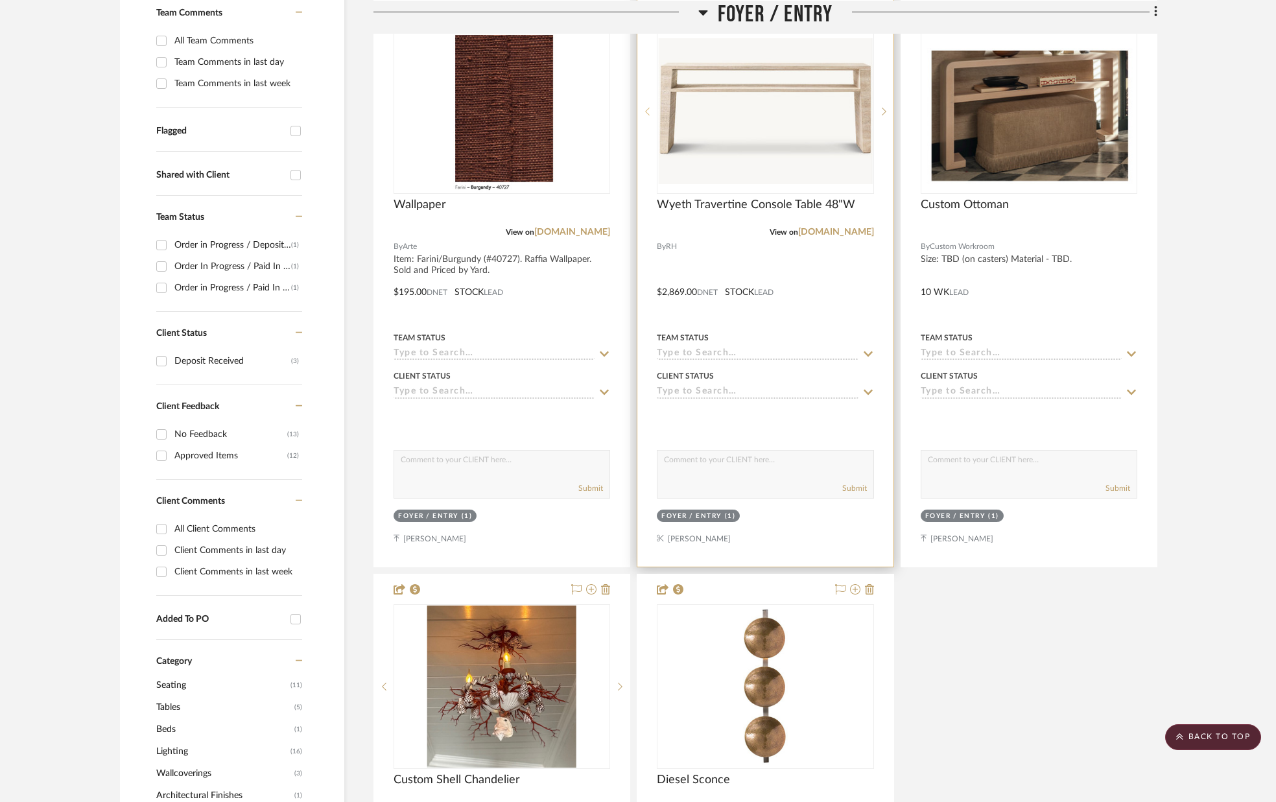
scroll to position [357, 0]
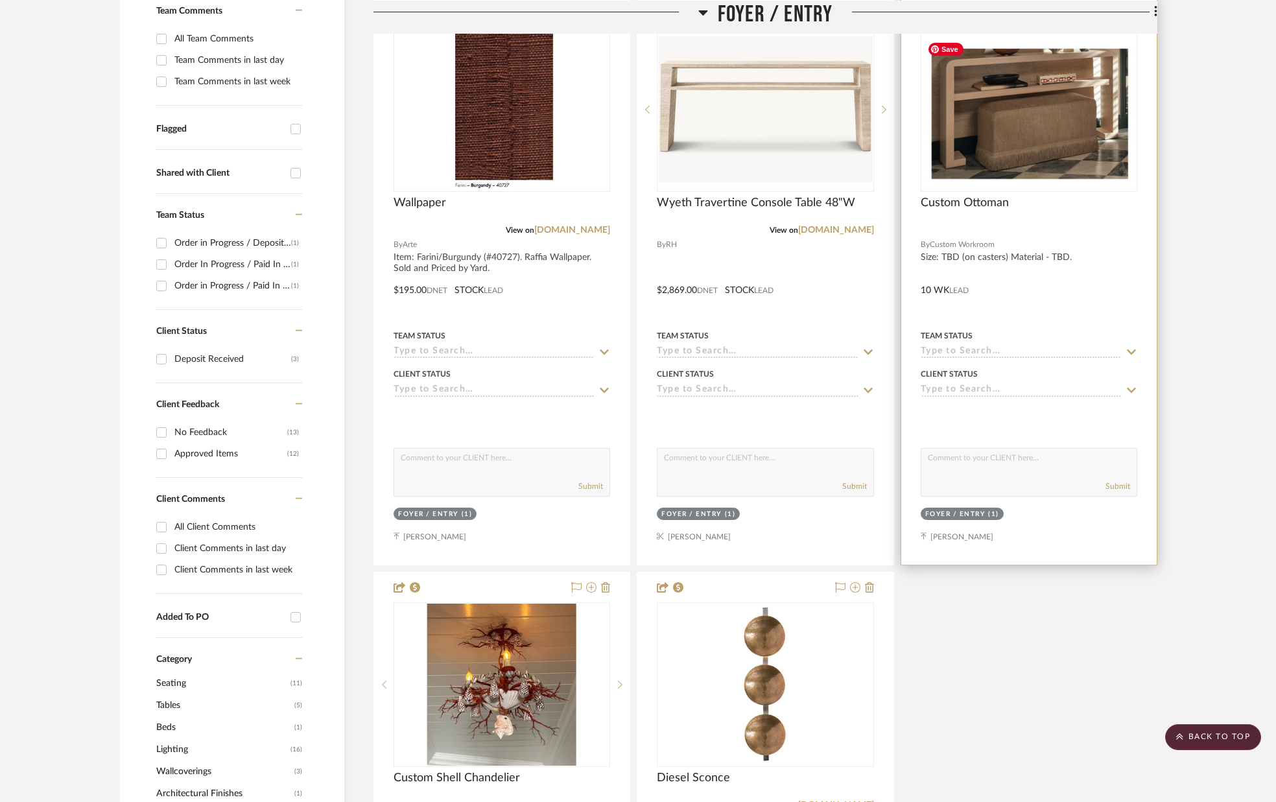
click at [991, 178] on img "0" at bounding box center [1029, 109] width 214 height 147
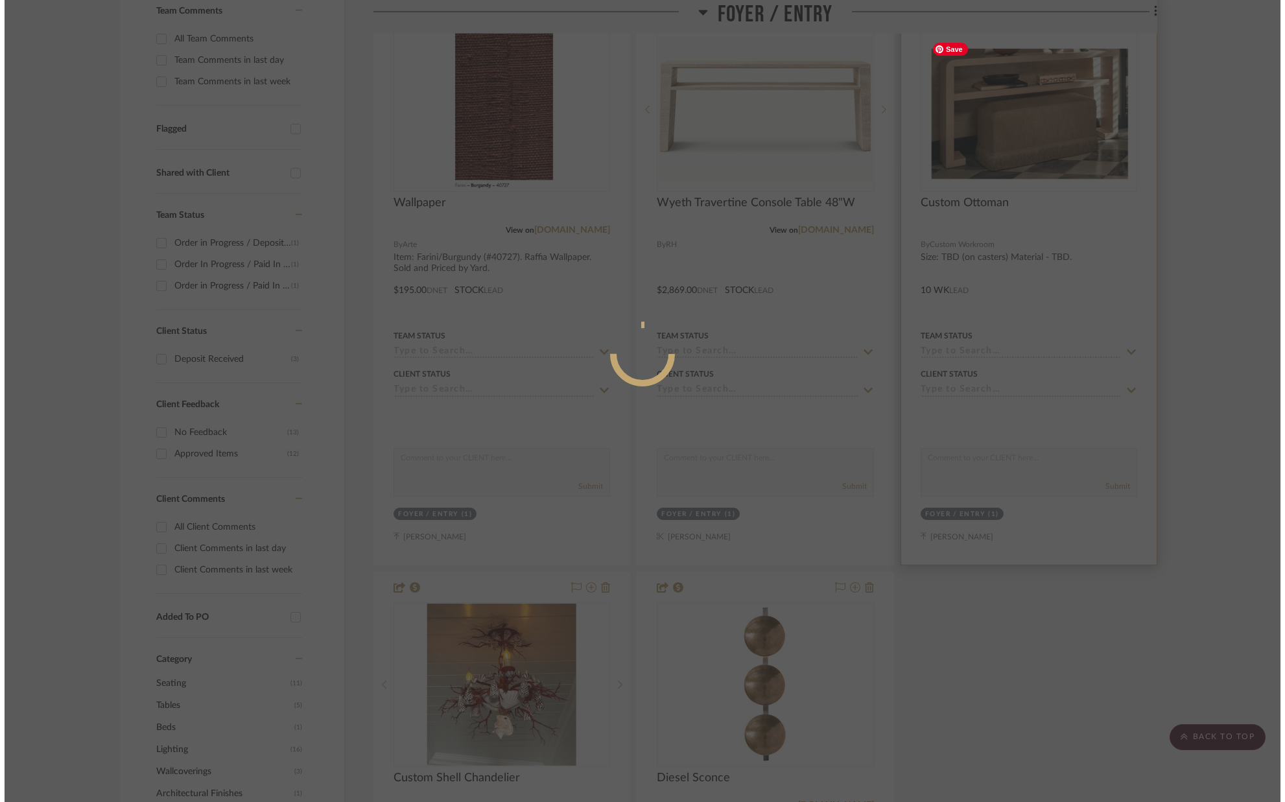
scroll to position [0, 0]
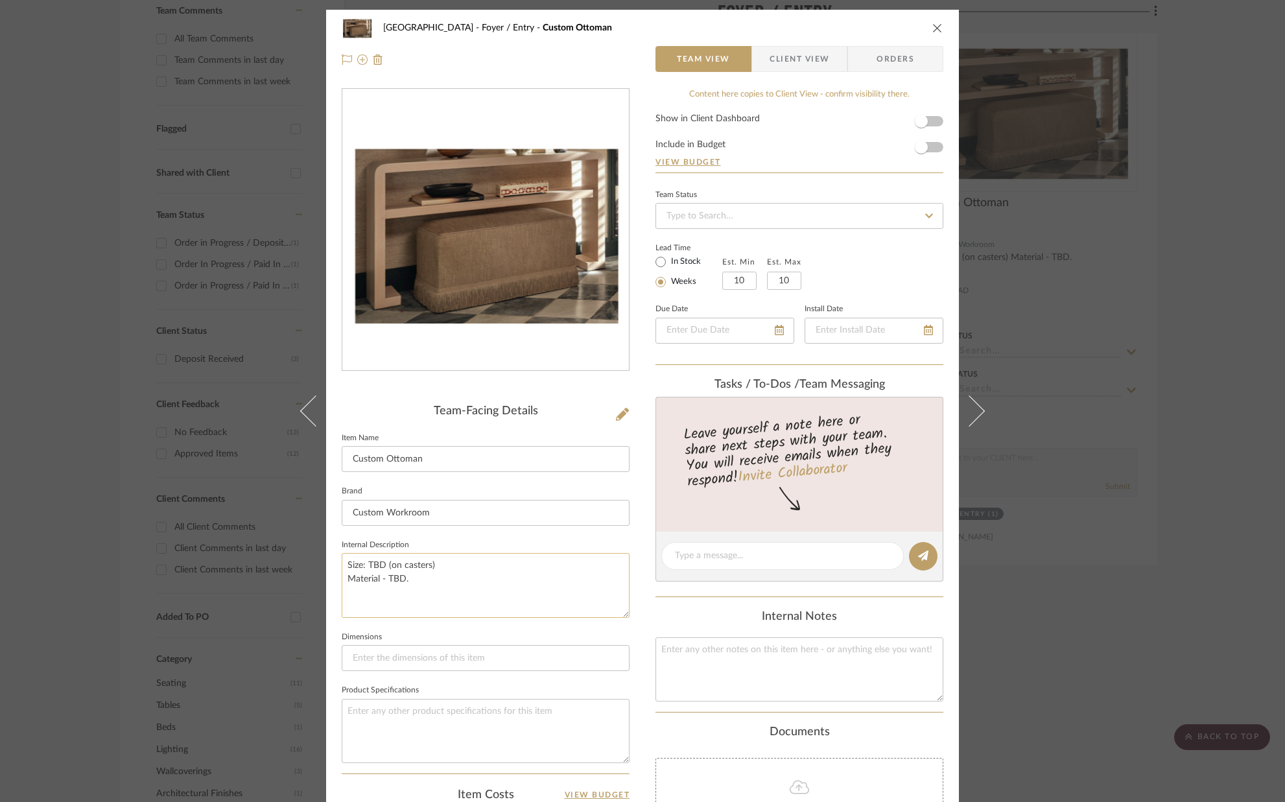
click at [382, 563] on textarea "Size: TBD (on casters) Material - TBD." at bounding box center [486, 585] width 288 height 64
click at [399, 594] on textarea "Size: 38``W x 16``D x 18``H (on casters) Material - TBD." at bounding box center [486, 585] width 288 height 64
click at [409, 582] on textarea "Size: 38``W x 16``D x 18``H (on casters) Material - TBD." at bounding box center [486, 585] width 288 height 64
type textarea "Size: 38``W x 16``D x 18``H (on casters) Material - TBD (Elitis fabric)"
click at [406, 619] on sr-form-field "Internal Description Size: 38``W x 16``D x 18``H (on casters) Material - TBD (E…" at bounding box center [486, 582] width 288 height 92
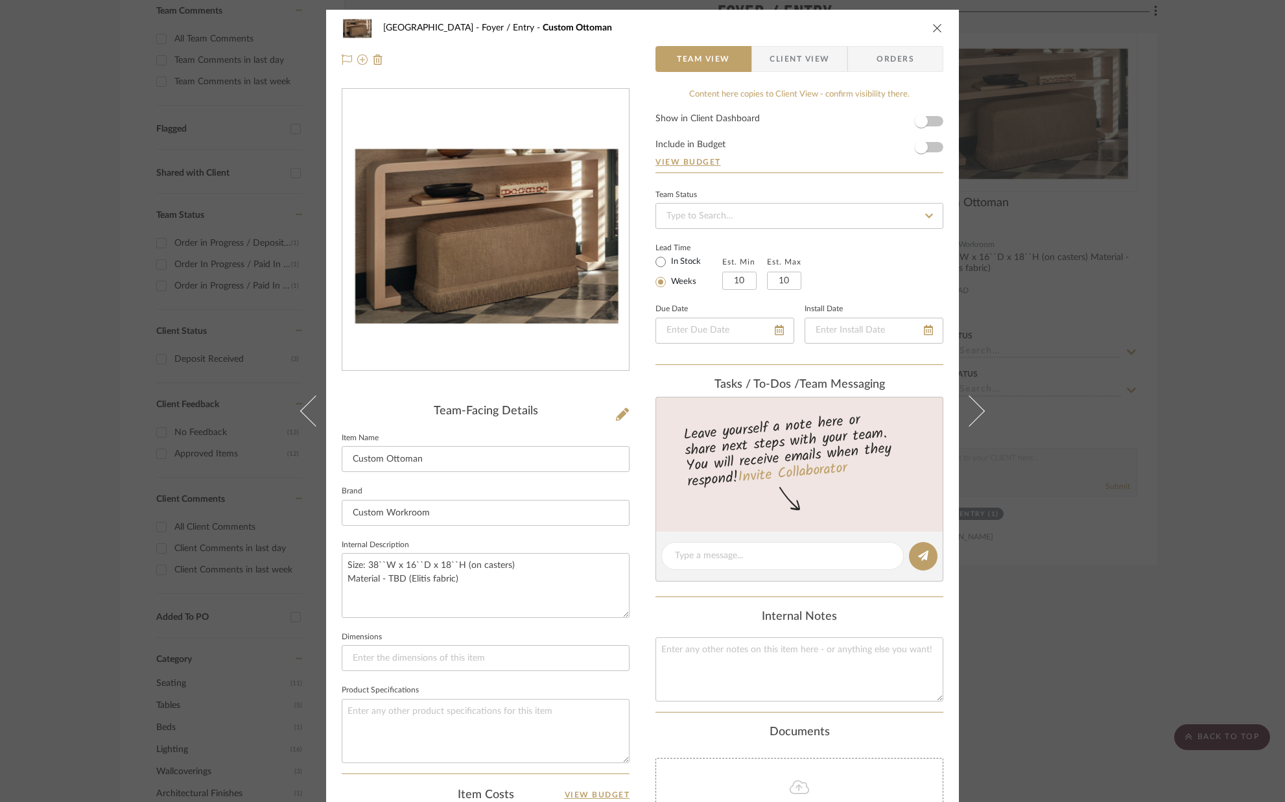
click at [934, 25] on icon "close" at bounding box center [937, 28] width 10 height 10
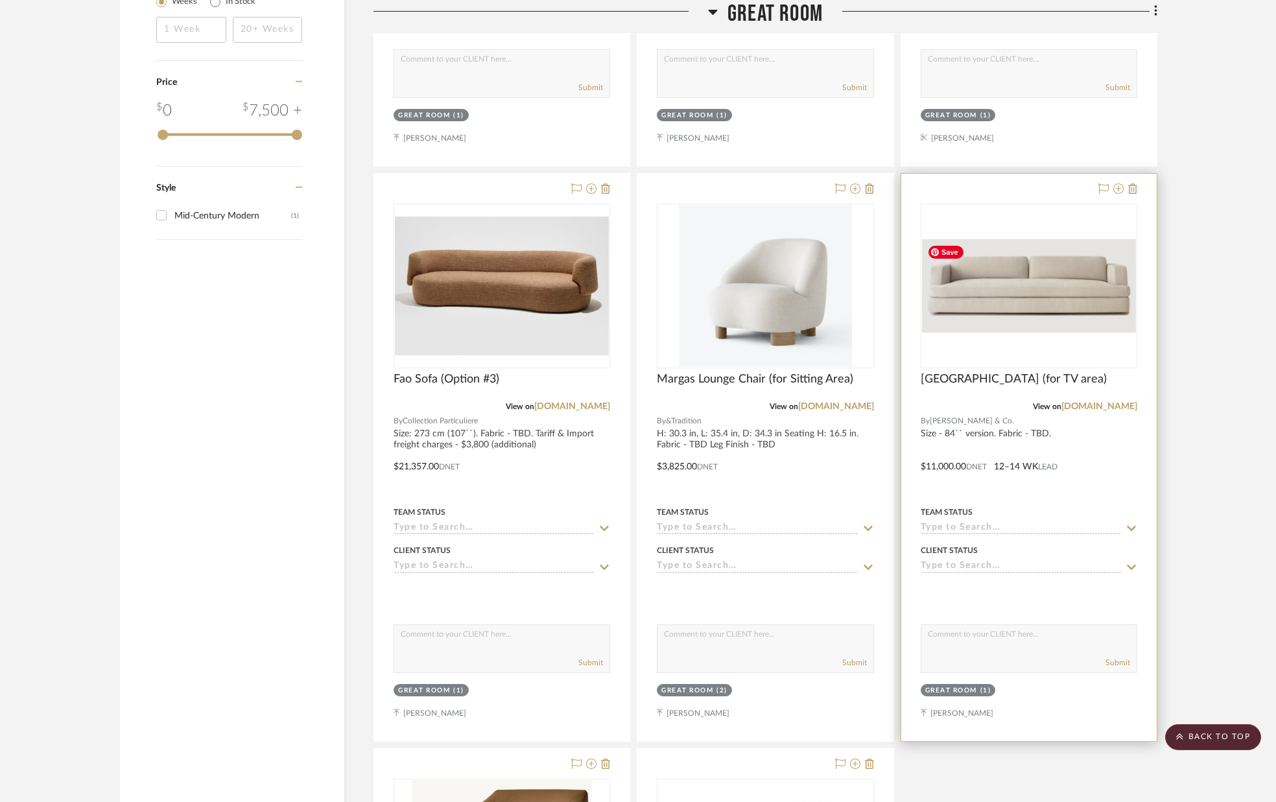
scroll to position [1967, 0]
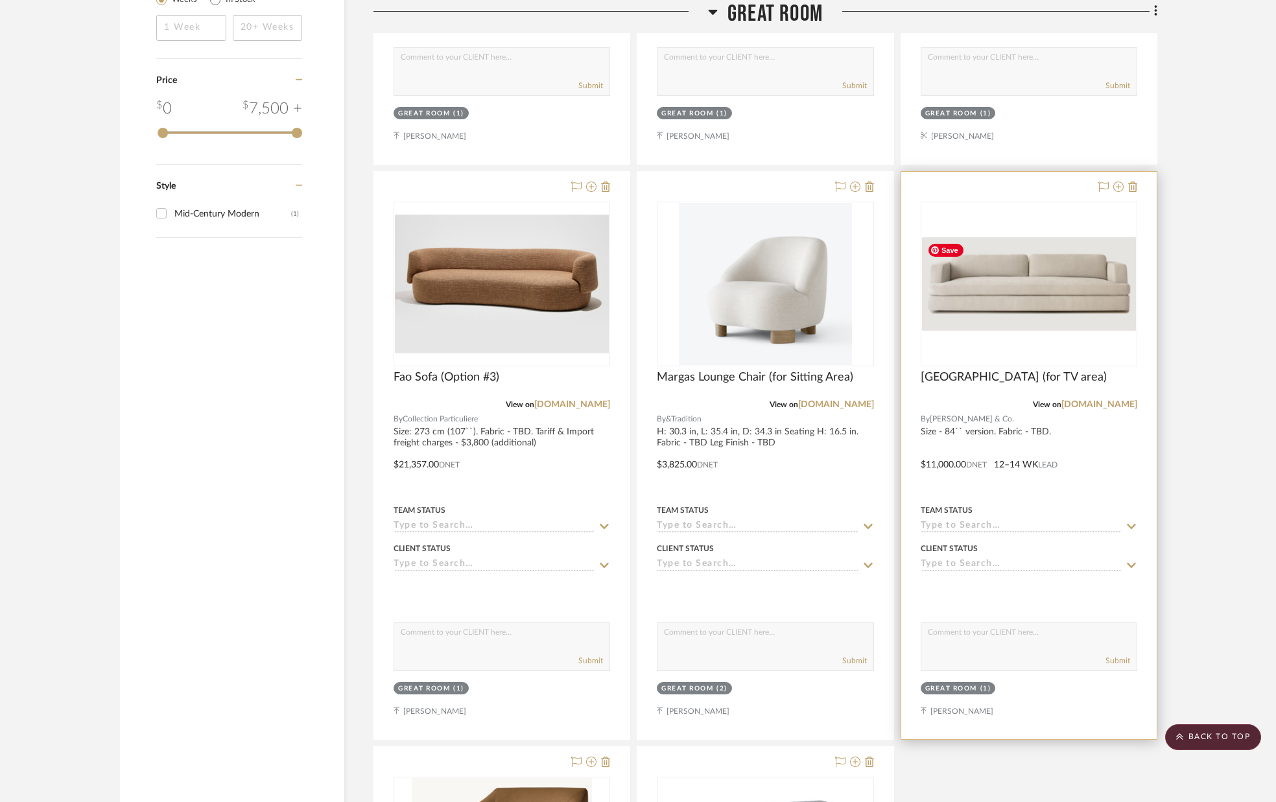
click at [1037, 283] on img "0" at bounding box center [1029, 283] width 214 height 93
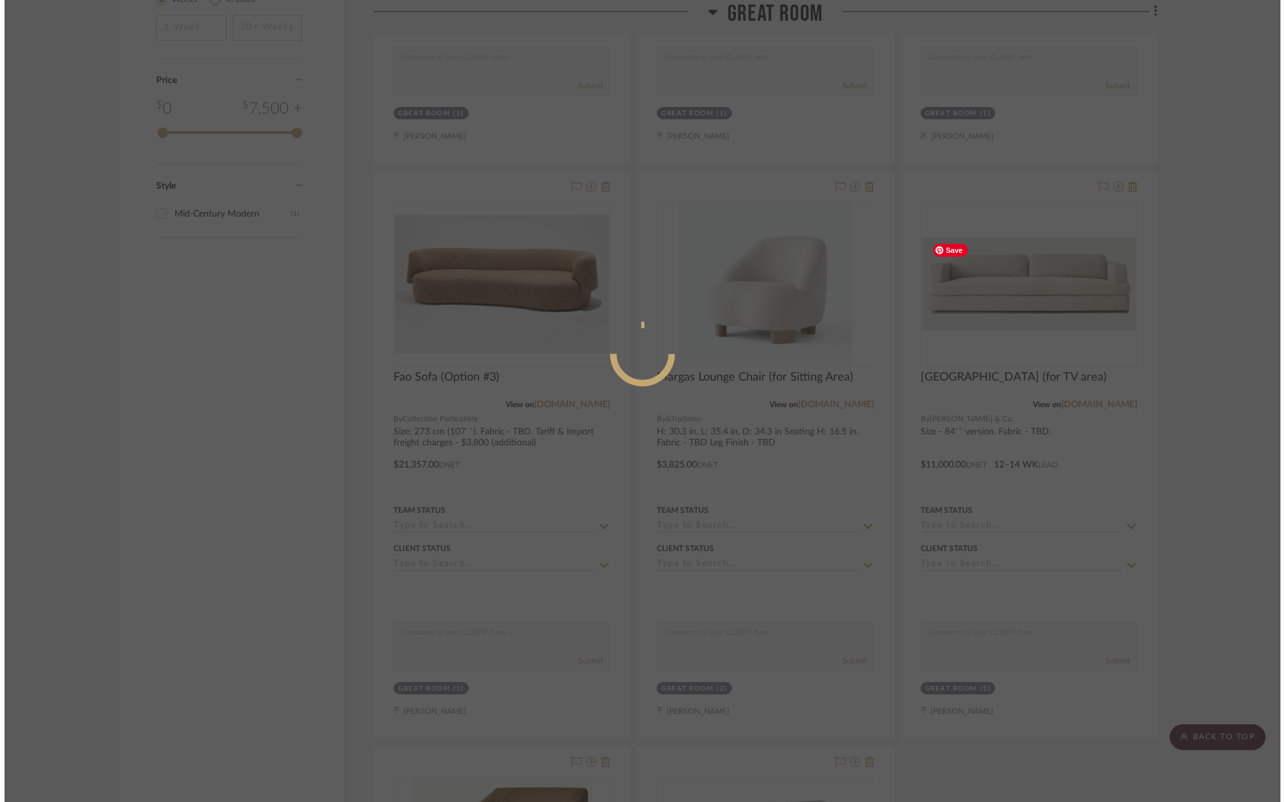
scroll to position [0, 0]
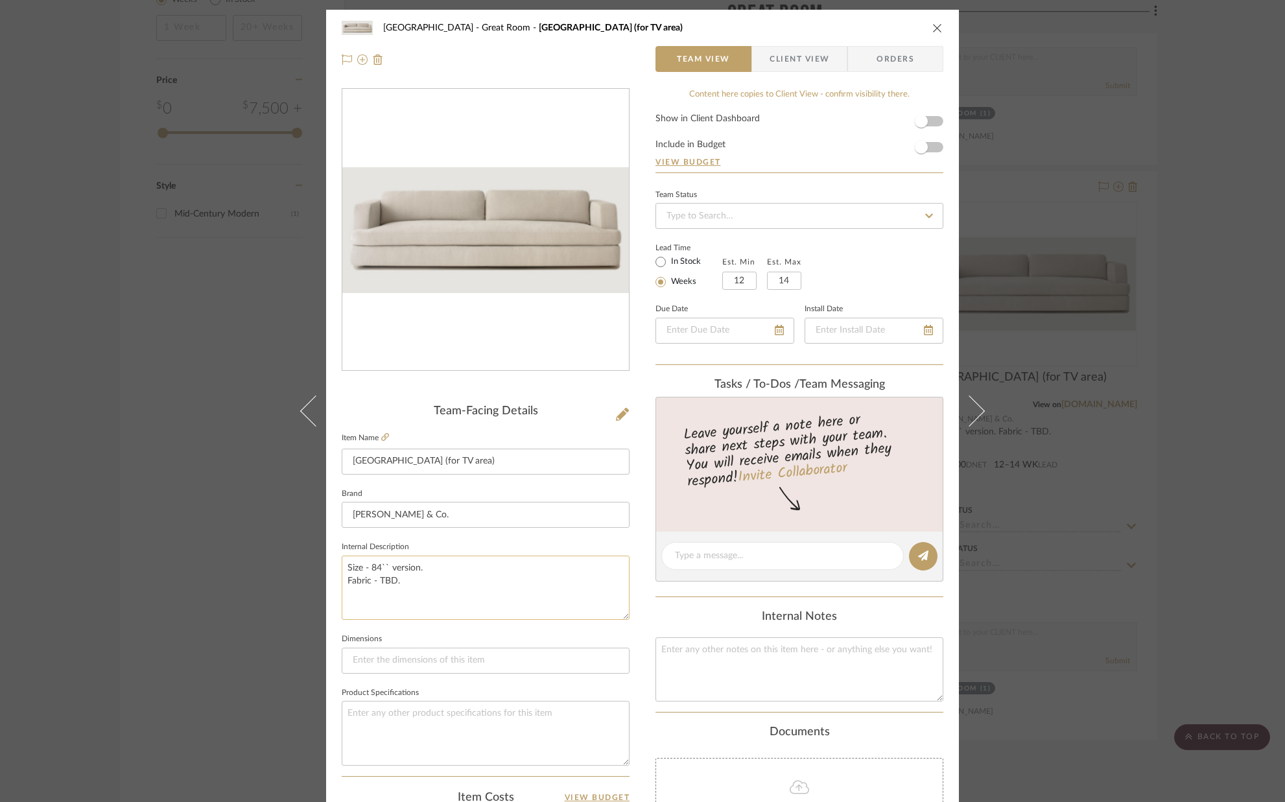
click at [377, 571] on textarea "Size - 84`` version. Fabric - TBD." at bounding box center [486, 588] width 288 height 64
click at [387, 569] on textarea "Size - 90`` version. Fabric - TBD." at bounding box center [486, 588] width 288 height 64
click at [405, 586] on textarea "Size - 90`` CUSTOM size version. Fabric - TBD." at bounding box center [486, 588] width 288 height 64
type textarea "Size - 90`` CUSTOM size version. Fabric - TBD (COM)."
click at [412, 628] on sr-form-field "Internal Description Size - 90`` CUSTOM size version. Fabric - TBD (COM)." at bounding box center [486, 584] width 288 height 92
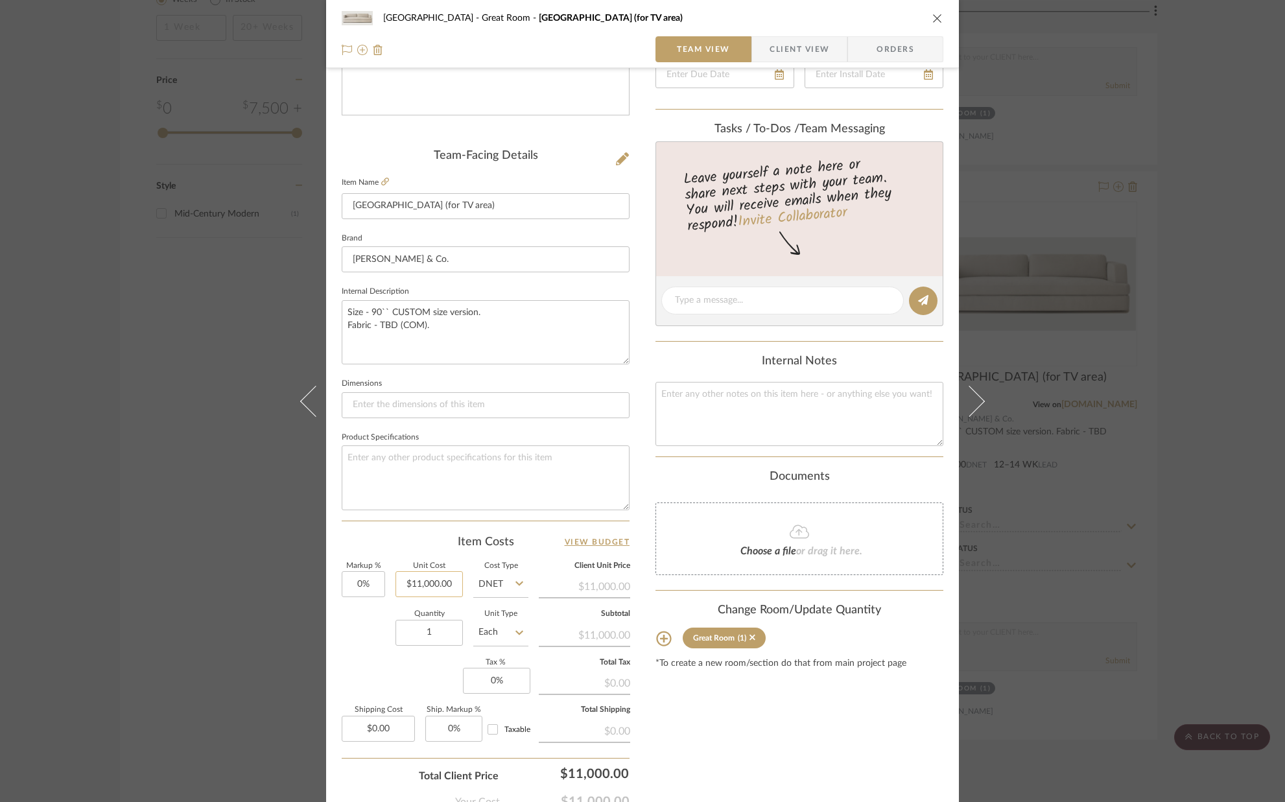
scroll to position [259, 0]
click at [456, 585] on input "11000.00" at bounding box center [429, 581] width 67 height 26
type input "$12,000.00"
click at [376, 613] on div "Quantity 1 Unit Type Each" at bounding box center [435, 631] width 187 height 46
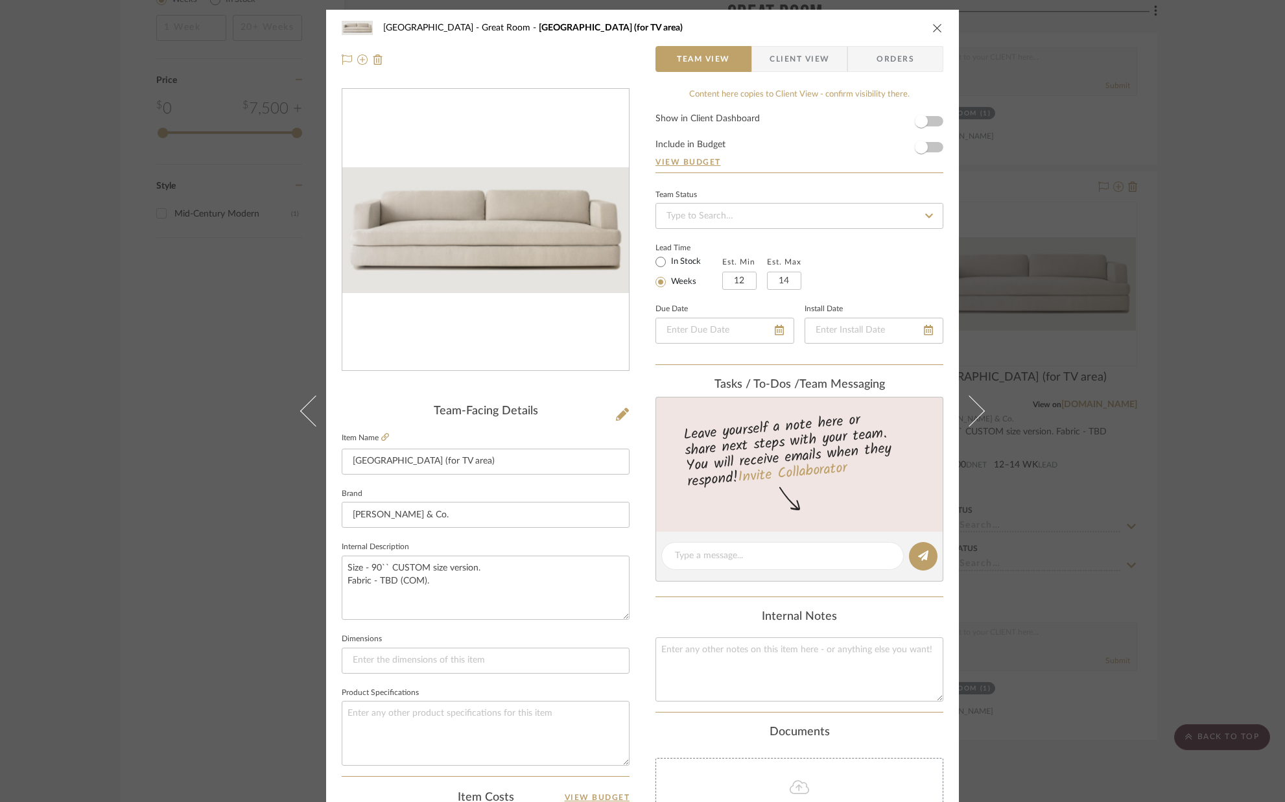
click at [932, 29] on icon "close" at bounding box center [937, 28] width 10 height 10
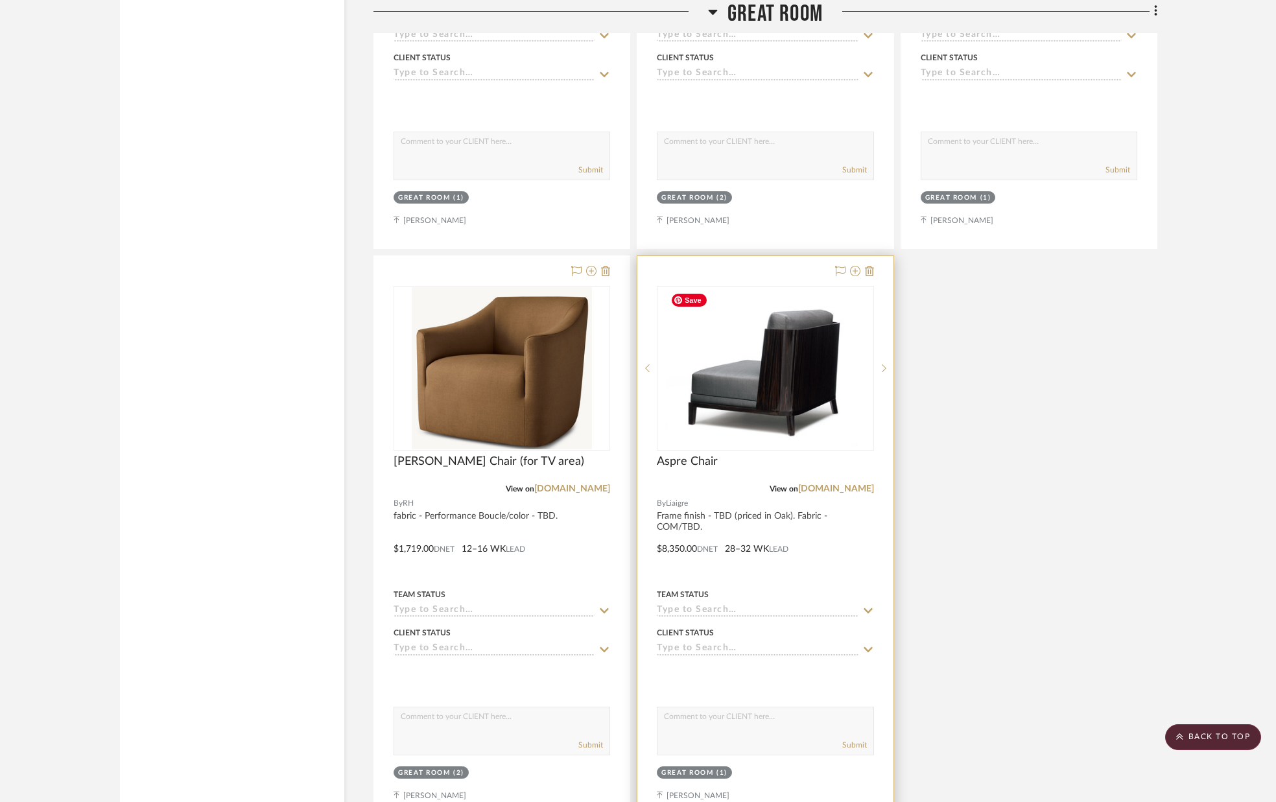
scroll to position [2459, 0]
click at [873, 270] on icon at bounding box center [869, 270] width 9 height 10
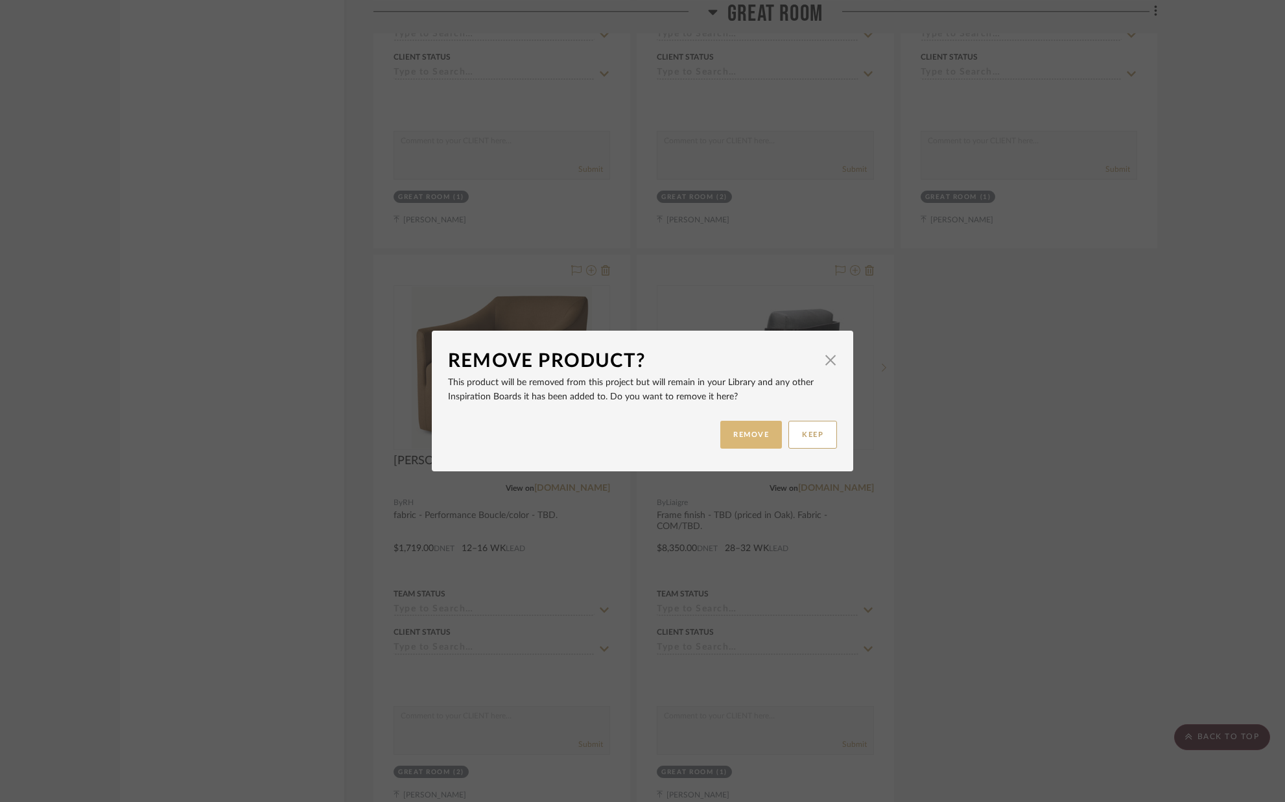
click at [765, 429] on button "REMOVE" at bounding box center [751, 435] width 62 height 28
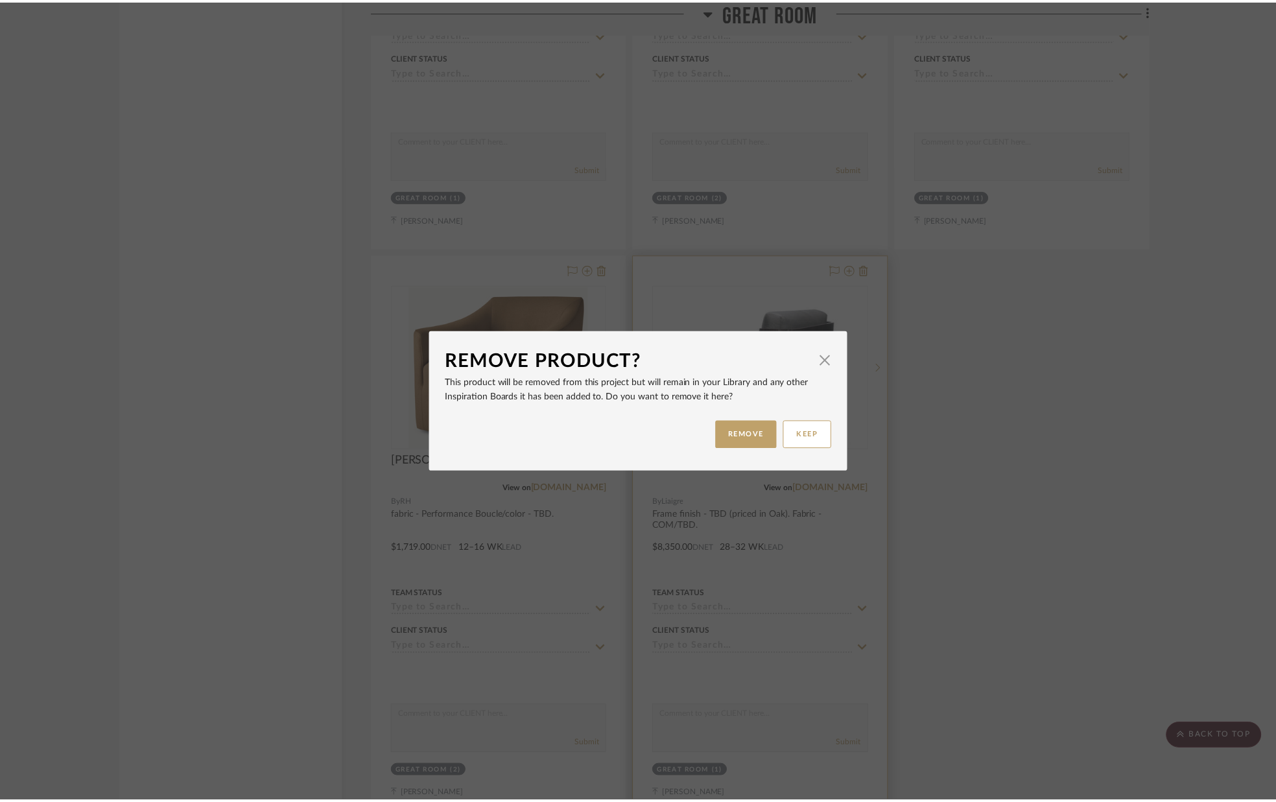
scroll to position [2459, 0]
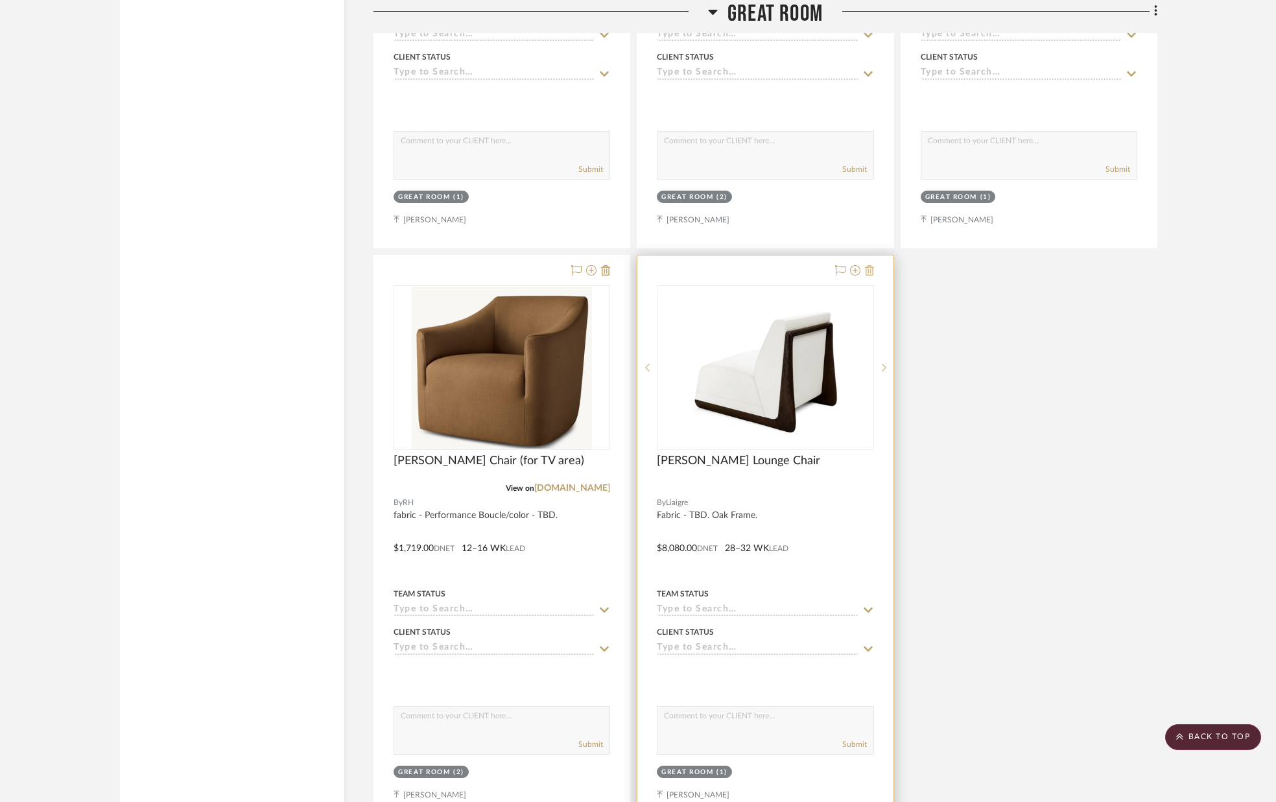
click at [873, 271] on icon at bounding box center [869, 270] width 9 height 10
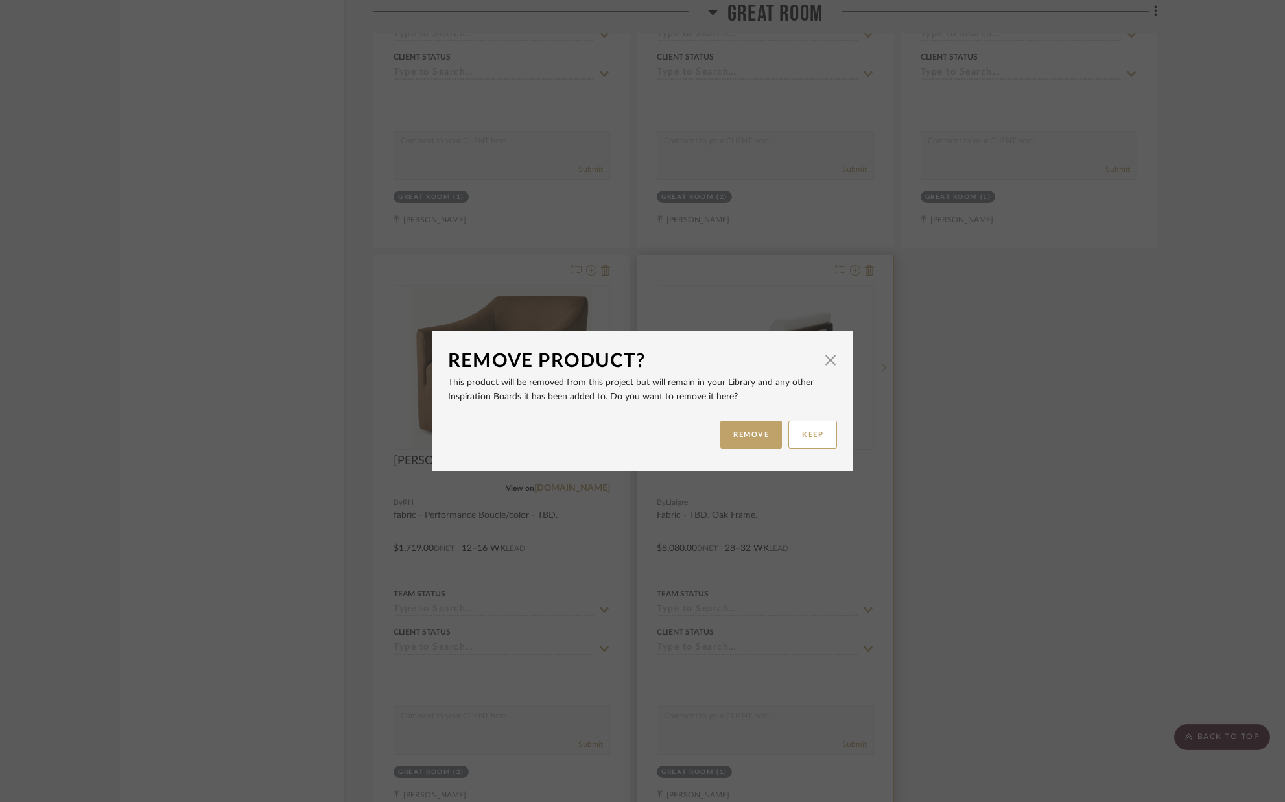
click at [742, 427] on button "REMOVE" at bounding box center [751, 435] width 62 height 28
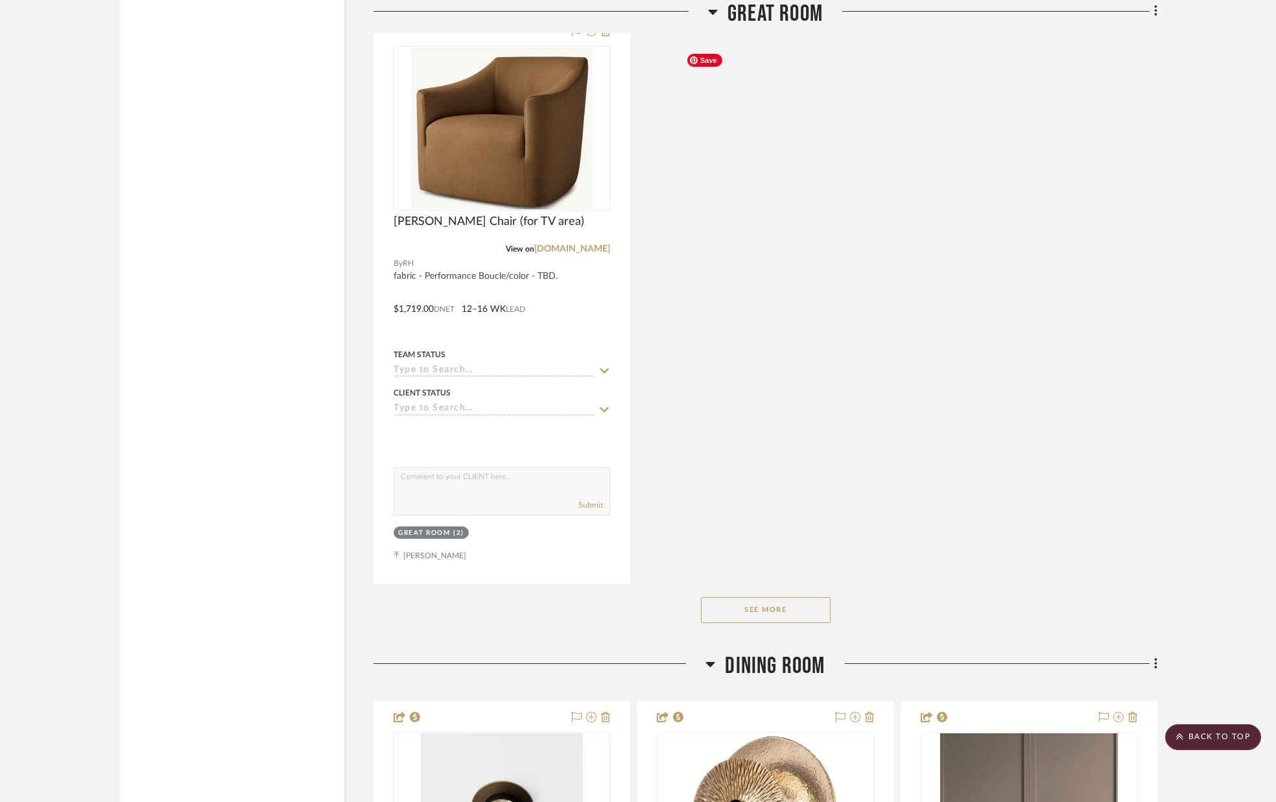
scroll to position [2699, 0]
click at [763, 610] on button "See More" at bounding box center [766, 609] width 130 height 26
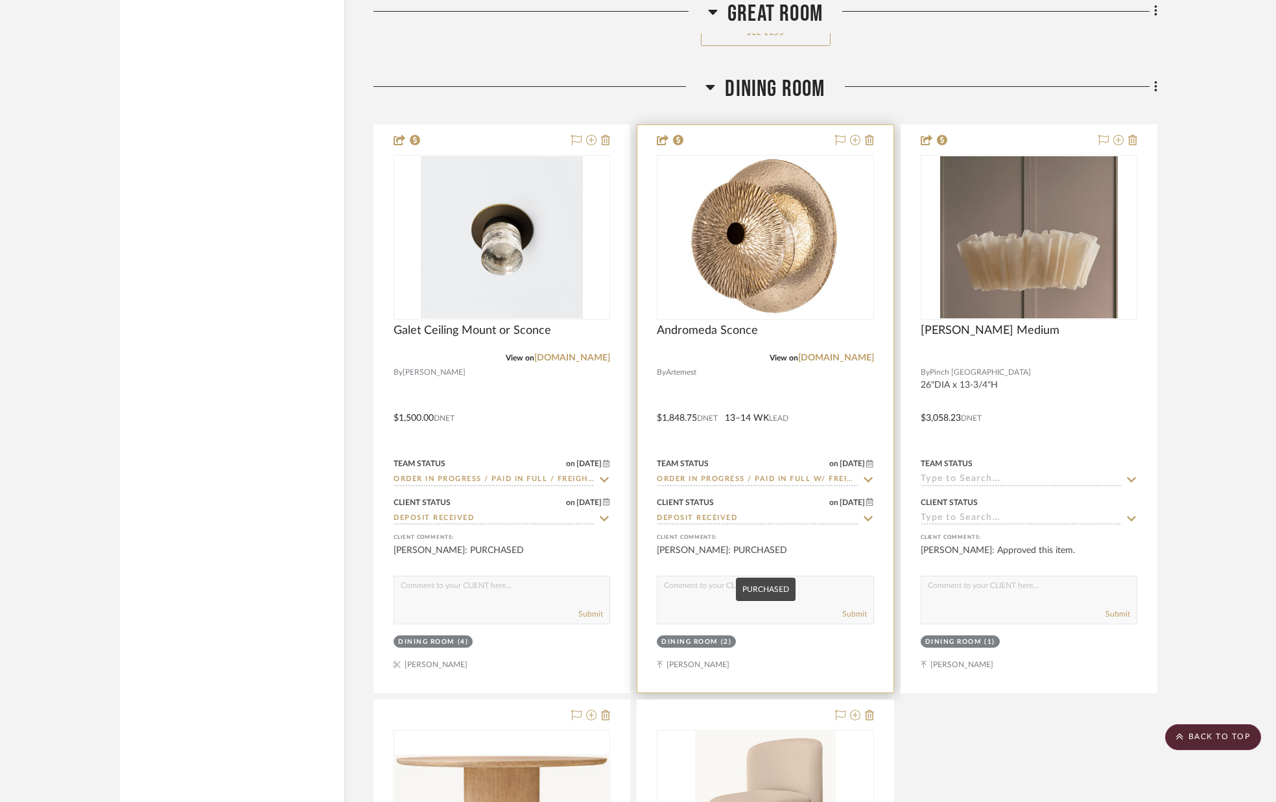
scroll to position [3276, 0]
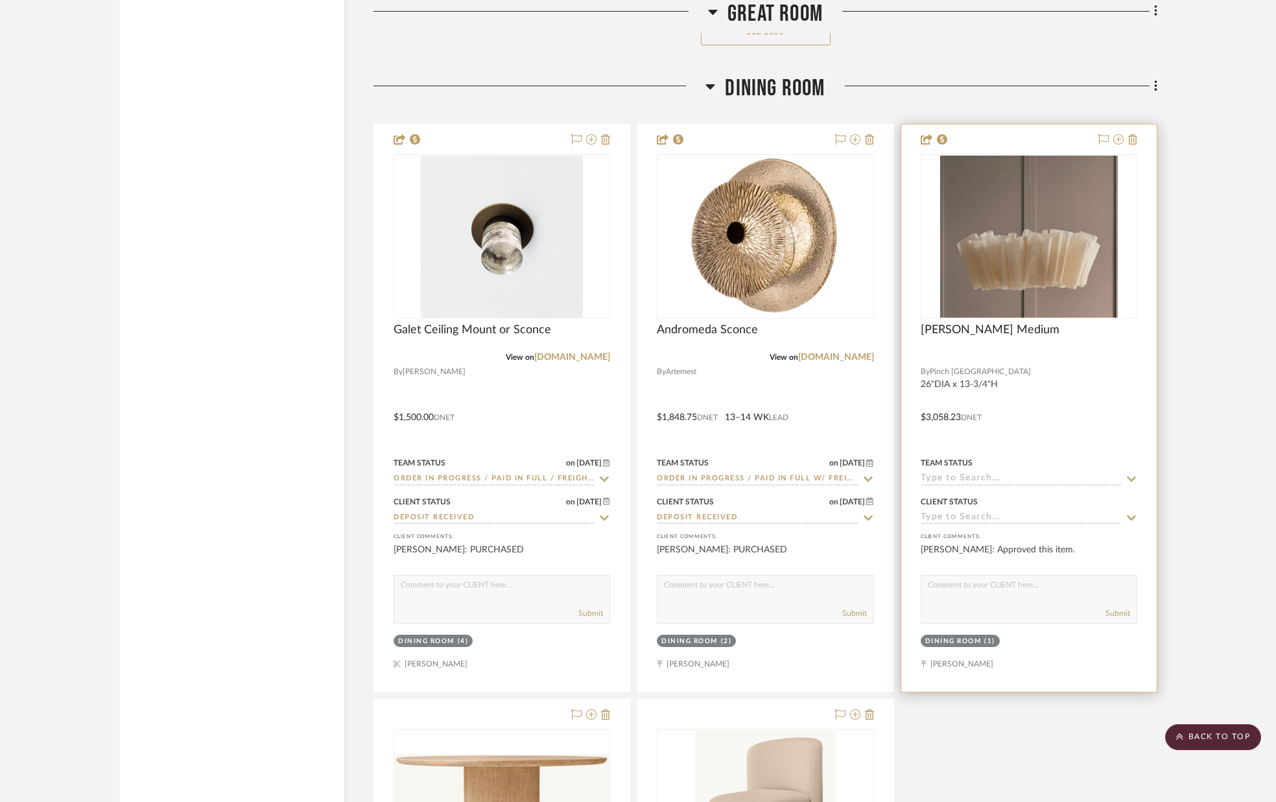
click at [1128, 477] on icon at bounding box center [1132, 479] width 12 height 10
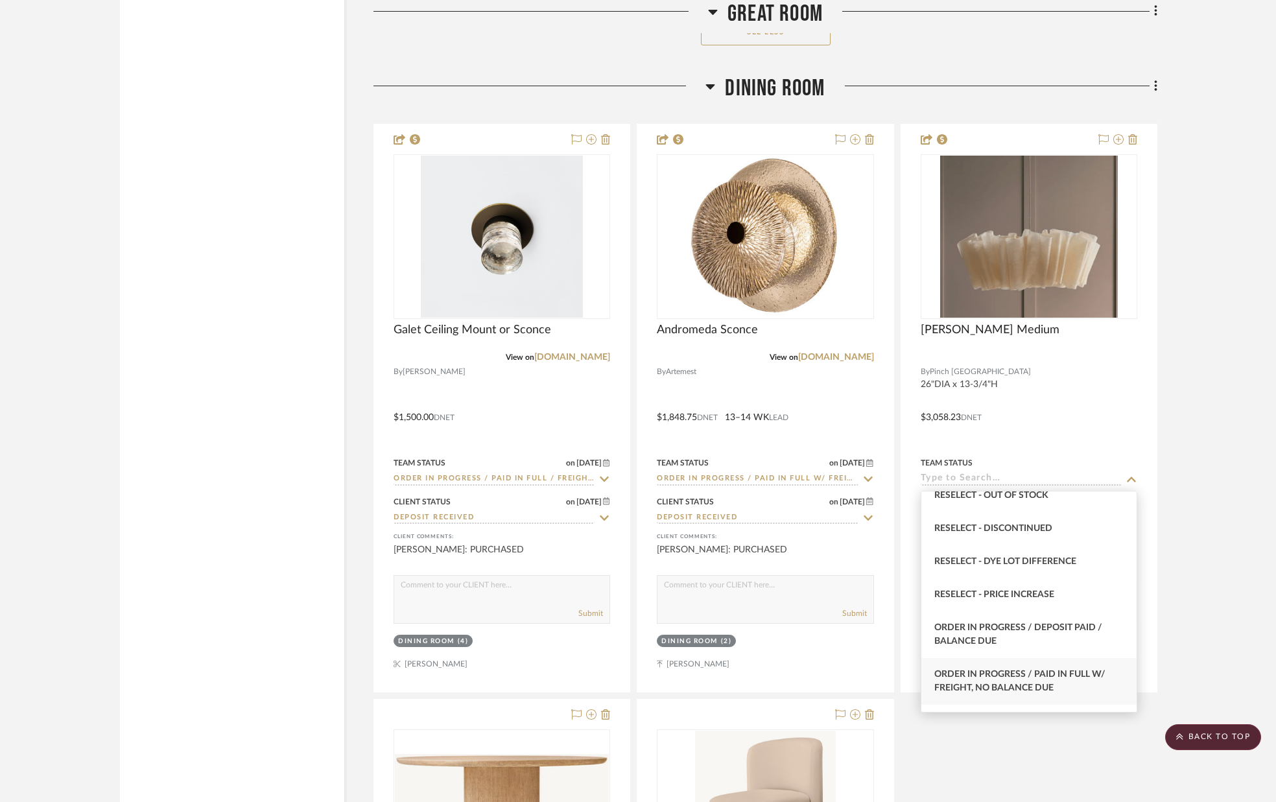
scroll to position [1233, 0]
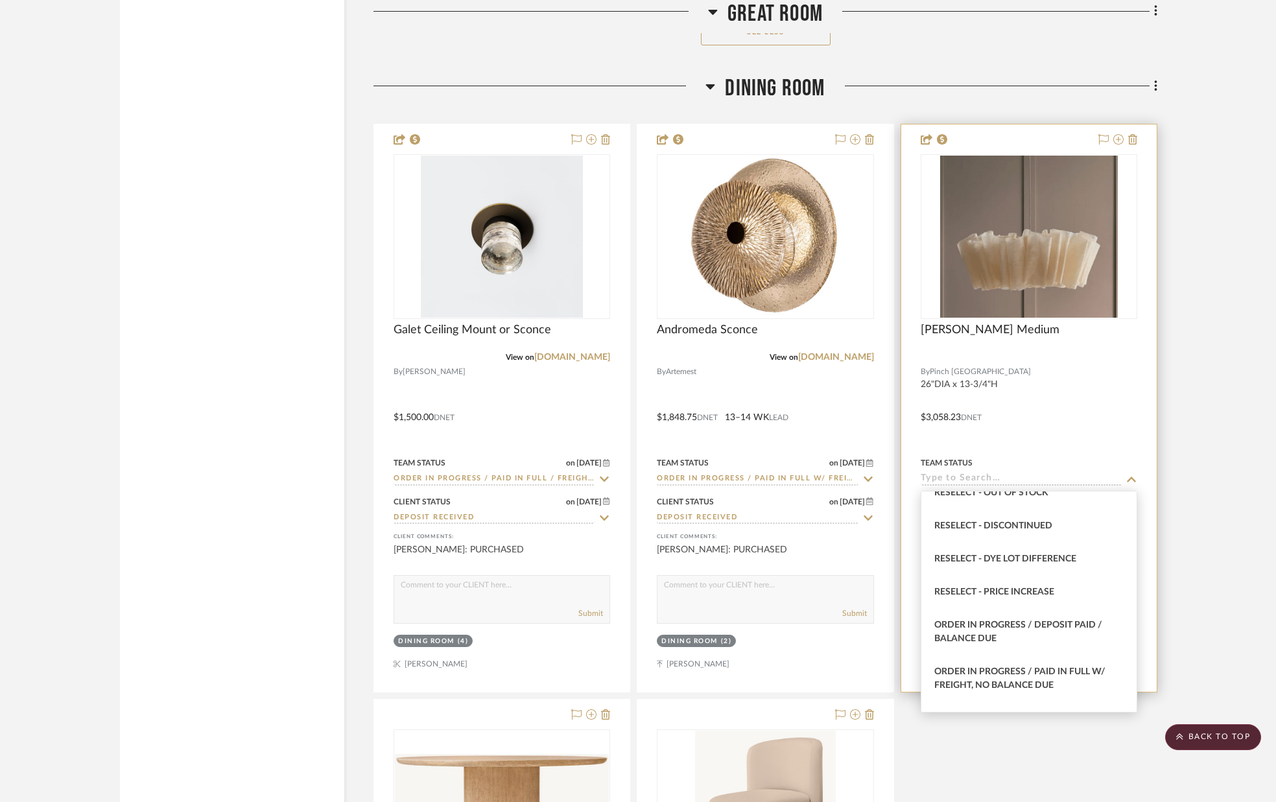
click at [1030, 663] on div "Order In Progress / Paid In Full w/ Freight, No Balance due" at bounding box center [1028, 679] width 215 height 47
type input "[DATE]"
type input "Order In Progress / Paid In Full w/ Freight, No Balance due"
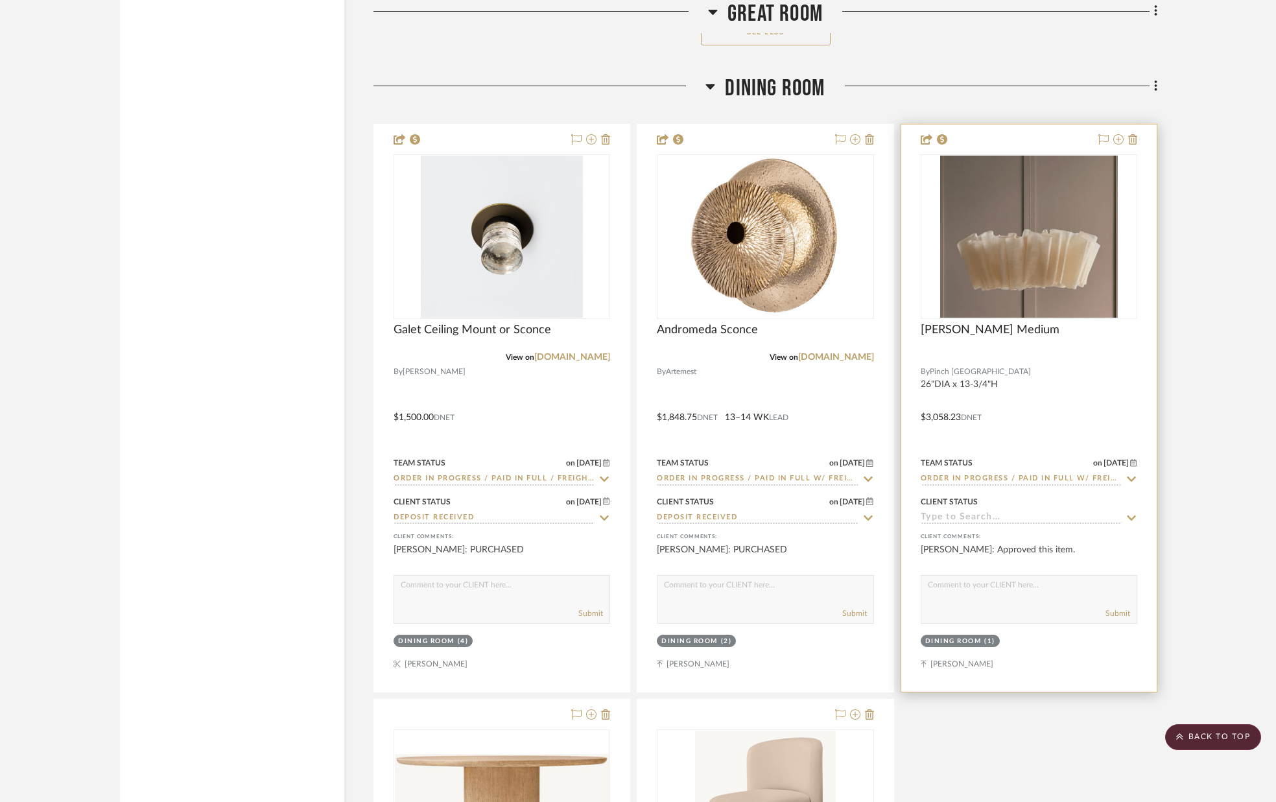
click at [1017, 514] on input at bounding box center [1021, 518] width 201 height 12
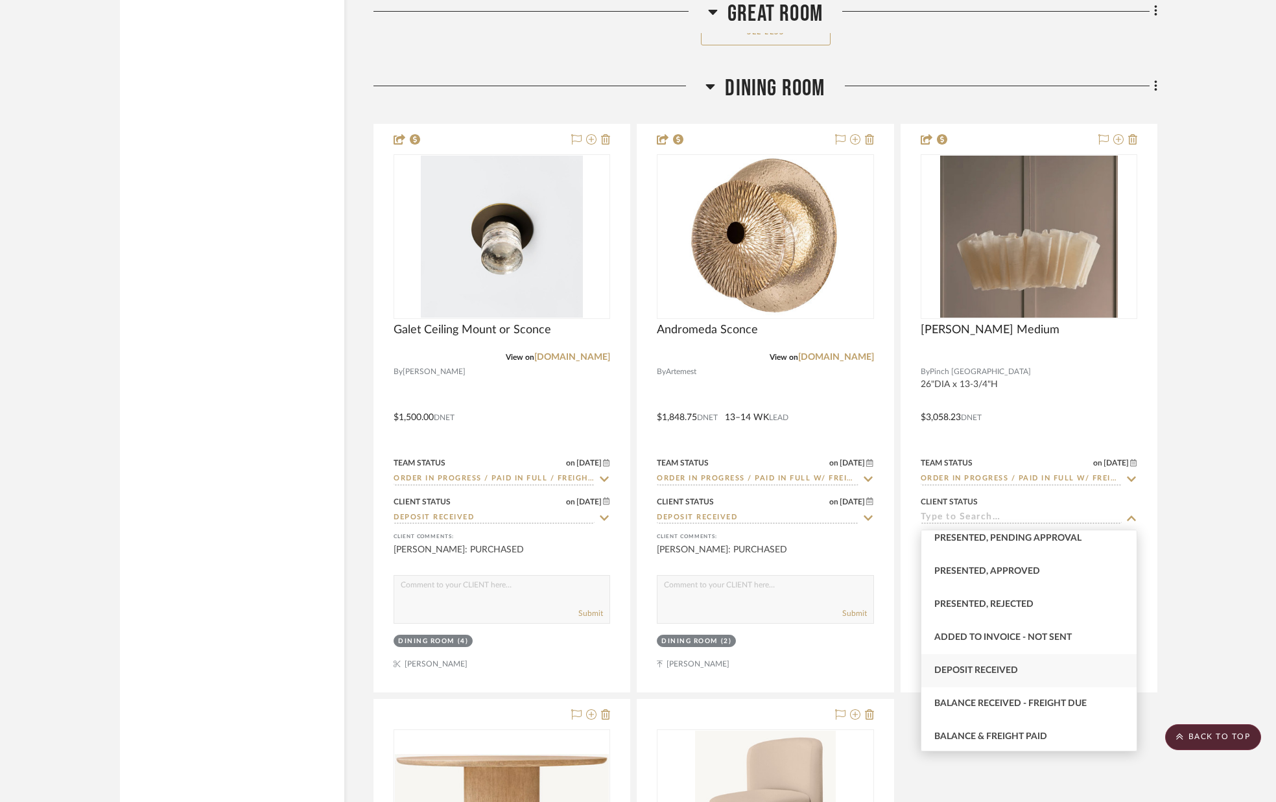
scroll to position [145, 0]
click at [1014, 662] on span "Deposit Received" at bounding box center [976, 666] width 84 height 9
type input "[DATE]"
type input "Deposit Received"
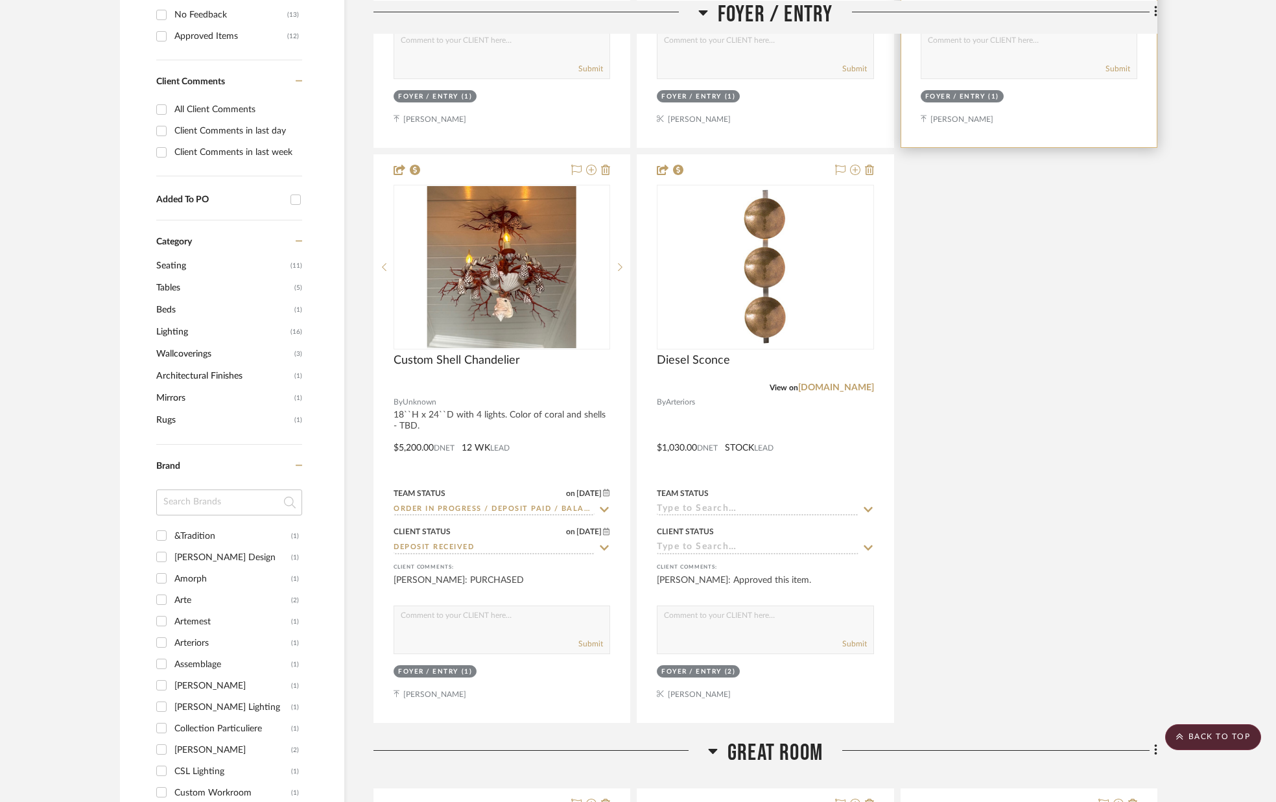
scroll to position [788, 0]
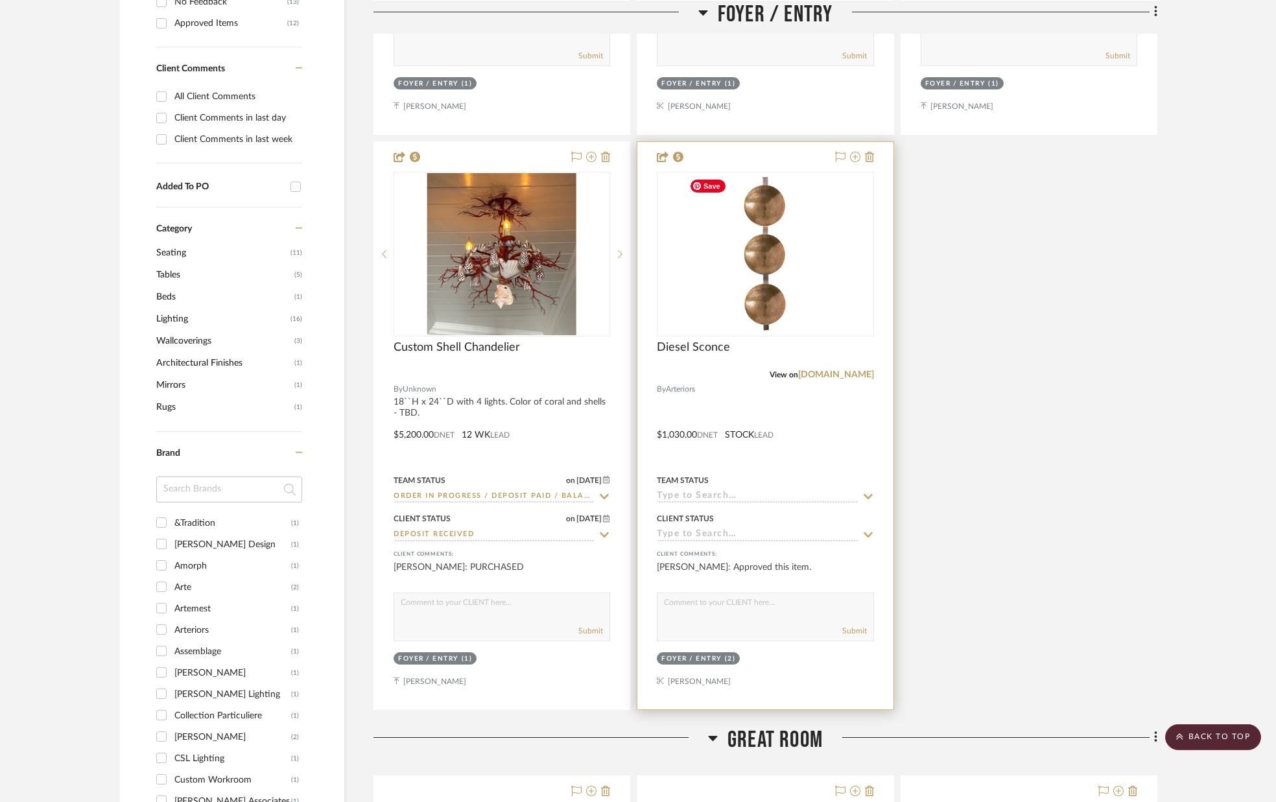
click at [773, 259] on img "0" at bounding box center [765, 254] width 162 height 162
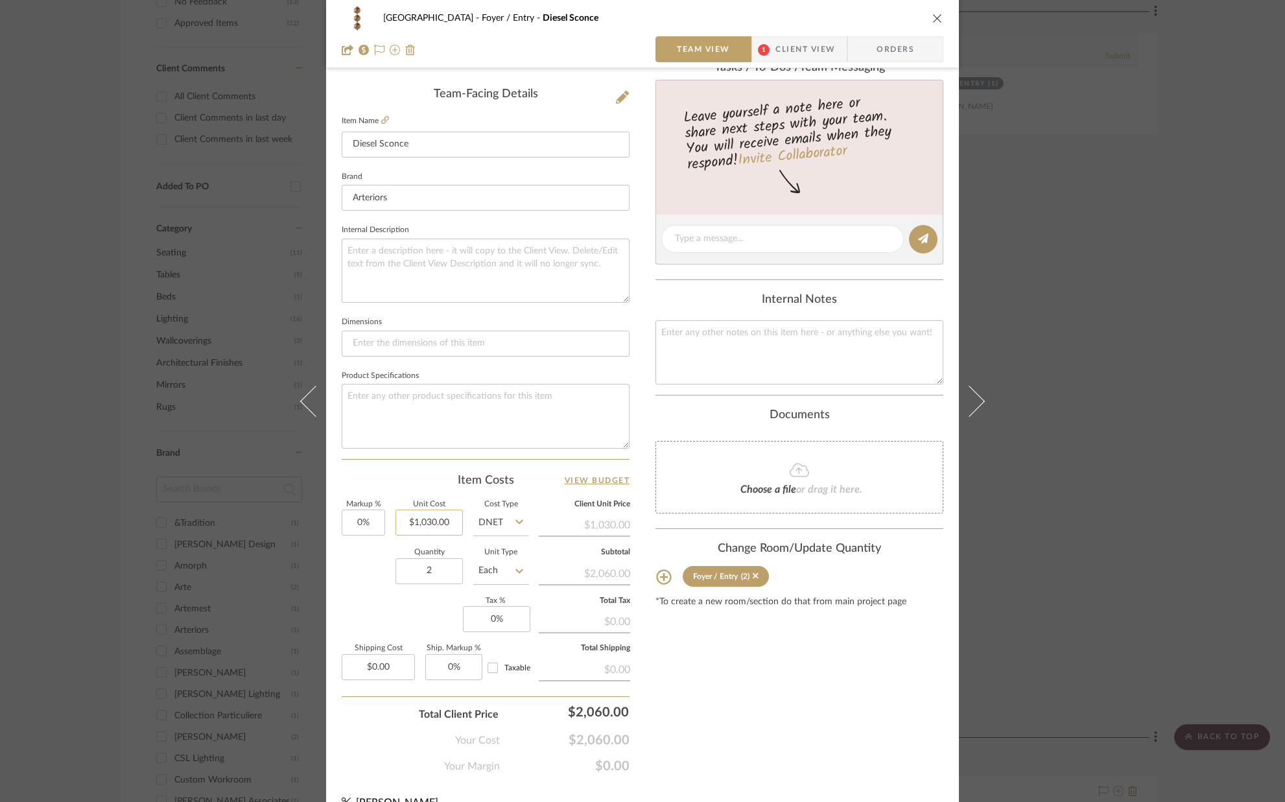
scroll to position [319, 0]
click at [455, 523] on input "1030.00" at bounding box center [429, 521] width 67 height 26
type input "$645.00"
click at [396, 548] on label "Quantity" at bounding box center [429, 550] width 67 height 6
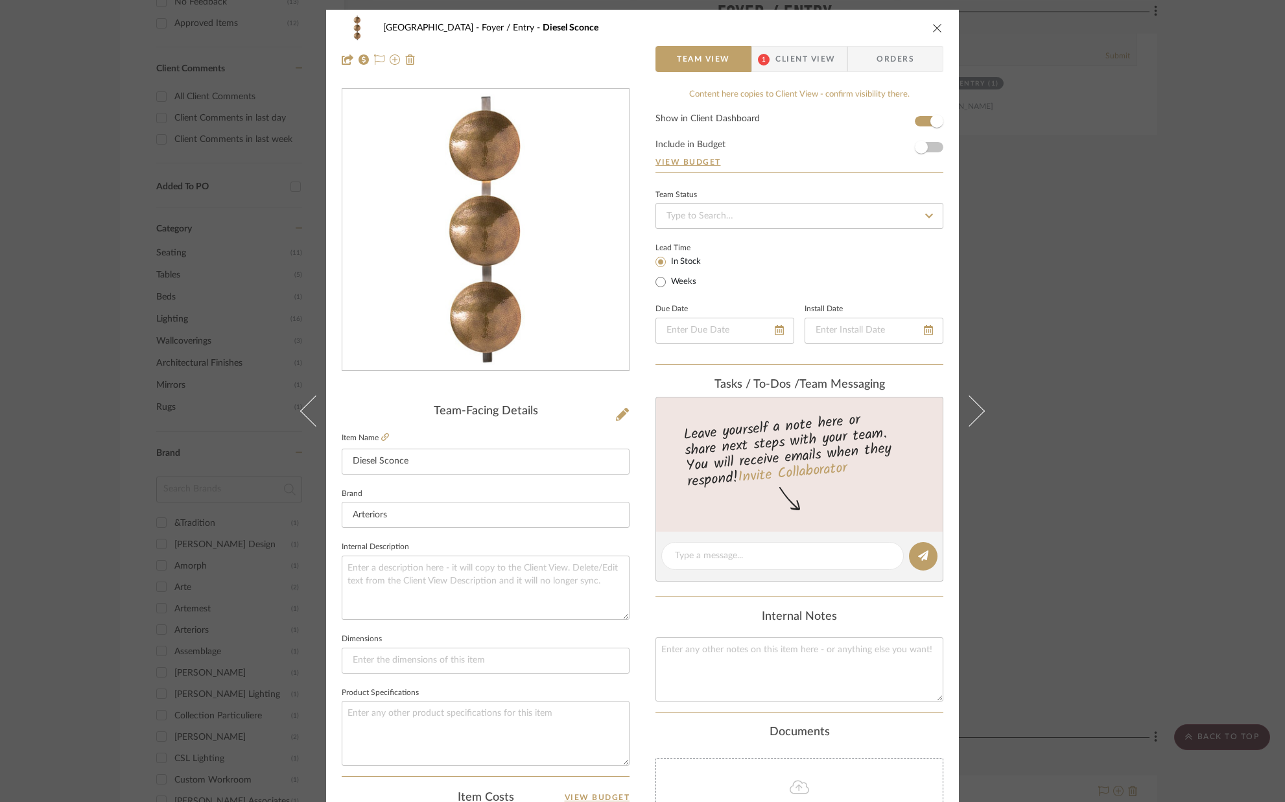
click at [835, 57] on span "1 Client View" at bounding box center [799, 59] width 95 height 26
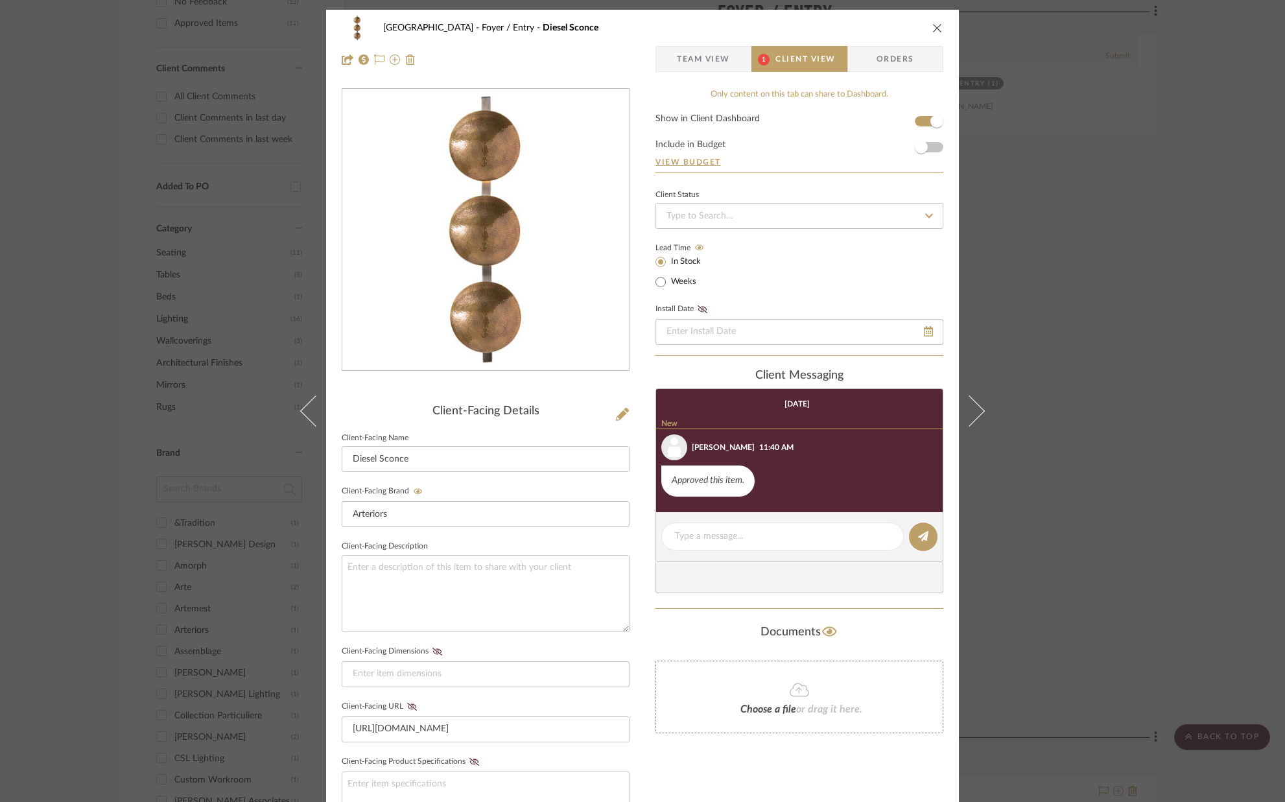
click at [932, 26] on icon "close" at bounding box center [937, 28] width 10 height 10
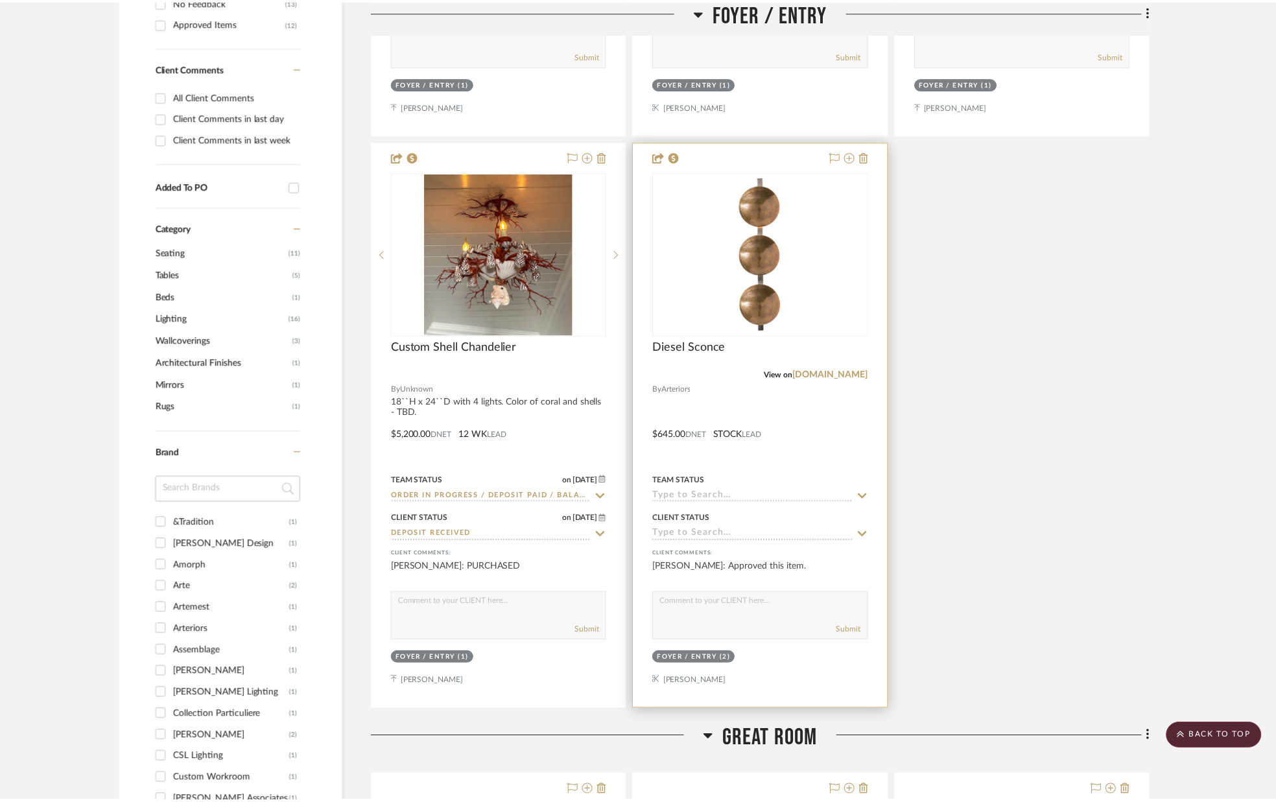
scroll to position [788, 0]
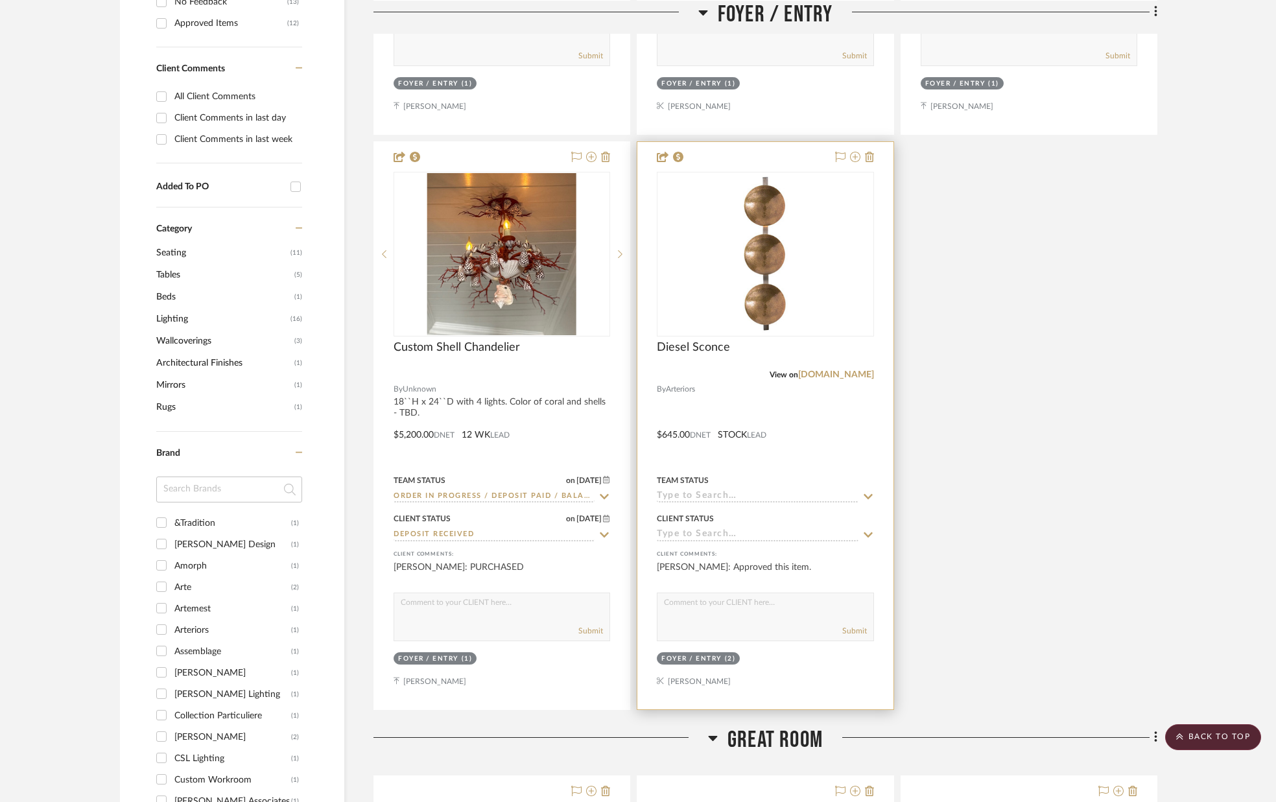
click at [866, 492] on icon at bounding box center [868, 497] width 12 height 10
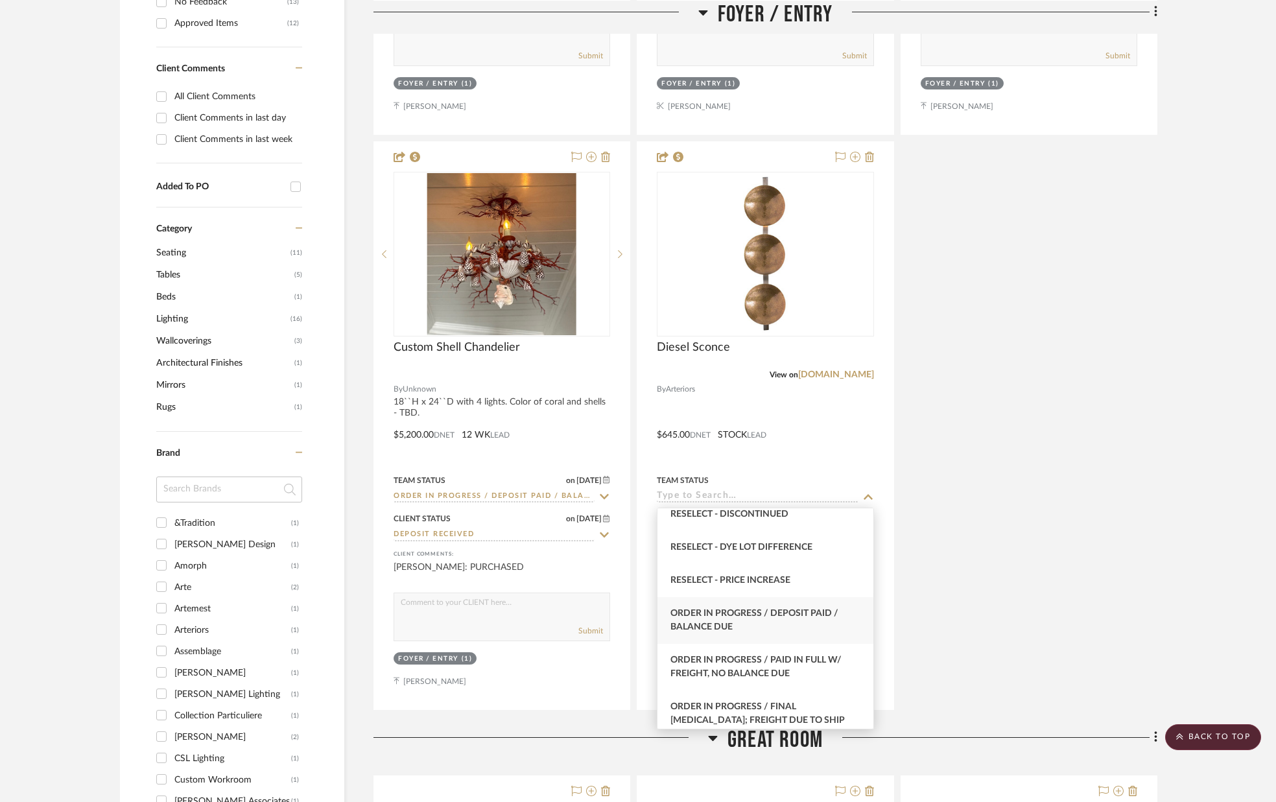
scroll to position [1263, 0]
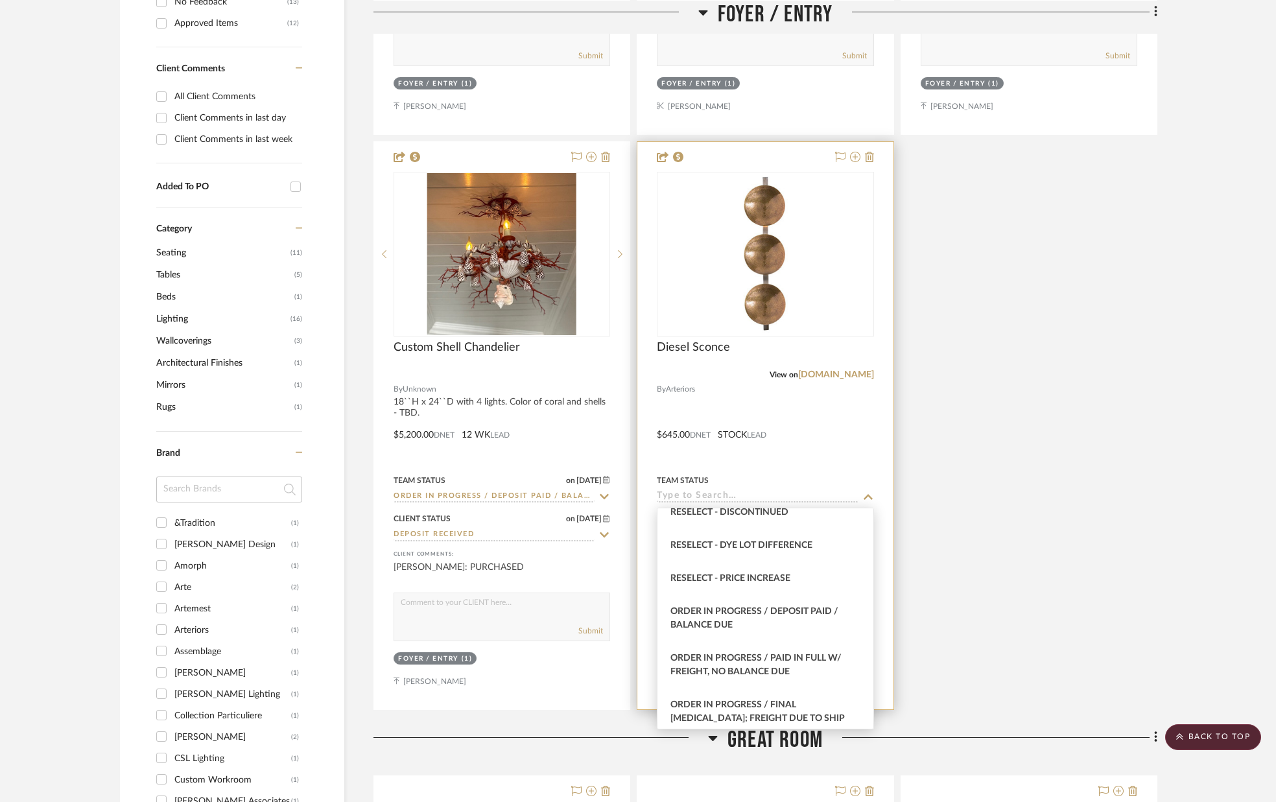
drag, startPoint x: 794, startPoint y: 652, endPoint x: 803, endPoint y: 617, distance: 35.7
click at [794, 652] on div "Order In Progress / Paid In Full w/ Freight, No Balance due" at bounding box center [765, 665] width 215 height 47
type input "[DATE]"
type input "Order In Progress / Paid In Full w/ Freight, No Balance due"
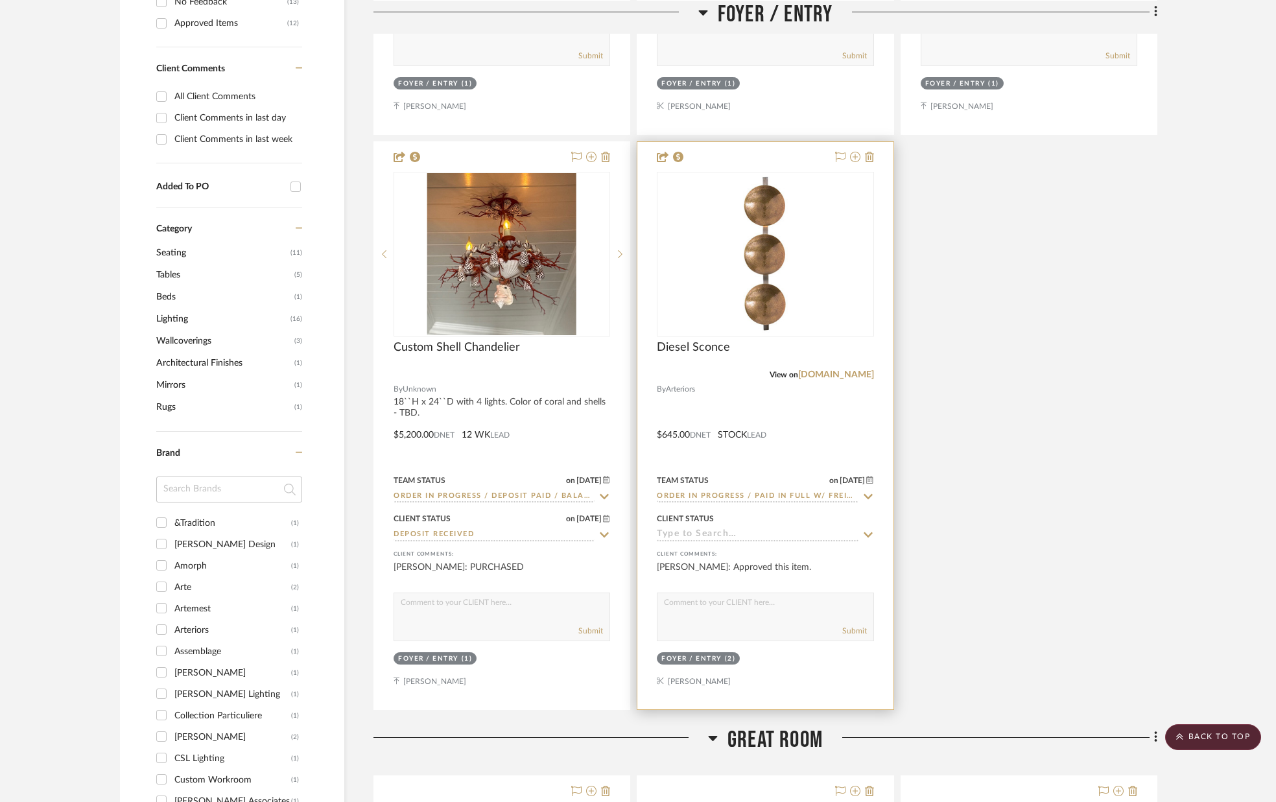
click at [865, 532] on icon at bounding box center [868, 535] width 12 height 10
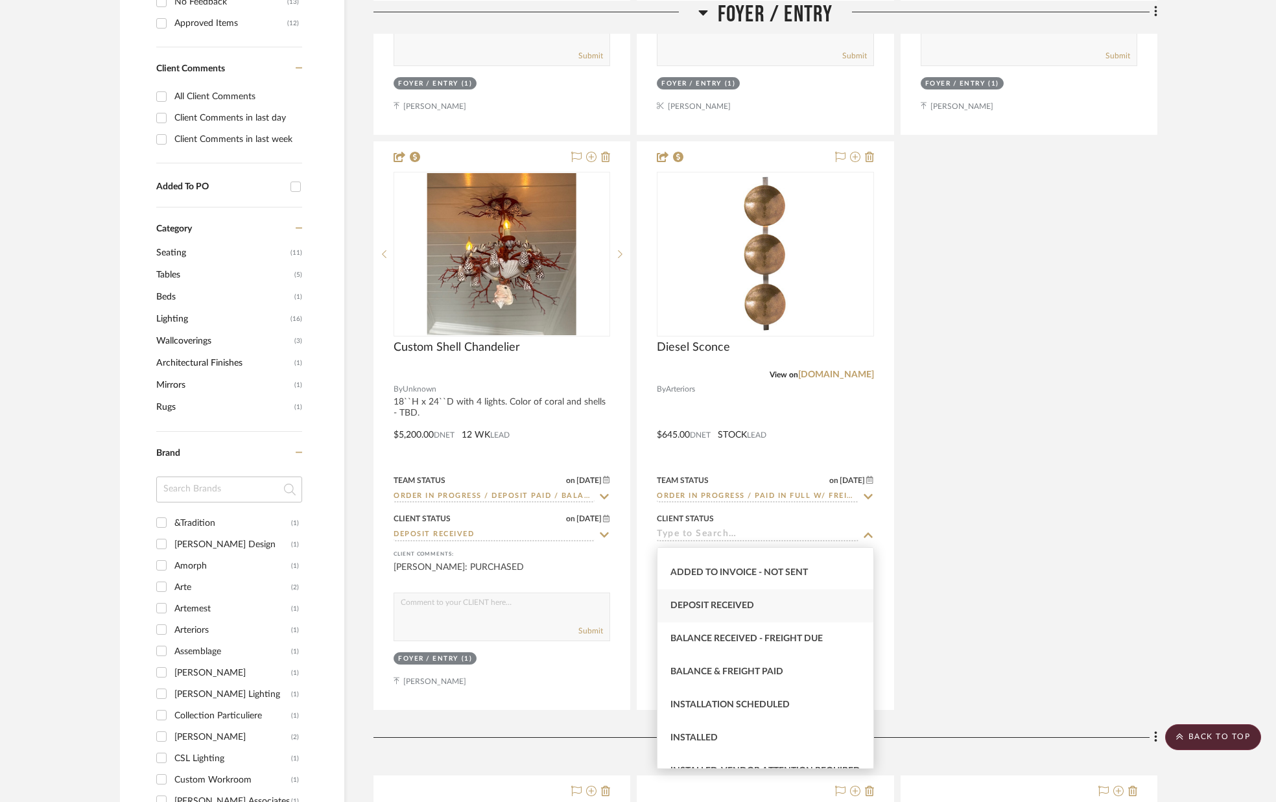
scroll to position [229, 0]
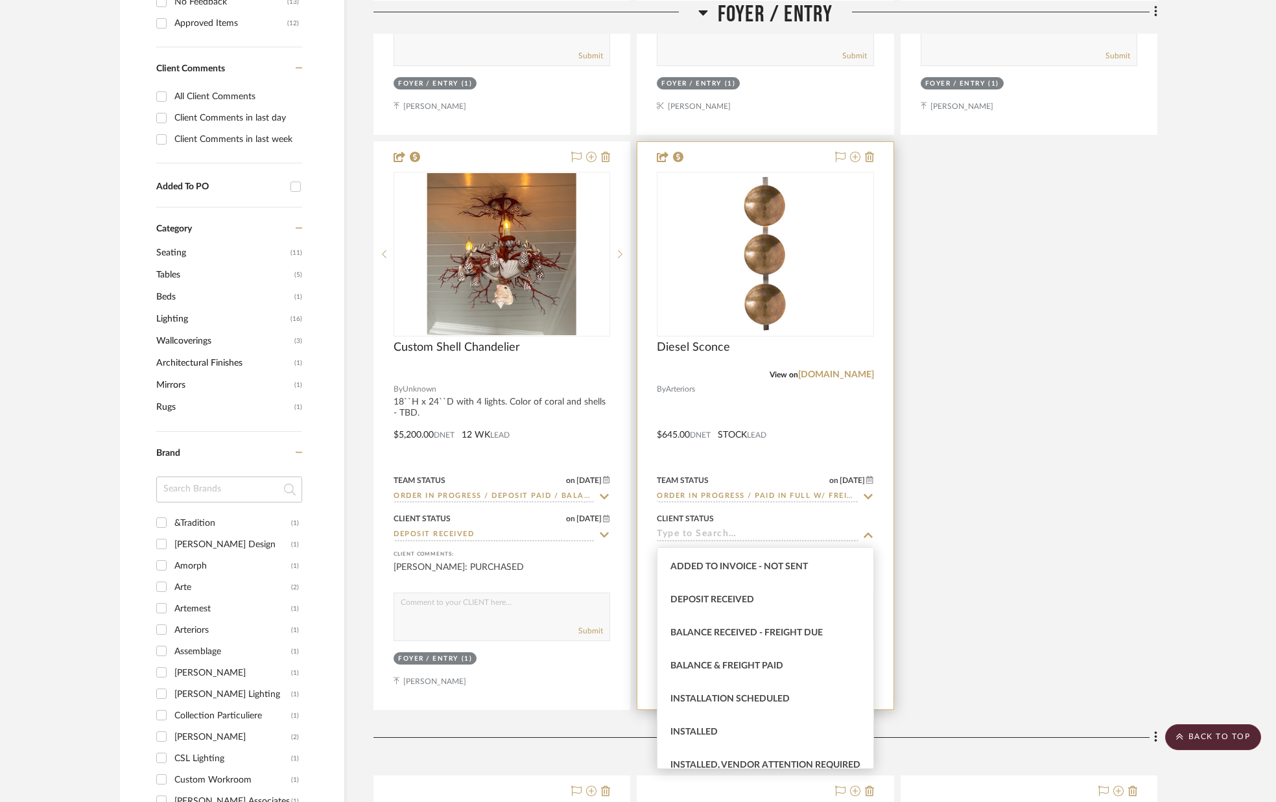
click at [777, 600] on div "Deposit Received" at bounding box center [765, 600] width 215 height 33
type input "[DATE]"
type input "Deposit Received"
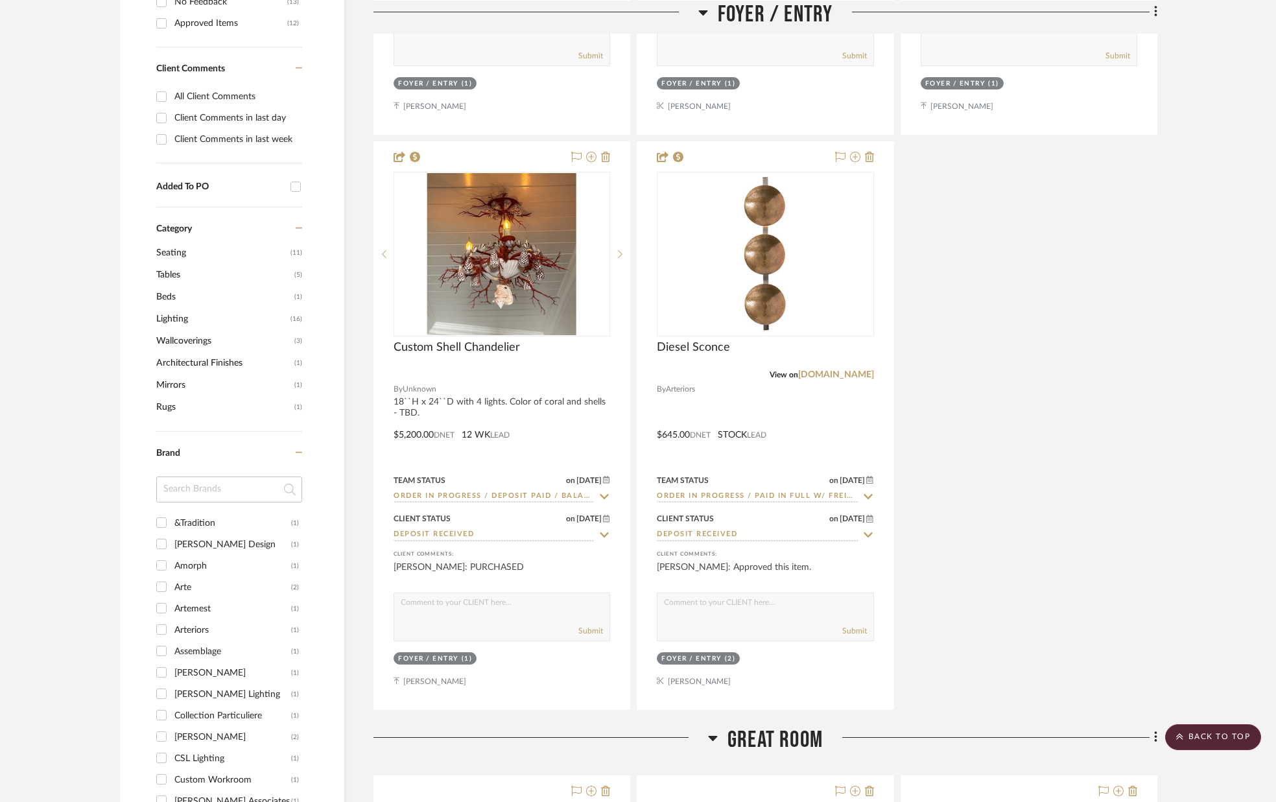
click at [951, 575] on div "Wallpaper View on [DOMAIN_NAME] By Arte Item: Farini/Burgundy (#40727). Raffia …" at bounding box center [765, 138] width 784 height 1144
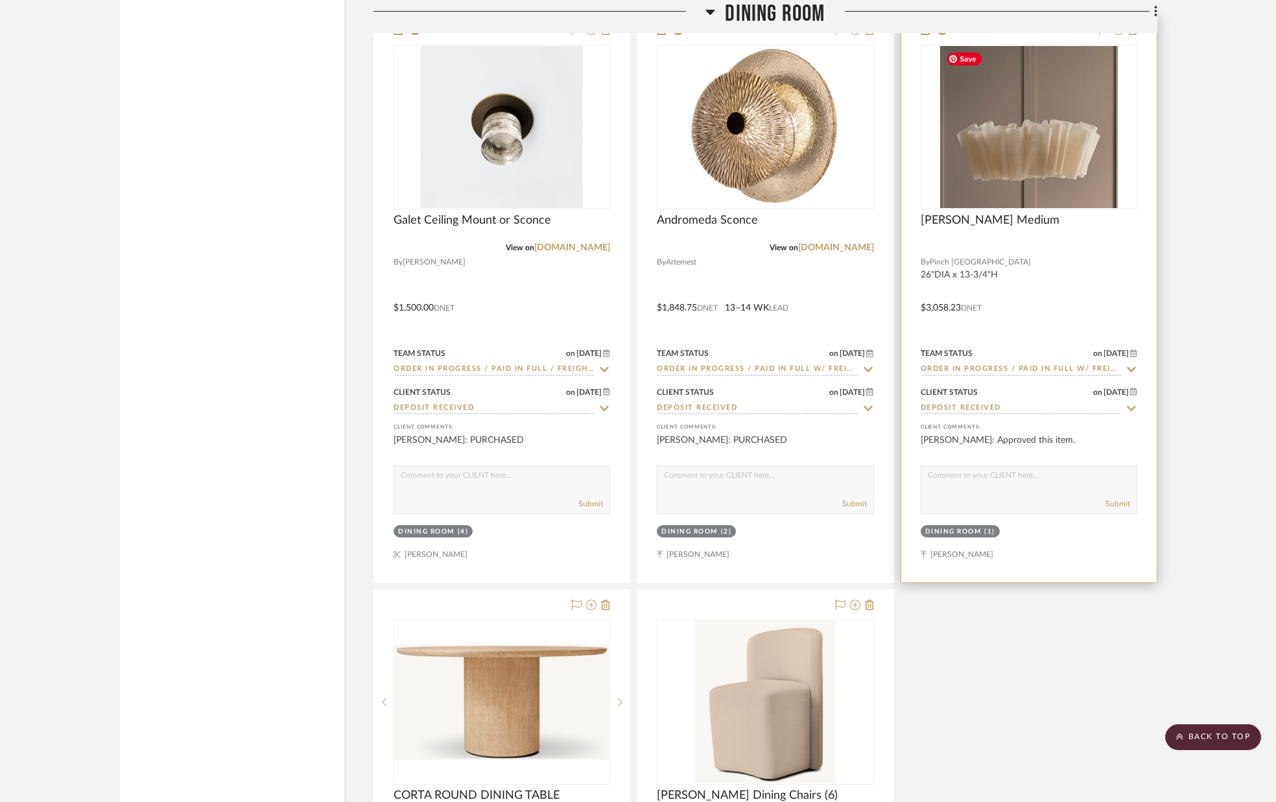
scroll to position [3402, 0]
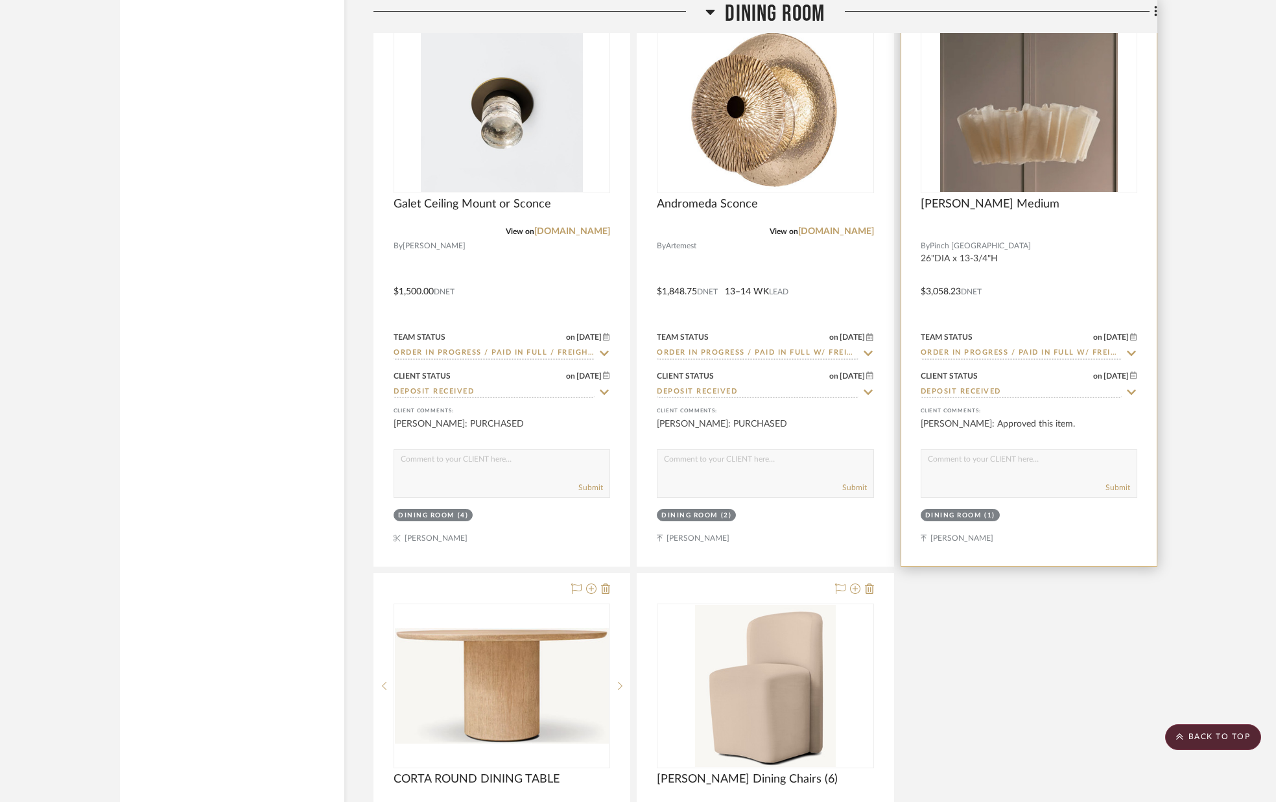
click at [1040, 480] on div "Submit" at bounding box center [1028, 488] width 215 height 18
click at [1025, 473] on textarea at bounding box center [1028, 462] width 215 height 25
type textarea "PURCHASED"
click at [1106, 492] on button "Submit" at bounding box center [1118, 488] width 25 height 12
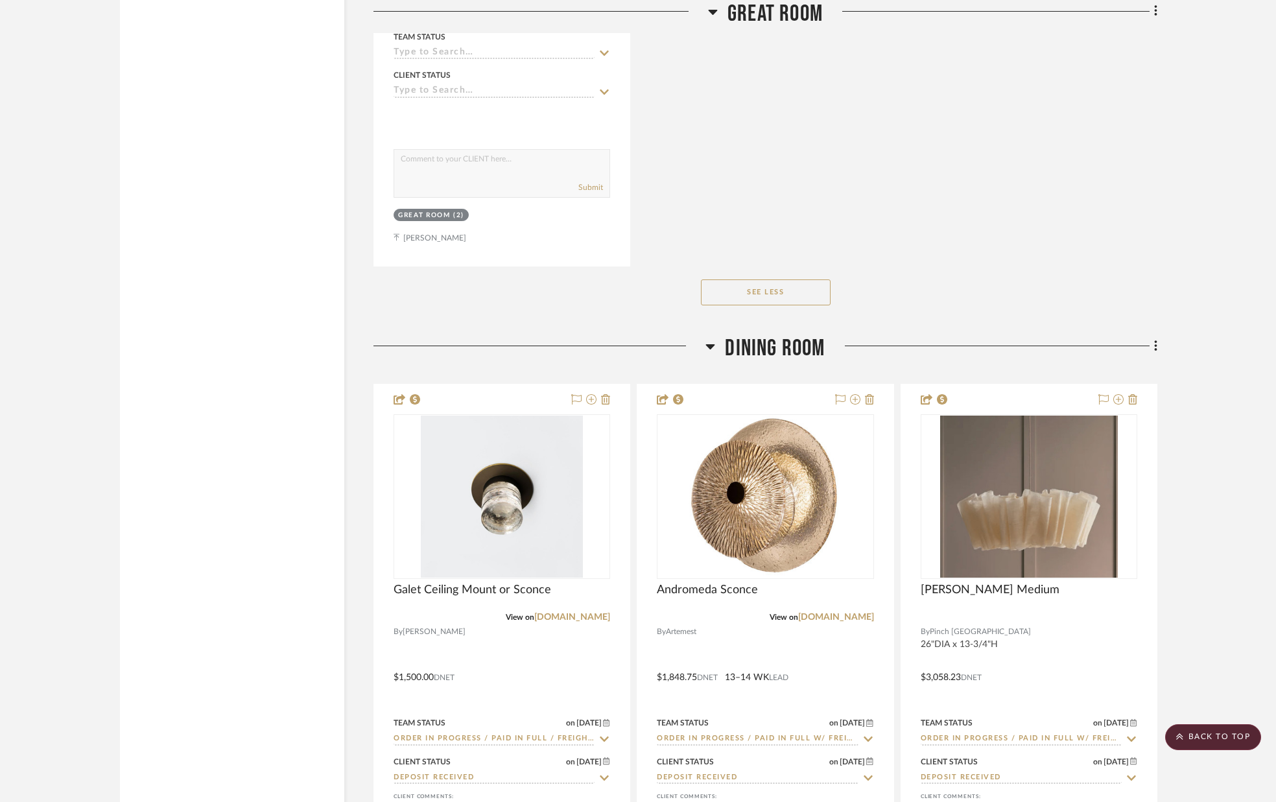
scroll to position [3015, 0]
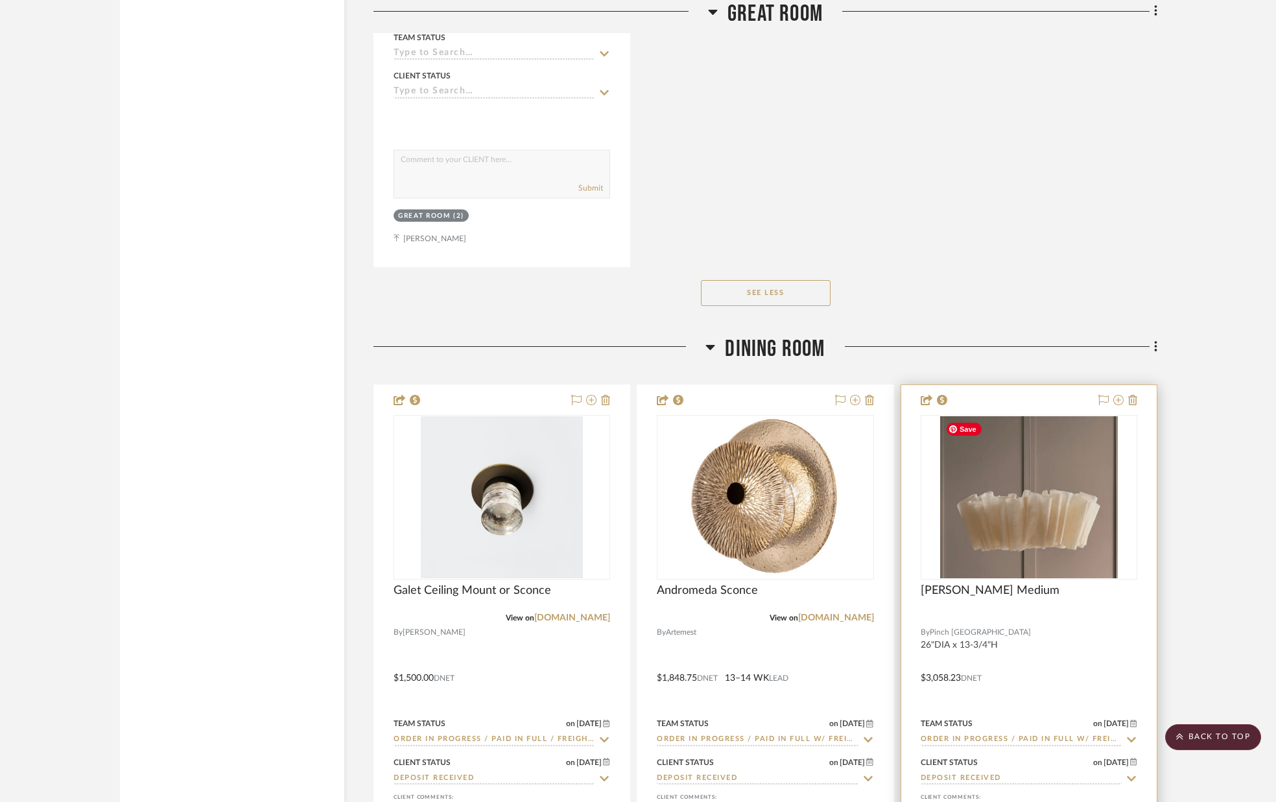
click at [983, 516] on img "0" at bounding box center [1028, 497] width 177 height 162
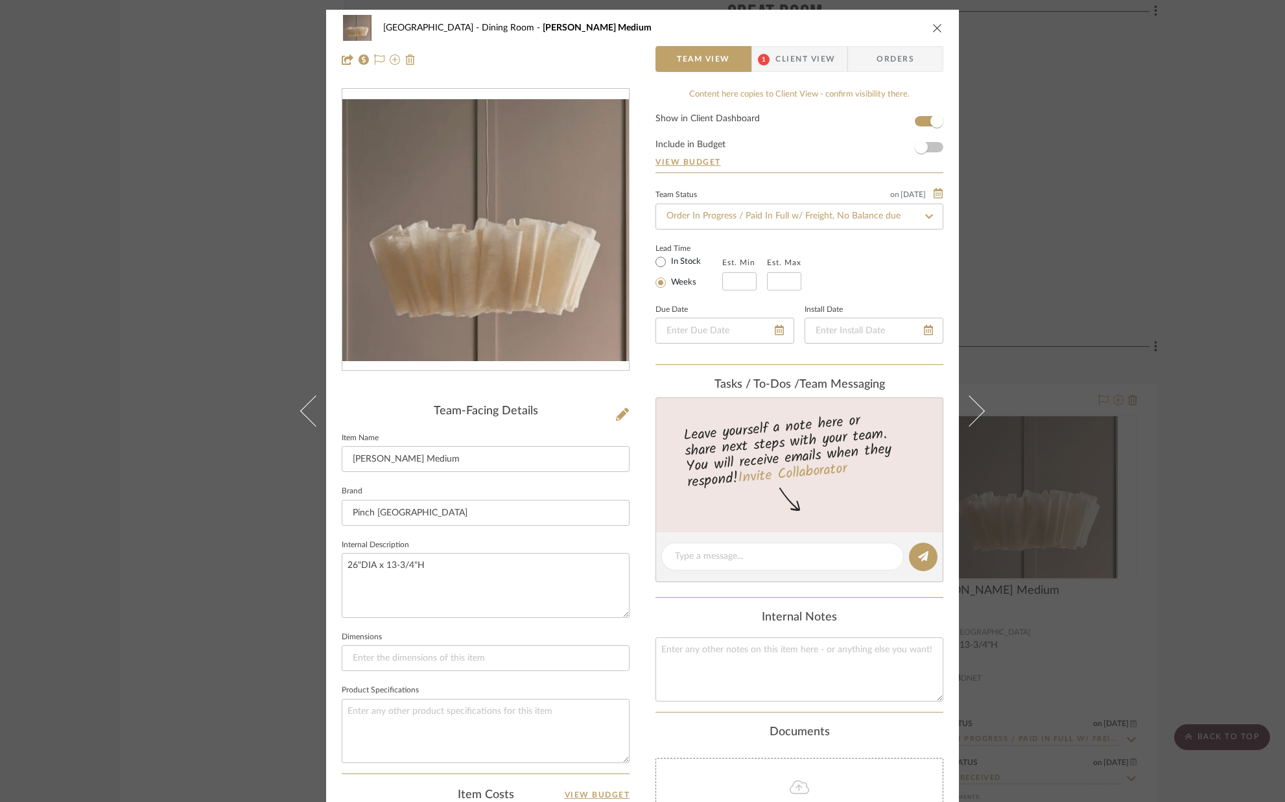
scroll to position [8, 0]
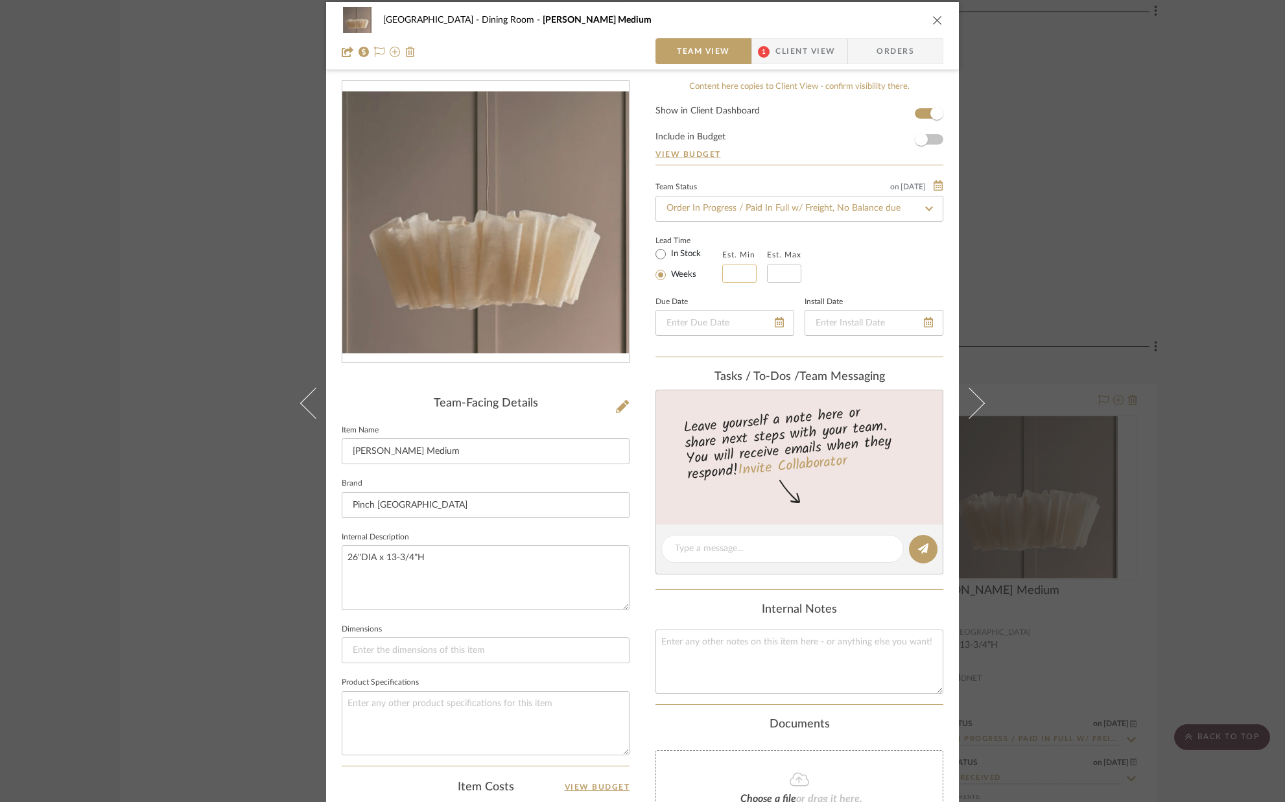
click at [731, 273] on input "text" at bounding box center [739, 274] width 34 height 18
type input "2"
click at [785, 274] on input at bounding box center [784, 274] width 34 height 18
type input "4"
click at [849, 275] on div "Lead Time In Stock Weeks Est. Min 2 Est. Max 4" at bounding box center [800, 257] width 288 height 51
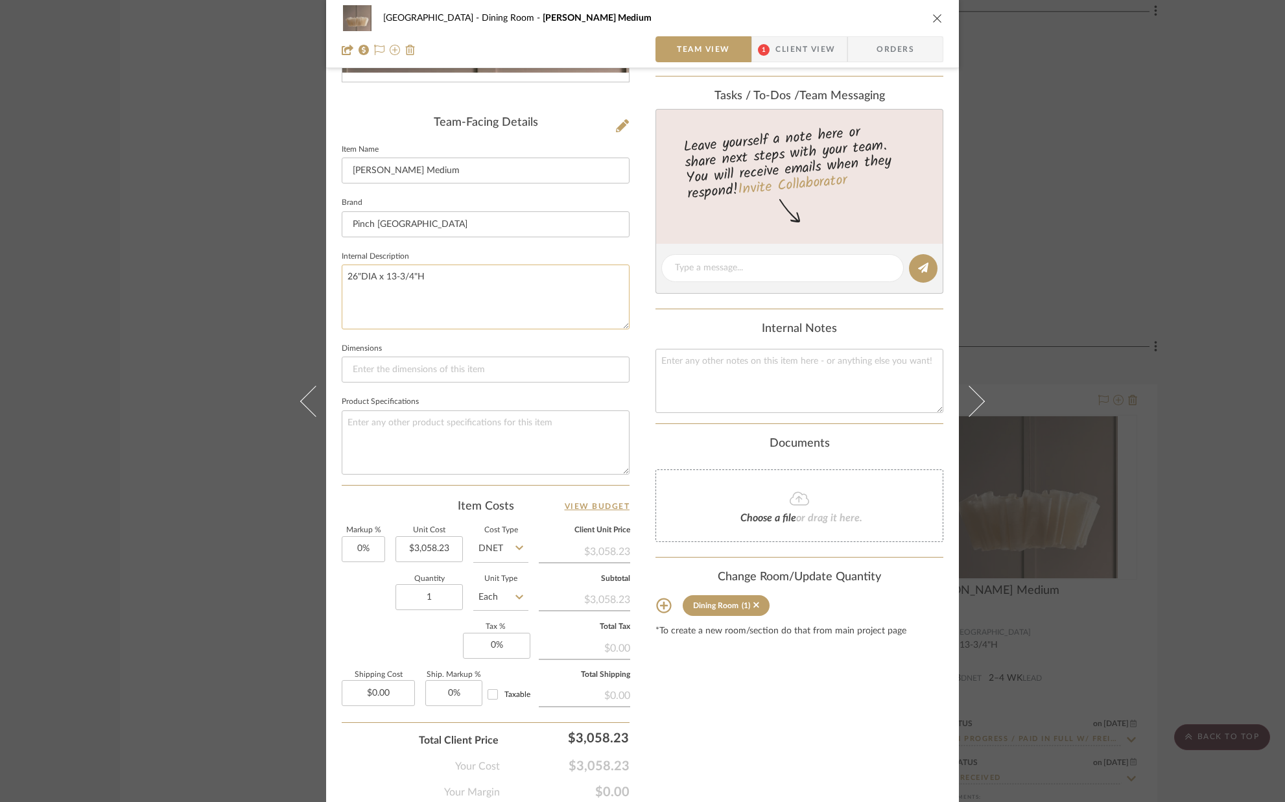
scroll to position [0, 0]
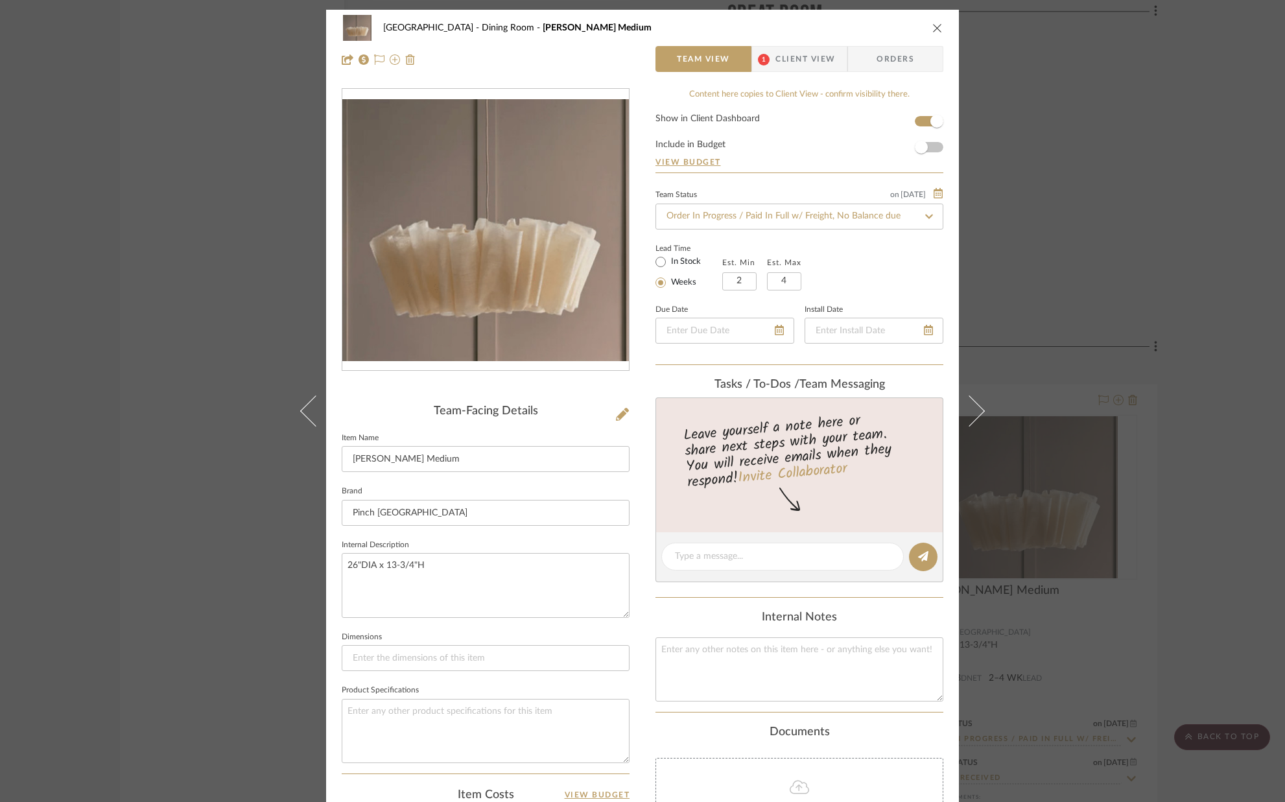
click at [932, 26] on icon "close" at bounding box center [937, 28] width 10 height 10
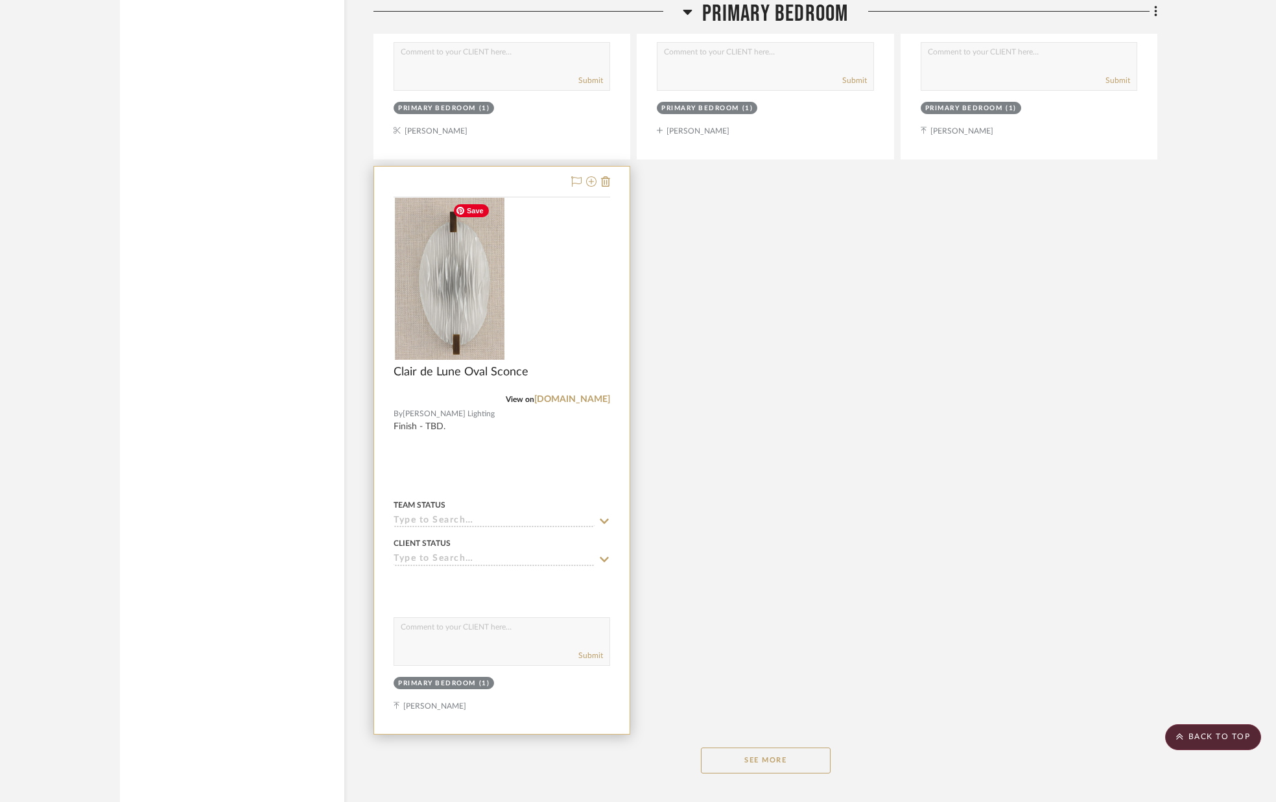
scroll to position [6360, 0]
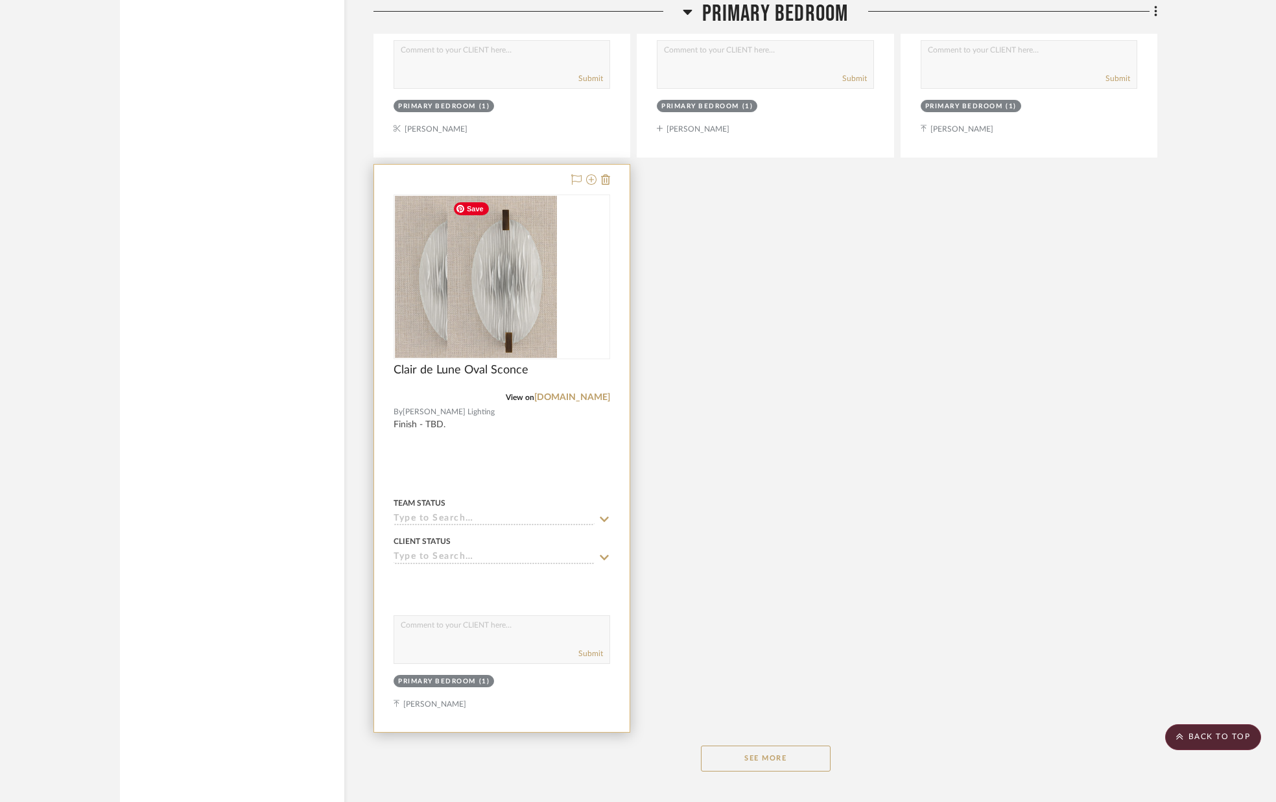
click at [482, 296] on img "0" at bounding box center [450, 277] width 110 height 162
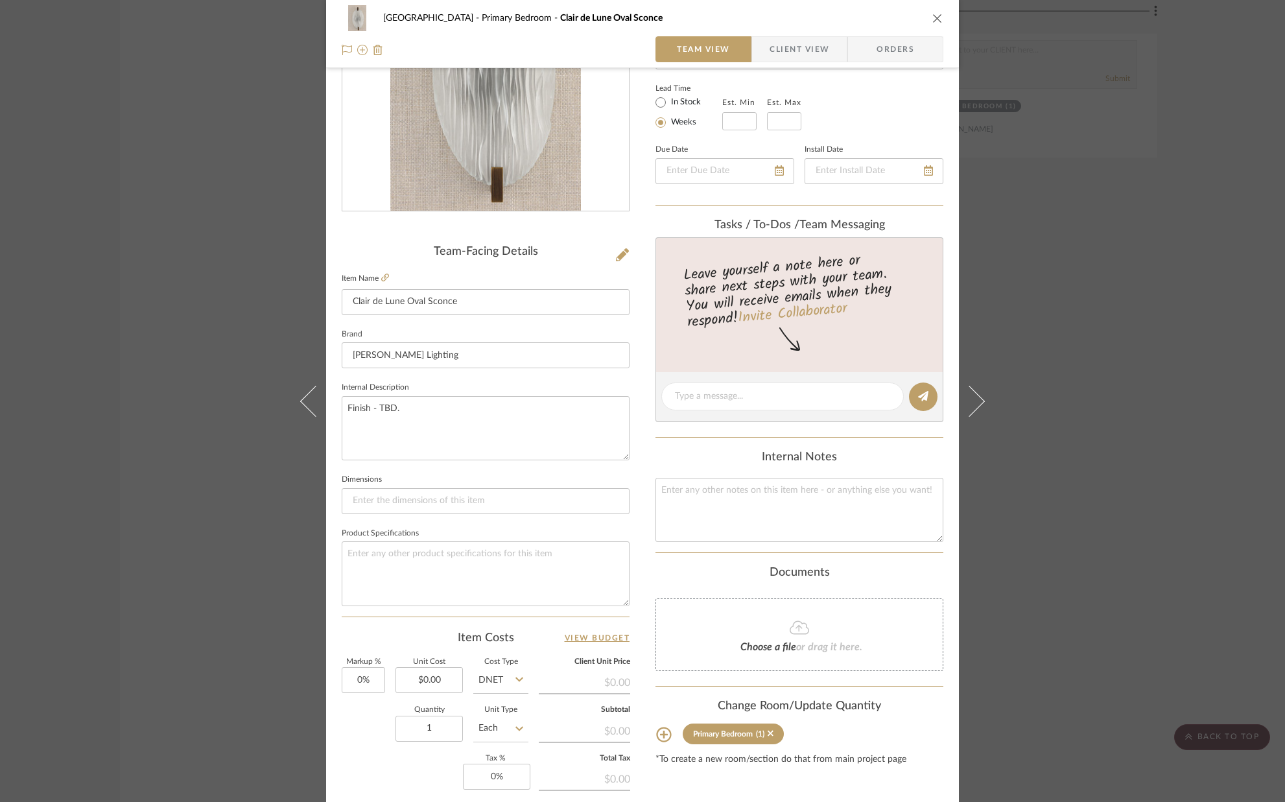
scroll to position [164, 0]
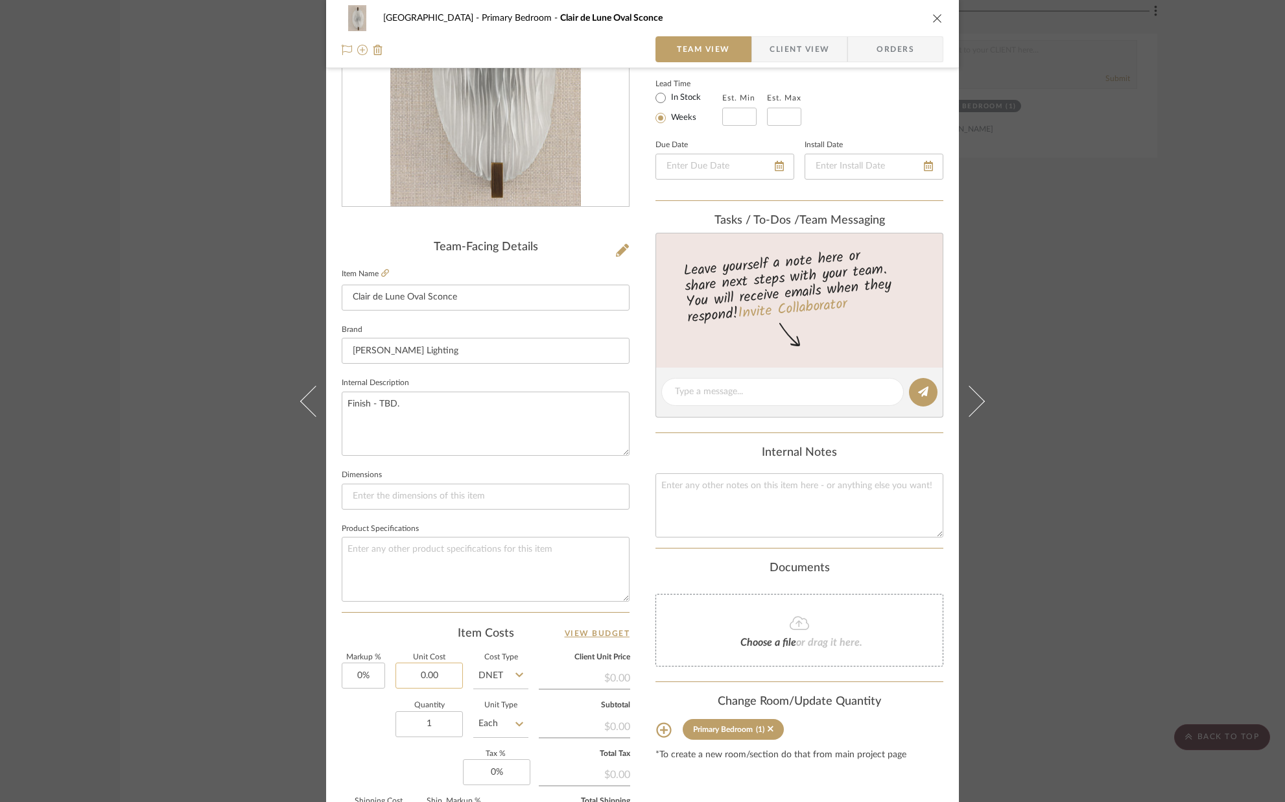
click at [451, 676] on input "0.00" at bounding box center [429, 676] width 67 height 26
type input "$2,945.00"
click at [513, 629] on div "Item Costs View Budget" at bounding box center [486, 634] width 288 height 16
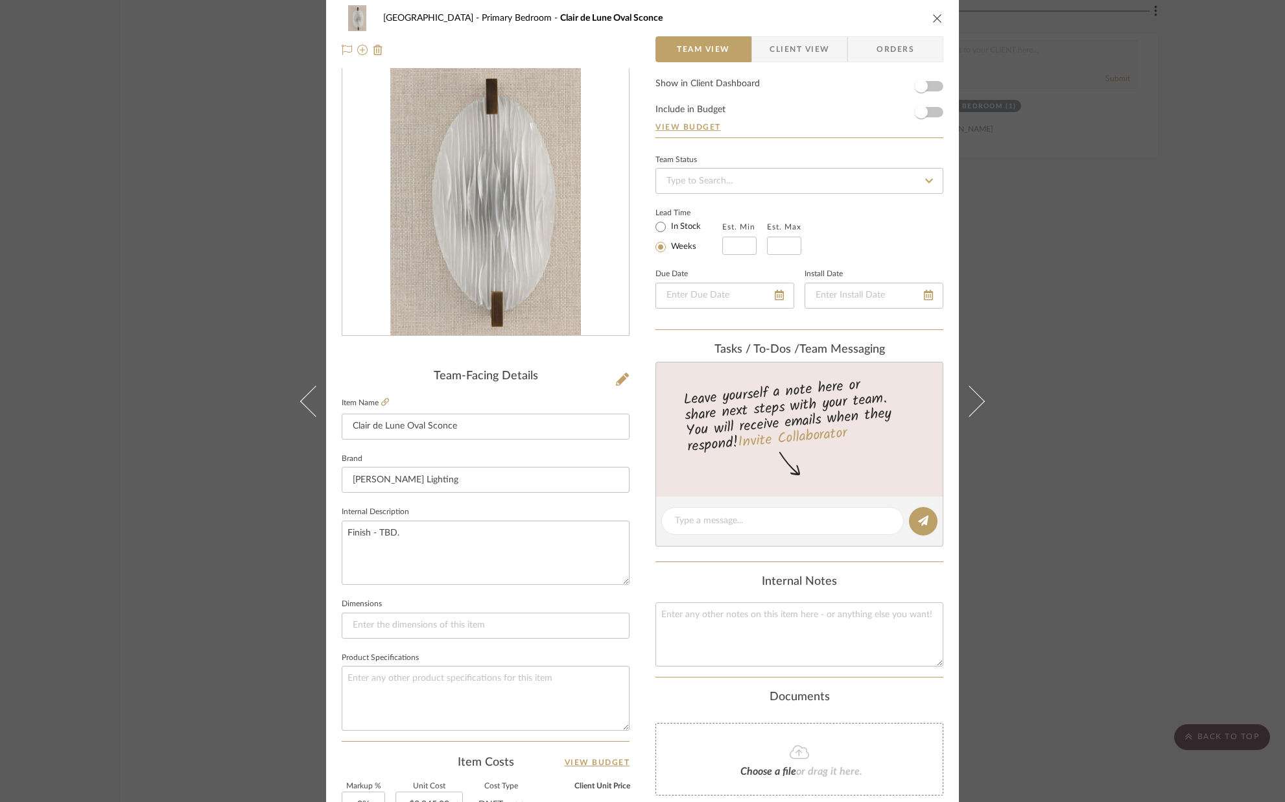
scroll to position [0, 0]
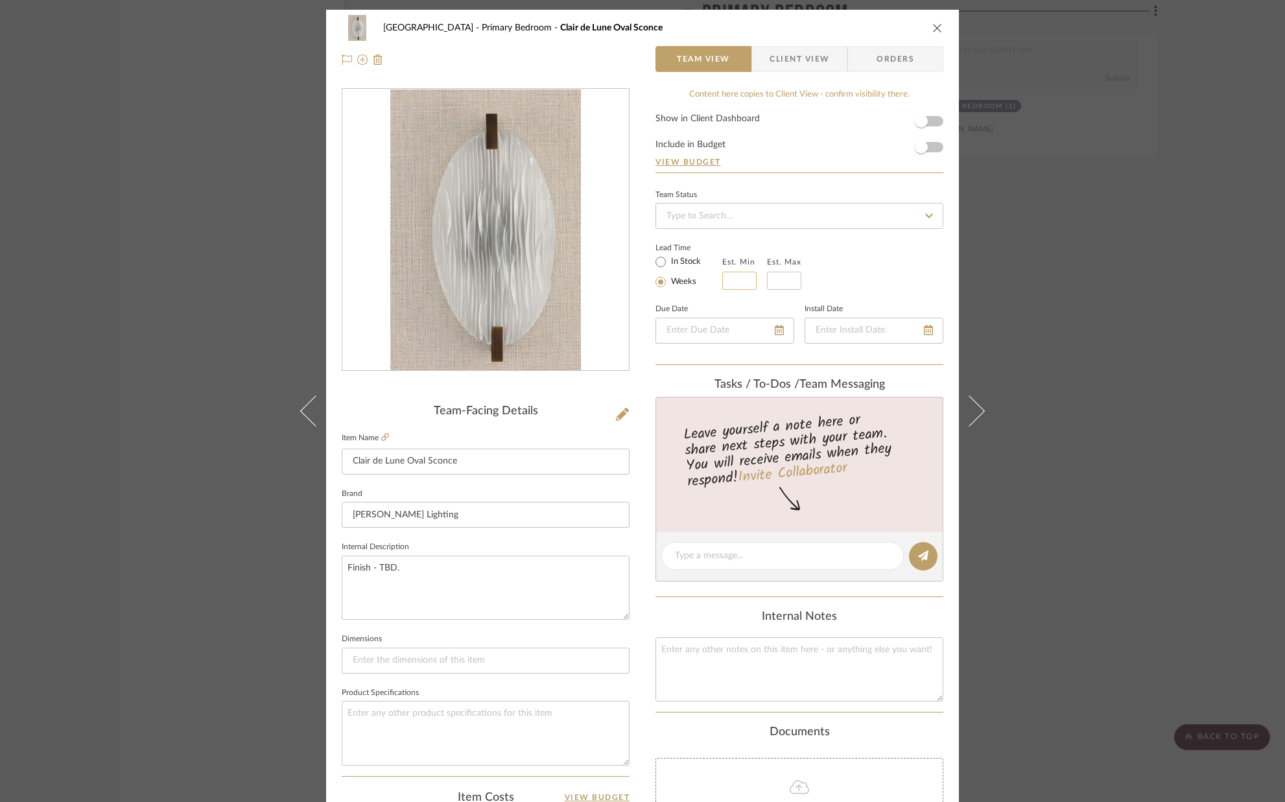
click at [746, 281] on input "text" at bounding box center [739, 281] width 34 height 18
type input "12"
click at [781, 281] on input at bounding box center [784, 281] width 34 height 18
type input "14"
click at [840, 286] on div "Lead Time In Stock Weeks Est. Min 12 Est. Max 14" at bounding box center [800, 264] width 288 height 51
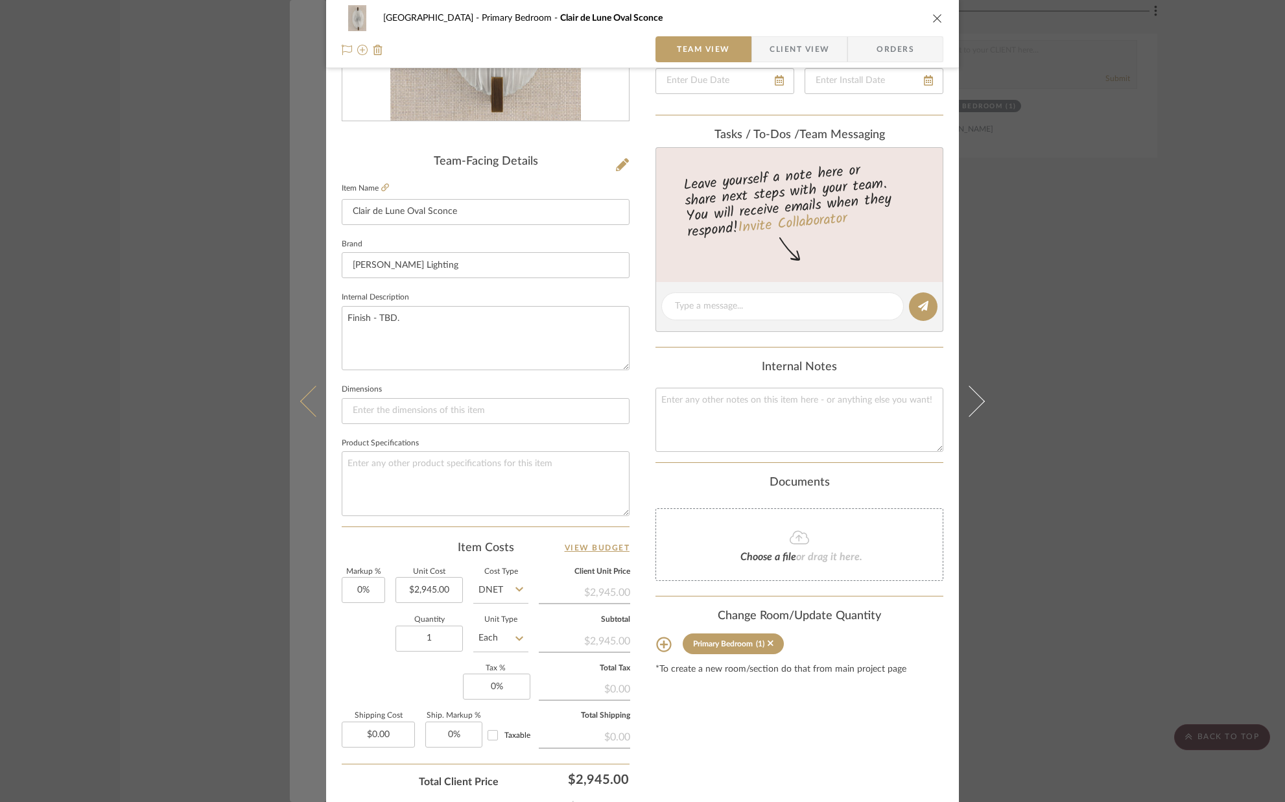
scroll to position [341, 0]
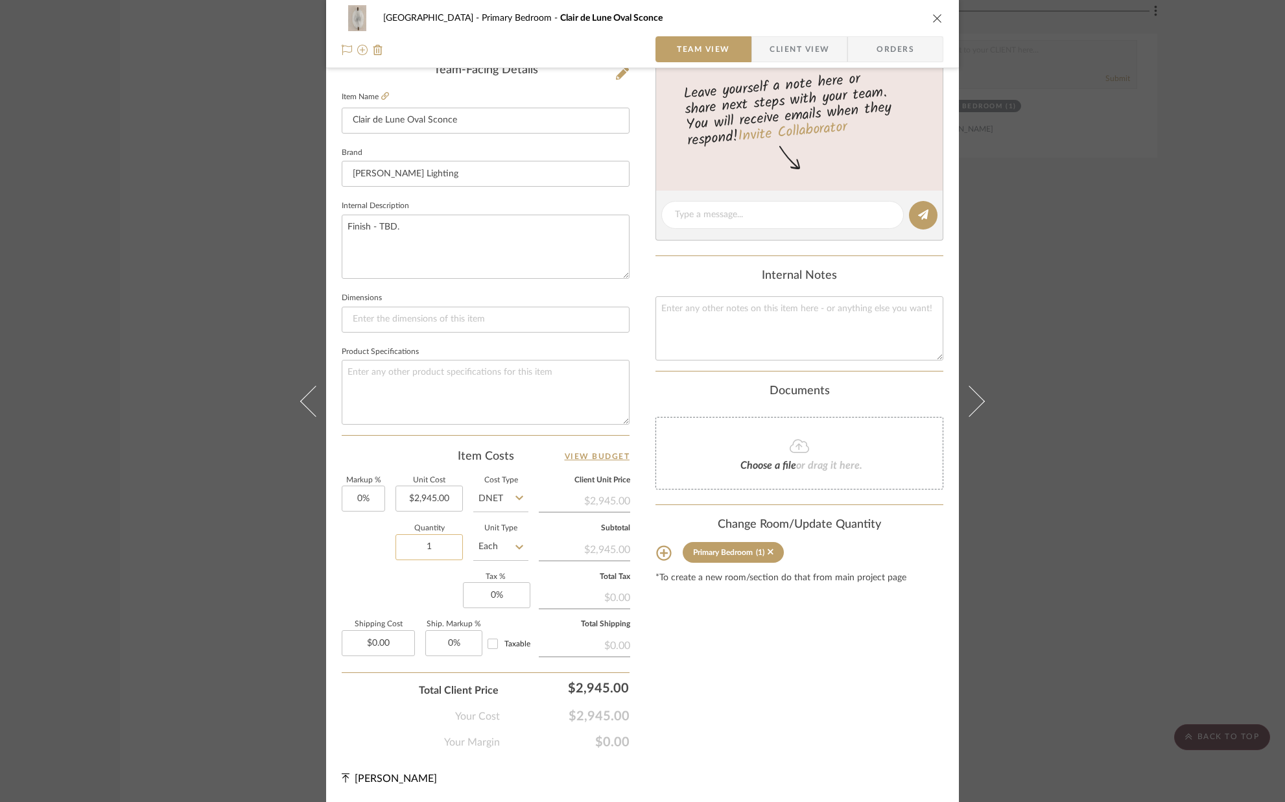
click at [444, 545] on input "1" at bounding box center [429, 547] width 67 height 26
type input "2"
click at [381, 601] on div "Markup % 0% Unit Cost $2,945.00 Cost Type DNET Client Unit Price $2,945.00 Quan…" at bounding box center [486, 571] width 288 height 189
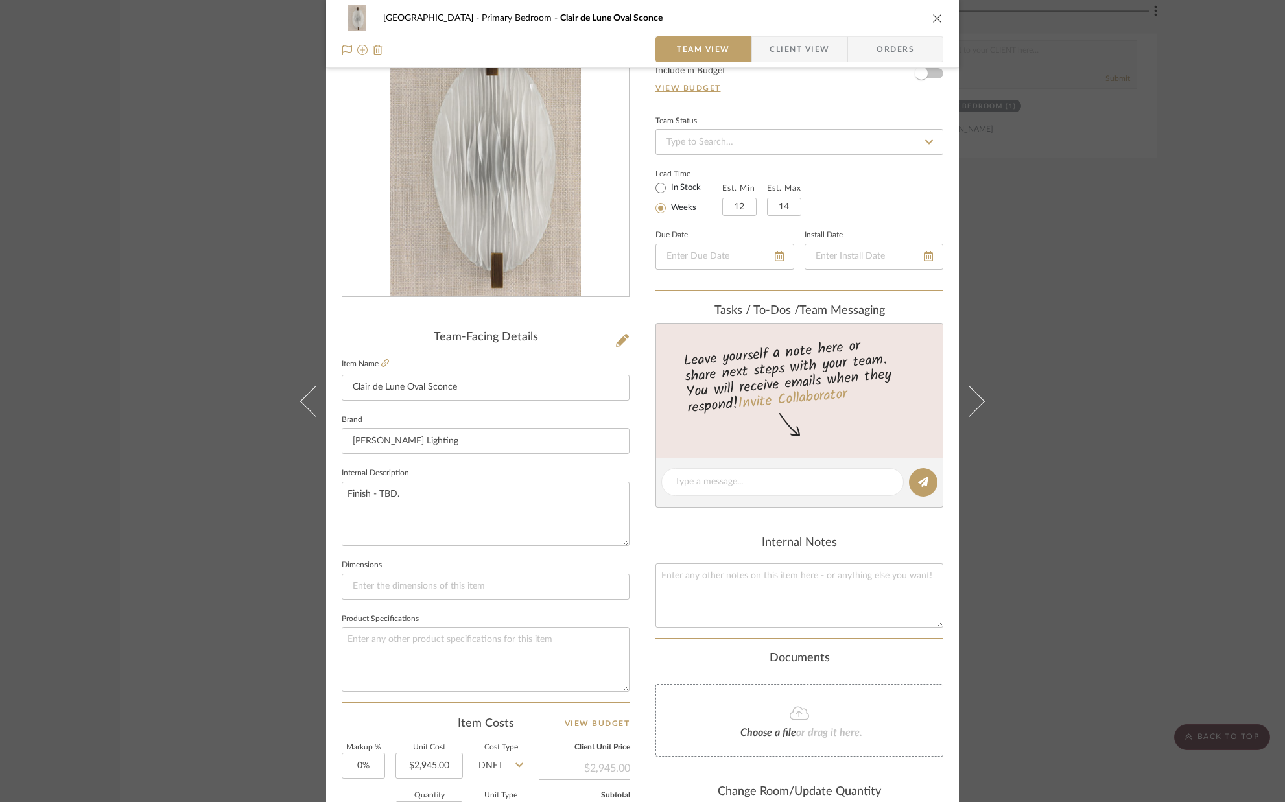
scroll to position [0, 0]
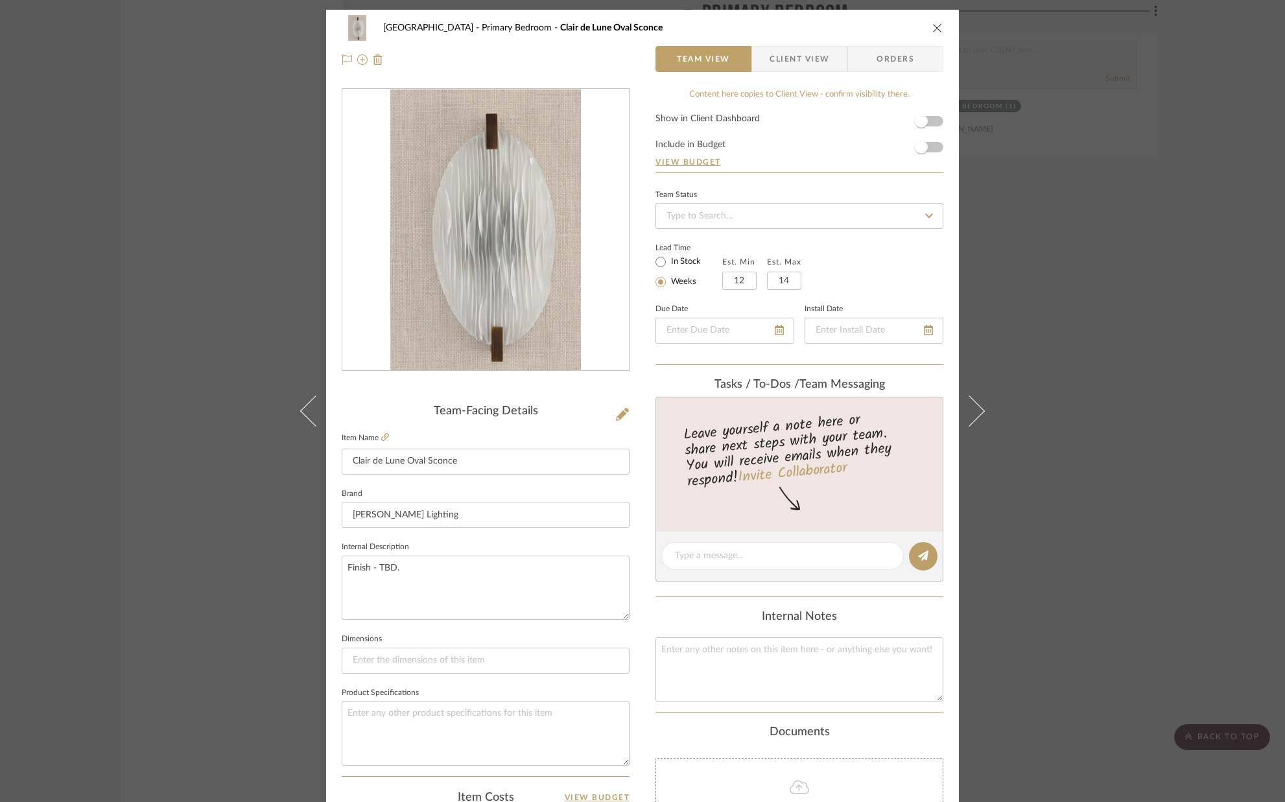
click at [935, 30] on icon "close" at bounding box center [937, 28] width 10 height 10
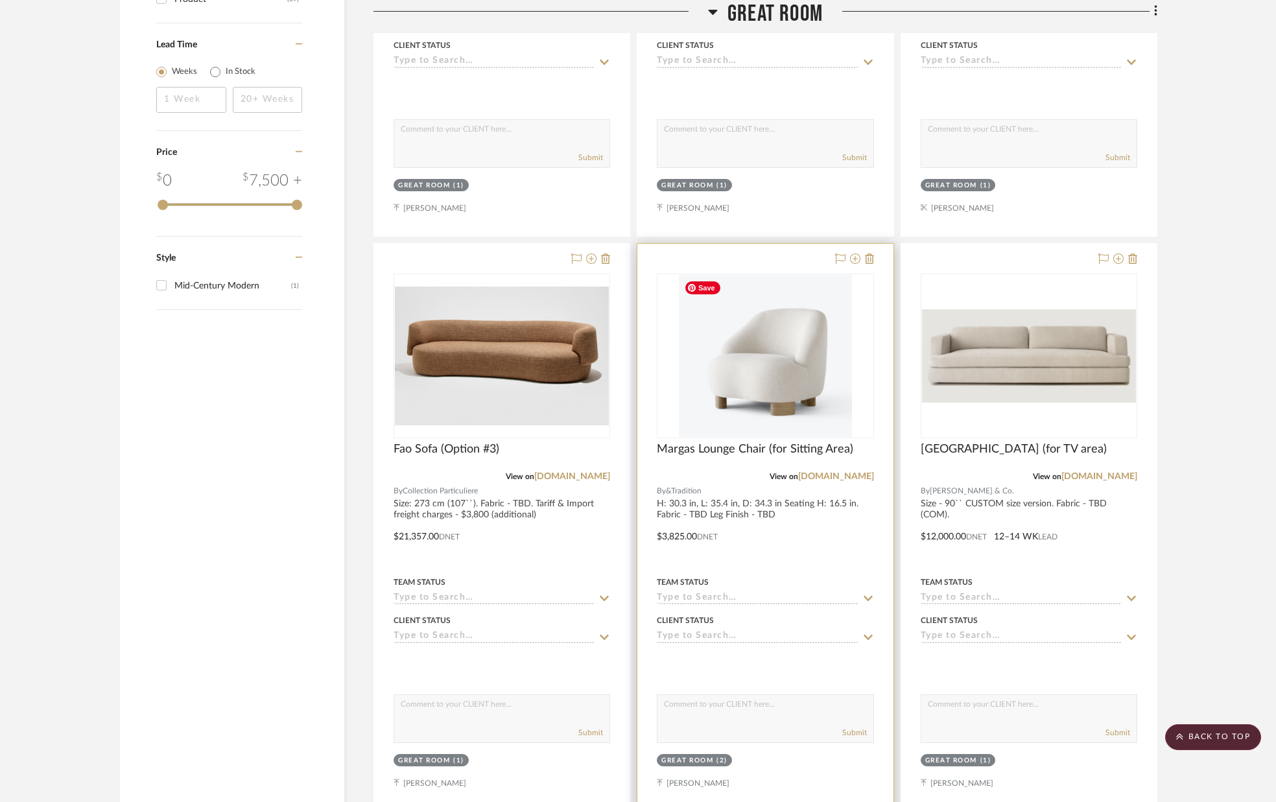
scroll to position [1897, 0]
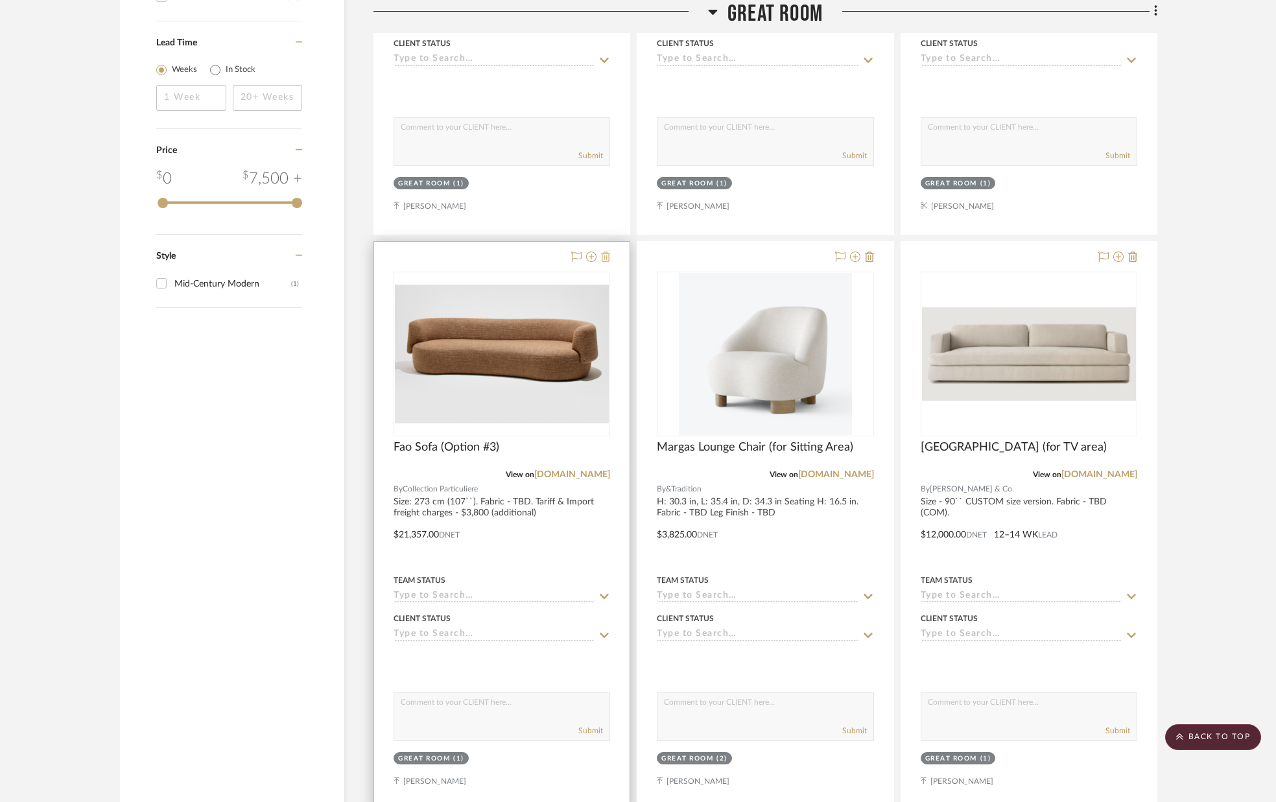
click at [606, 259] on icon at bounding box center [605, 257] width 9 height 10
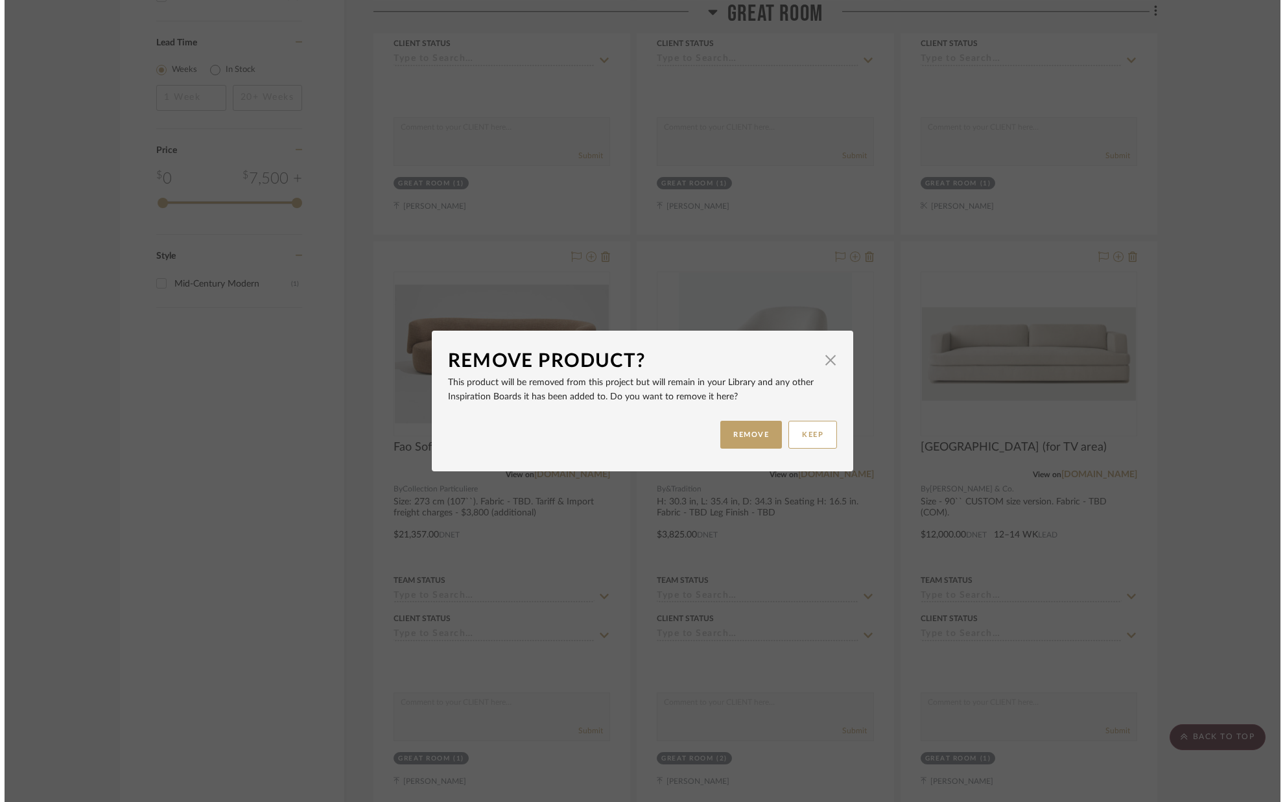
scroll to position [0, 0]
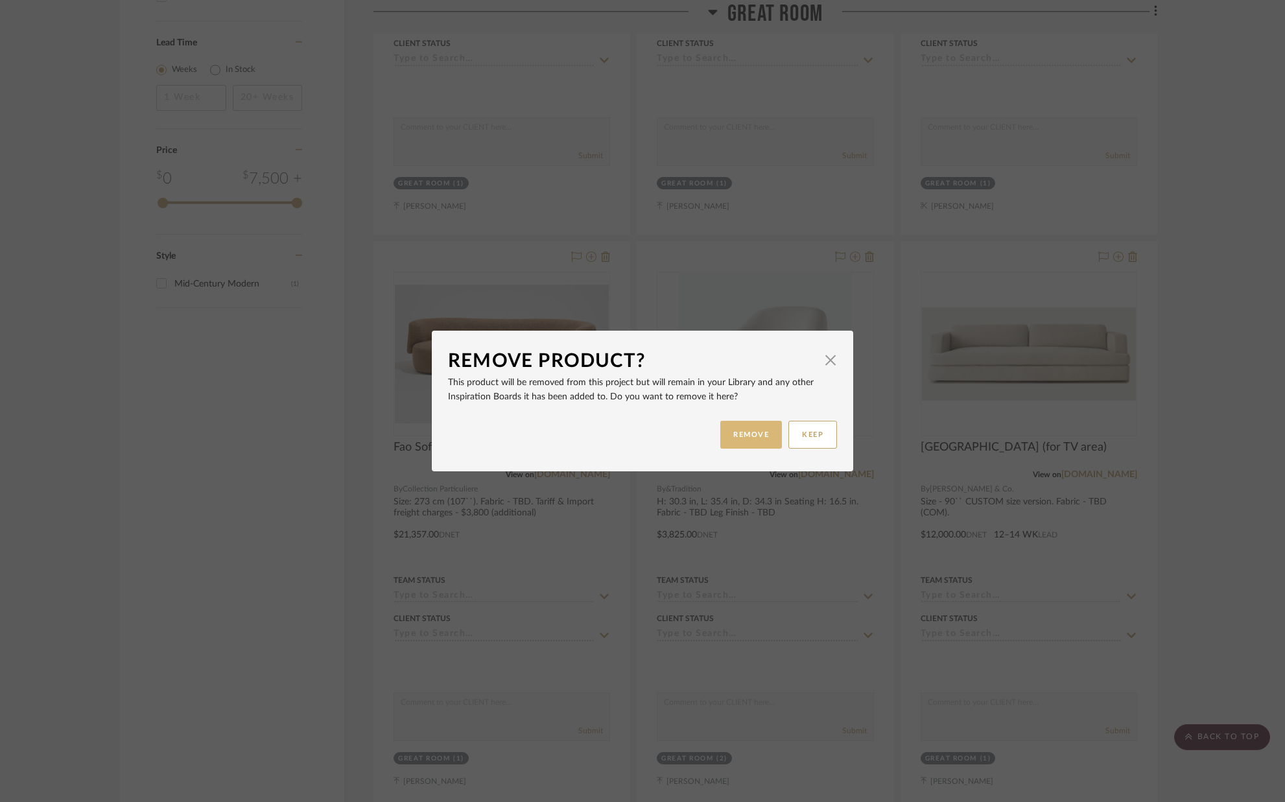
click at [757, 431] on button "REMOVE" at bounding box center [751, 435] width 62 height 28
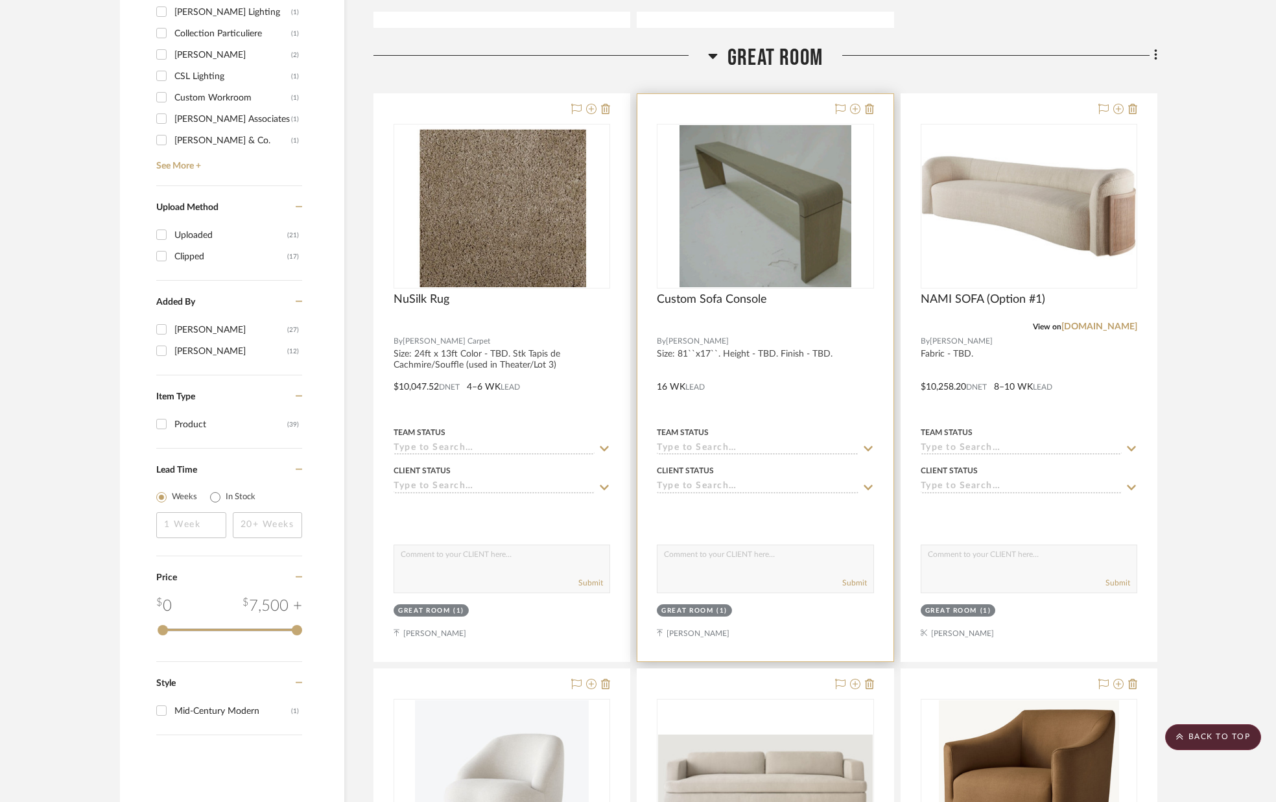
scroll to position [1466, 0]
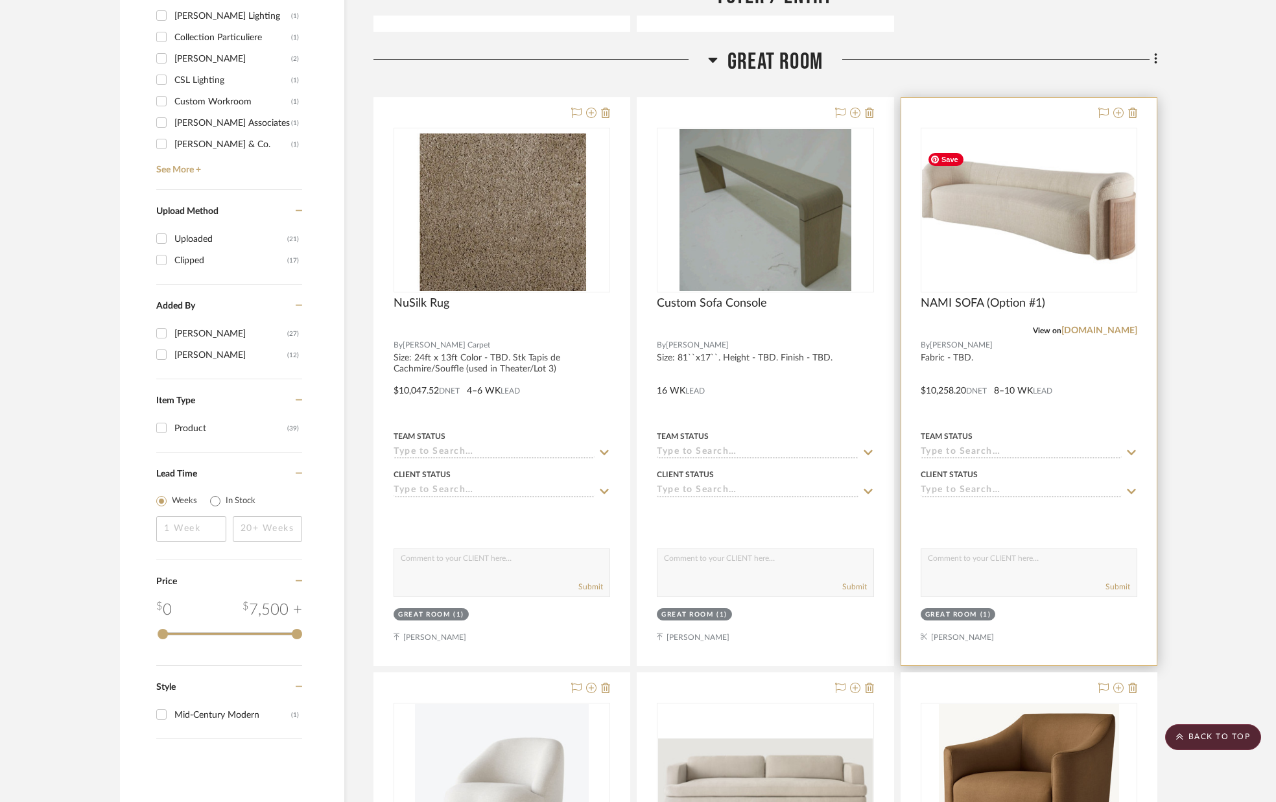
click at [1058, 235] on img "0" at bounding box center [1029, 210] width 214 height 127
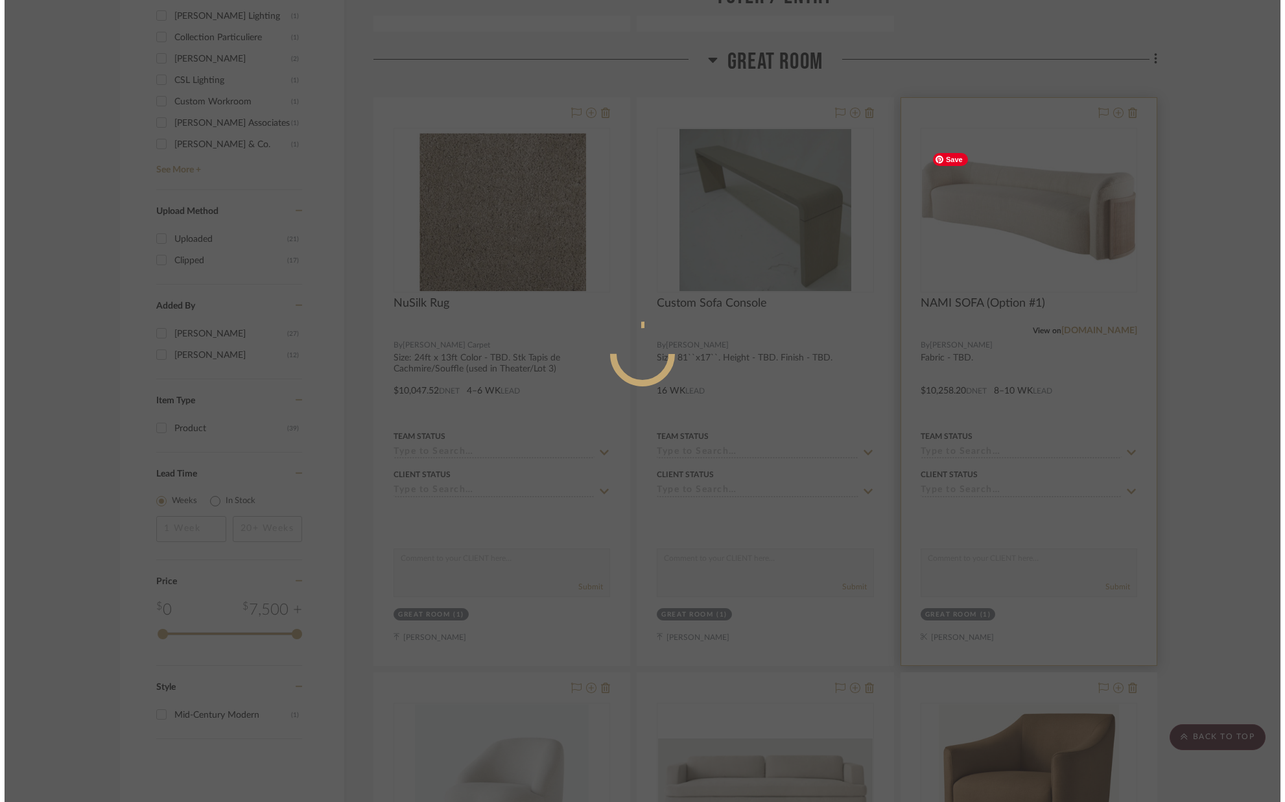
scroll to position [0, 0]
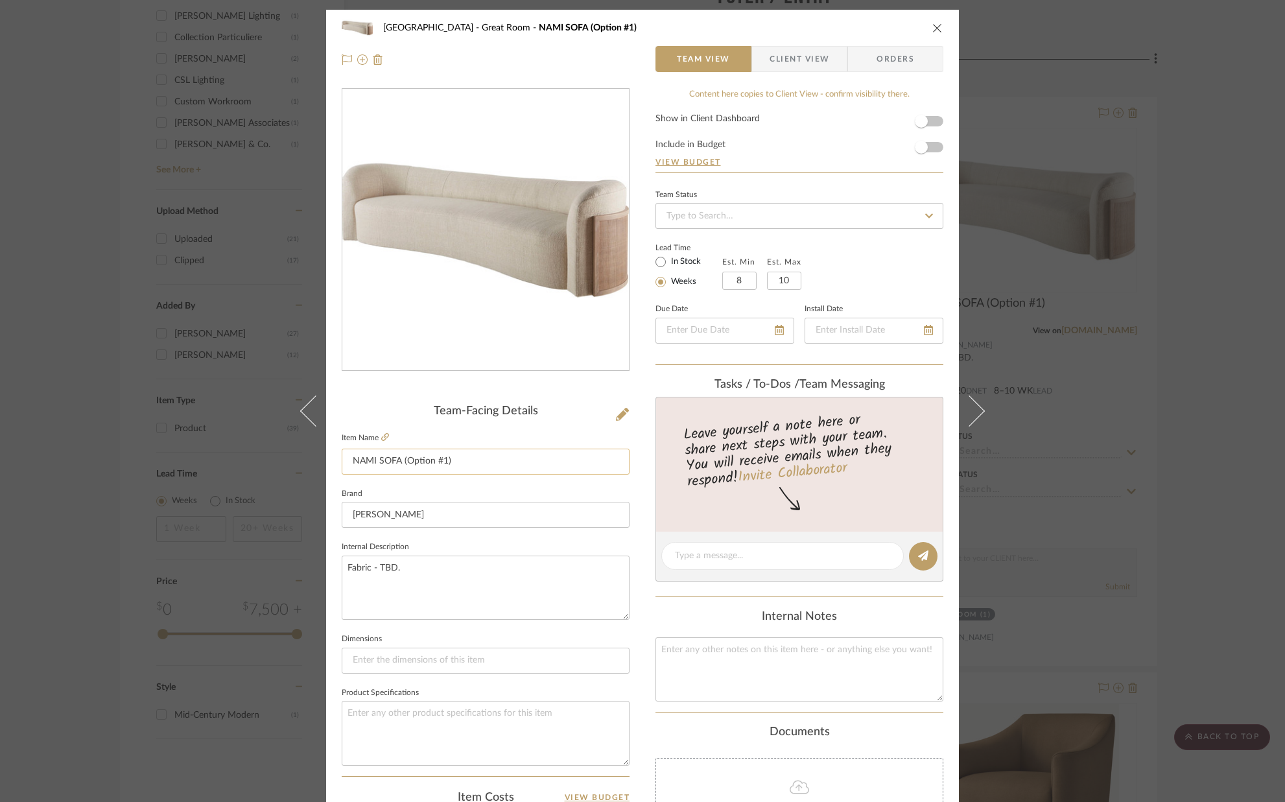
click at [471, 463] on input "NAMI SOFA (Option #1)" at bounding box center [486, 462] width 288 height 26
drag, startPoint x: 373, startPoint y: 461, endPoint x: 322, endPoint y: 461, distance: 51.2
click at [326, 461] on div "[GEOGRAPHIC_DATA] NAMI SOFA (Option #1) Team View Client View Orders Team-Facin…" at bounding box center [642, 576] width 633 height 1133
click at [457, 461] on input "Custom SOFA (Option #1)" at bounding box center [486, 462] width 288 height 26
type input "Custom SOFA"
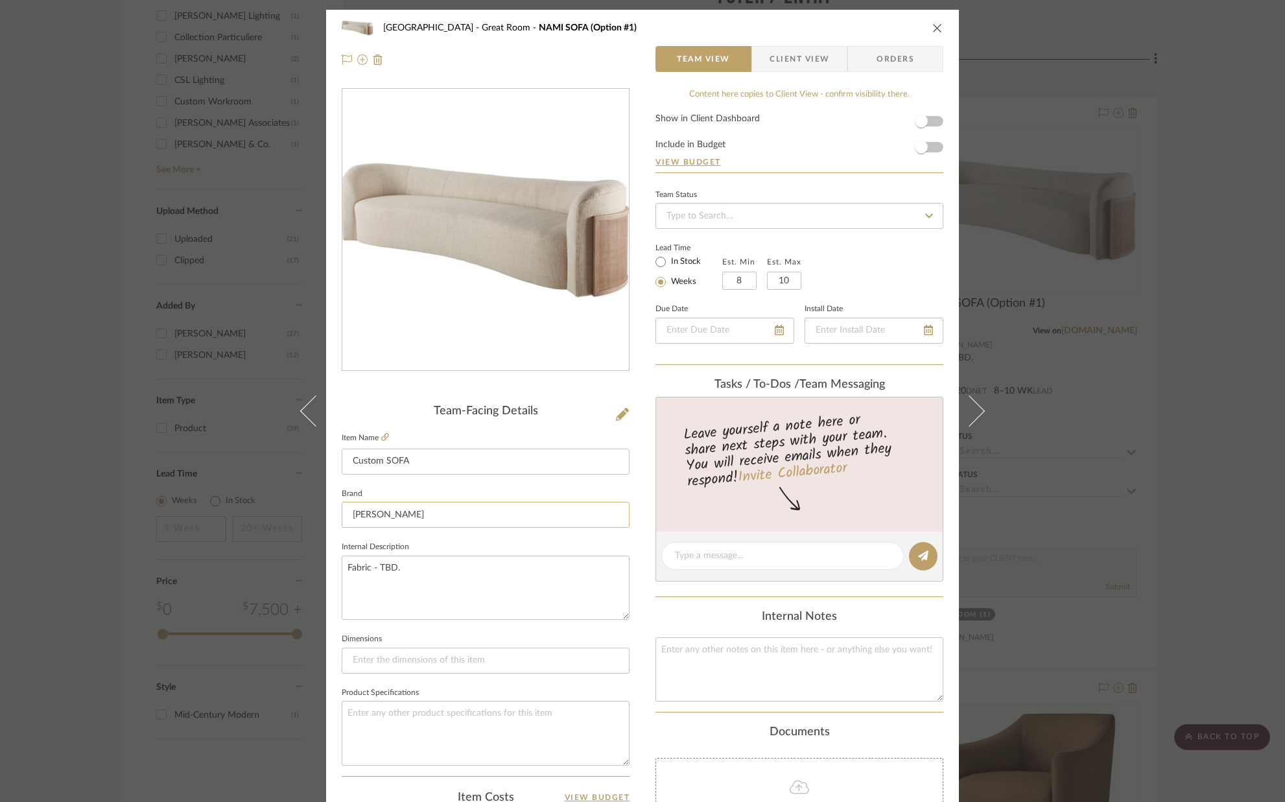
click at [397, 516] on input "[PERSON_NAME]" at bounding box center [486, 515] width 288 height 26
type input "B"
type input "Custom Workroom"
click at [403, 545] on span "Custom Workroom" at bounding box center [486, 548] width 249 height 11
click at [457, 541] on fieldset "Internal Description Fabric - TBD." at bounding box center [486, 579] width 288 height 82
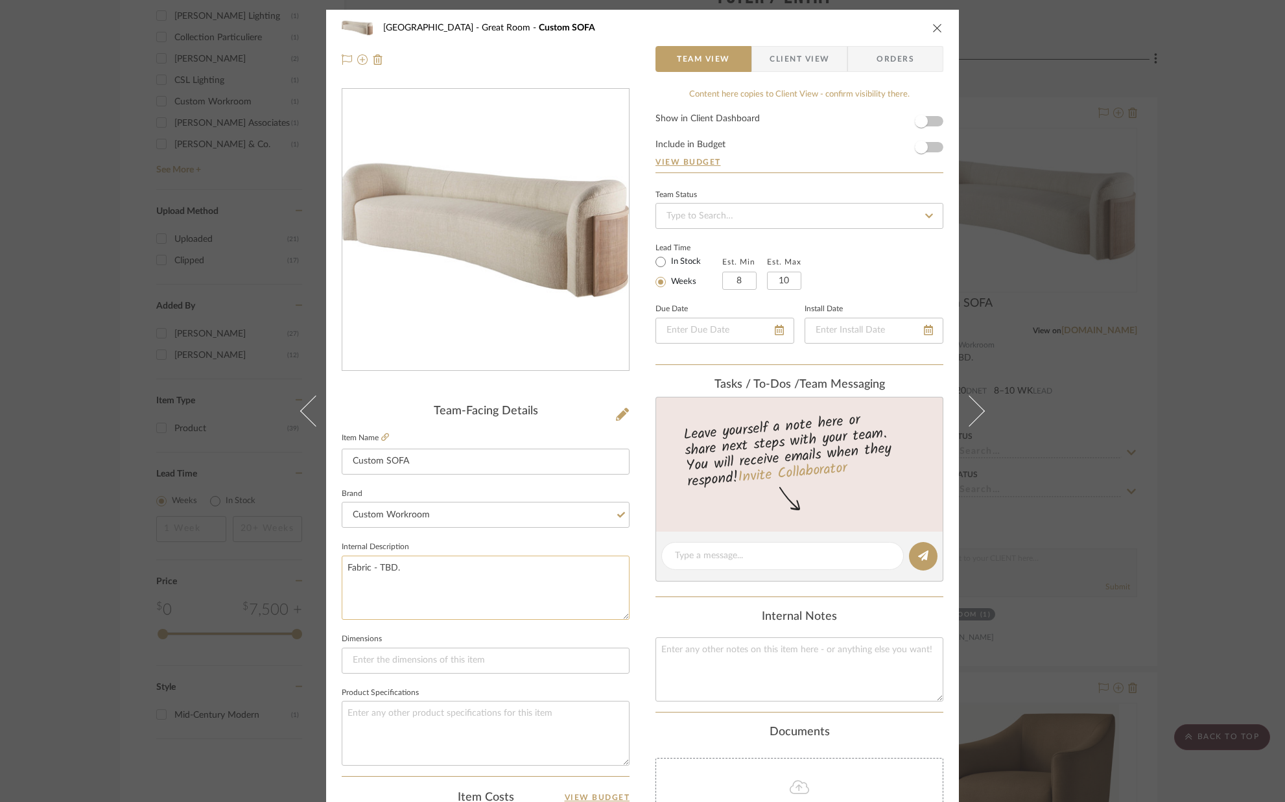
click at [448, 575] on textarea "Fabric - TBD." at bounding box center [486, 588] width 288 height 64
type textarea "Fabric - TBD. Size:"
click at [421, 564] on textarea "Fabric - TBD. Size: 107``L x 46``W." at bounding box center [486, 588] width 288 height 64
type textarea "Fabric - TBD. Frame - [MEDICAL_DATA] (color - TBD). Size: 107``L x 46``W."
click at [485, 636] on fieldset "Dimensions" at bounding box center [486, 651] width 288 height 43
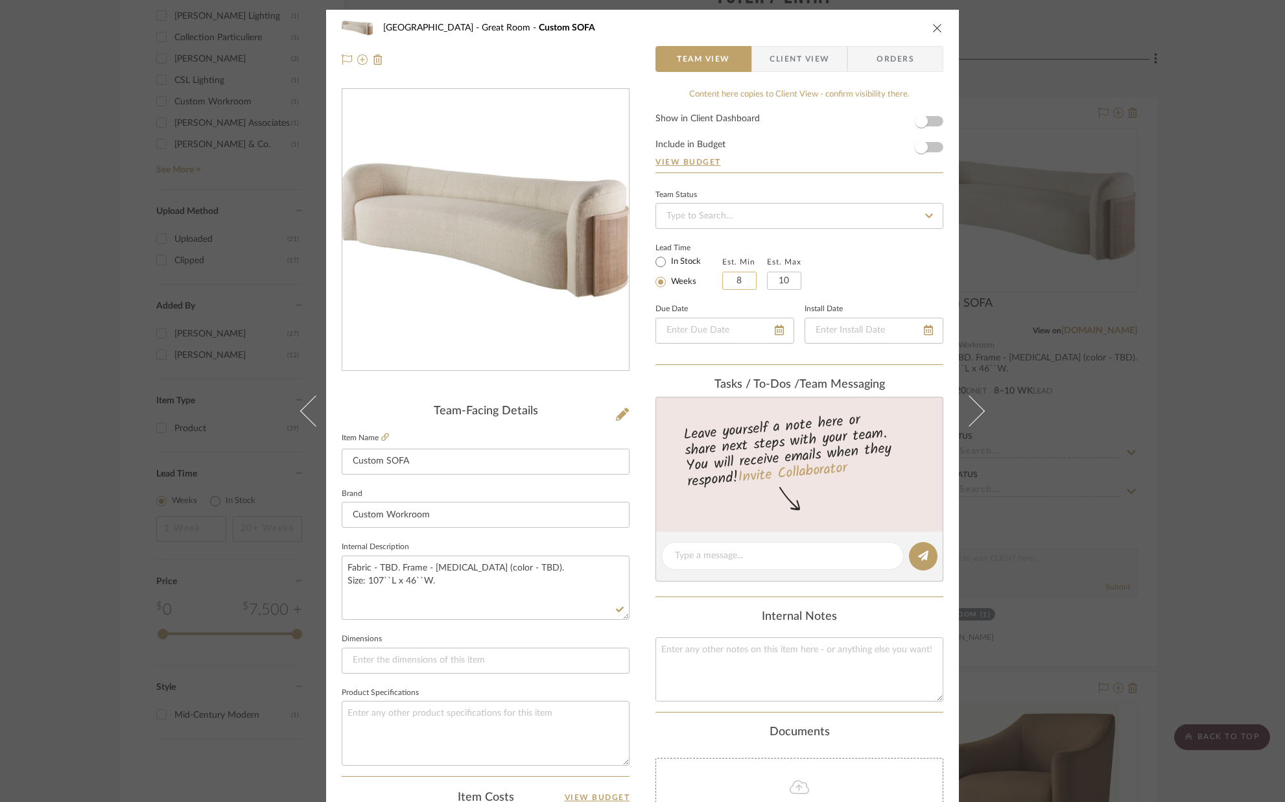
click at [746, 280] on input "8" at bounding box center [739, 281] width 34 height 18
type input "12"
click at [791, 280] on input "10" at bounding box center [784, 281] width 34 height 18
type input "16"
click at [859, 294] on div "Team Status Lead Time In Stock Weeks Est. Min 12 Est. Max 16 The min value shou…" at bounding box center [800, 275] width 288 height 179
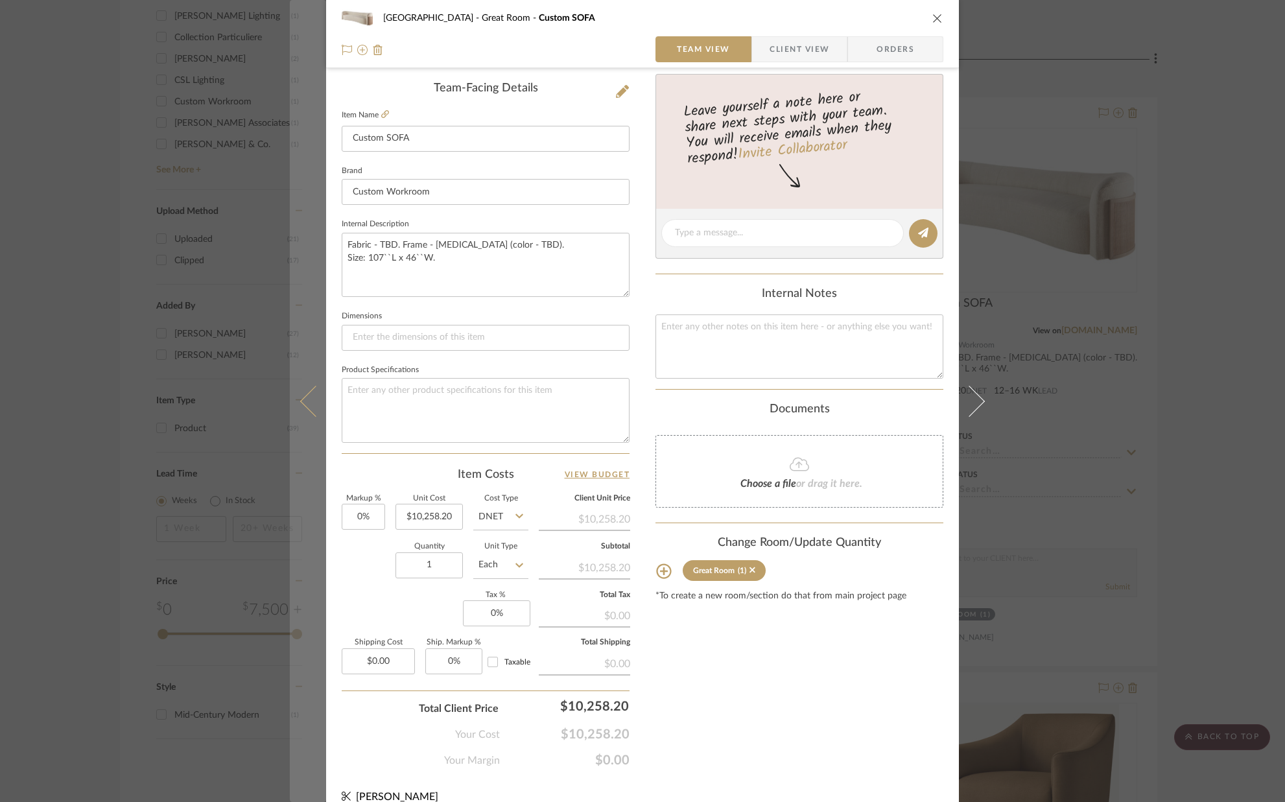
scroll to position [341, 0]
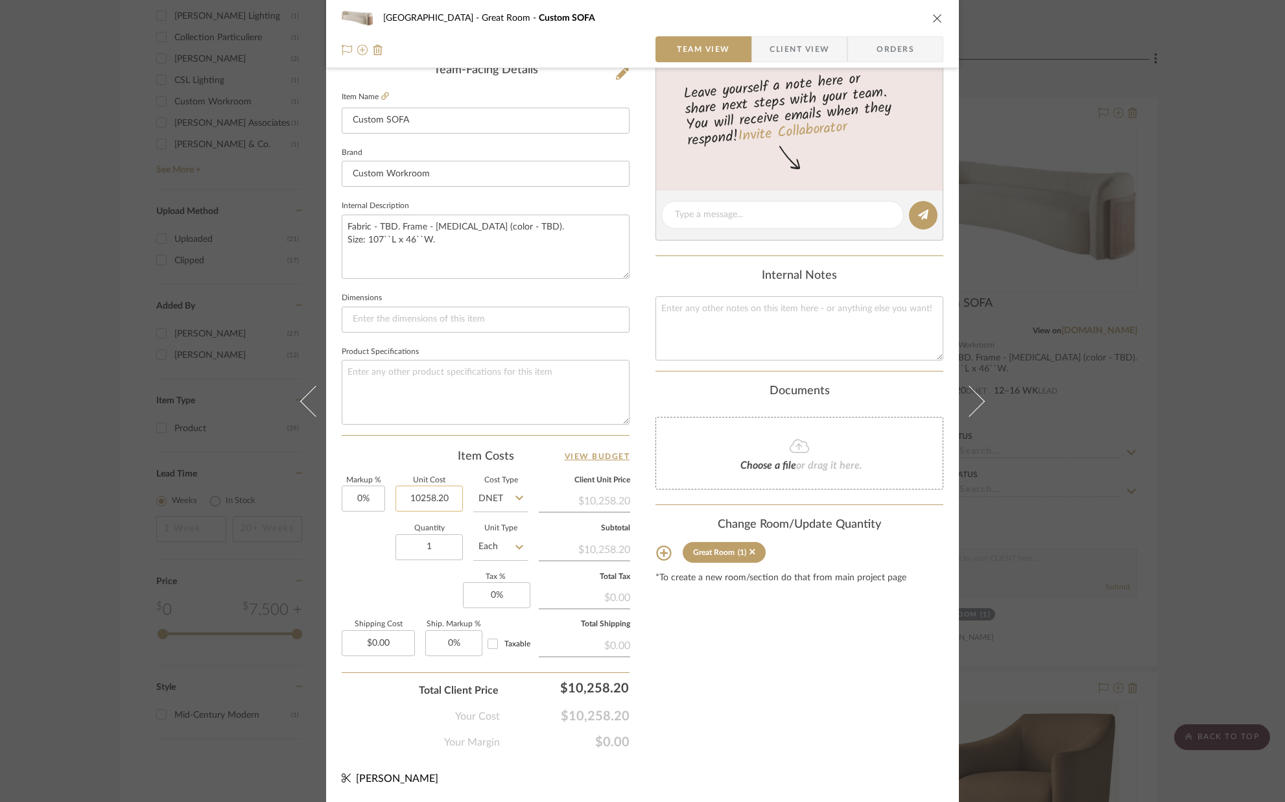
click at [450, 497] on input "10258.20" at bounding box center [429, 499] width 67 height 26
type input "$15,000.00"
click at [372, 523] on div "Markup % 0% Unit Cost $15,000.00 Cost Type DNET Client Unit Price $10,258.20 Qu…" at bounding box center [486, 571] width 288 height 189
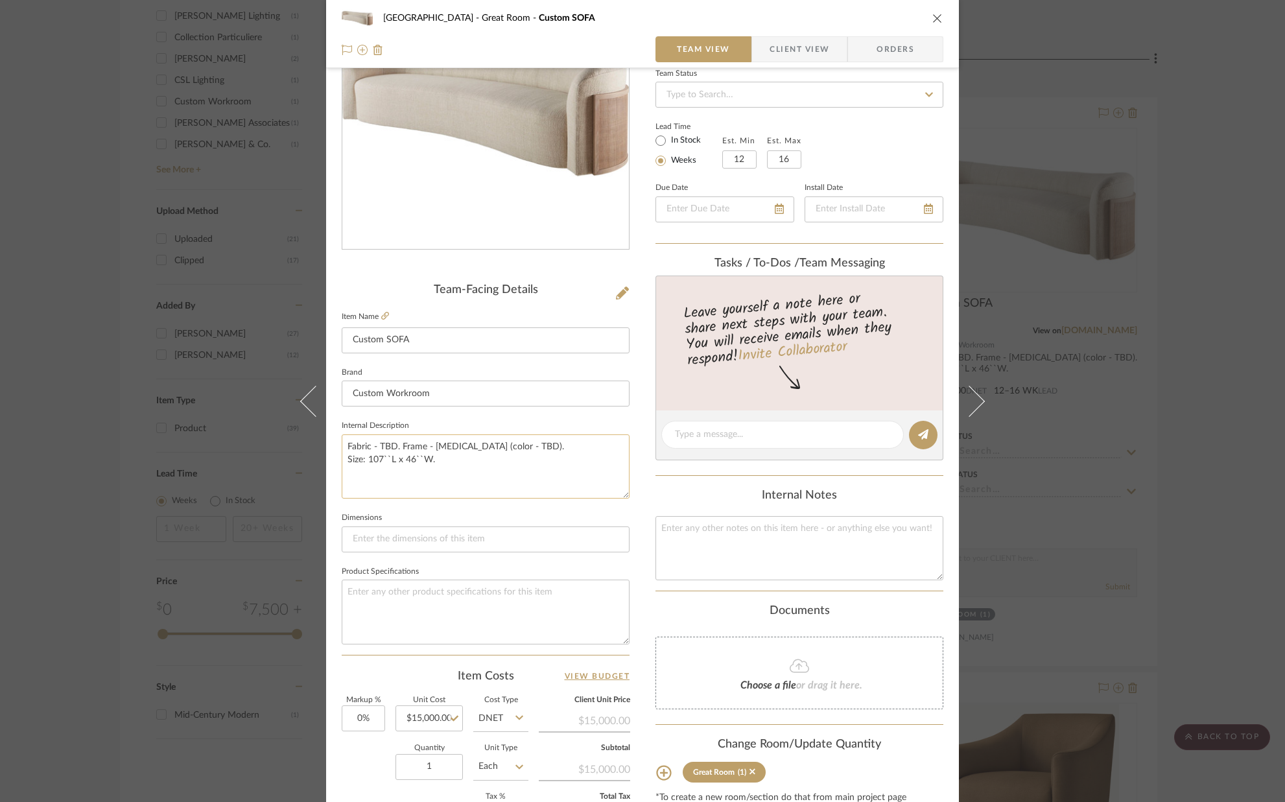
scroll to position [0, 0]
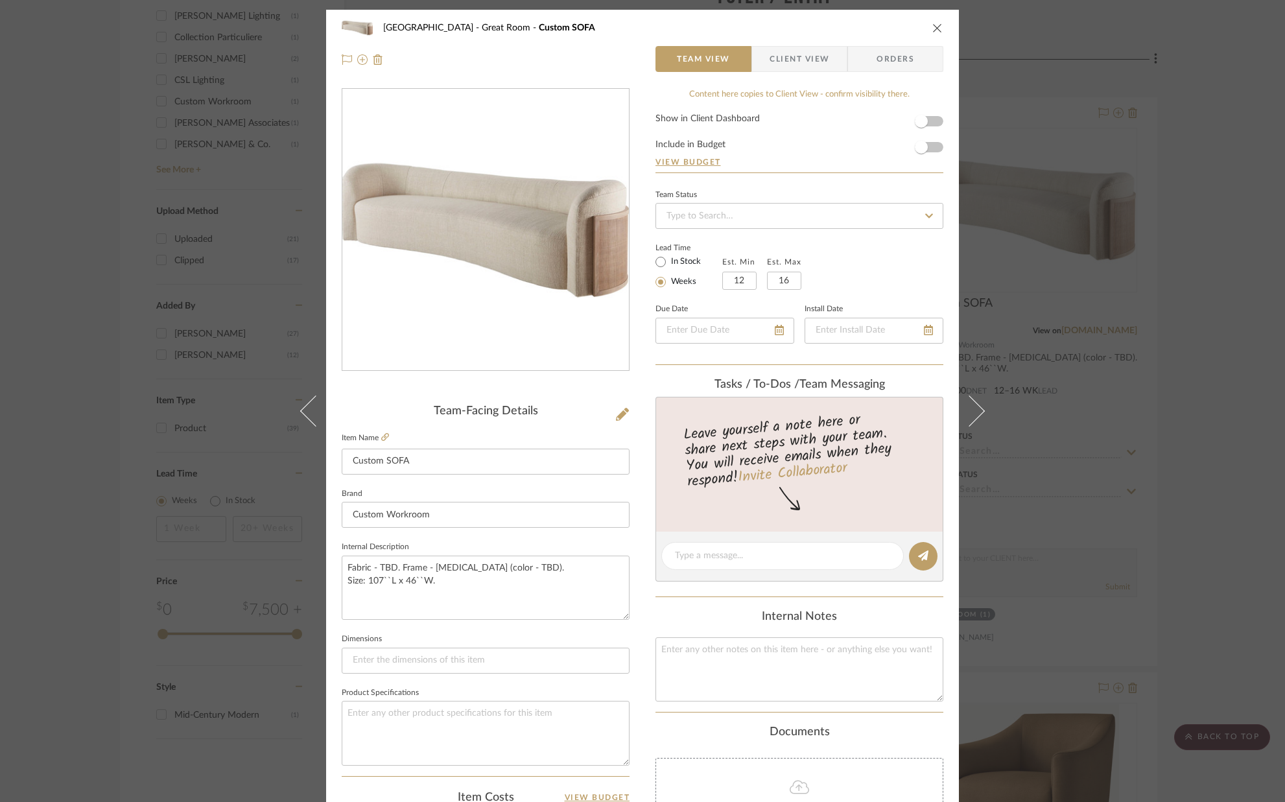
click at [932, 25] on icon "close" at bounding box center [937, 28] width 10 height 10
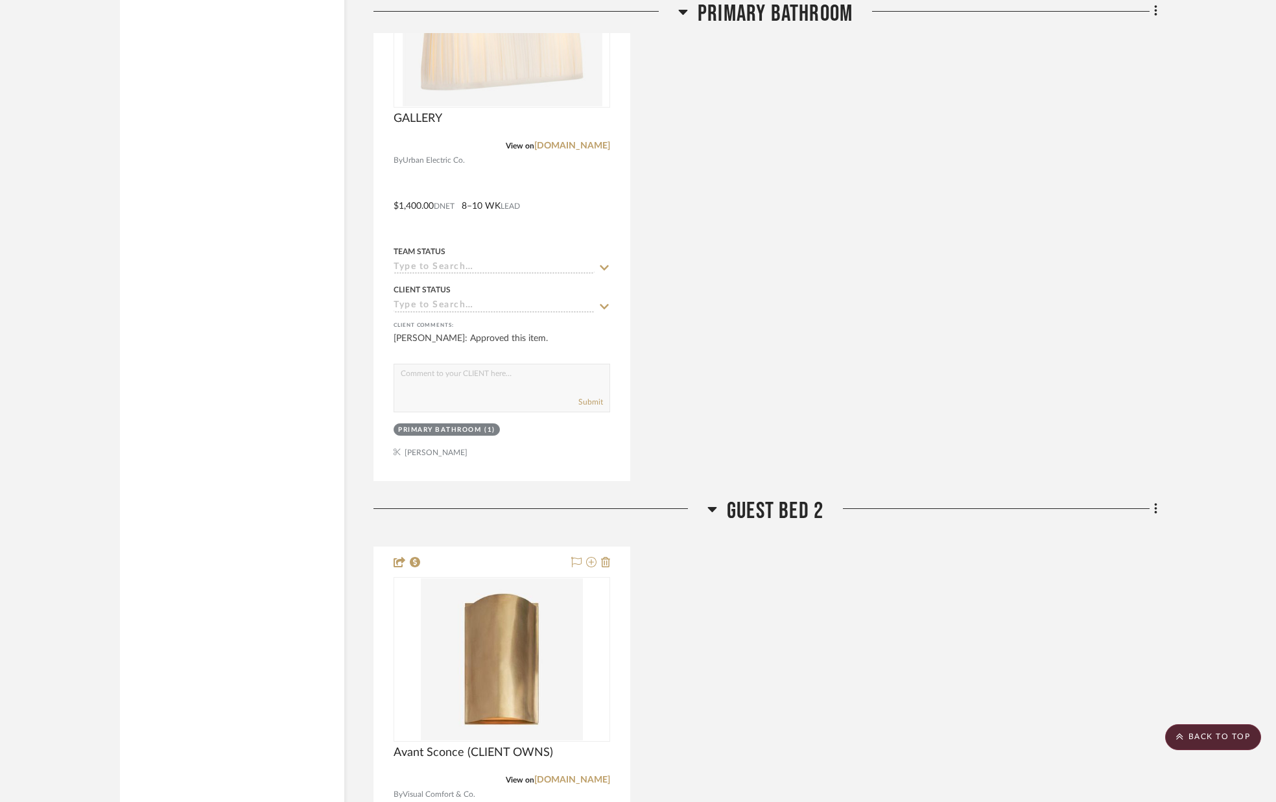
scroll to position [6663, 0]
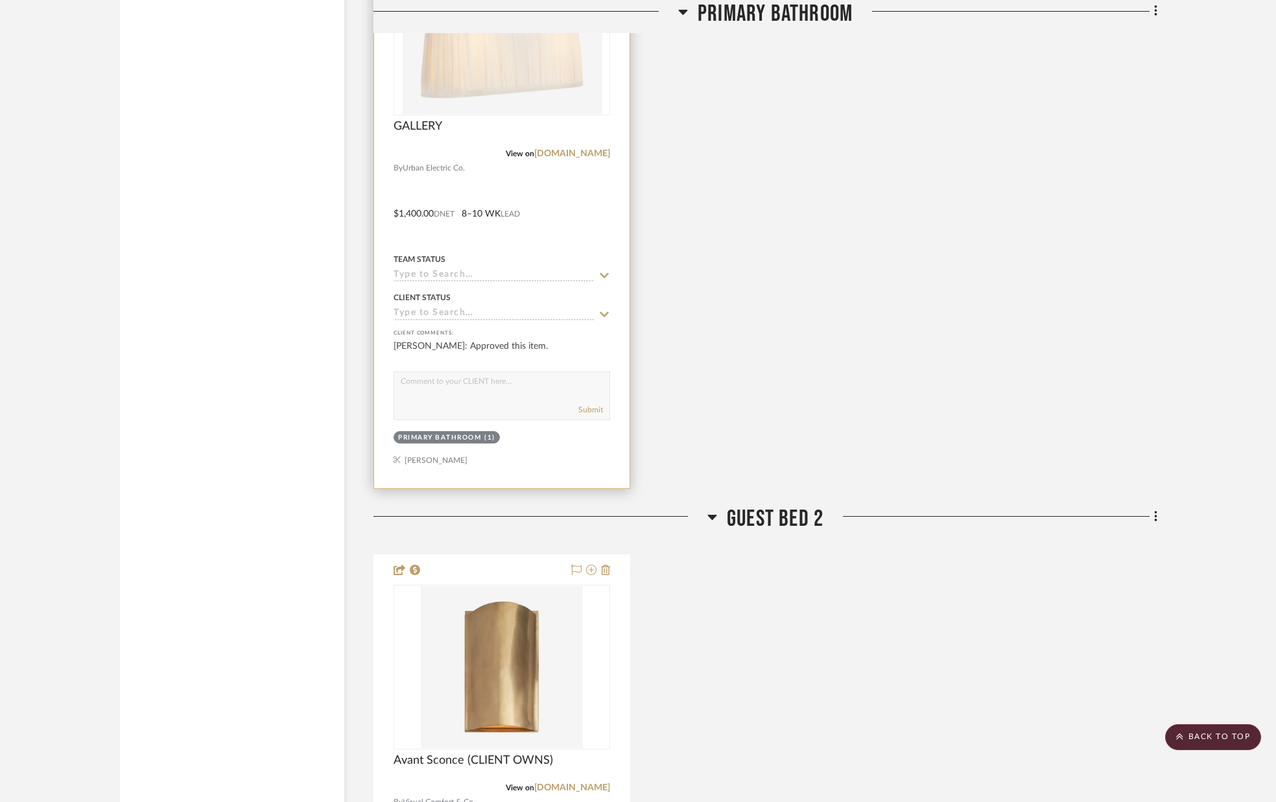
click at [604, 273] on icon at bounding box center [605, 275] width 12 height 10
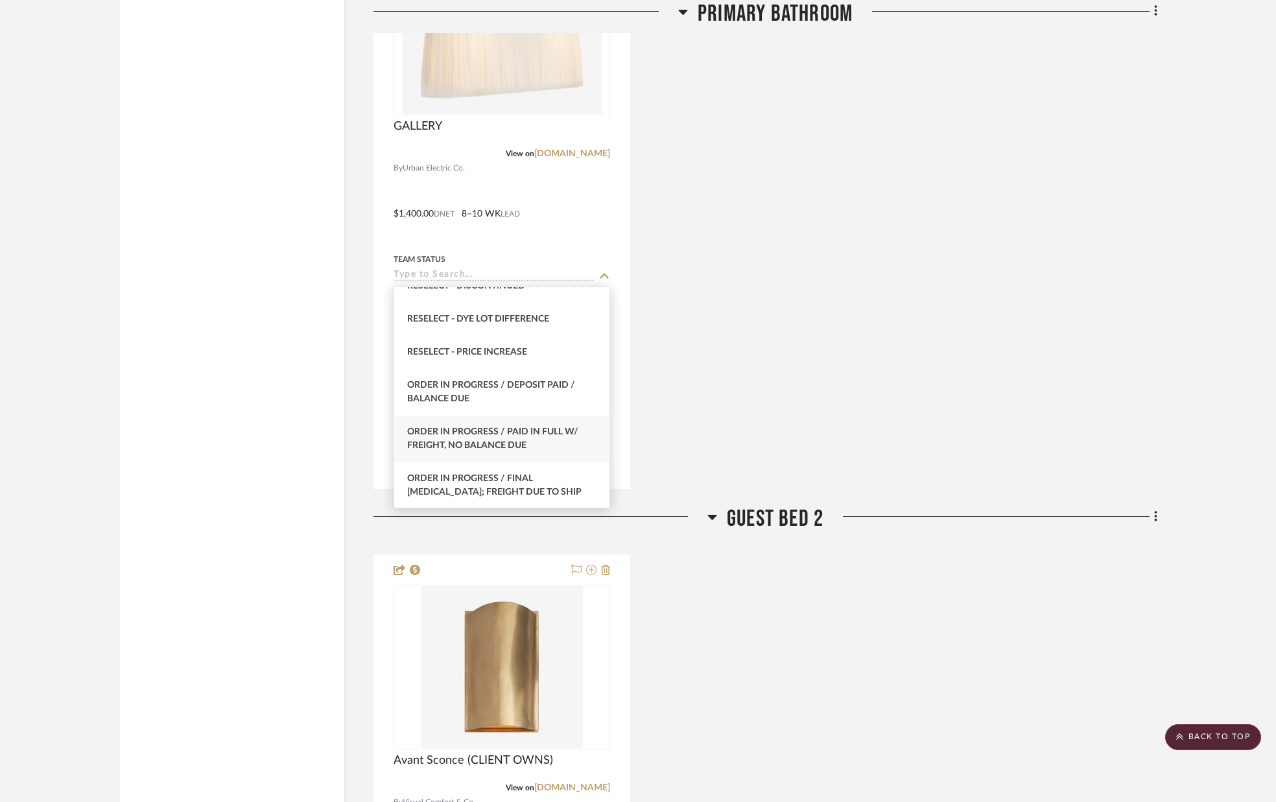
scroll to position [1270, 0]
drag, startPoint x: 522, startPoint y: 423, endPoint x: 523, endPoint y: 410, distance: 13.7
click at [522, 423] on div "Order In Progress / Paid In Full w/ Freight, No Balance due" at bounding box center [501, 437] width 215 height 47
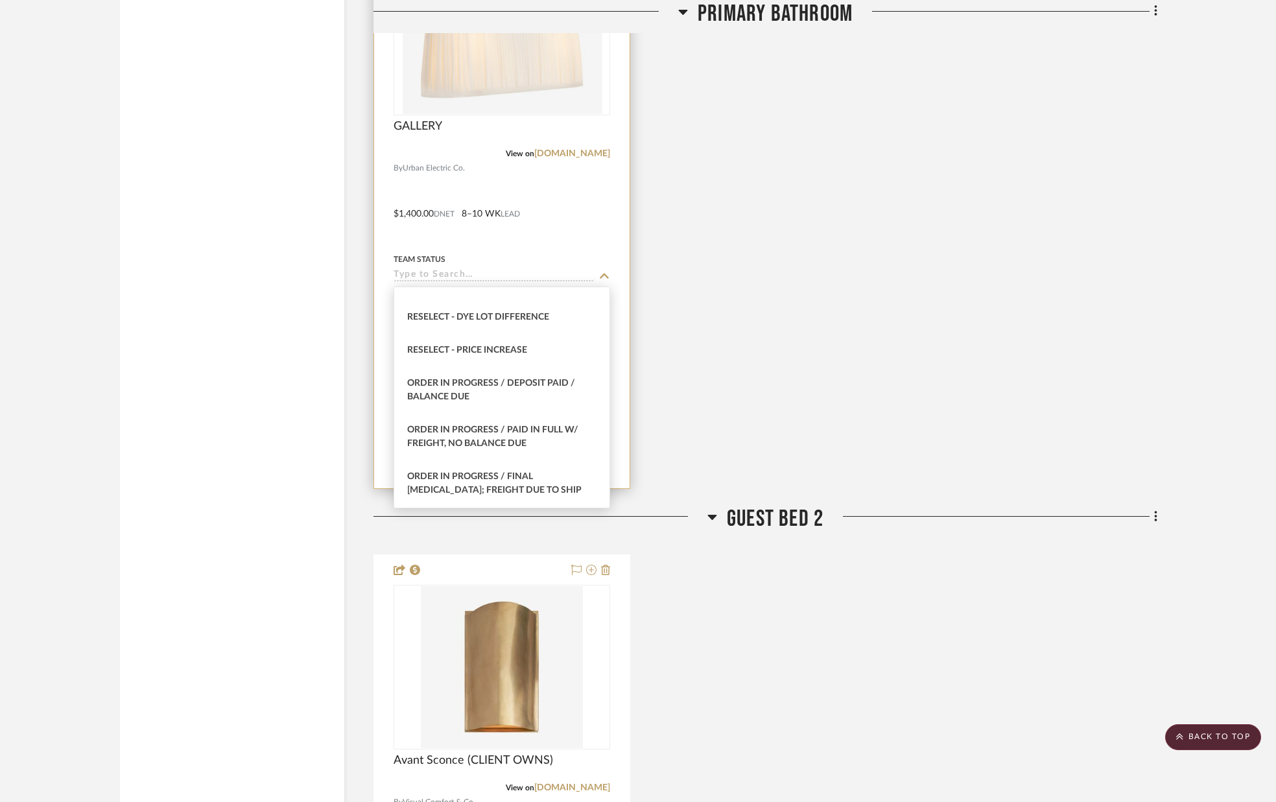
type input "[DATE]"
type input "Order In Progress / Paid In Full w/ Freight, No Balance due"
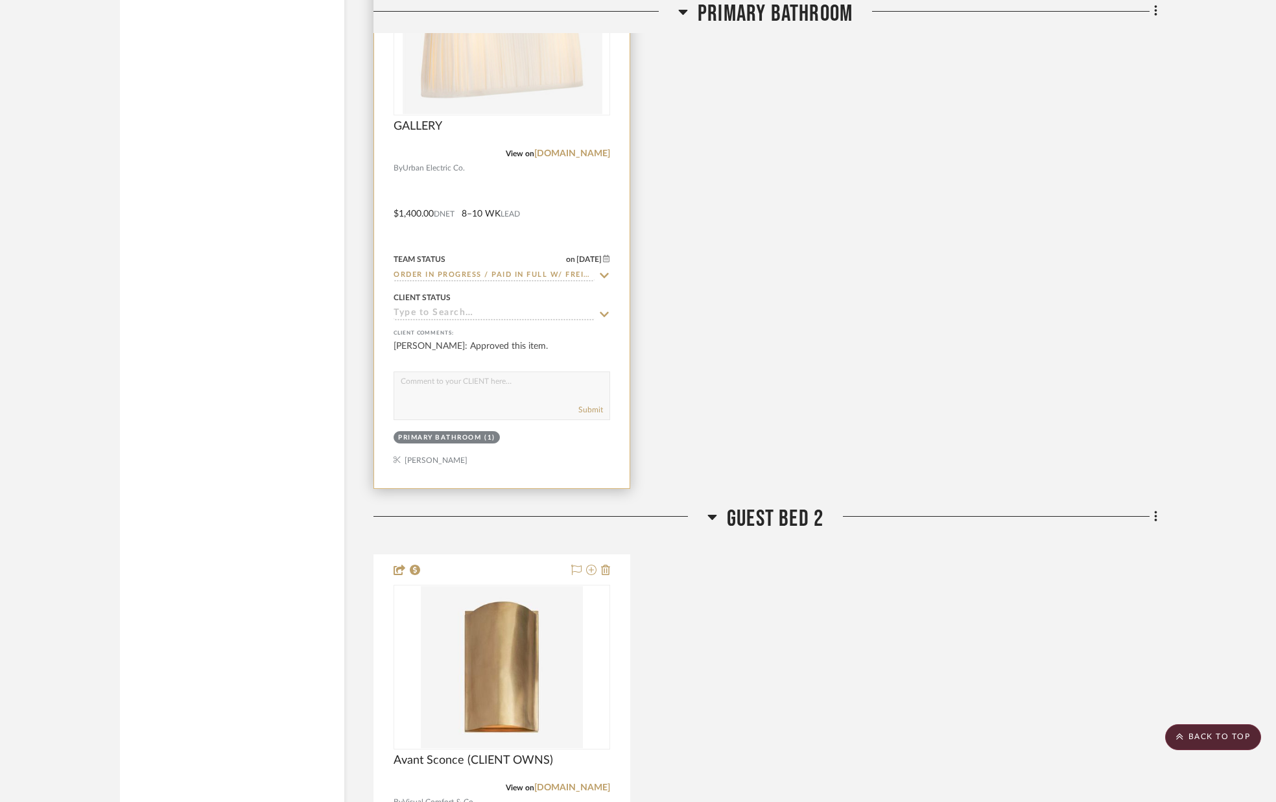
click at [604, 313] on icon at bounding box center [605, 314] width 12 height 10
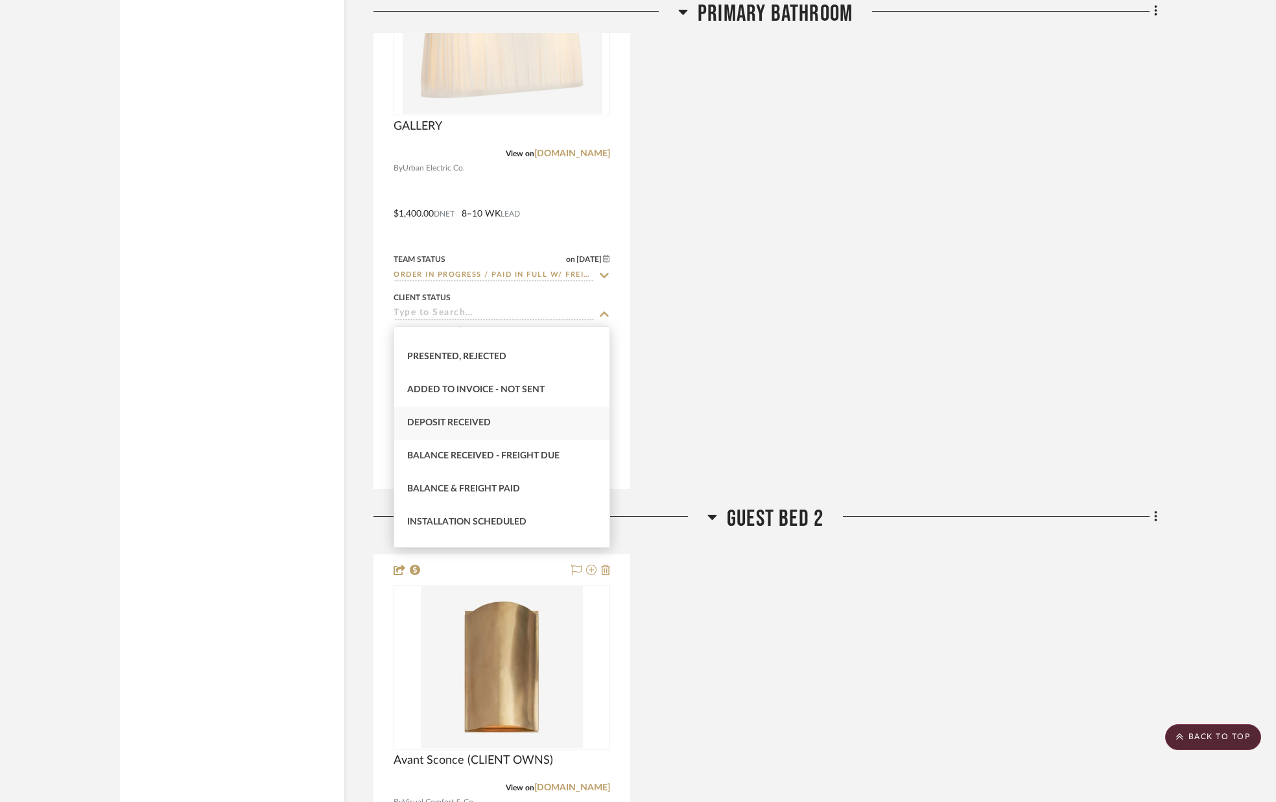
scroll to position [187, 0]
click at [508, 421] on div "Deposit Received" at bounding box center [501, 421] width 215 height 33
type input "[DATE]"
type input "Deposit Received"
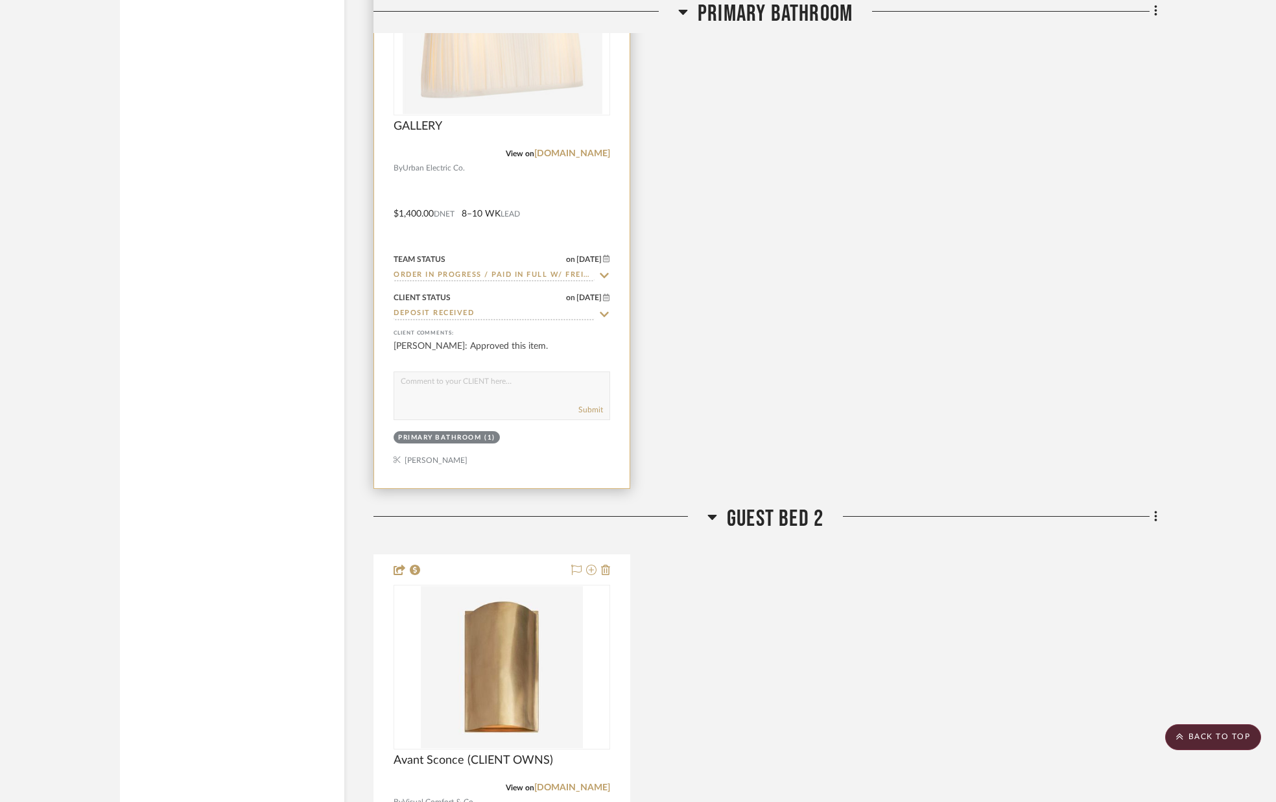
click at [501, 399] on div "Submit" at bounding box center [502, 396] width 217 height 49
click at [489, 392] on textarea at bounding box center [501, 382] width 215 height 25
type textarea "PURCHASED"
drag, startPoint x: 595, startPoint y: 407, endPoint x: 589, endPoint y: 405, distance: 7.0
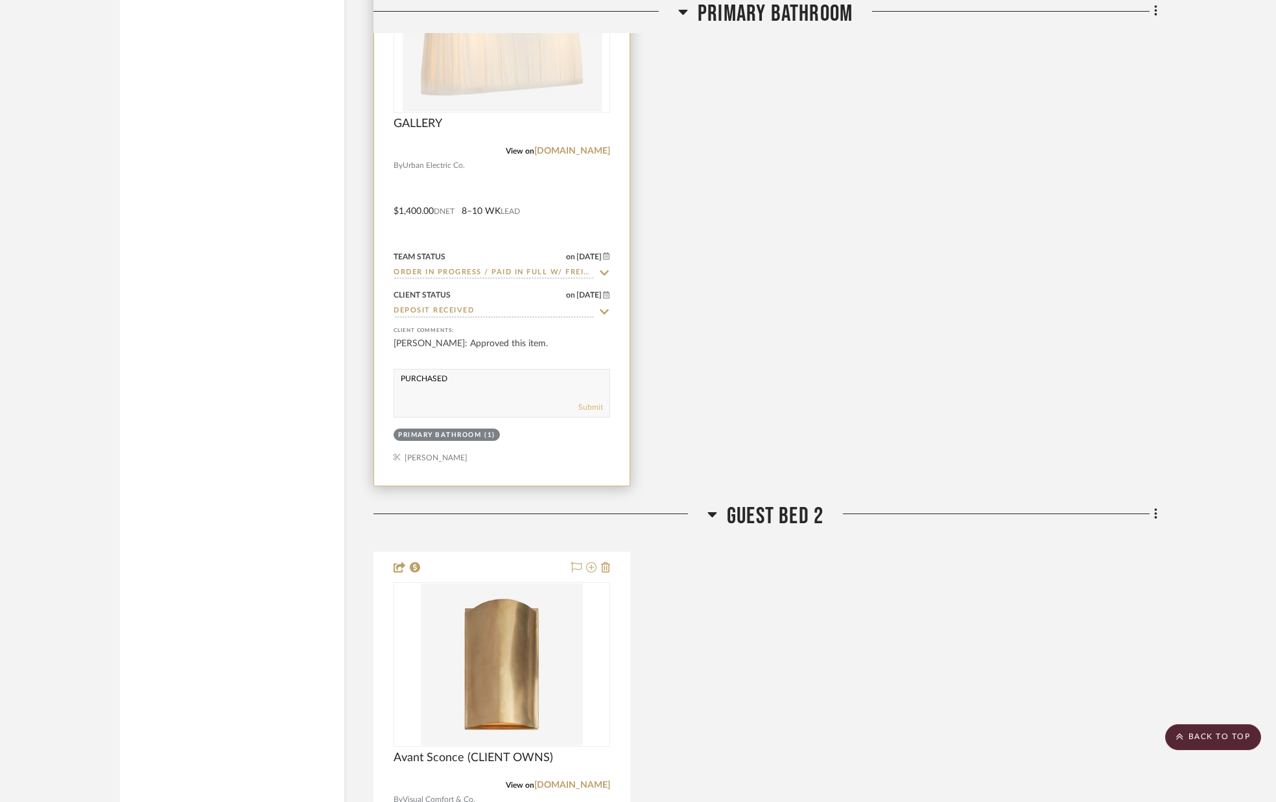
click at [595, 407] on button "Submit" at bounding box center [590, 407] width 25 height 12
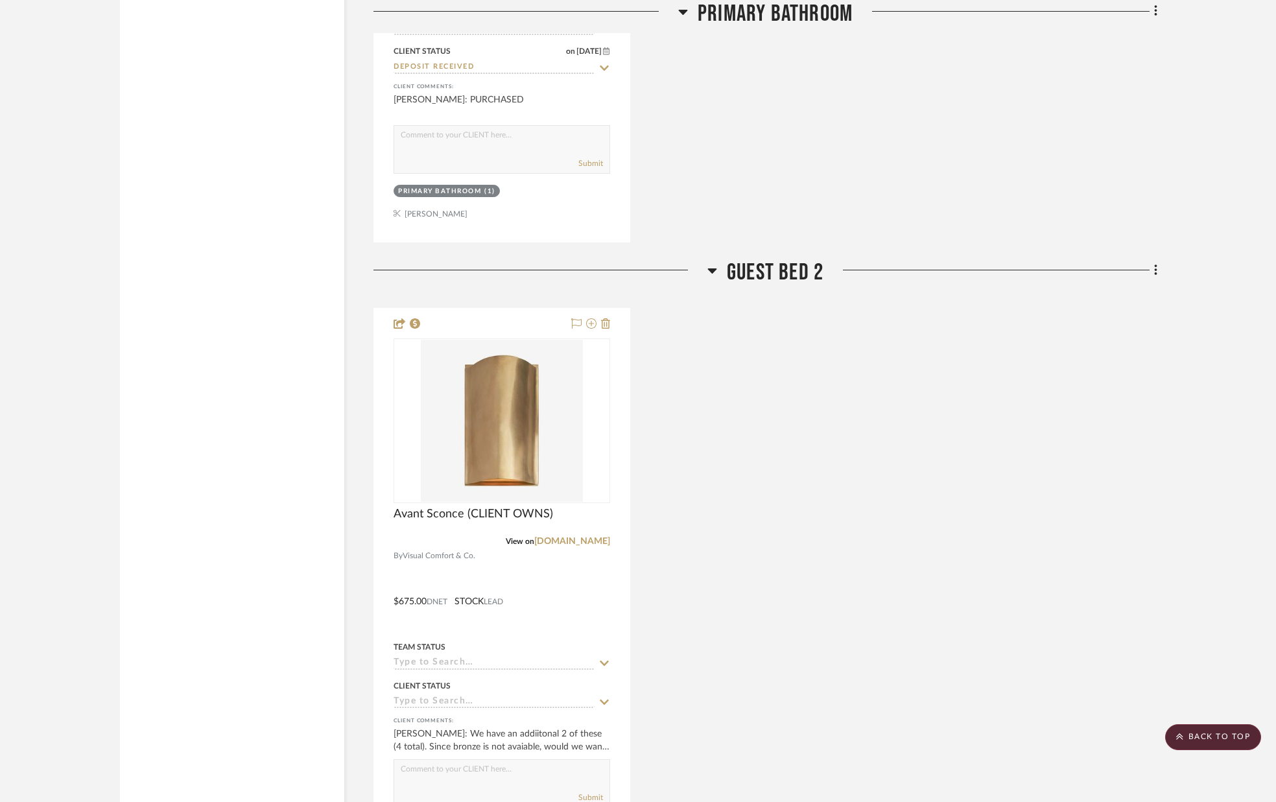
scroll to position [6904, 0]
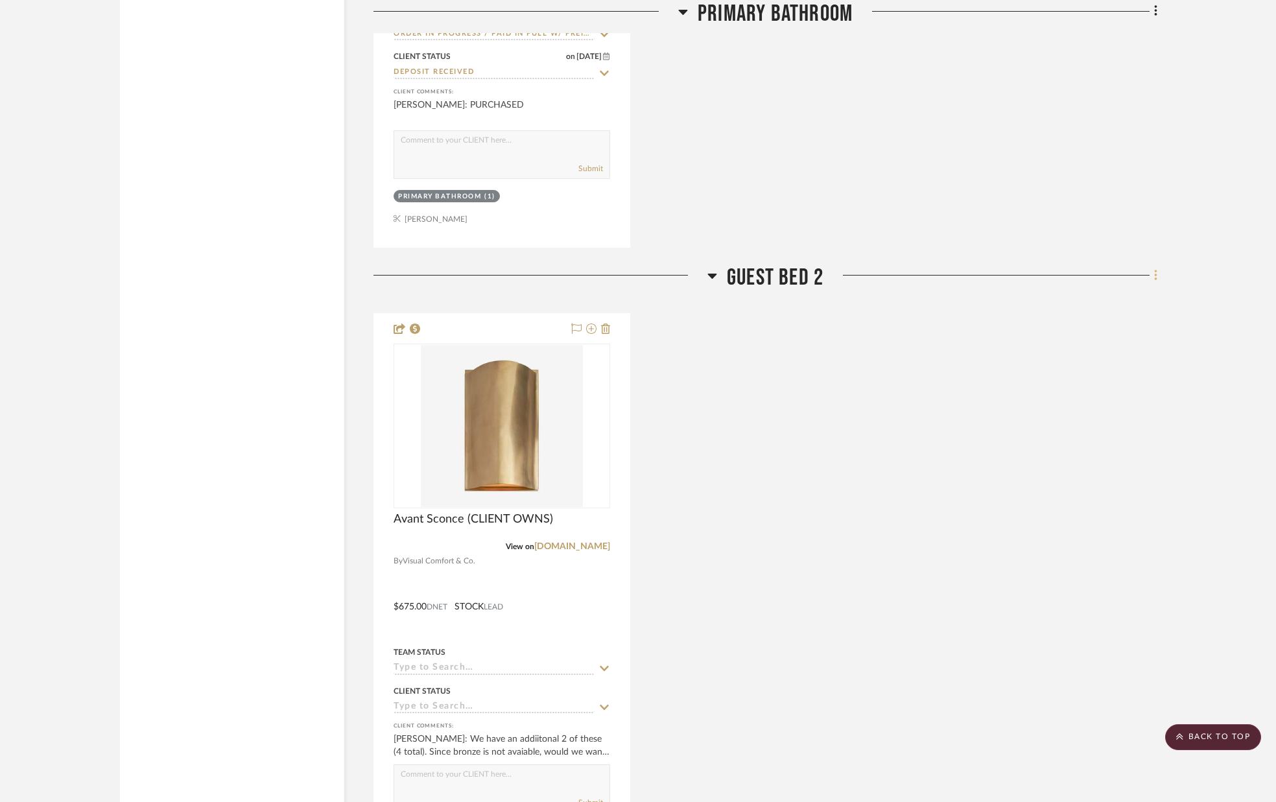
click at [1152, 280] on fa-icon at bounding box center [1154, 276] width 8 height 21
click at [1124, 297] on button "Add New Item" at bounding box center [1097, 303] width 122 height 32
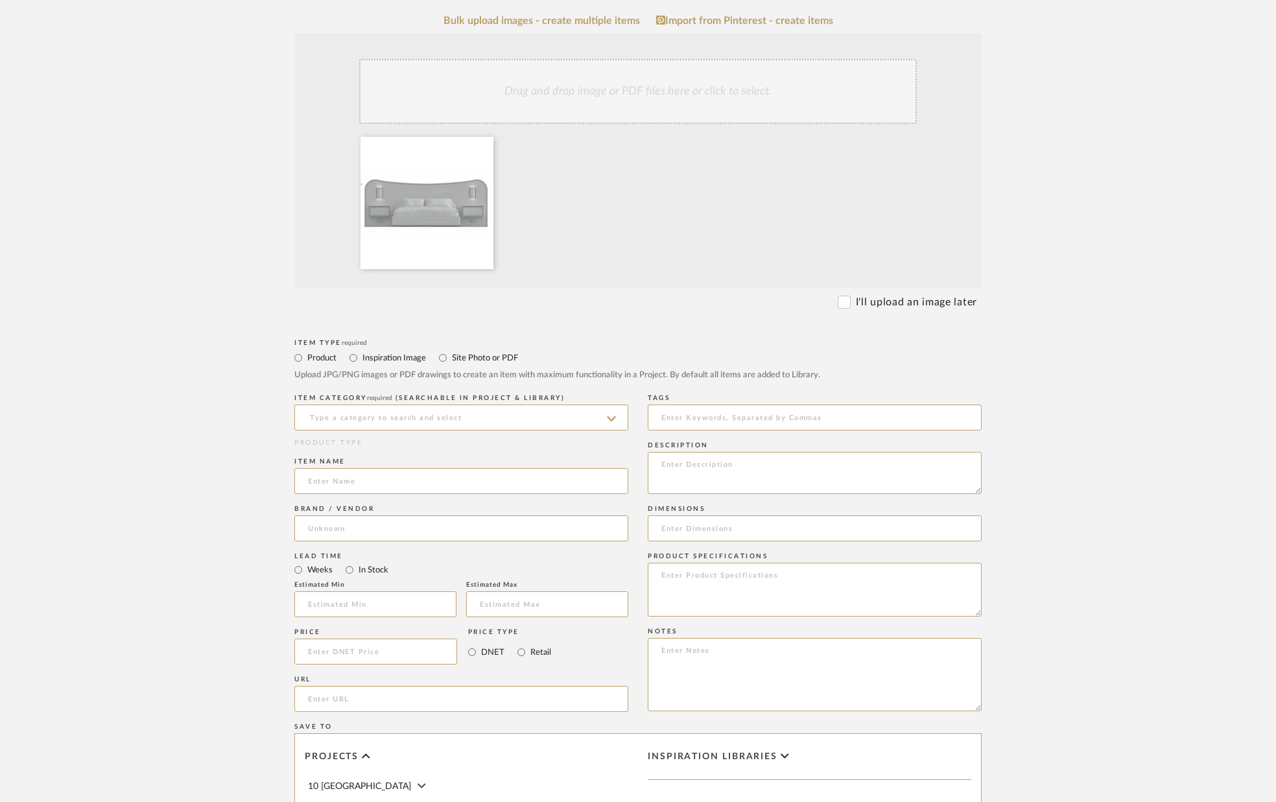
scroll to position [252, 0]
click at [426, 412] on input at bounding box center [461, 415] width 334 height 26
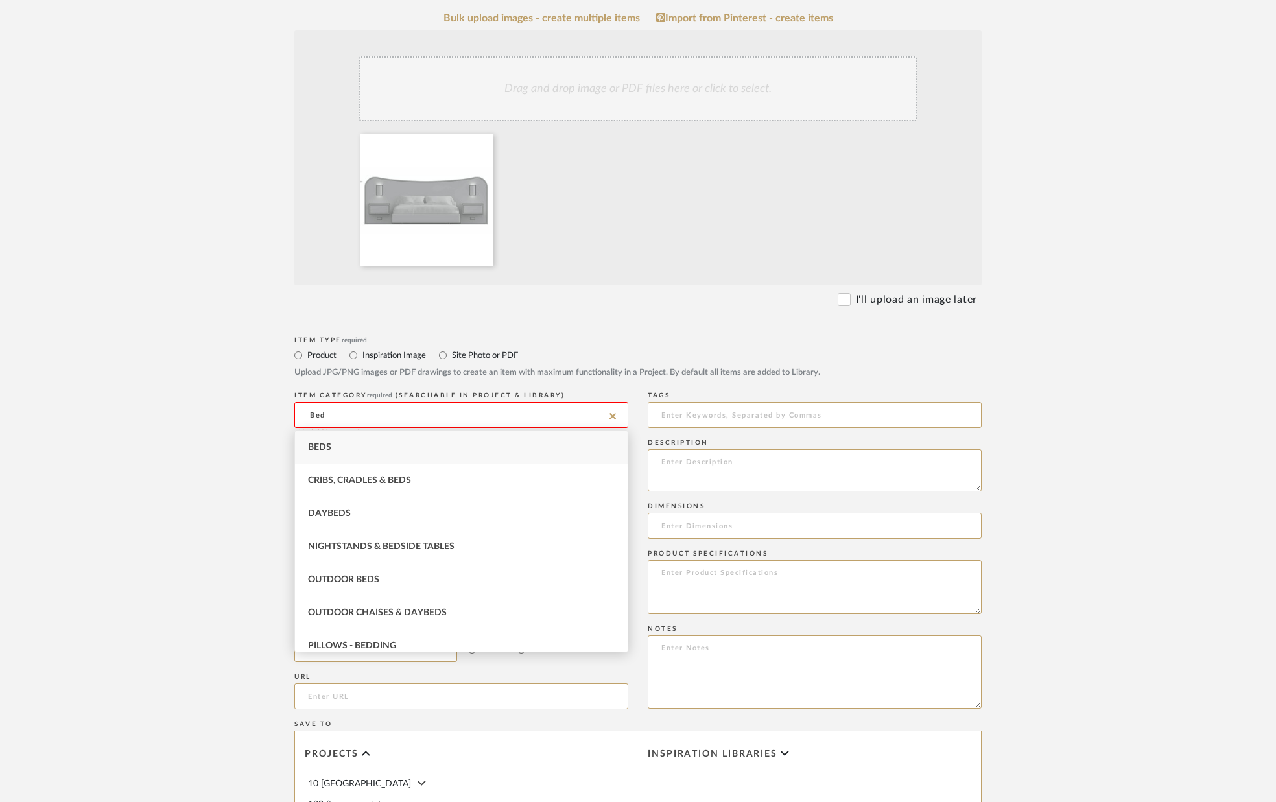
click at [365, 444] on div "Beds" at bounding box center [461, 447] width 333 height 33
type input "Beds"
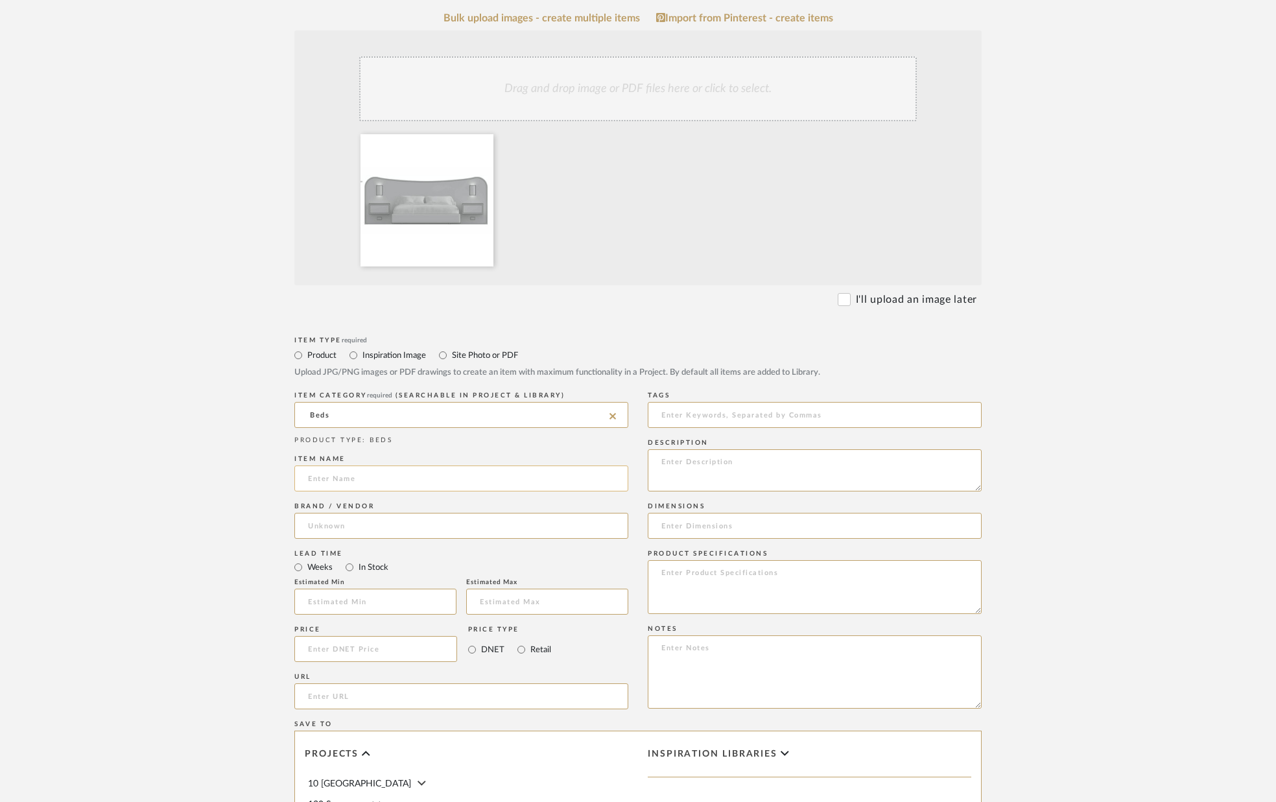
click at [373, 481] on input at bounding box center [461, 479] width 334 height 26
type input "Custom Bed"
click at [364, 538] on input at bounding box center [461, 530] width 334 height 26
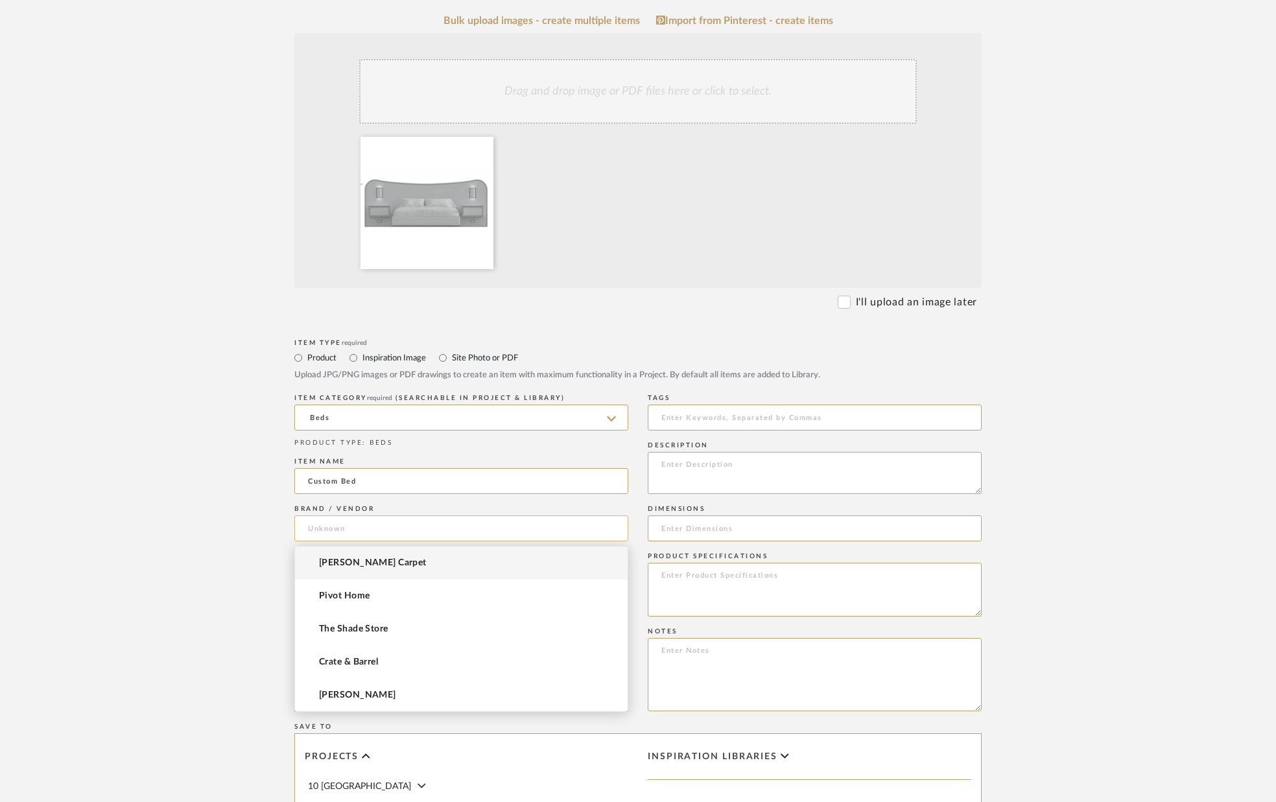
scroll to position [250, 0]
click at [279, 528] on form "Bulk upload images - create multiple items Import from Pinterest - create items…" at bounding box center [638, 553] width 826 height 1078
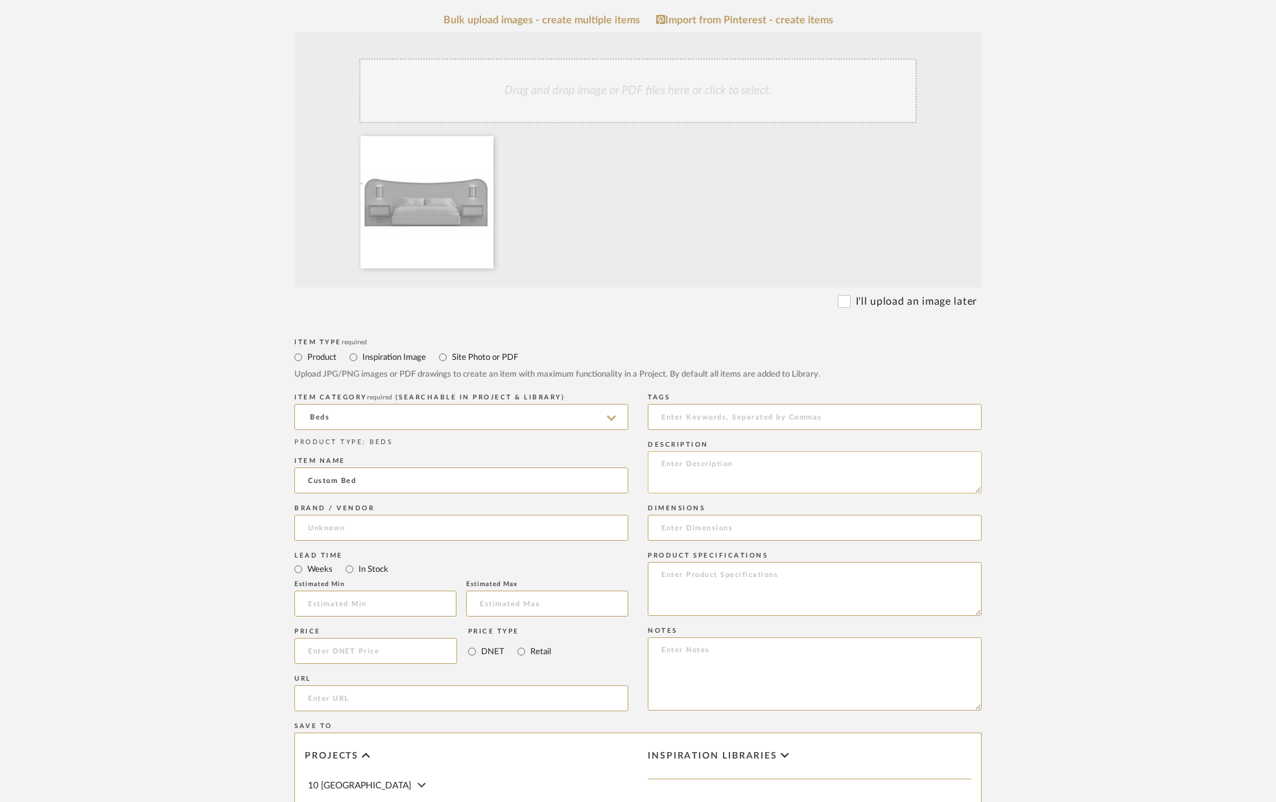
click at [713, 469] on textarea at bounding box center [815, 472] width 334 height 42
type textarea "K"
click at [747, 538] on input at bounding box center [815, 528] width 334 height 26
click at [768, 471] on textarea "Size; King Headboard style - TBD. Wall sconces - additional." at bounding box center [815, 472] width 334 height 42
click at [769, 527] on input at bounding box center [815, 528] width 334 height 26
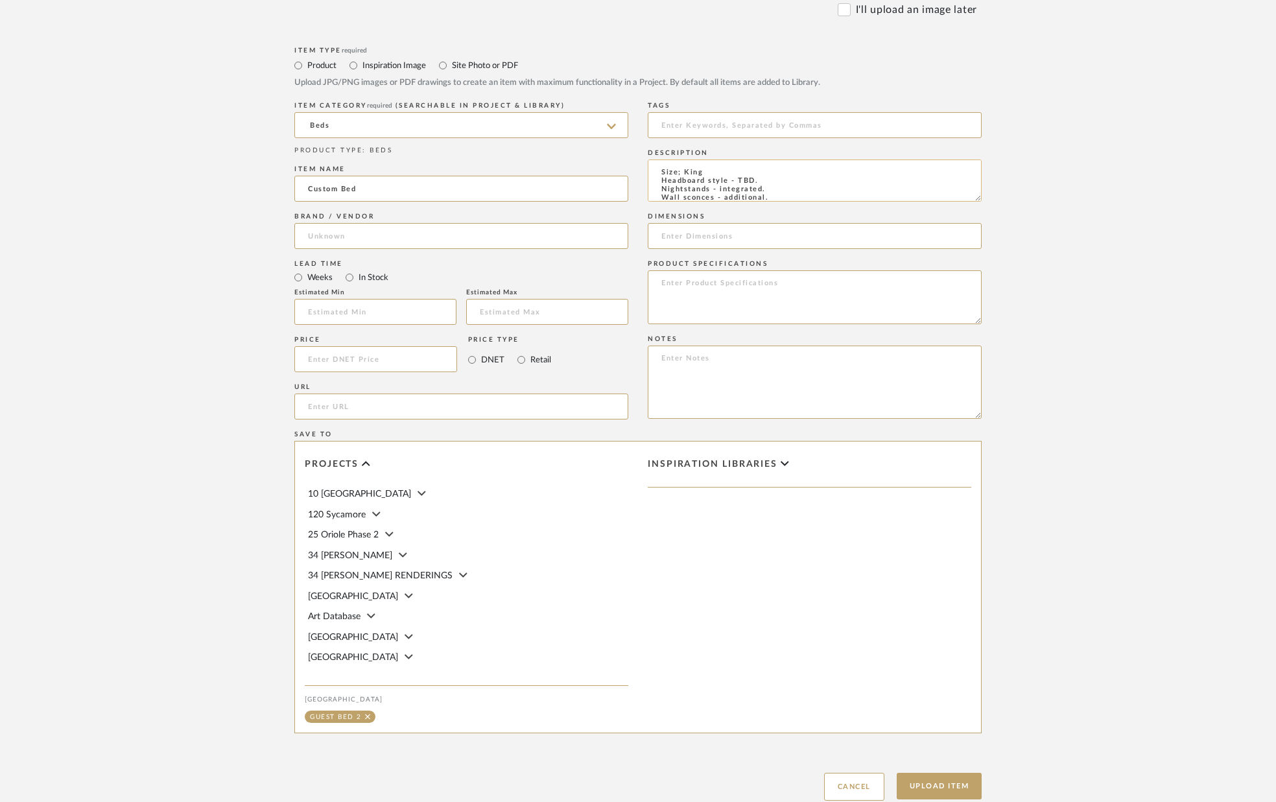
scroll to position [543, 0]
click at [776, 194] on textarea "Size; King Headboard style - TBD. Nightstands - integrated. Wall sconces - addi…" at bounding box center [815, 179] width 334 height 42
type textarea "Size; King Headboard style - TBD. Nightstands - integrated. Wall sconces - addi…"
click at [844, 235] on input at bounding box center [815, 235] width 334 height 26
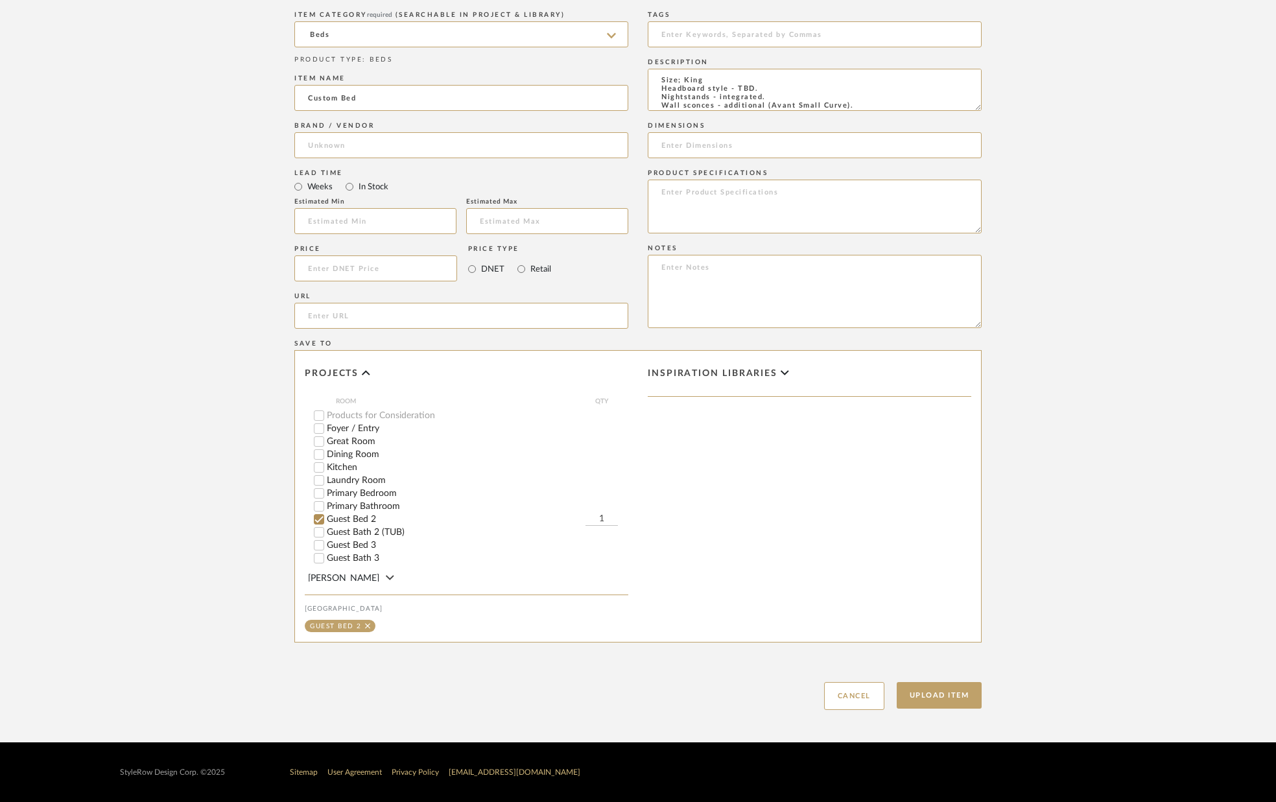
scroll to position [251, 0]
click at [316, 536] on input "Guest Bed 3" at bounding box center [319, 542] width 13 height 13
click at [949, 694] on button "Upload Item" at bounding box center [940, 695] width 86 height 27
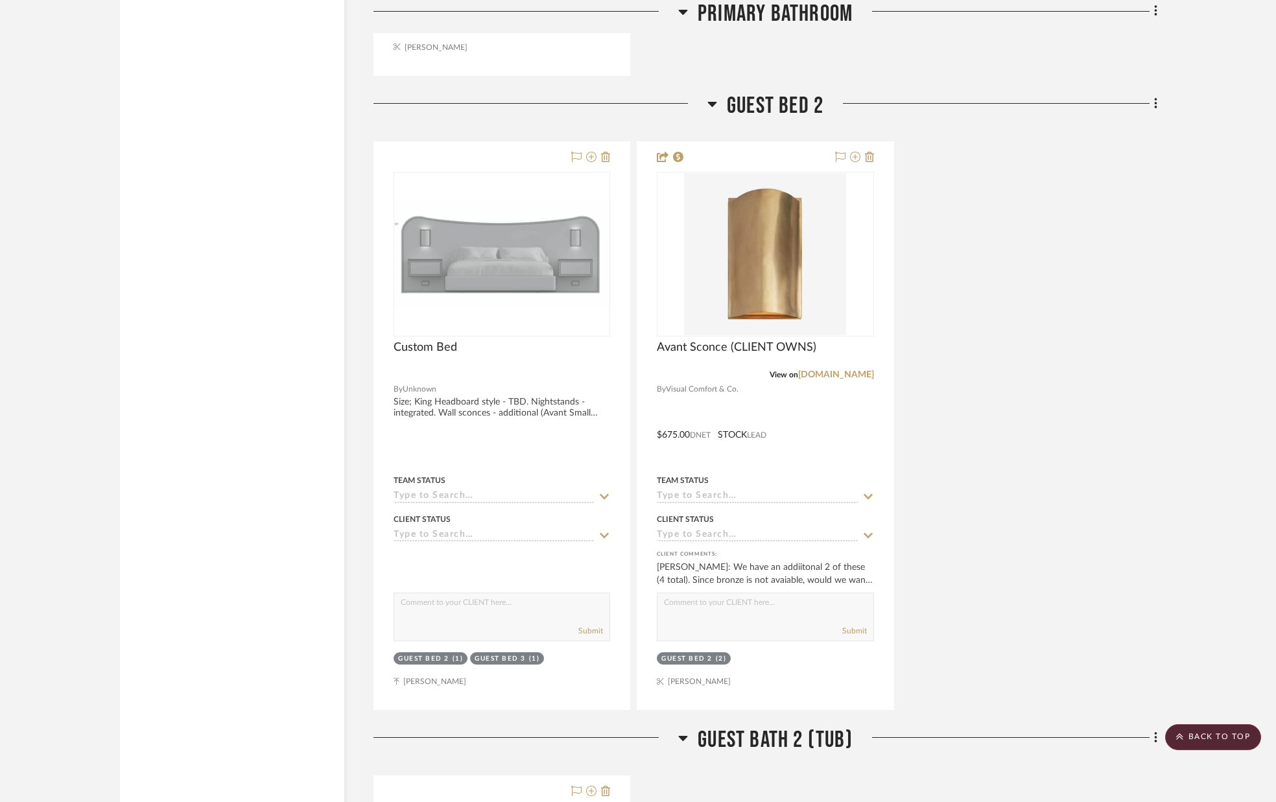
scroll to position [7076, 0]
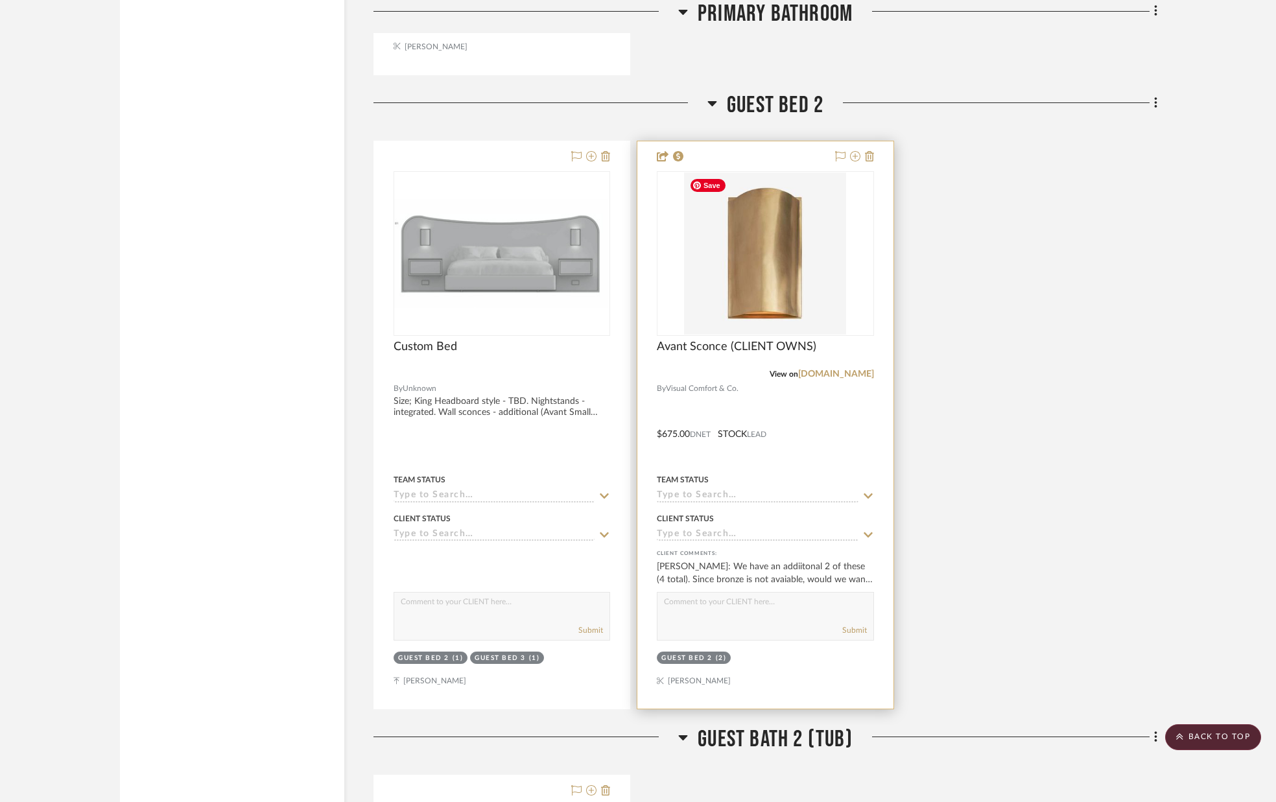
click at [779, 304] on img "0" at bounding box center [765, 253] width 162 height 162
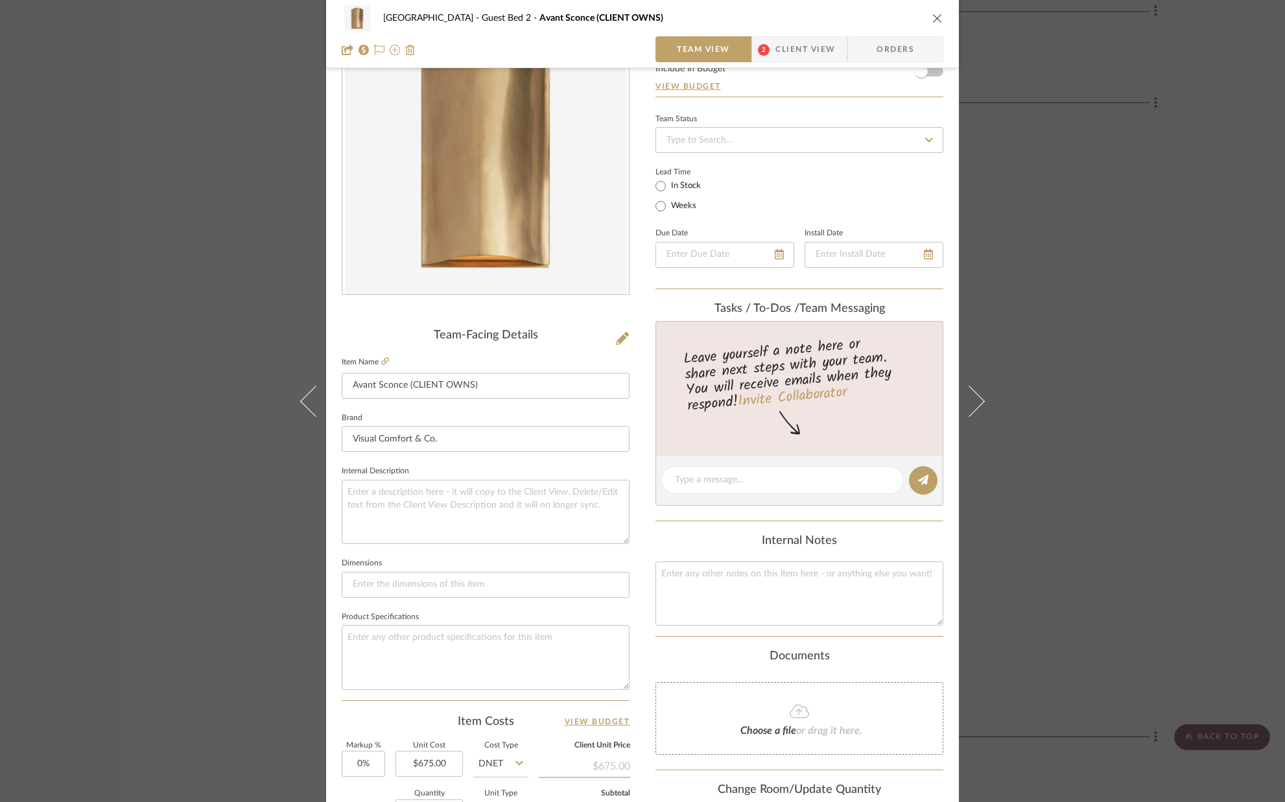
scroll to position [53, 0]
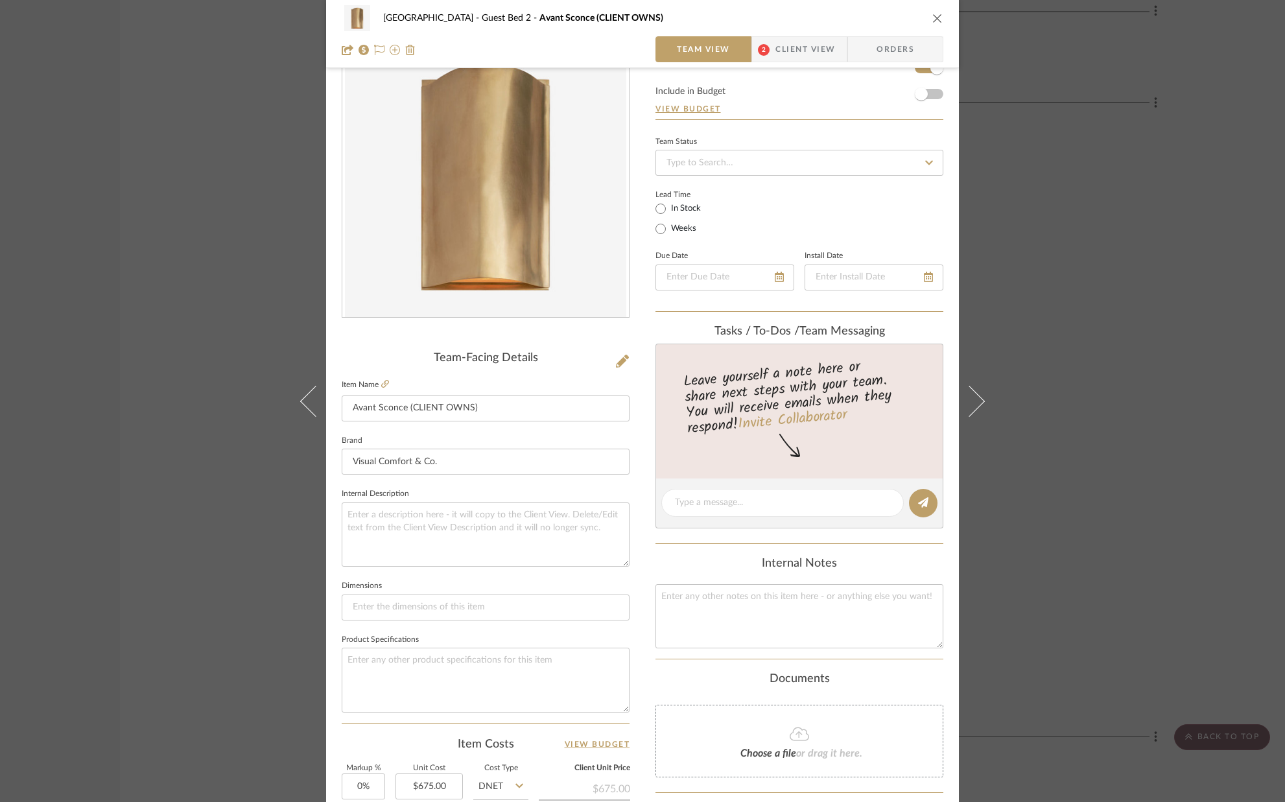
click at [791, 48] on span "Client View" at bounding box center [806, 49] width 60 height 26
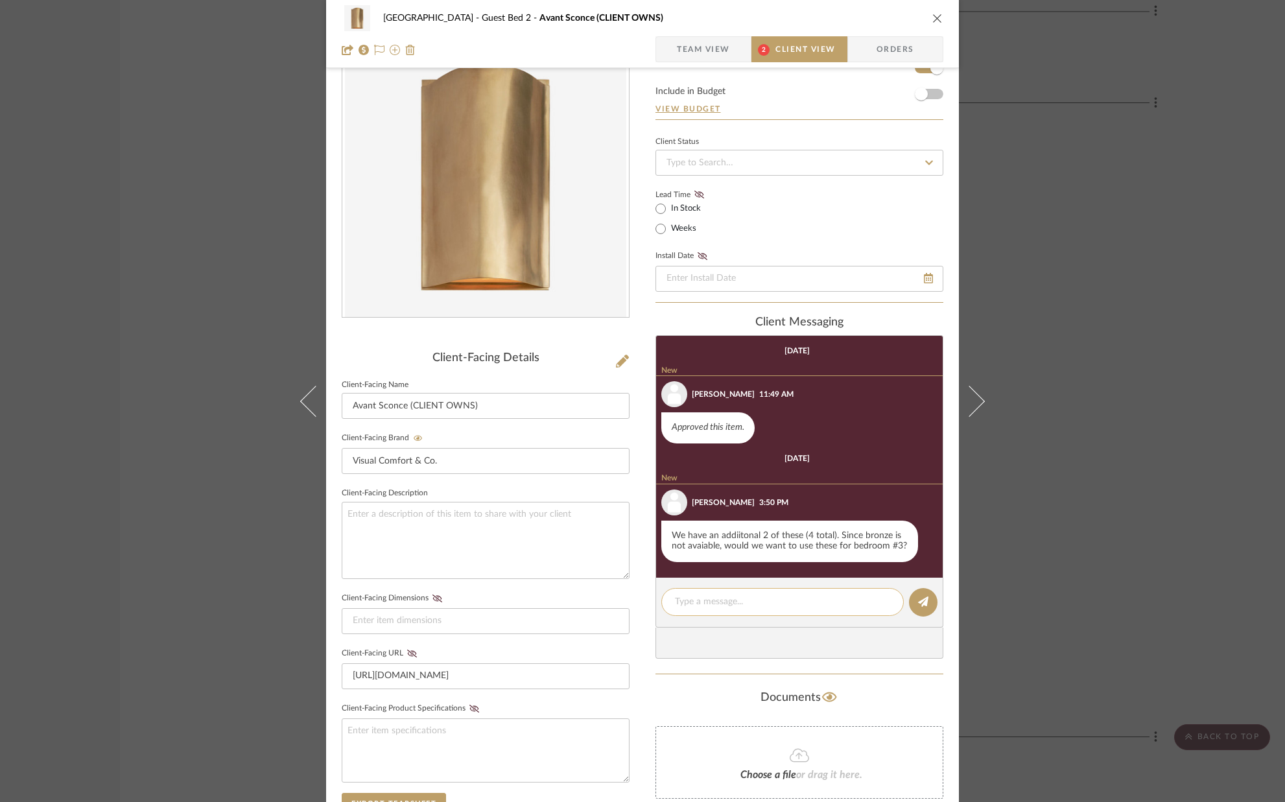
click at [846, 603] on textarea at bounding box center [782, 602] width 215 height 14
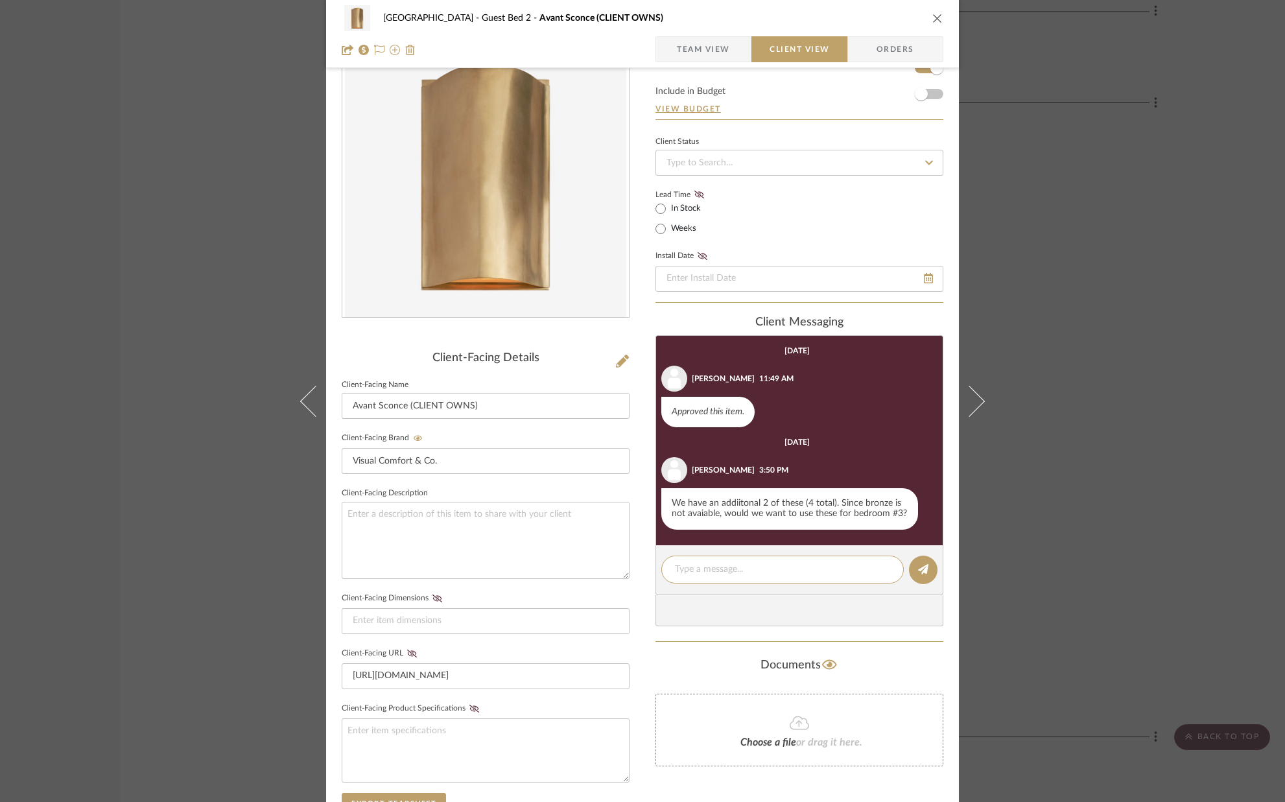
click at [932, 8] on div "Palm Beach Guest Bed 2 Avant Sconce (CLIENT OWNS)" at bounding box center [643, 18] width 602 height 26
click at [932, 16] on icon "close" at bounding box center [937, 18] width 10 height 10
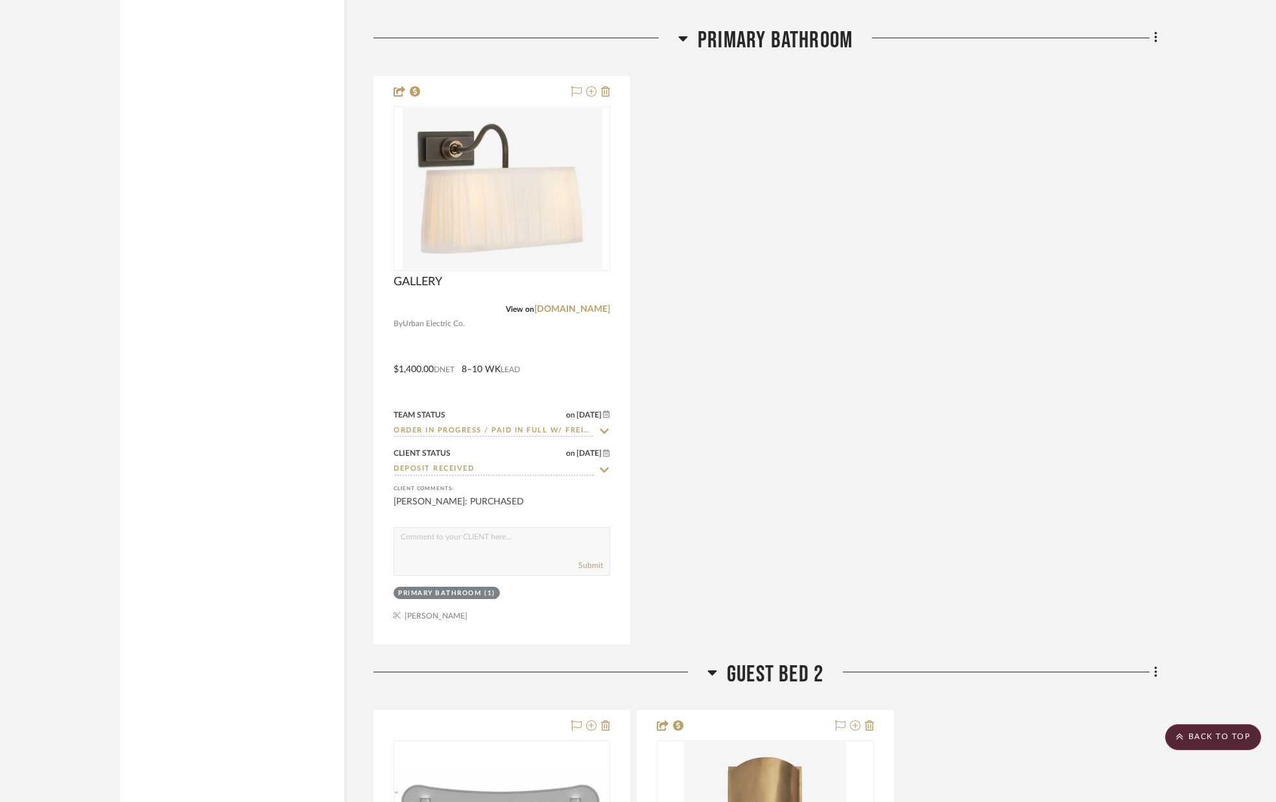
scroll to position [6495, 0]
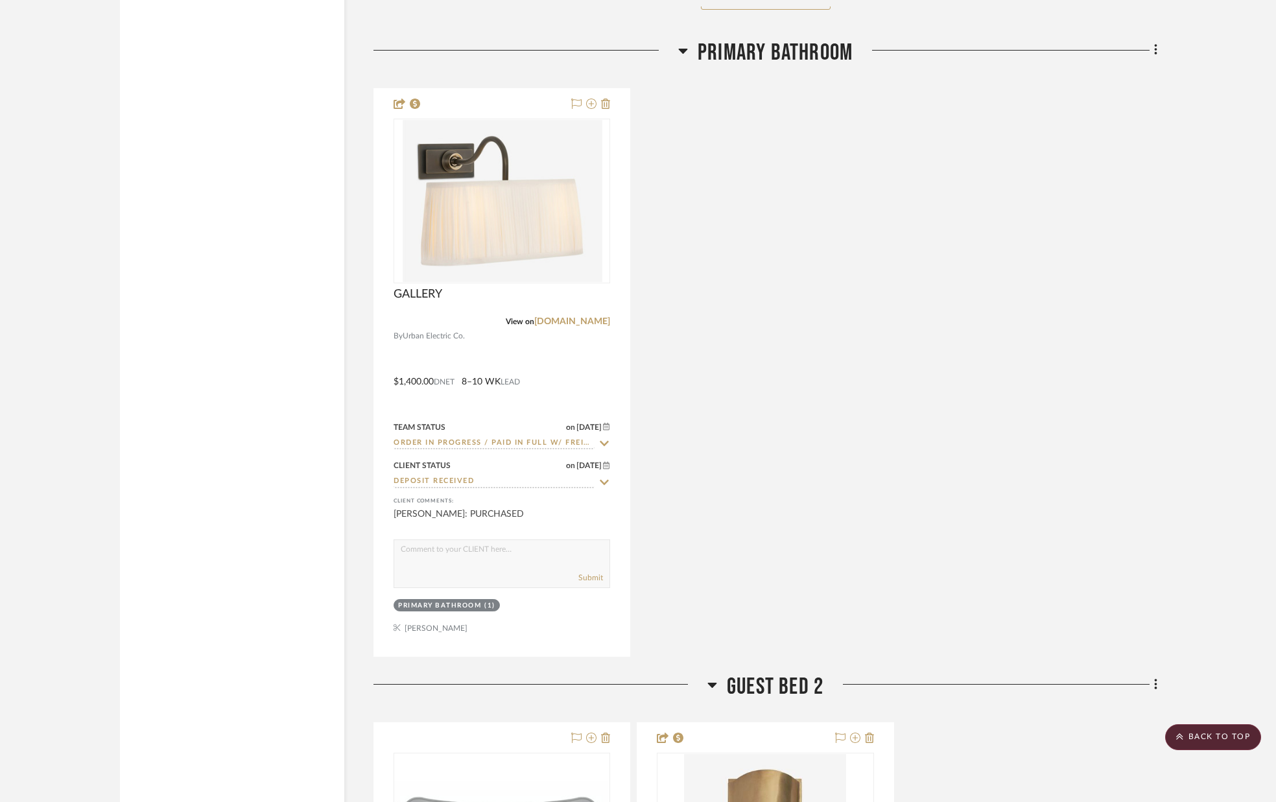
click at [1155, 53] on icon at bounding box center [1155, 48] width 3 height 11
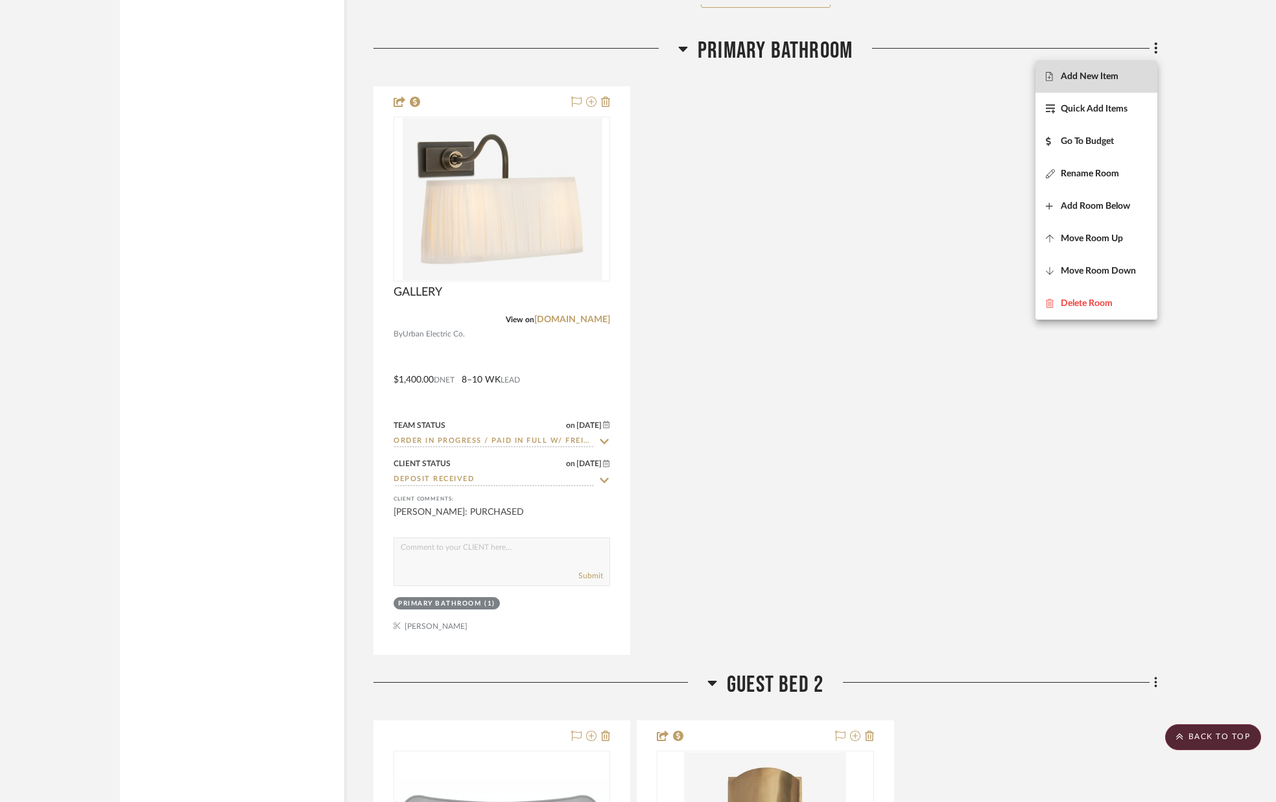
click at [1133, 73] on span "Add New Item" at bounding box center [1096, 76] width 101 height 11
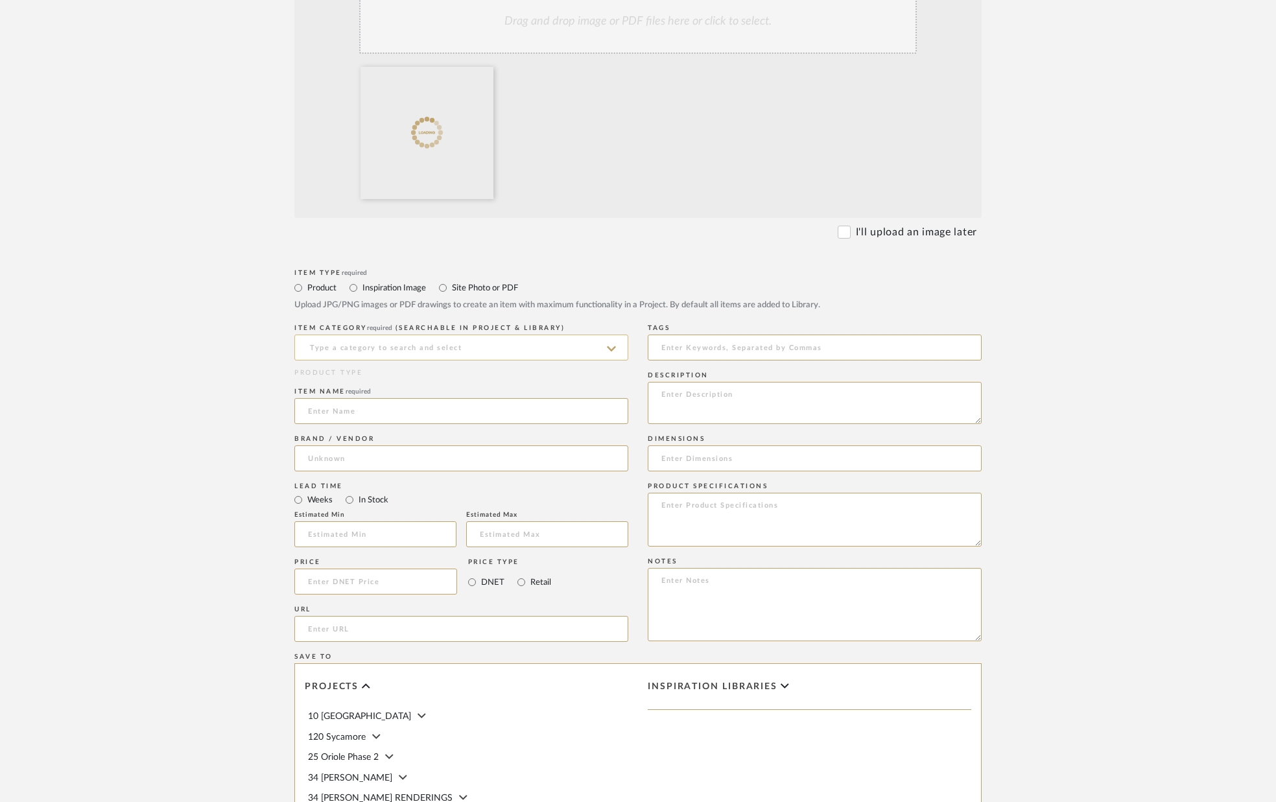
scroll to position [323, 0]
click at [455, 351] on input at bounding box center [461, 344] width 334 height 26
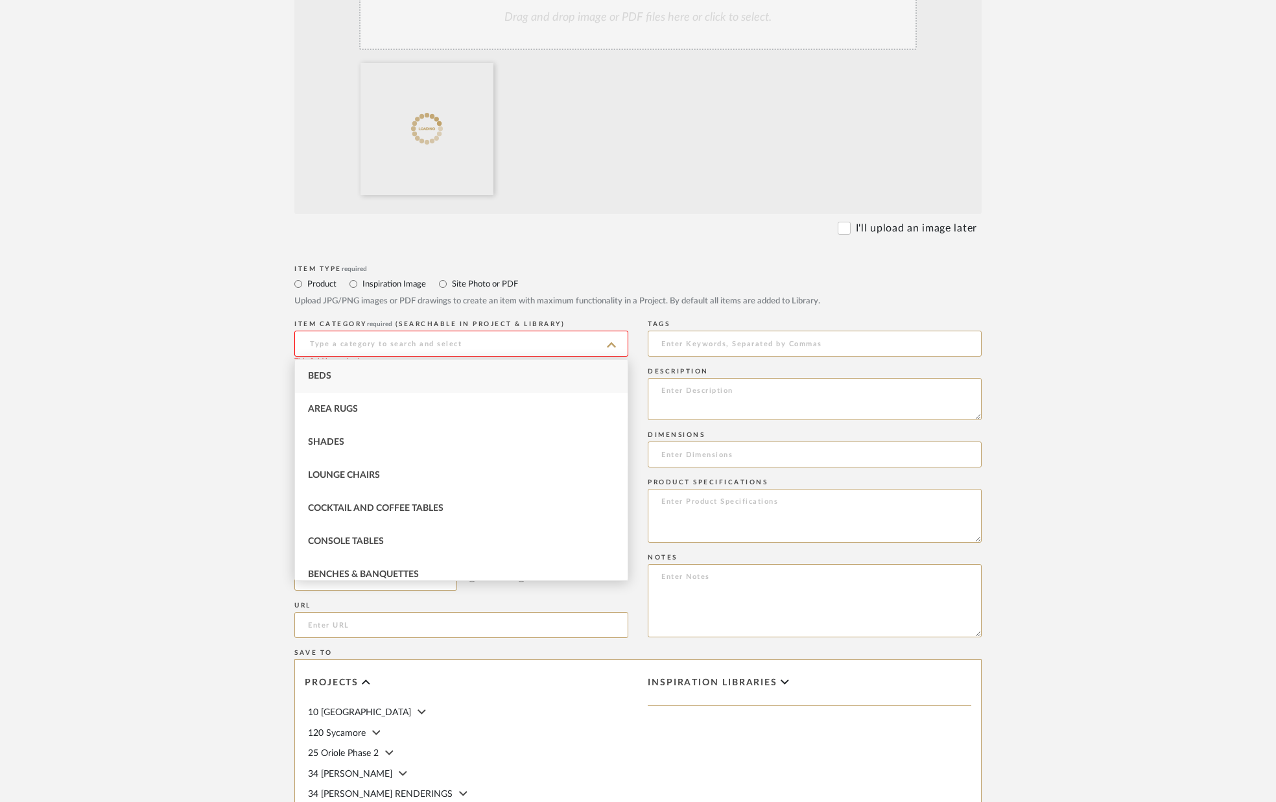
click at [432, 344] on input at bounding box center [461, 344] width 334 height 26
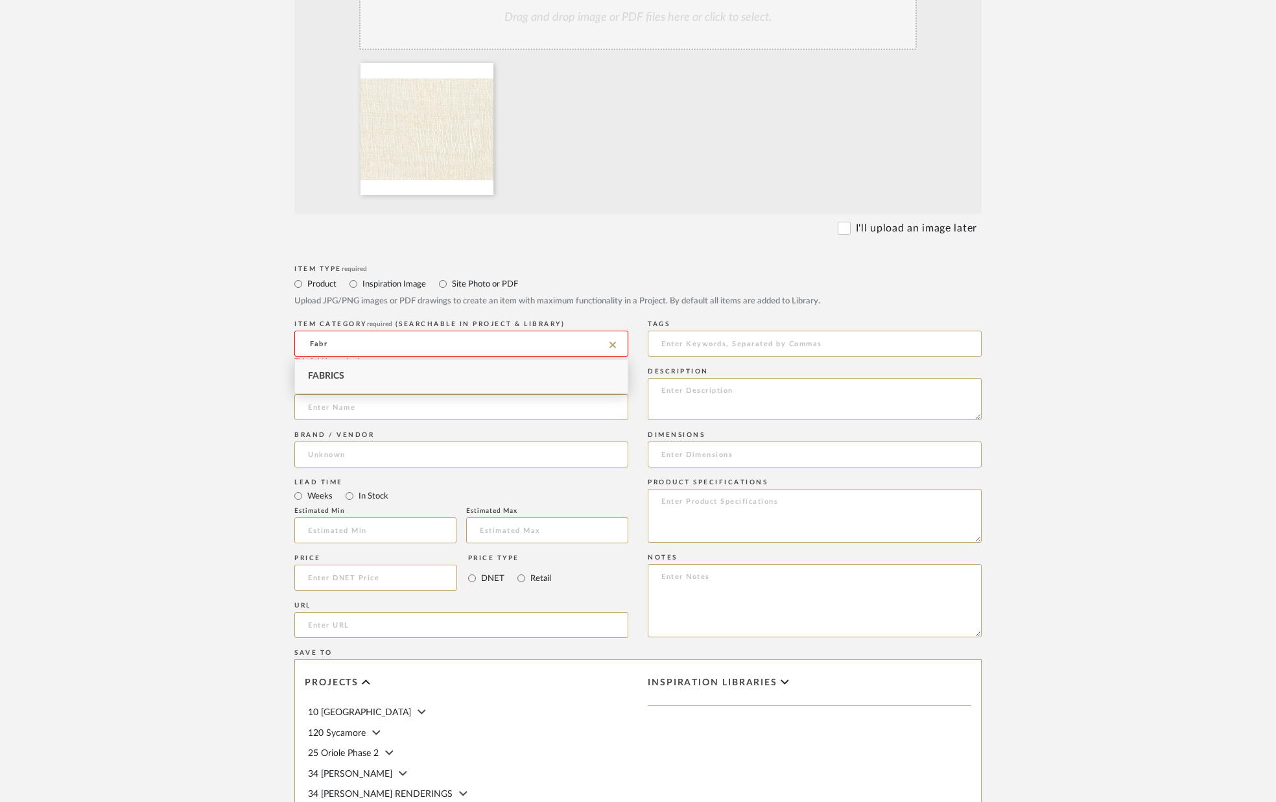
click at [354, 377] on div "Fabrics" at bounding box center [461, 376] width 333 height 33
type input "Fabrics"
click at [354, 406] on input at bounding box center [461, 407] width 334 height 26
type input "Shade Fabric"
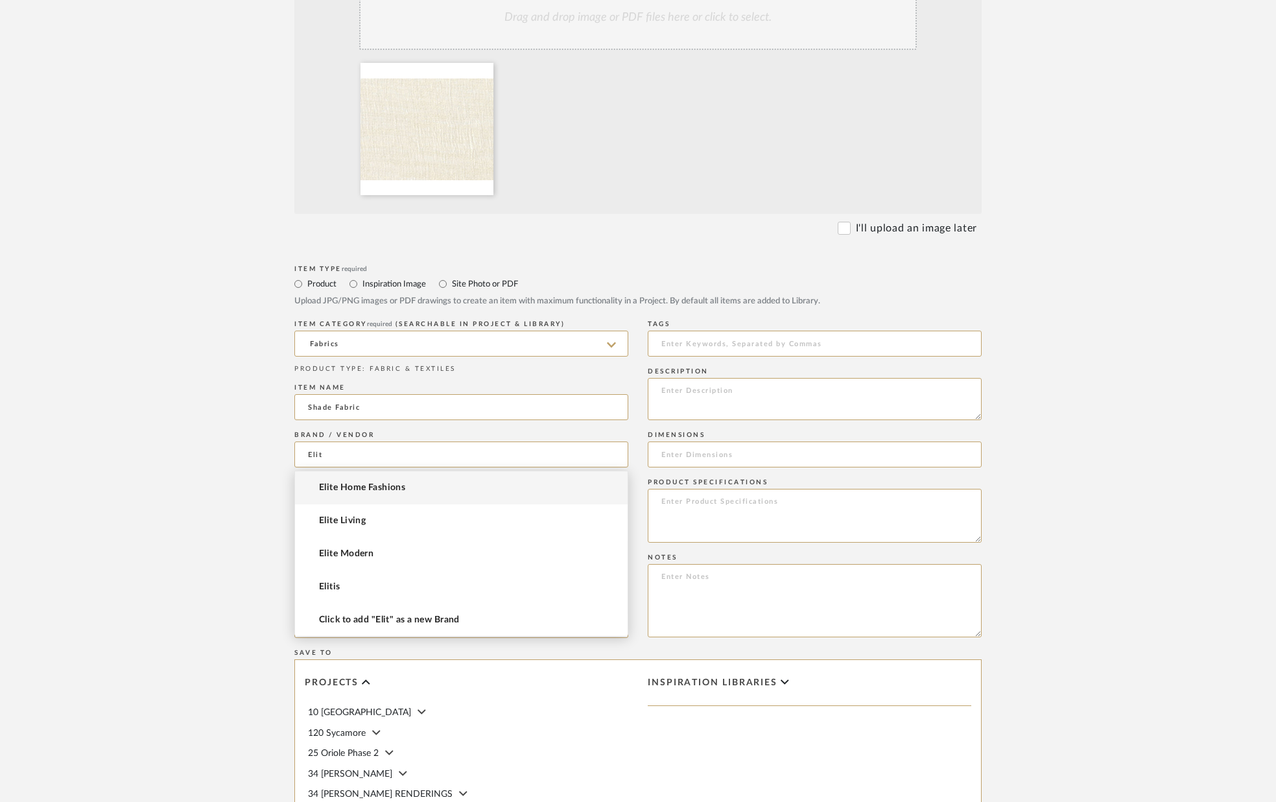
click at [344, 586] on mat-option "Elitis" at bounding box center [461, 587] width 333 height 33
type input "Elitis"
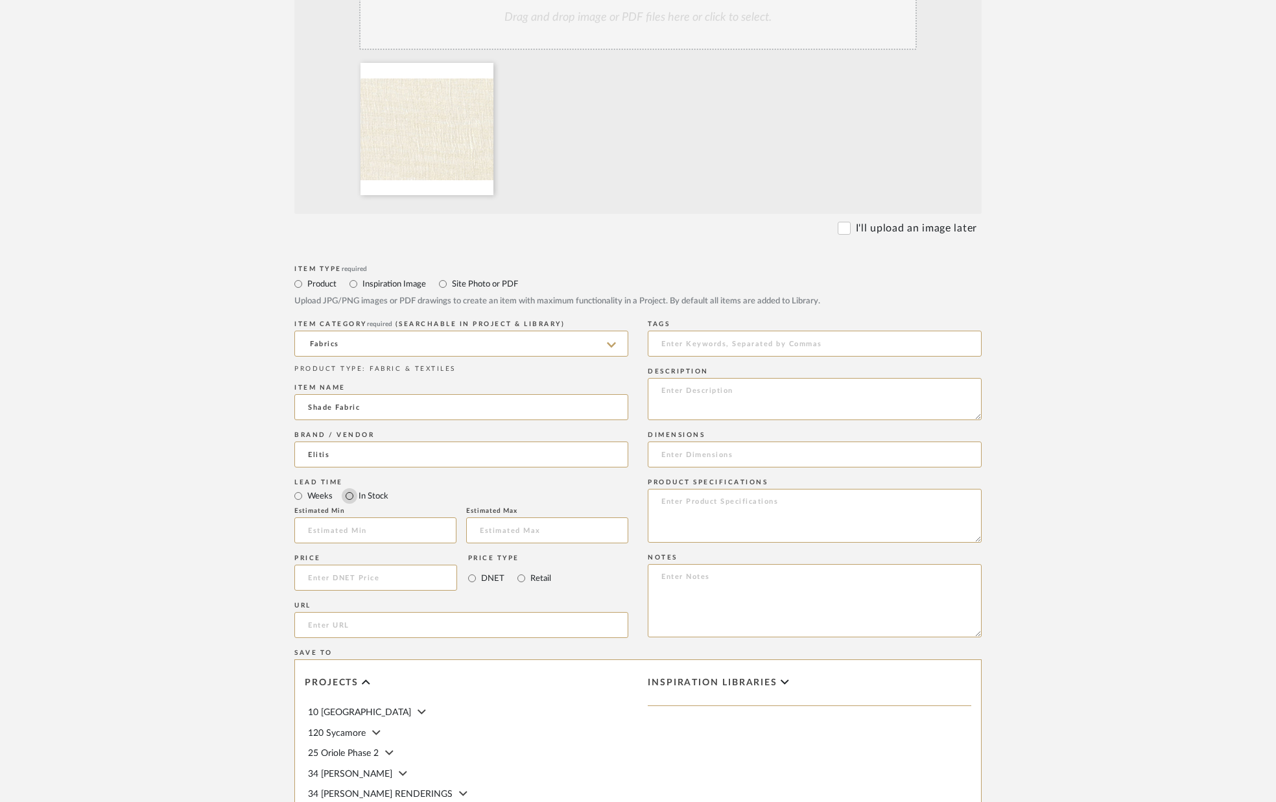
click at [350, 503] on input "In Stock" at bounding box center [350, 496] width 16 height 16
radio input "true"
click at [704, 396] on textarea at bounding box center [815, 399] width 334 height 42
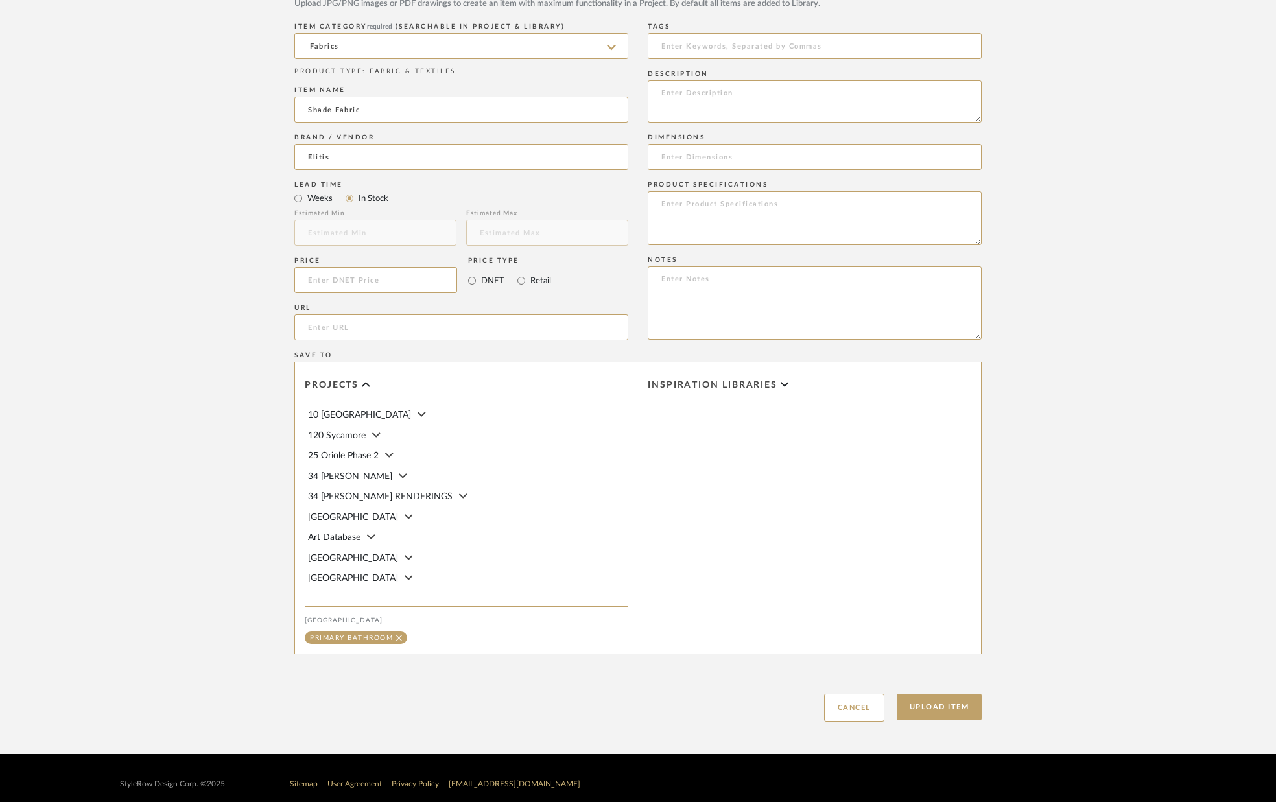
scroll to position [633, 0]
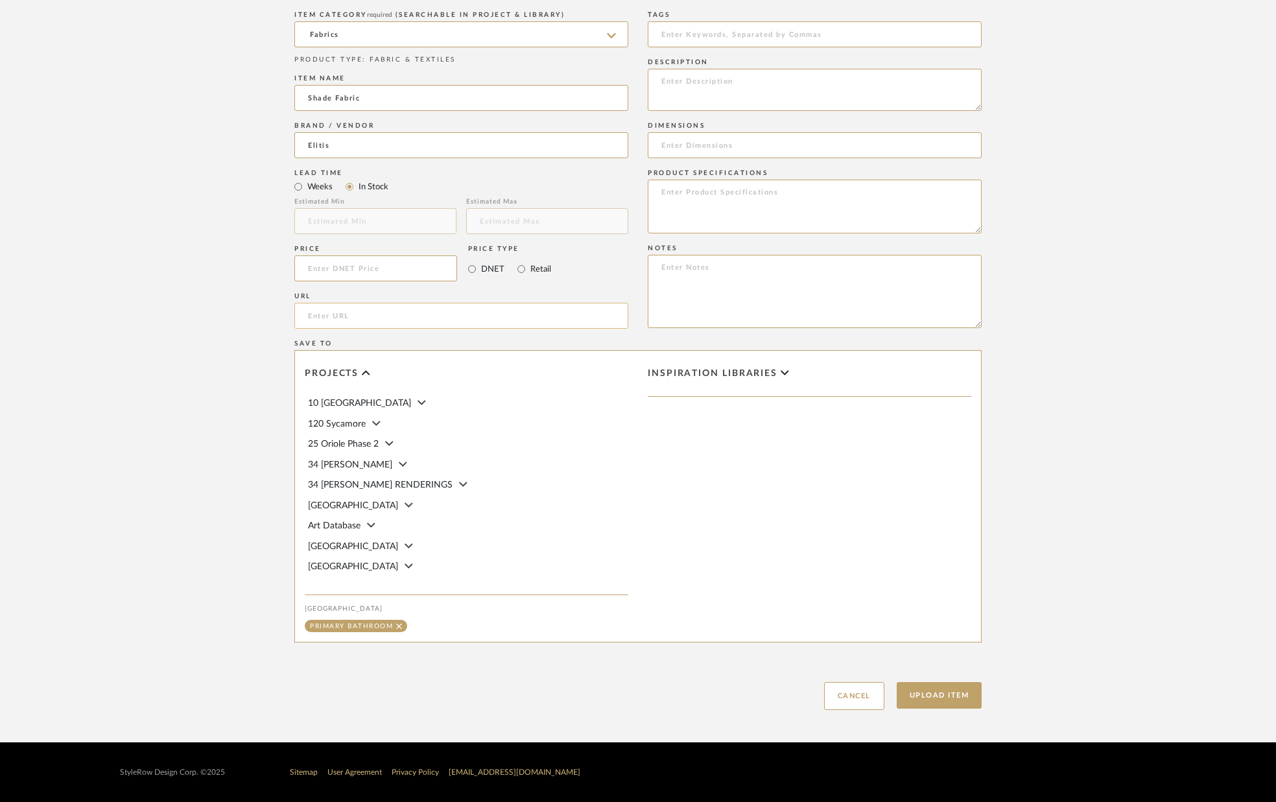
click at [489, 316] on input "url" at bounding box center [461, 316] width 334 height 26
paste input "[URL][DOMAIN_NAME]"
type input "[URL][DOMAIN_NAME]"
click at [722, 93] on textarea at bounding box center [815, 90] width 334 height 42
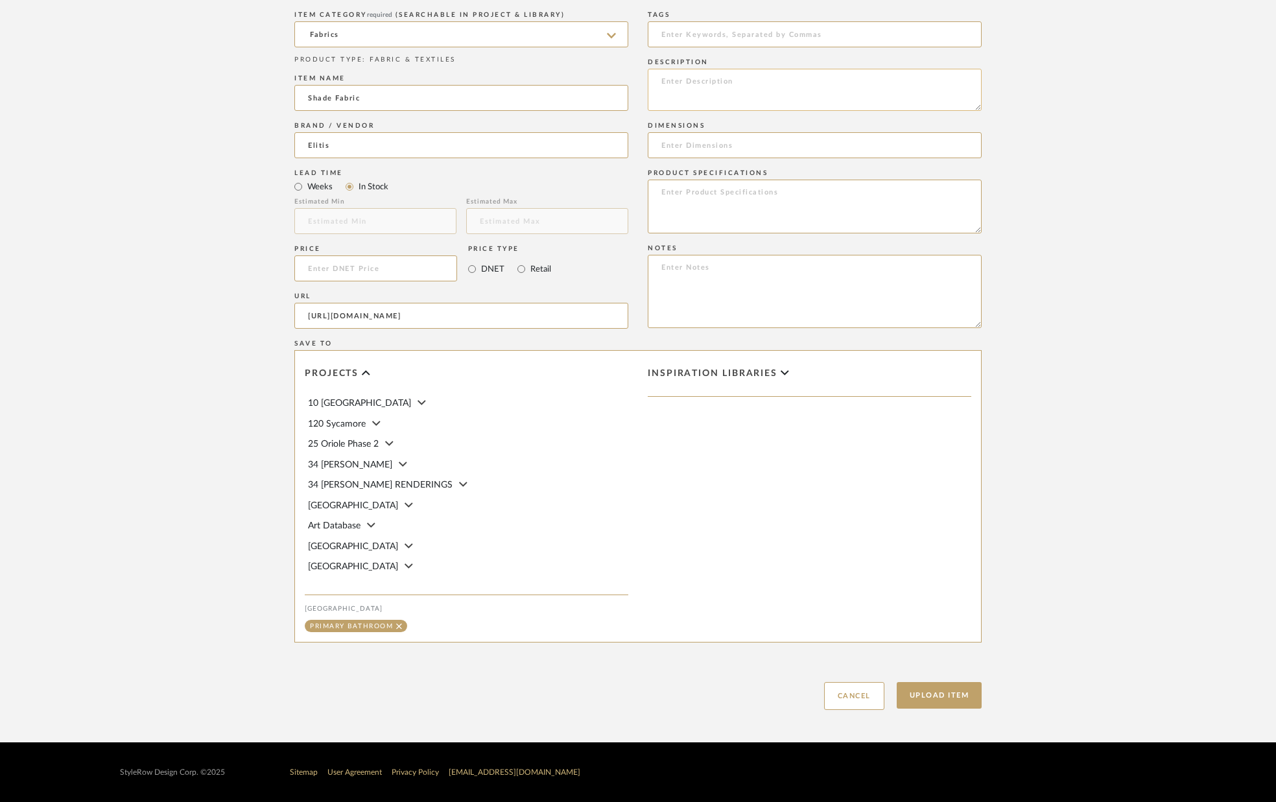
scroll to position [0, 0]
paste textarea "LV 571 02"
click at [684, 81] on textarea "Item LV 571 02" at bounding box center [815, 90] width 334 height 42
type textarea "Item #LV 571 02"
click at [741, 123] on div "Dimensions" at bounding box center [815, 126] width 334 height 8
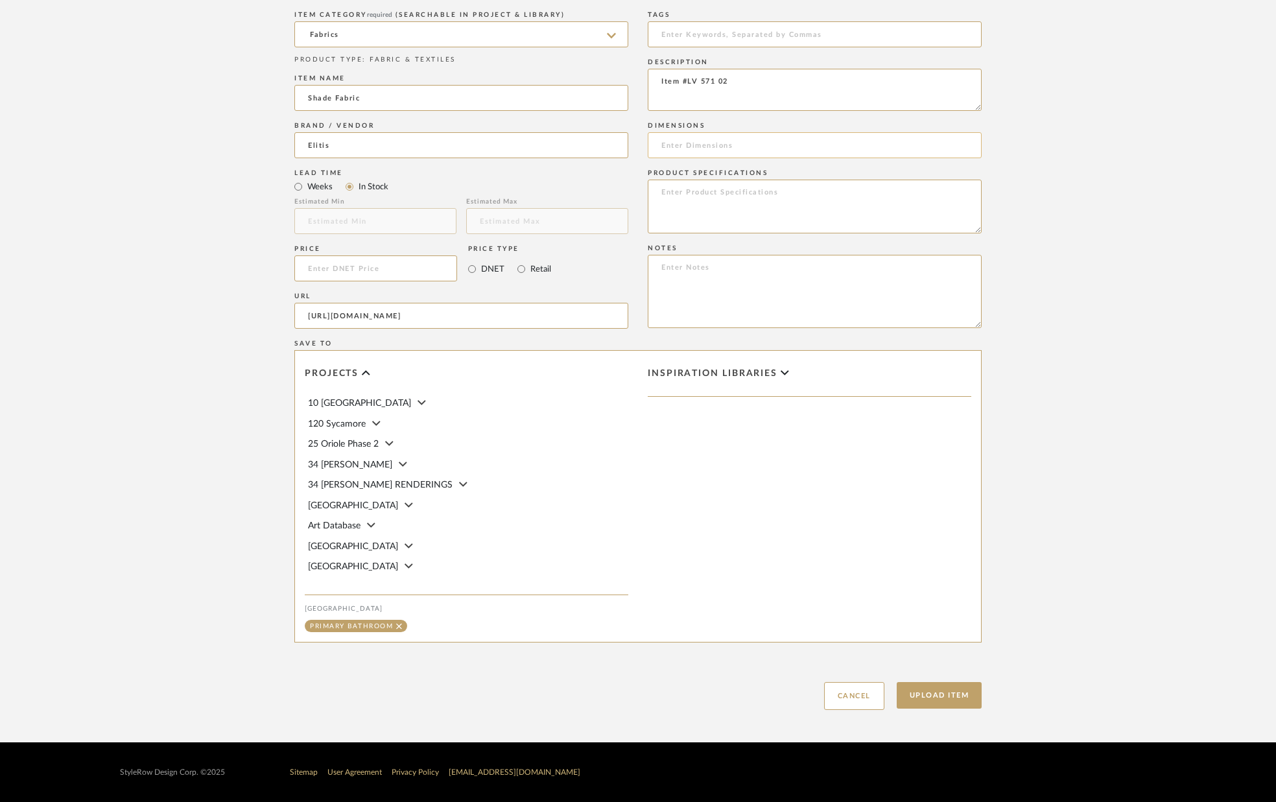
click at [739, 134] on input at bounding box center [815, 145] width 334 height 26
click at [420, 268] on input at bounding box center [375, 268] width 163 height 26
type input "$105.00"
click at [426, 294] on div "URL" at bounding box center [461, 296] width 334 height 8
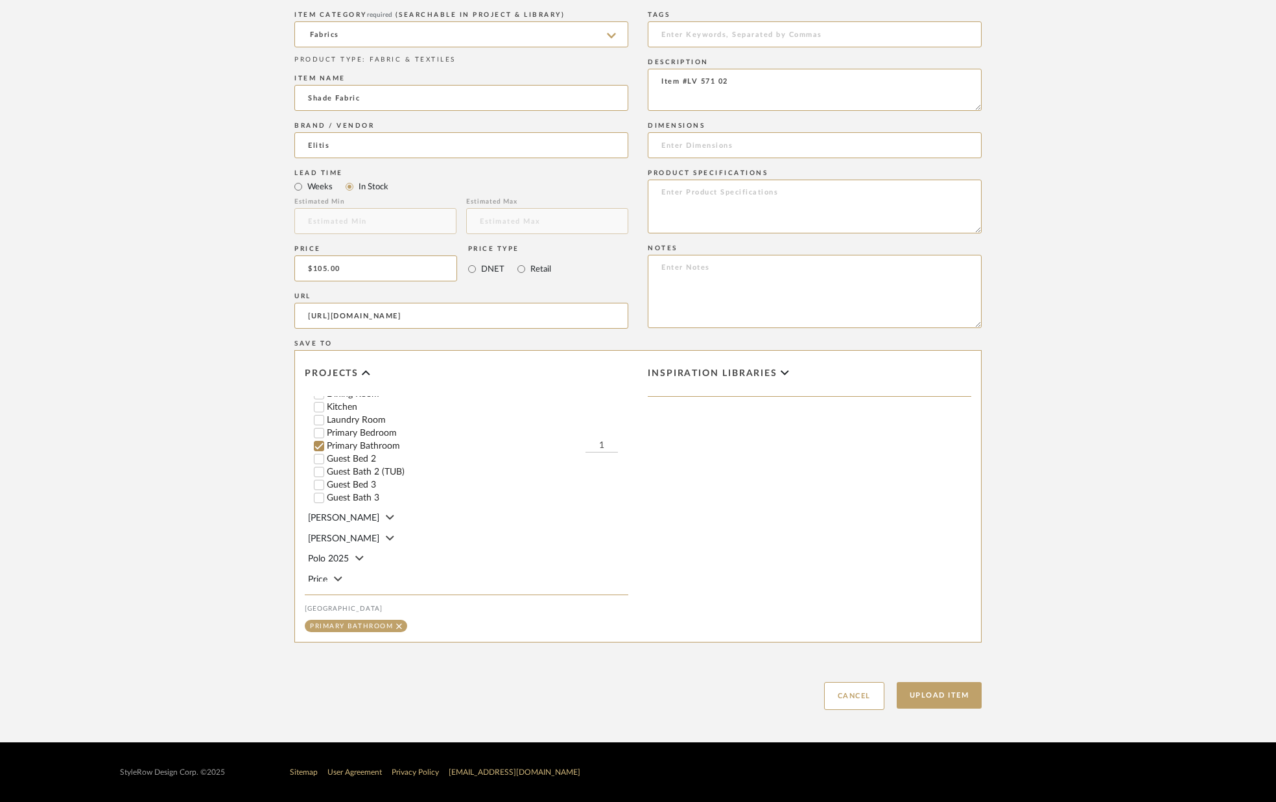
click at [604, 440] on input "1" at bounding box center [602, 446] width 32 height 13
type input "1.5"
drag, startPoint x: 957, startPoint y: 697, endPoint x: 949, endPoint y: 690, distance: 10.6
click at [956, 696] on button "Upload Item" at bounding box center [940, 695] width 86 height 27
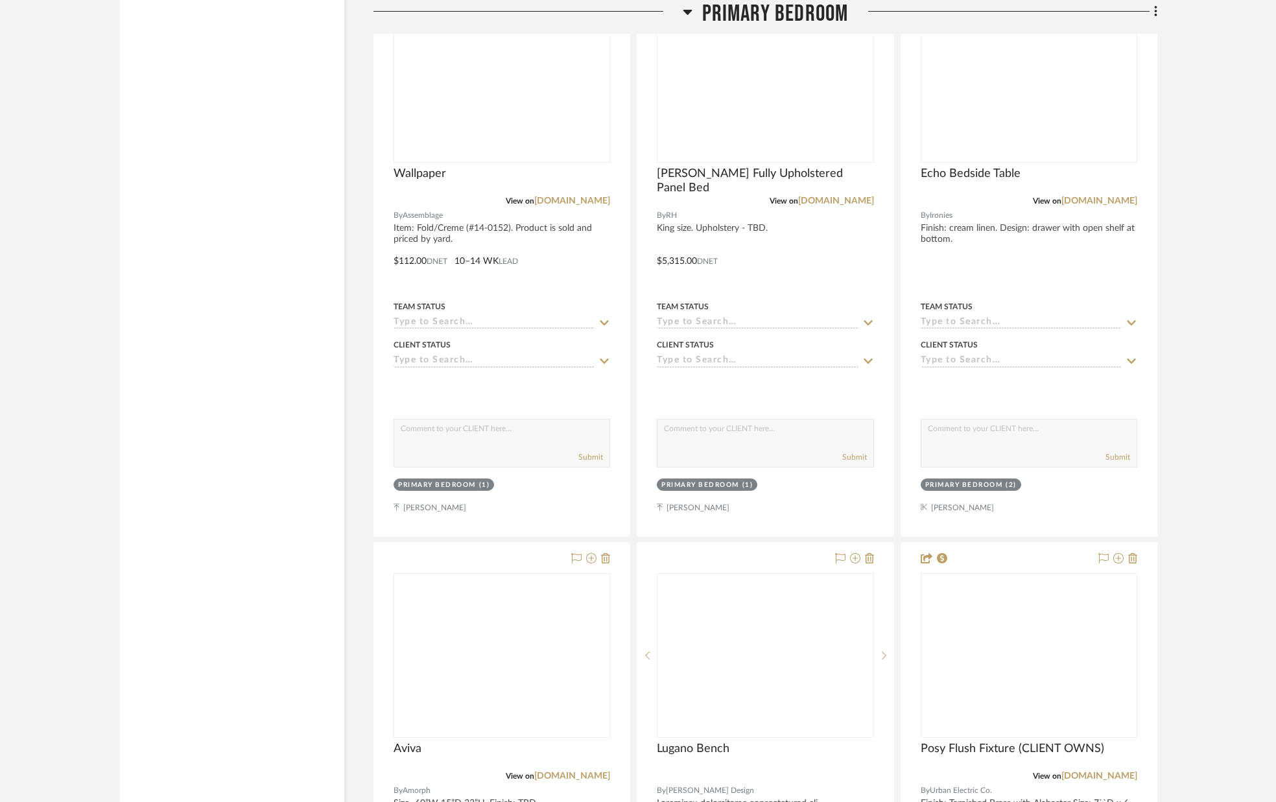
scroll to position [6523, 0]
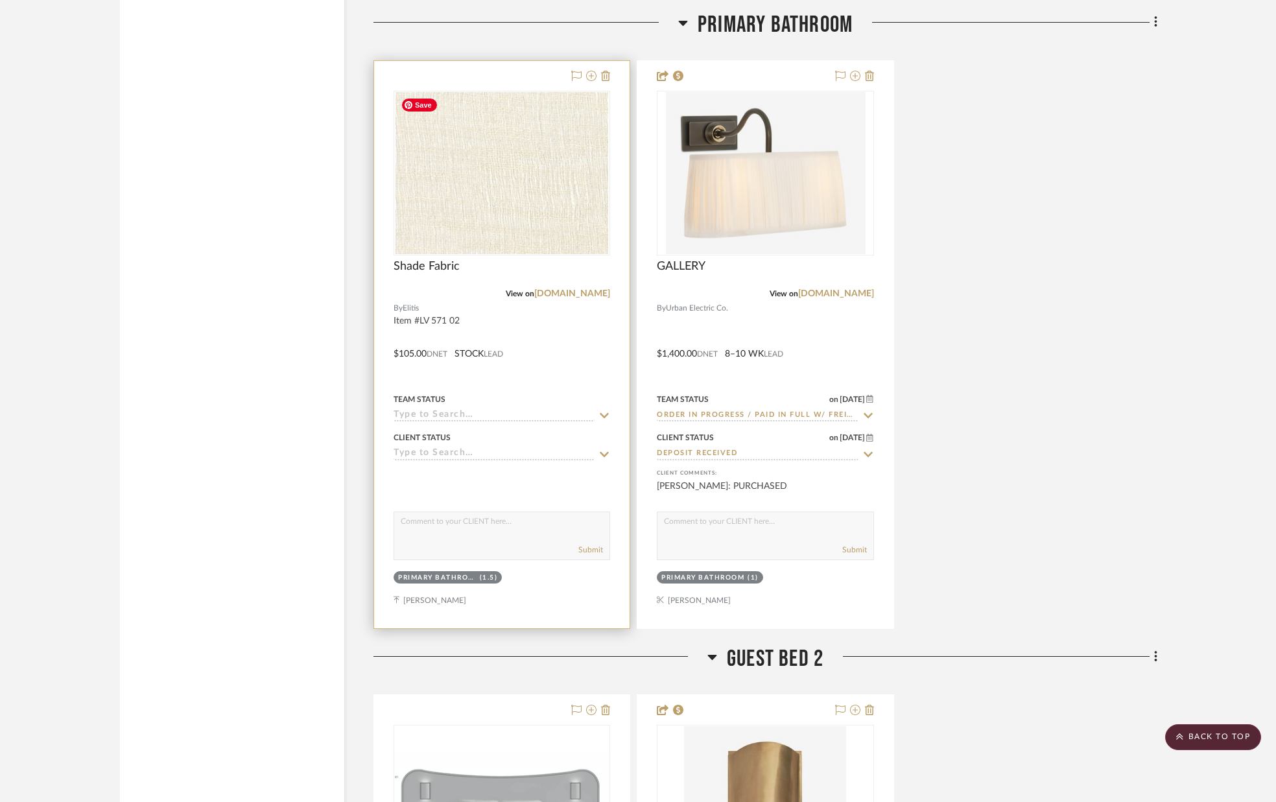
click at [477, 203] on img "0" at bounding box center [502, 173] width 213 height 162
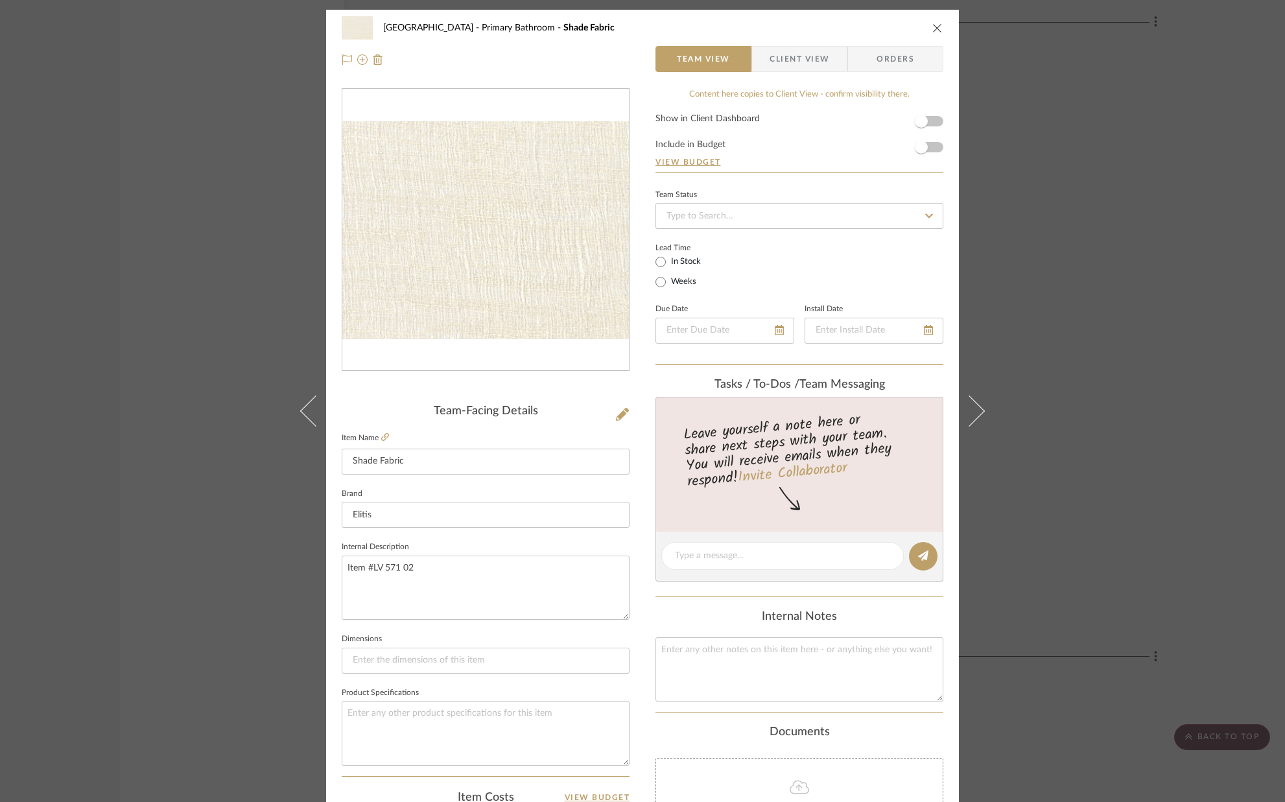
click at [788, 64] on span "Client View" at bounding box center [800, 59] width 60 height 26
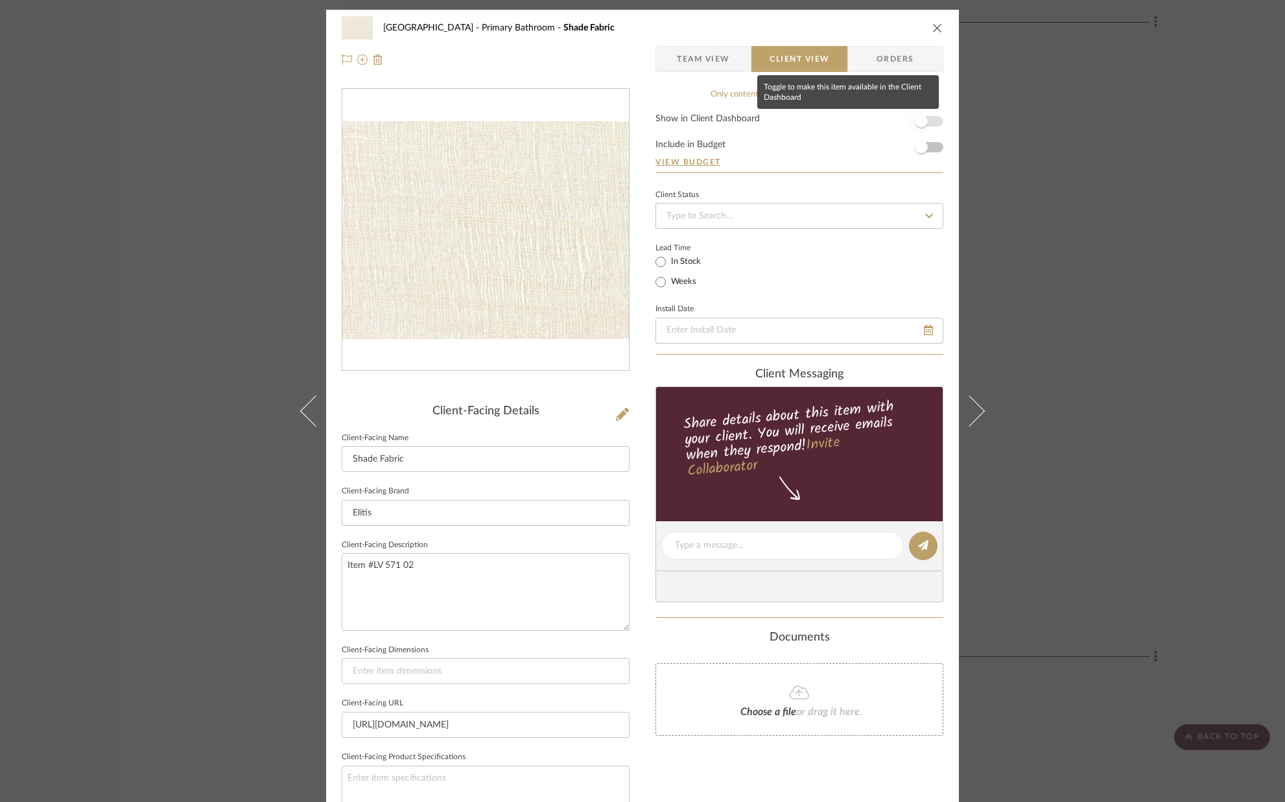
click at [927, 120] on span "button" at bounding box center [921, 121] width 29 height 29
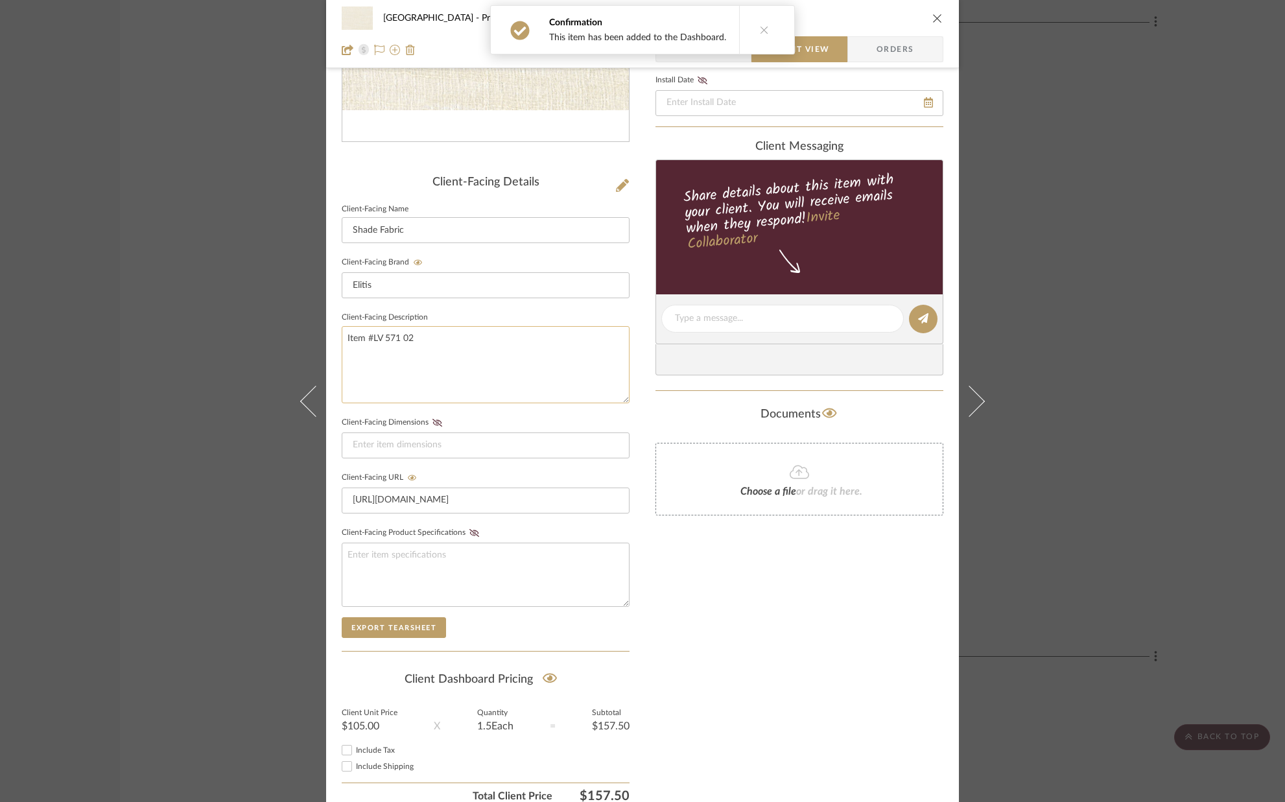
scroll to position [235, 0]
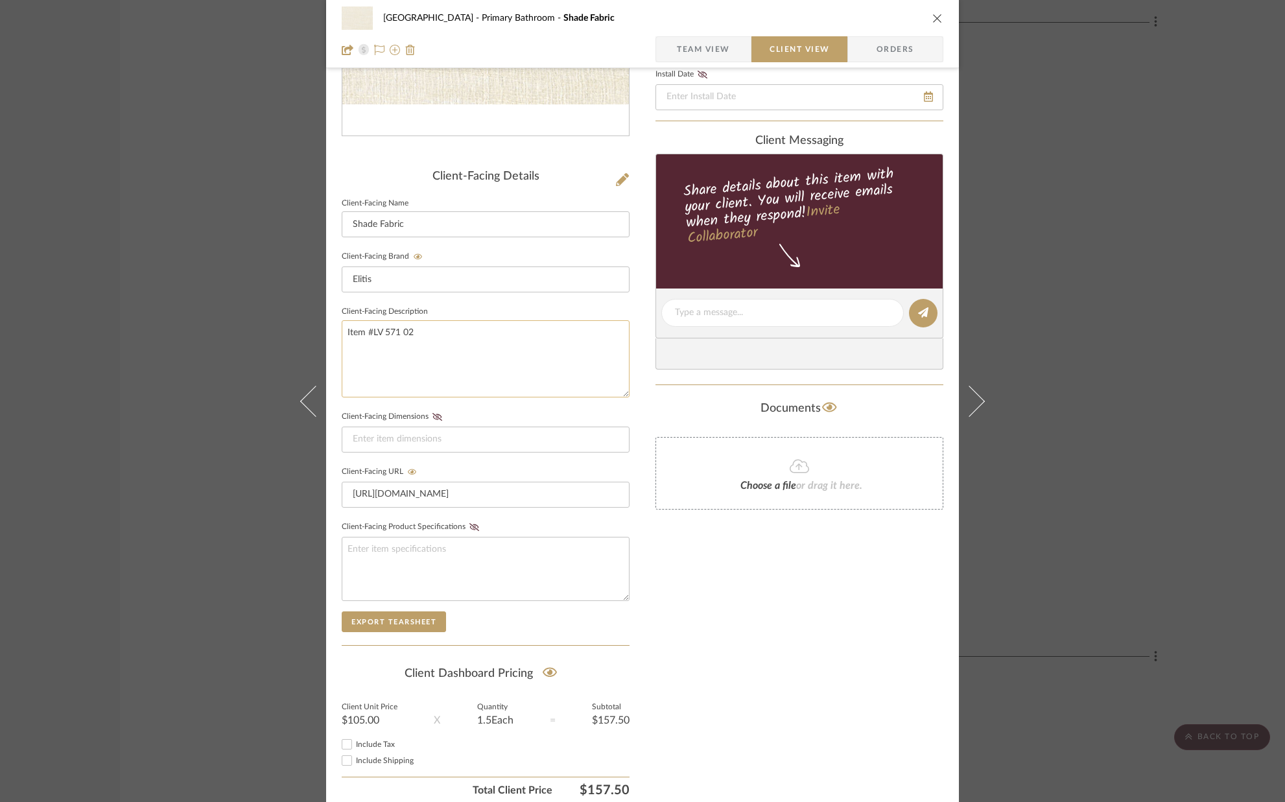
click at [433, 329] on textarea "Item #LV 571 02" at bounding box center [486, 358] width 288 height 77
type textarea "Item #LV 571 02. Fabric for Sconce shade."
click at [506, 410] on fieldset "Client-Facing Dimensions" at bounding box center [486, 430] width 288 height 45
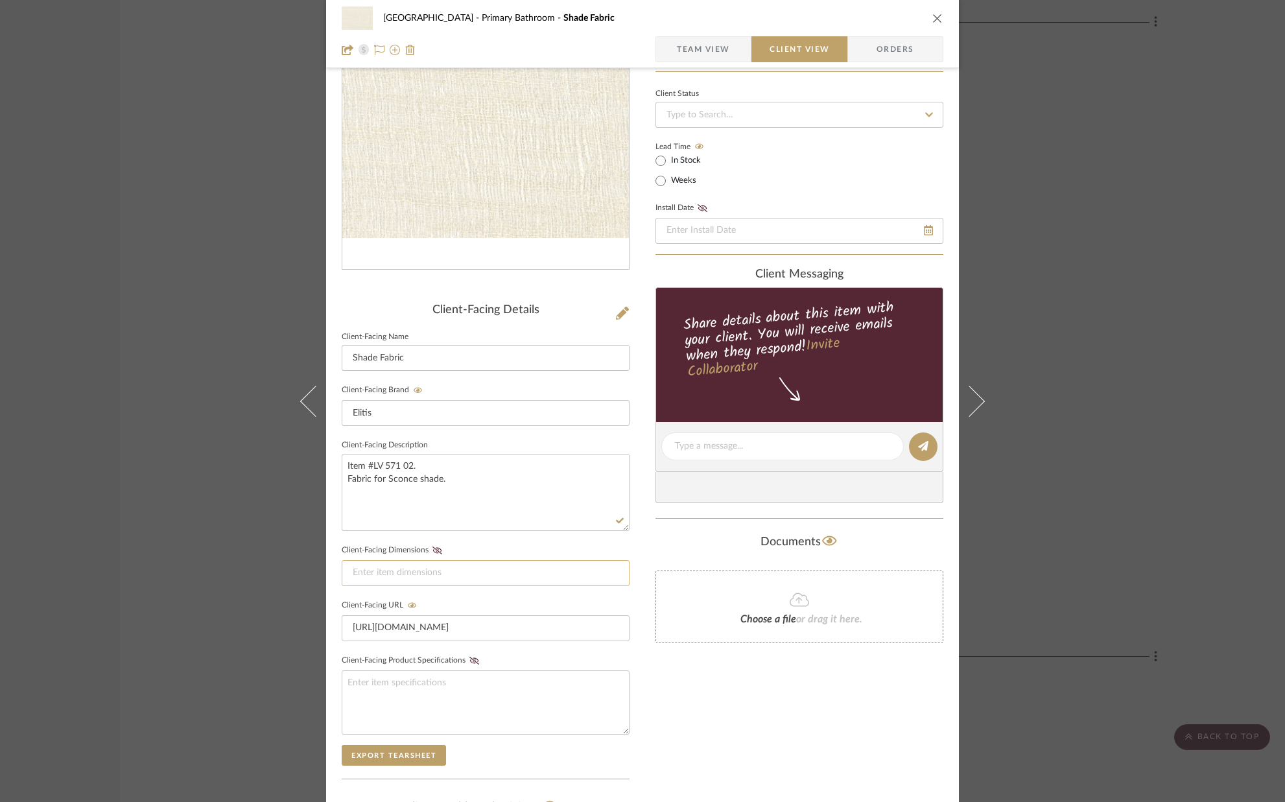
scroll to position [0, 0]
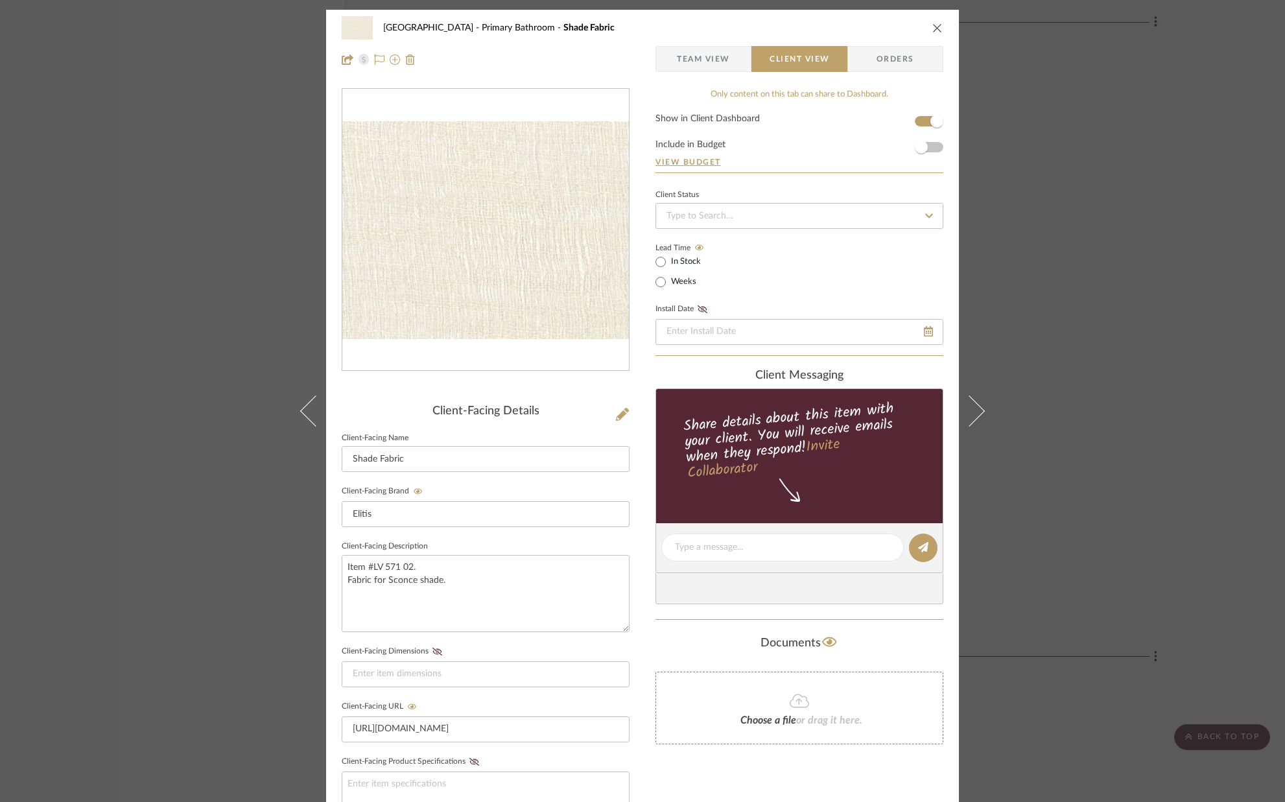
click at [933, 29] on icon "close" at bounding box center [937, 28] width 10 height 10
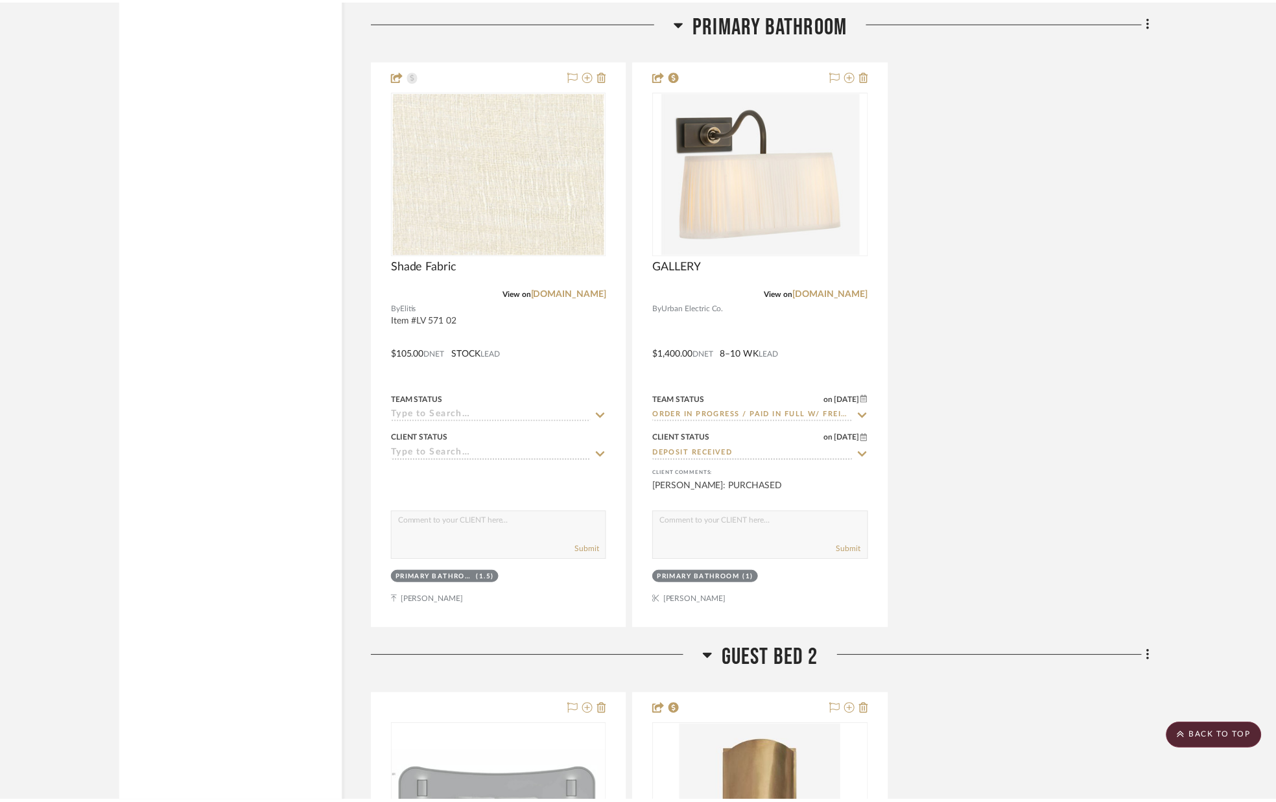
scroll to position [6523, 0]
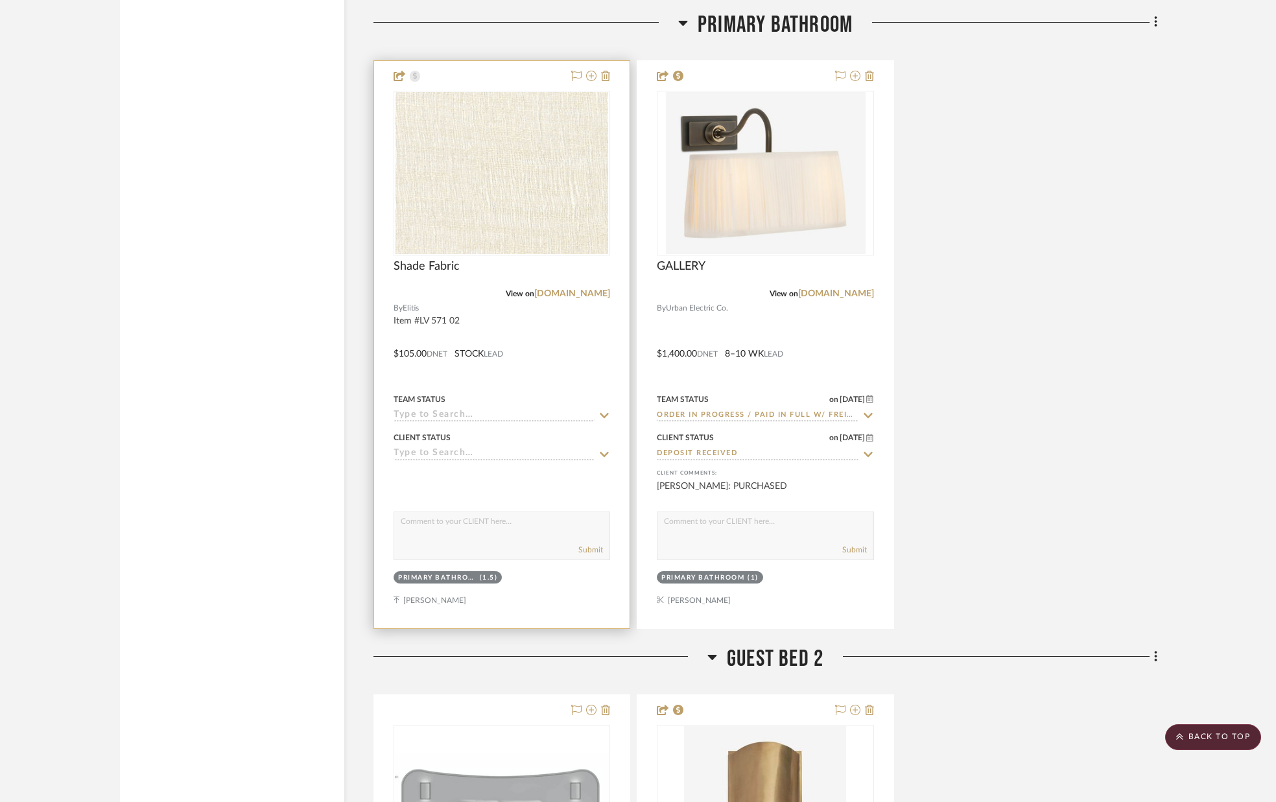
click at [600, 416] on icon at bounding box center [605, 415] width 12 height 10
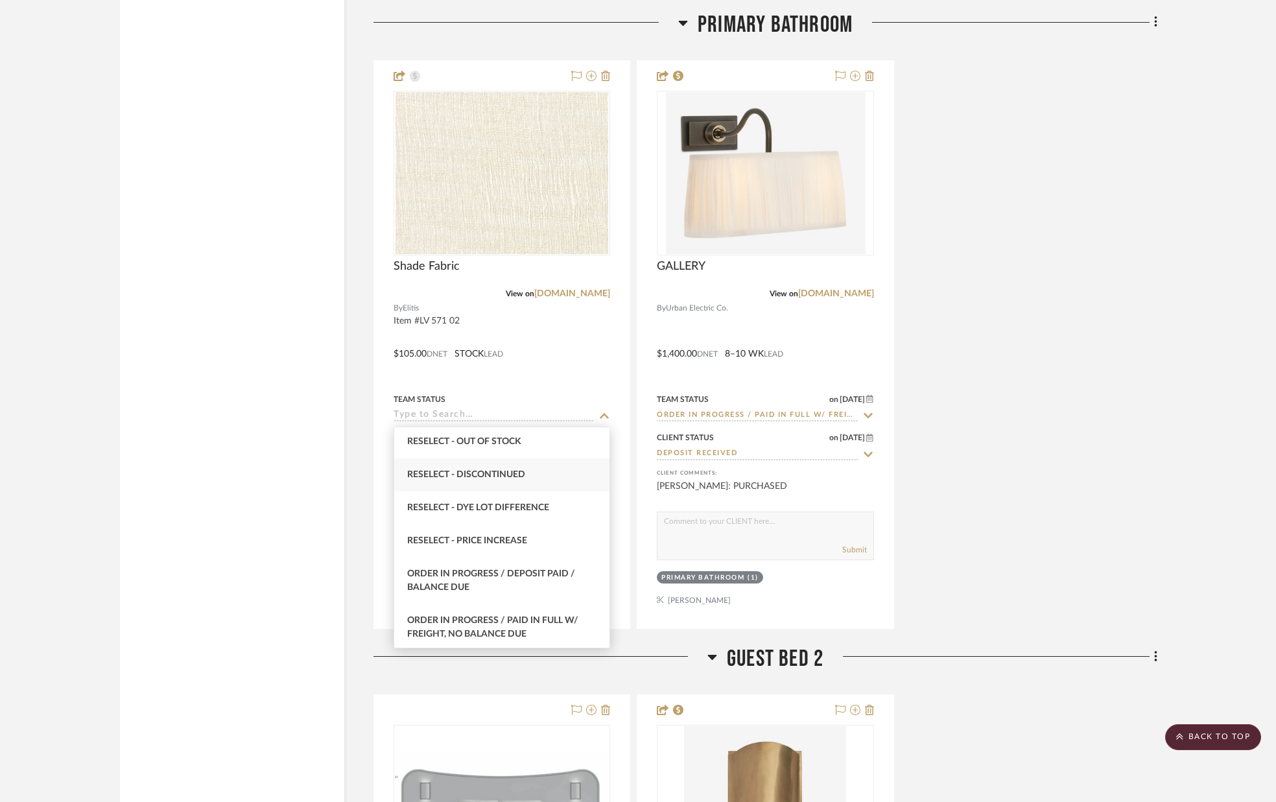
scroll to position [1230, 0]
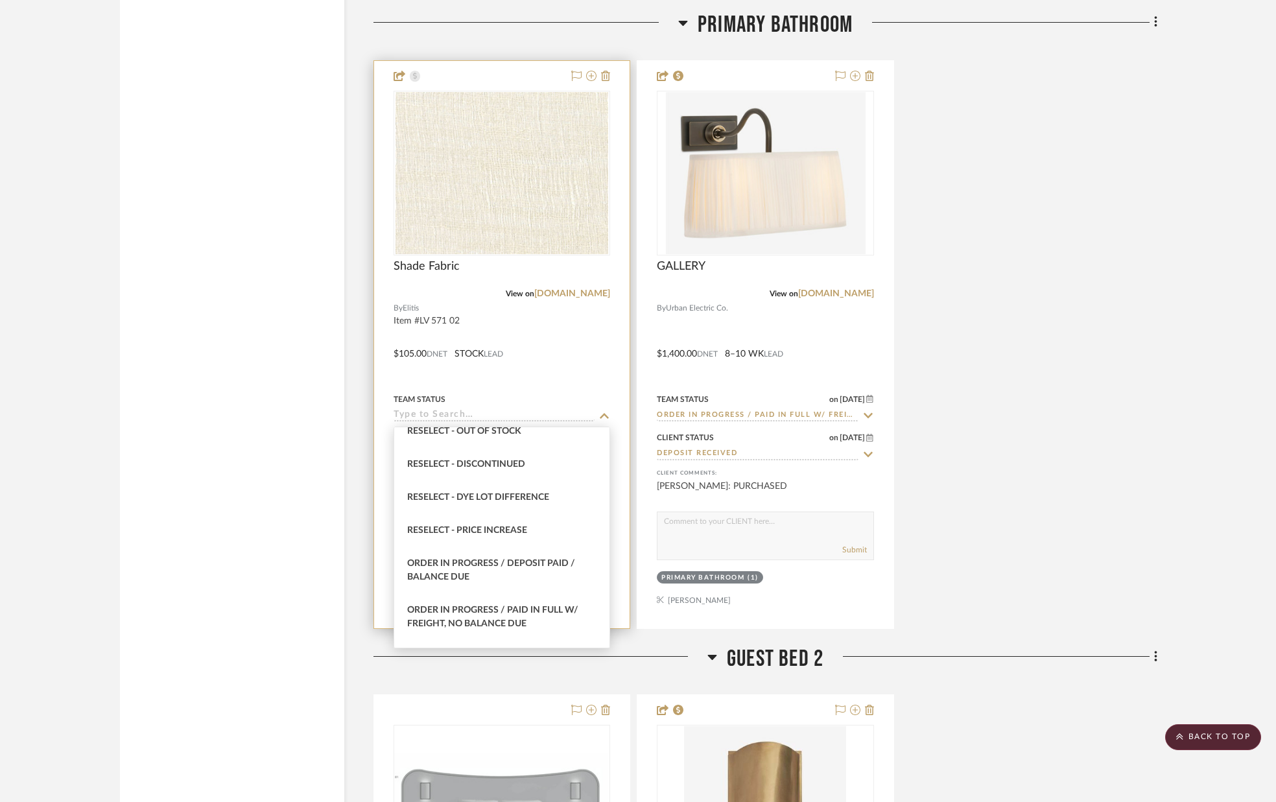
click at [534, 606] on span "Order In Progress / Paid In Full w/ Freight, No Balance due" at bounding box center [492, 617] width 171 height 23
type input "[DATE]"
type input "Order In Progress / Paid In Full w/ Freight, No Balance due"
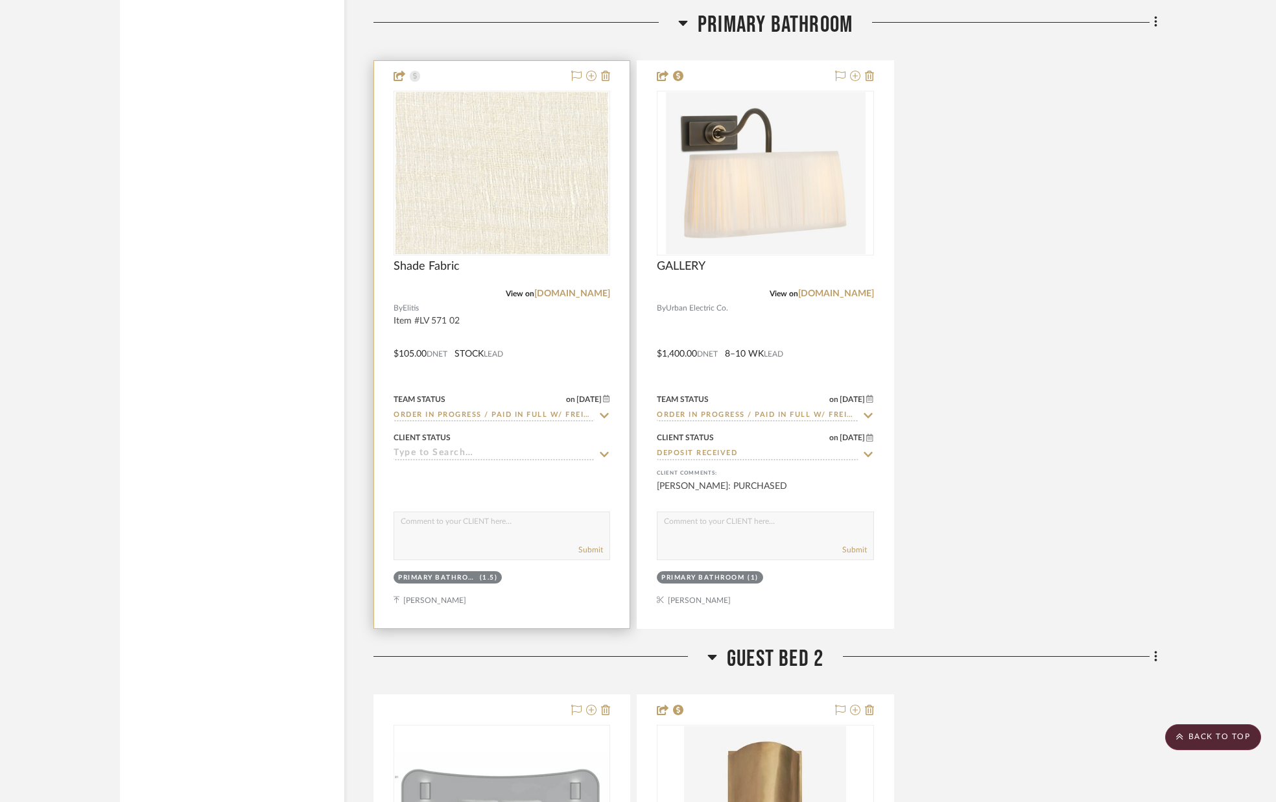
click at [573, 449] on div "Client Status" at bounding box center [502, 444] width 217 height 31
click at [570, 455] on input at bounding box center [494, 454] width 201 height 12
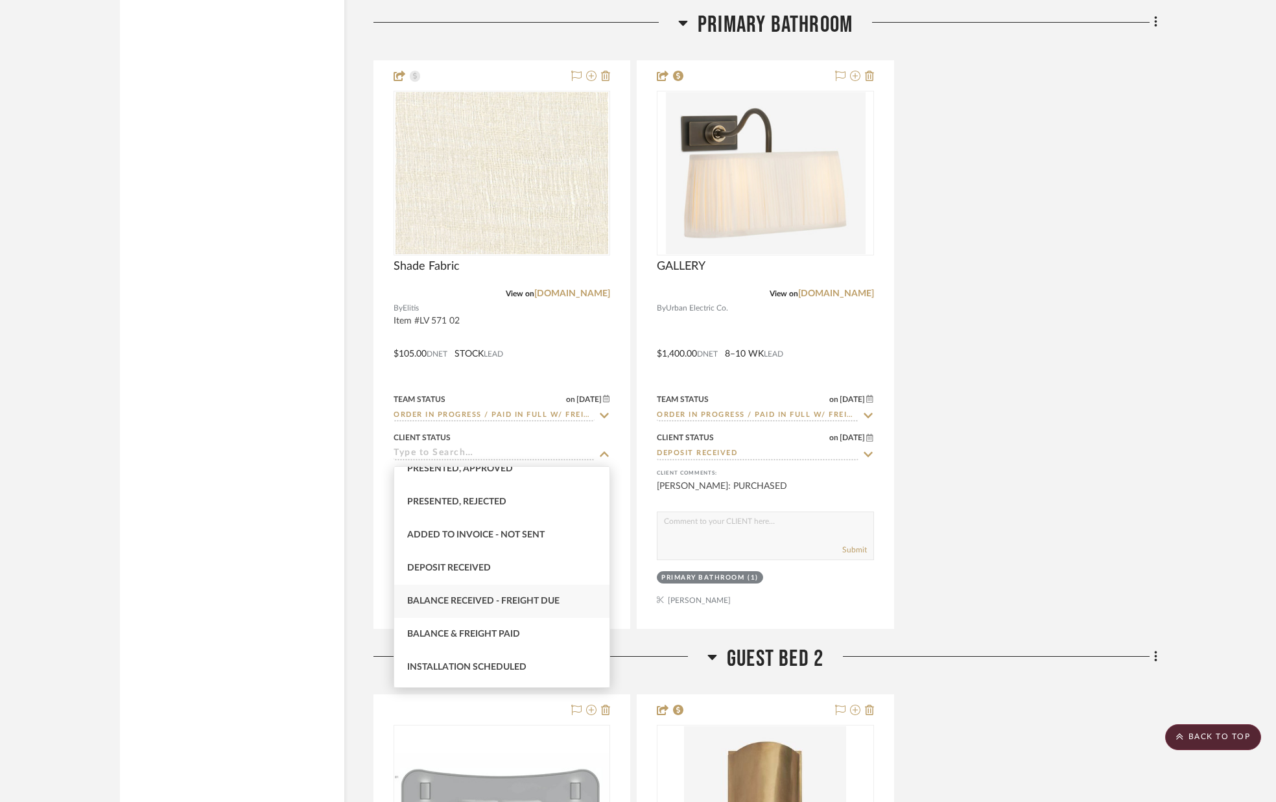
scroll to position [193, 0]
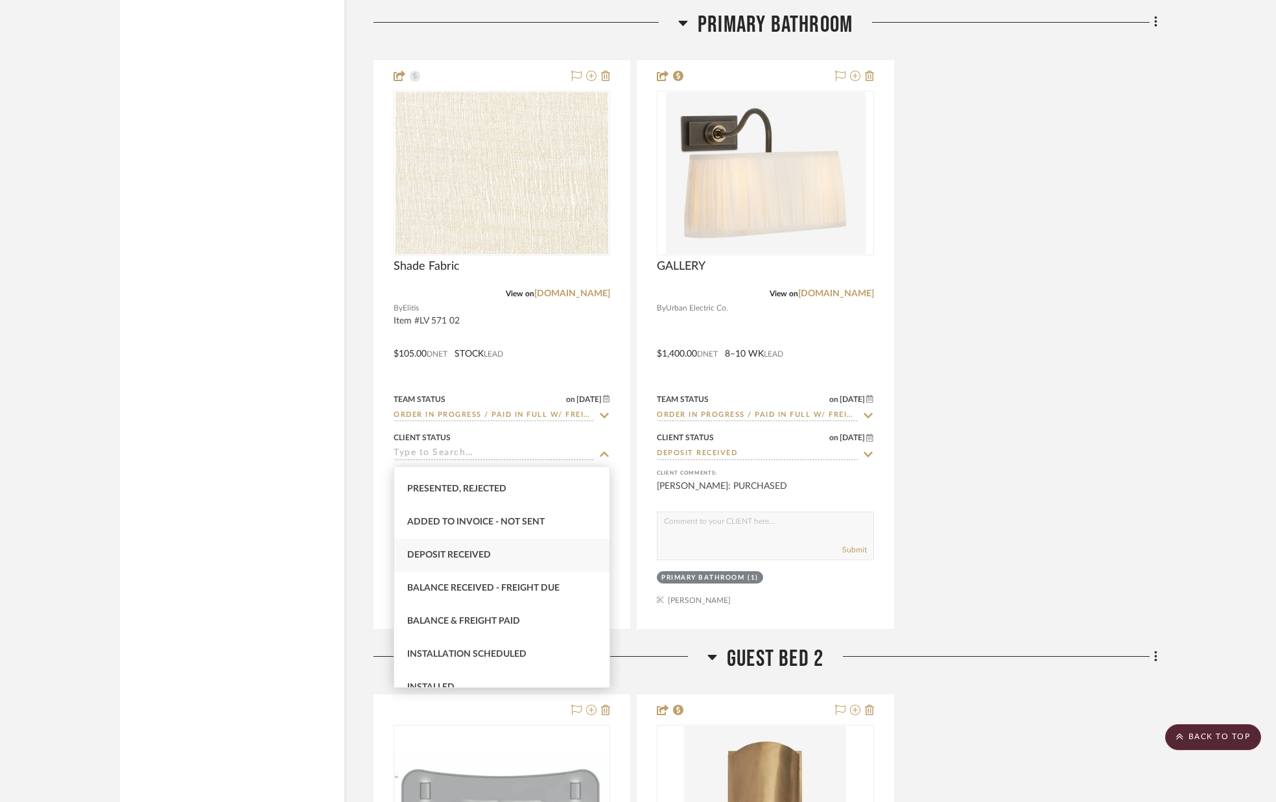
click at [539, 560] on div "Deposit Received" at bounding box center [501, 555] width 215 height 33
type input "[DATE]"
type input "Deposit Received"
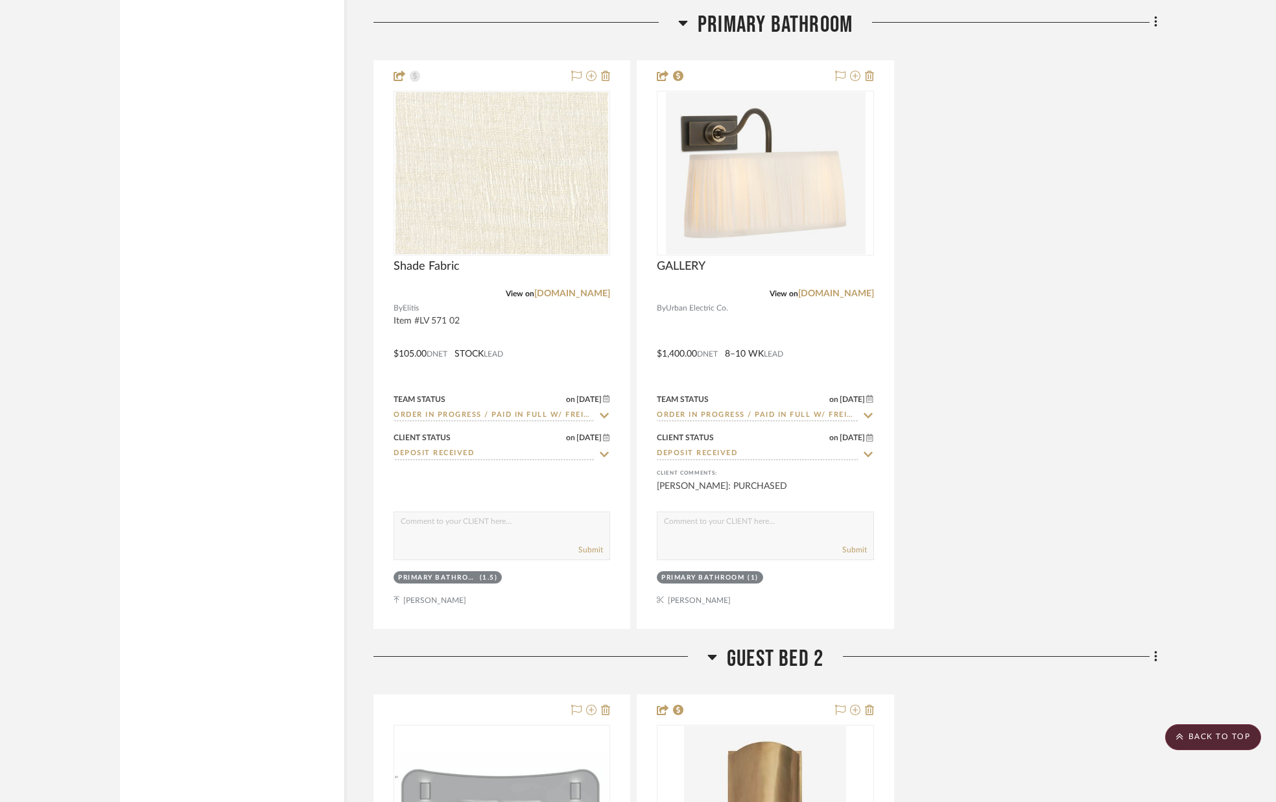
drag, startPoint x: 1032, startPoint y: 490, endPoint x: 1023, endPoint y: 490, distance: 8.5
click at [1032, 490] on div "Shade Fabric View on [DOMAIN_NAME] By Elitis Item #LV 571 02 $105.00 DNET STOCK…" at bounding box center [765, 344] width 784 height 569
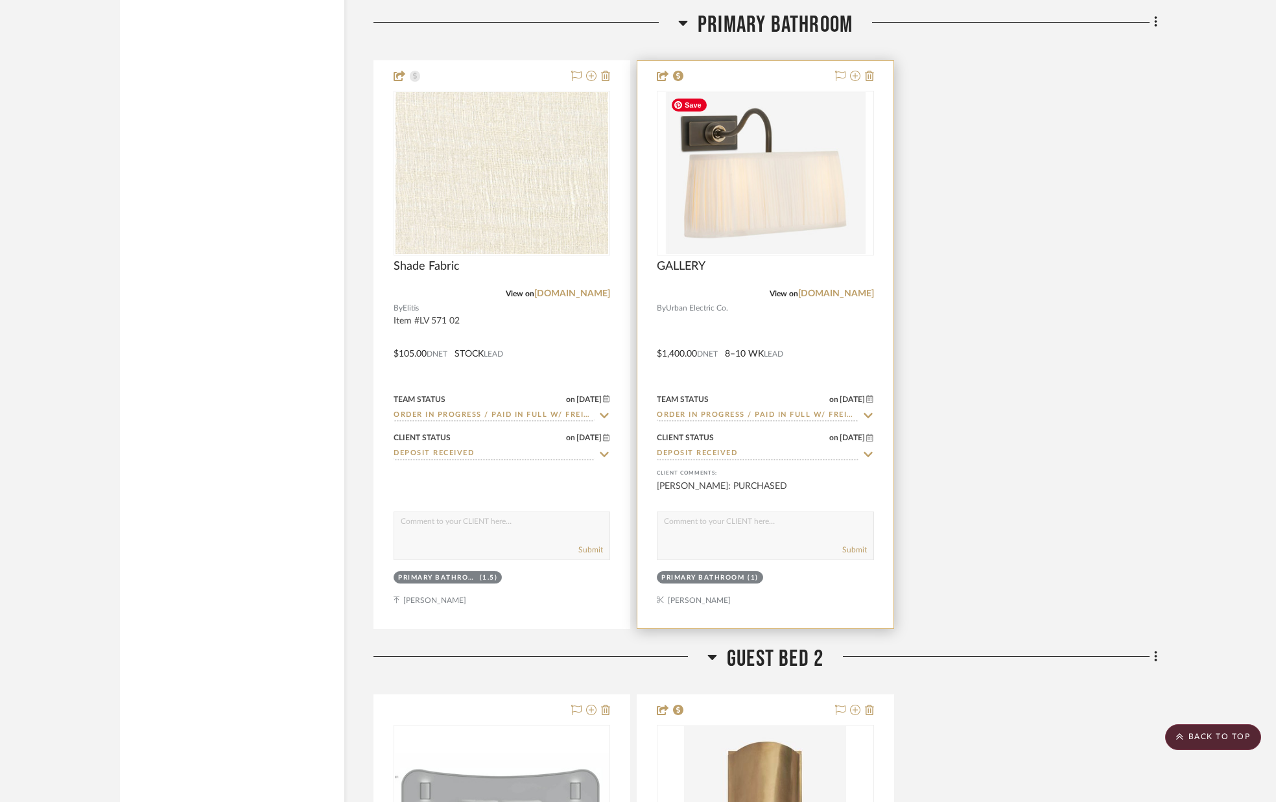
click at [758, 175] on img "0" at bounding box center [765, 173] width 200 height 162
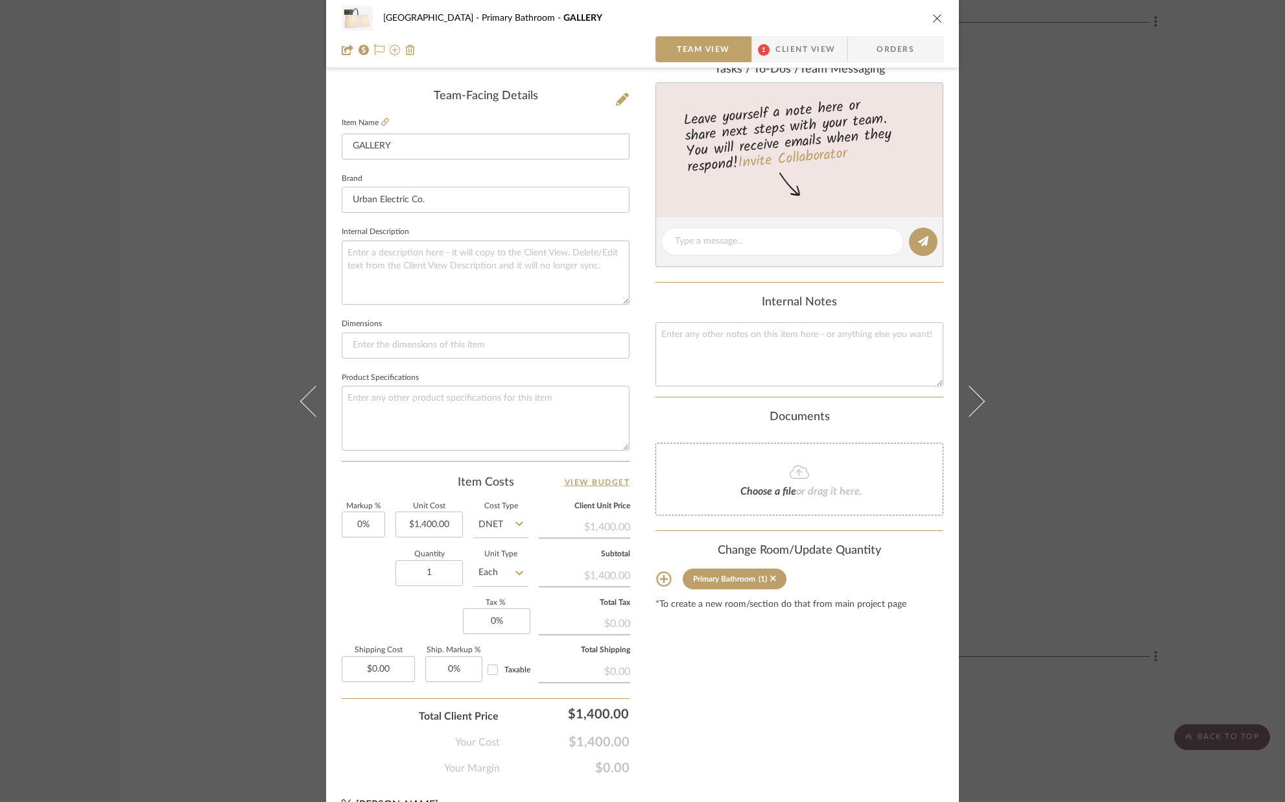
scroll to position [341, 0]
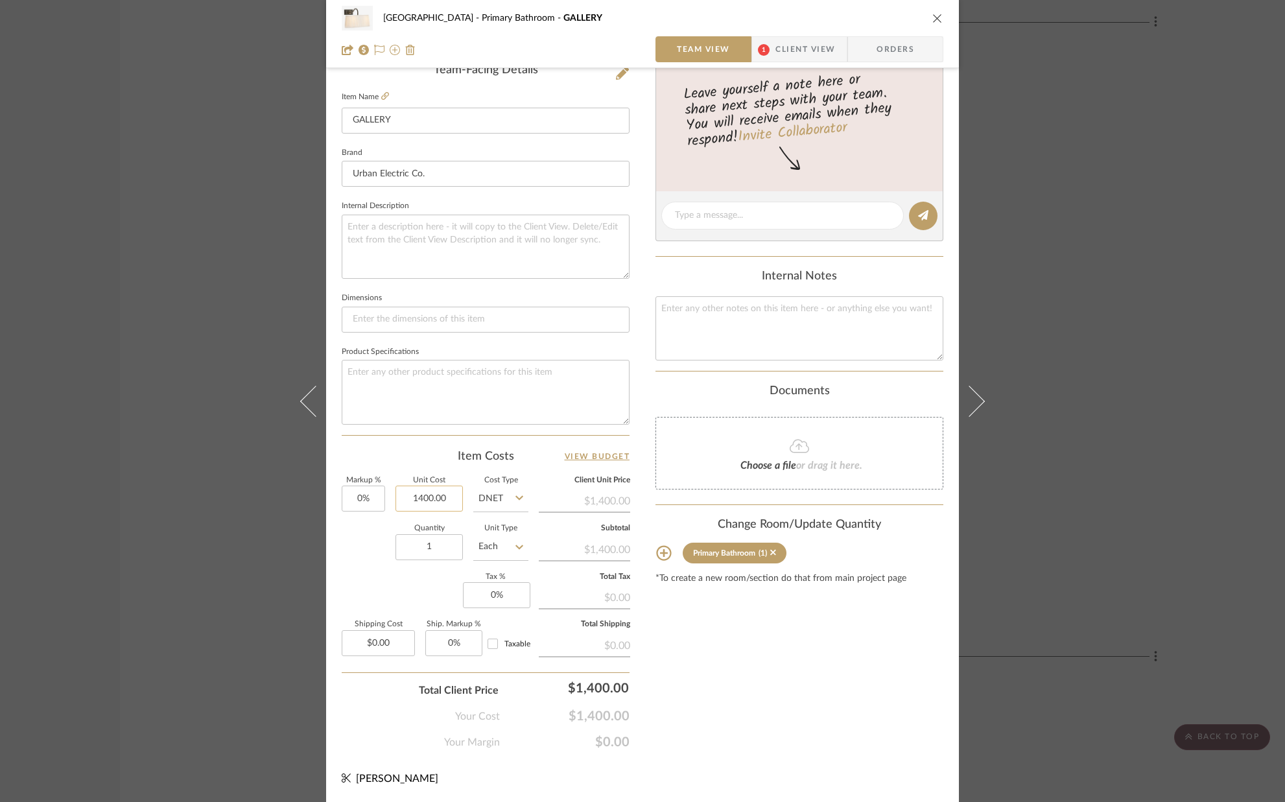
click at [453, 497] on input "1400.00" at bounding box center [429, 499] width 67 height 26
type input "$1,878.00"
click at [342, 530] on div "Quantity 1 Unit Type Each" at bounding box center [435, 548] width 187 height 46
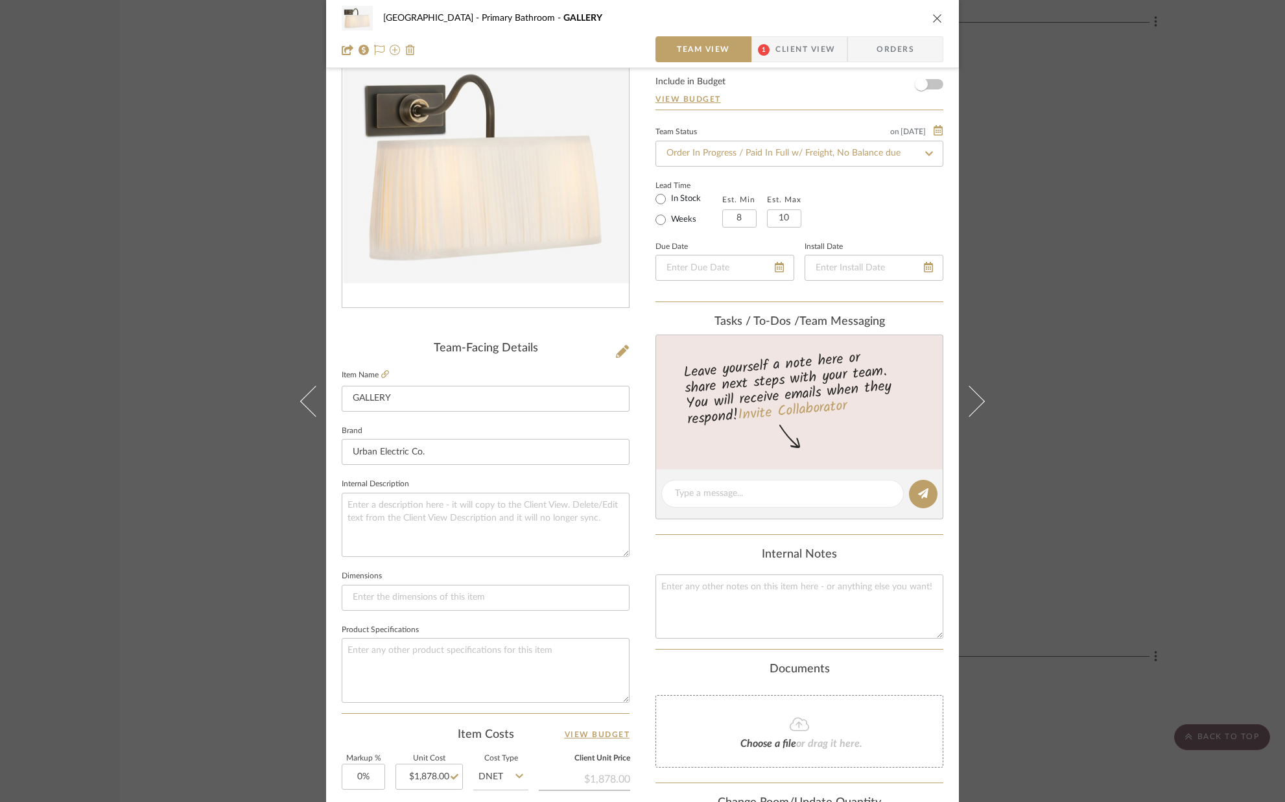
scroll to position [0, 0]
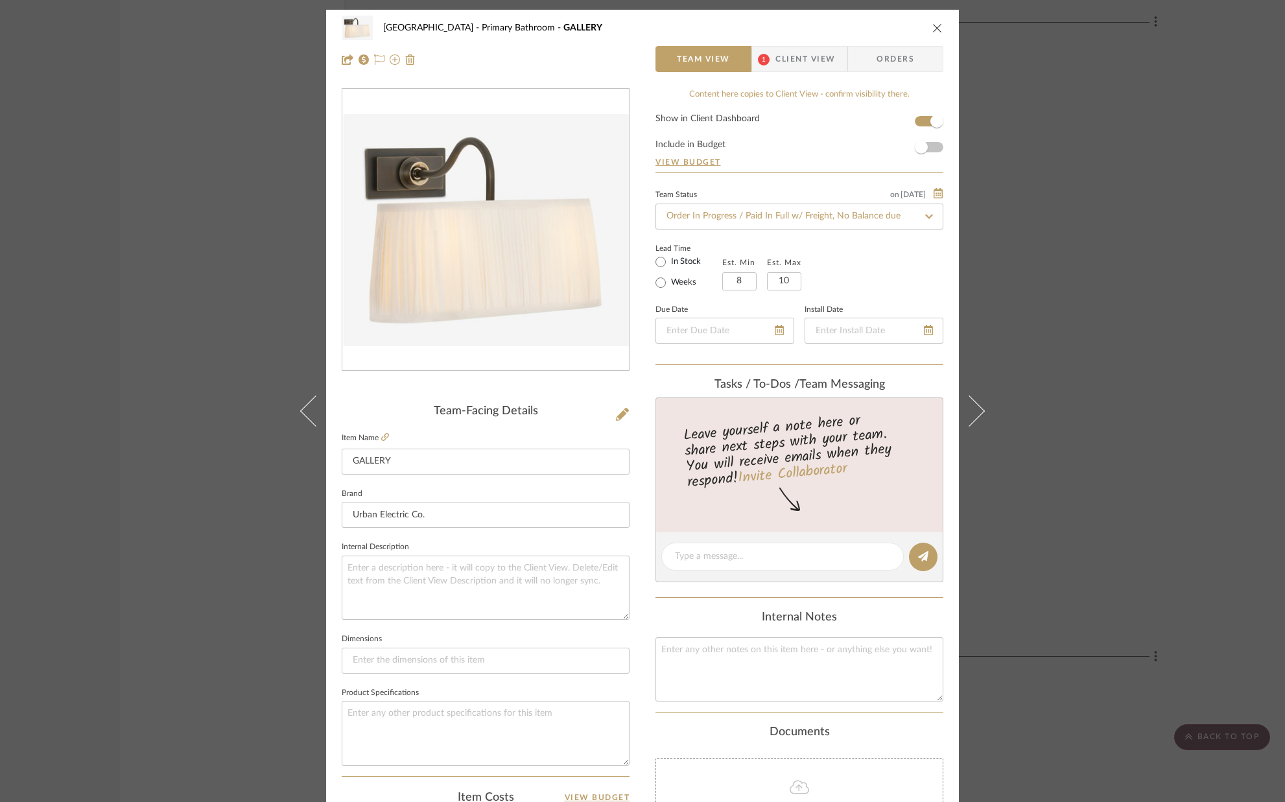
click at [801, 60] on span "Client View" at bounding box center [806, 59] width 60 height 26
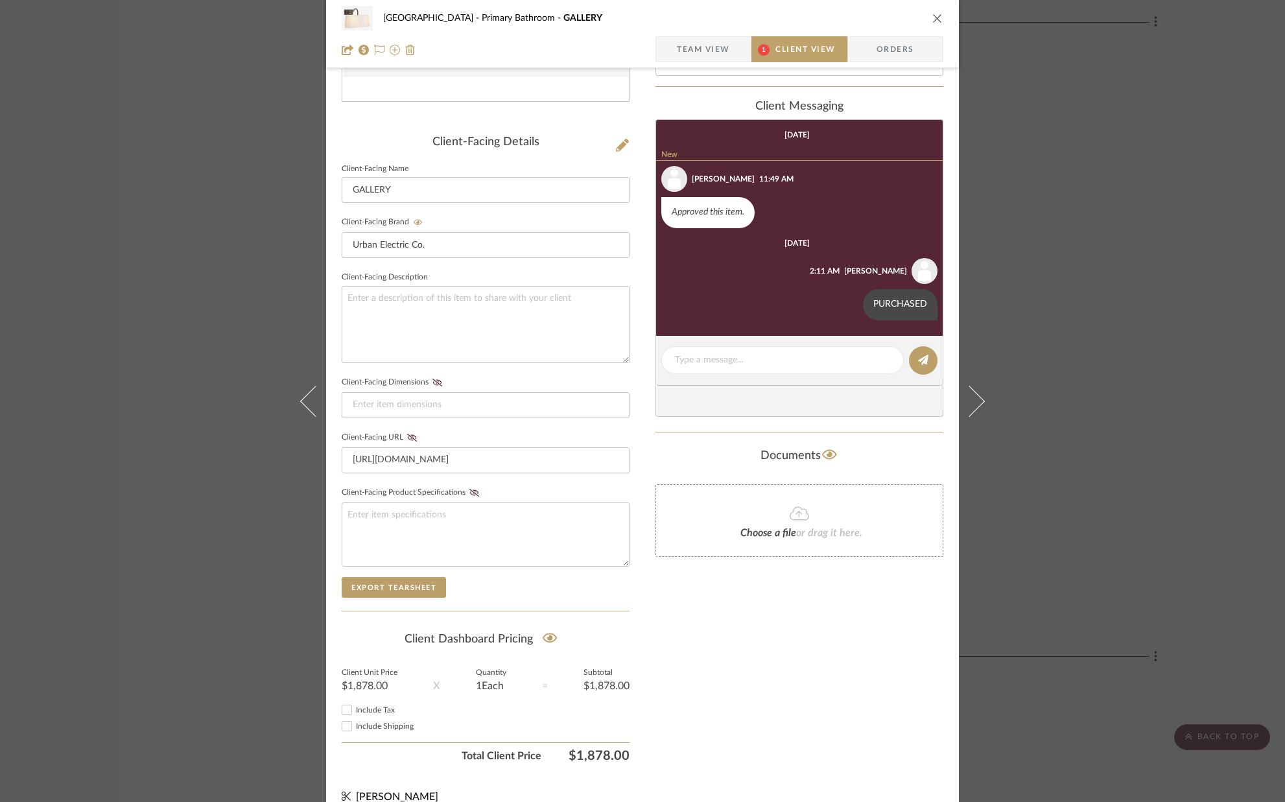
scroll to position [265, 0]
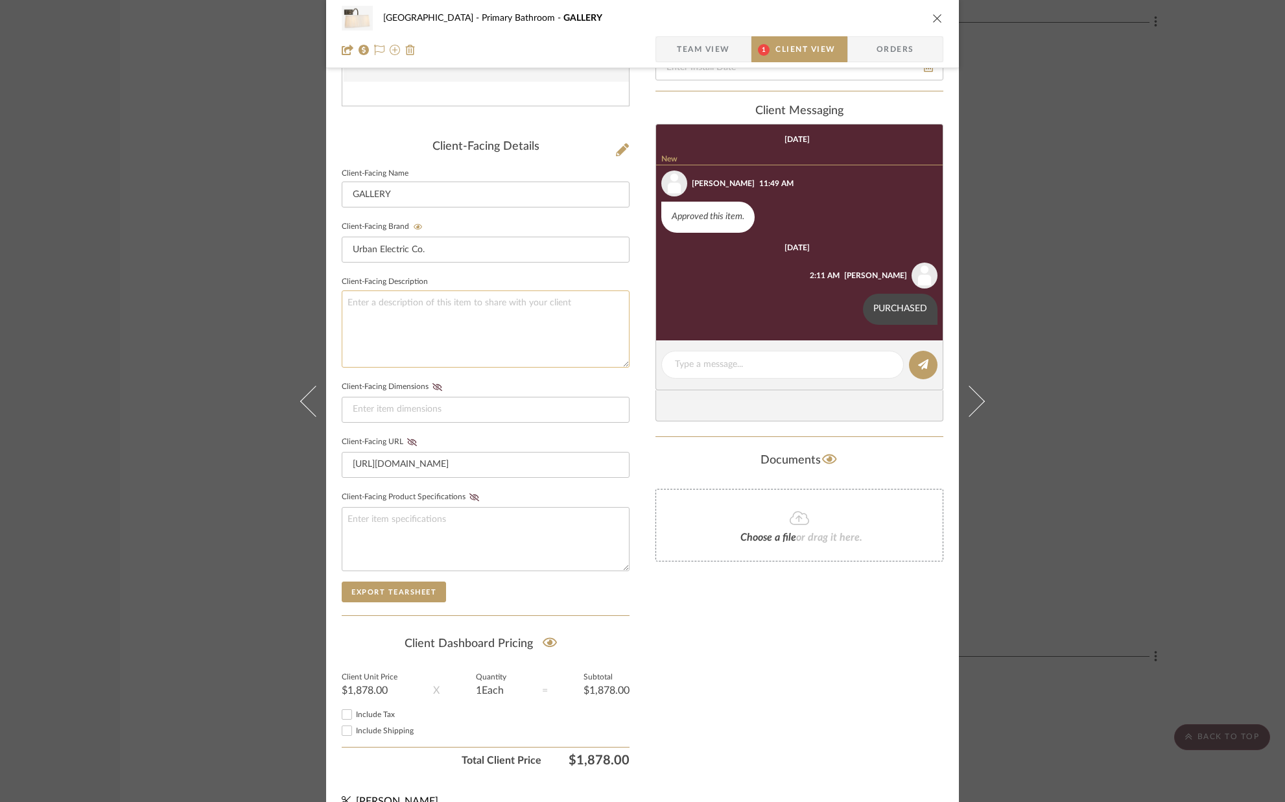
click at [401, 327] on textarea at bounding box center [486, 328] width 288 height 77
click at [687, 50] on span "Team View" at bounding box center [703, 49] width 53 height 26
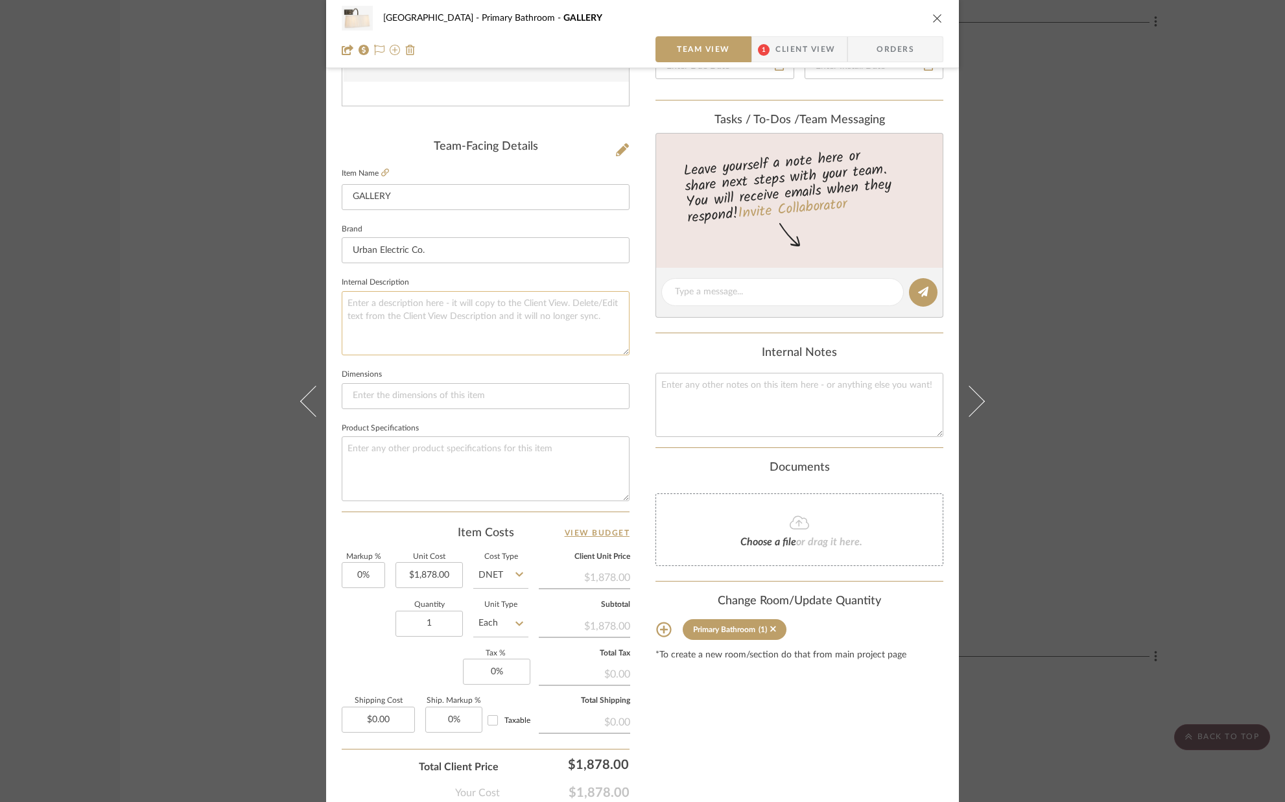
click at [390, 321] on textarea at bounding box center [486, 323] width 288 height 64
type textarea "Finish: Bronze"
click at [434, 375] on fieldset "Dimensions" at bounding box center [486, 387] width 288 height 43
click at [788, 42] on span "Client View" at bounding box center [806, 49] width 60 height 26
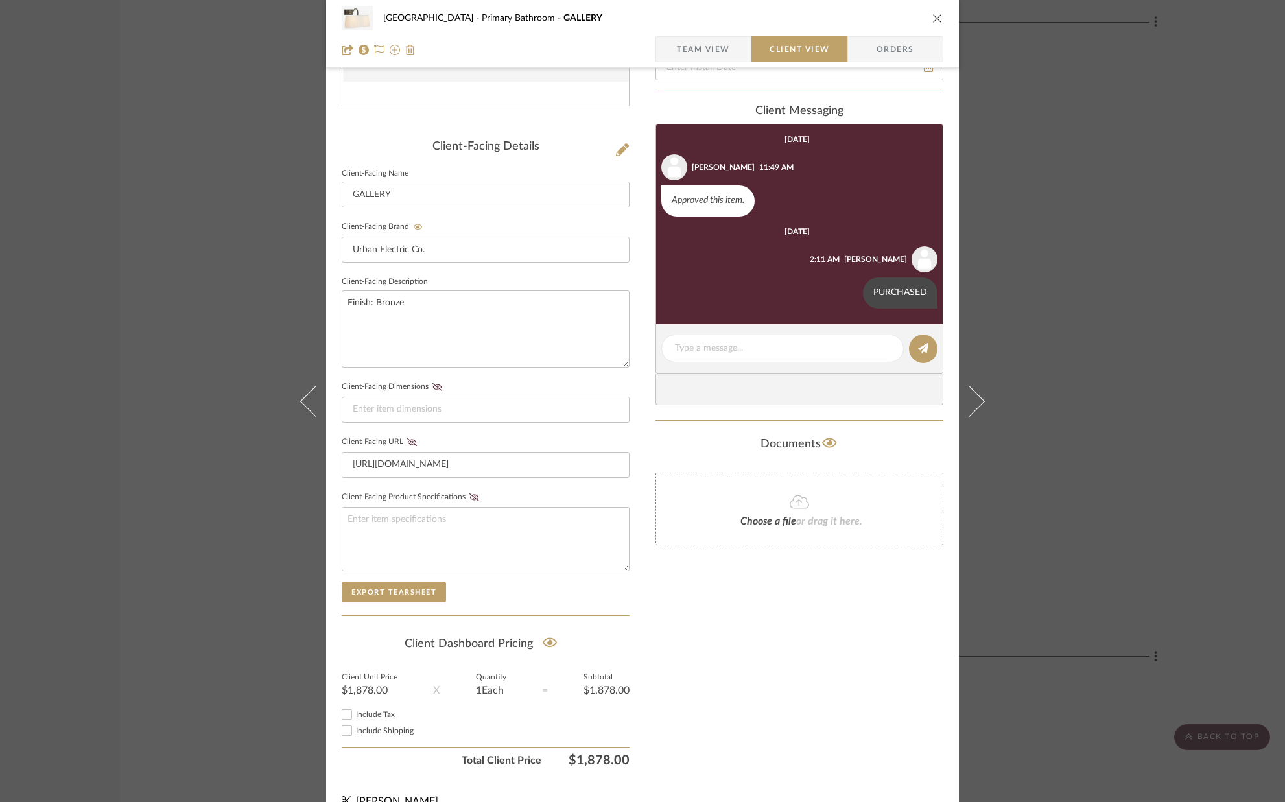
click at [932, 16] on icon "close" at bounding box center [937, 18] width 10 height 10
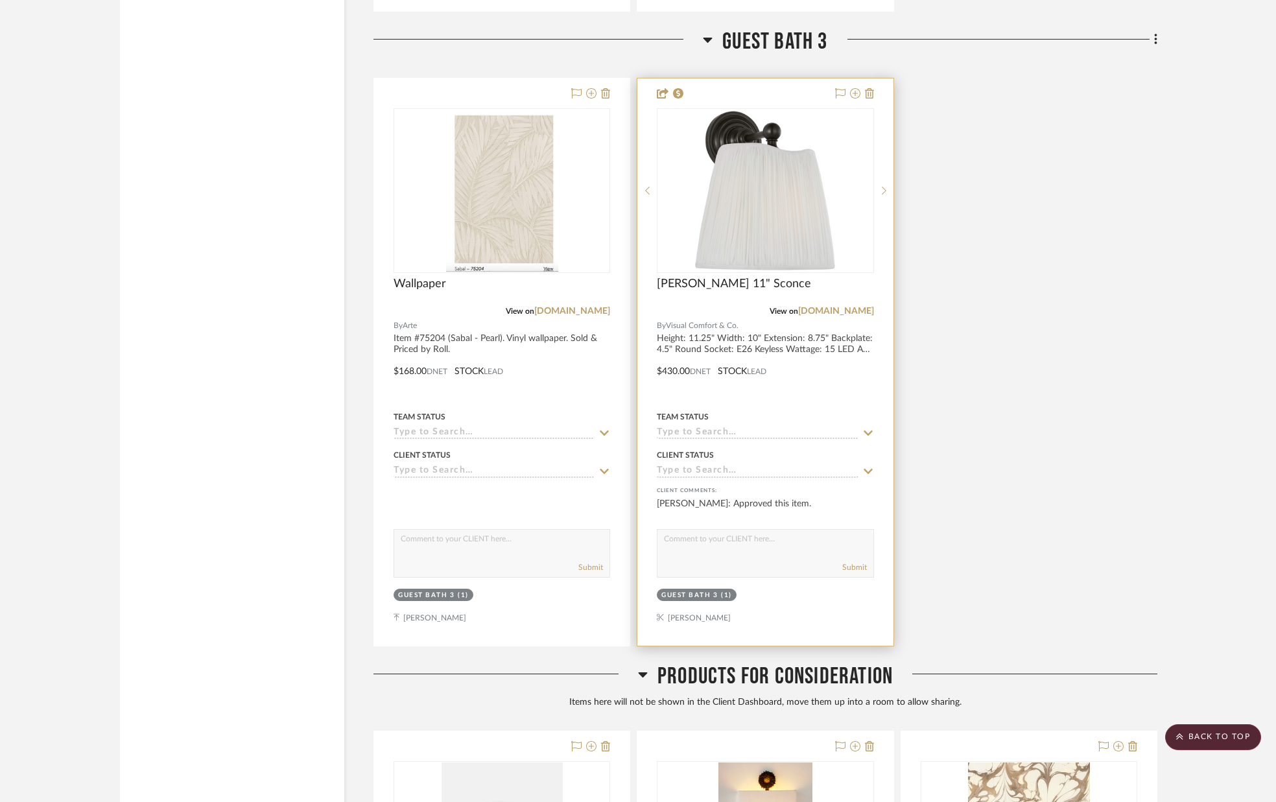
scroll to position [9048, 0]
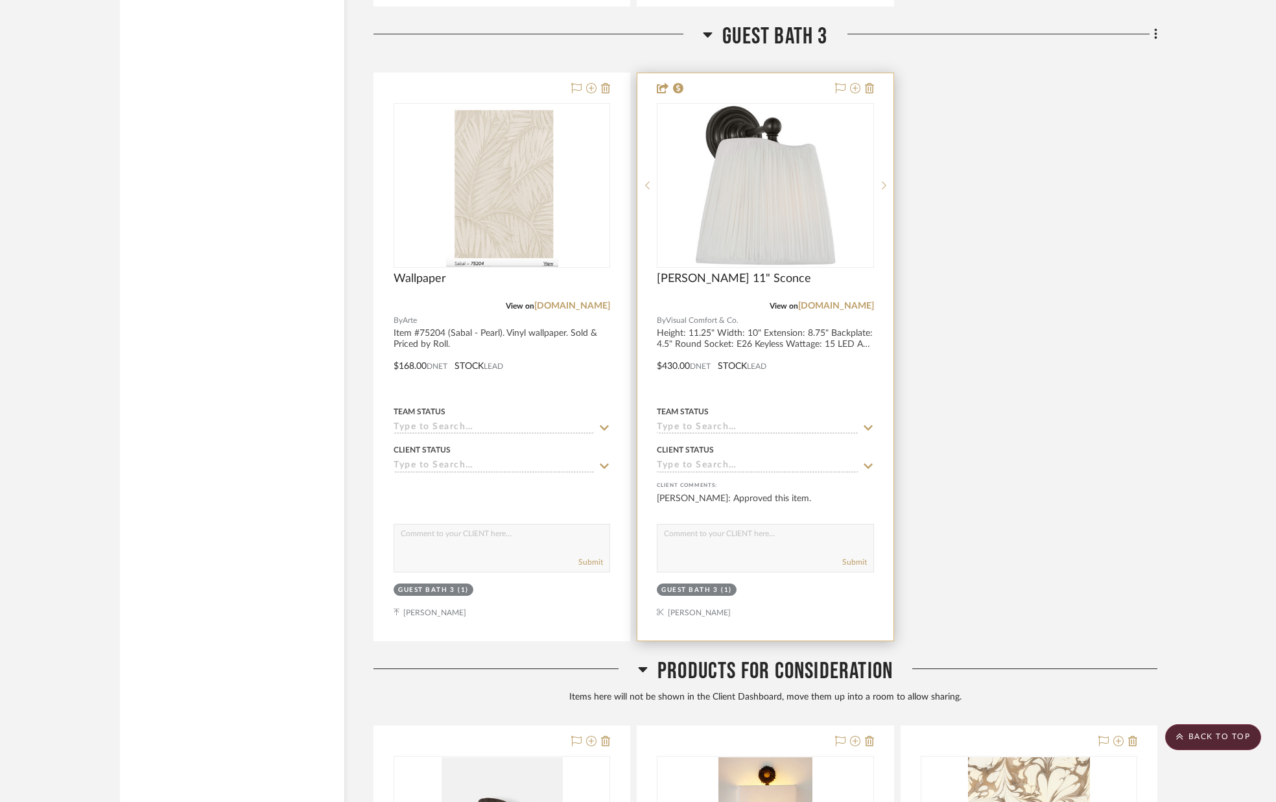
click at [864, 429] on icon at bounding box center [868, 428] width 12 height 10
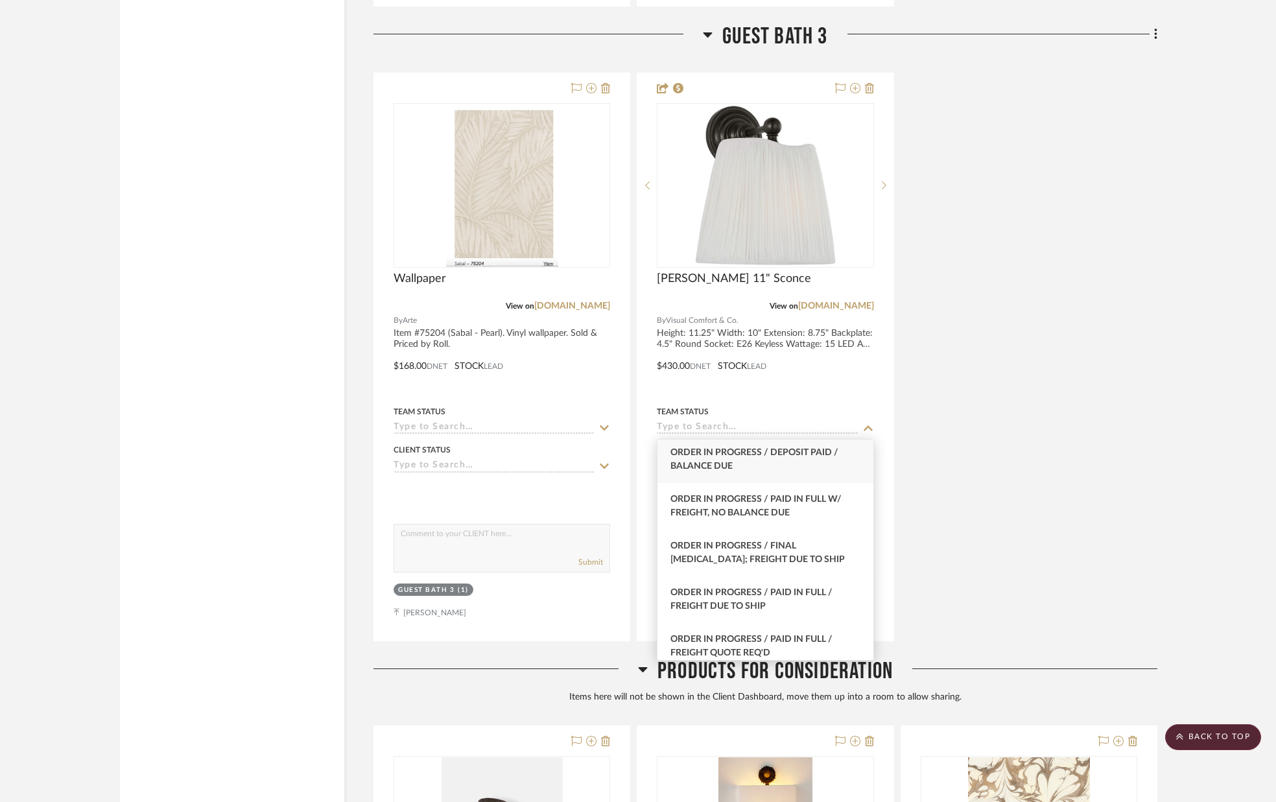
scroll to position [1357, 0]
click at [801, 497] on span "Order In Progress / Paid In Full w/ Freight, No Balance due" at bounding box center [755, 502] width 171 height 23
type input "[DATE]"
type input "Order In Progress / Paid In Full w/ Freight, No Balance due"
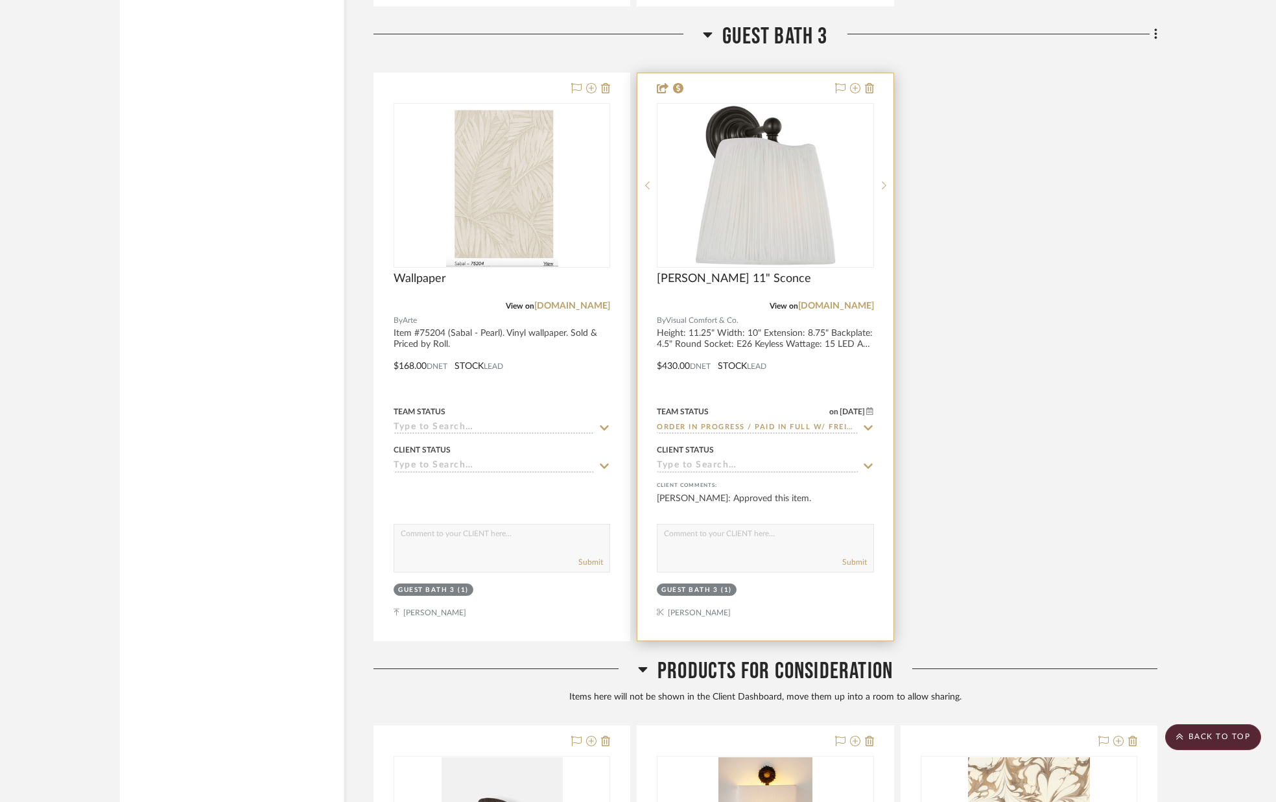
click at [812, 470] on input at bounding box center [757, 466] width 201 height 12
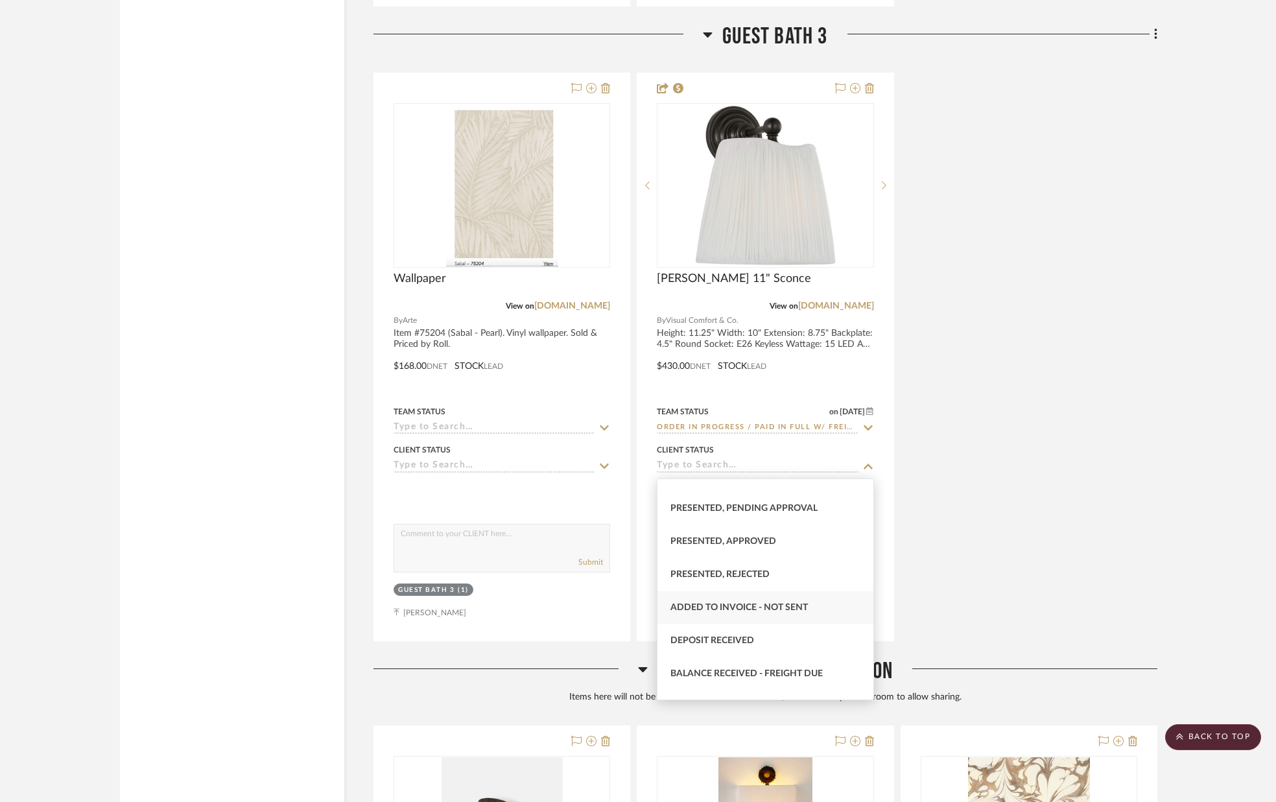
scroll to position [126, 0]
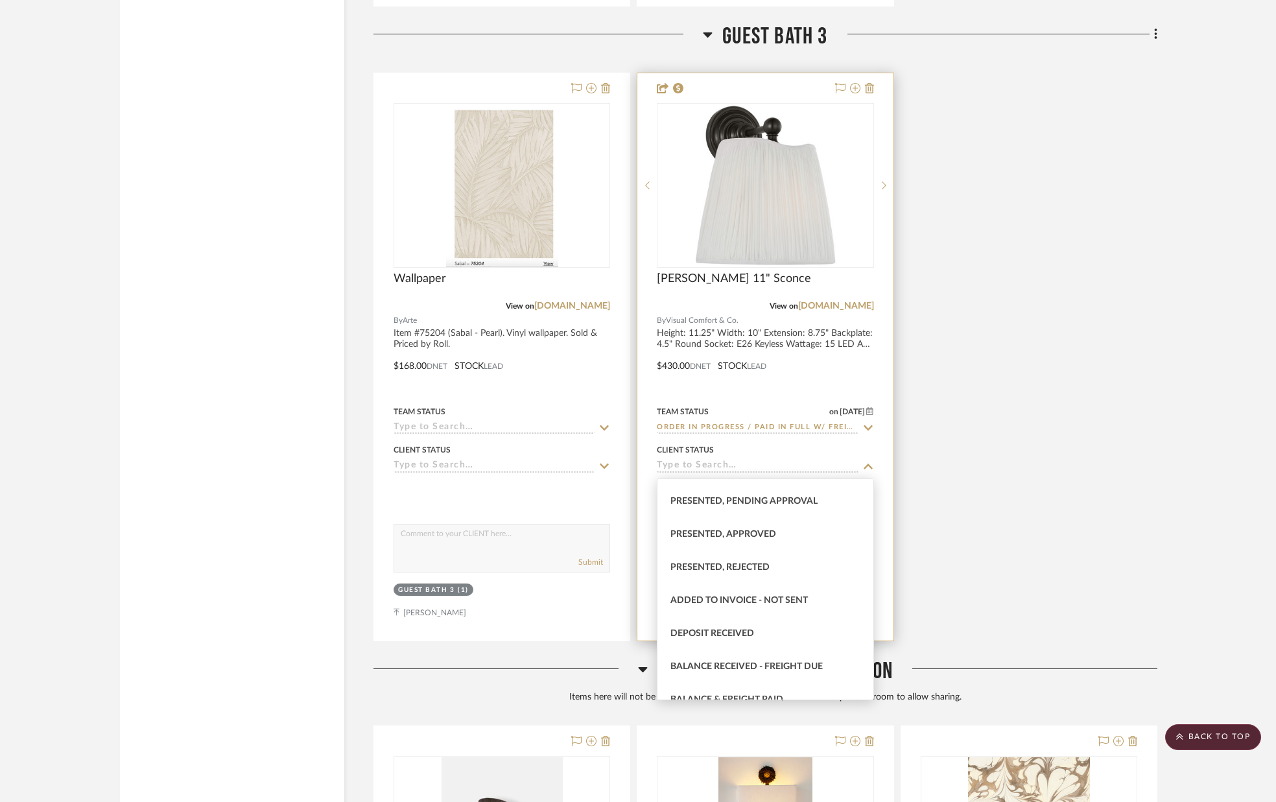
drag, startPoint x: 771, startPoint y: 628, endPoint x: 766, endPoint y: 604, distance: 24.5
click at [771, 628] on div "Deposit Received" at bounding box center [765, 633] width 215 height 33
type input "[DATE]"
type input "Deposit Received"
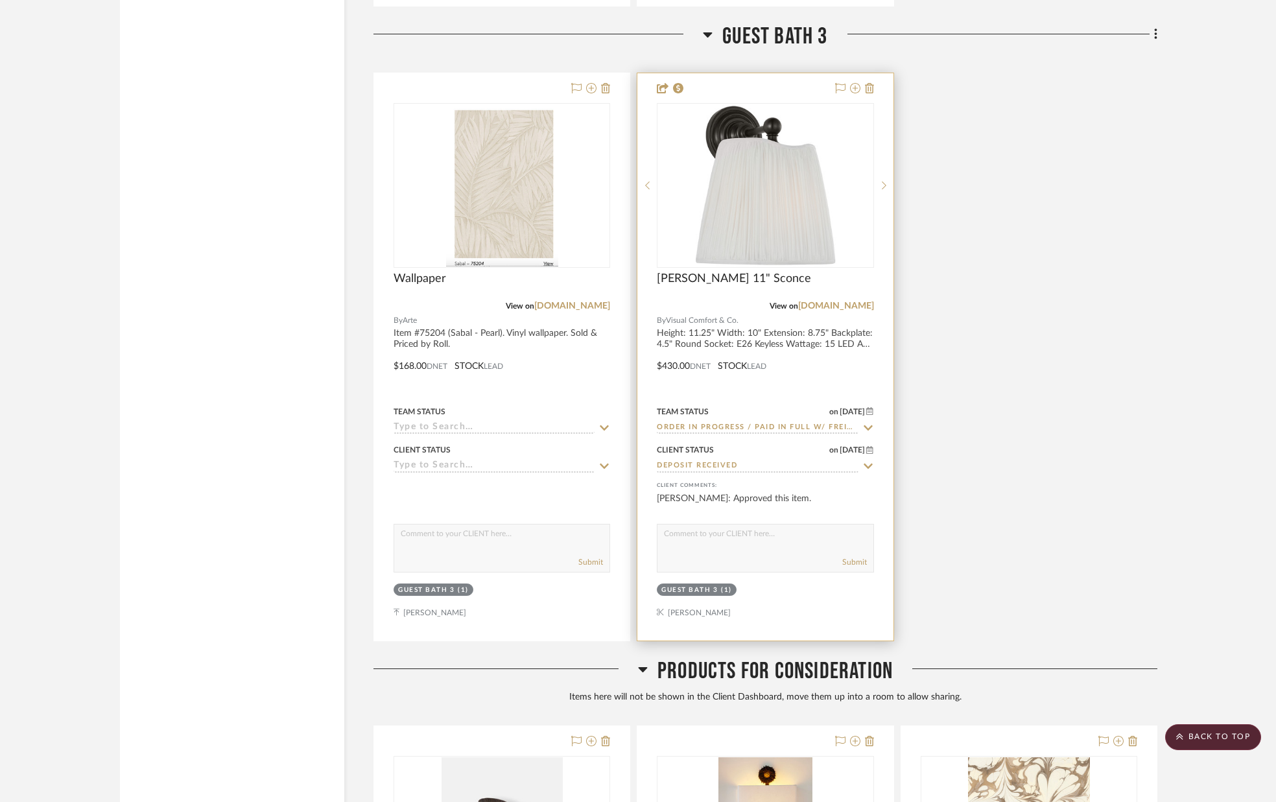
click at [744, 538] on textarea at bounding box center [765, 537] width 215 height 25
type textarea "PURCHASED"
click at [848, 562] on button "Submit" at bounding box center [854, 562] width 25 height 12
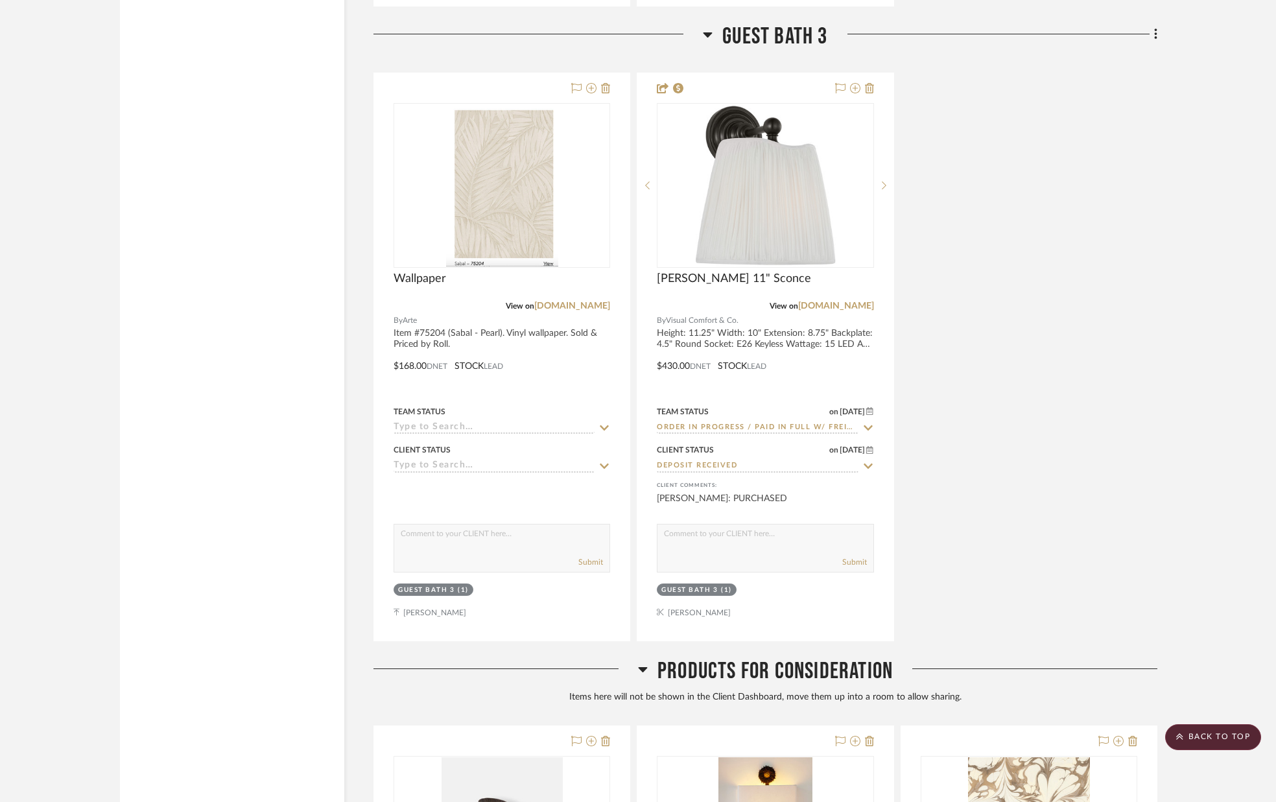
click at [920, 470] on div "Wallpaper View on [DOMAIN_NAME] By Arte Item #75204 (Sabal - Pearl). Vinyl wall…" at bounding box center [765, 357] width 784 height 569
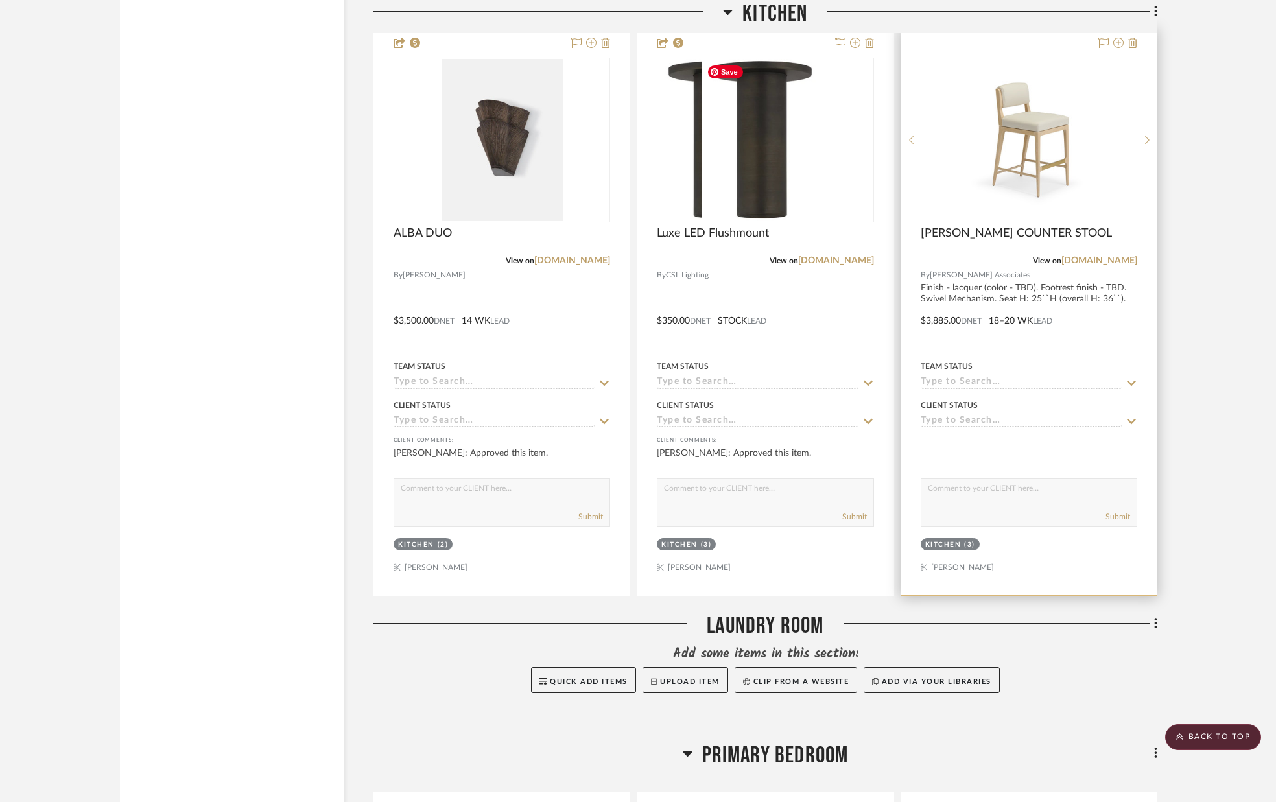
scroll to position [3962, 0]
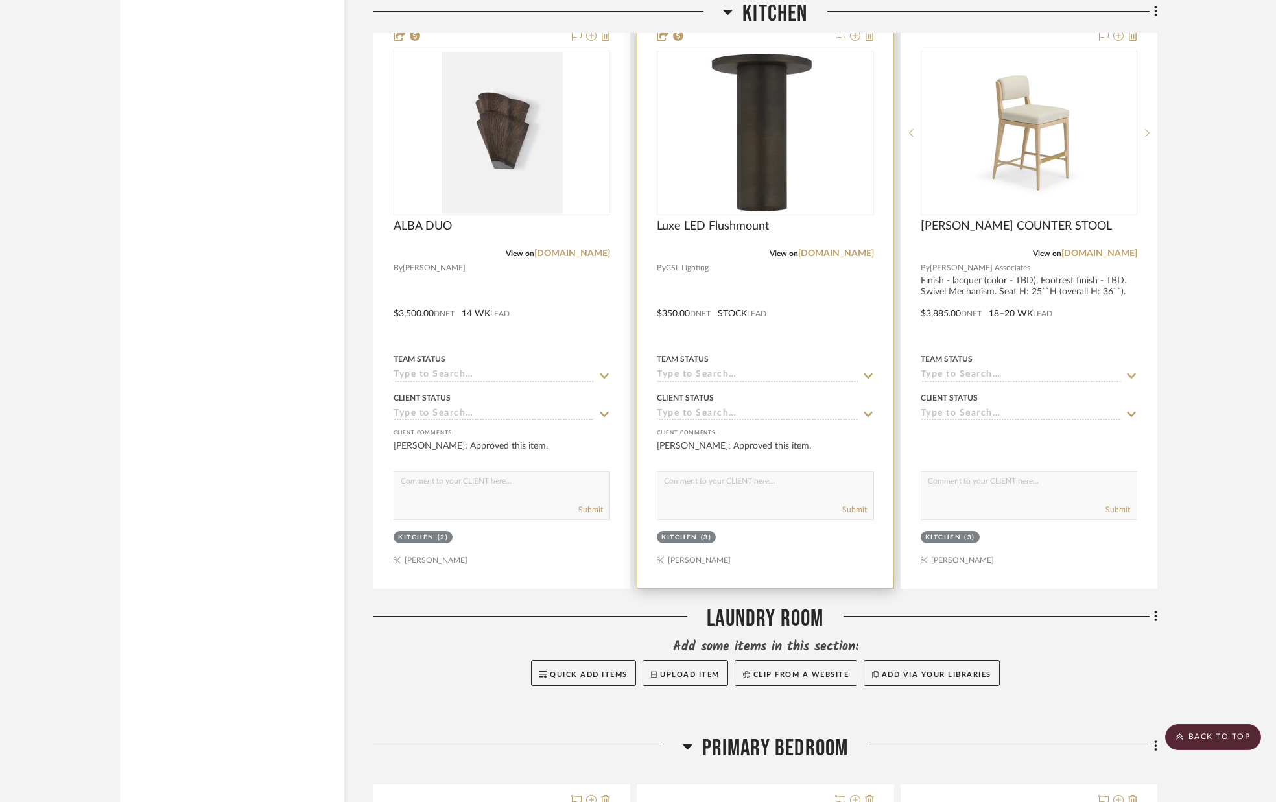
click at [771, 375] on input at bounding box center [757, 376] width 201 height 12
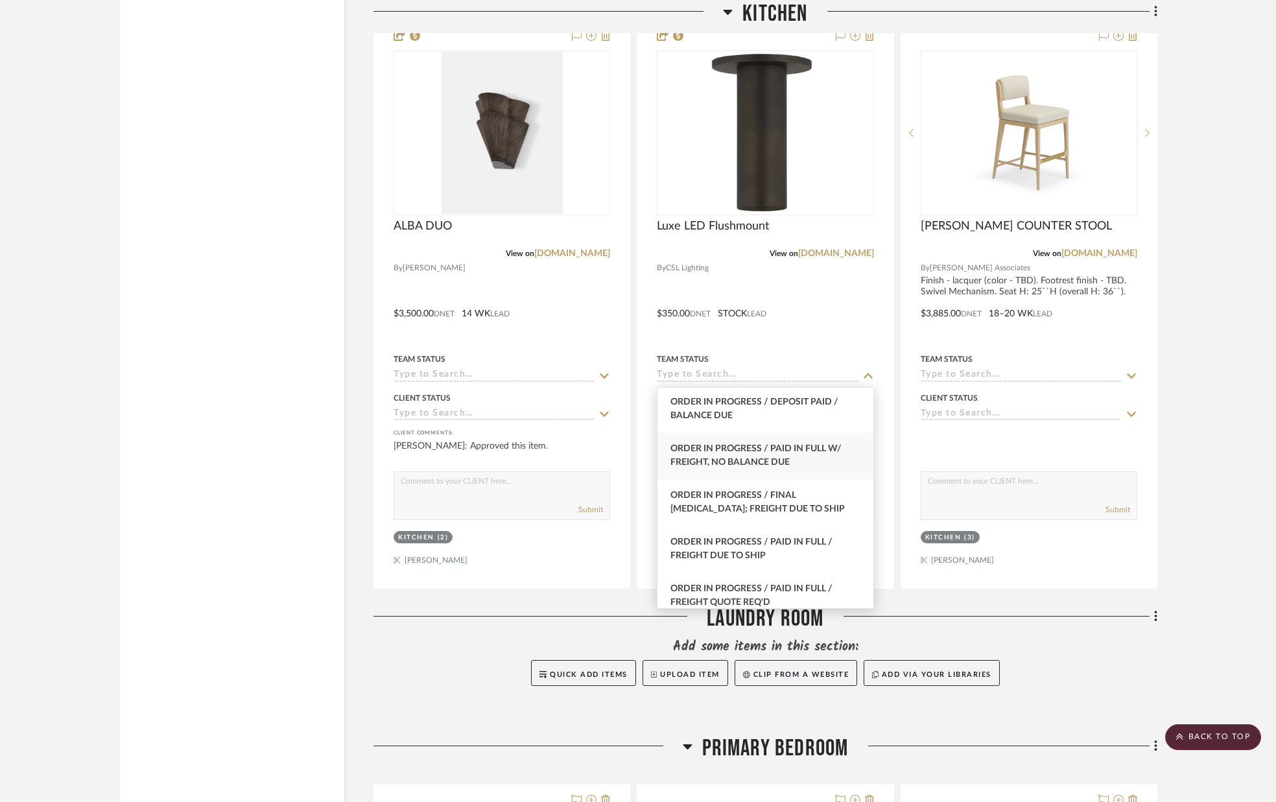
scroll to position [1357, 0]
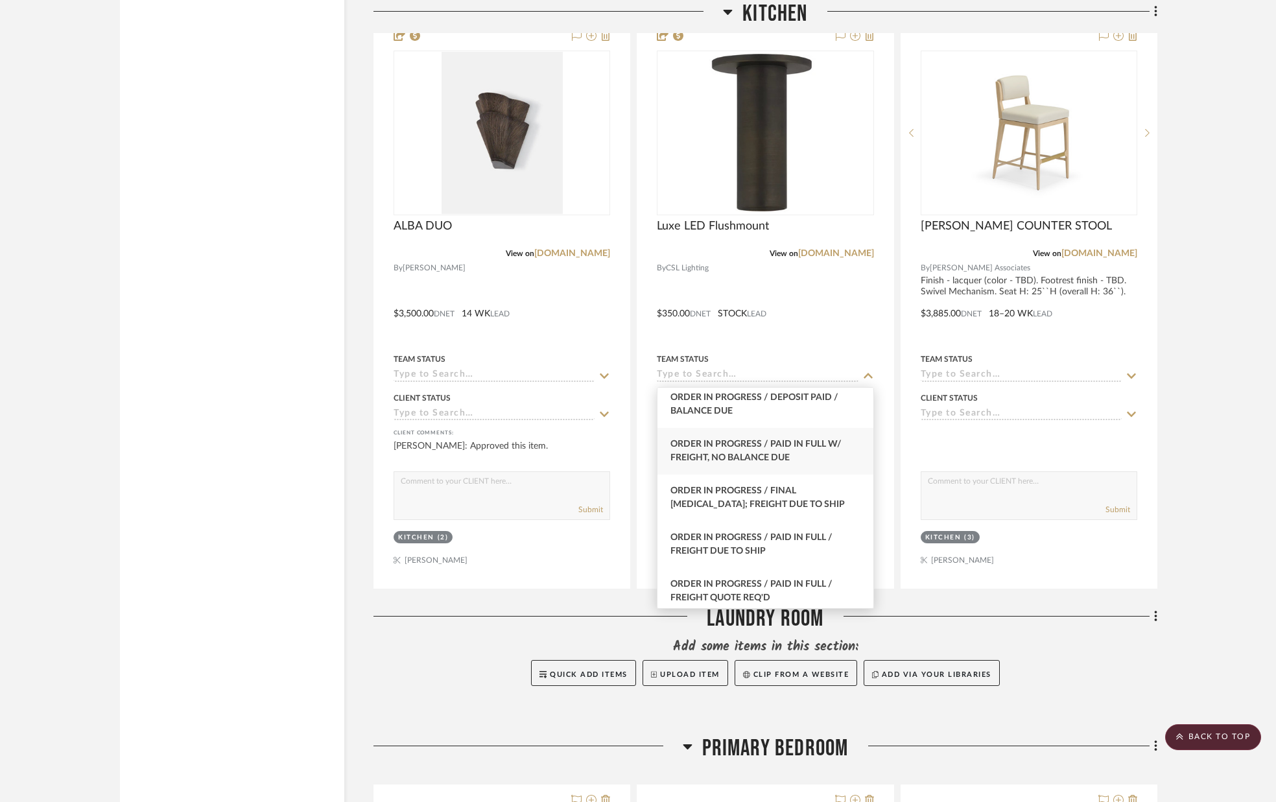
click at [777, 451] on span "Order In Progress / Paid In Full w/ Freight, No Balance due" at bounding box center [755, 451] width 171 height 23
type input "[DATE]"
type input "Order In Progress / Paid In Full w/ Freight, No Balance due"
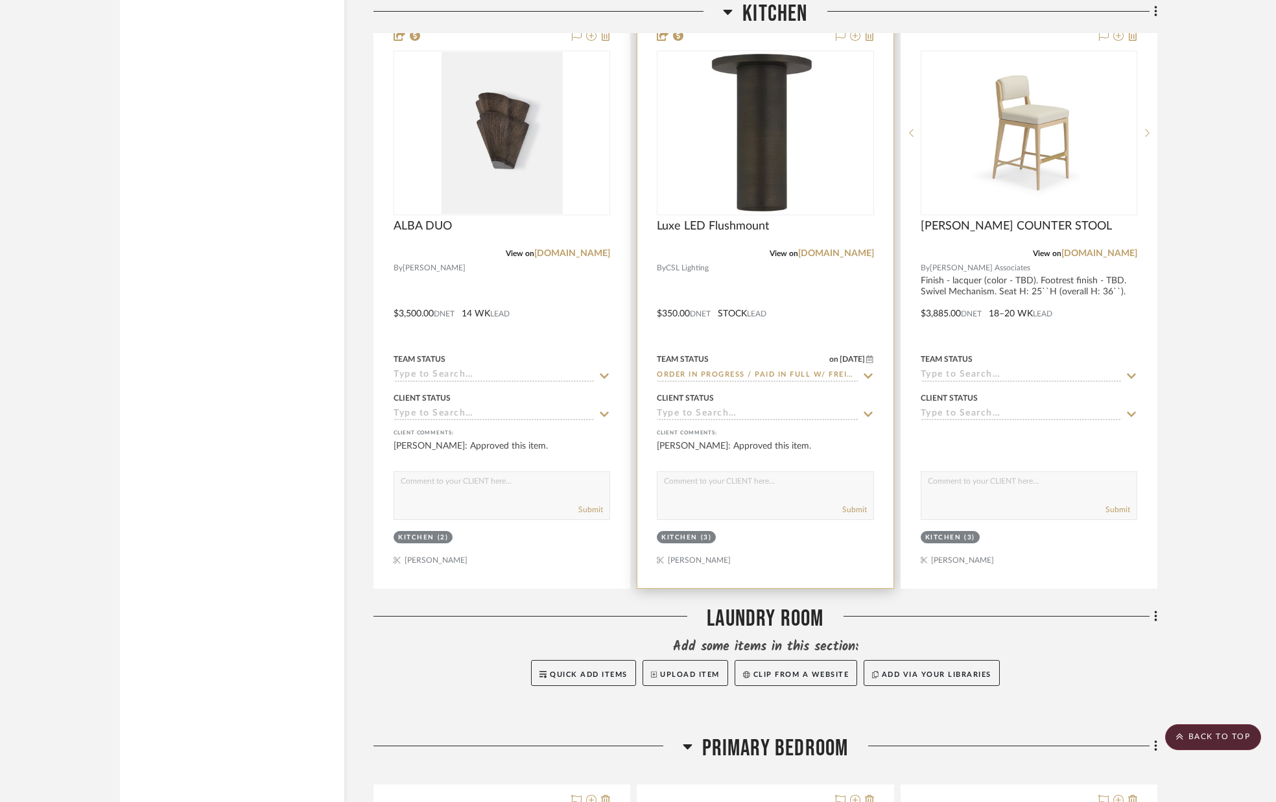
click at [764, 419] on input at bounding box center [757, 415] width 201 height 12
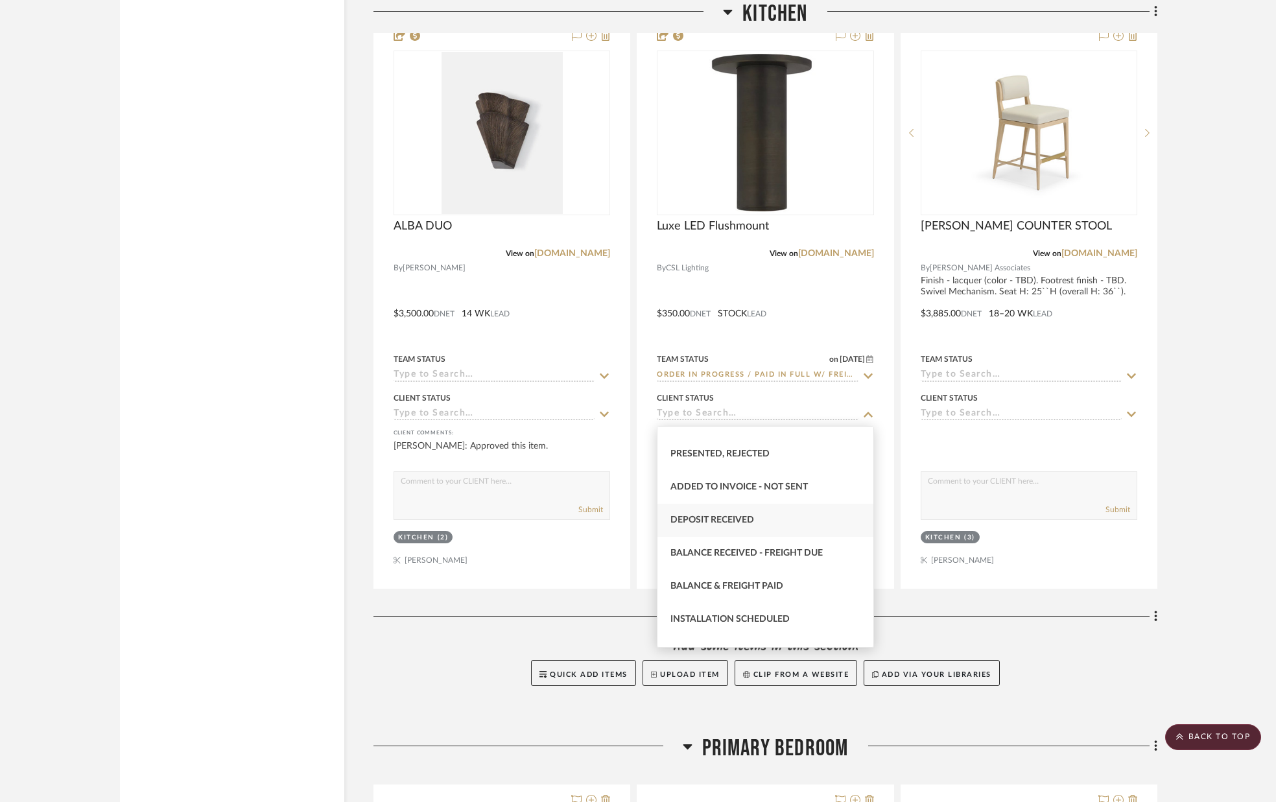
scroll to position [193, 0]
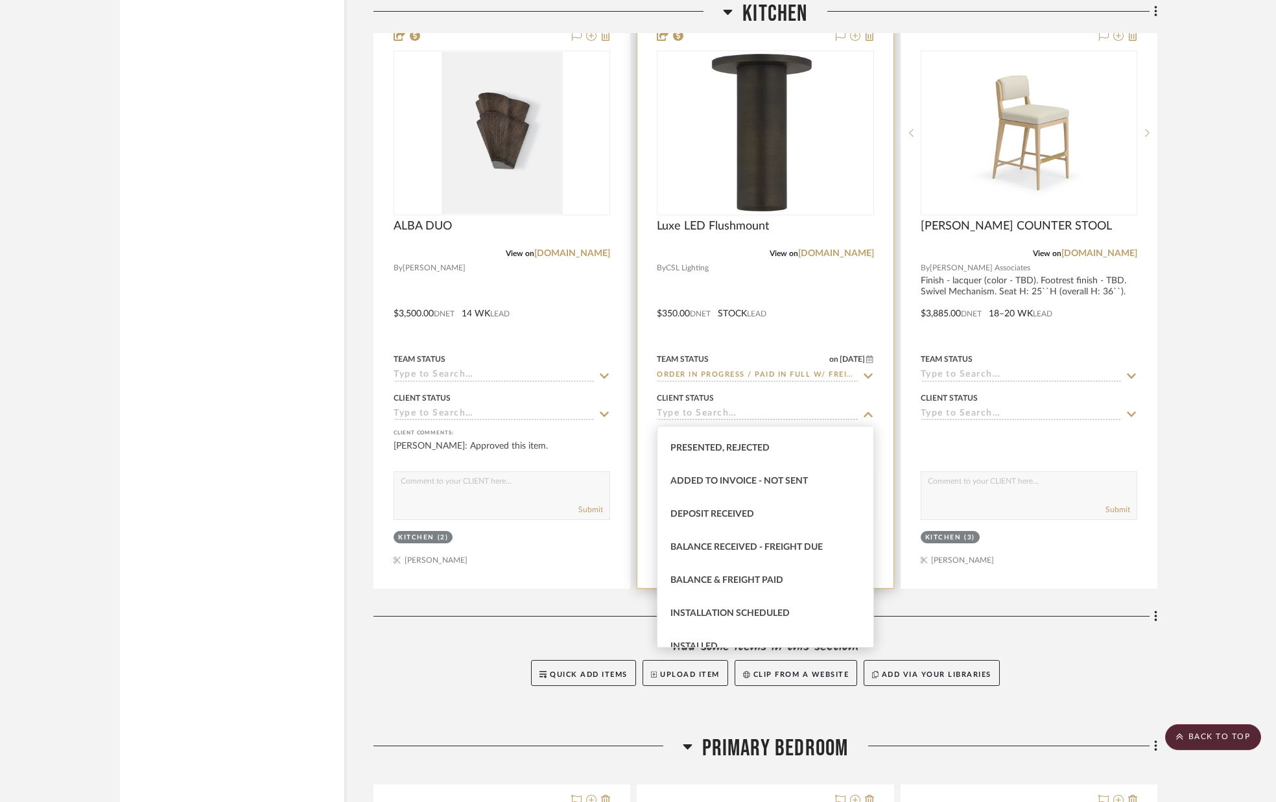
click at [772, 507] on div "Deposit Received" at bounding box center [765, 514] width 215 height 33
type input "[DATE]"
type input "Deposit Received"
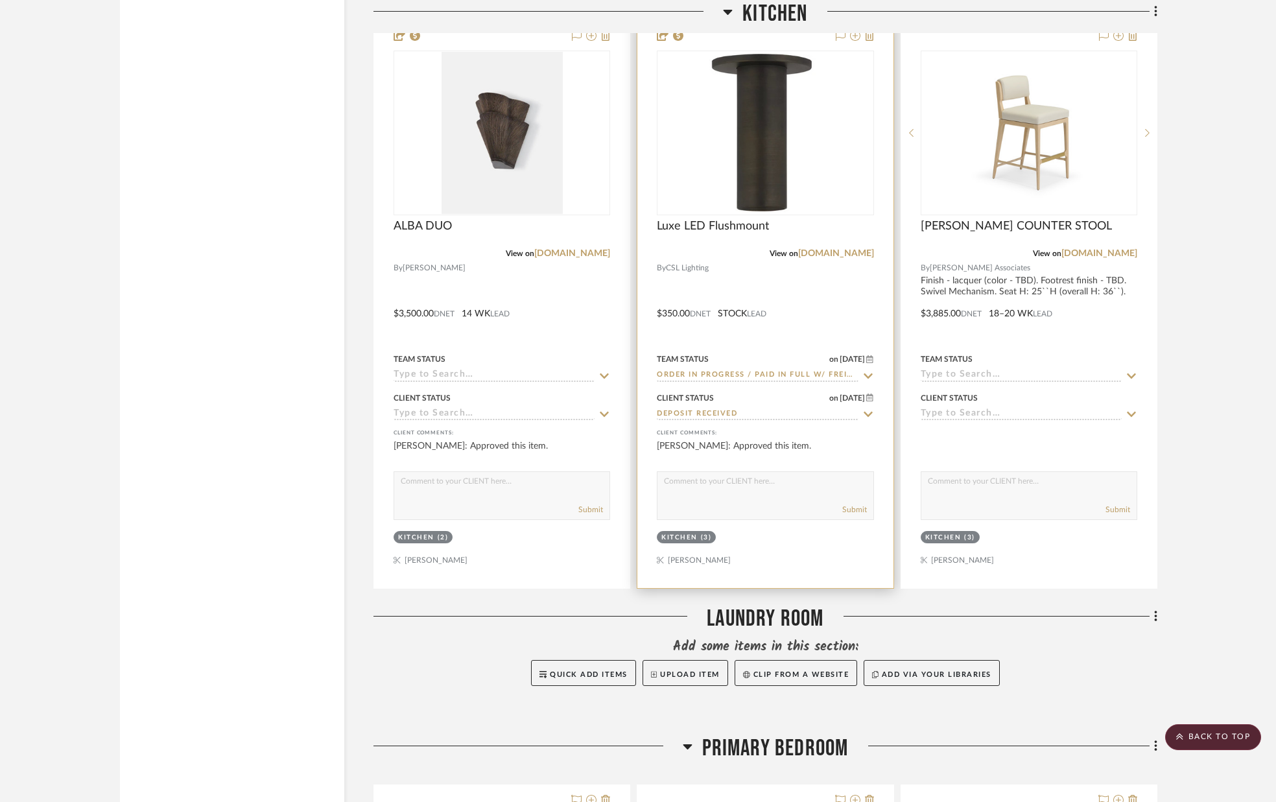
click at [766, 487] on textarea at bounding box center [765, 484] width 215 height 25
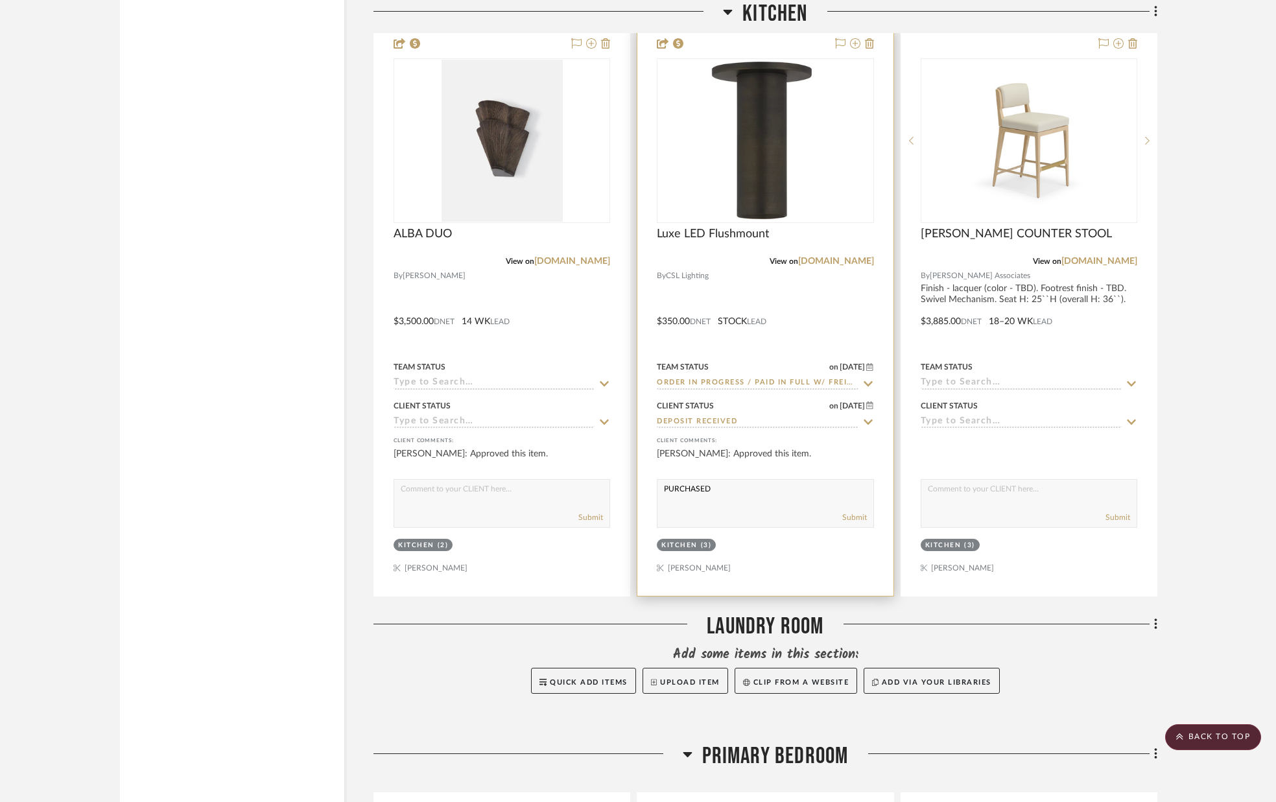
scroll to position [3949, 0]
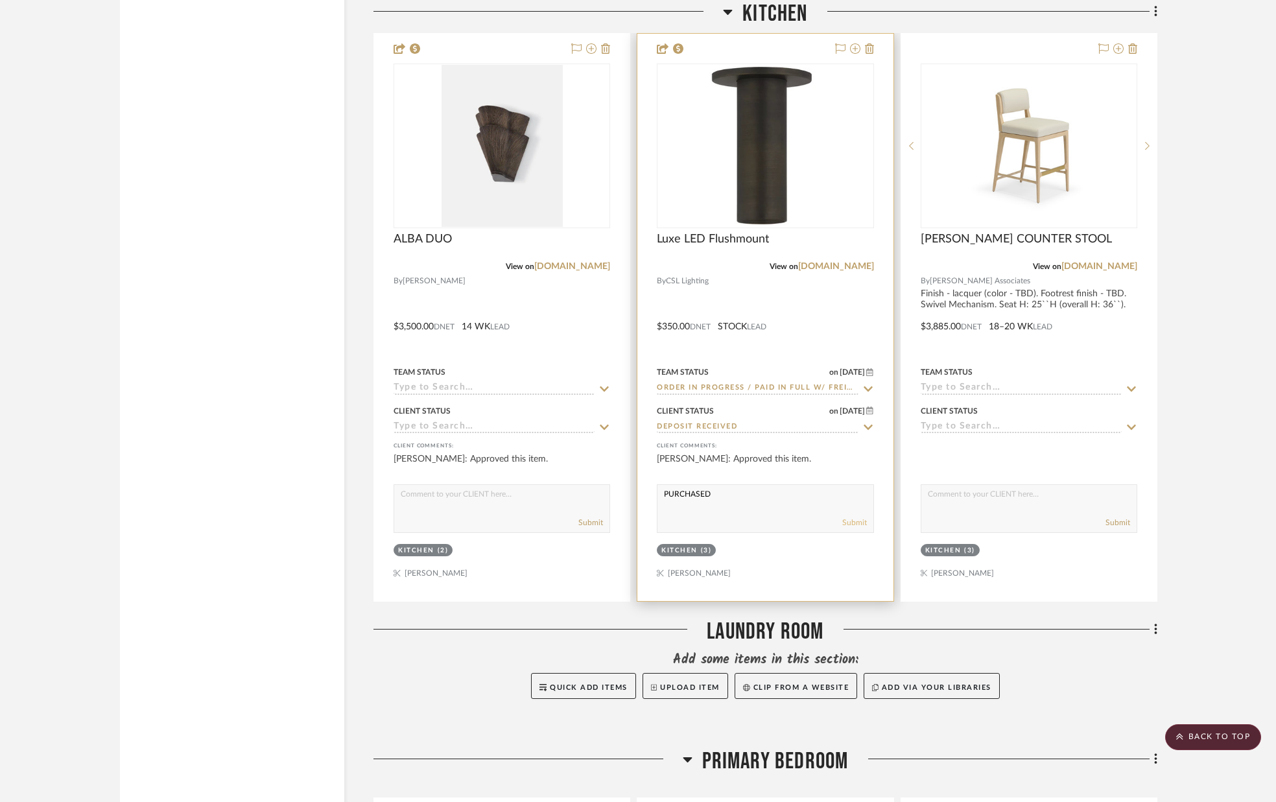
type textarea "PURCHASED"
click at [858, 528] on button "Submit" at bounding box center [854, 523] width 25 height 12
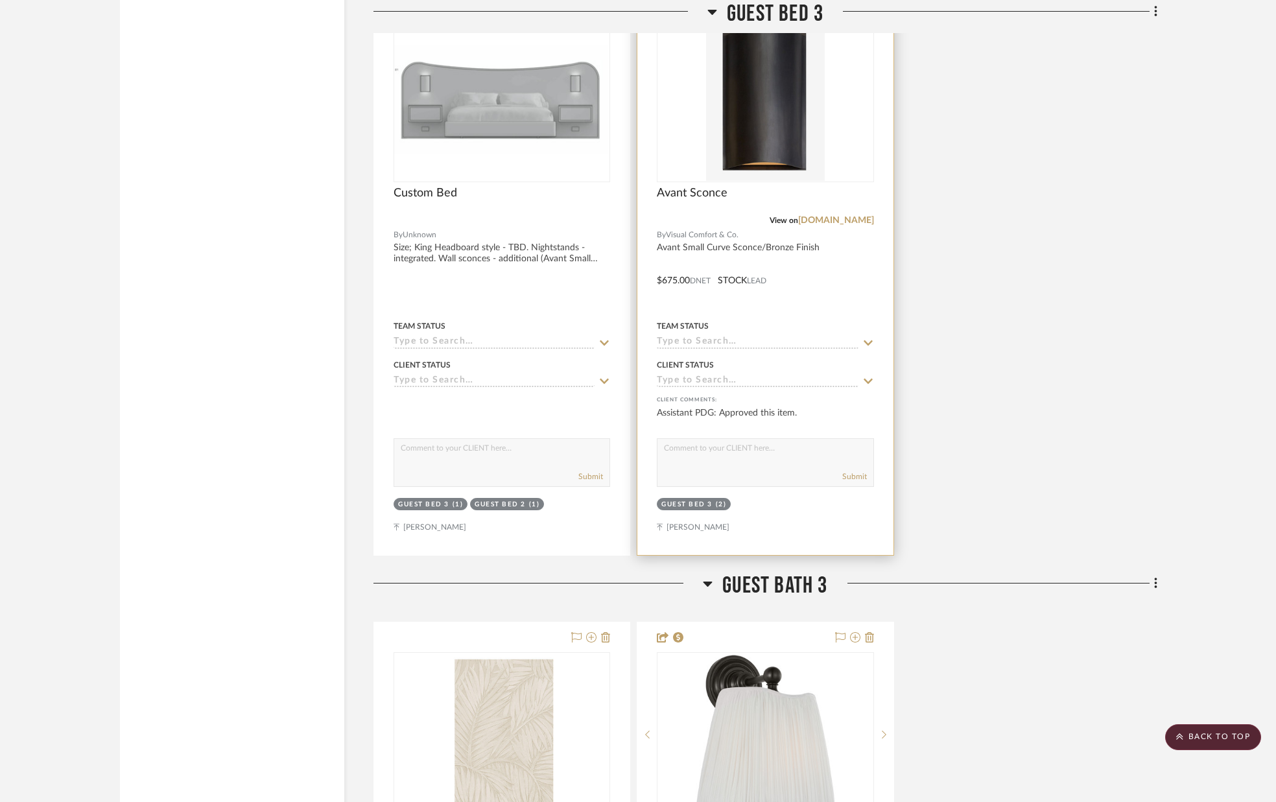
scroll to position [8502, 0]
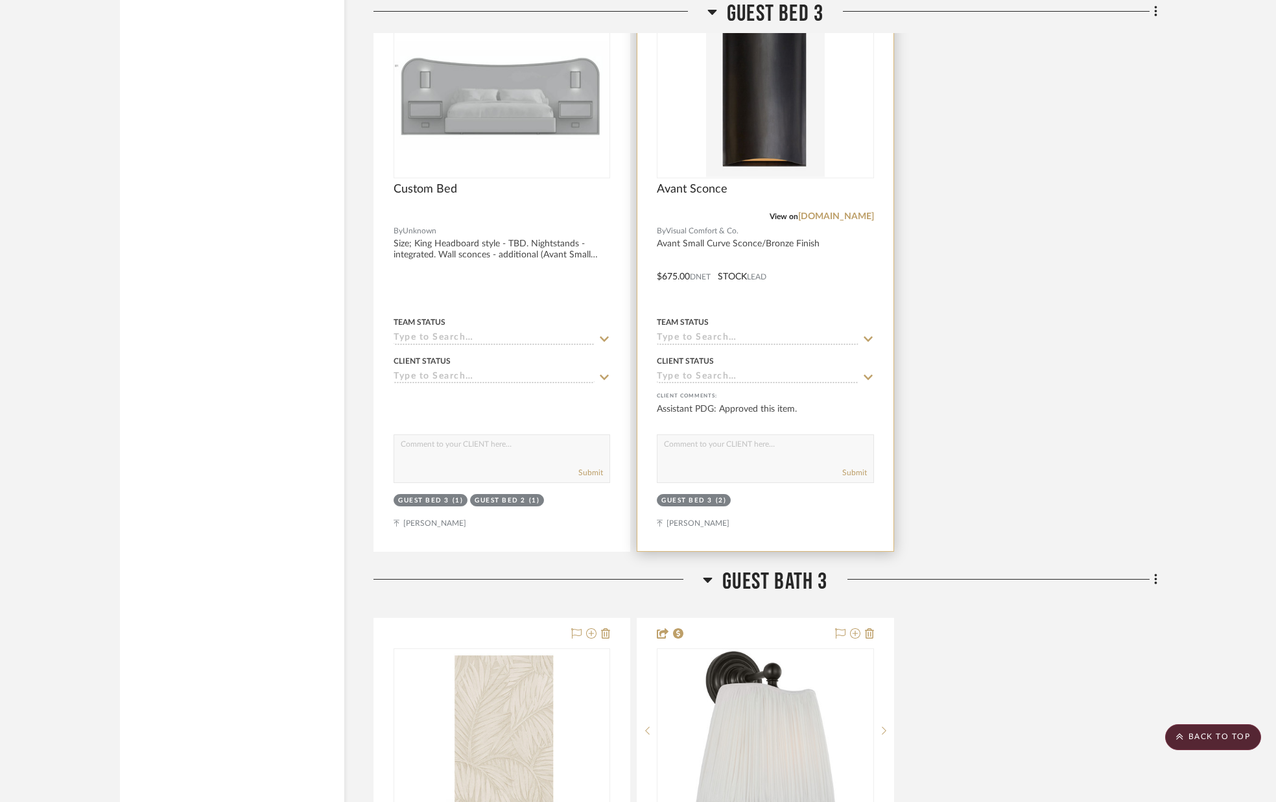
click at [866, 338] on icon at bounding box center [868, 339] width 12 height 10
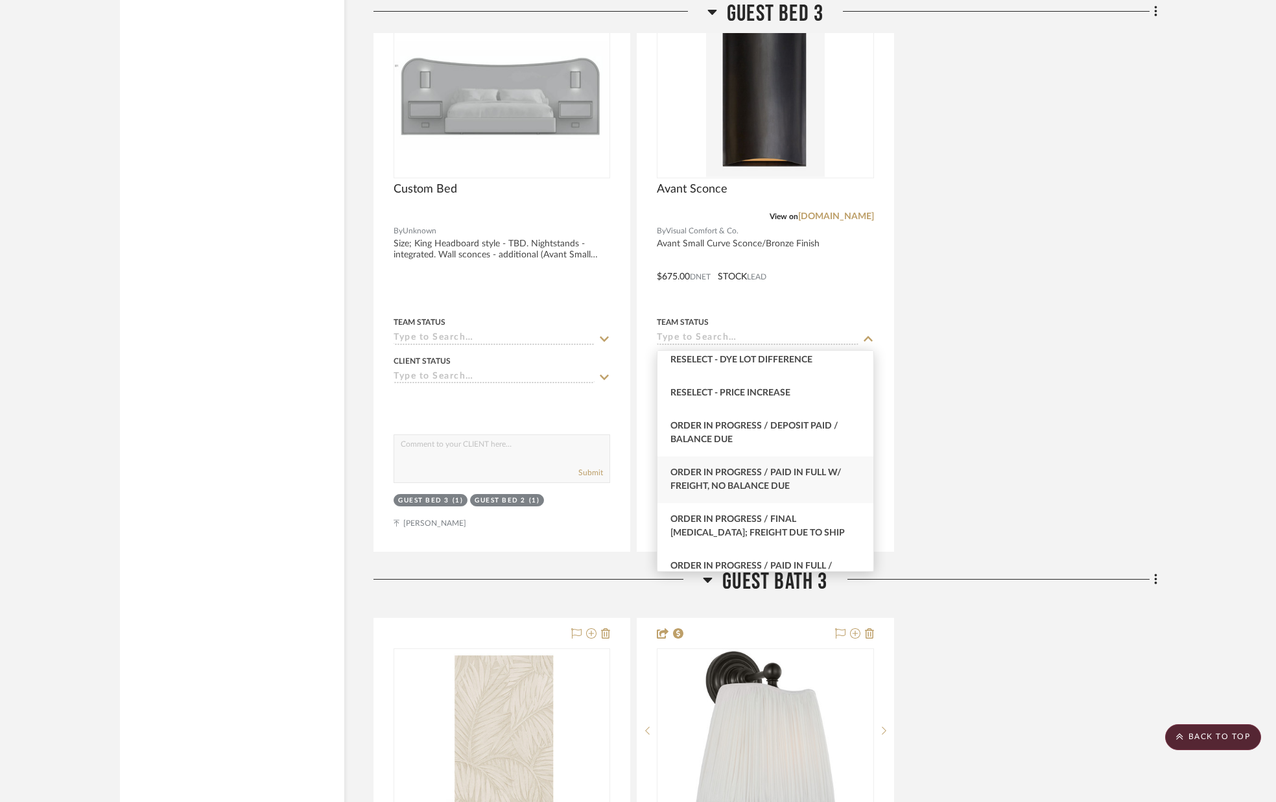
scroll to position [1292, 0]
click at [789, 470] on span "Order In Progress / Paid In Full w/ Freight, No Balance due" at bounding box center [755, 479] width 171 height 23
type input "[DATE]"
type input "Order In Progress / Paid In Full w/ Freight, No Balance due"
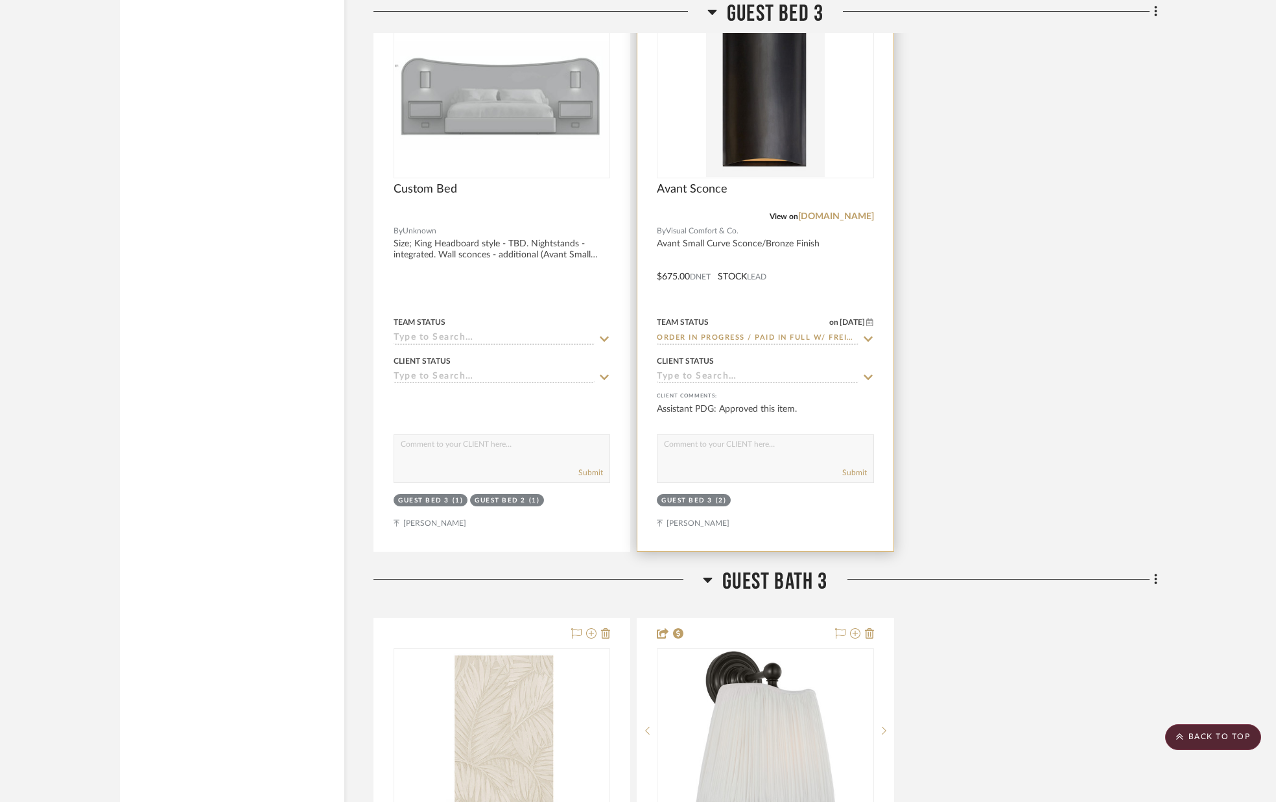
click at [800, 379] on input at bounding box center [757, 378] width 201 height 12
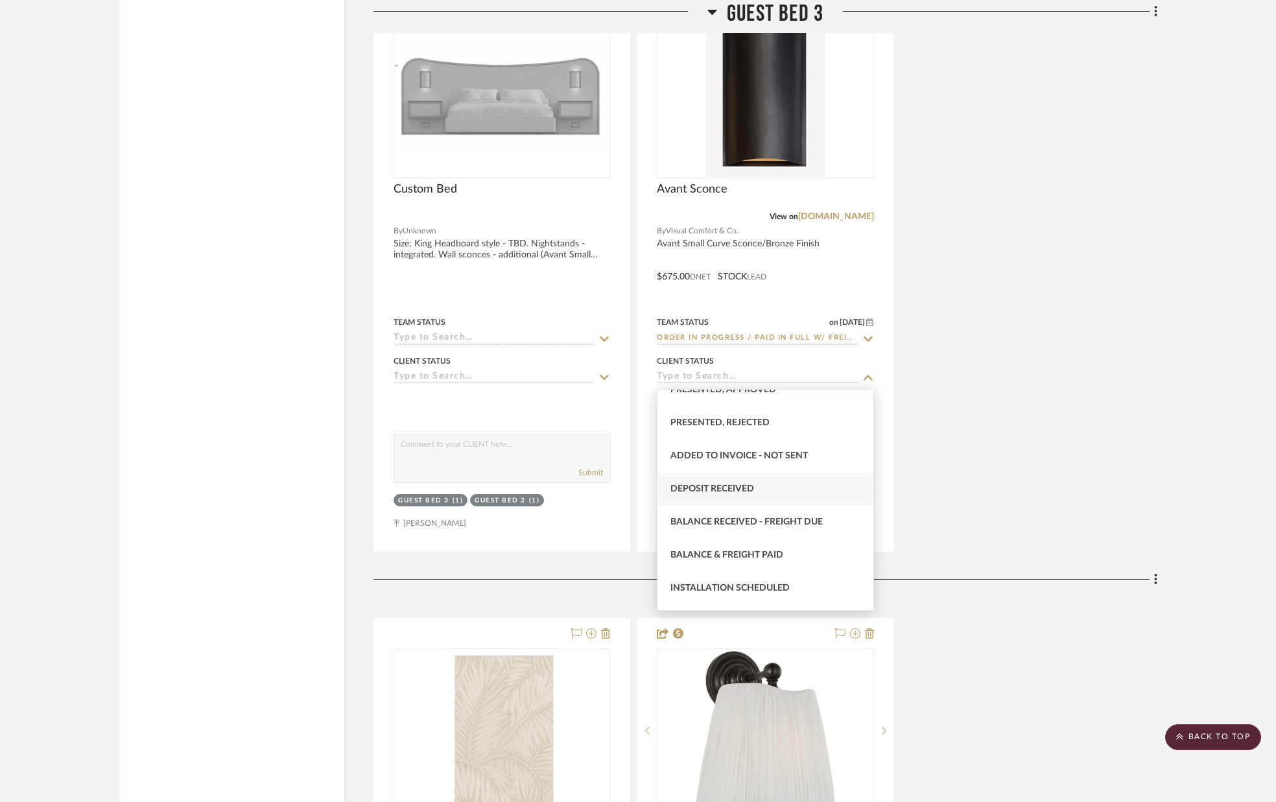
scroll to position [188, 0]
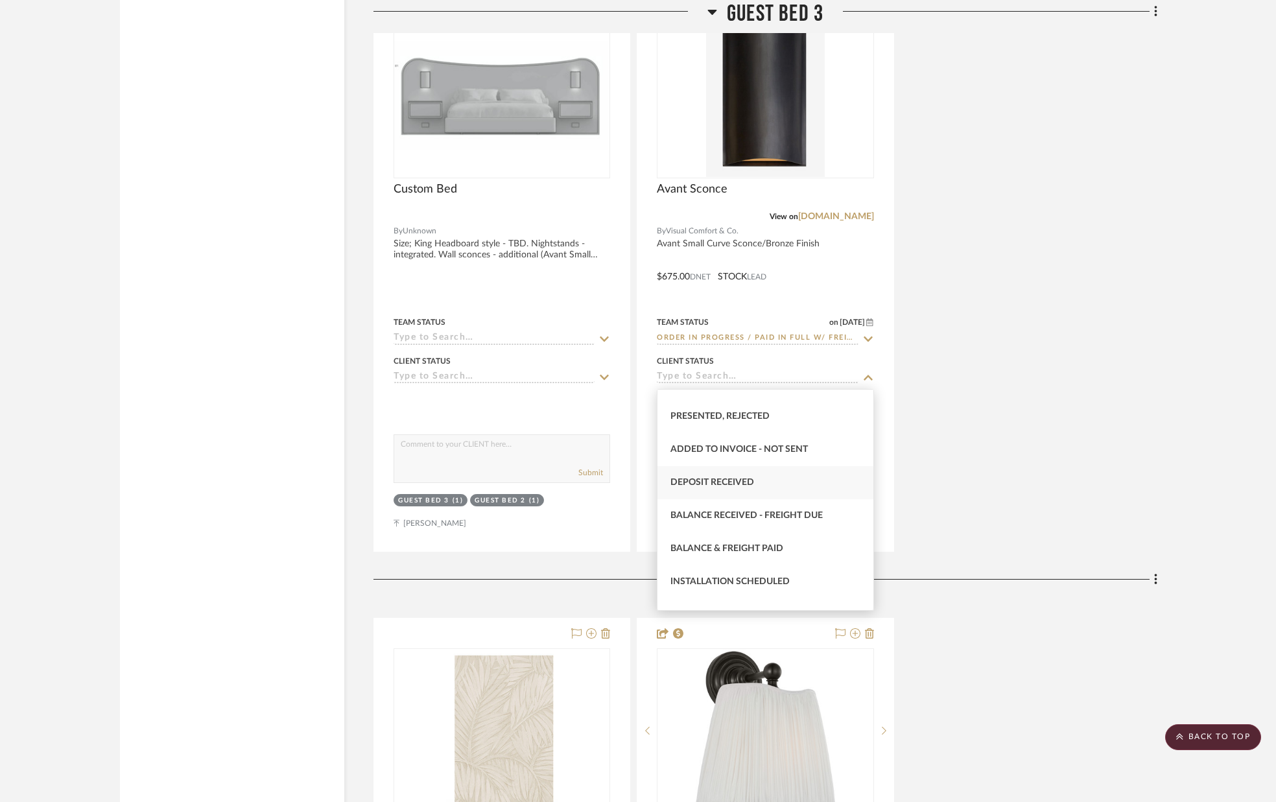
click at [759, 480] on div "Deposit Received" at bounding box center [765, 482] width 215 height 33
type input "[DATE]"
type input "Deposit Received"
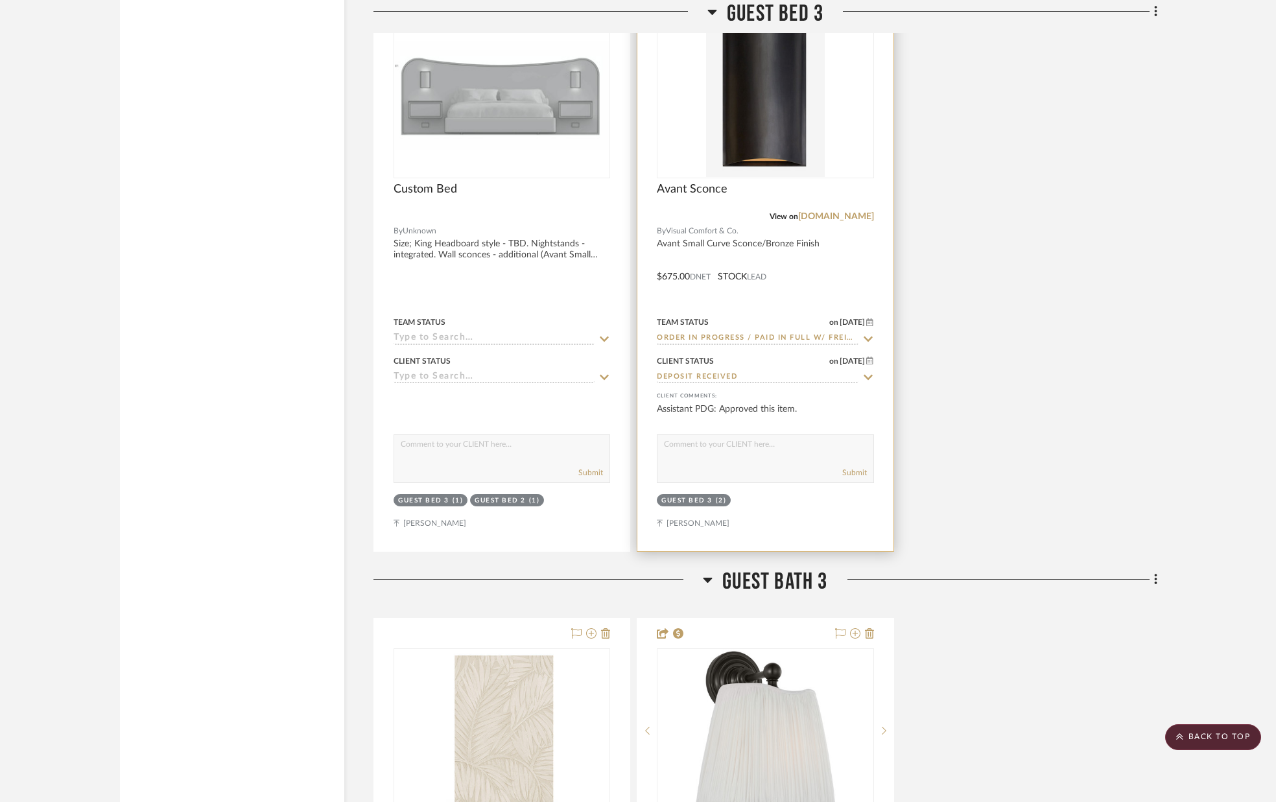
click at [742, 462] on div "Submit" at bounding box center [765, 458] width 217 height 49
click at [722, 455] on textarea at bounding box center [765, 447] width 215 height 25
type textarea "PURCHASED"
click at [854, 473] on button "Submit" at bounding box center [854, 473] width 25 height 12
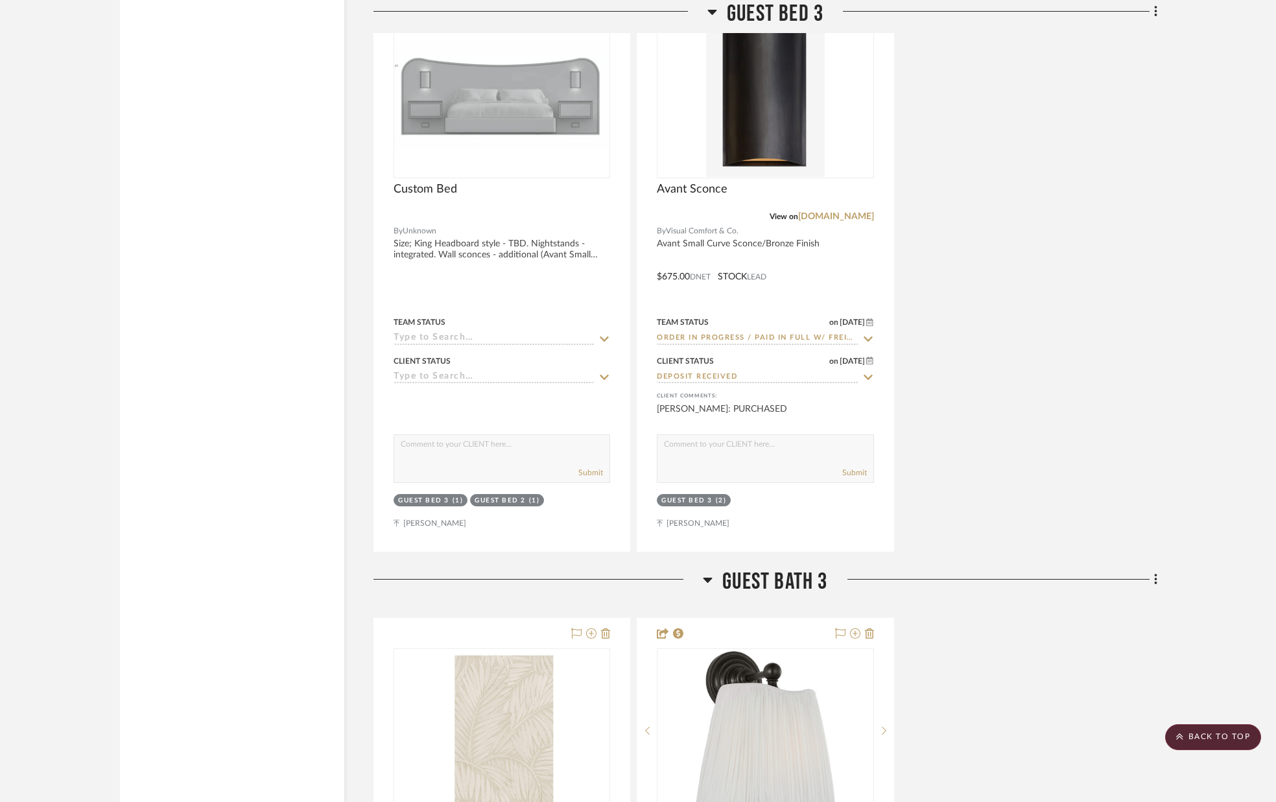
click at [942, 445] on div "Custom Bed By Unknown Size; King Headboard style - TBD. Nightstands - integrate…" at bounding box center [765, 267] width 784 height 569
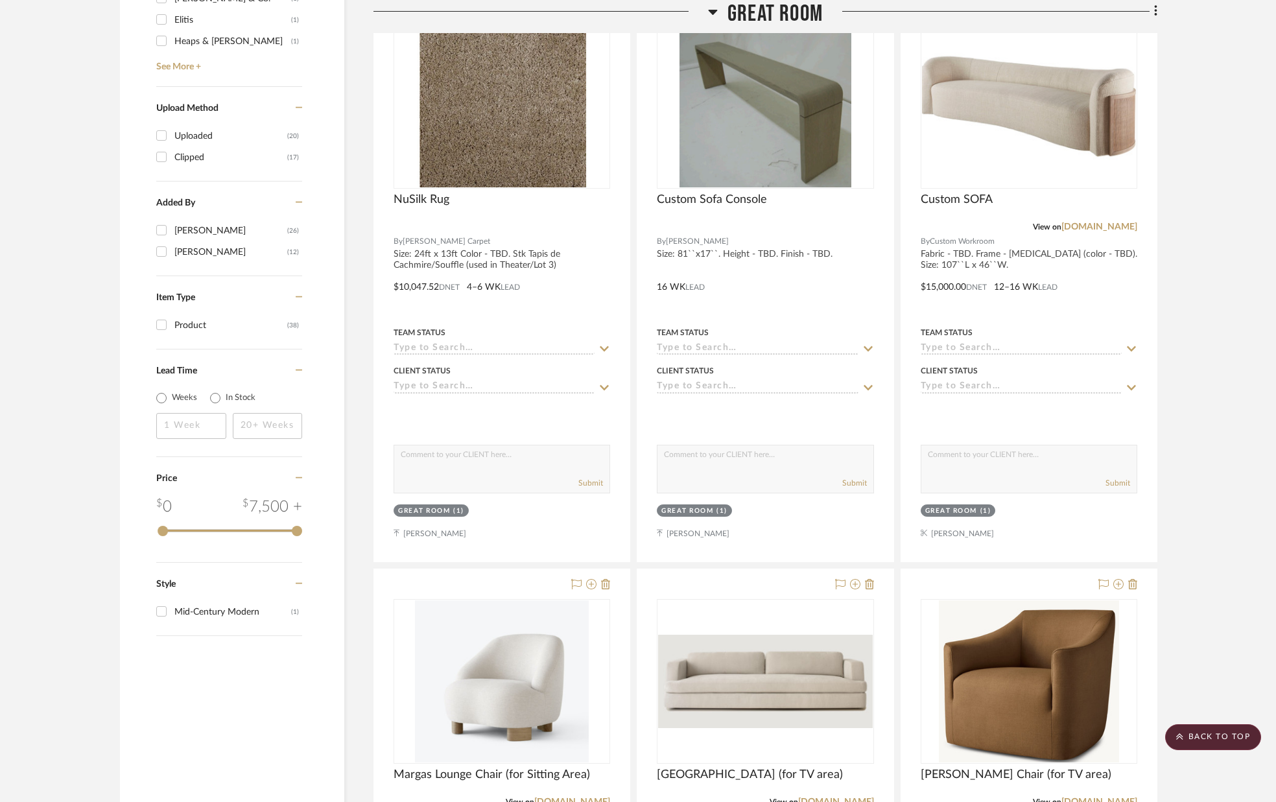
scroll to position [1506, 0]
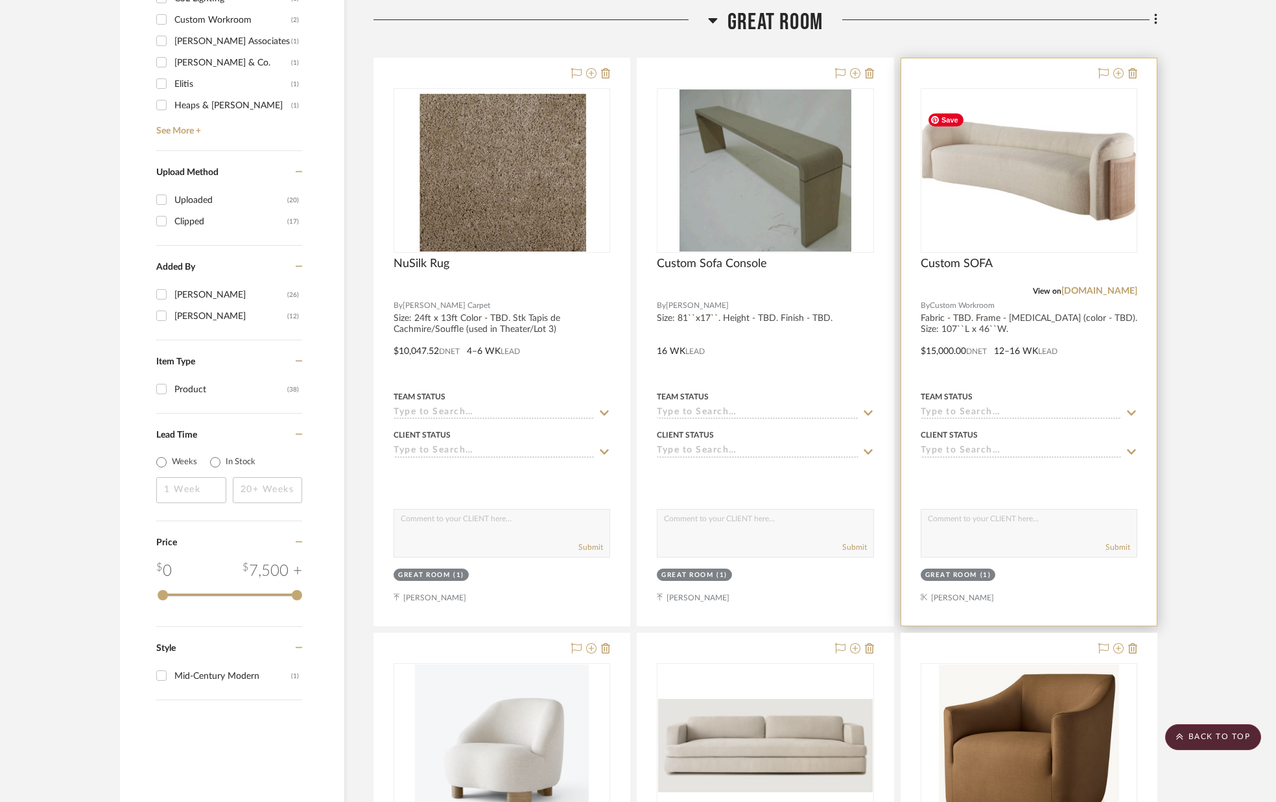
click at [995, 195] on img "0" at bounding box center [1029, 170] width 214 height 127
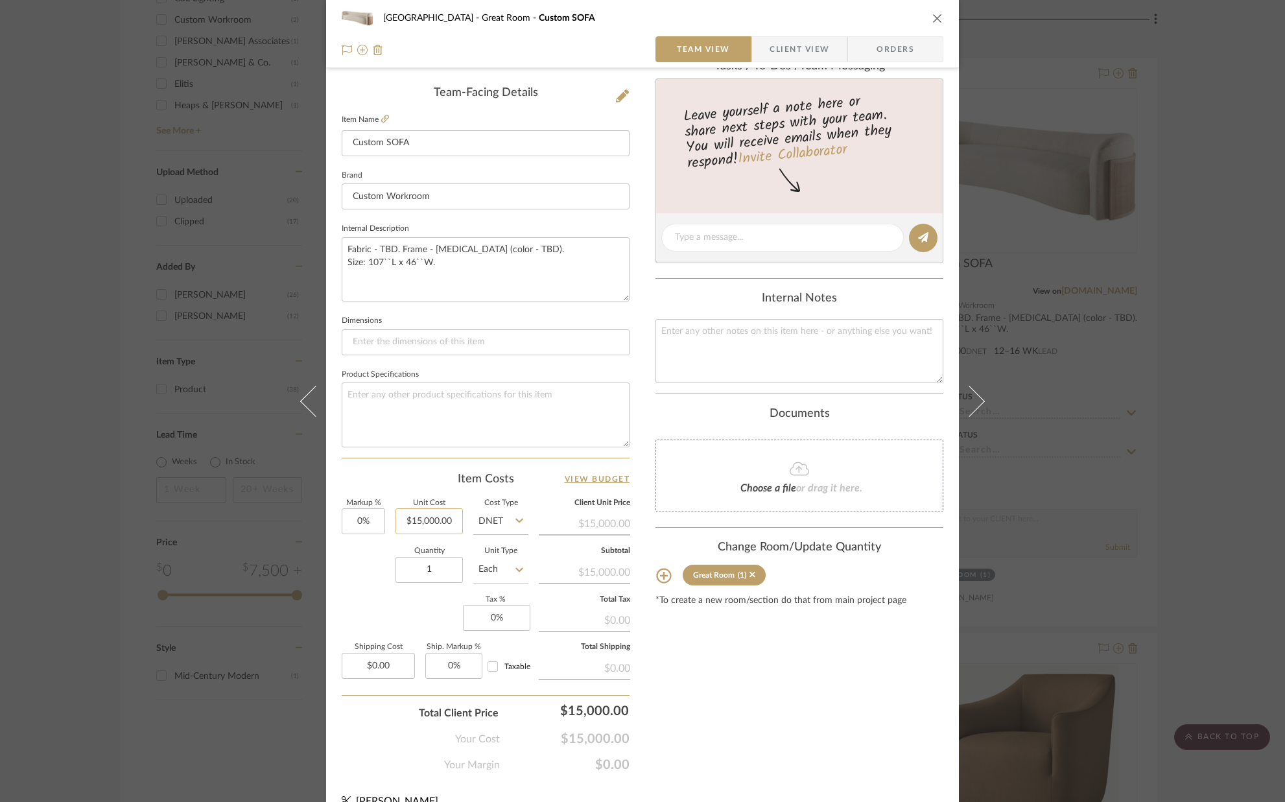
scroll to position [323, 0]
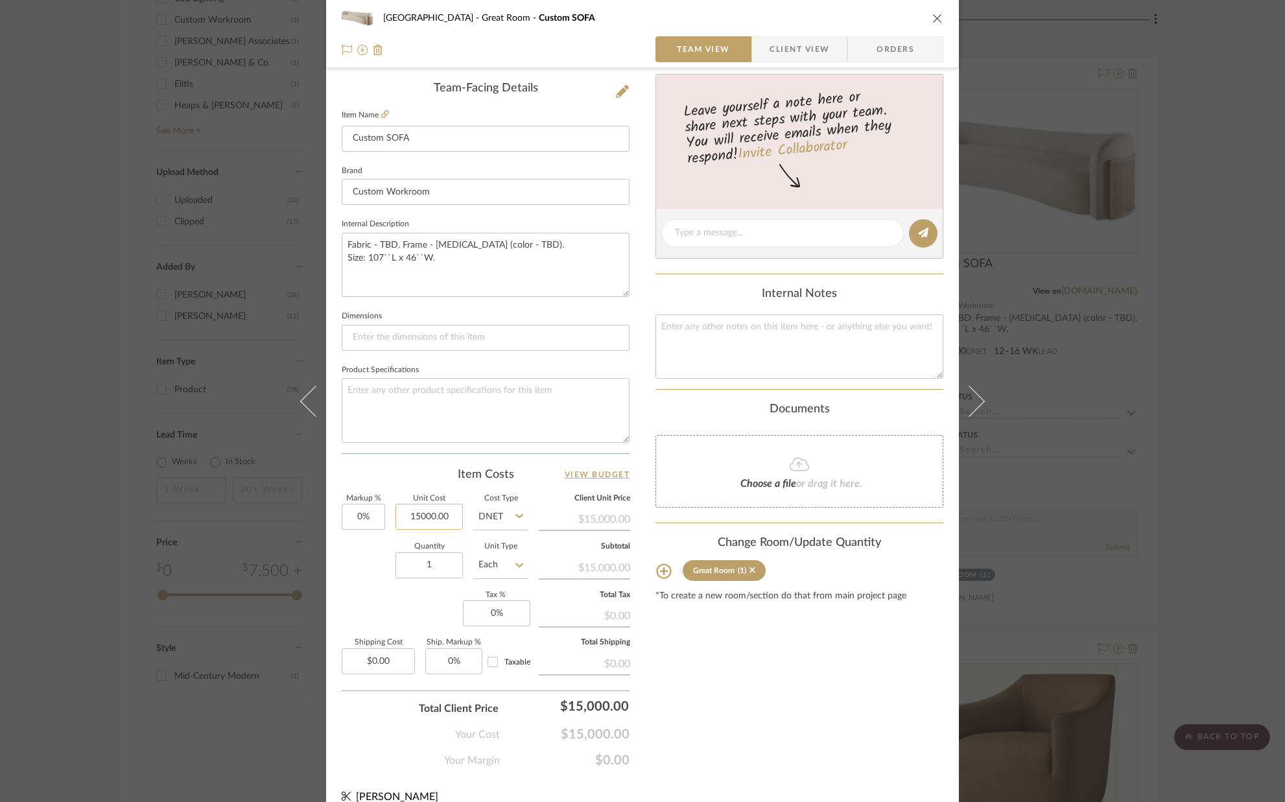
click at [425, 518] on input "15000.00" at bounding box center [429, 517] width 67 height 26
click at [429, 518] on input "15000.00" at bounding box center [429, 517] width 67 height 26
click at [421, 517] on input "15000.00" at bounding box center [429, 517] width 67 height 26
type input "$15,400.00"
click at [353, 545] on div "Quantity 1 Unit Type Each" at bounding box center [435, 566] width 187 height 46
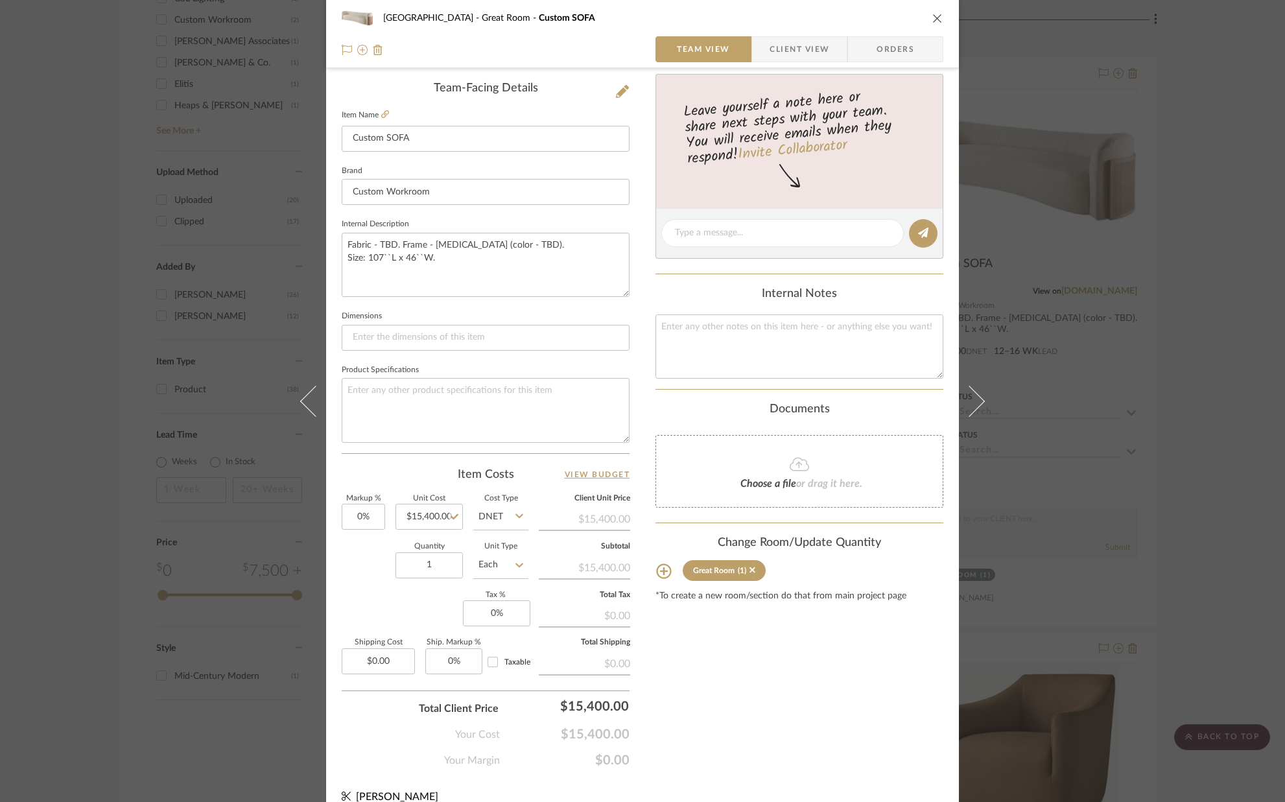
click at [934, 19] on icon "close" at bounding box center [937, 18] width 10 height 10
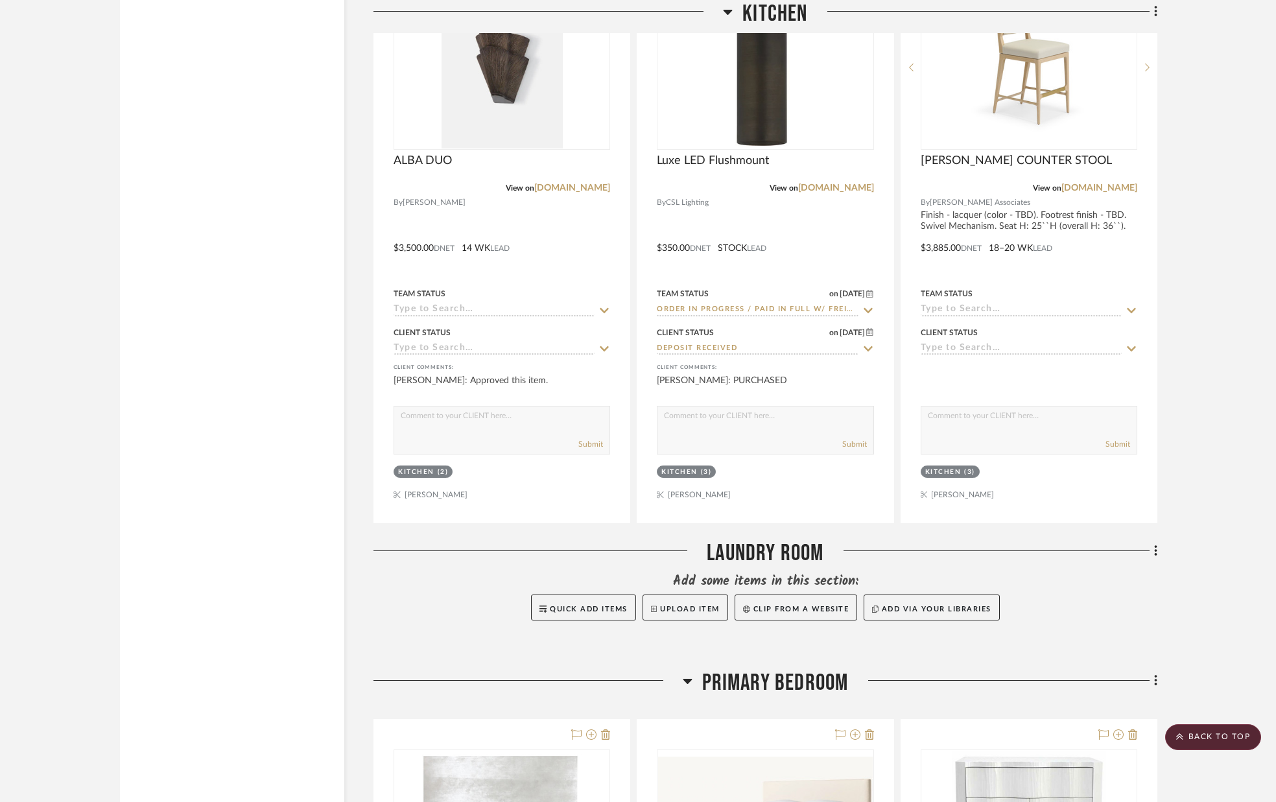
scroll to position [4014, 0]
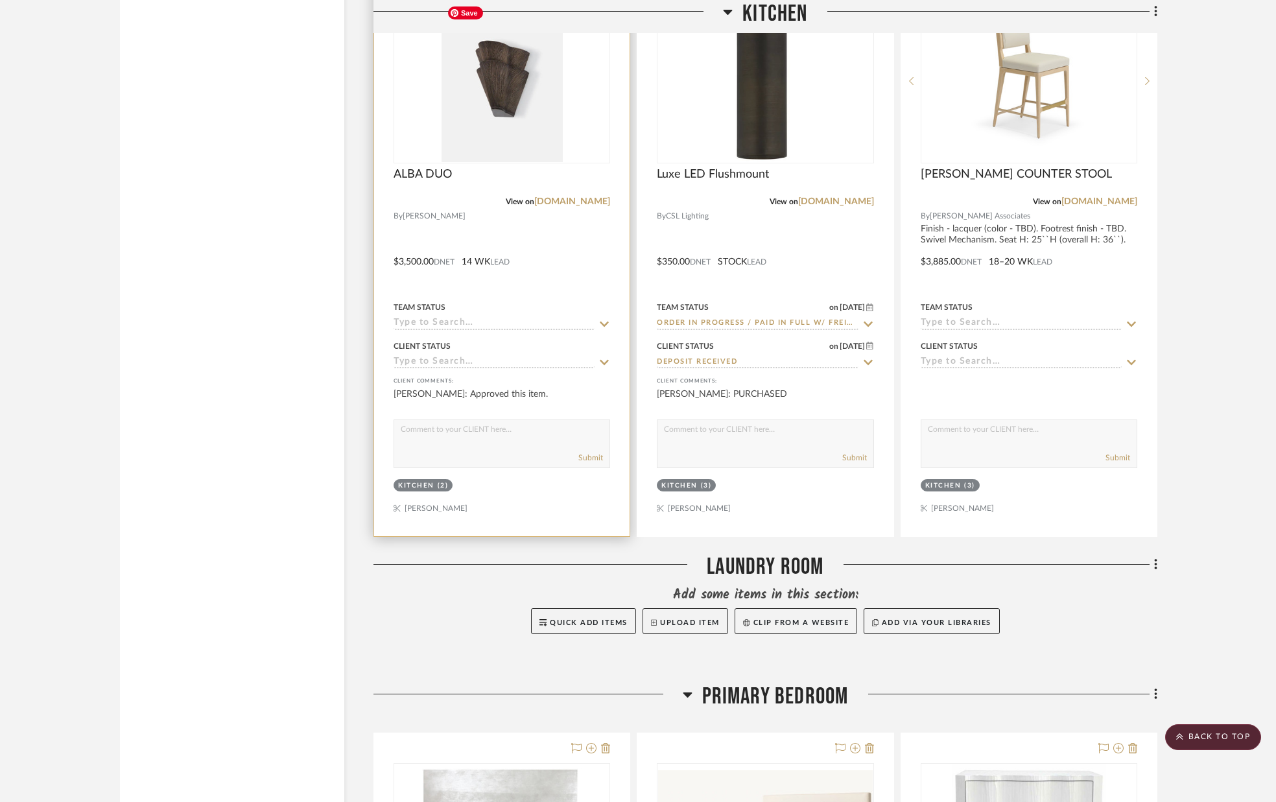
click at [483, 87] on img "0" at bounding box center [502, 81] width 121 height 162
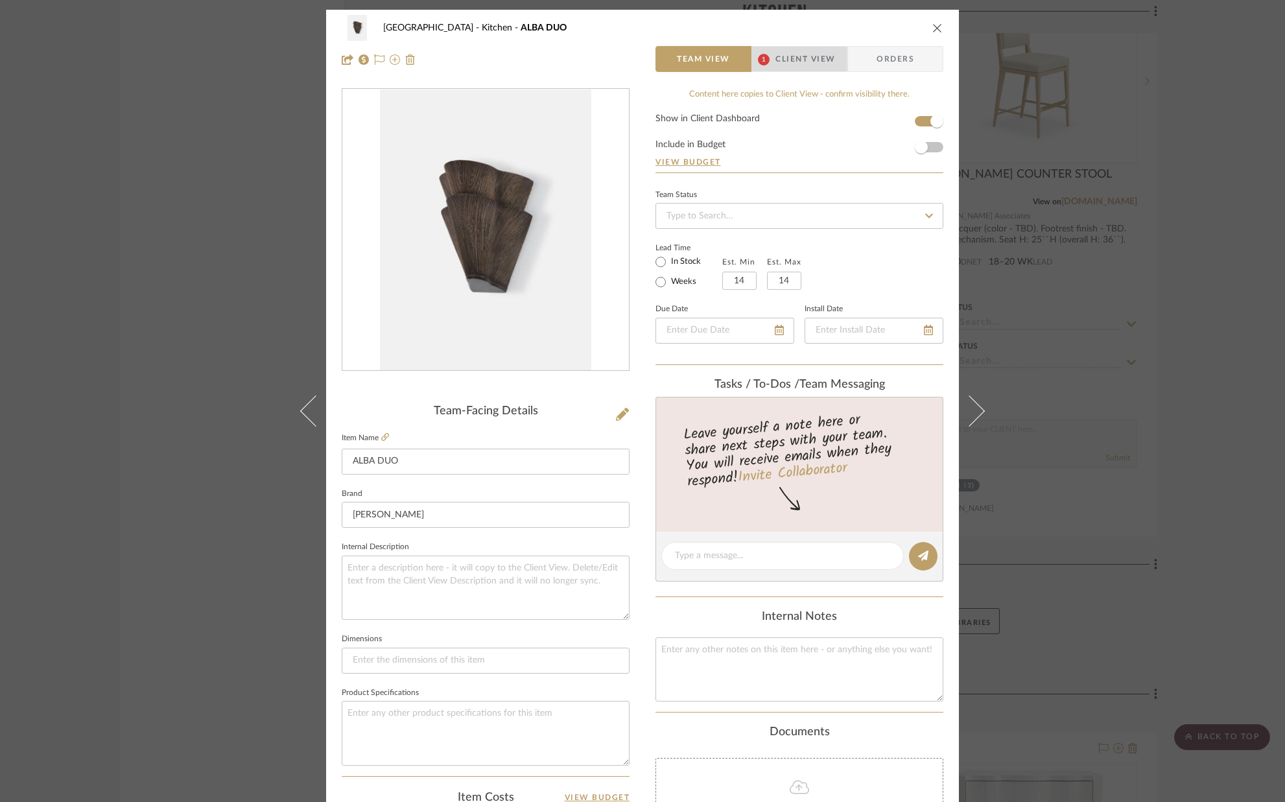
click at [805, 56] on span "Client View" at bounding box center [806, 59] width 60 height 26
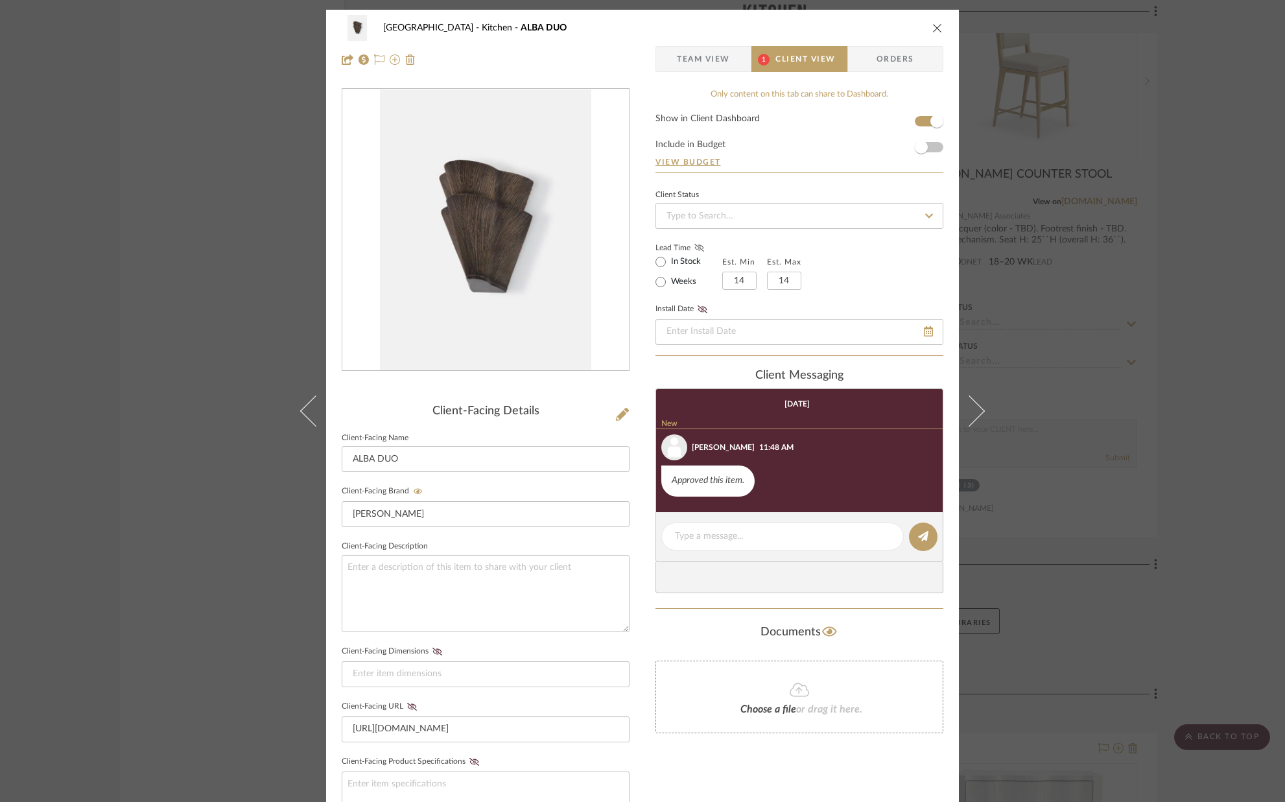
click at [696, 249] on icon at bounding box center [699, 248] width 10 height 8
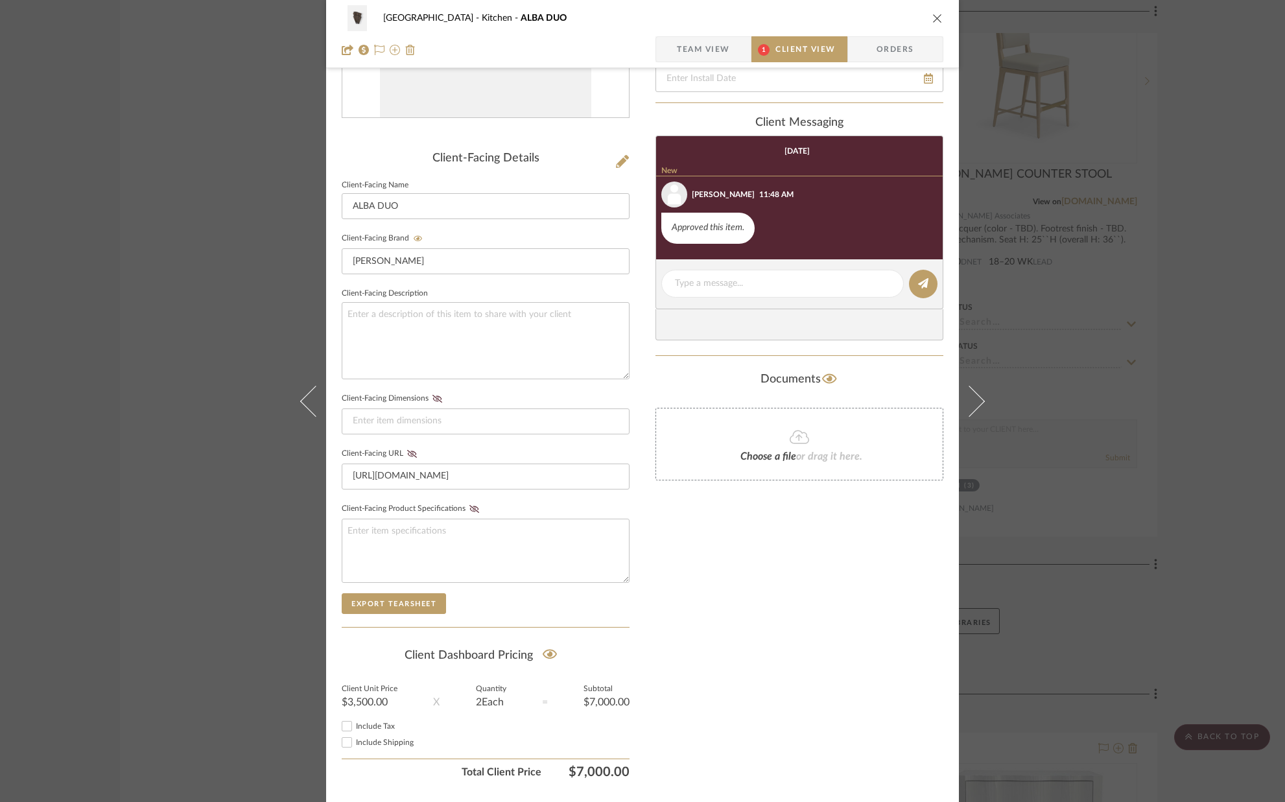
scroll to position [289, 0]
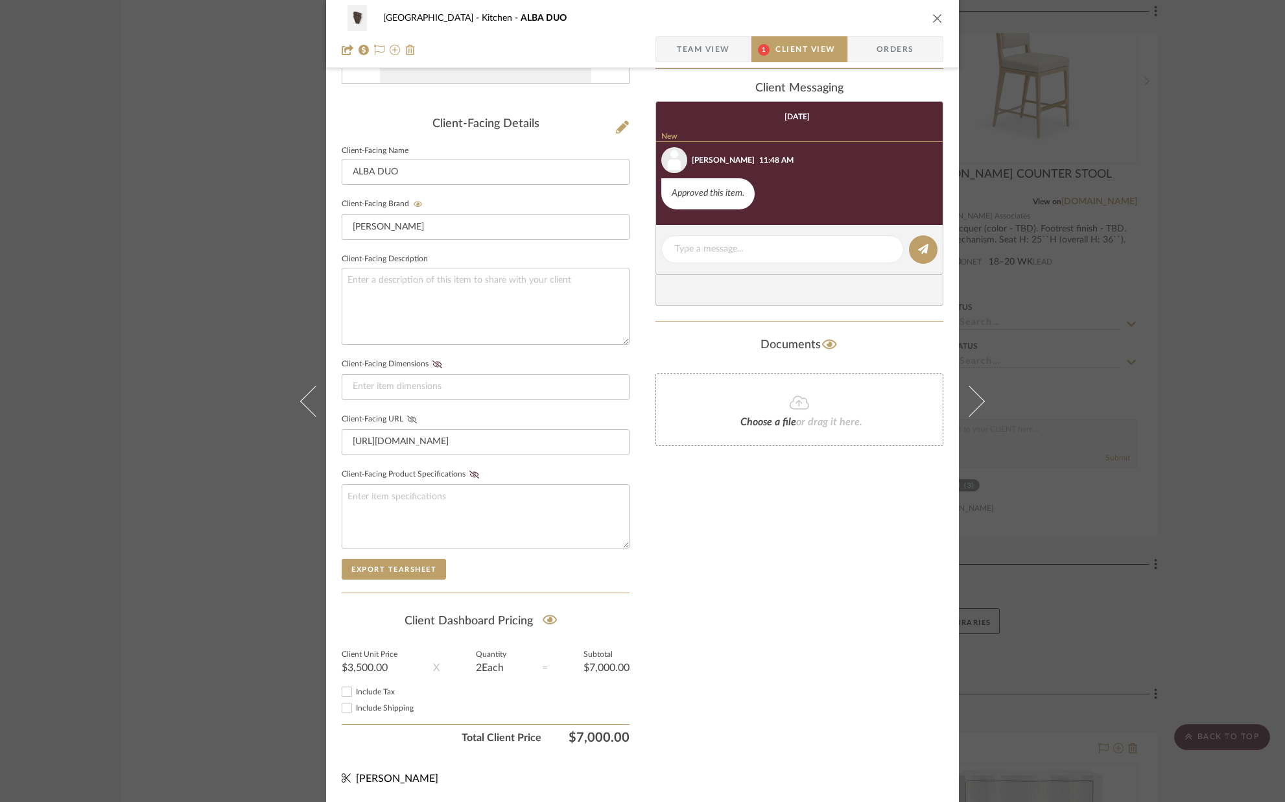
click at [408, 419] on icon at bounding box center [412, 420] width 10 height 8
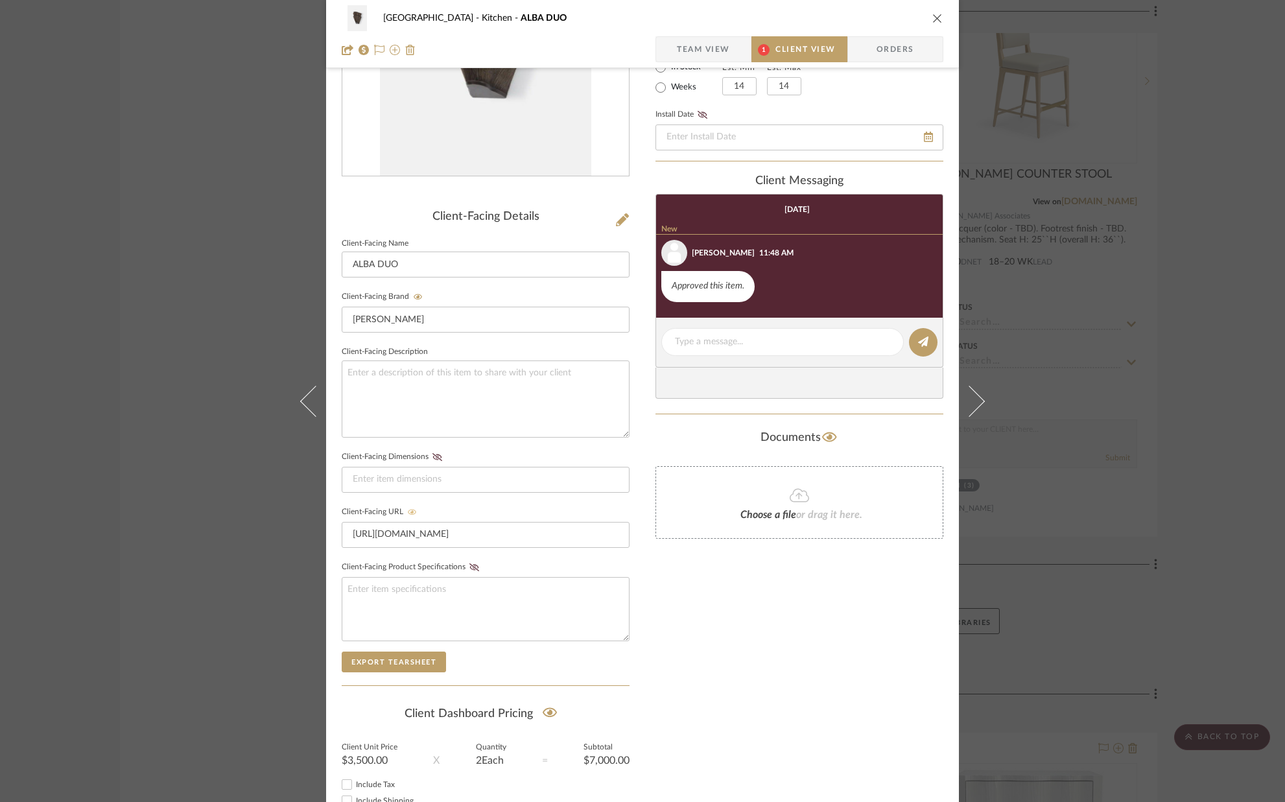
scroll to position [0, 0]
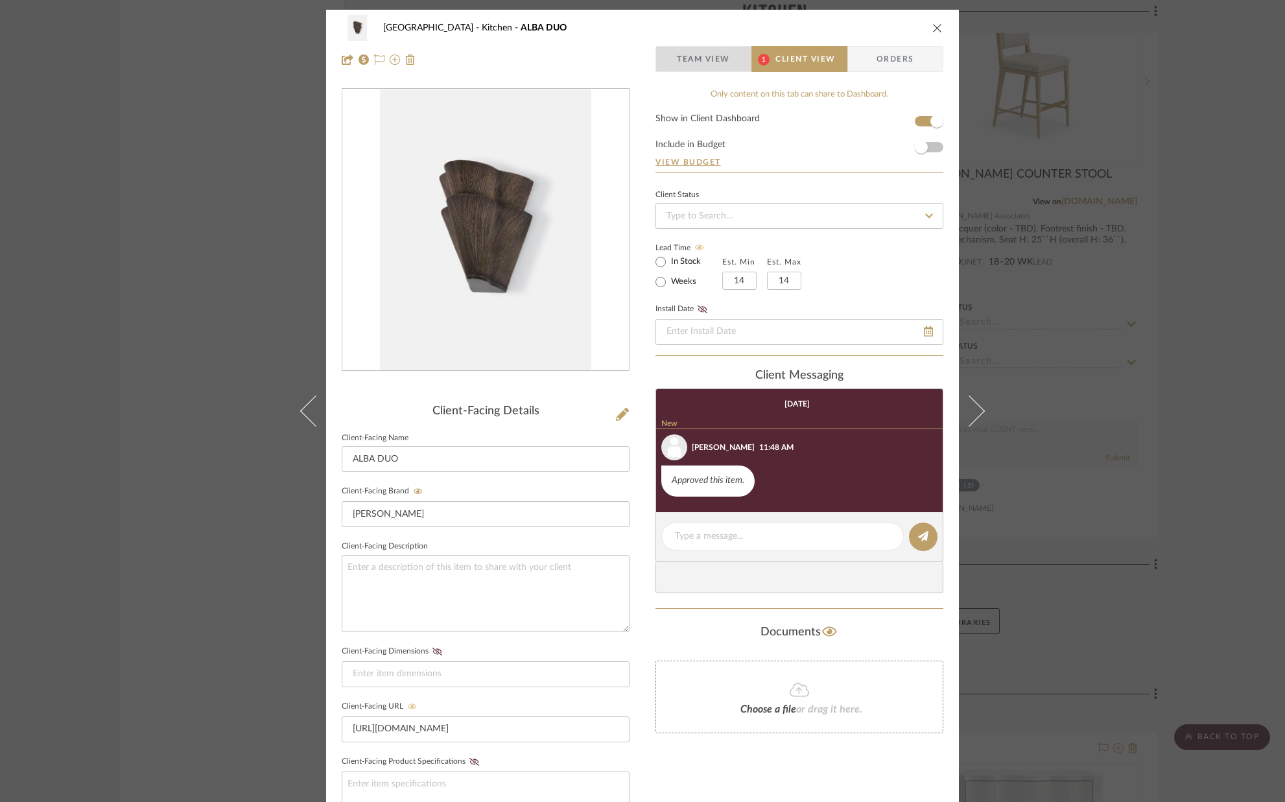
click at [705, 58] on span "Team View" at bounding box center [703, 59] width 53 height 26
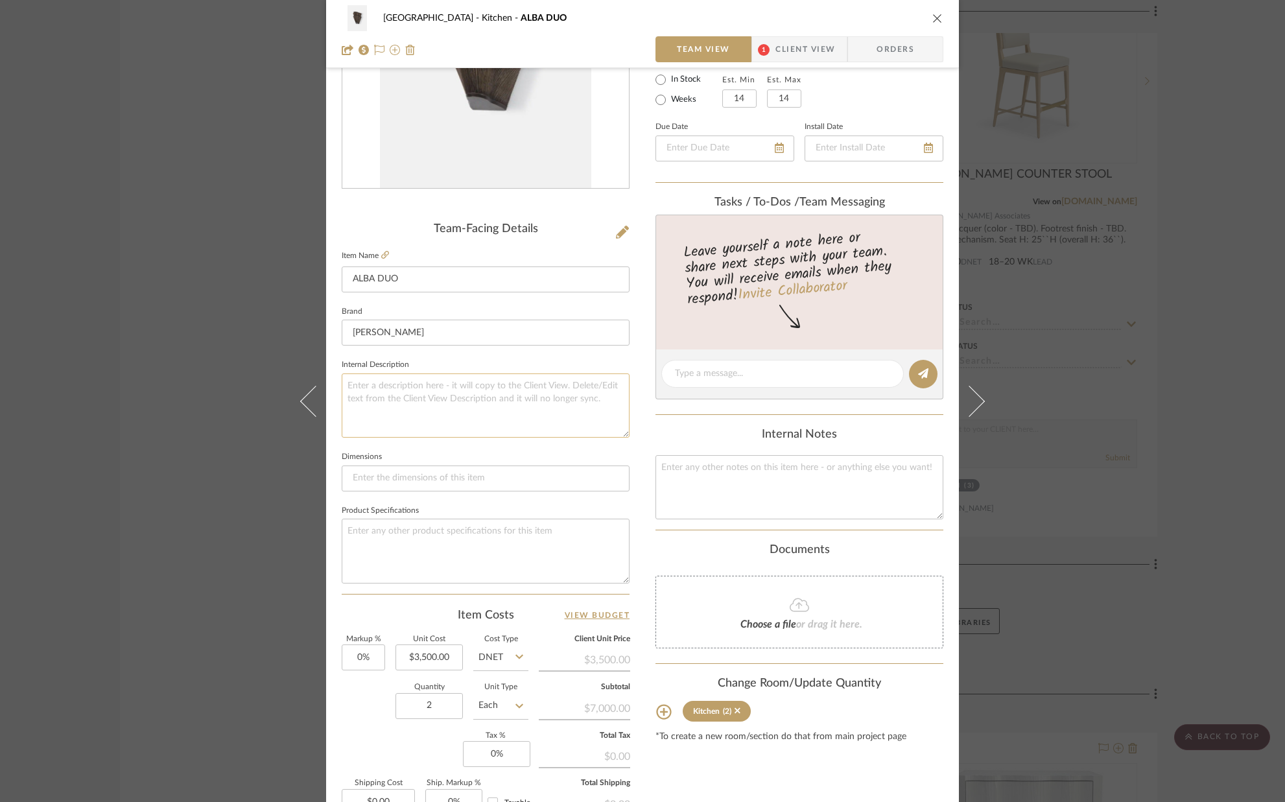
scroll to position [182, 0]
click at [379, 393] on textarea at bounding box center [486, 406] width 288 height 64
type textarea "Finish: Antique Bronze"
click at [386, 447] on sr-form-field "Internal Description Finish: Antique Bronze" at bounding box center [486, 403] width 288 height 92
click at [932, 17] on icon "close" at bounding box center [937, 18] width 10 height 10
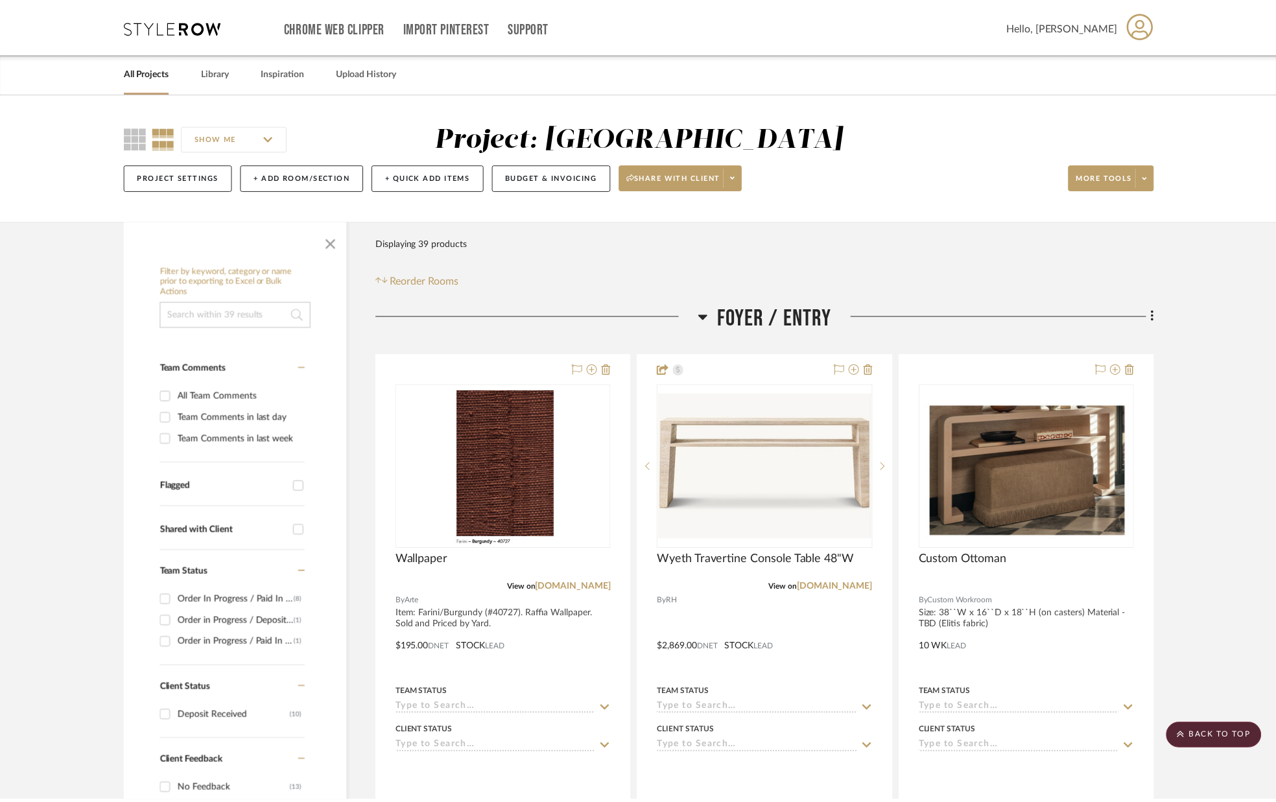
scroll to position [4014, 0]
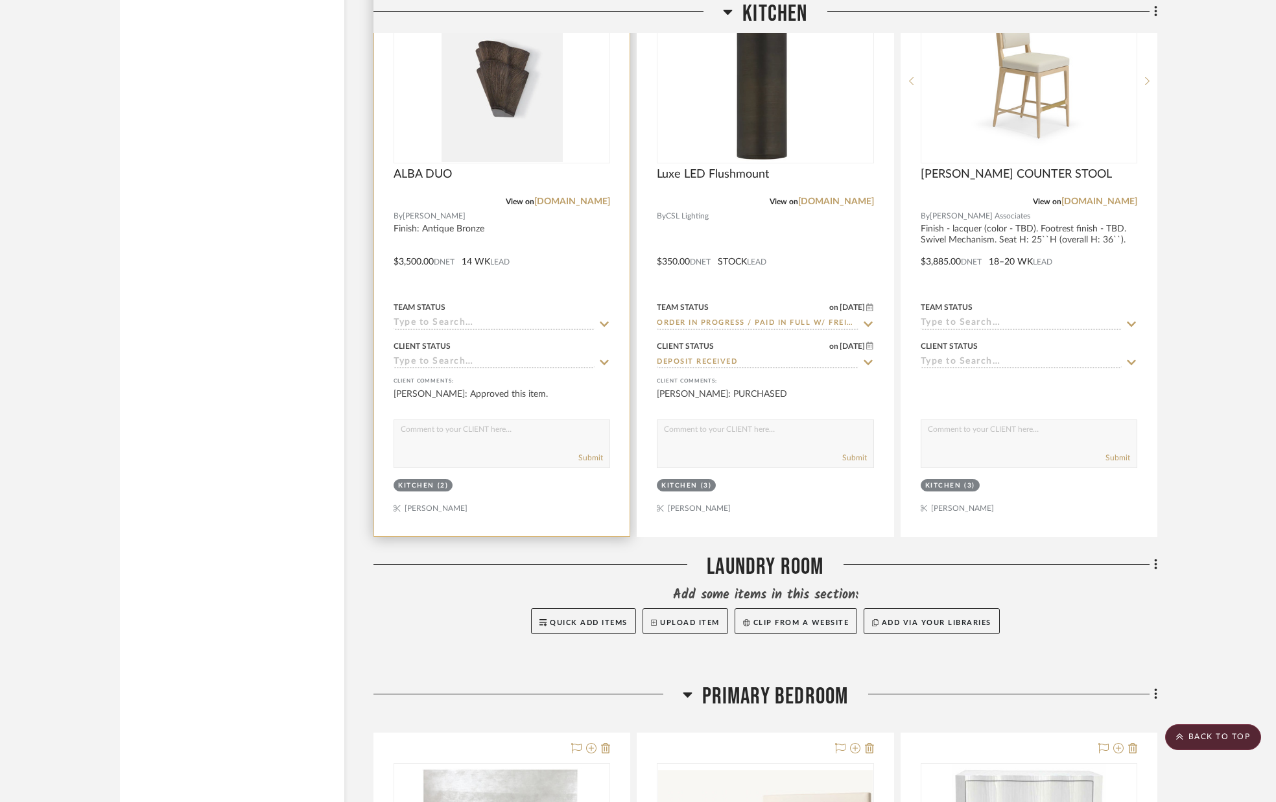
click at [600, 323] on icon at bounding box center [605, 324] width 12 height 10
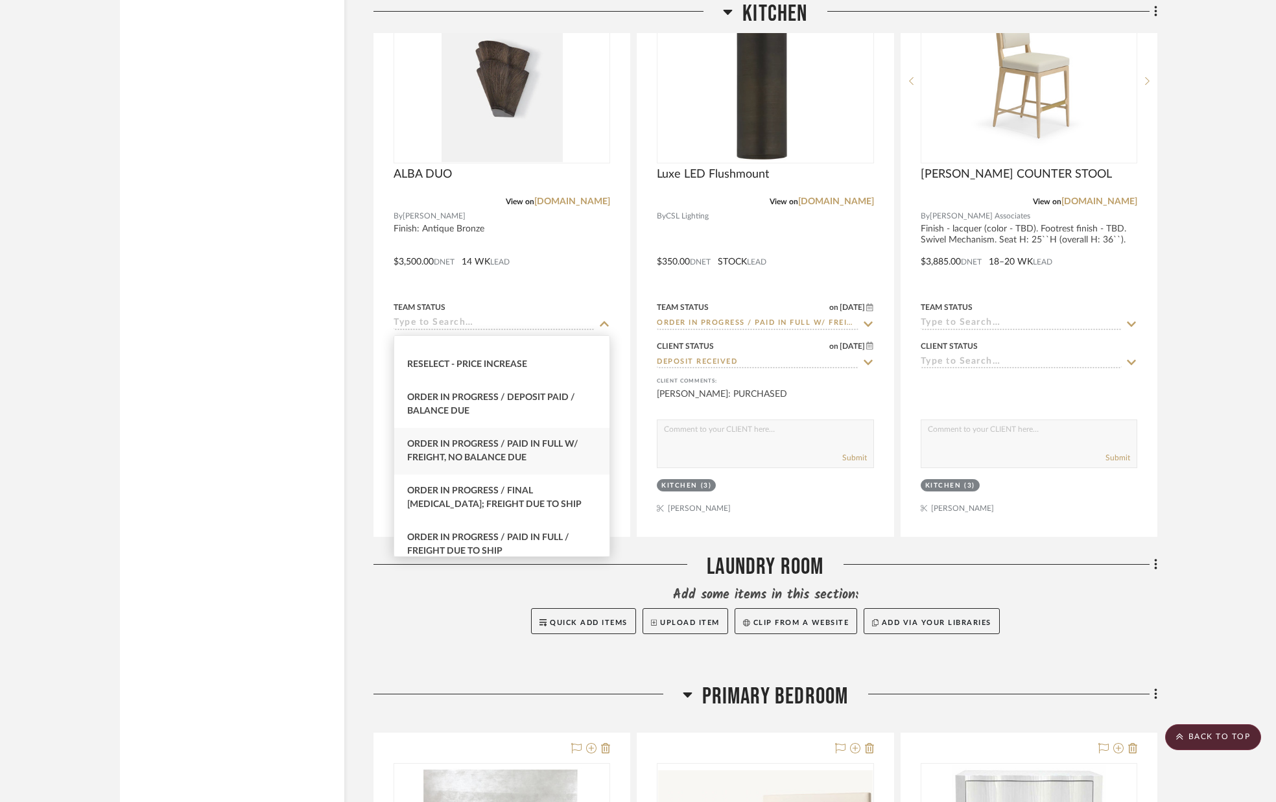
scroll to position [1308, 0]
click at [531, 447] on div "Order In Progress / Paid In Full w/ Freight, No Balance due" at bounding box center [501, 448] width 215 height 47
type input "[DATE]"
type input "Order In Progress / Paid In Full w/ Freight, No Balance due"
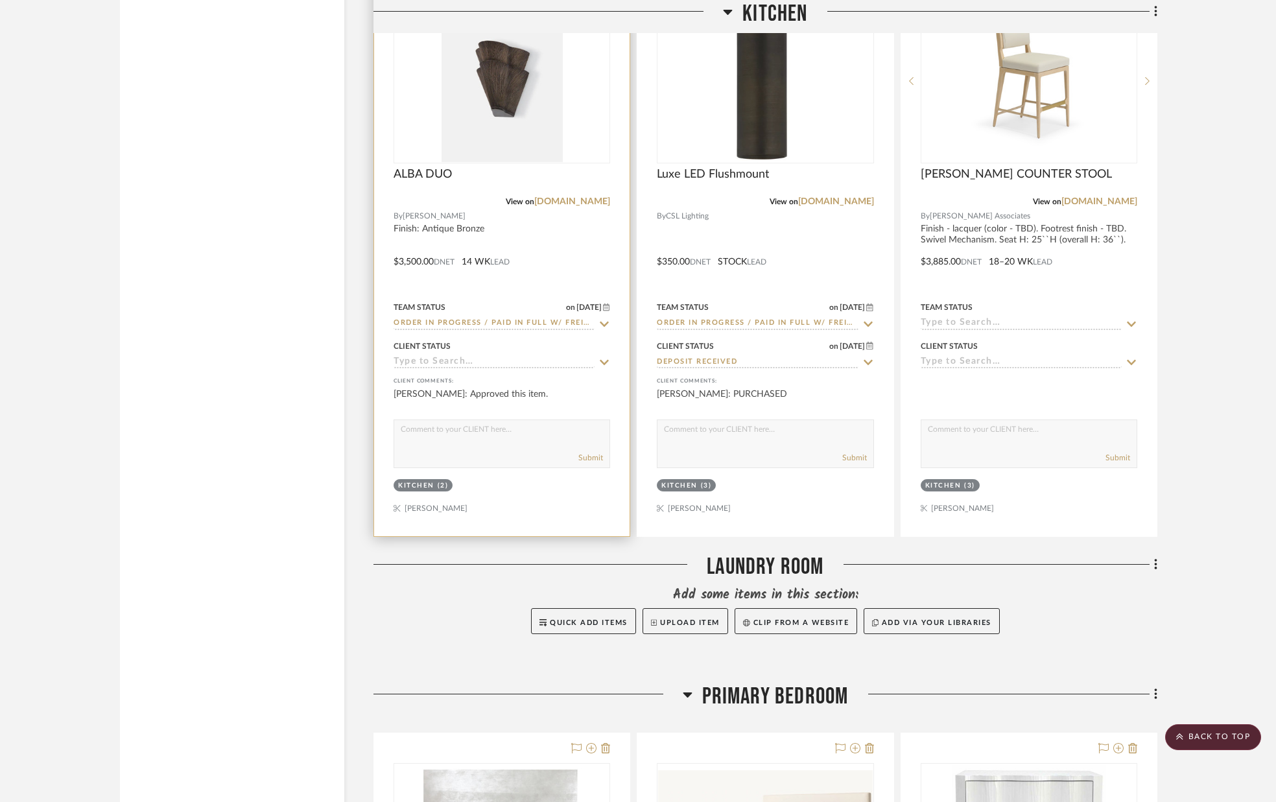
click at [600, 362] on icon at bounding box center [604, 362] width 9 height 5
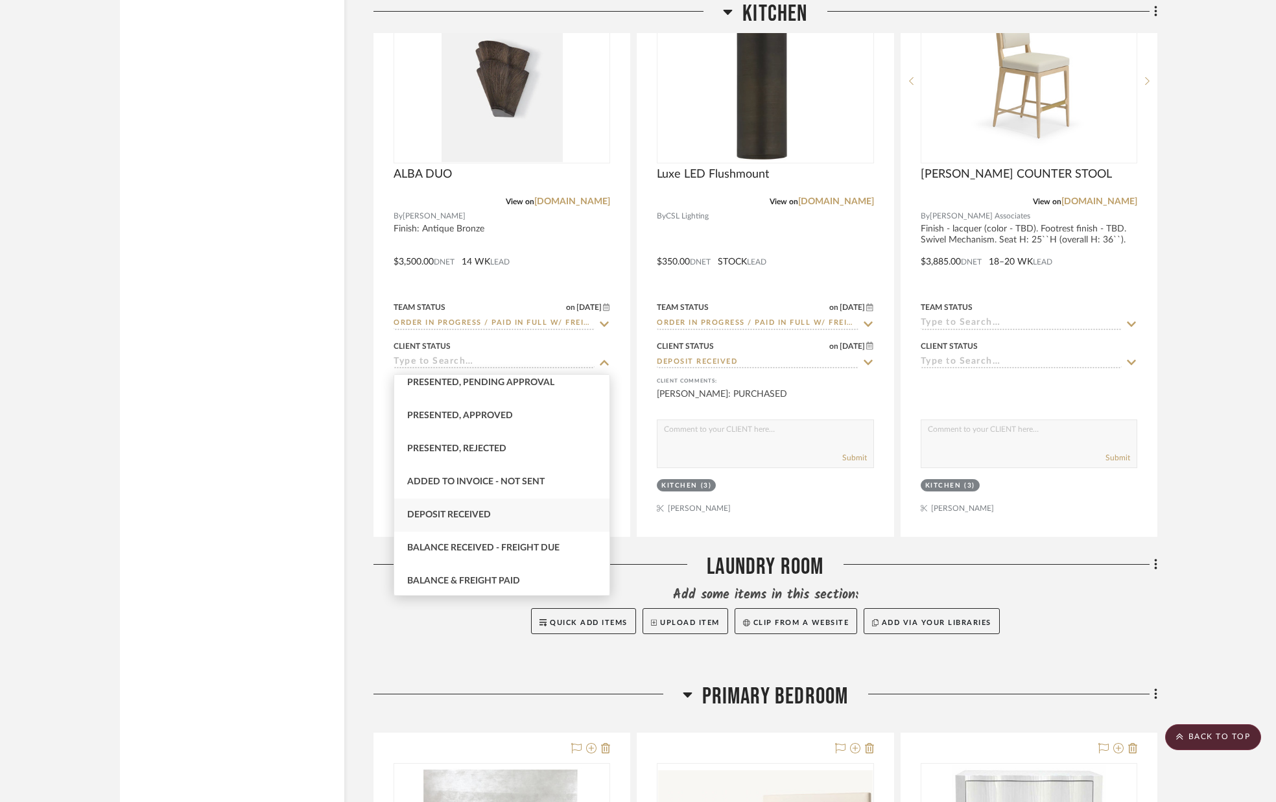
scroll to position [141, 0]
click at [516, 514] on div "Deposit Received" at bounding box center [501, 514] width 215 height 33
type input "[DATE]"
type input "Deposit Received"
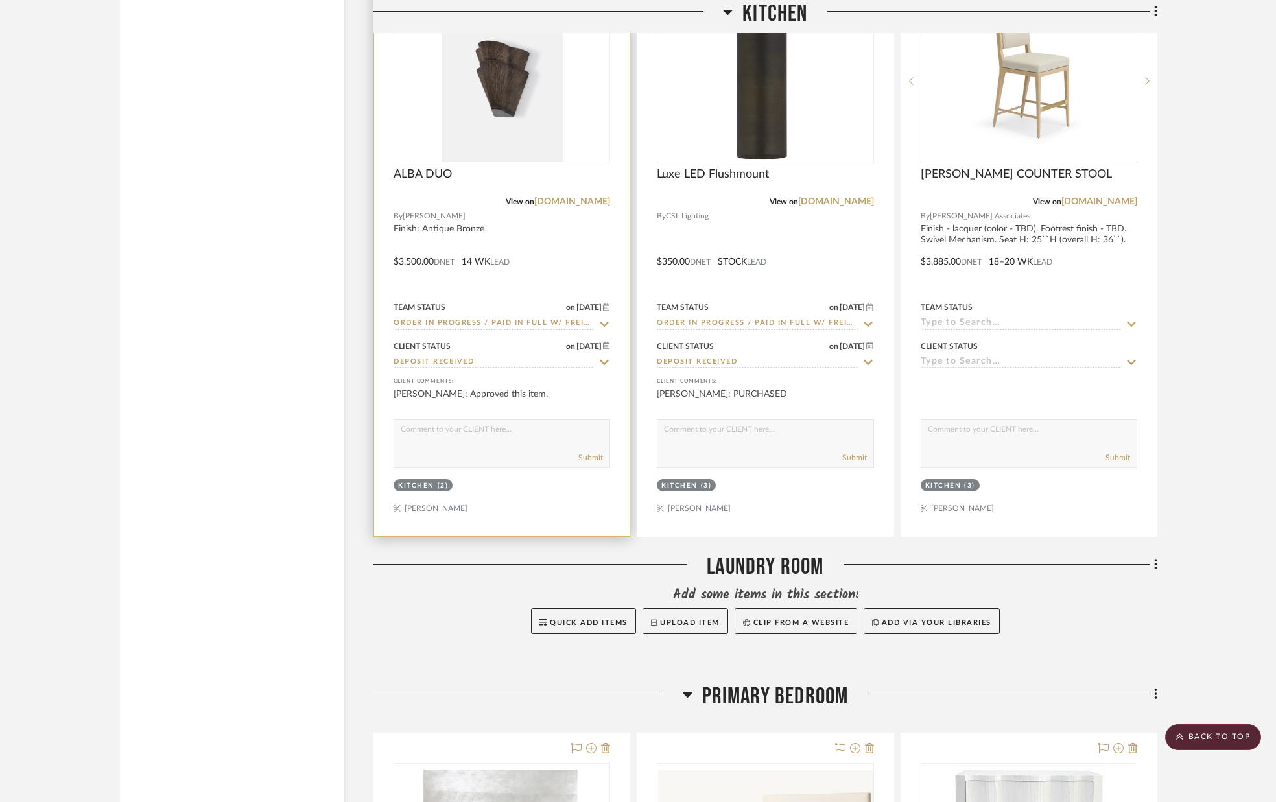
click at [434, 440] on textarea at bounding box center [501, 432] width 215 height 25
type textarea "PURCHASED"
click at [593, 456] on button "Submit" at bounding box center [590, 458] width 25 height 12
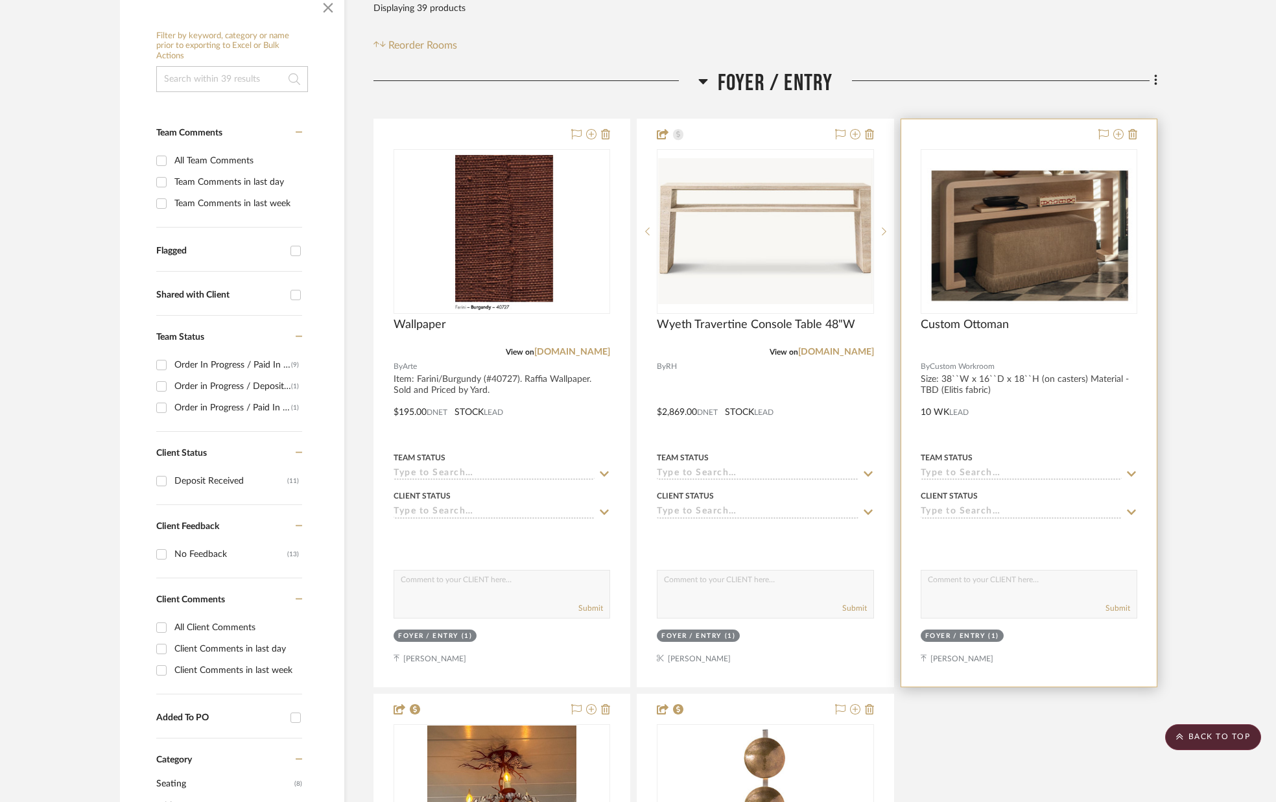
scroll to position [201, 0]
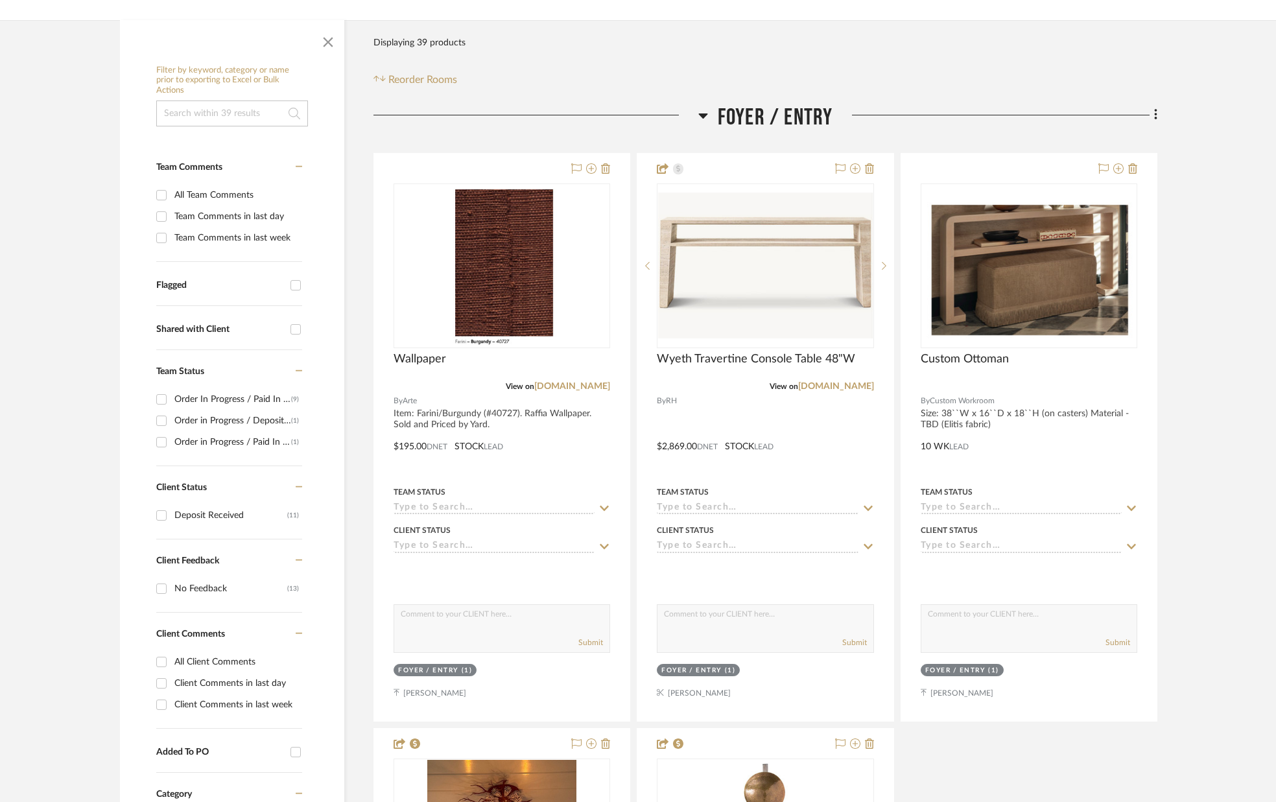
click at [1154, 117] on icon at bounding box center [1156, 115] width 4 height 14
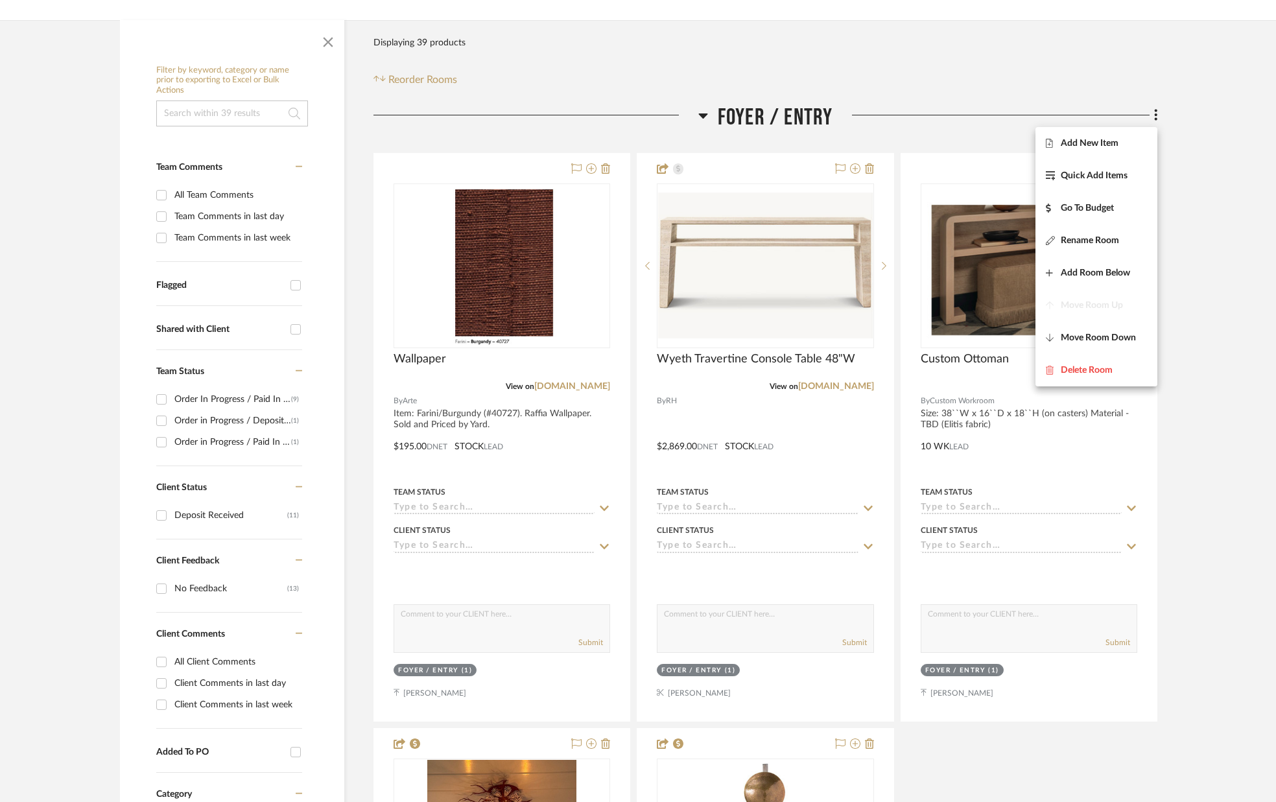
click at [1124, 144] on span "Add New Item" at bounding box center [1096, 142] width 101 height 11
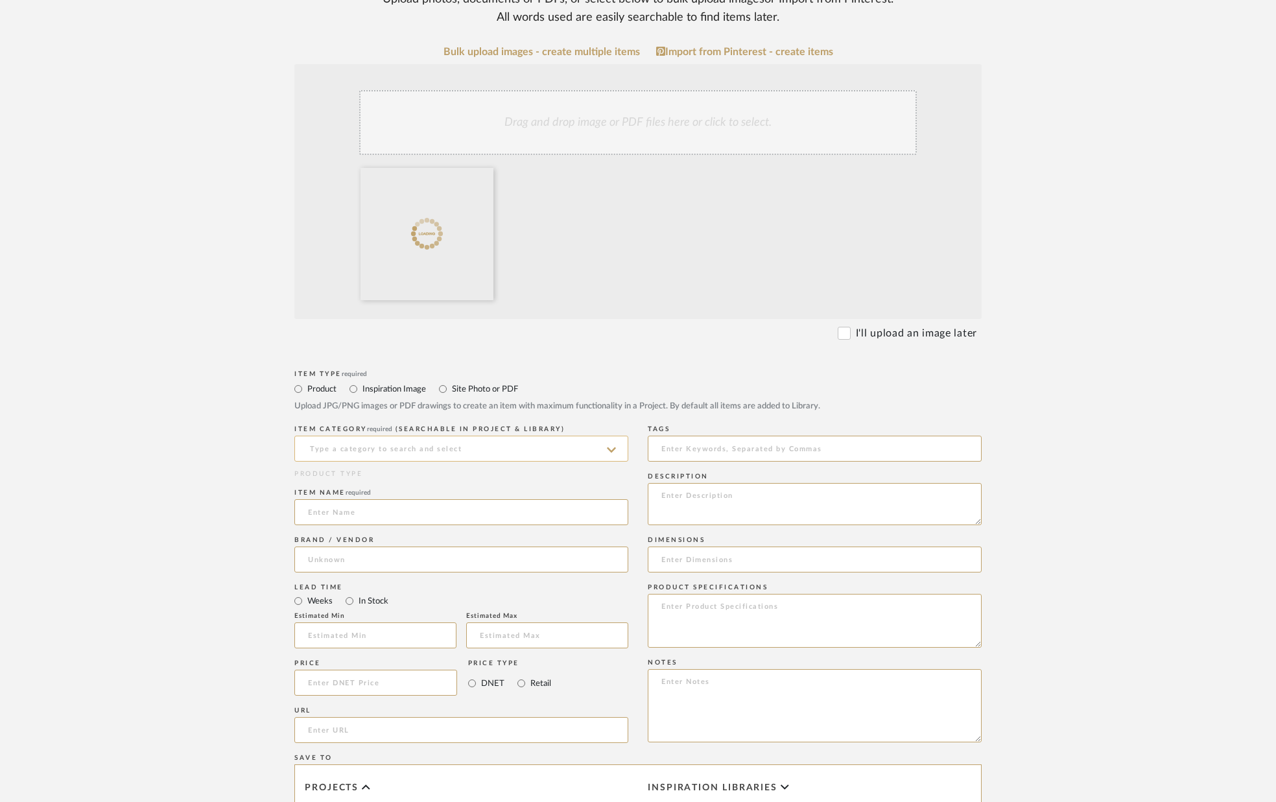
scroll to position [219, 0]
click at [474, 460] on input at bounding box center [461, 447] width 334 height 26
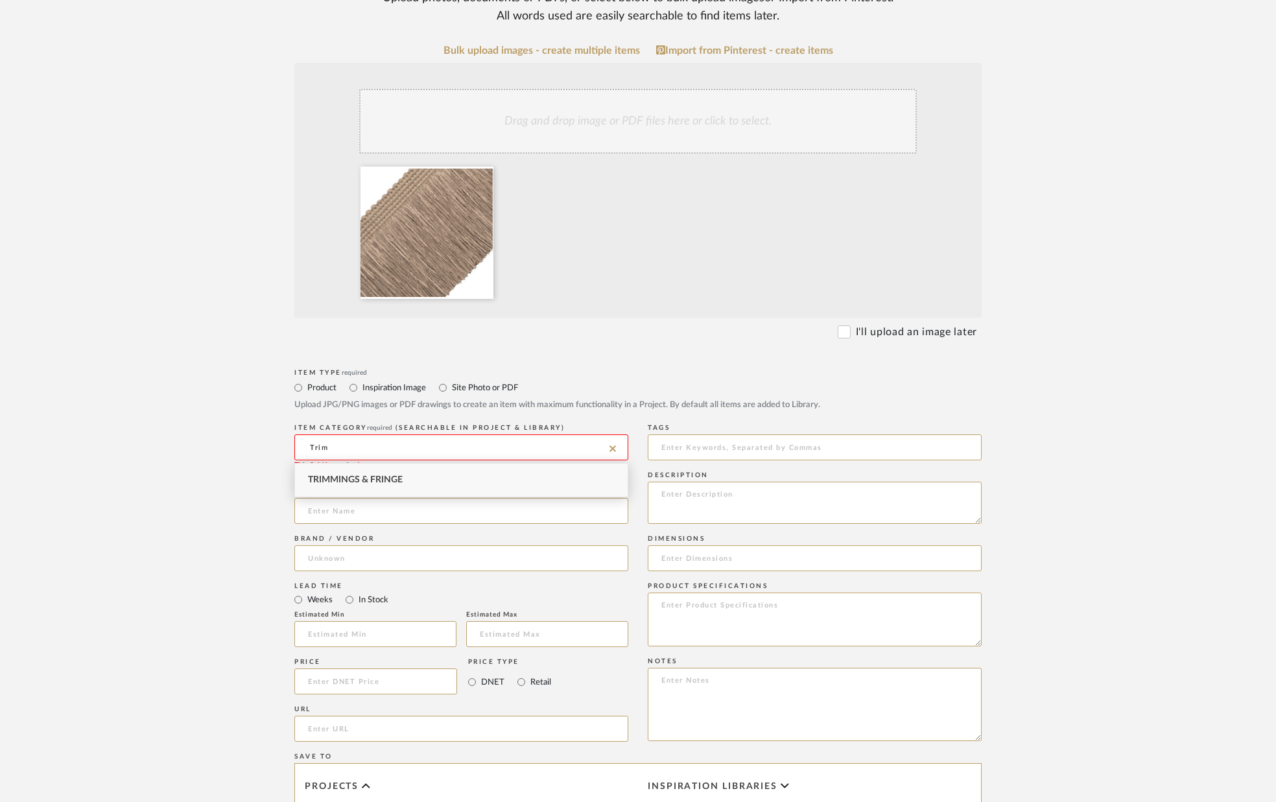
click at [407, 475] on div "Trimmings & Fringe" at bounding box center [461, 480] width 333 height 33
type input "Trimmings & Fringe"
click at [402, 503] on input at bounding box center [461, 511] width 334 height 26
type input "Fringe for Ottoman"
click at [404, 549] on input at bounding box center [461, 558] width 334 height 26
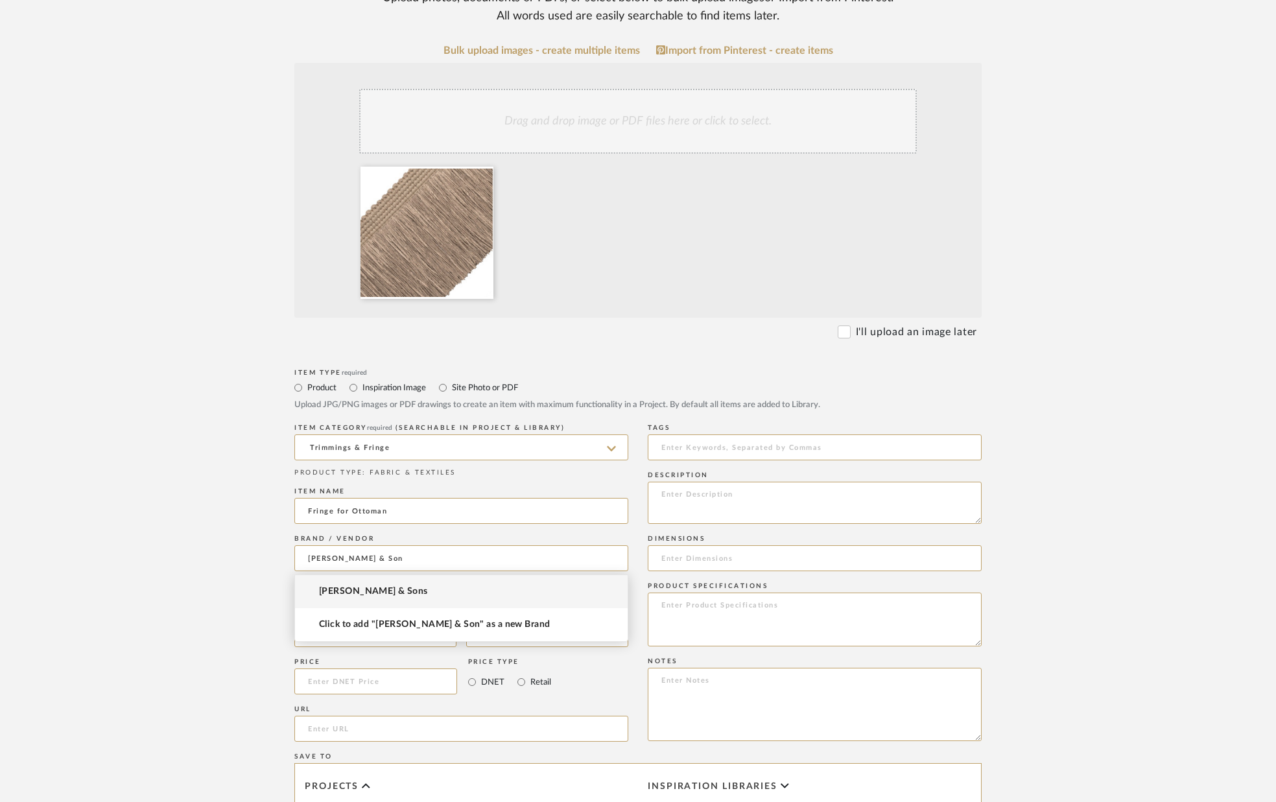
click at [374, 590] on span "[PERSON_NAME] & Sons" at bounding box center [373, 591] width 109 height 11
type input "[PERSON_NAME] & Sons"
click at [342, 604] on input "In Stock" at bounding box center [350, 600] width 16 height 16
radio input "true"
click at [394, 680] on input at bounding box center [375, 682] width 163 height 26
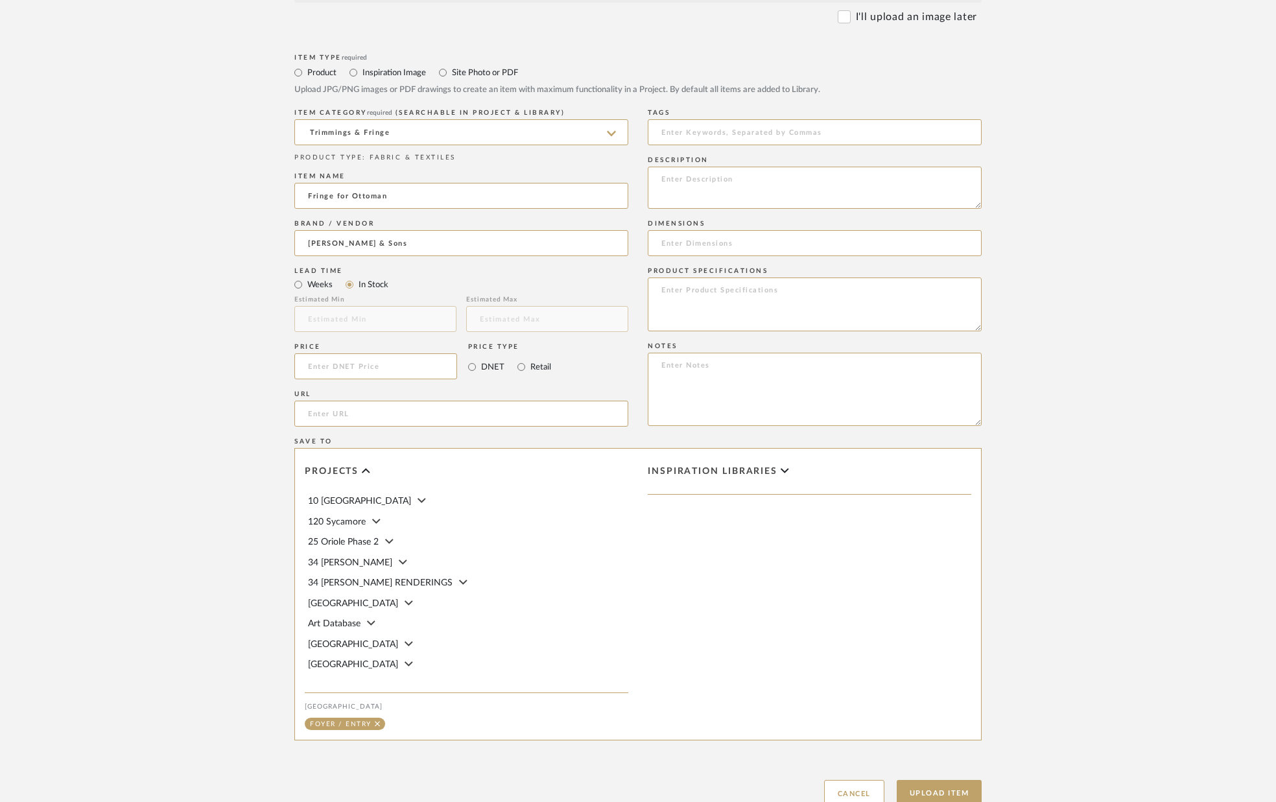
scroll to position [633, 0]
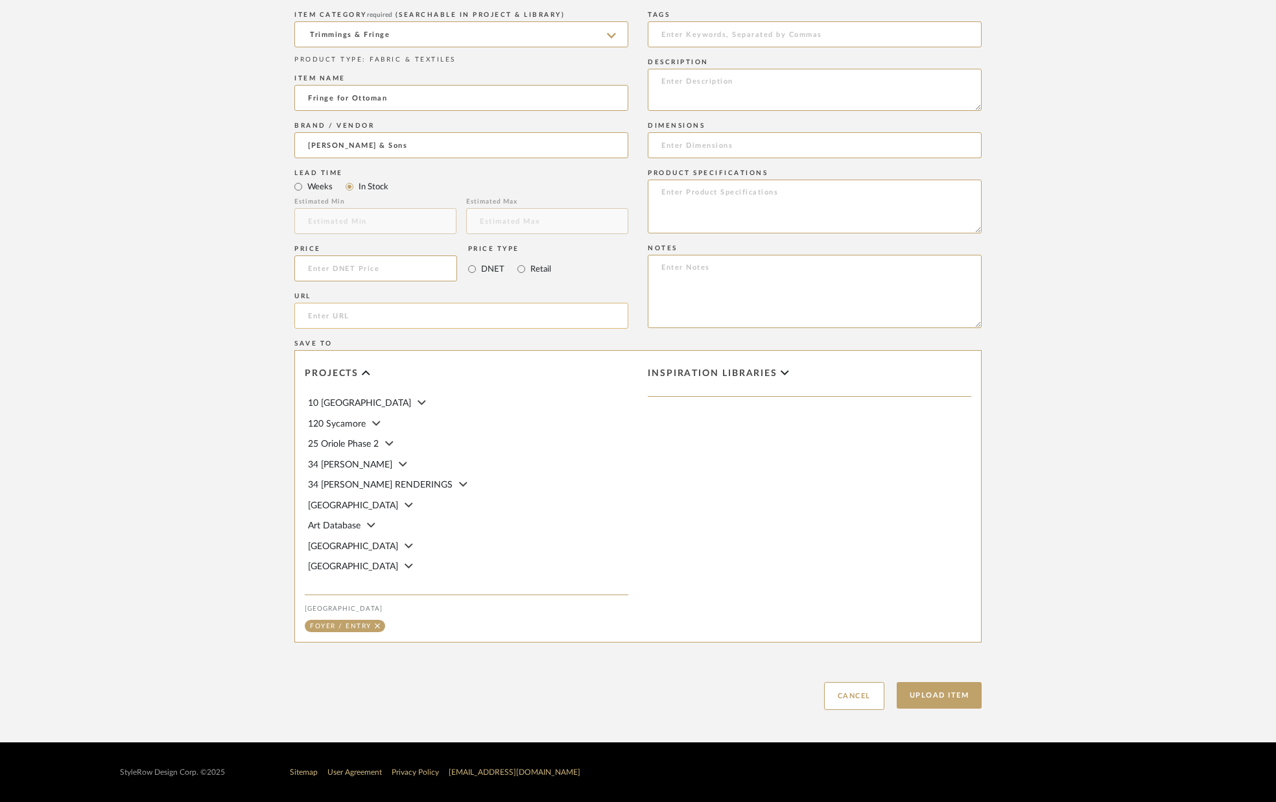
click at [378, 318] on input "url" at bounding box center [461, 316] width 334 height 26
paste input "[URL][DOMAIN_NAME]"
type input "[URL][DOMAIN_NAME]"
click at [717, 95] on textarea at bounding box center [815, 90] width 334 height 42
type textarea "Color - Flax"
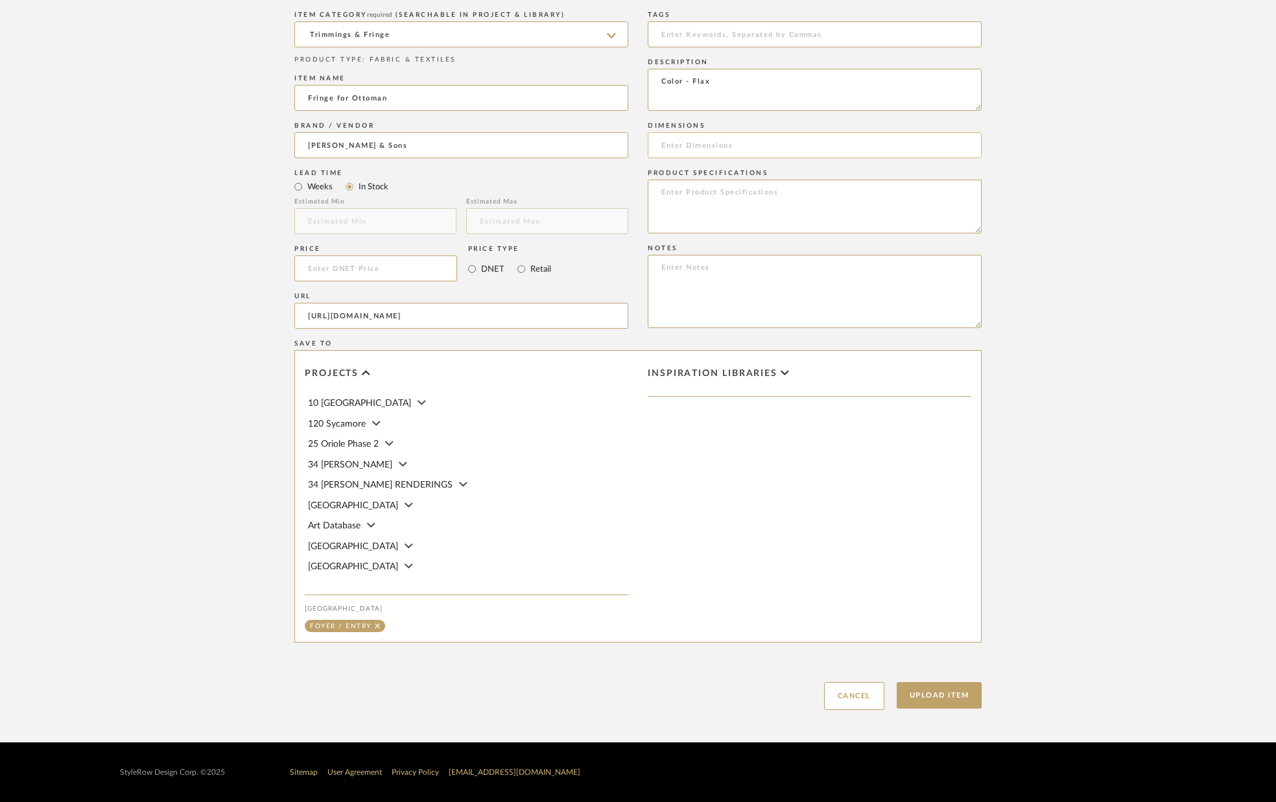
click at [711, 154] on input at bounding box center [815, 145] width 334 height 26
drag, startPoint x: 720, startPoint y: 78, endPoint x: 675, endPoint y: 75, distance: 45.5
click at [675, 75] on textarea "Color - Flax" at bounding box center [815, 90] width 334 height 42
paste textarea "LA TERRE CUT FRINGE ITEM: FR-57441-22 | COLOR: 22 FLAX"
type textarea "LA TERRE CUT FRINGE ITEM: FR-57441-22 | COLOR: 22 FLAX"
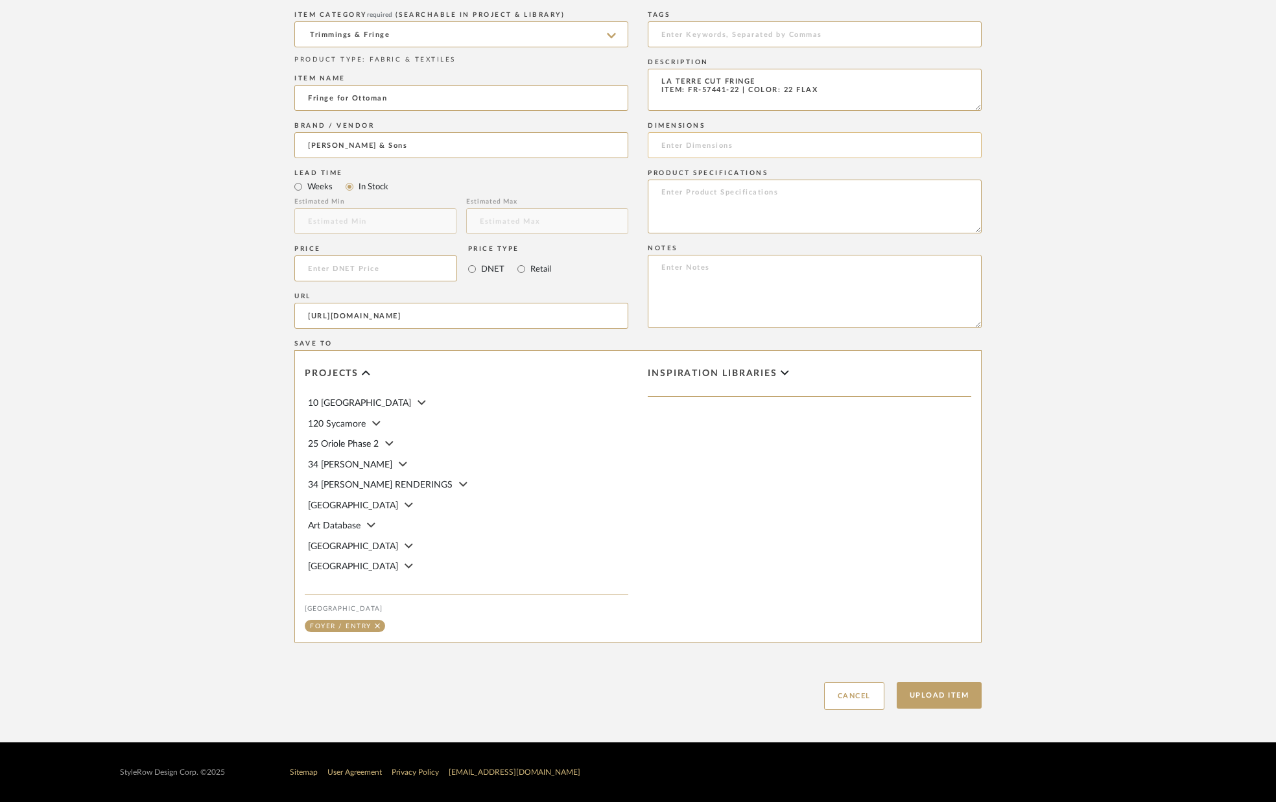
click at [728, 147] on input at bounding box center [815, 145] width 334 height 26
click at [936, 694] on button "Upload Item" at bounding box center [940, 695] width 86 height 27
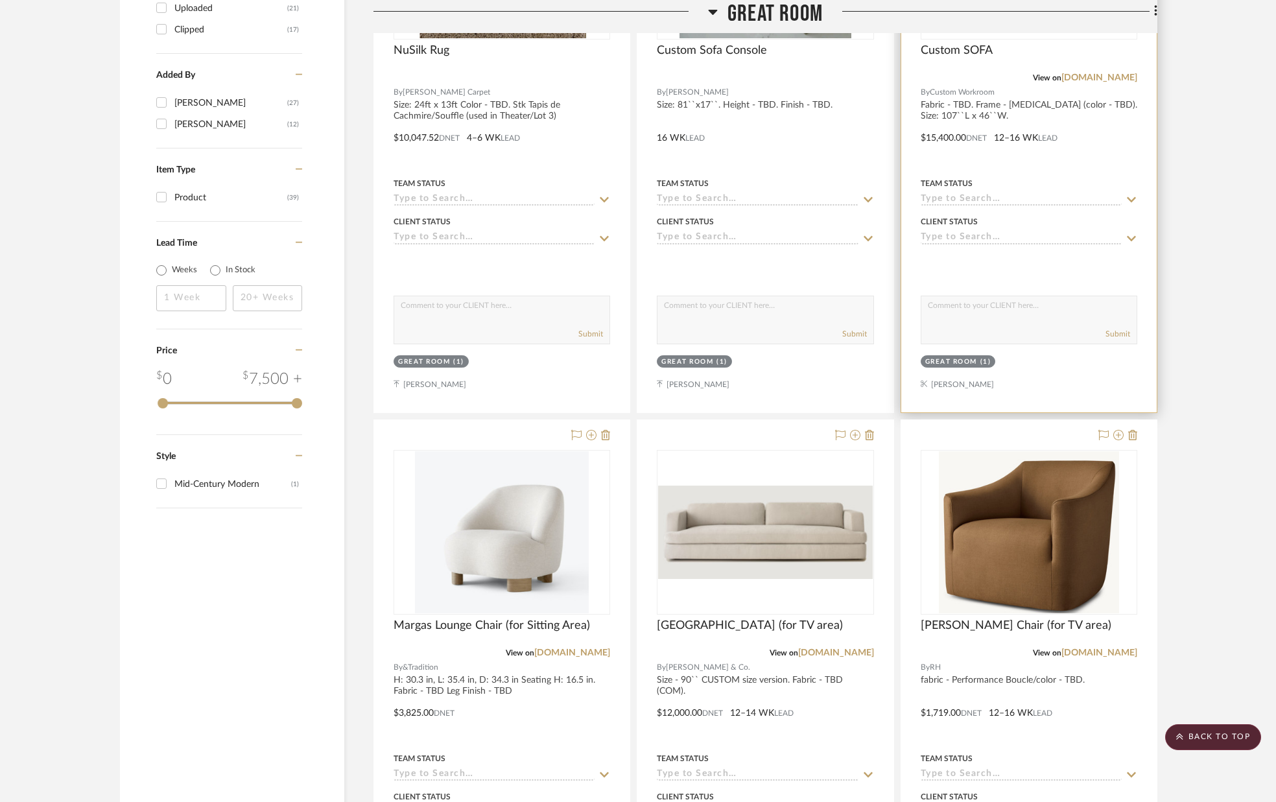
scroll to position [1717, 0]
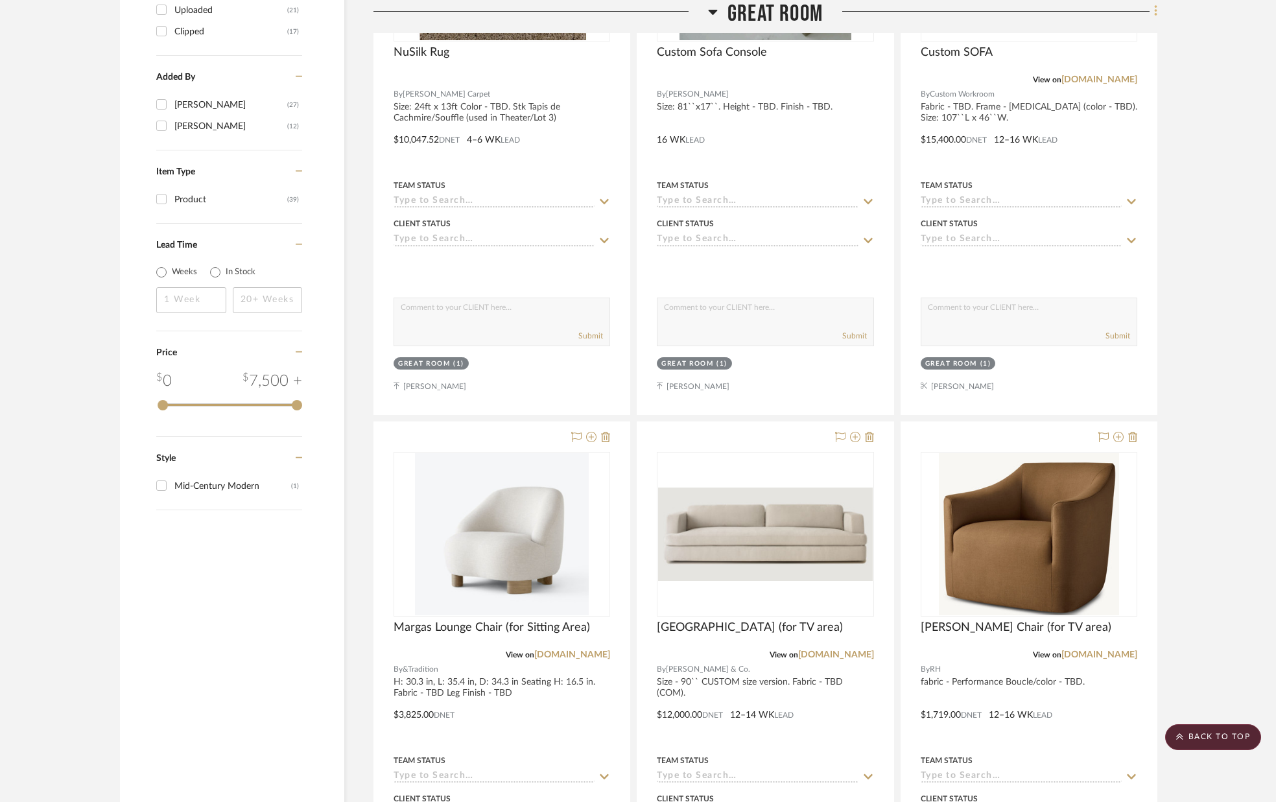
click at [1156, 10] on icon at bounding box center [1156, 12] width 4 height 14
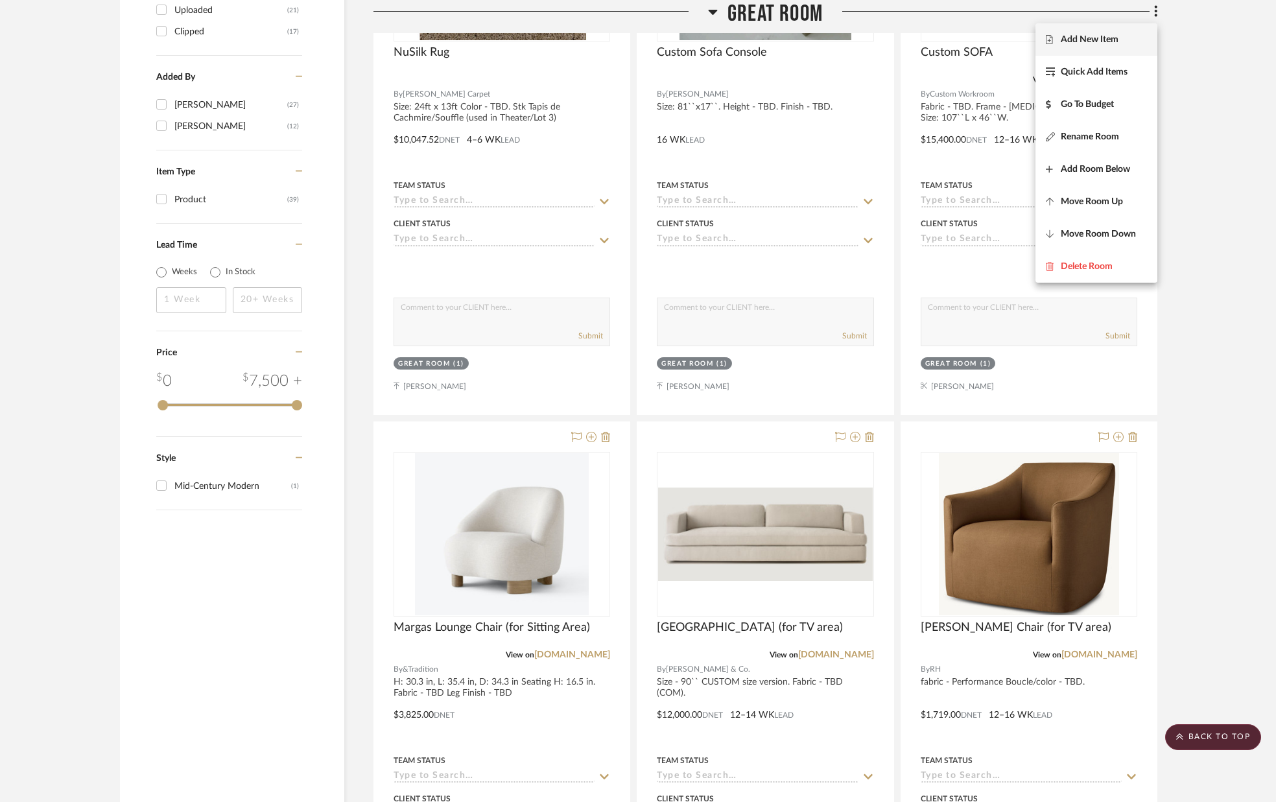
click at [1121, 43] on span "Add New Item" at bounding box center [1096, 39] width 101 height 11
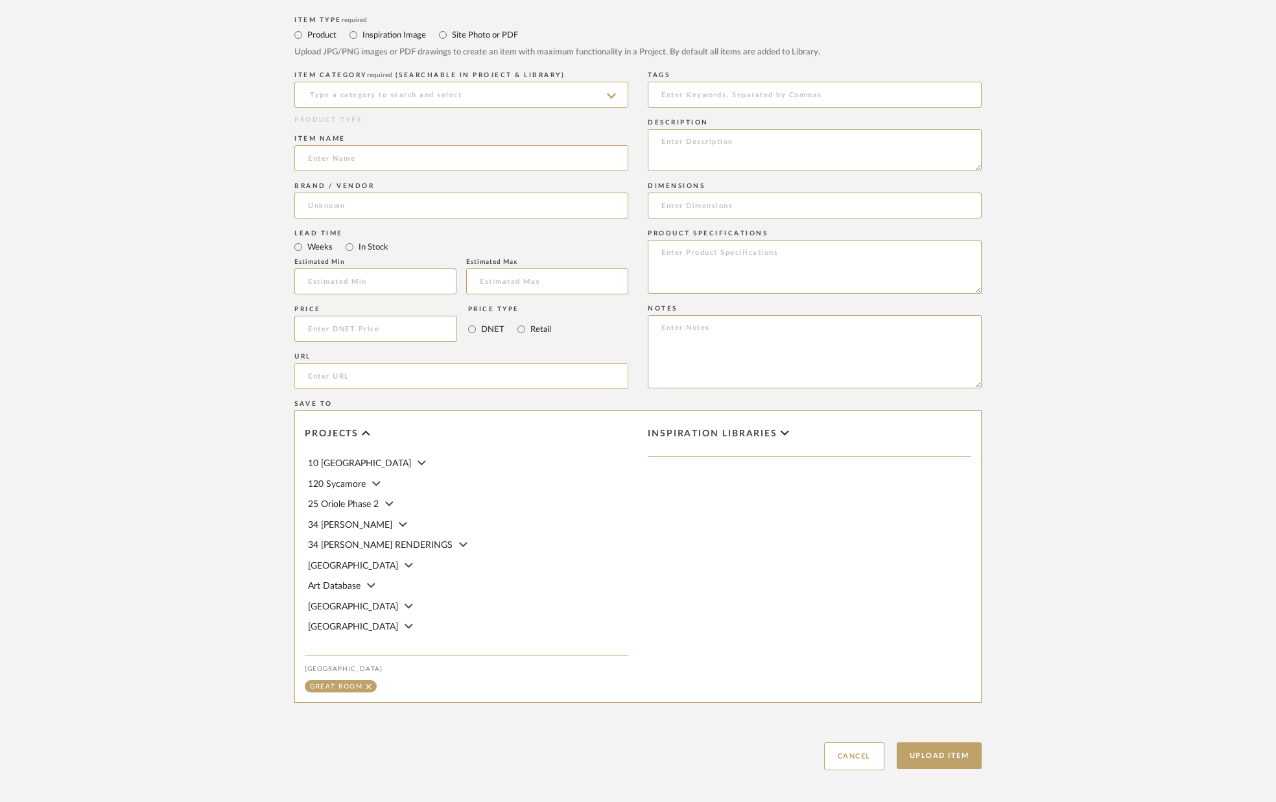
scroll to position [576, 0]
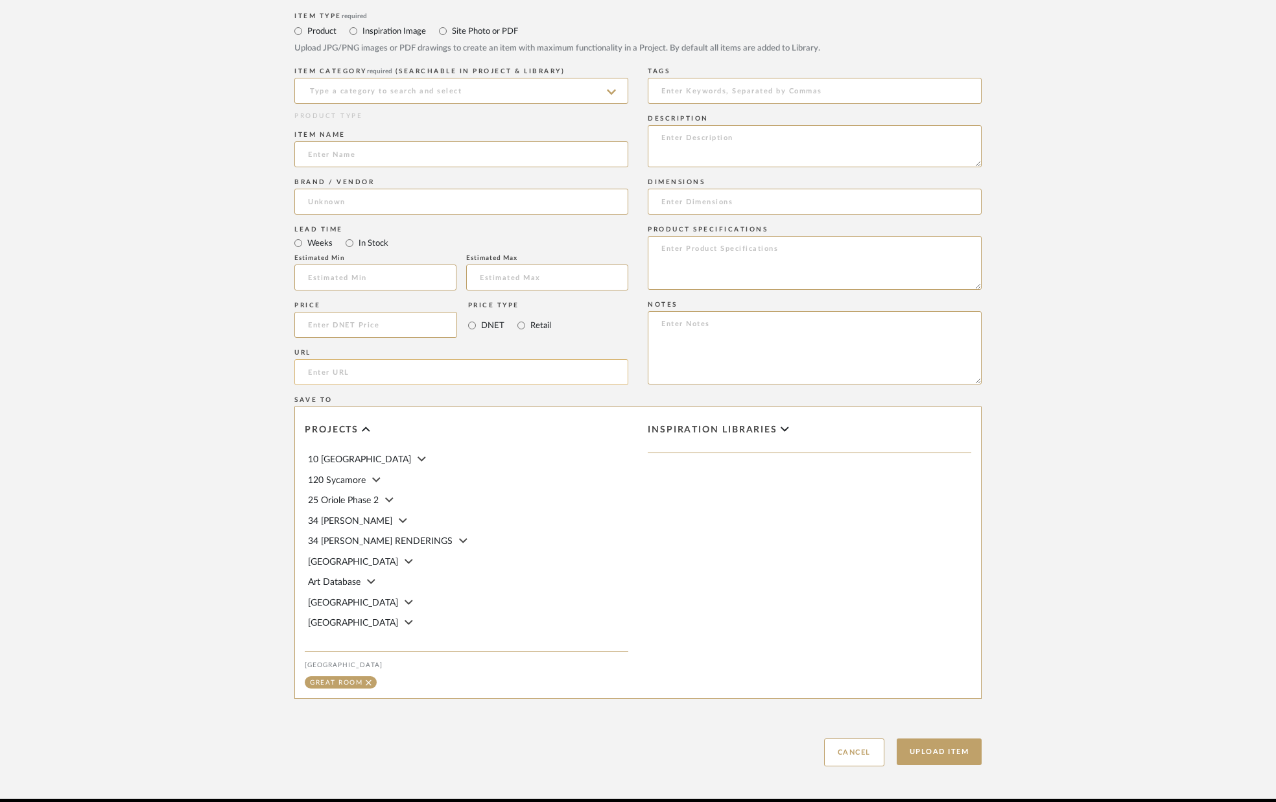
click at [449, 379] on input "url" at bounding box center [461, 372] width 334 height 26
paste input "LA TERRE CUT FRINGE ITEM: FR-57441-22 | COLOR: 22 FLAX"
type input "LA TERRE CUT FRINGE ITEM: FR-57441-22 | COLOR: 22 FLAX"
click at [371, 95] on input at bounding box center [461, 91] width 334 height 26
click at [321, 119] on span "Fabrics" at bounding box center [326, 123] width 36 height 9
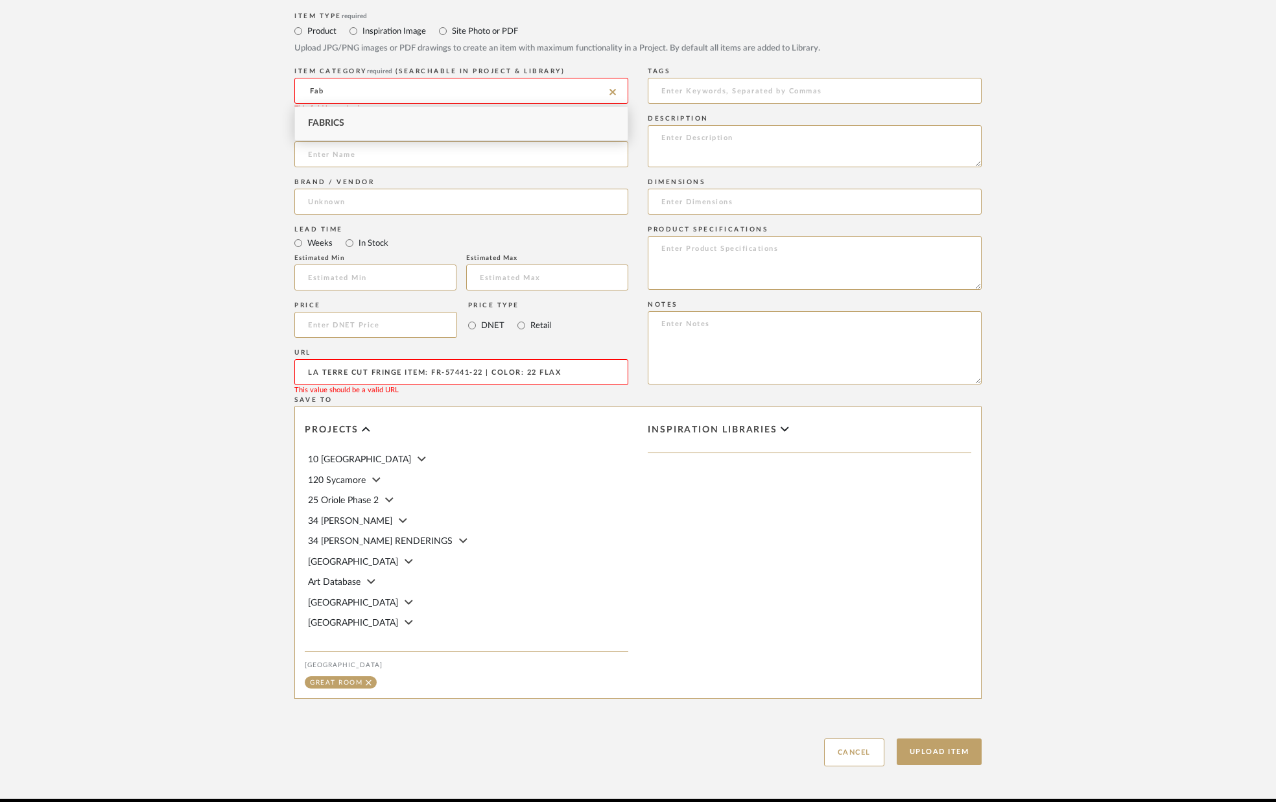
type input "Fabrics"
click at [333, 155] on input at bounding box center [461, 154] width 334 height 26
type input "Fabric for Chairs"
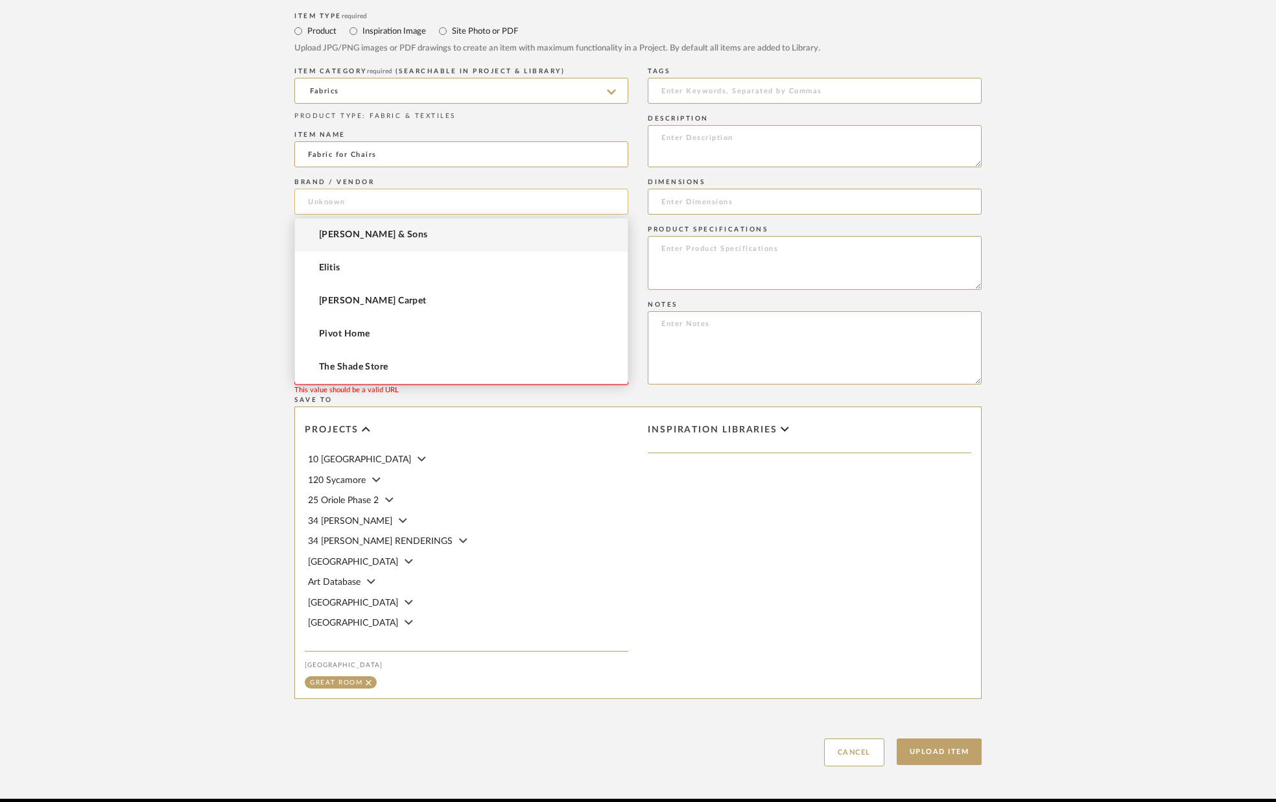
click at [336, 201] on input at bounding box center [461, 202] width 334 height 26
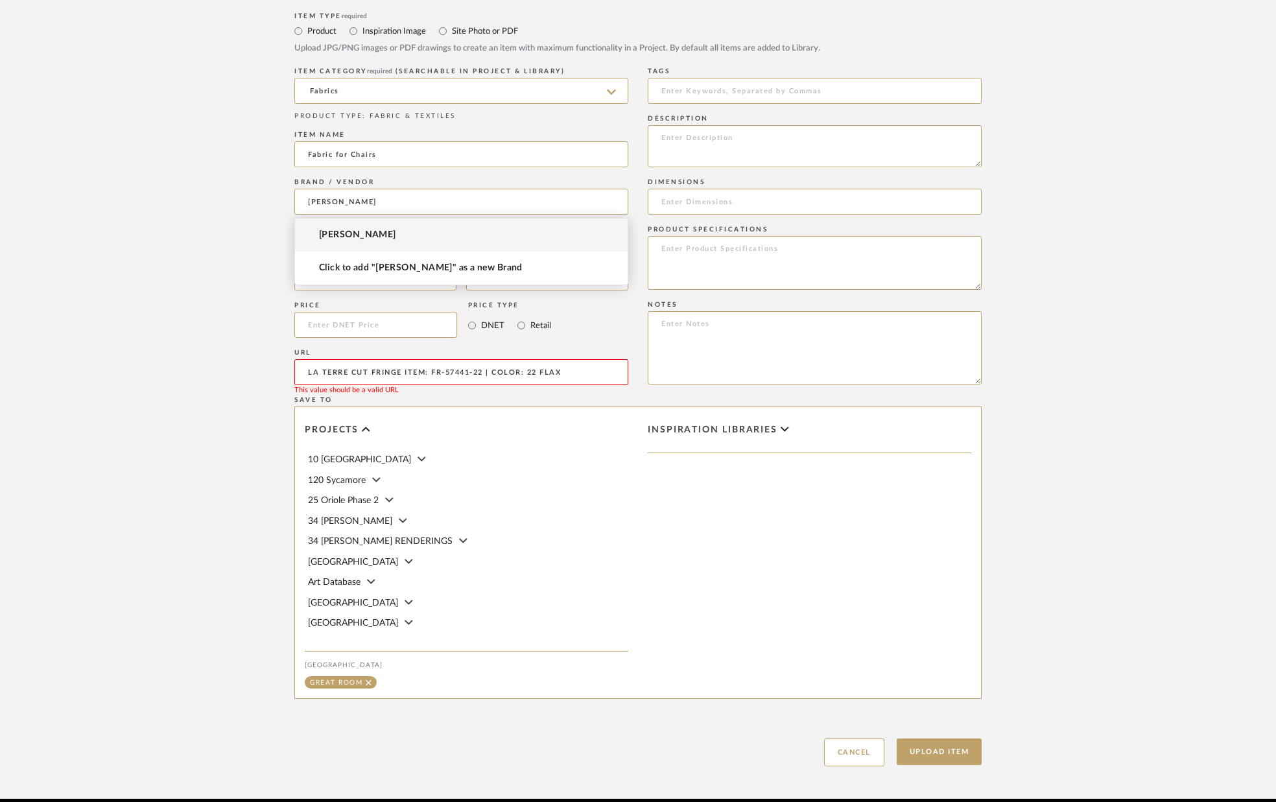
click at [364, 230] on span "[PERSON_NAME]" at bounding box center [357, 235] width 77 height 11
type input "[PERSON_NAME]"
click at [674, 152] on textarea at bounding box center [815, 146] width 334 height 42
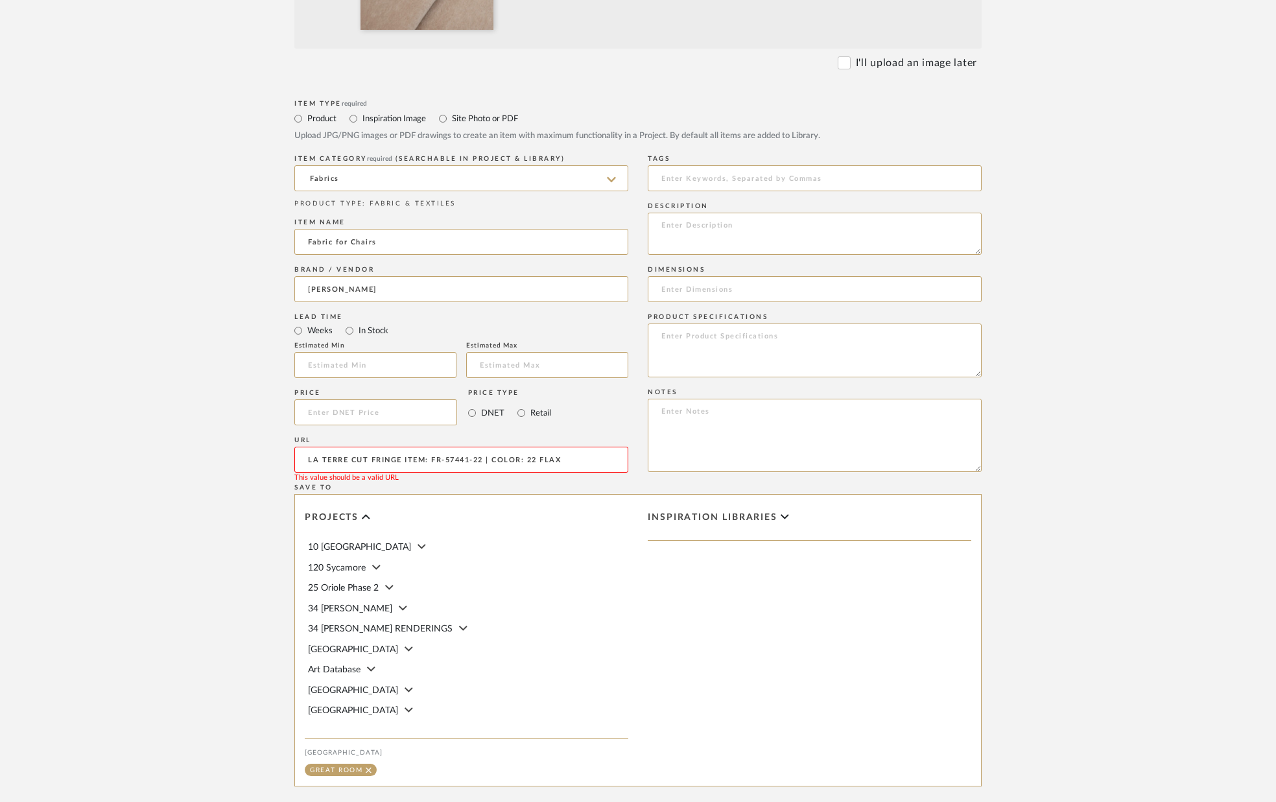
scroll to position [489, 0]
drag, startPoint x: 569, startPoint y: 460, endPoint x: 273, endPoint y: 457, distance: 295.7
click at [264, 466] on form "Bulk upload images - create multiple items Import from Pinterest - create items…" at bounding box center [638, 314] width 826 height 1078
drag, startPoint x: 580, startPoint y: 457, endPoint x: 332, endPoint y: 451, distance: 248.4
click at [333, 451] on input "LA TERRE CUT FRINGE ITEM: FR-57441-22 | COLOR: 22 FLAX" at bounding box center [461, 459] width 334 height 26
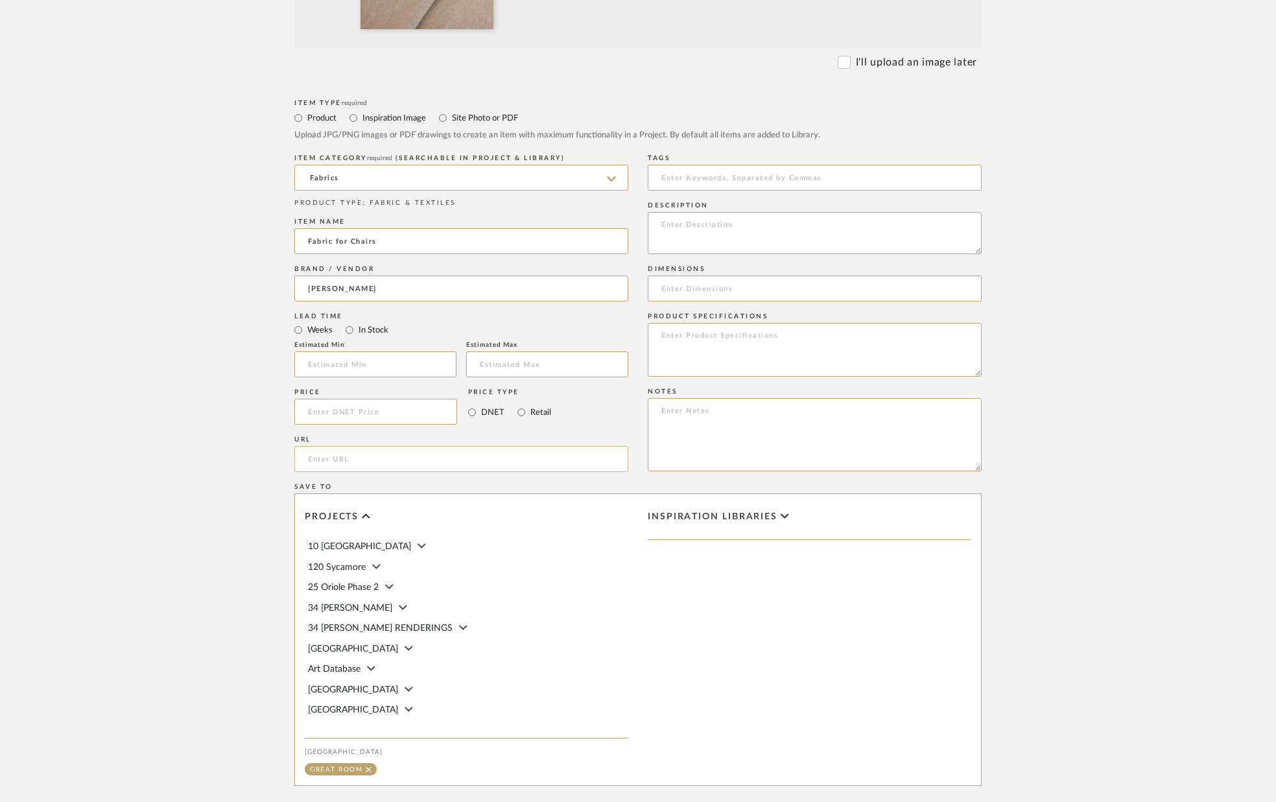
paste input "[URL][DOMAIN_NAME]"
type input "[URL][DOMAIN_NAME]"
click at [356, 364] on input "text" at bounding box center [375, 364] width 162 height 26
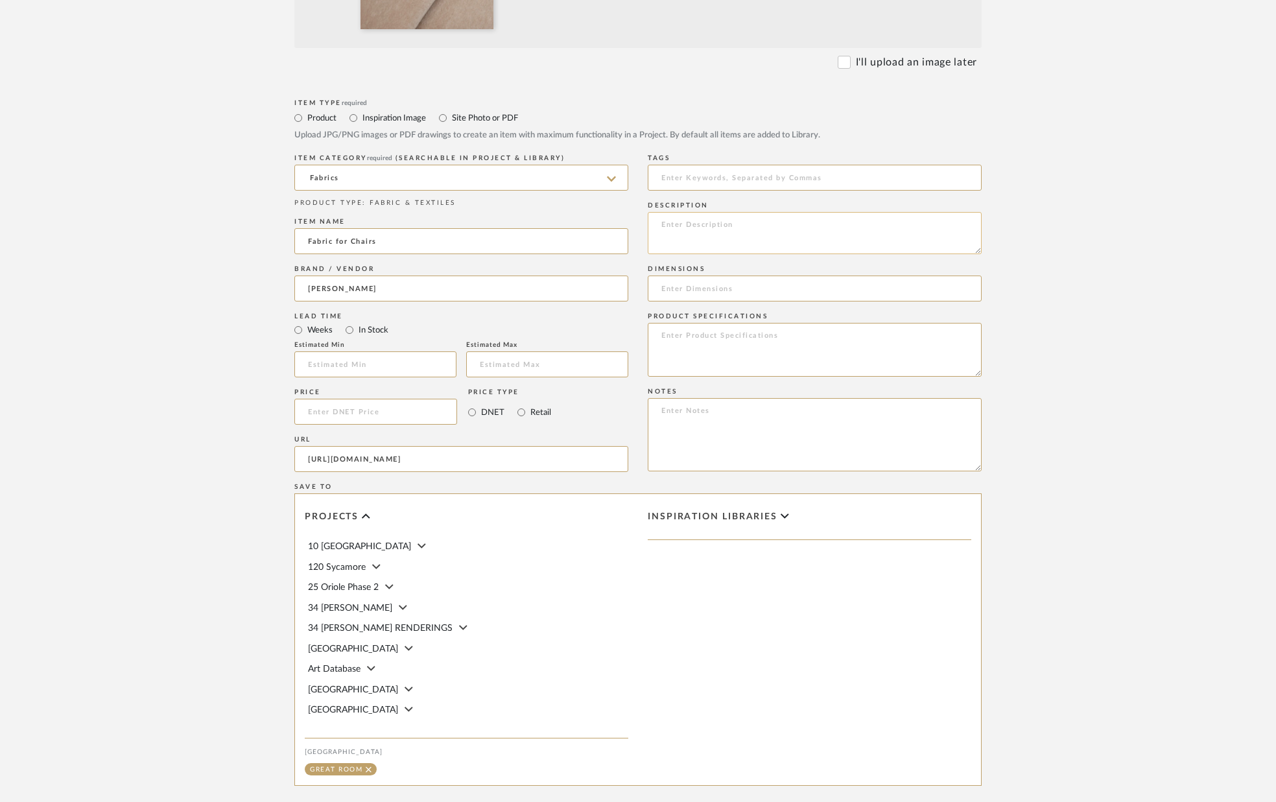
click at [672, 251] on textarea at bounding box center [815, 233] width 334 height 42
type textarea "[PERSON_NAME]/[PERSON_NAME] (#2-6956). Composition: Kid-Mohair."
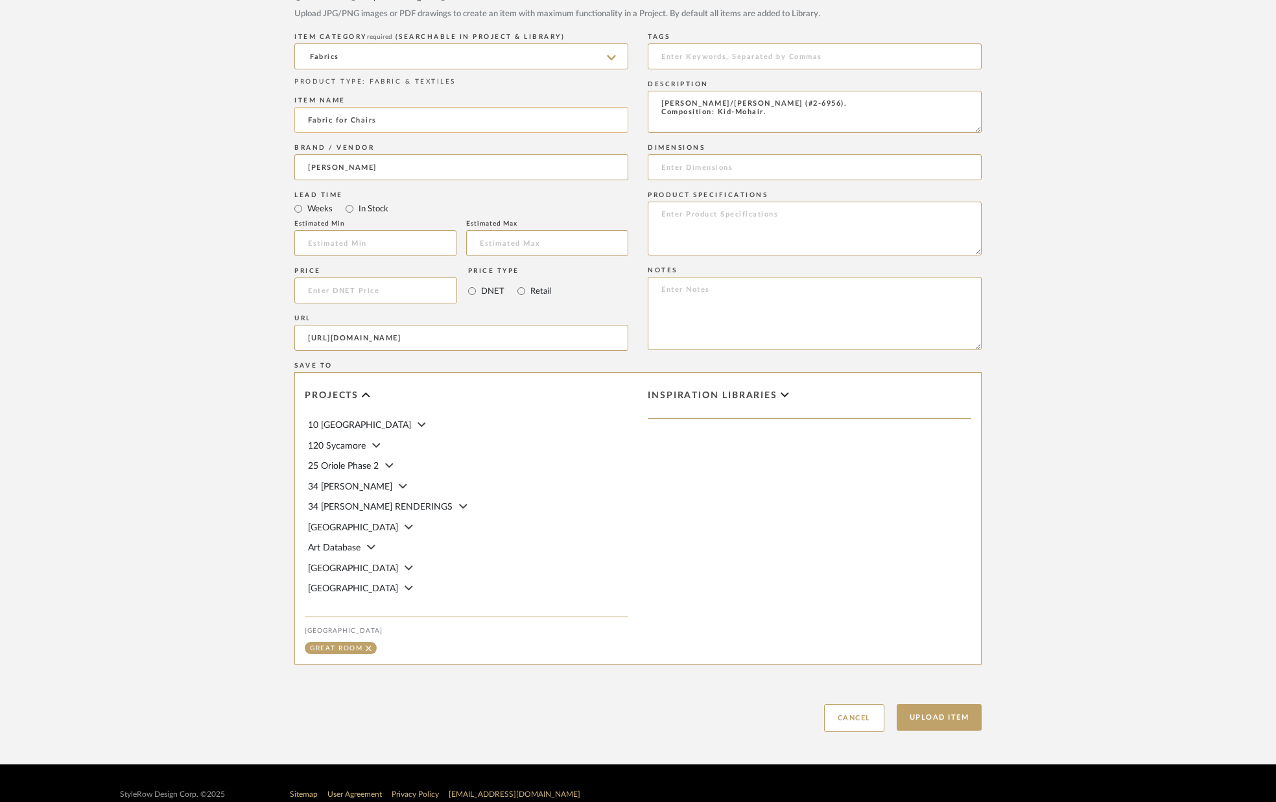
scroll to position [633, 0]
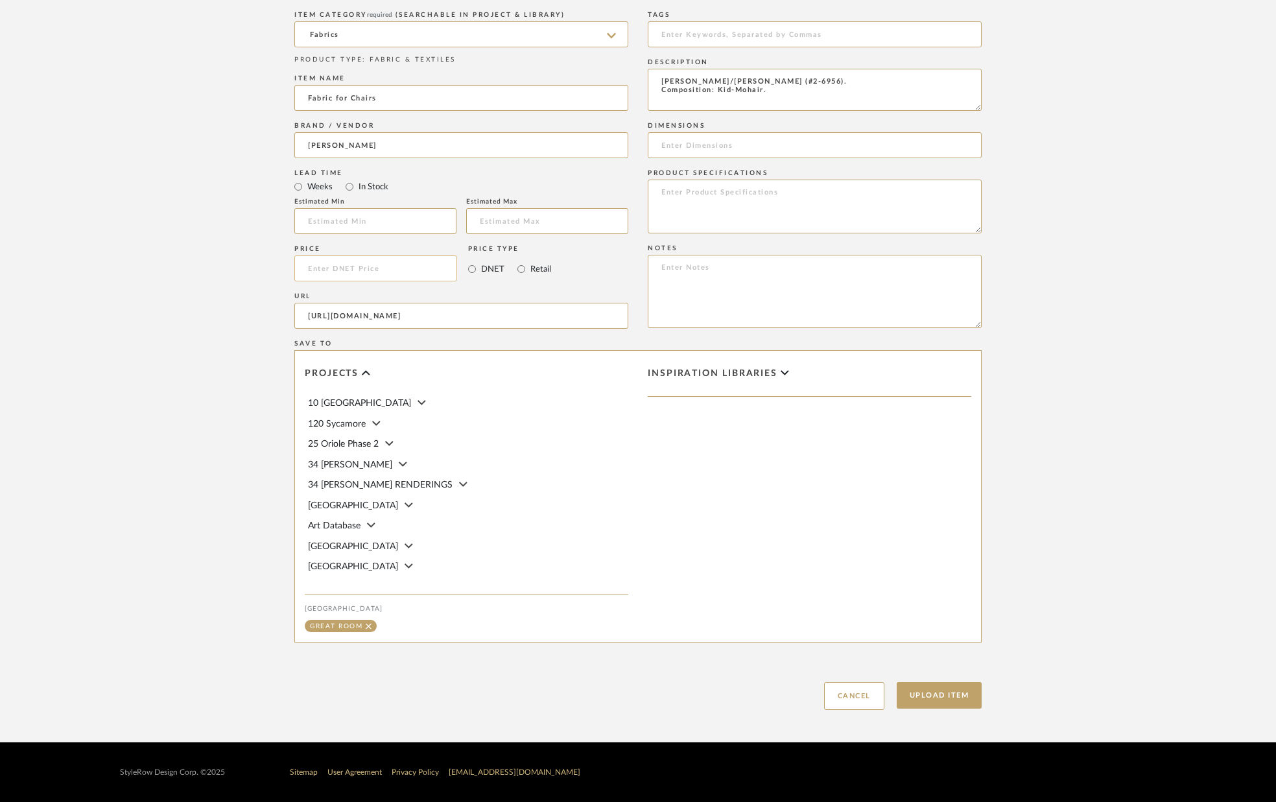
click at [423, 268] on input at bounding box center [375, 268] width 163 height 26
click at [949, 695] on button "Upload Item" at bounding box center [940, 695] width 86 height 27
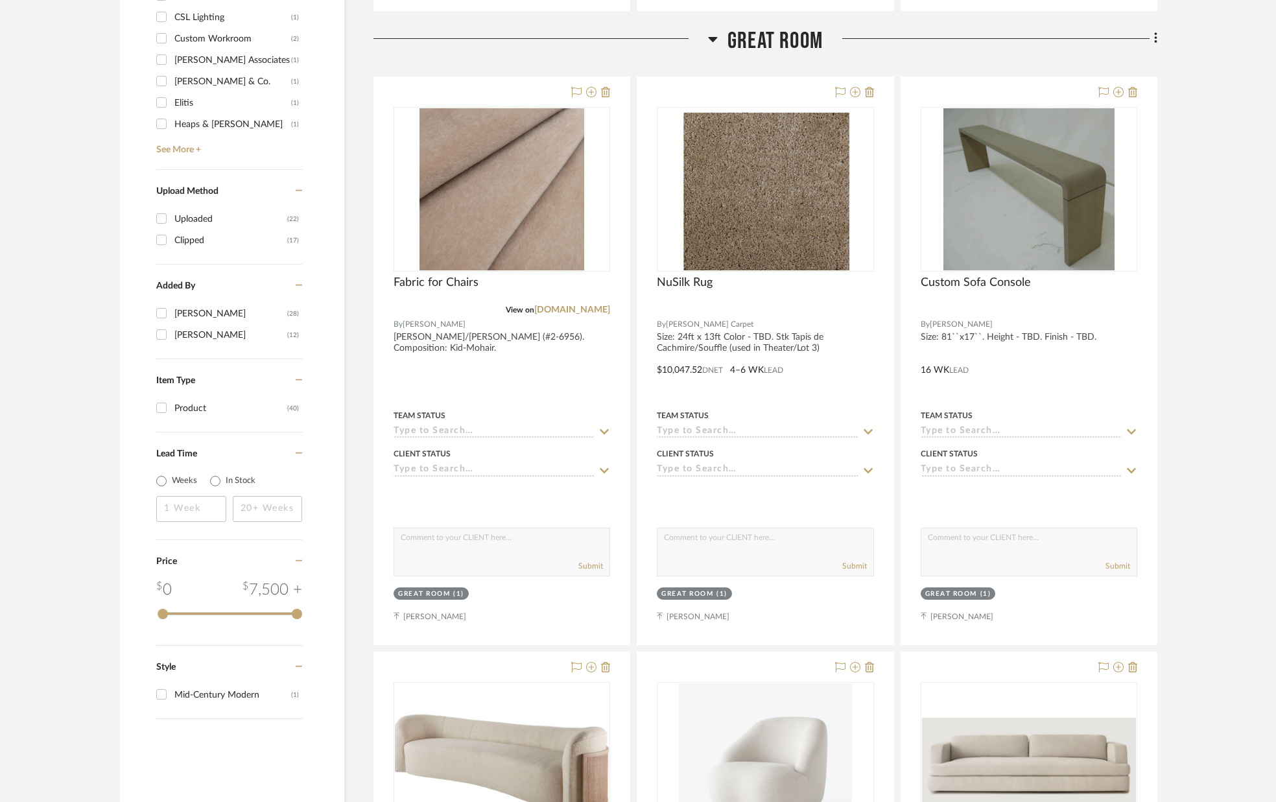
scroll to position [1513, 0]
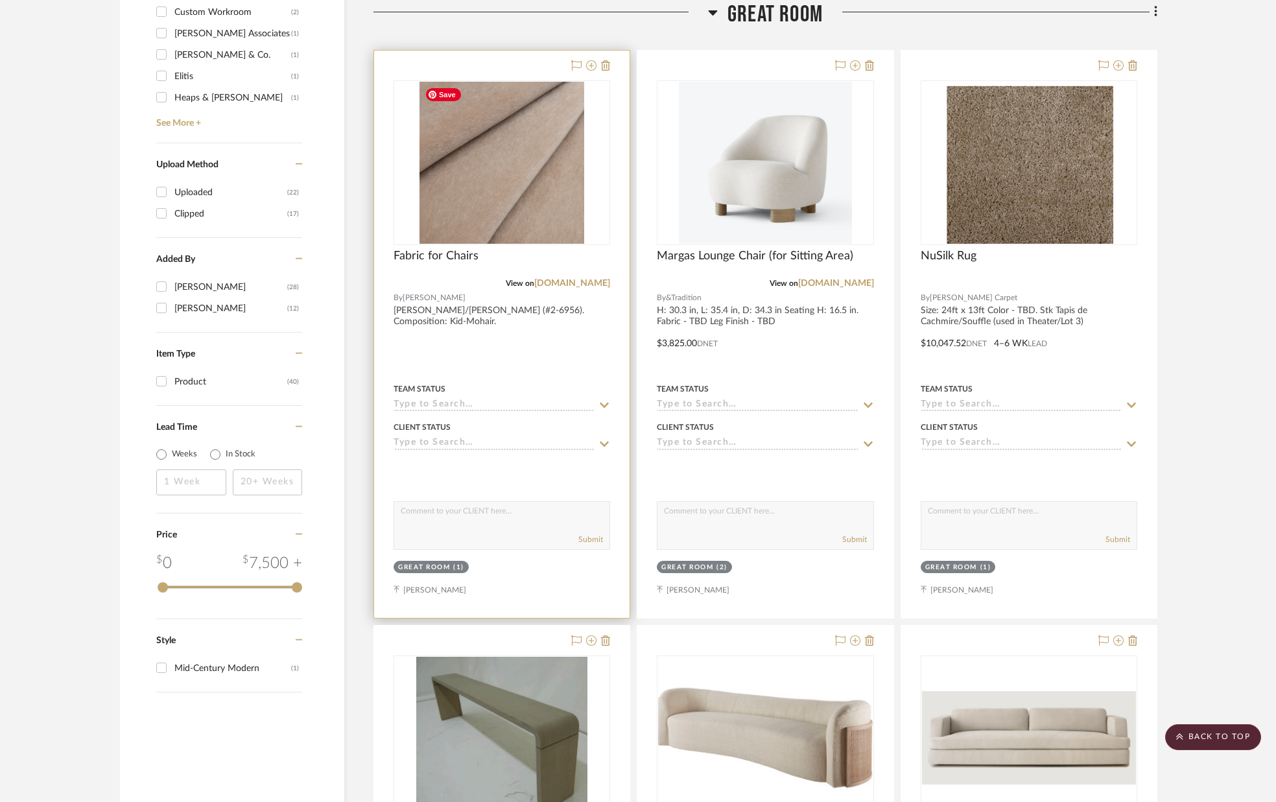
click at [488, 105] on img "0" at bounding box center [502, 163] width 165 height 162
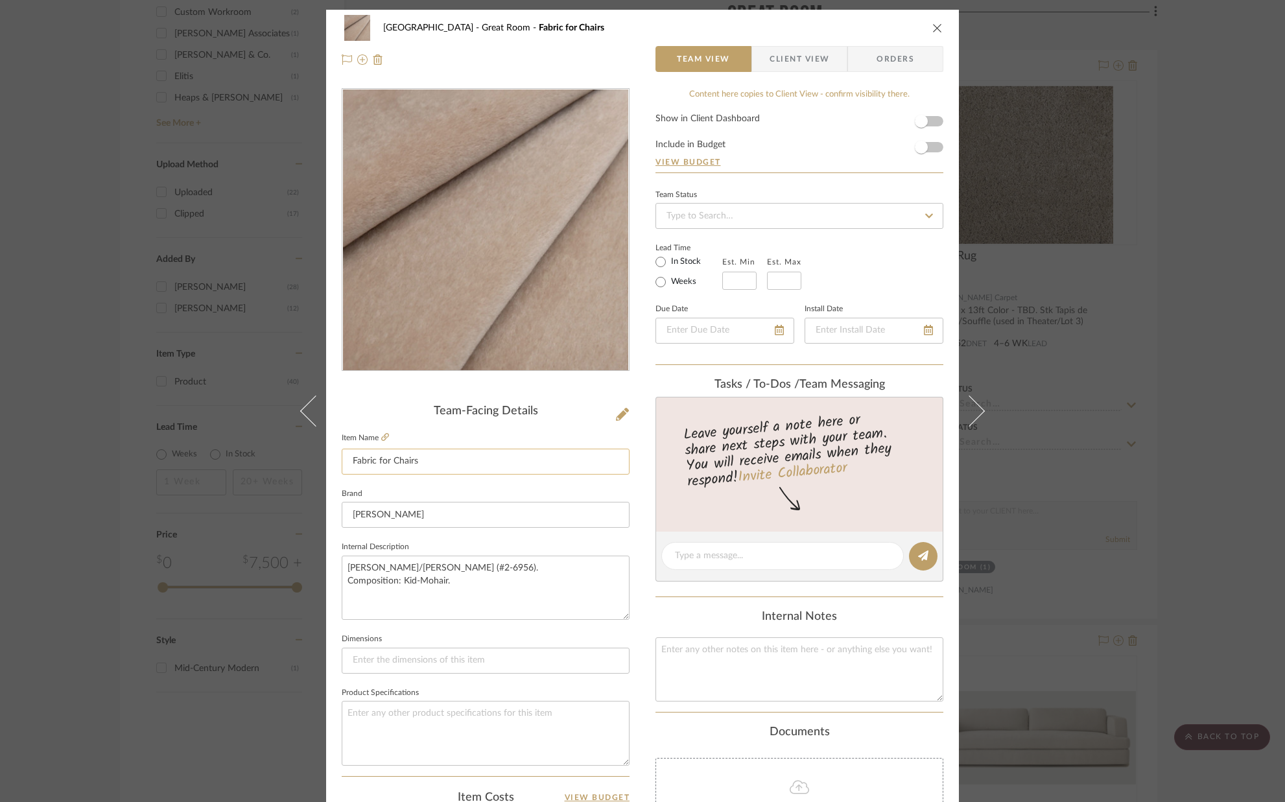
drag, startPoint x: 441, startPoint y: 463, endPoint x: 401, endPoint y: 460, distance: 39.6
click at [440, 463] on input "Fabric for Chairs" at bounding box center [486, 462] width 288 height 26
click at [387, 459] on input "Fabric for Chairs" at bounding box center [486, 462] width 288 height 26
type input "Fabric for Margas Lounge Chairs"
click at [434, 488] on fieldset "Brand [PERSON_NAME]" at bounding box center [486, 506] width 288 height 43
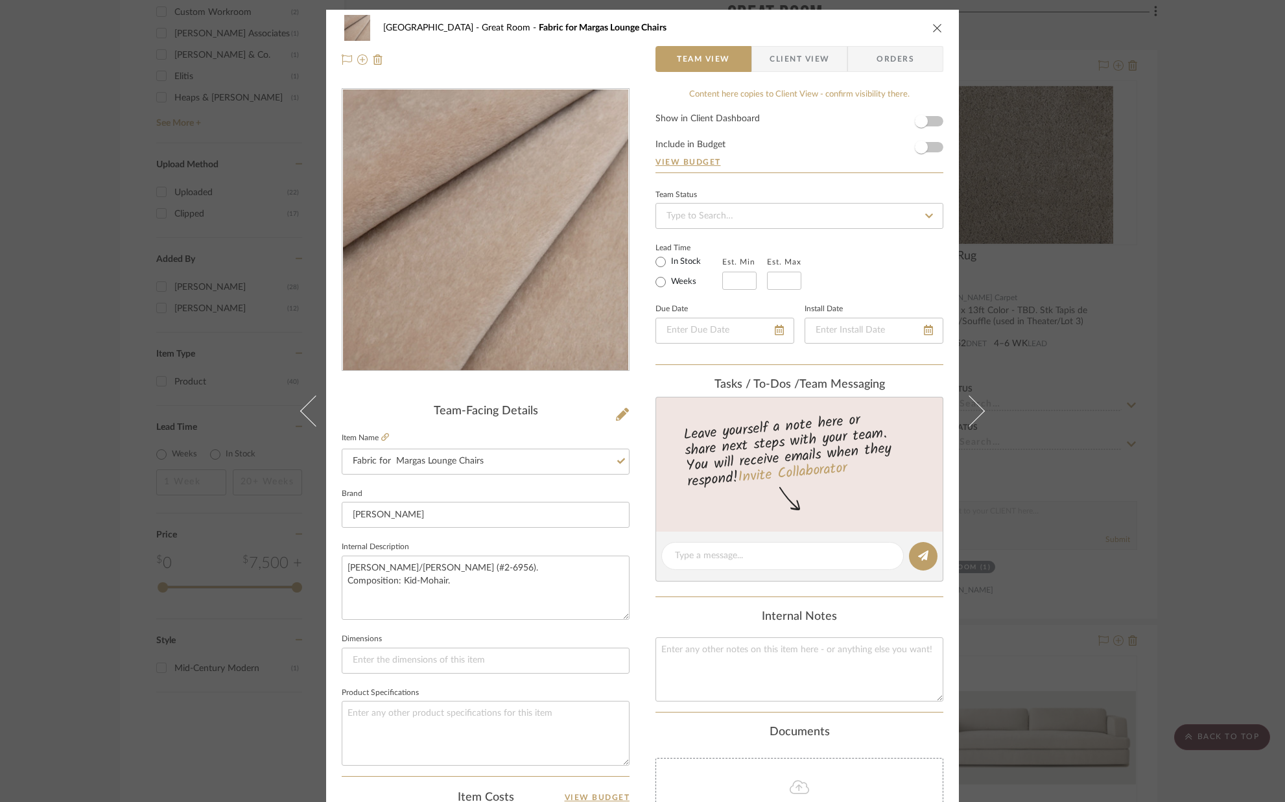
click at [932, 29] on icon "close" at bounding box center [937, 28] width 10 height 10
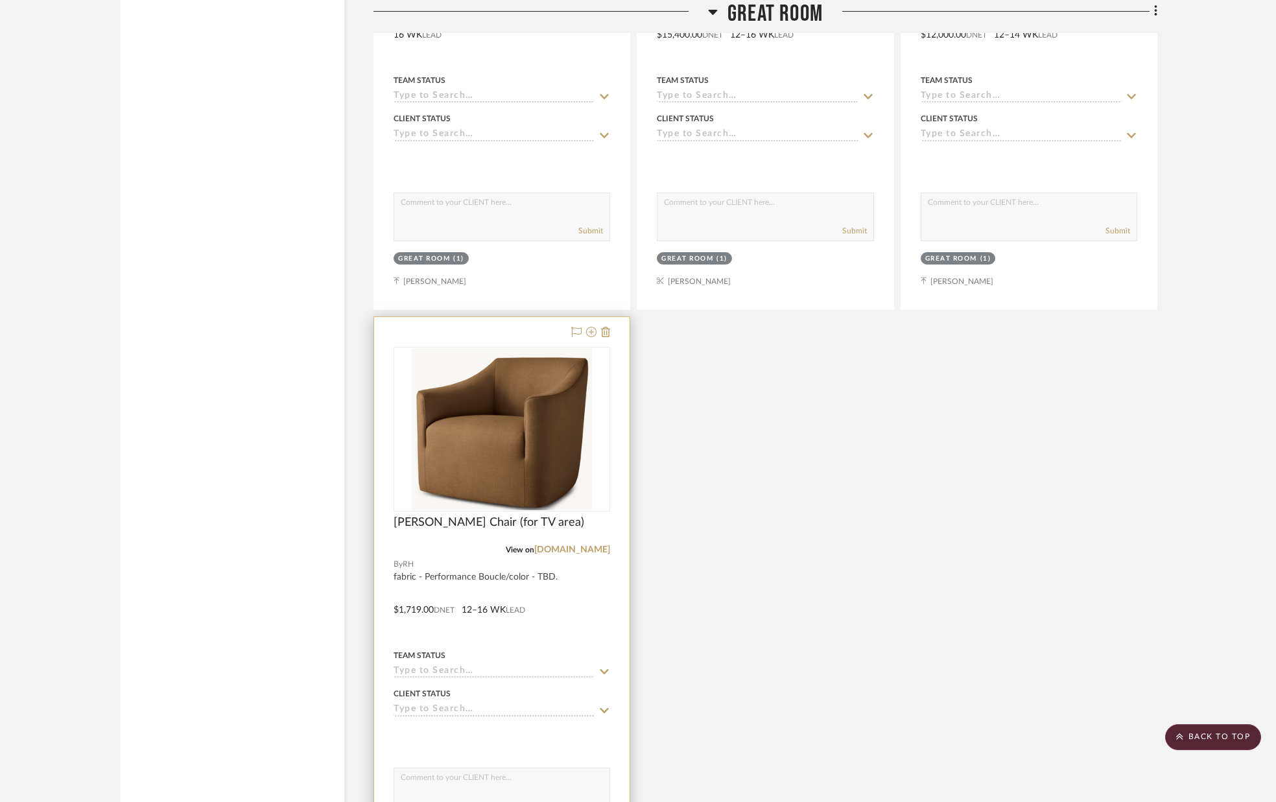
scroll to position [2399, 0]
click at [525, 407] on img "0" at bounding box center [485, 428] width 181 height 162
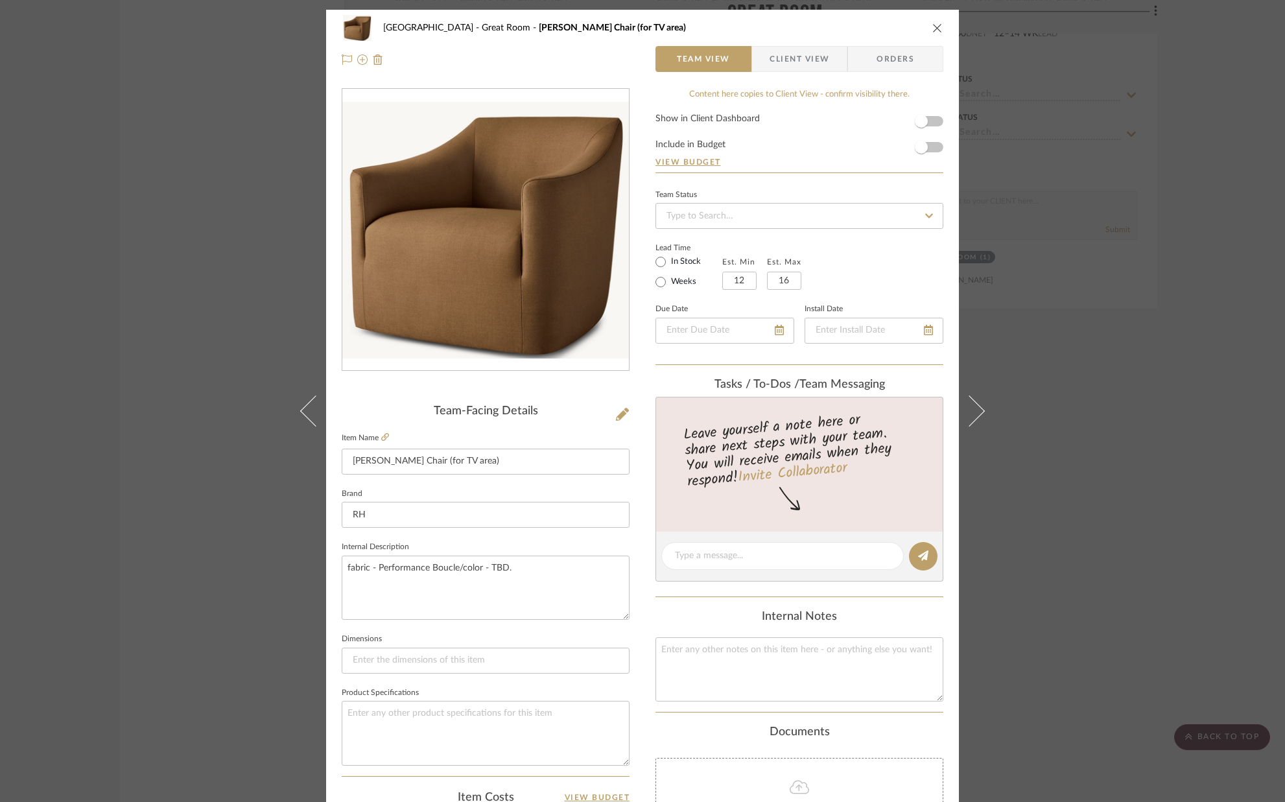
click at [934, 27] on icon "close" at bounding box center [937, 28] width 10 height 10
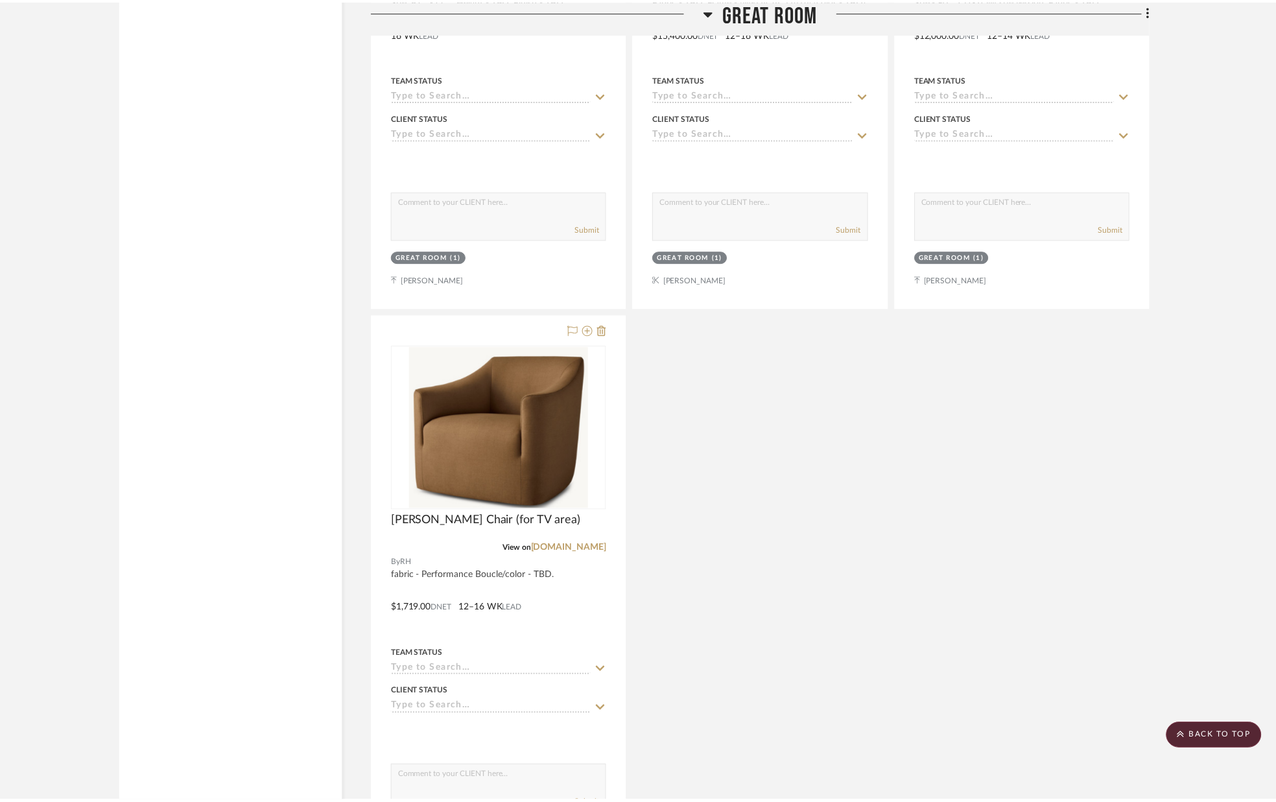
scroll to position [2399, 0]
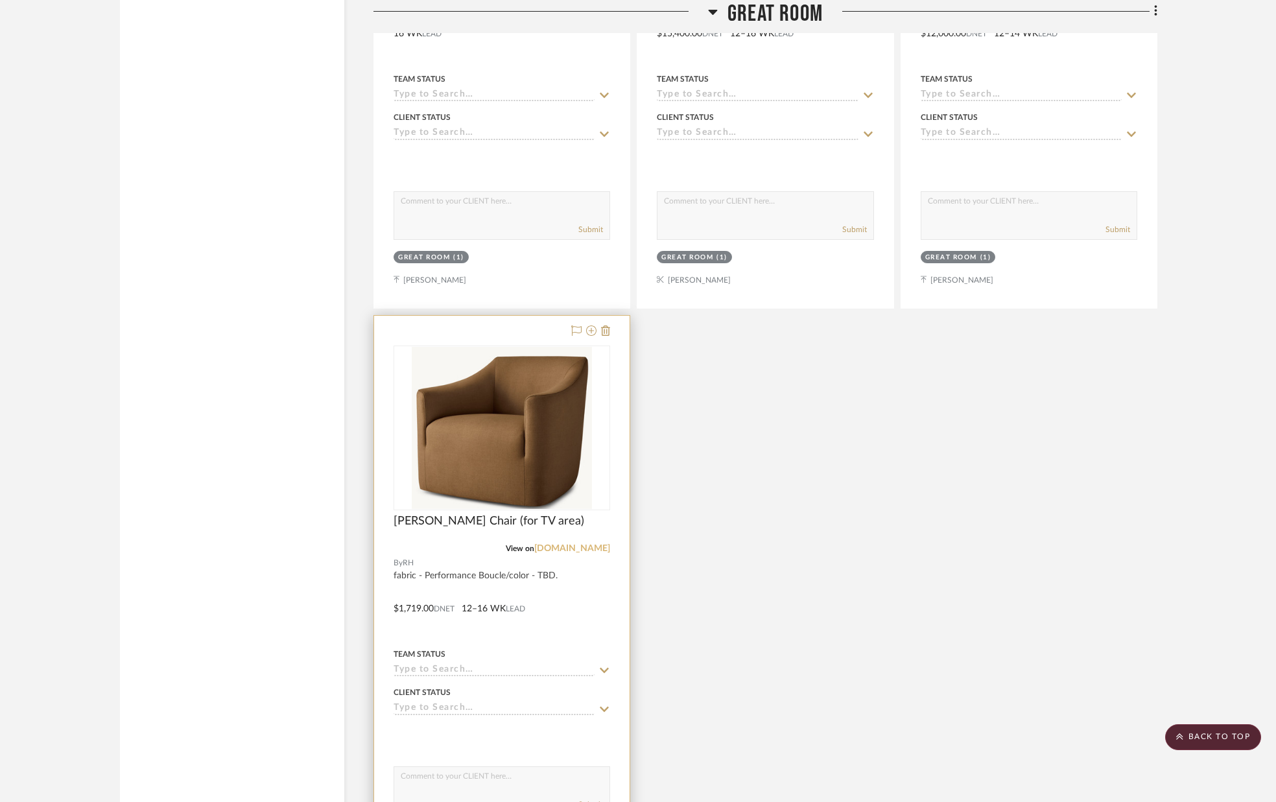
click at [595, 550] on link "[DOMAIN_NAME]" at bounding box center [572, 548] width 76 height 9
click at [462, 416] on img "0" at bounding box center [502, 428] width 181 height 162
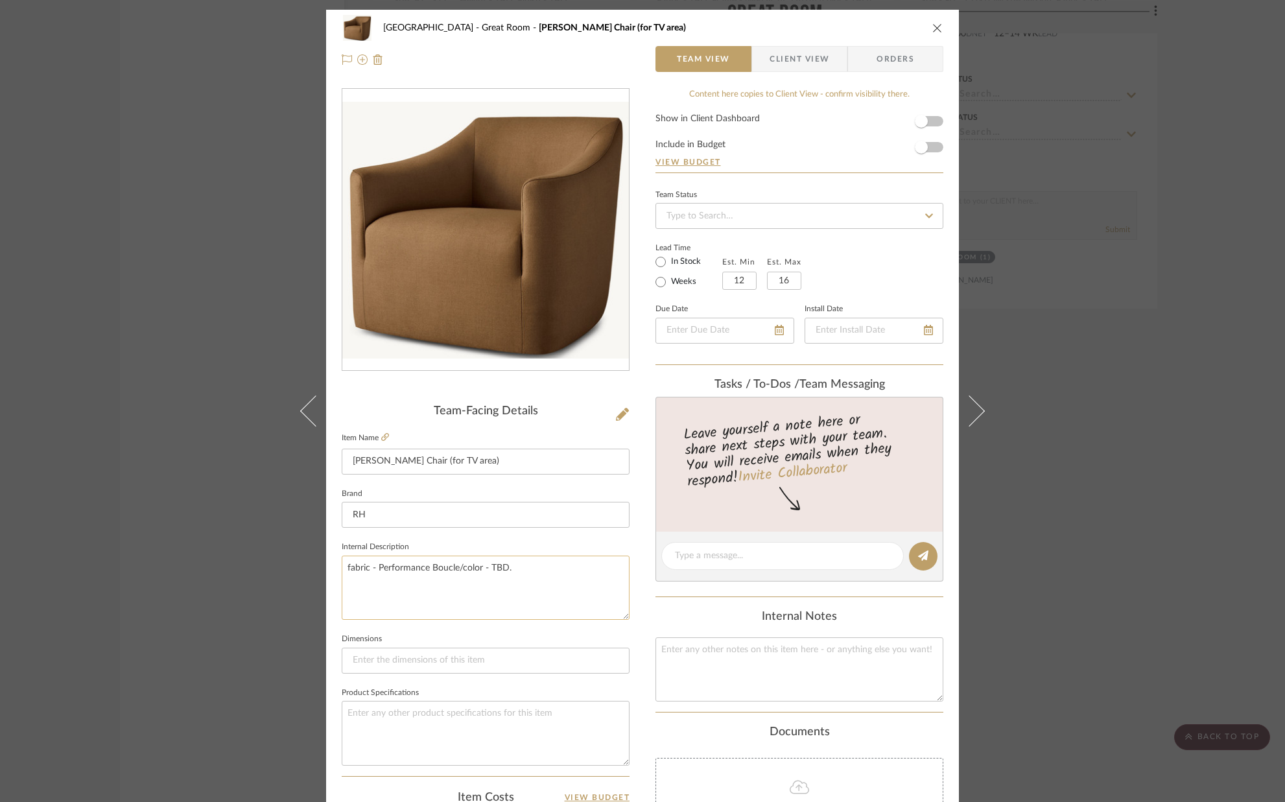
click at [508, 566] on textarea "fabric - Performance Boucle/color - TBD." at bounding box center [486, 588] width 288 height 64
type textarea "fabric - Performance Boucle/color - Natural.."
click at [486, 637] on fieldset "Dimensions" at bounding box center [486, 651] width 288 height 43
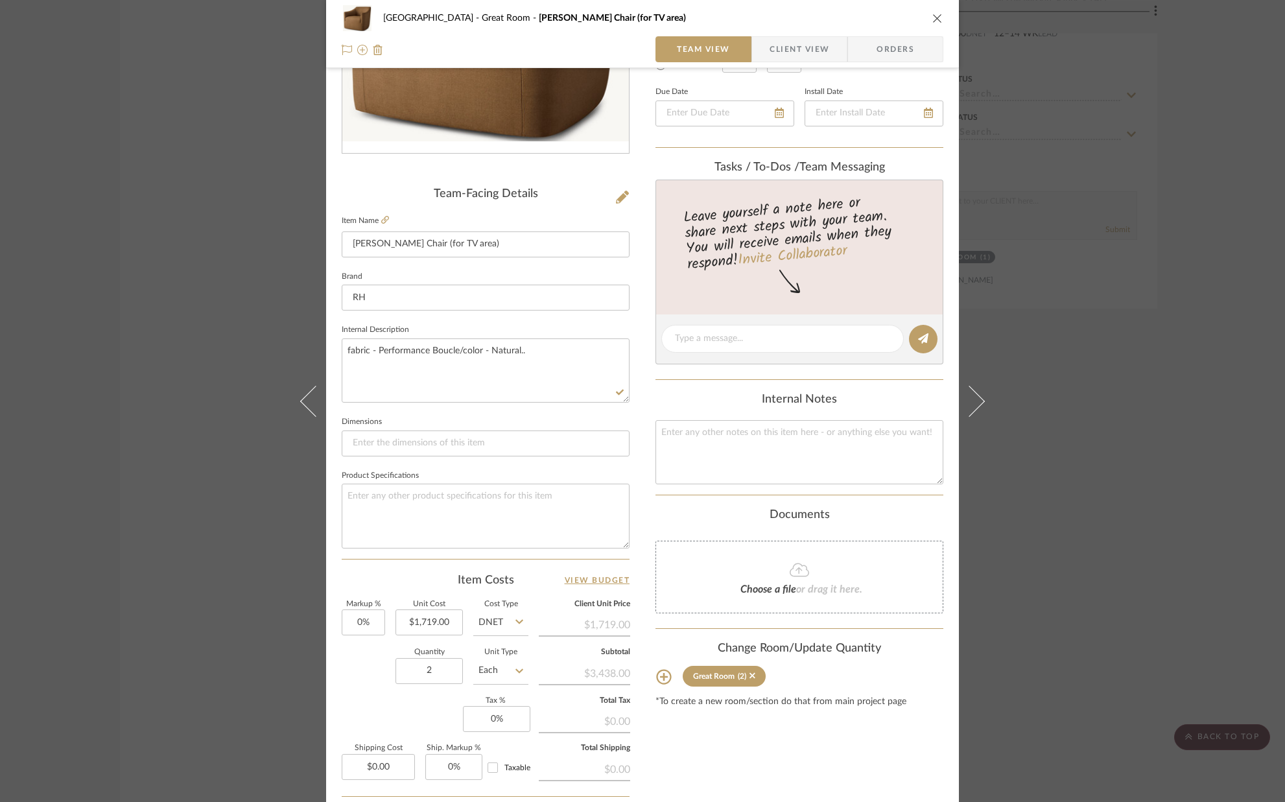
scroll to position [220, 0]
click at [456, 622] on input "1719.00" at bounding box center [429, 619] width 67 height 26
type input "$1,839.00"
click at [364, 667] on div "Quantity 2 Unit Type Each" at bounding box center [435, 669] width 187 height 46
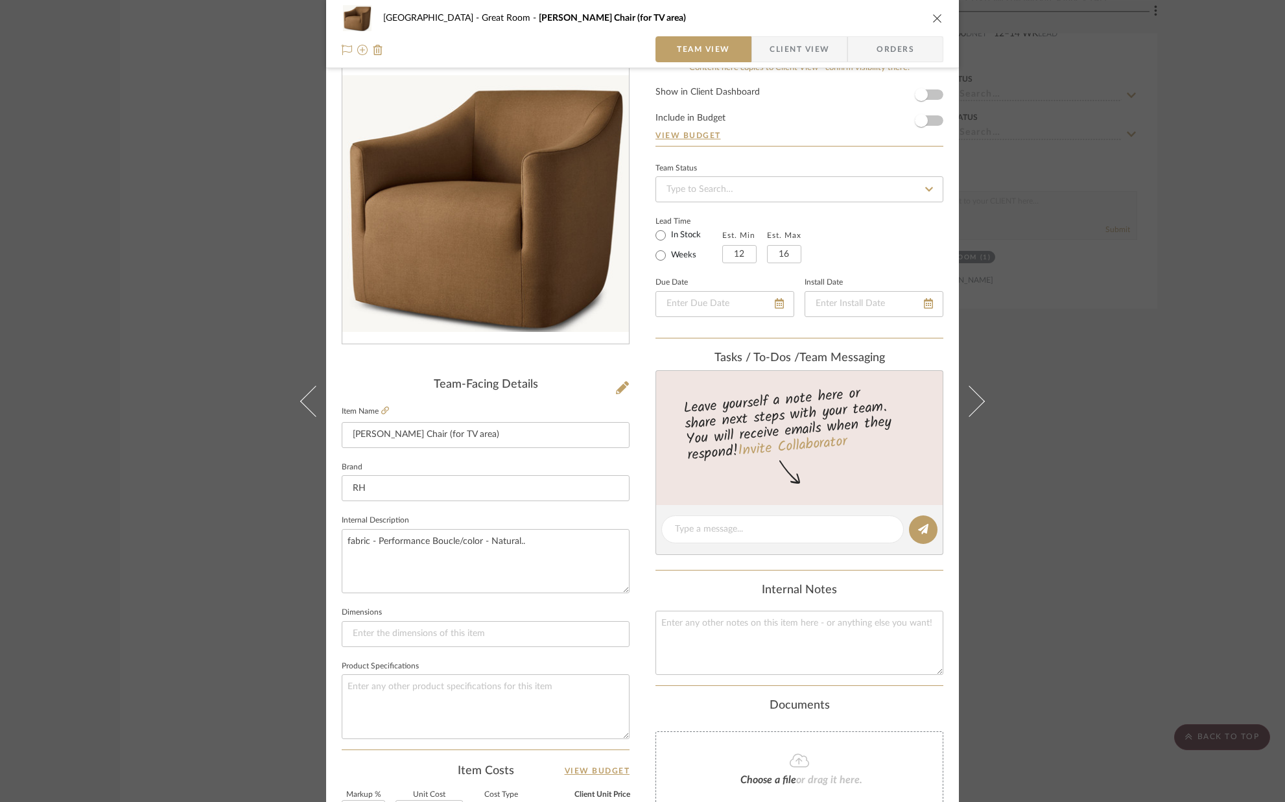
scroll to position [0, 0]
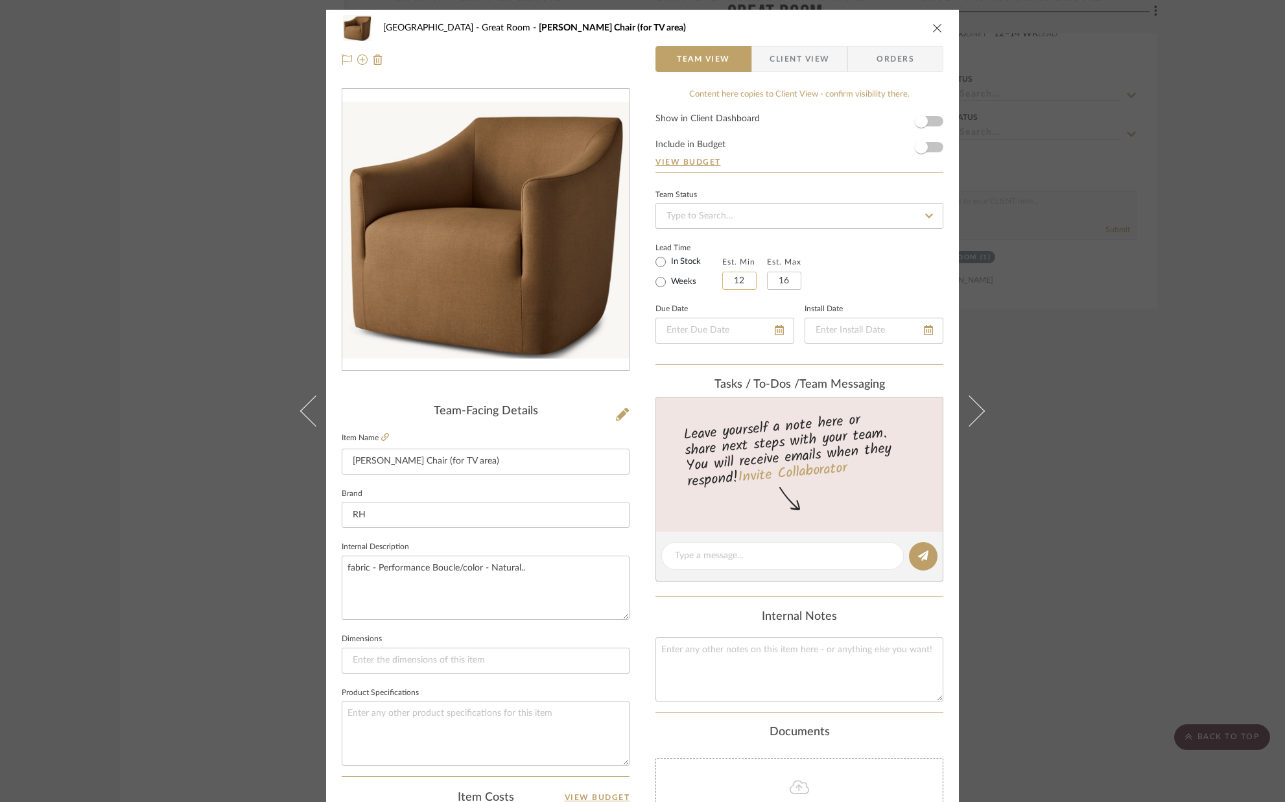
click at [750, 281] on input "12" at bounding box center [739, 281] width 34 height 18
type input "14"
click at [827, 281] on div "Lead Time In Stock Weeks Est. Min 14 Est. Max 16" at bounding box center [800, 264] width 288 height 51
click at [551, 574] on textarea "fabric - Performance Boucle/color - Natural.." at bounding box center [486, 588] width 288 height 64
type textarea "fabric - Performance Boucle/color - Natural. Available - early November."
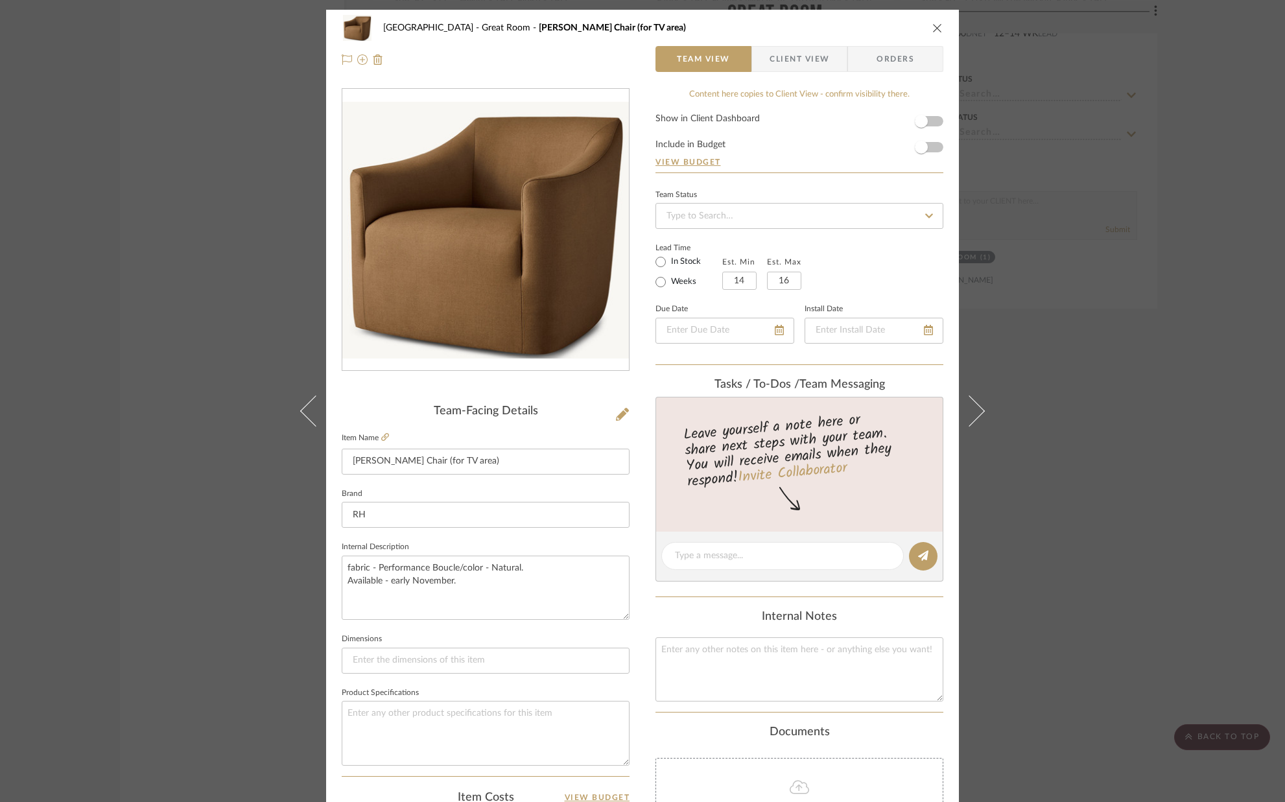
click at [529, 632] on fieldset "Dimensions" at bounding box center [486, 651] width 288 height 43
click at [932, 23] on icon "close" at bounding box center [937, 28] width 10 height 10
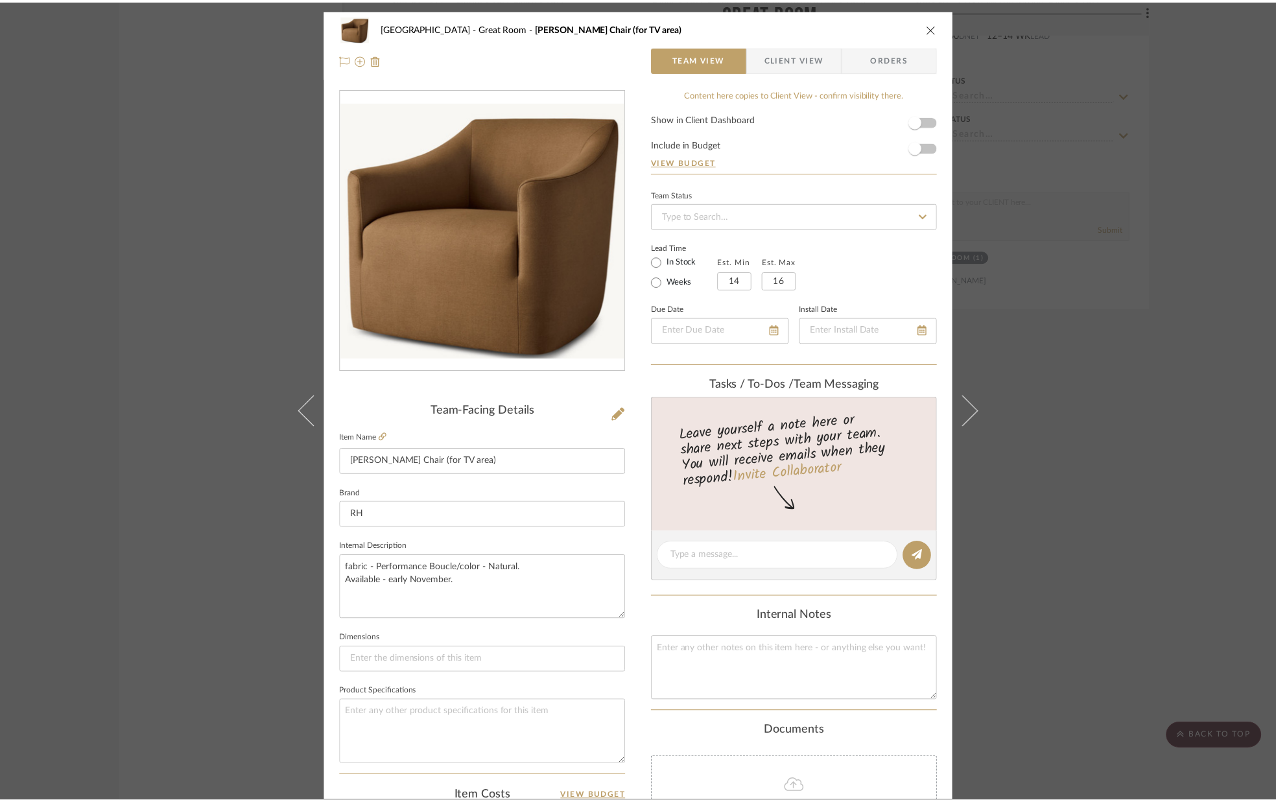
scroll to position [2399, 0]
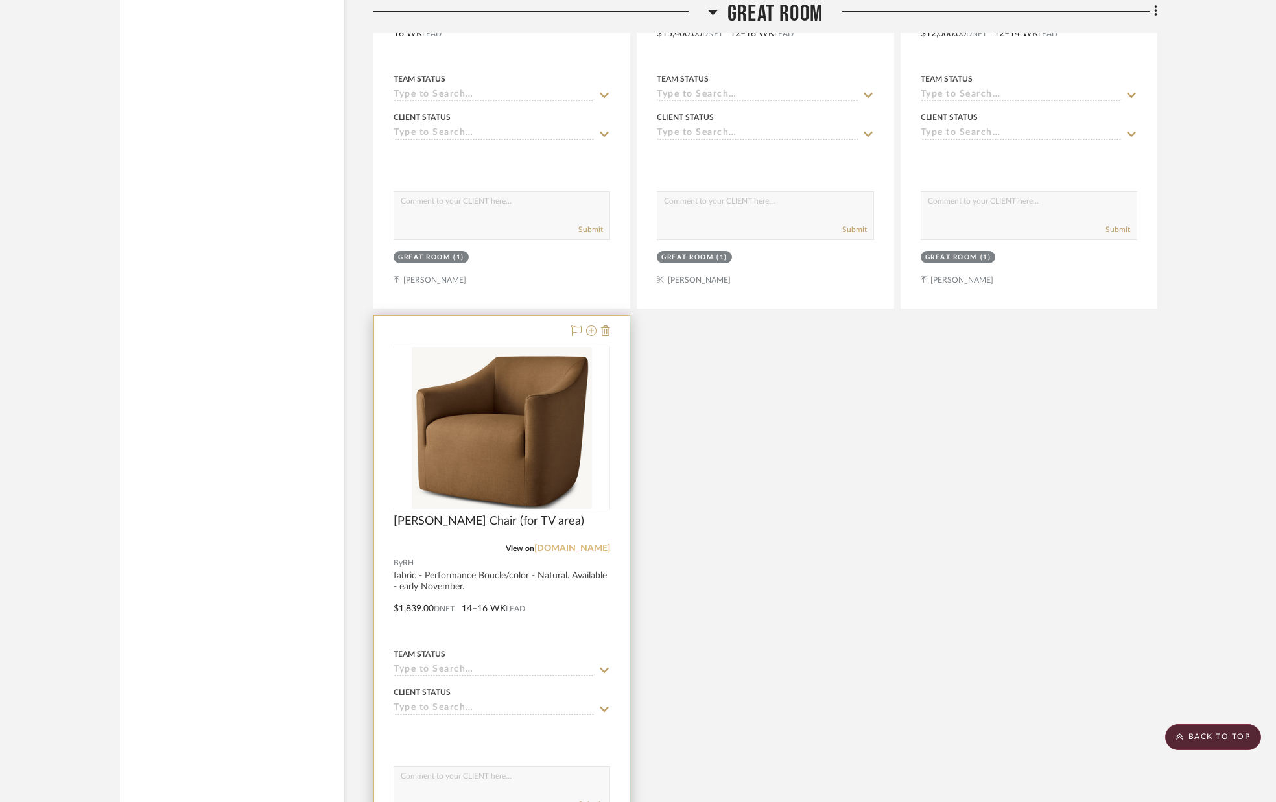
click at [593, 546] on link "[DOMAIN_NAME]" at bounding box center [572, 548] width 76 height 9
click at [549, 428] on img "0" at bounding box center [502, 428] width 181 height 162
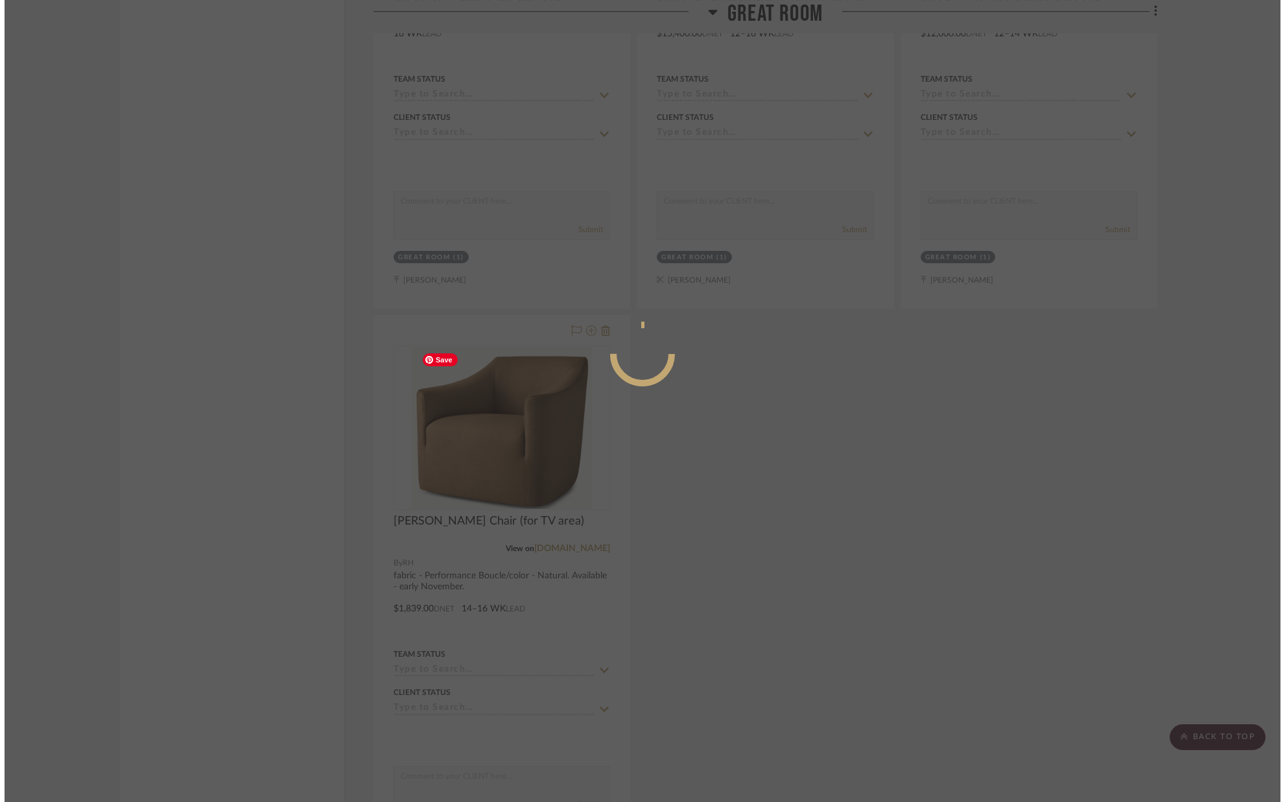
scroll to position [0, 0]
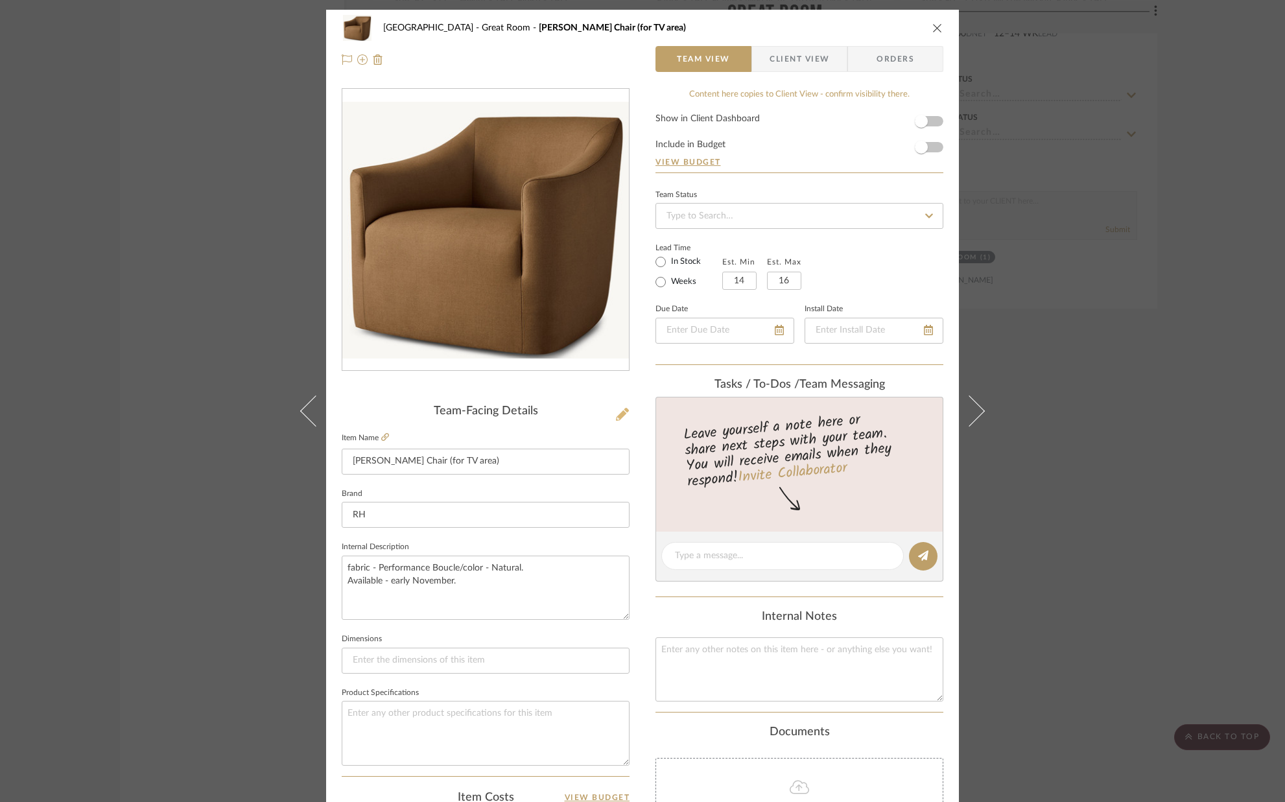
click at [616, 416] on icon at bounding box center [622, 414] width 13 height 13
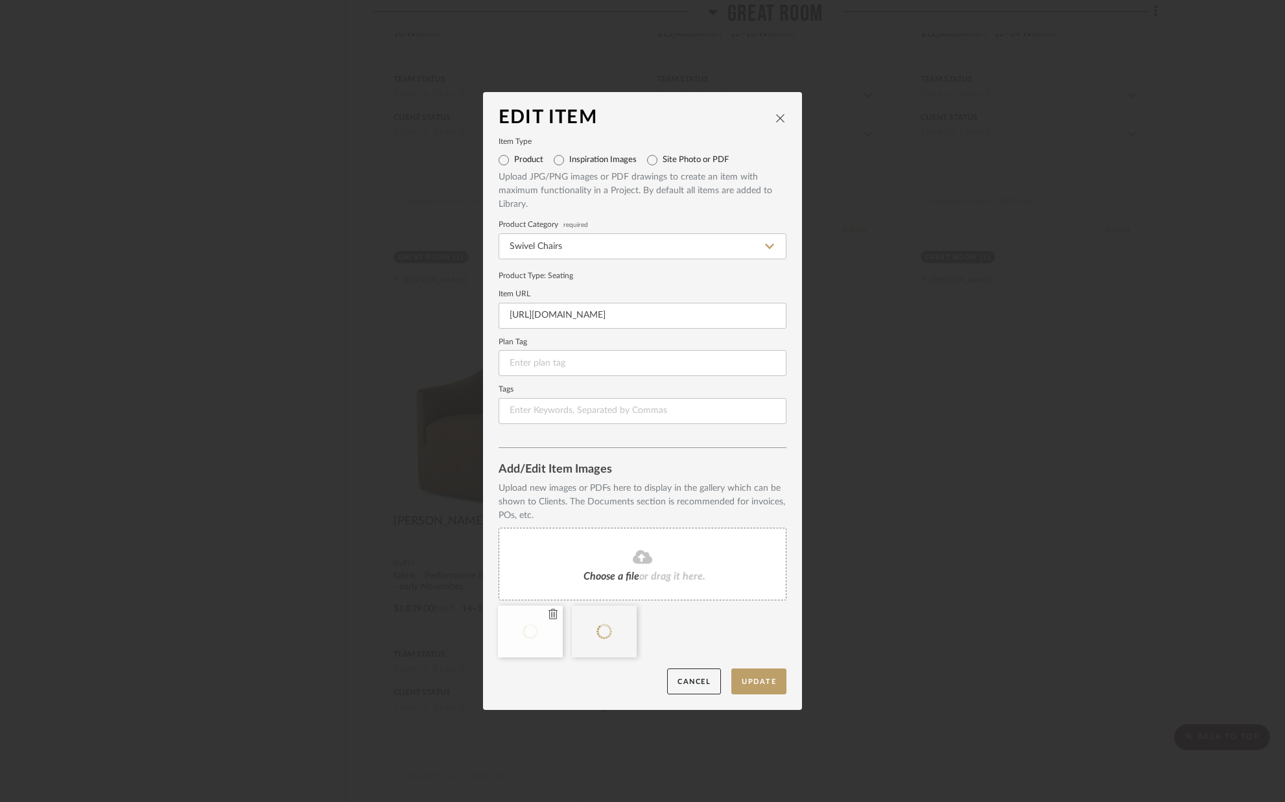
click at [550, 616] on icon at bounding box center [553, 614] width 9 height 10
click at [760, 678] on button "Update" at bounding box center [758, 682] width 55 height 27
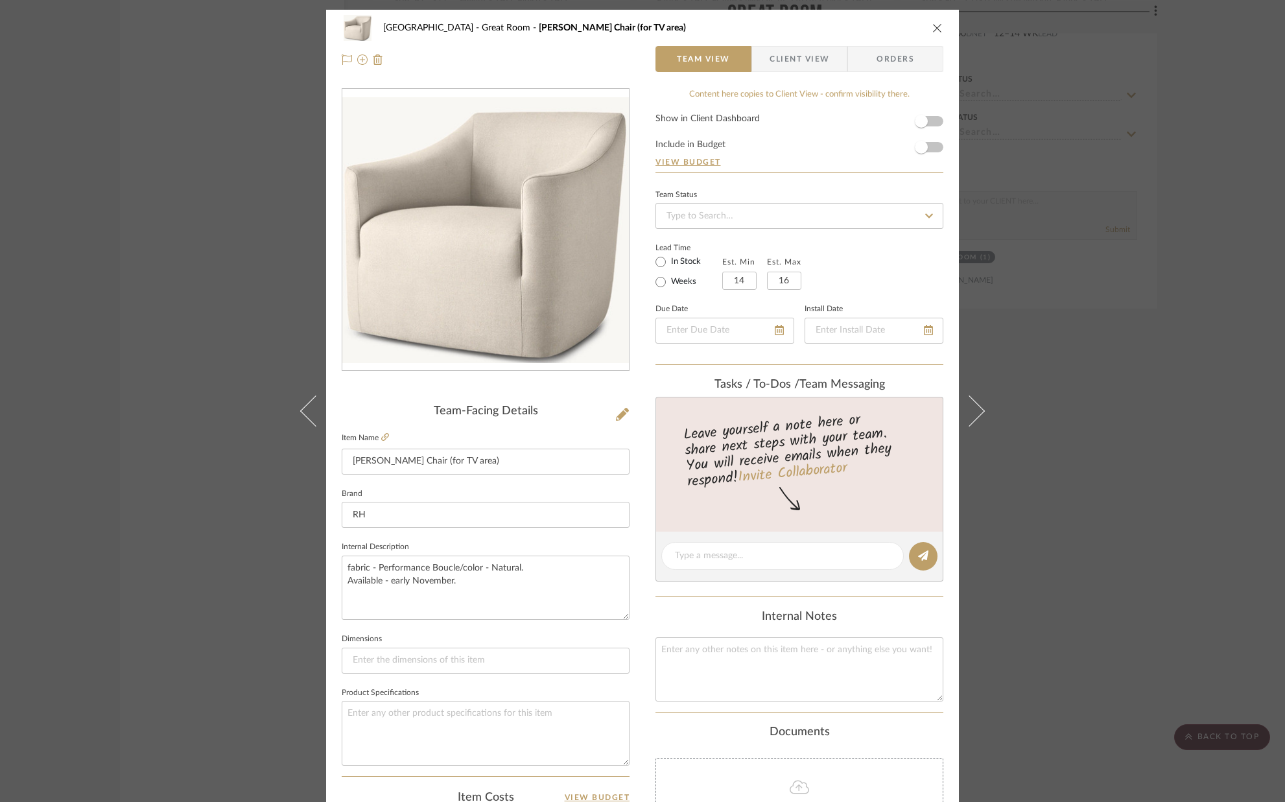
click at [935, 29] on icon "close" at bounding box center [937, 28] width 10 height 10
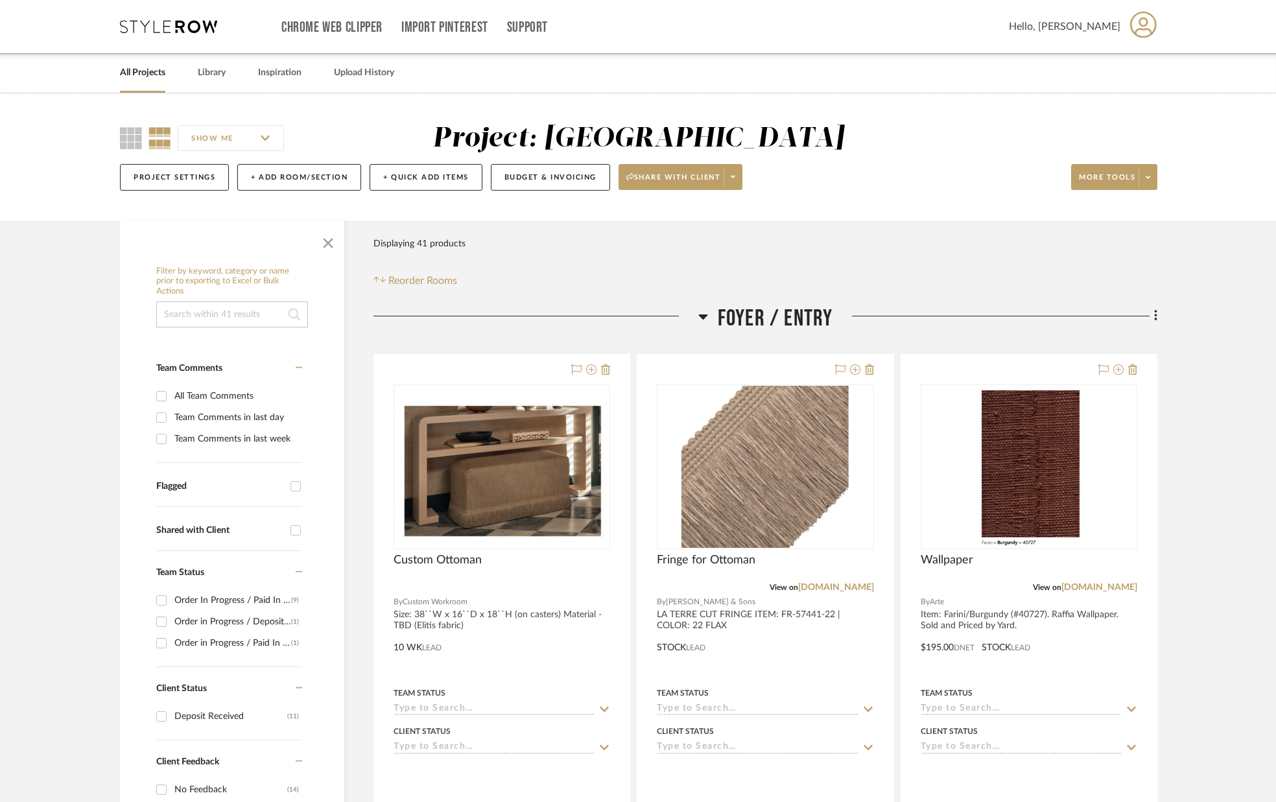
click at [143, 74] on link "All Projects" at bounding box center [142, 73] width 45 height 18
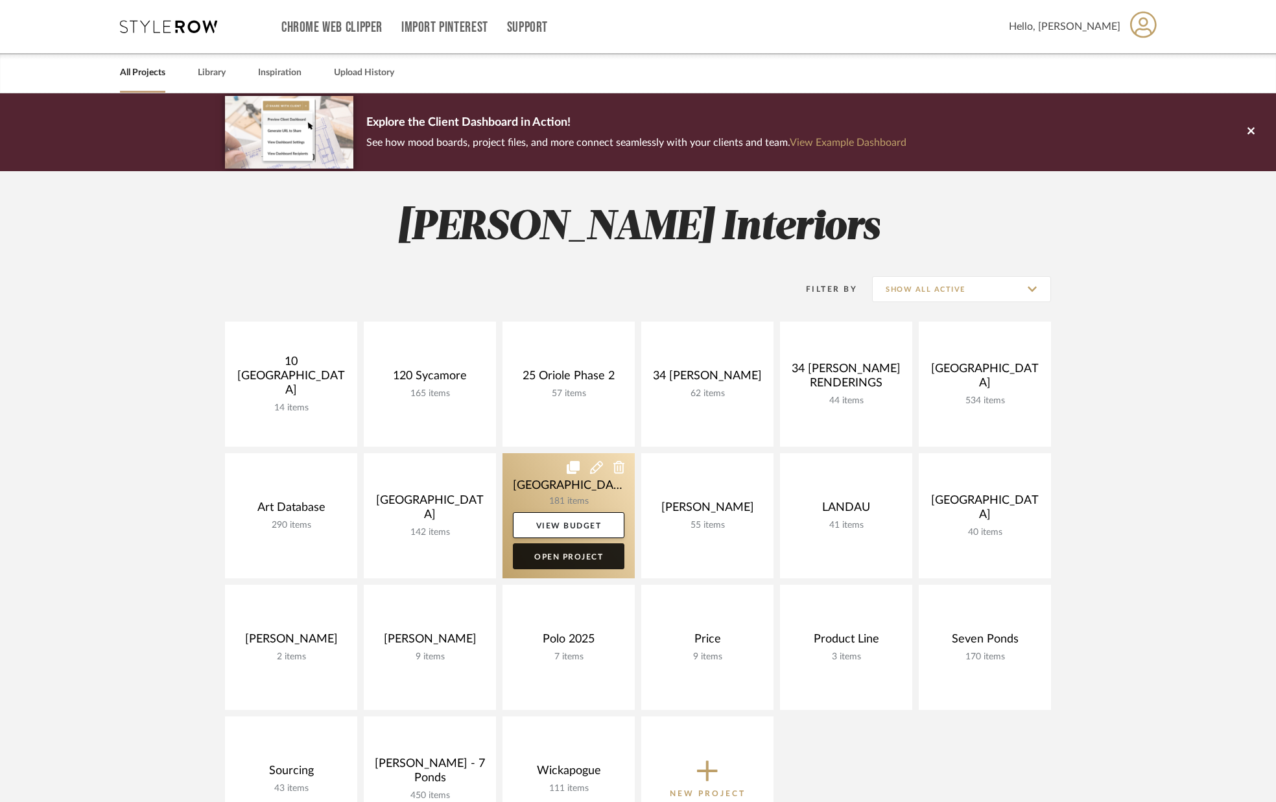
click at [558, 556] on link "Open Project" at bounding box center [569, 556] width 112 height 26
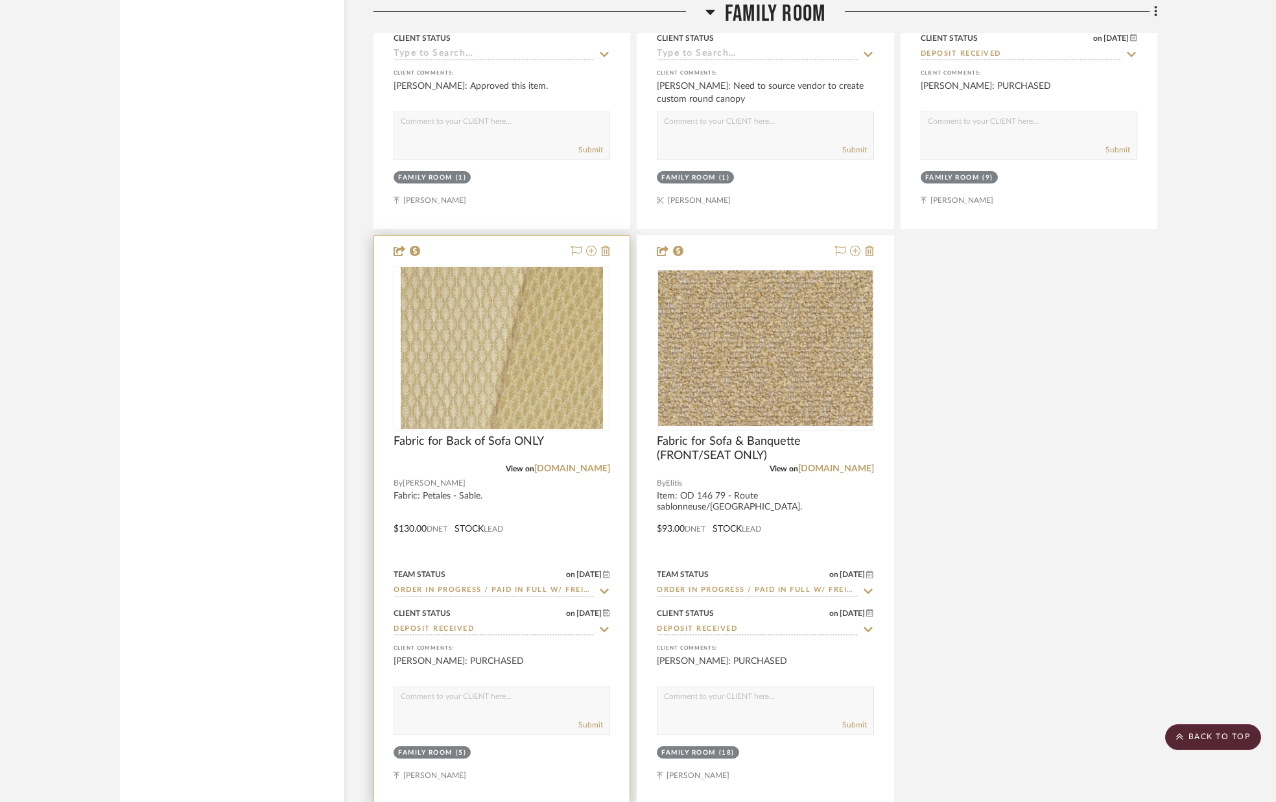
scroll to position [6152, 0]
click at [544, 357] on img "0" at bounding box center [502, 348] width 203 height 162
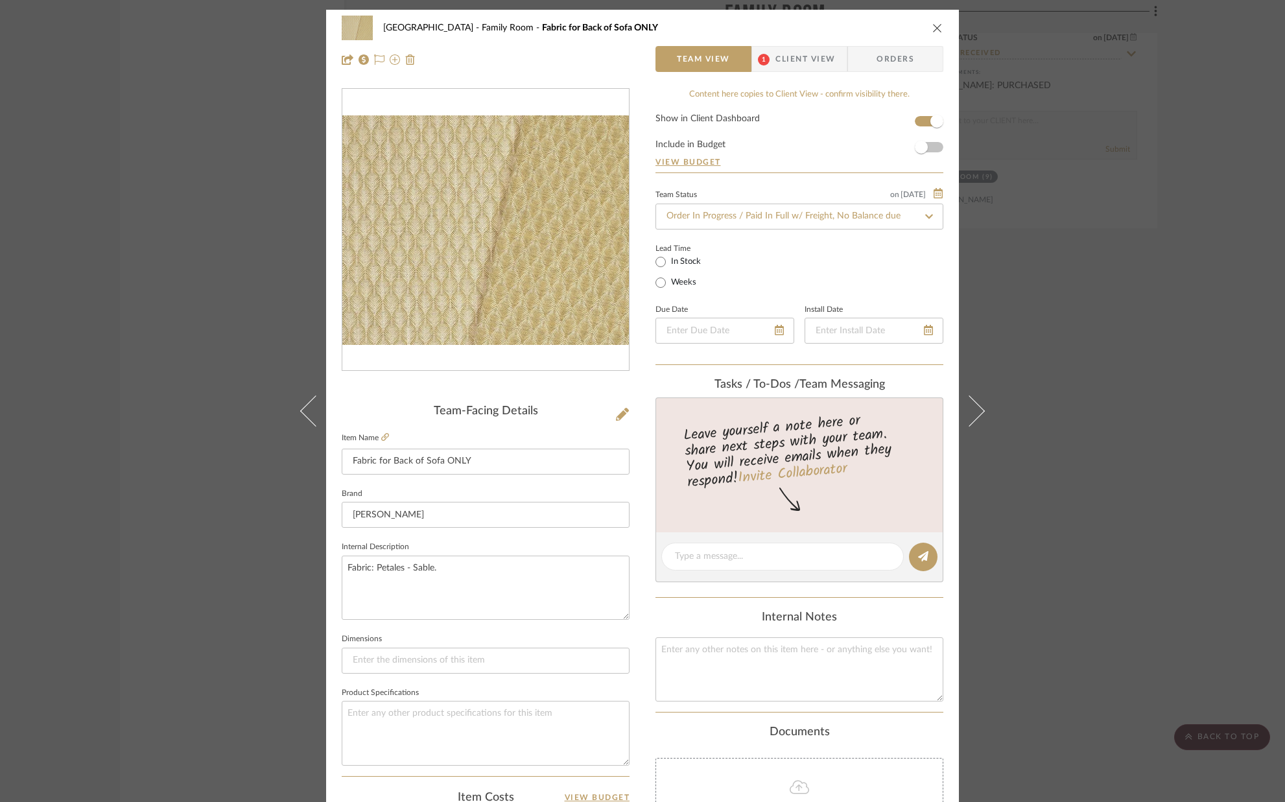
click at [935, 23] on icon "close" at bounding box center [937, 28] width 10 height 10
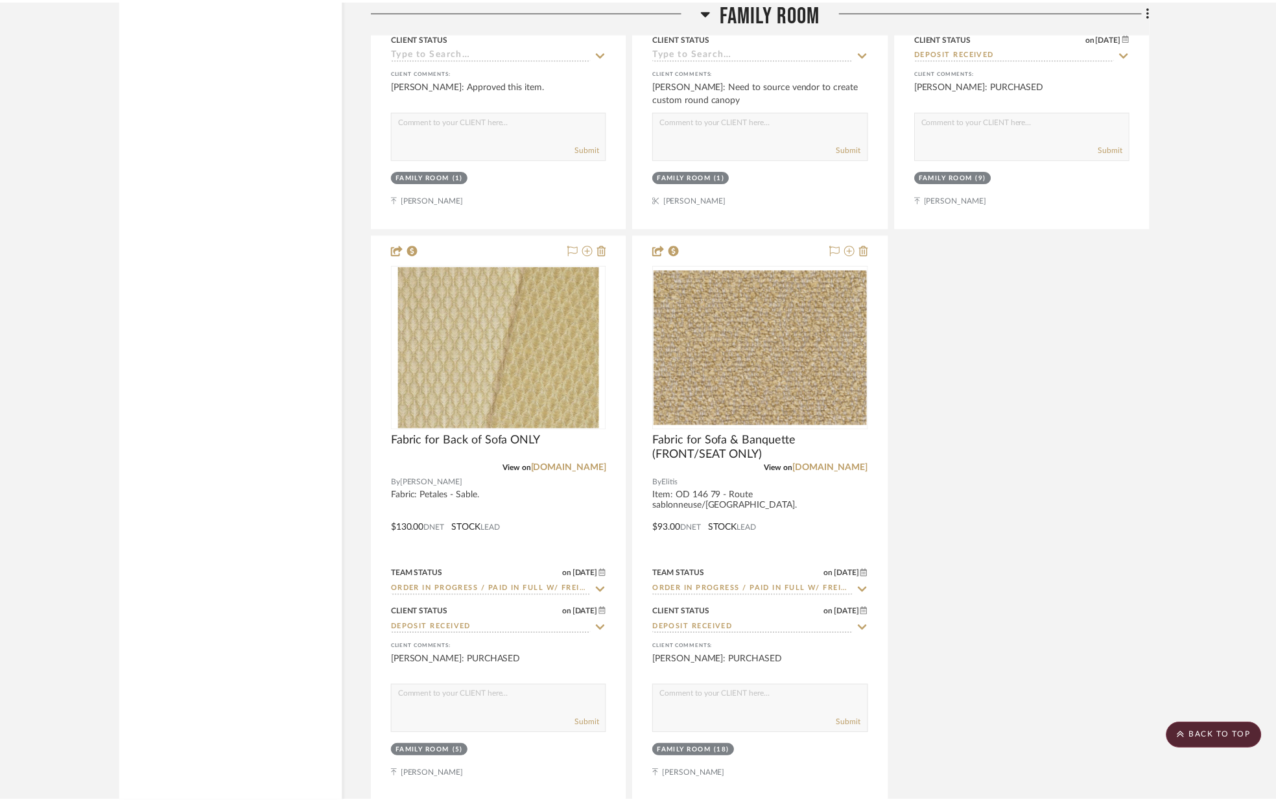
scroll to position [6152, 0]
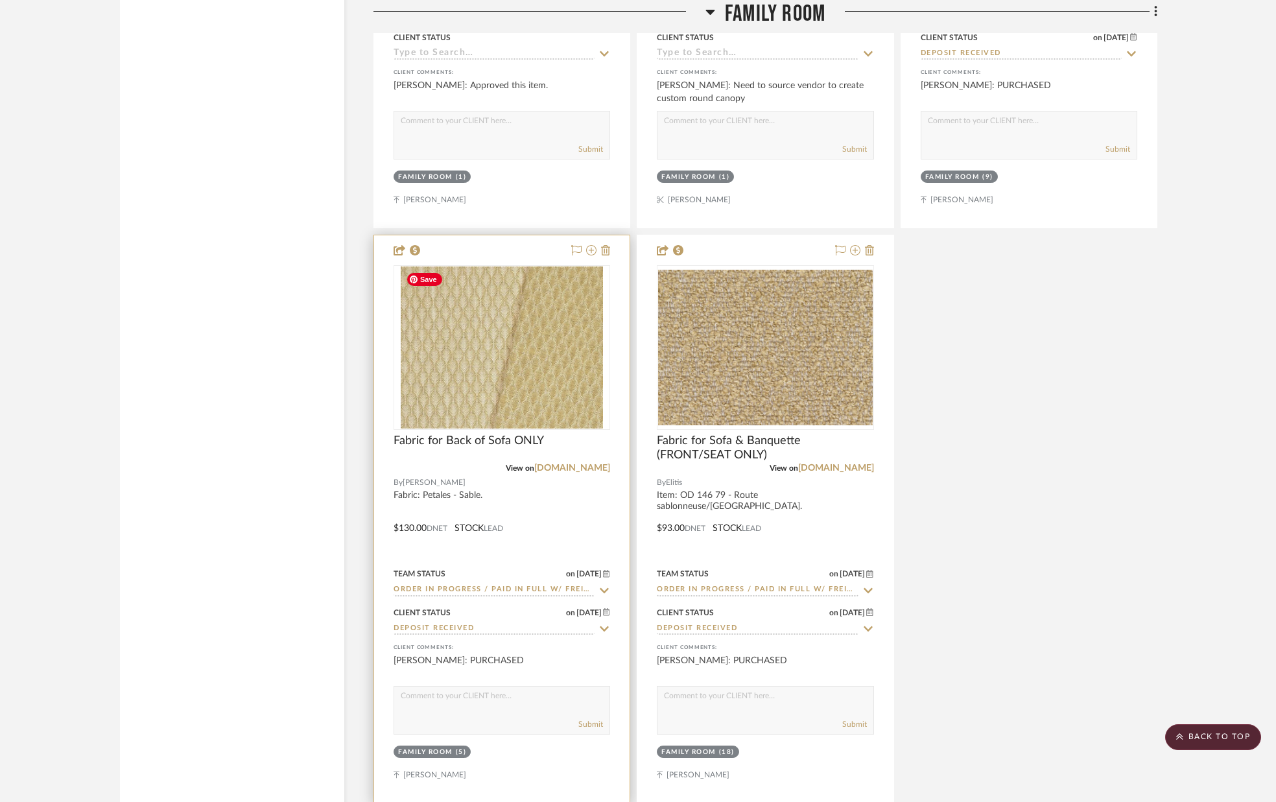
click at [519, 326] on img "0" at bounding box center [502, 348] width 203 height 162
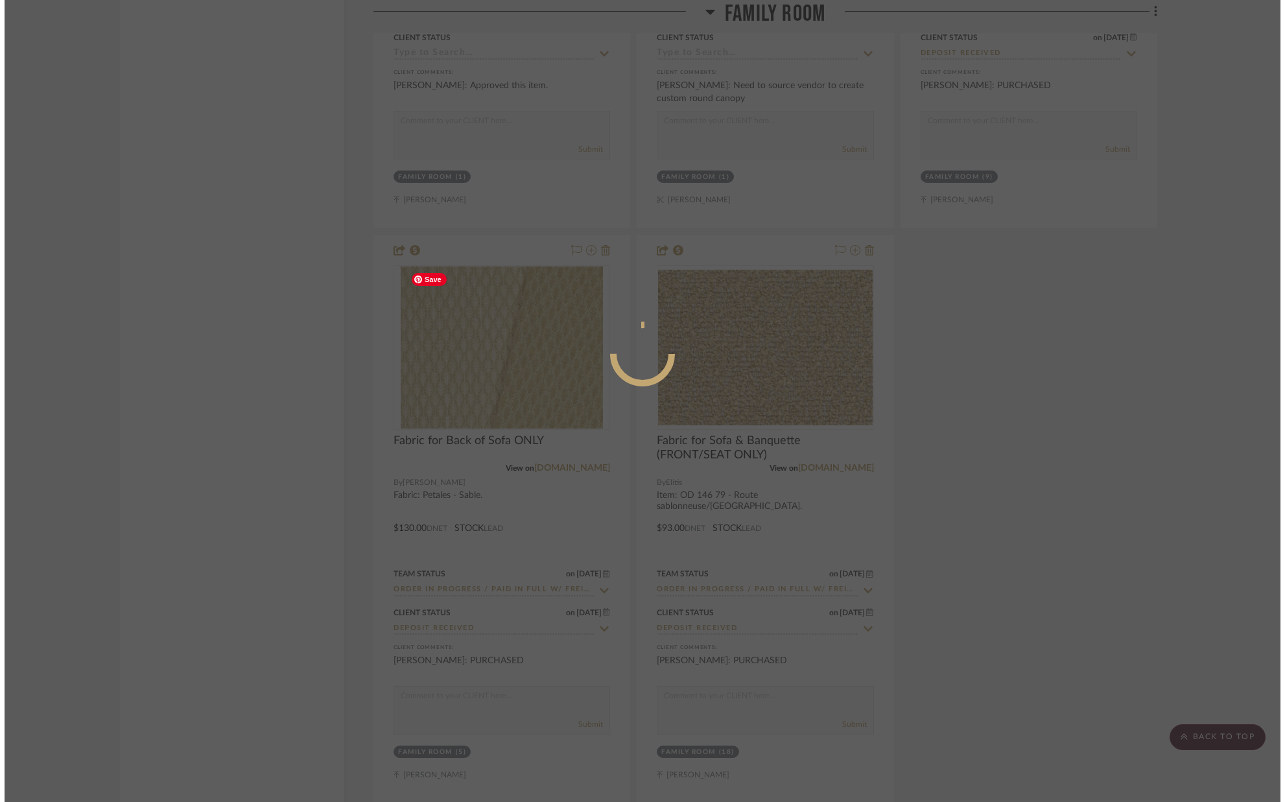
scroll to position [0, 0]
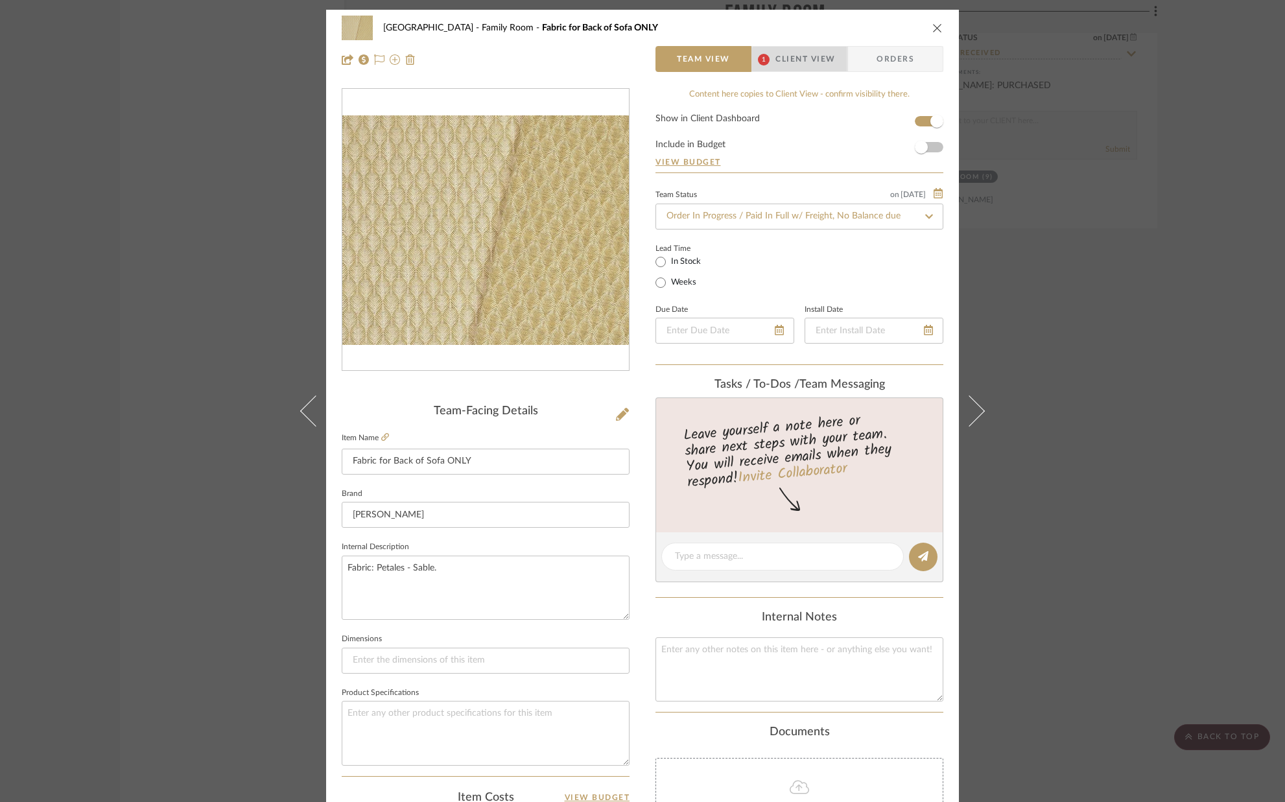
click at [810, 64] on span "Client View" at bounding box center [806, 59] width 60 height 26
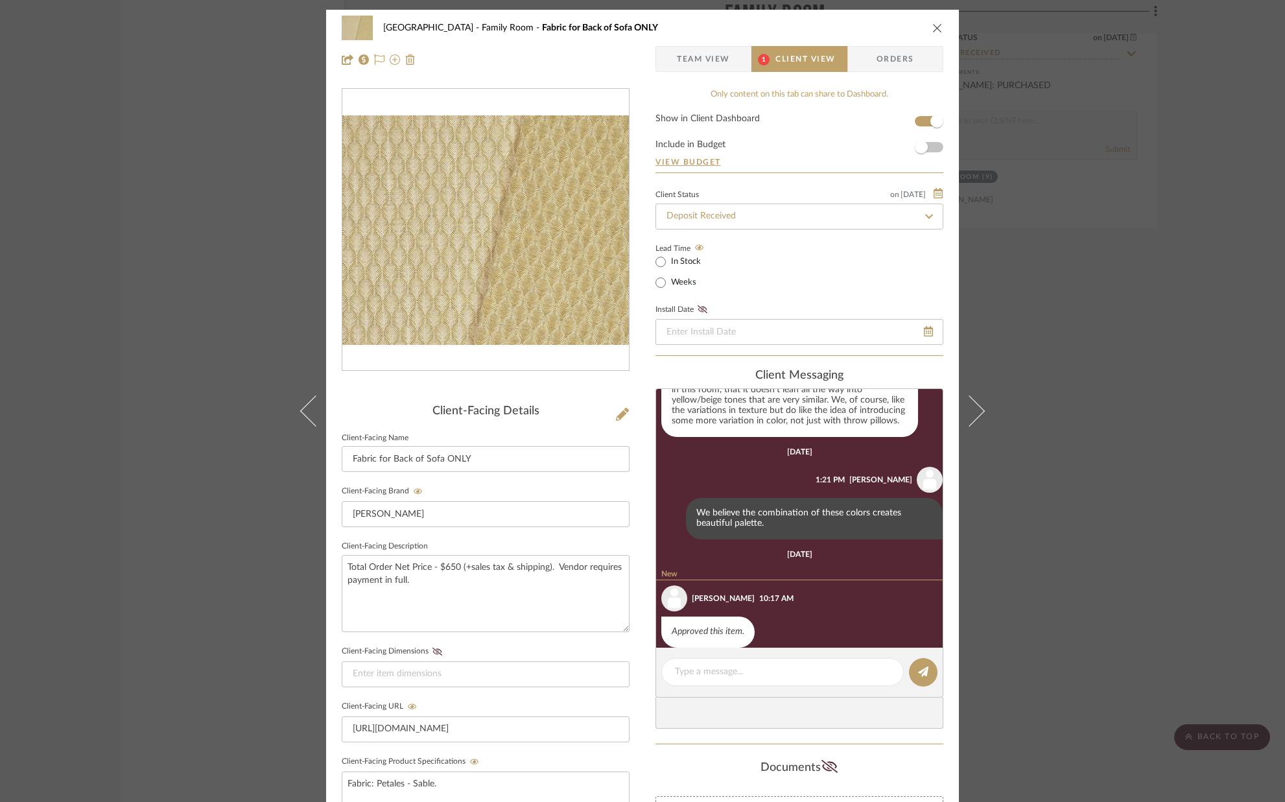
scroll to position [195, 0]
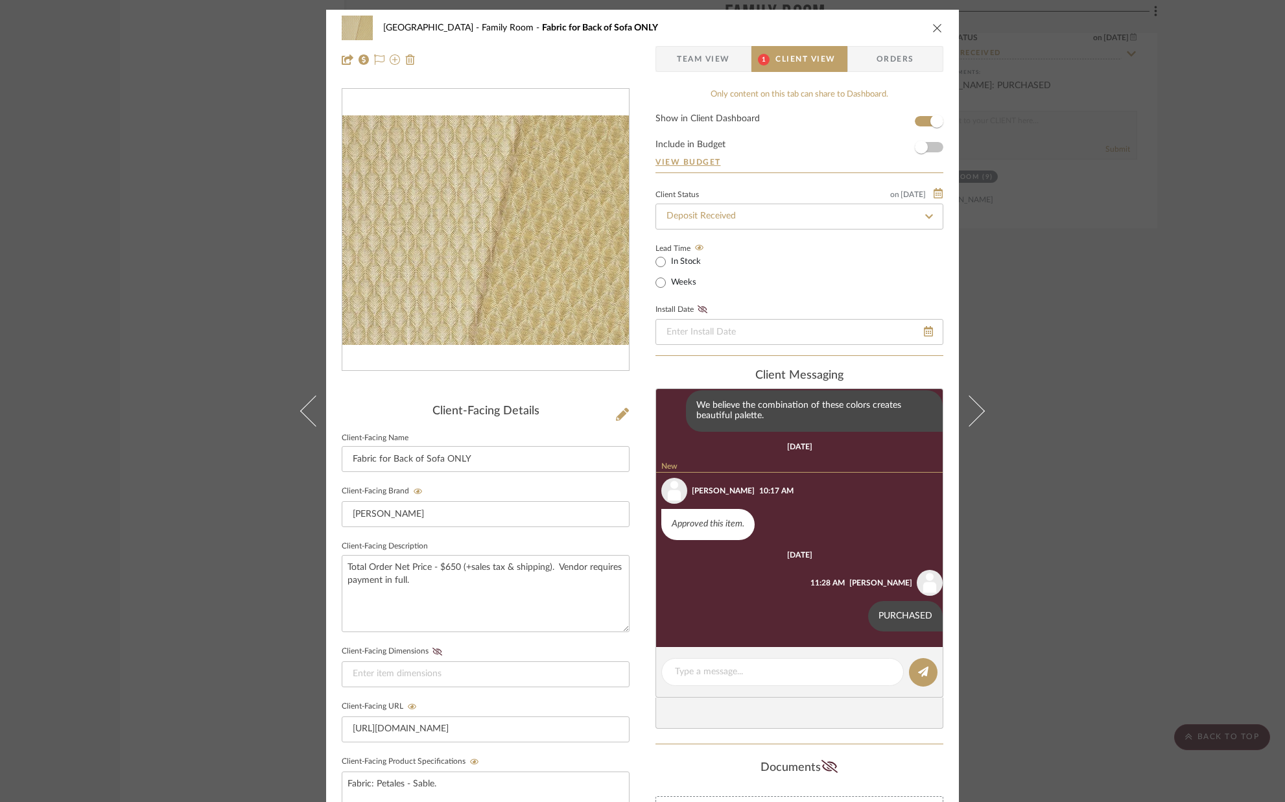
click at [717, 67] on span "Team View" at bounding box center [703, 59] width 53 height 26
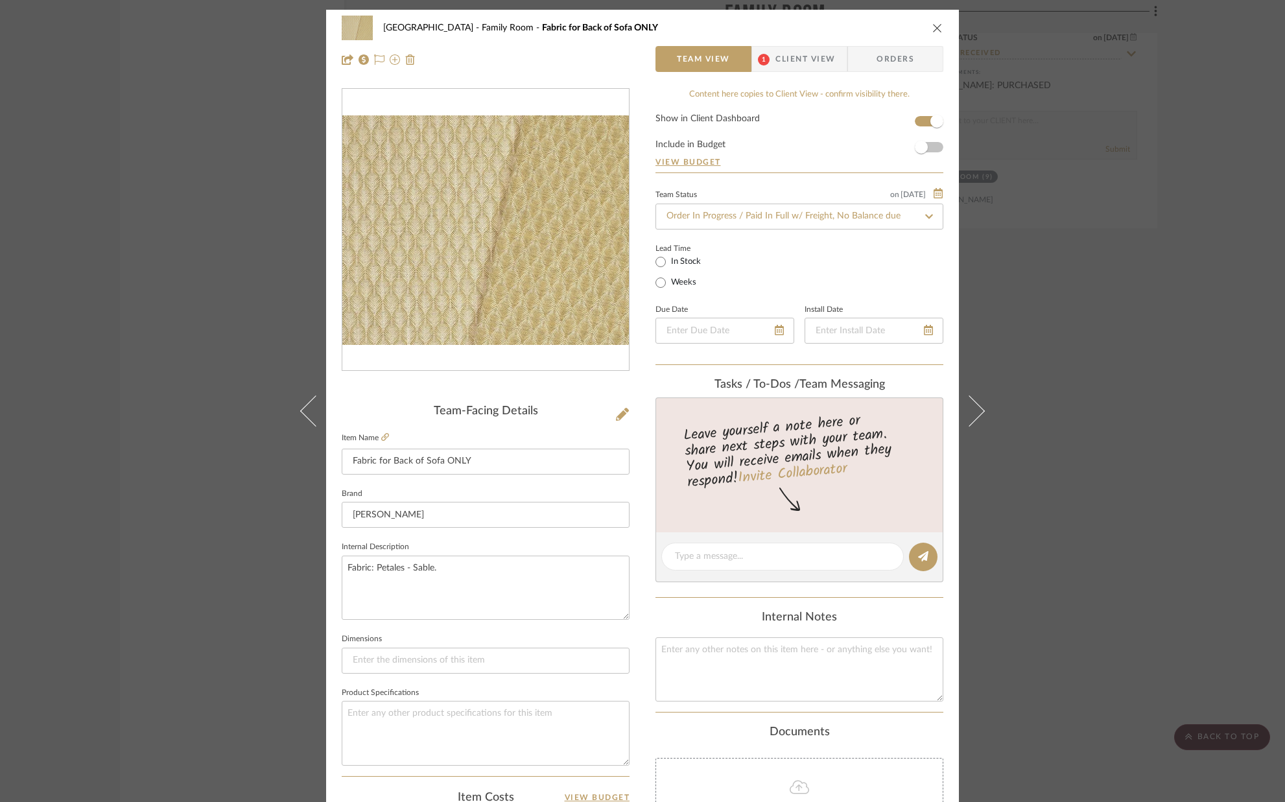
click at [786, 66] on span "Client View" at bounding box center [806, 59] width 60 height 26
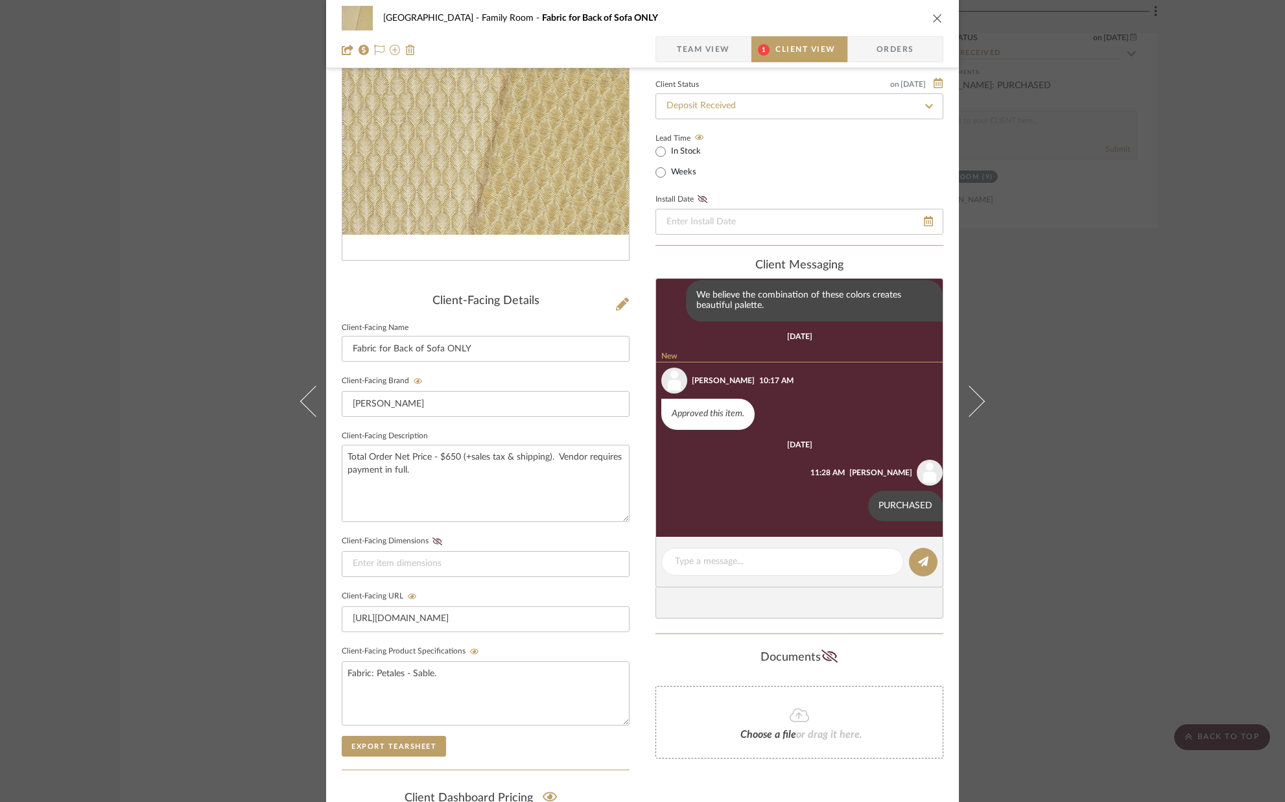
scroll to position [289, 0]
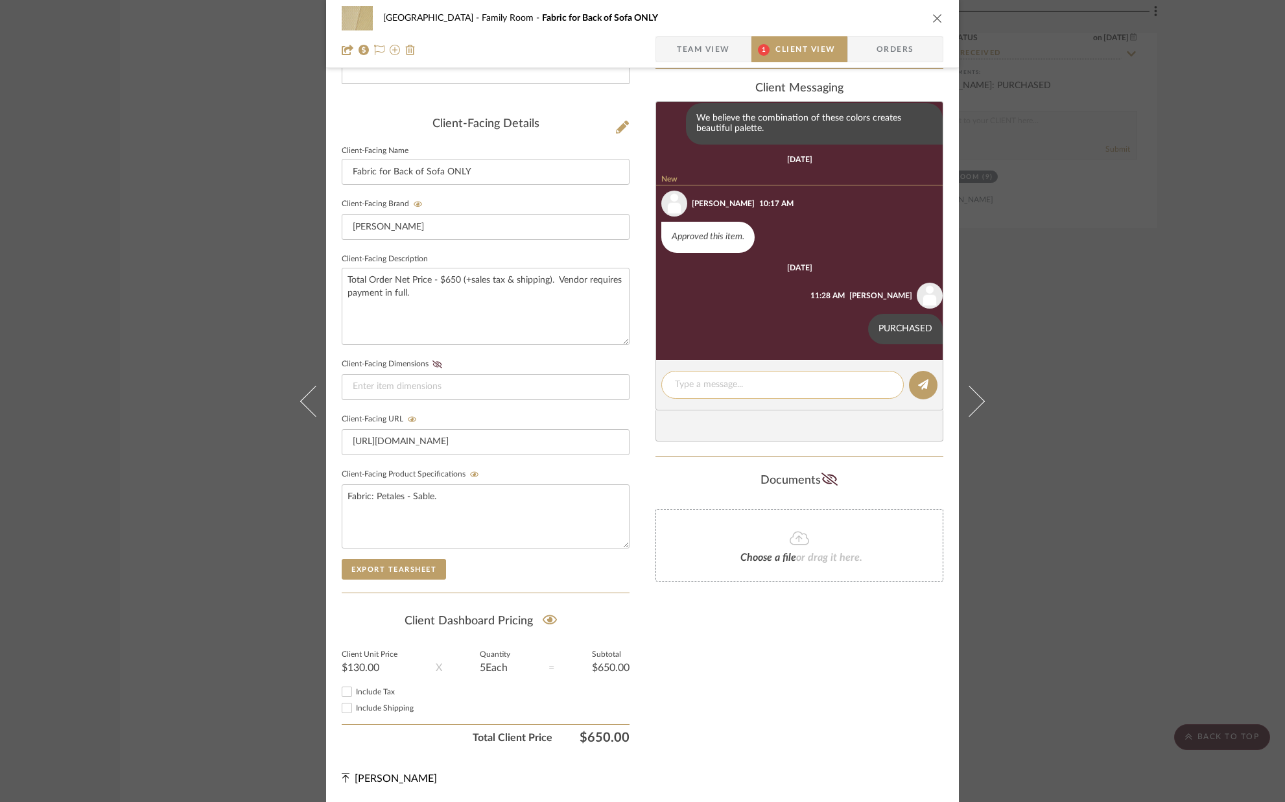
click at [804, 379] on textarea at bounding box center [782, 385] width 215 height 14
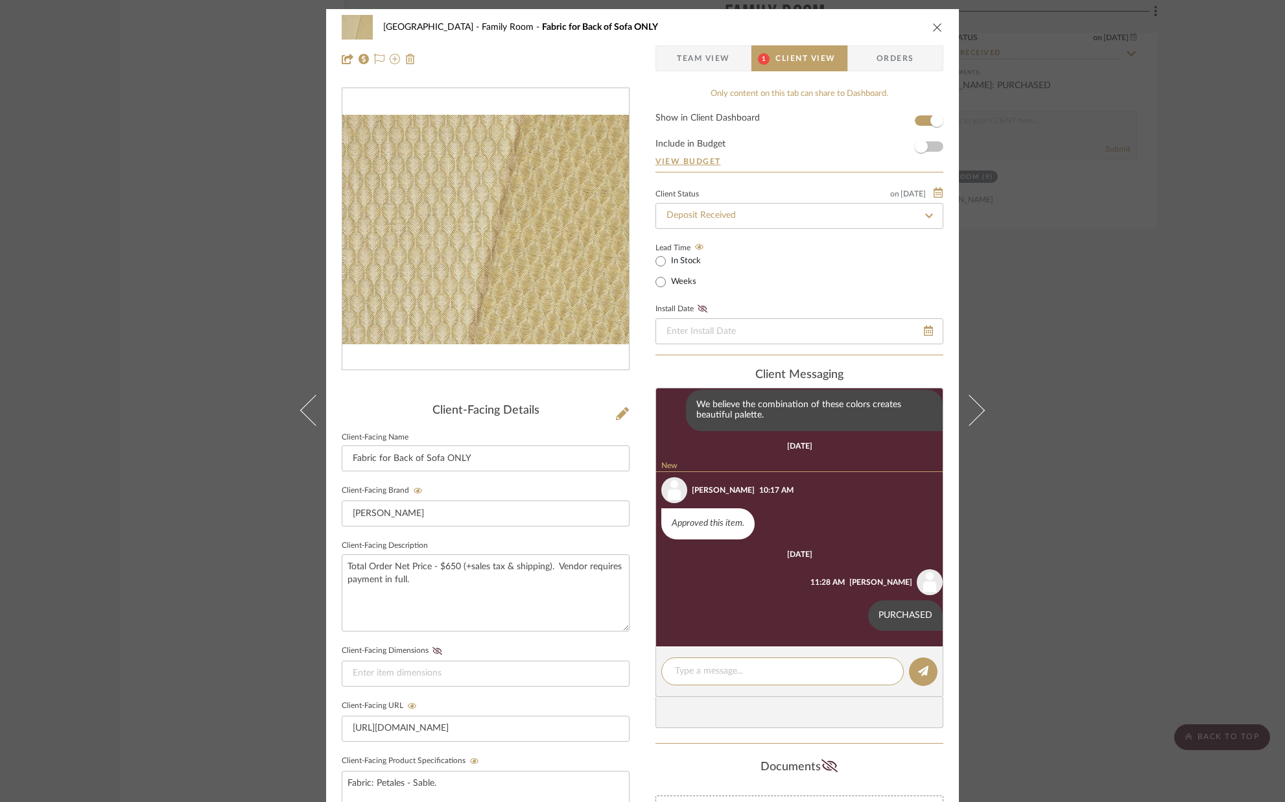
scroll to position [0, 0]
click at [932, 26] on icon "close" at bounding box center [937, 28] width 10 height 10
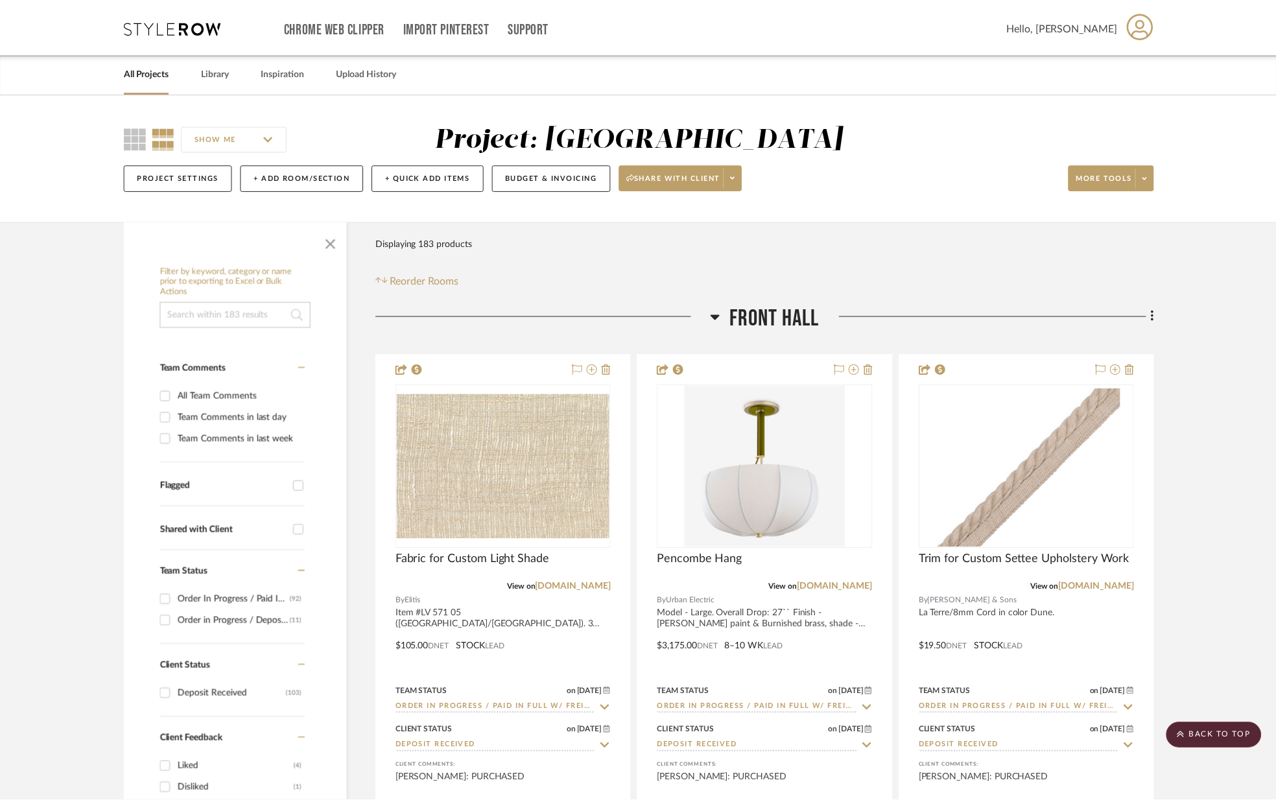
scroll to position [6152, 0]
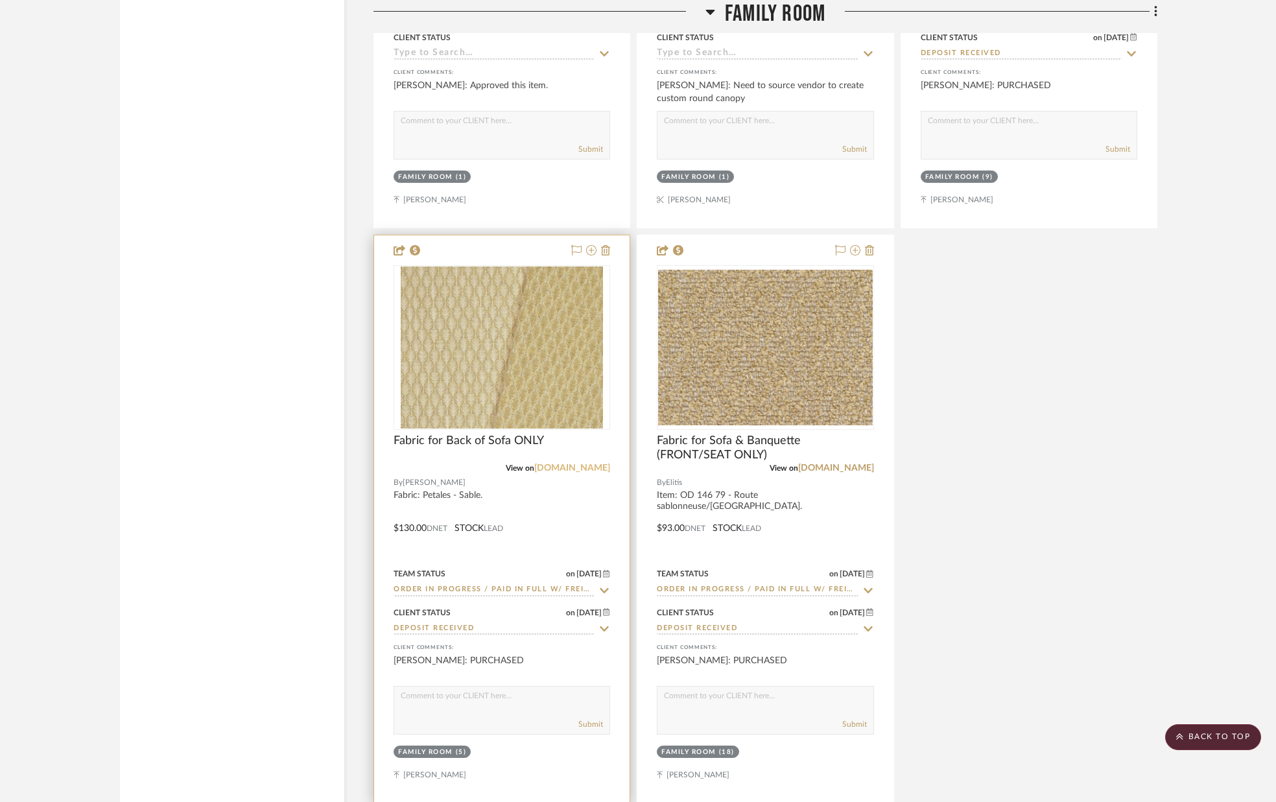
click at [563, 469] on link "[DOMAIN_NAME]" at bounding box center [572, 468] width 76 height 9
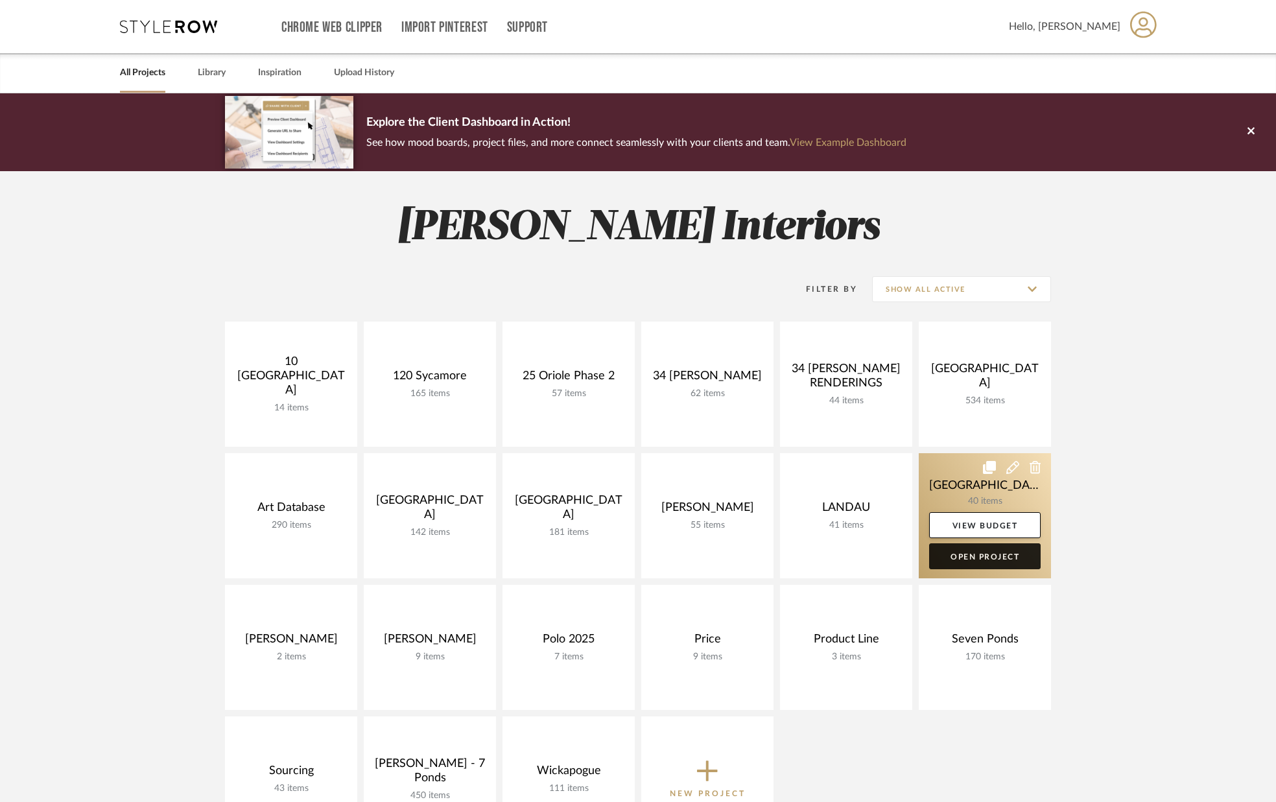
click at [981, 554] on link "Open Project" at bounding box center [985, 556] width 112 height 26
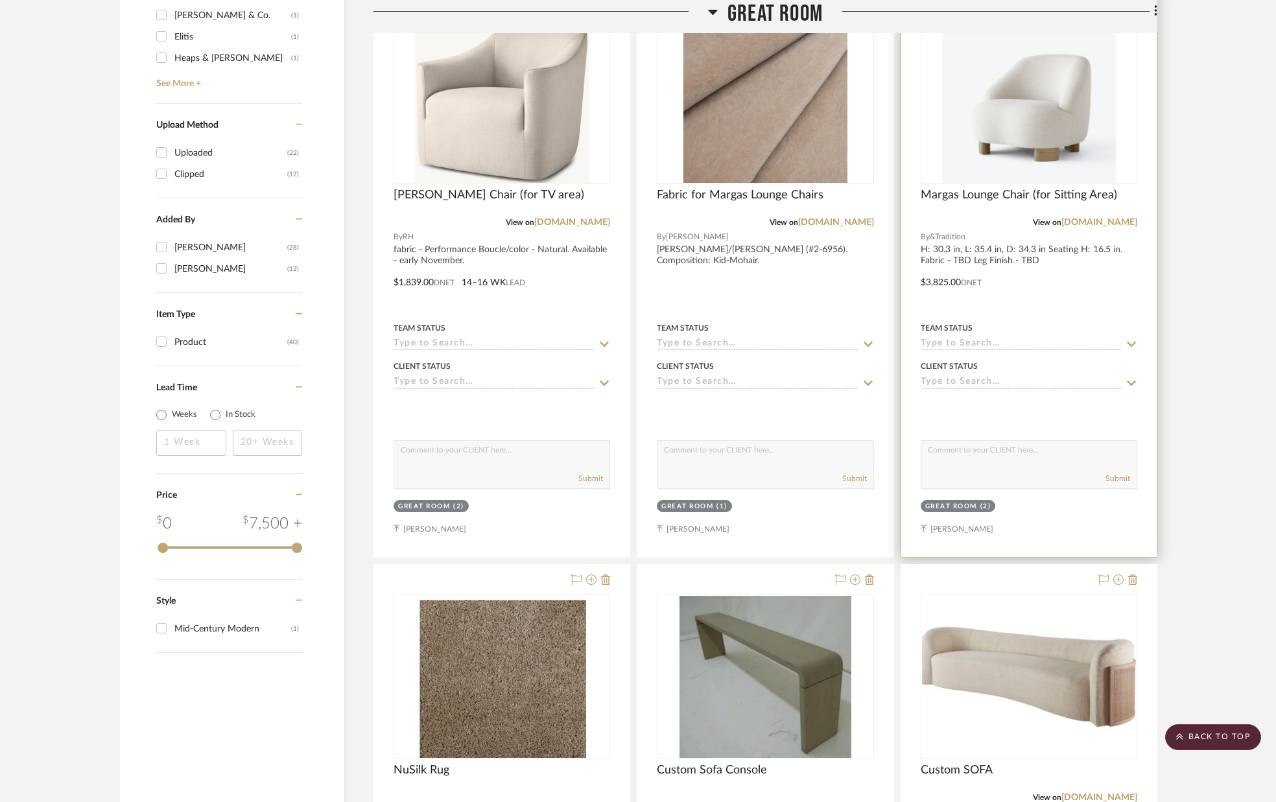
scroll to position [1571, 0]
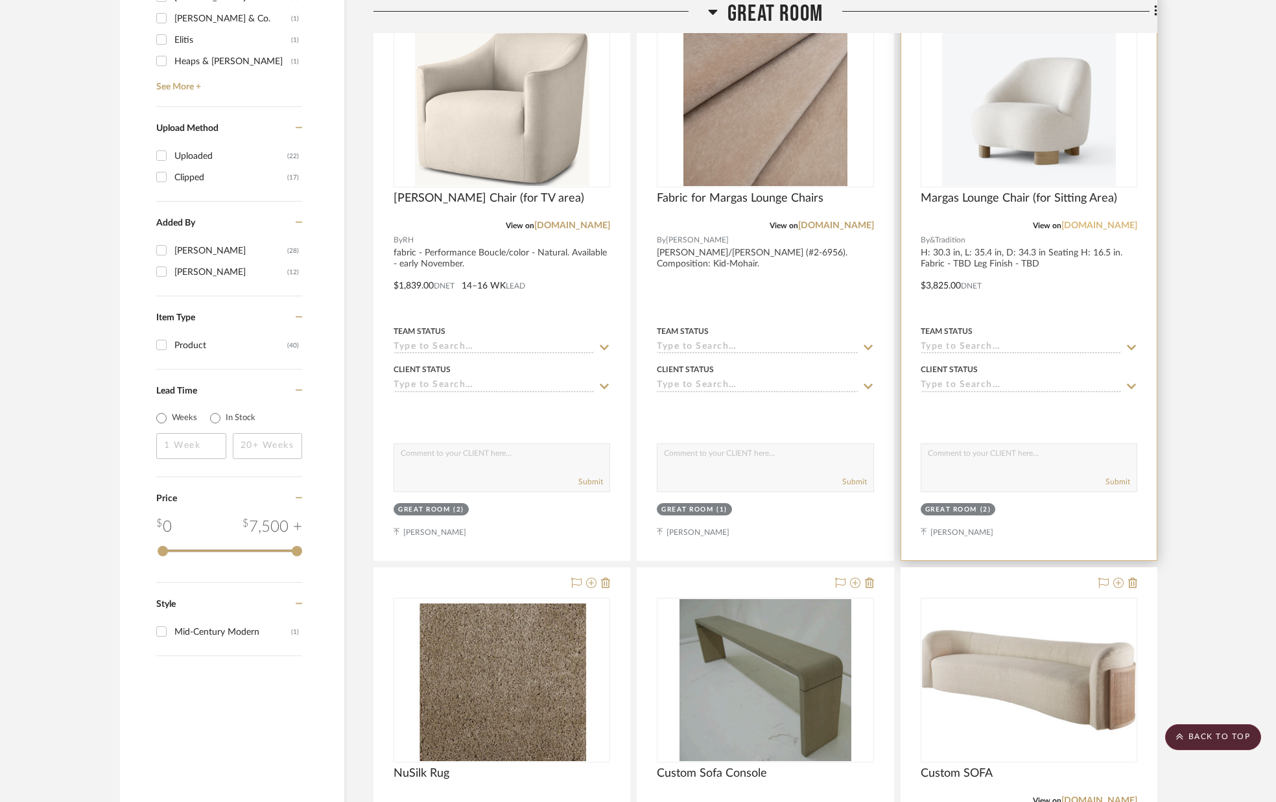
click at [1082, 225] on link "[DOMAIN_NAME]" at bounding box center [1099, 225] width 76 height 9
click at [1061, 151] on img "0" at bounding box center [1029, 105] width 174 height 162
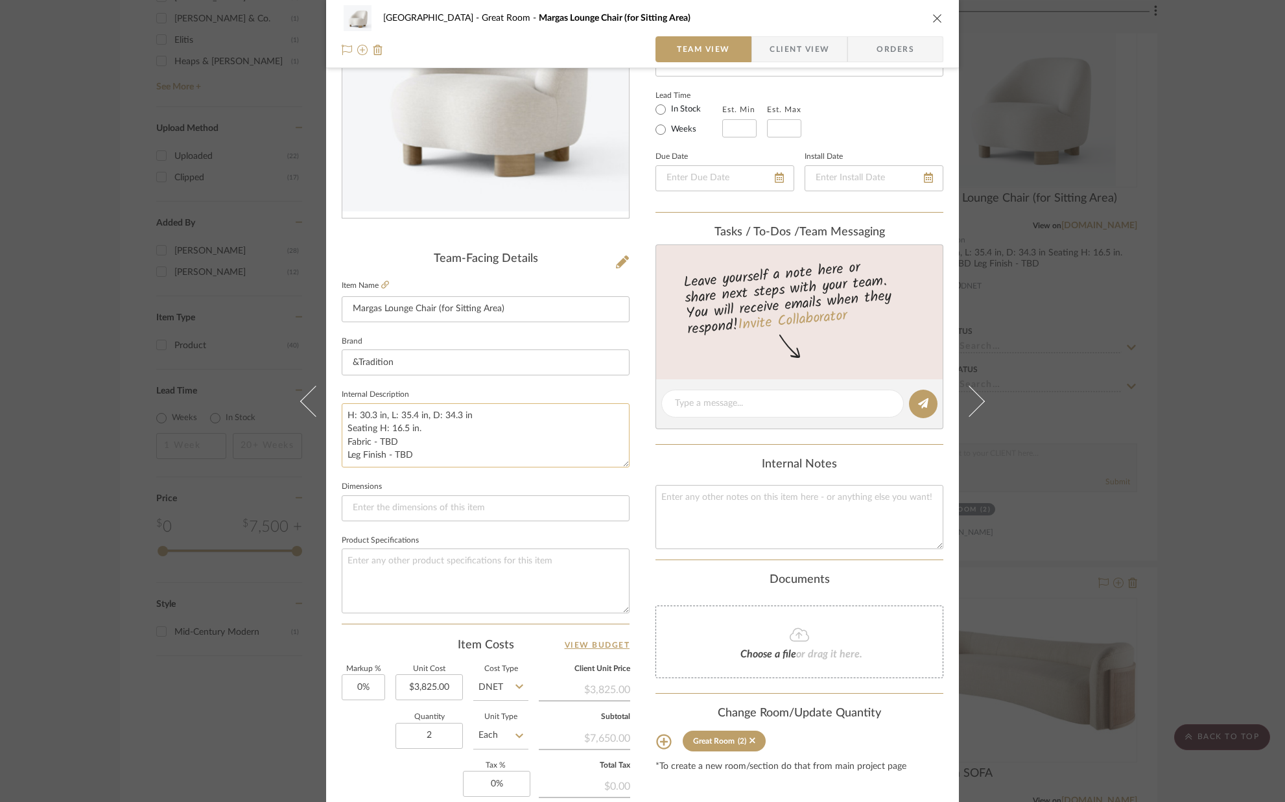
scroll to position [132, 0]
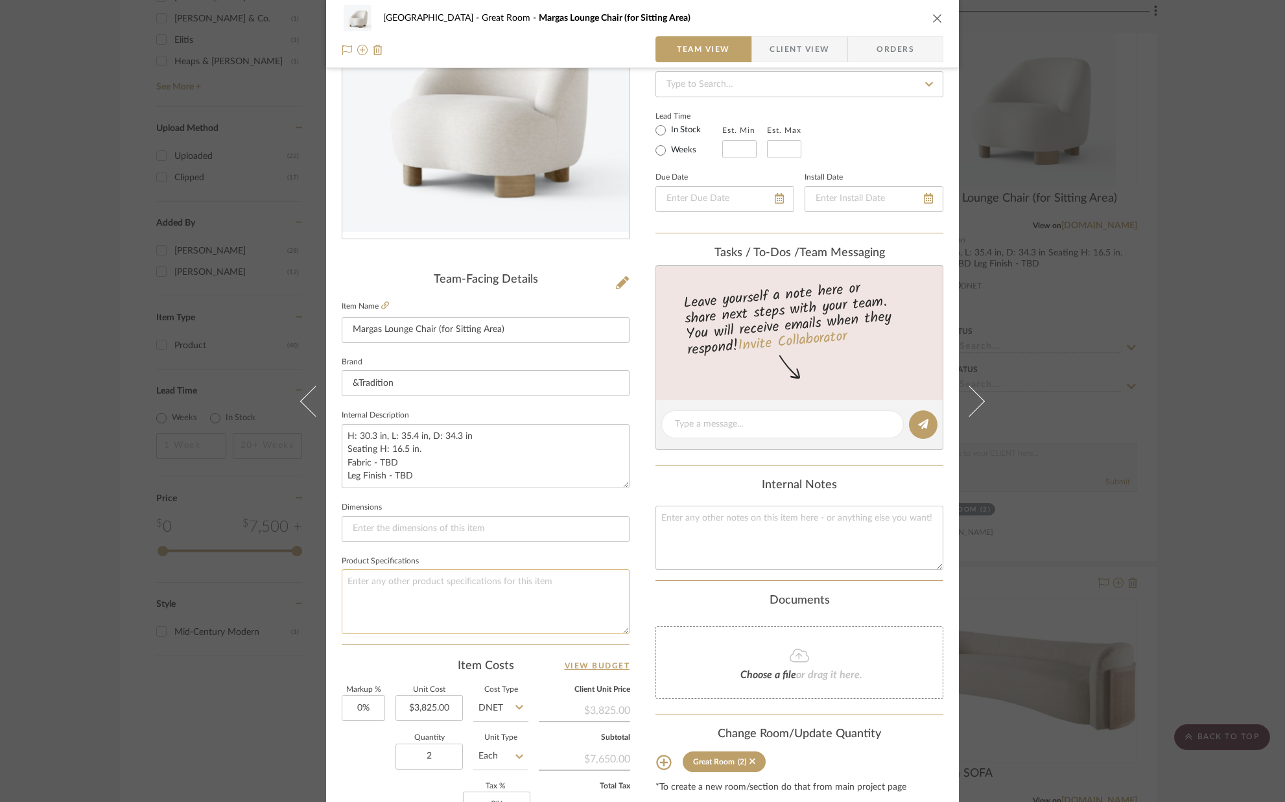
click at [391, 580] on textarea at bounding box center [486, 601] width 288 height 64
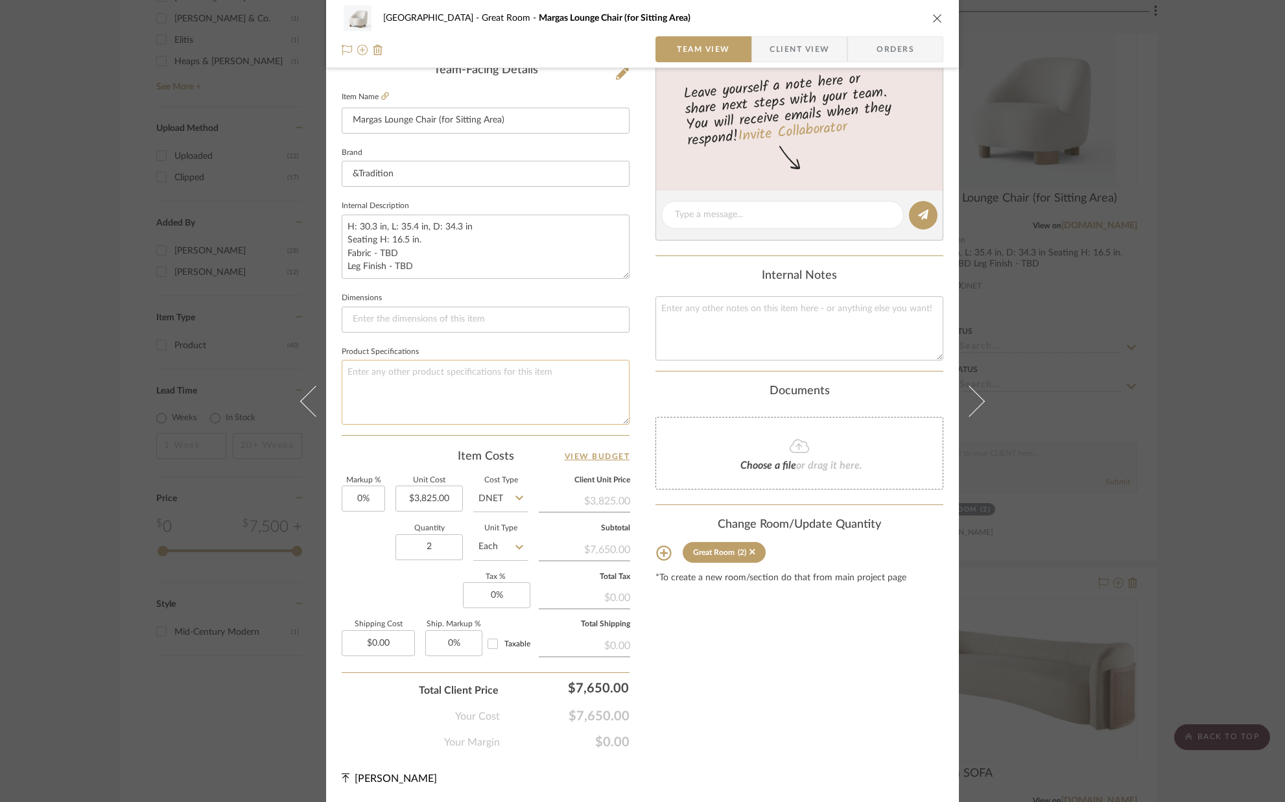
scroll to position [0, 0]
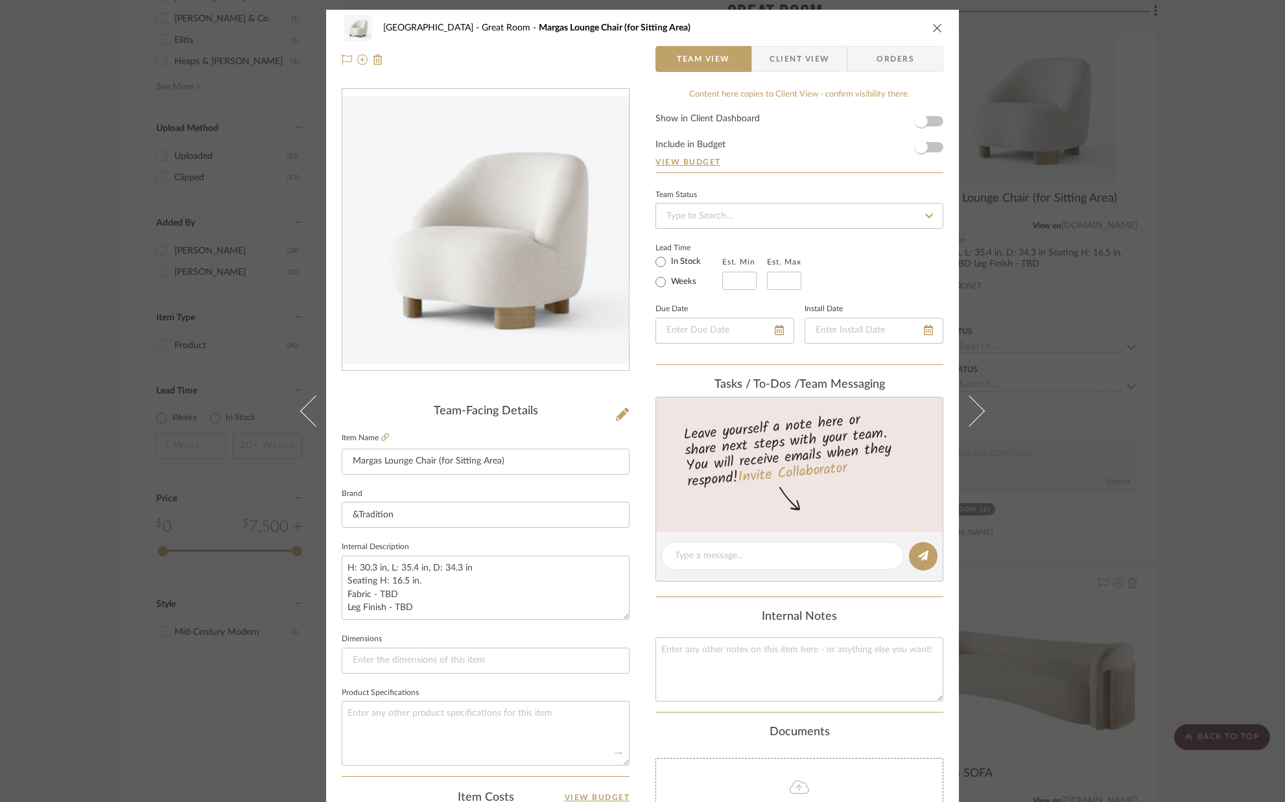
click at [933, 29] on icon "close" at bounding box center [937, 28] width 10 height 10
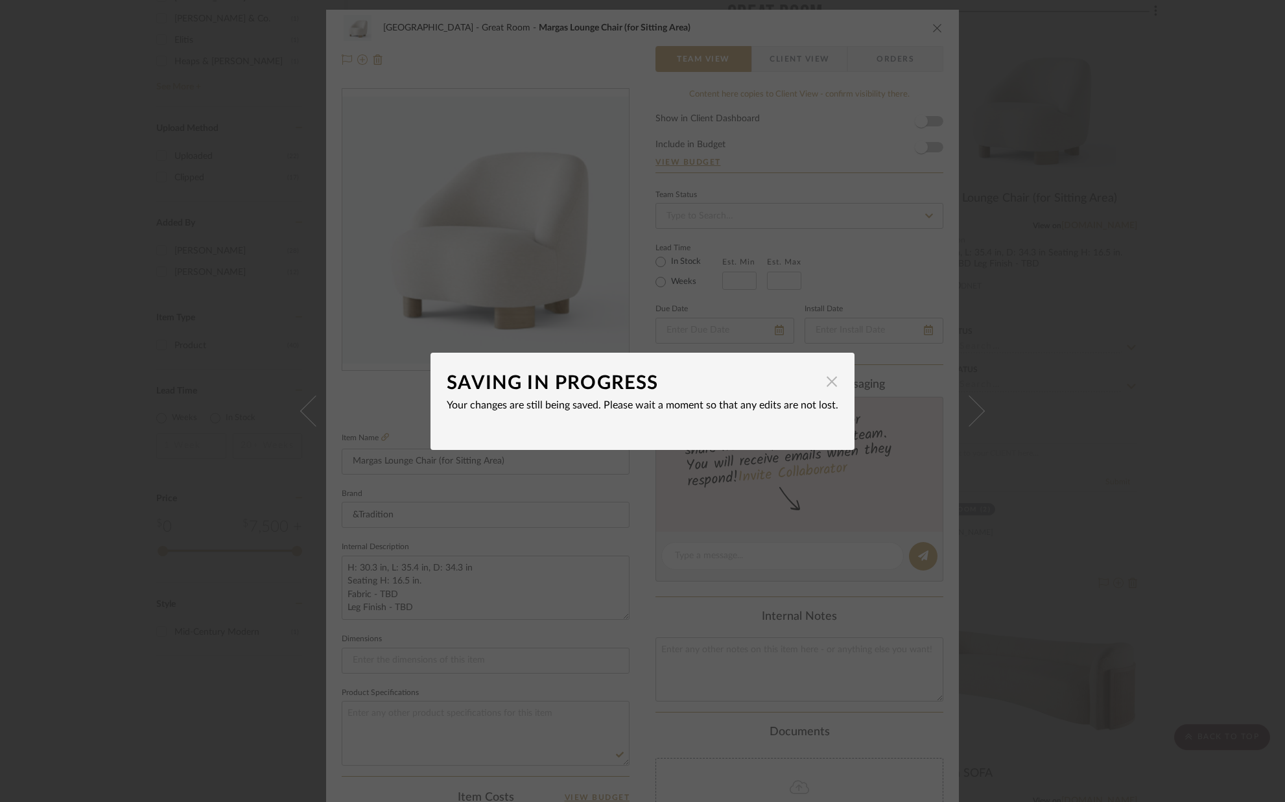
click at [829, 385] on span "button" at bounding box center [832, 382] width 26 height 26
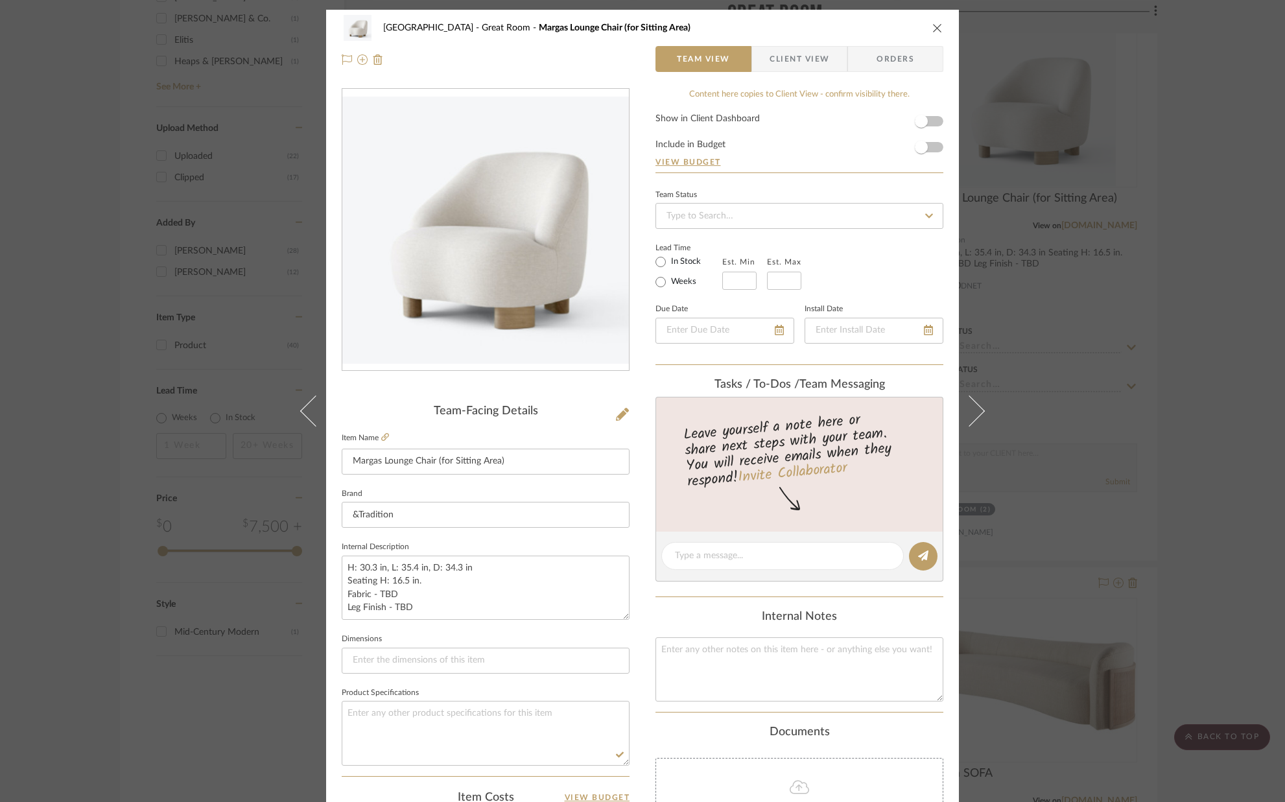
click at [932, 29] on icon "close" at bounding box center [937, 28] width 10 height 10
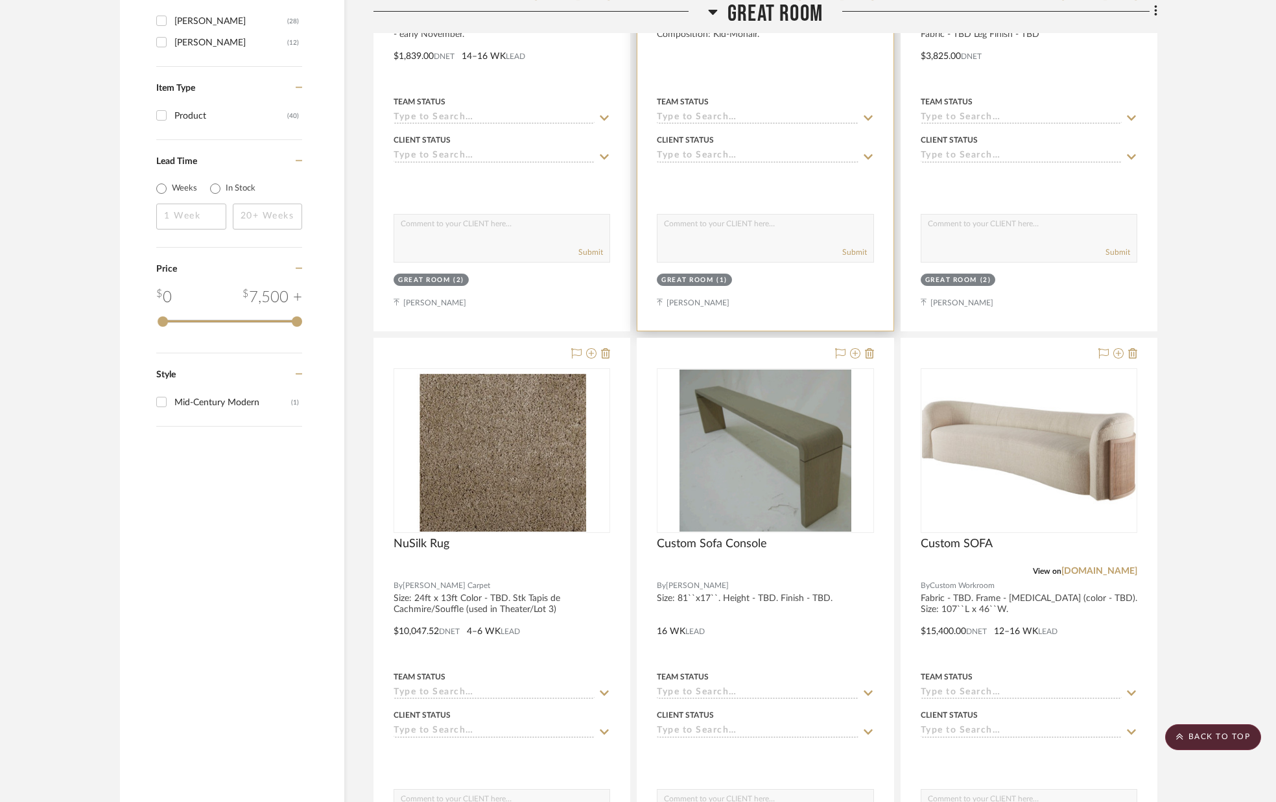
scroll to position [1804, 0]
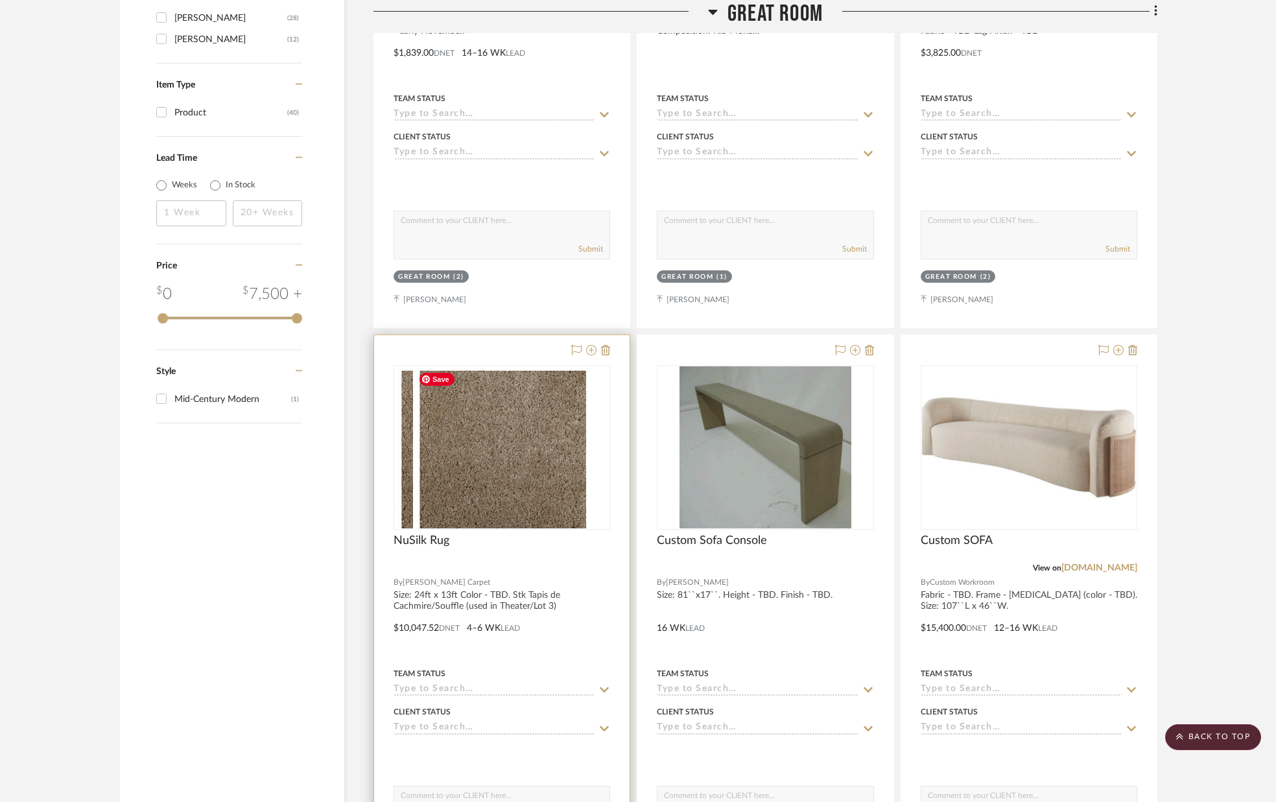
click at [538, 420] on div at bounding box center [502, 447] width 217 height 165
click at [536, 417] on img "0" at bounding box center [501, 447] width 177 height 162
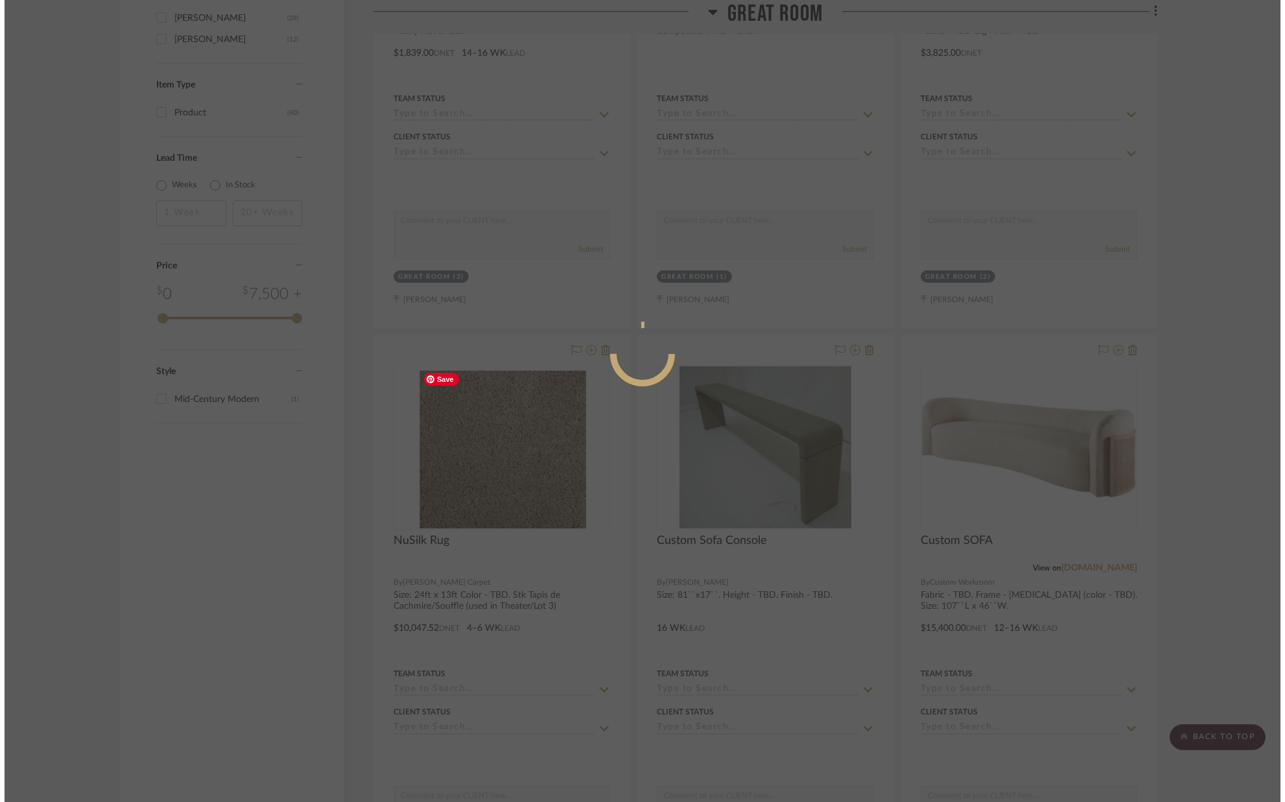
scroll to position [0, 0]
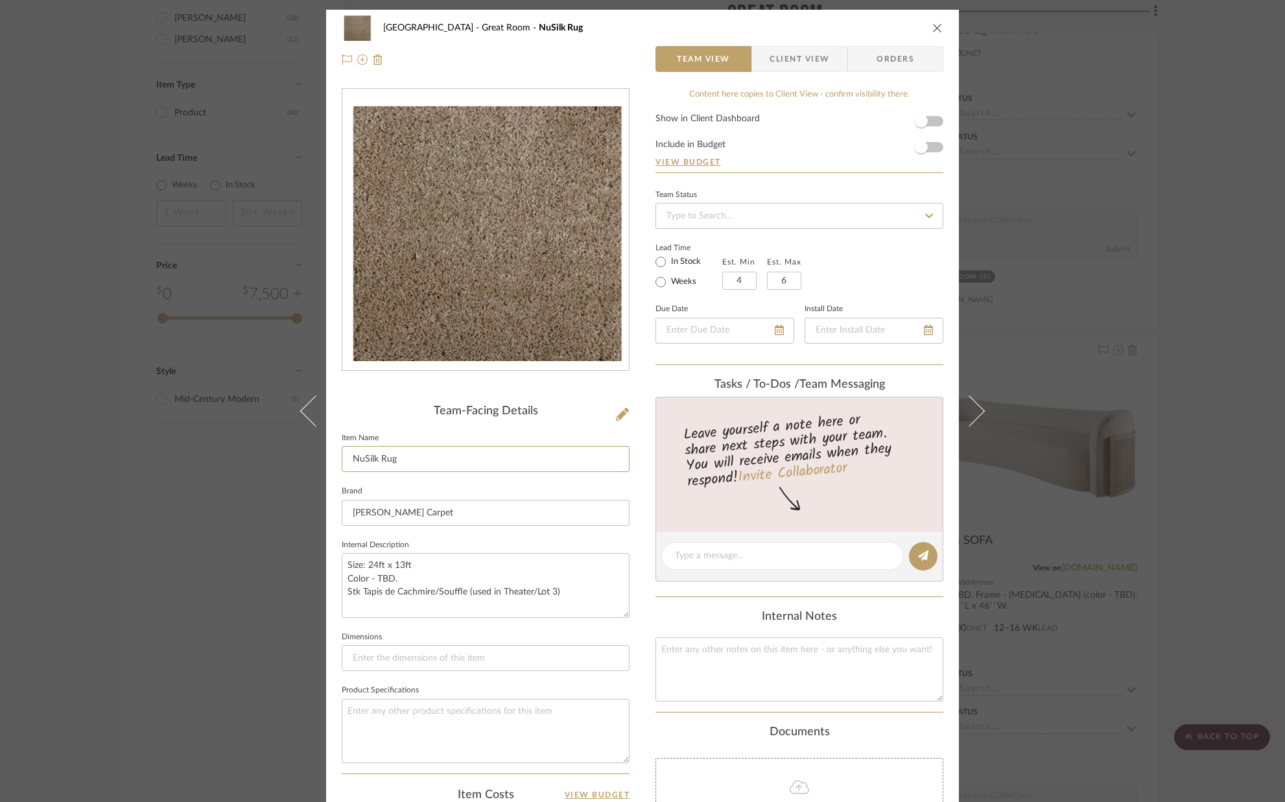
drag, startPoint x: 375, startPoint y: 457, endPoint x: 331, endPoint y: 456, distance: 44.1
click at [331, 458] on div "[GEOGRAPHIC_DATA] Great Room NuSilk Rug Team View Client View Orders Team-Facin…" at bounding box center [642, 575] width 633 height 1131
type input "Area Rug"
click at [368, 488] on fieldset "Brand [PERSON_NAME] Carpet" at bounding box center [486, 503] width 288 height 43
click at [932, 26] on icon "close" at bounding box center [937, 28] width 10 height 10
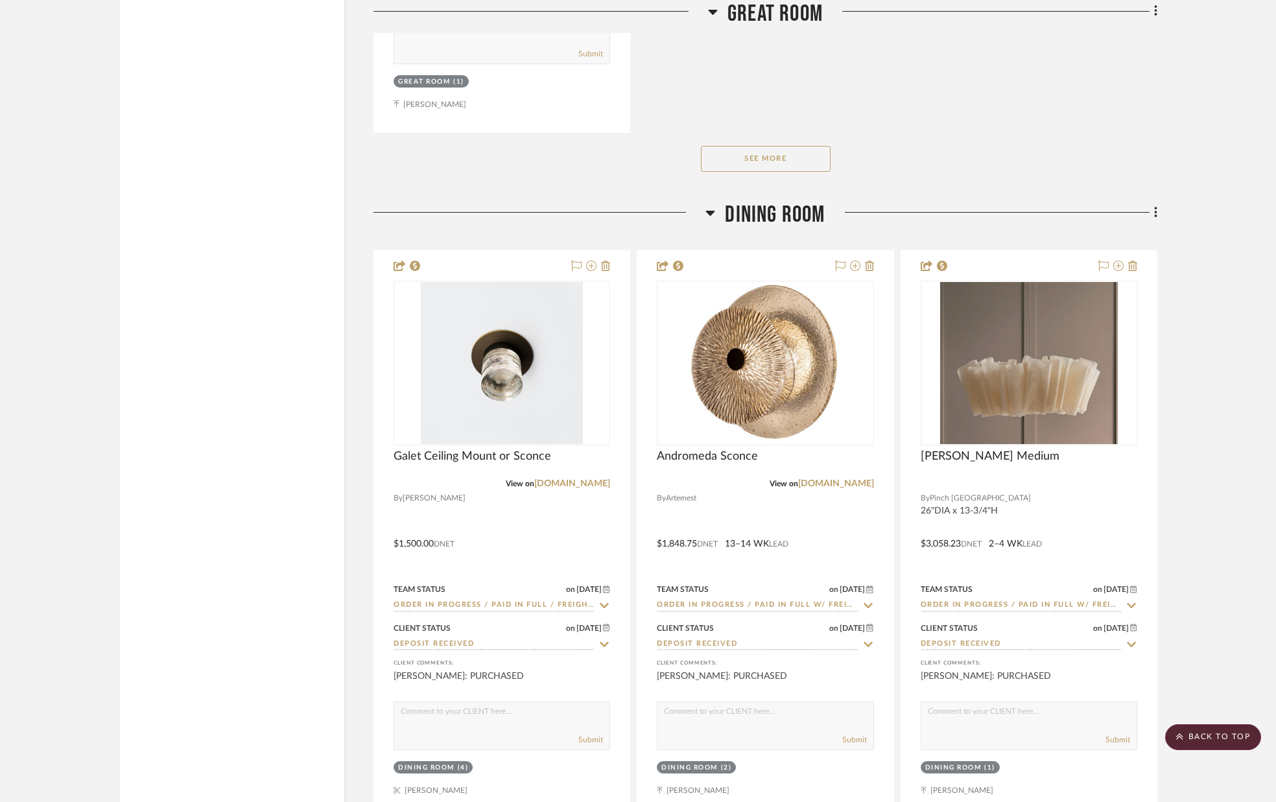
scroll to position [3147, 0]
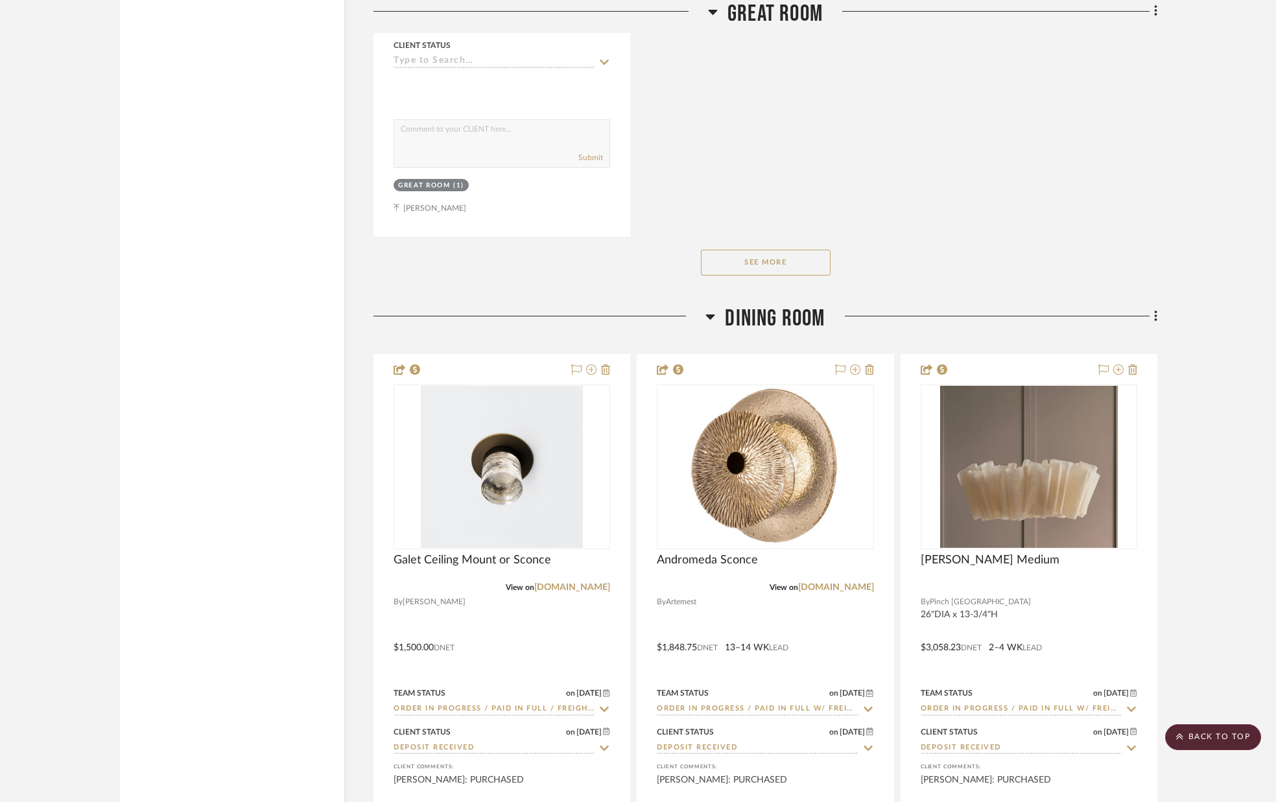
scroll to position [3045, 0]
click at [740, 262] on button "See More" at bounding box center [766, 263] width 130 height 26
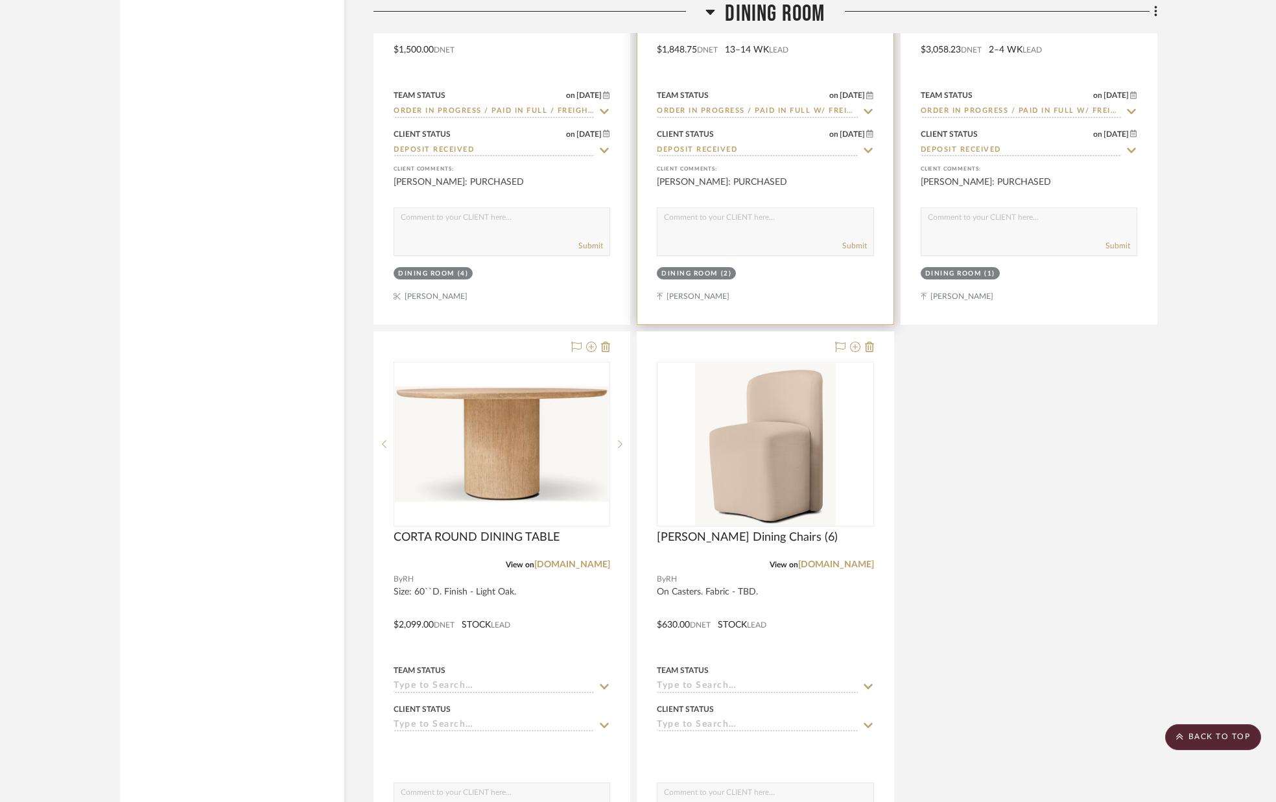
scroll to position [3647, 0]
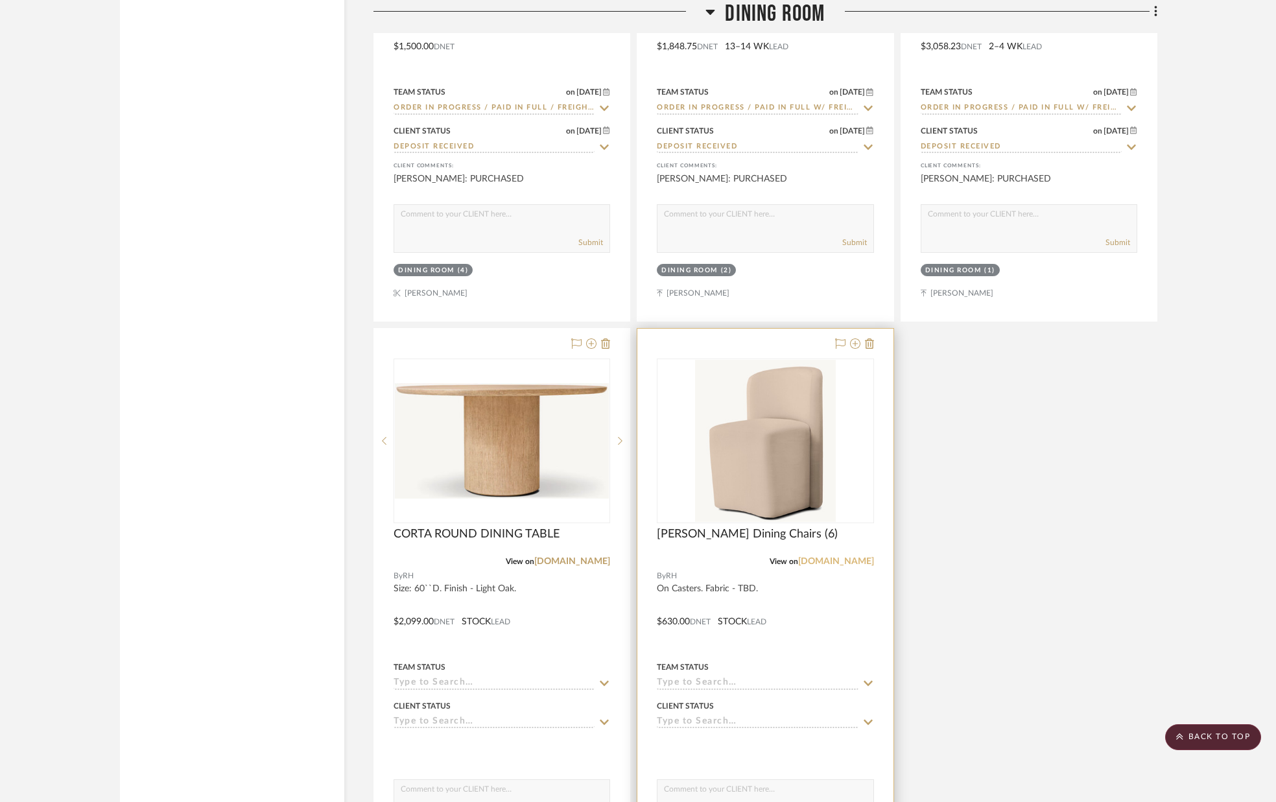
click at [865, 562] on link "[DOMAIN_NAME]" at bounding box center [836, 561] width 76 height 9
click at [859, 559] on link "[DOMAIN_NAME]" at bounding box center [836, 561] width 76 height 9
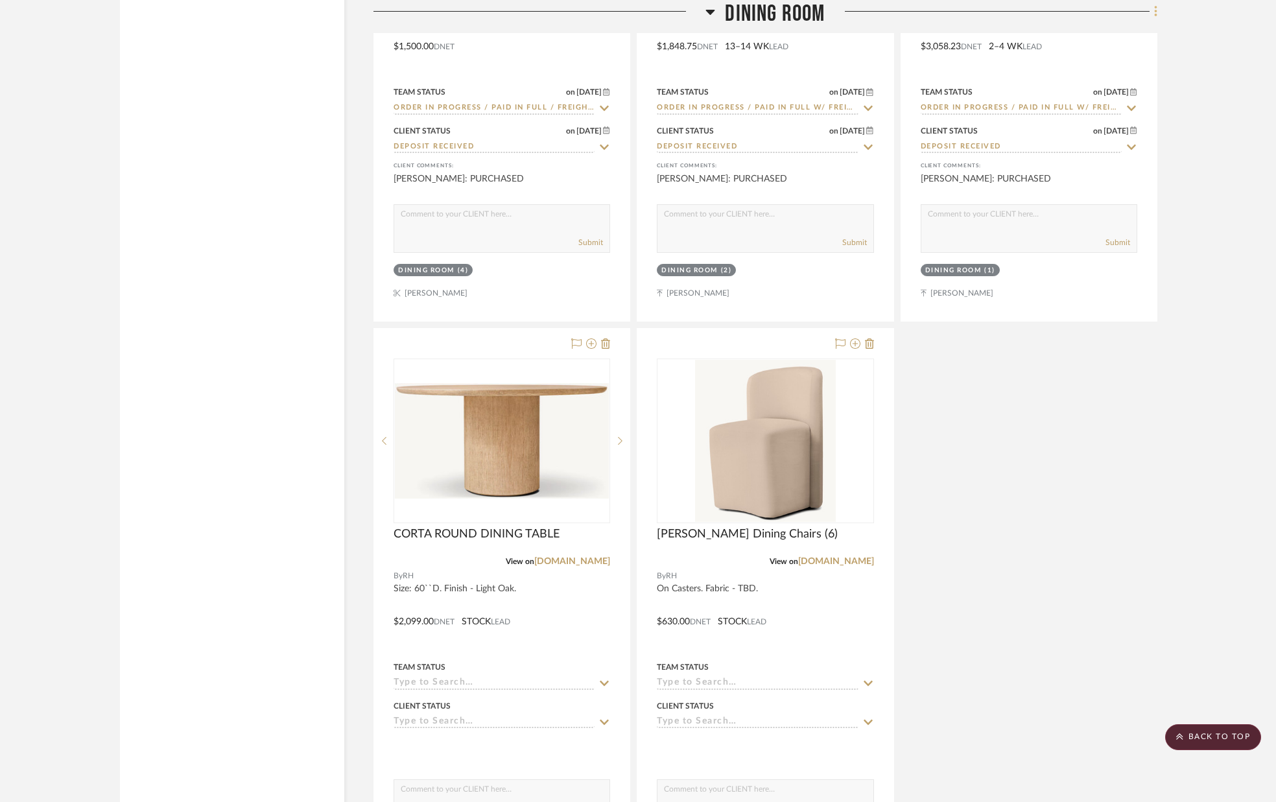
click at [1156, 12] on icon at bounding box center [1155, 11] width 3 height 11
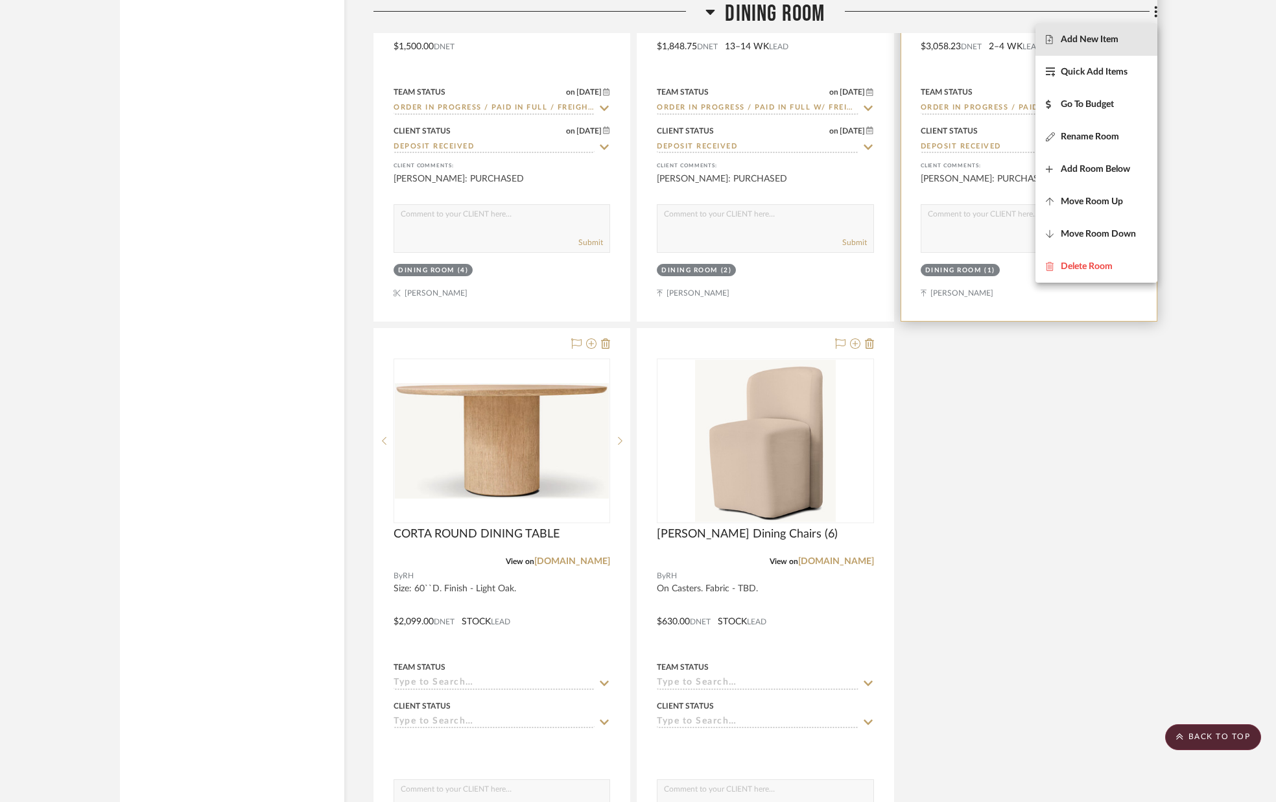
click at [1119, 40] on span "Add New Item" at bounding box center [1090, 39] width 58 height 11
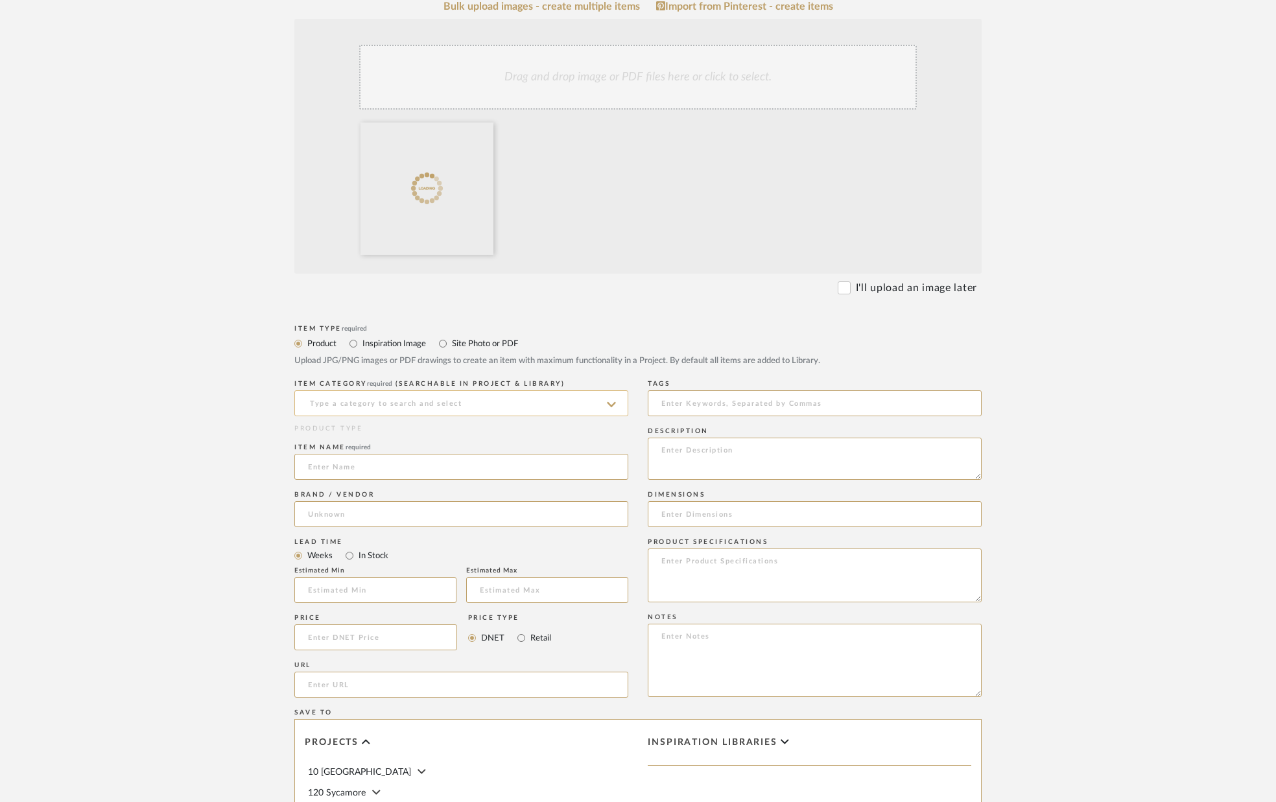
scroll to position [264, 0]
click at [436, 407] on input at bounding box center [461, 403] width 334 height 26
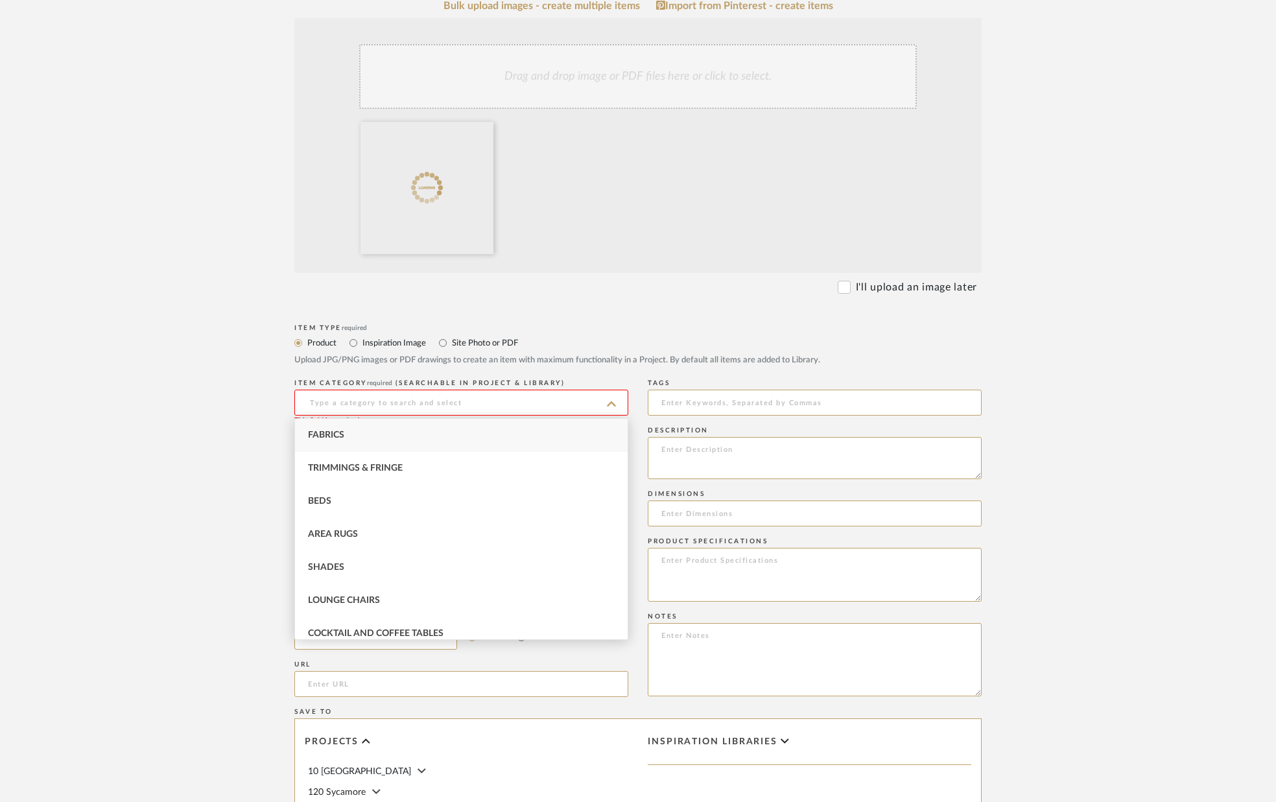
click at [427, 432] on div "Fabrics" at bounding box center [461, 435] width 333 height 33
type input "Fabrics"
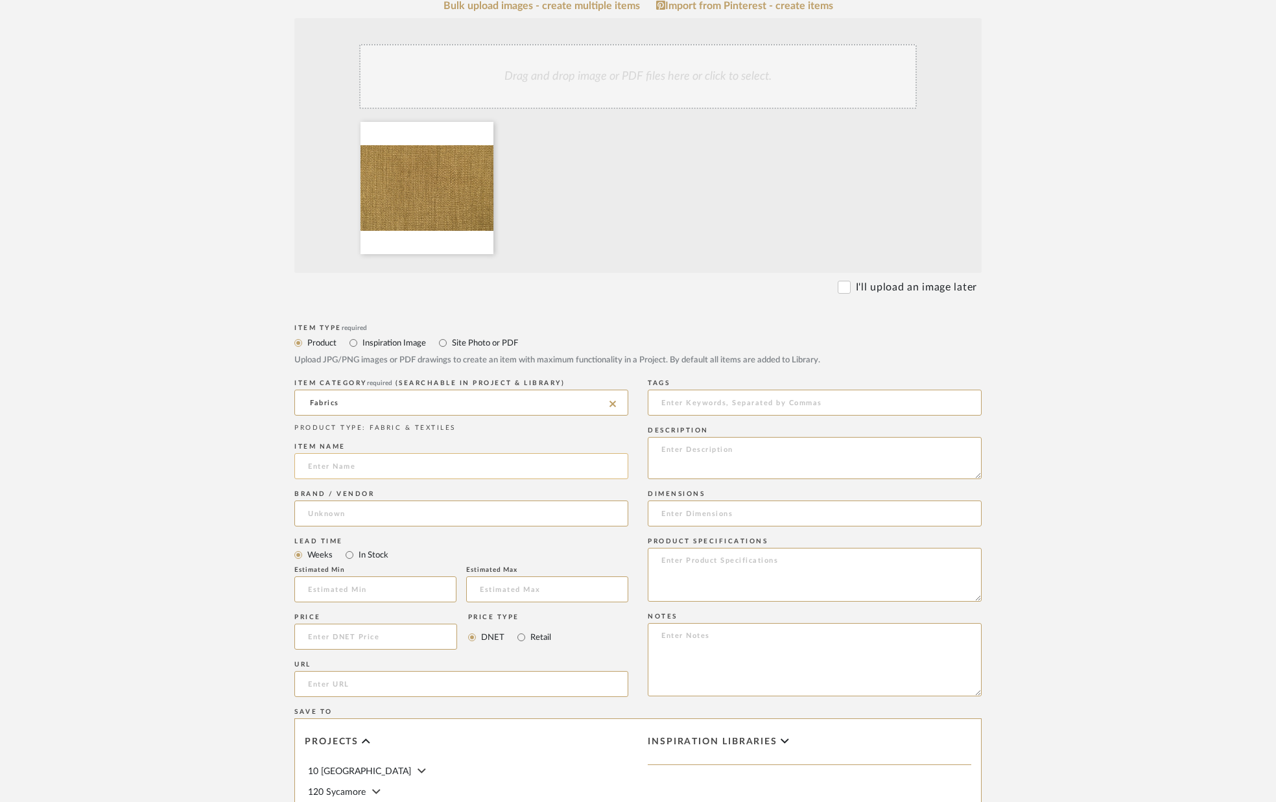
click at [423, 460] on input at bounding box center [461, 466] width 334 height 26
type input "Fabric for Dining Room Chairs"
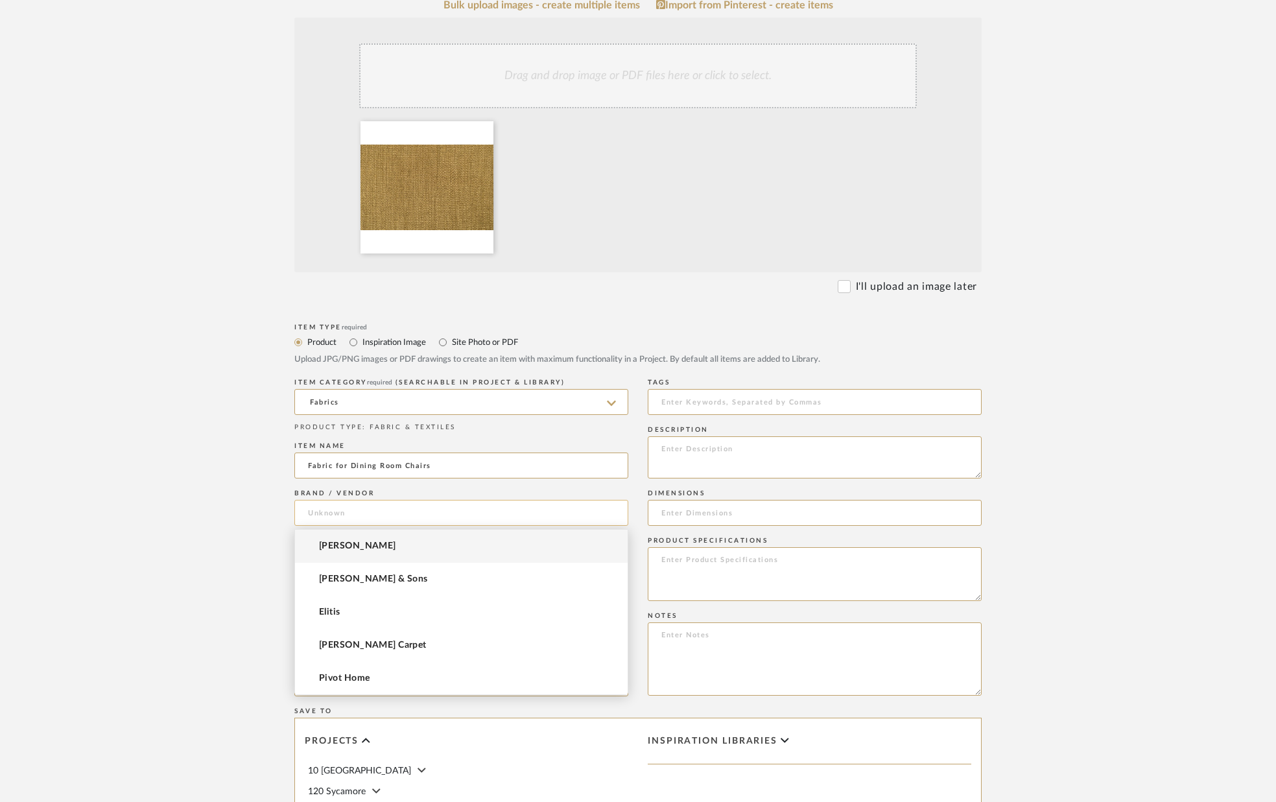
click at [411, 512] on input at bounding box center [461, 513] width 334 height 26
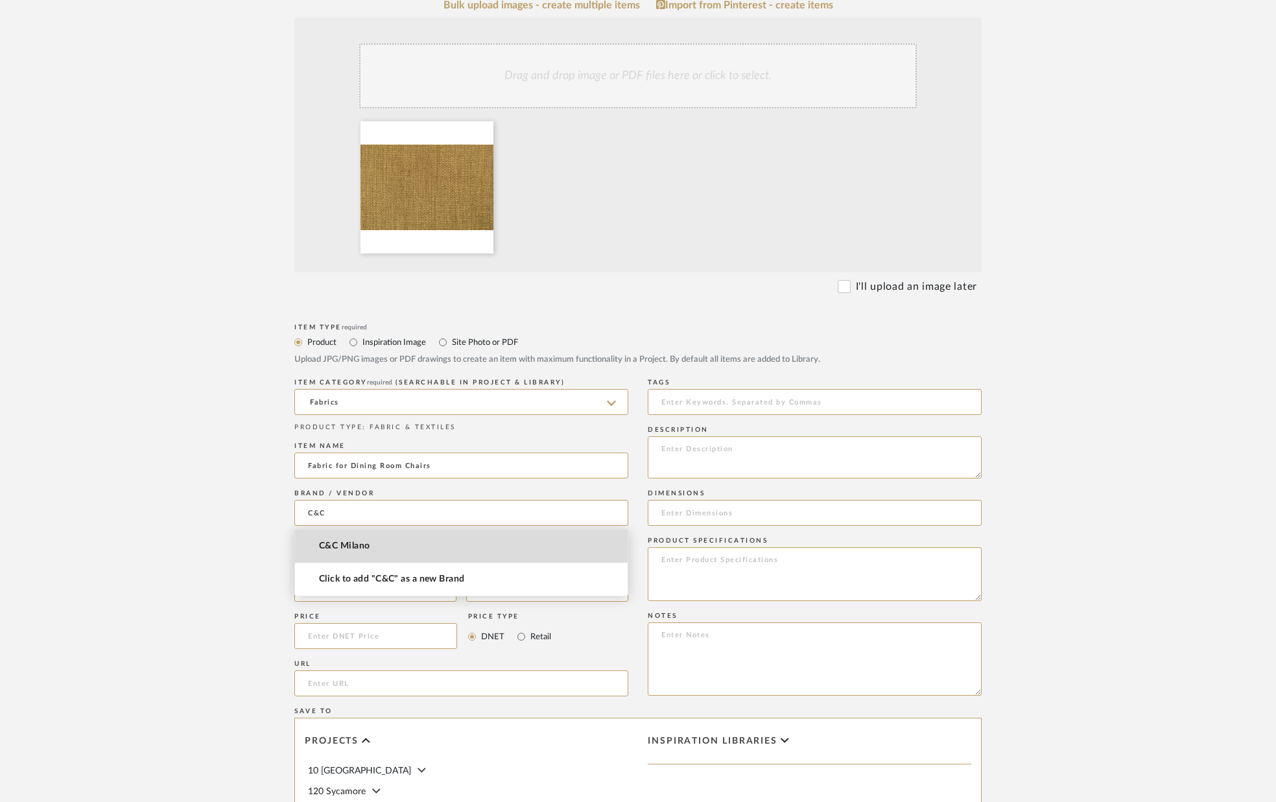
click at [377, 542] on mat-option "C&C Milano" at bounding box center [461, 546] width 333 height 33
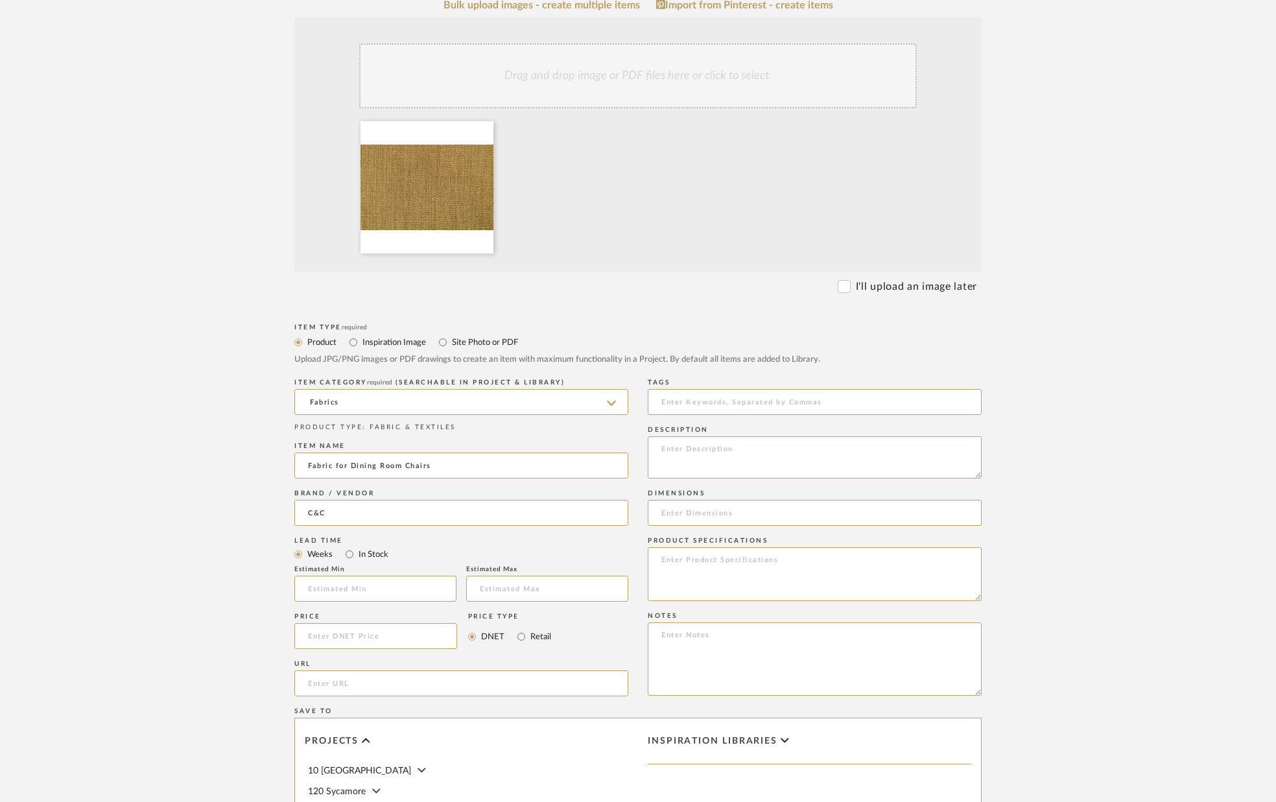
type input "C&C Milano"
click at [353, 560] on input "In Stock" at bounding box center [350, 555] width 16 height 16
radio input "true"
click at [777, 461] on textarea at bounding box center [815, 457] width 334 height 42
type textarea "Diego - Straw"
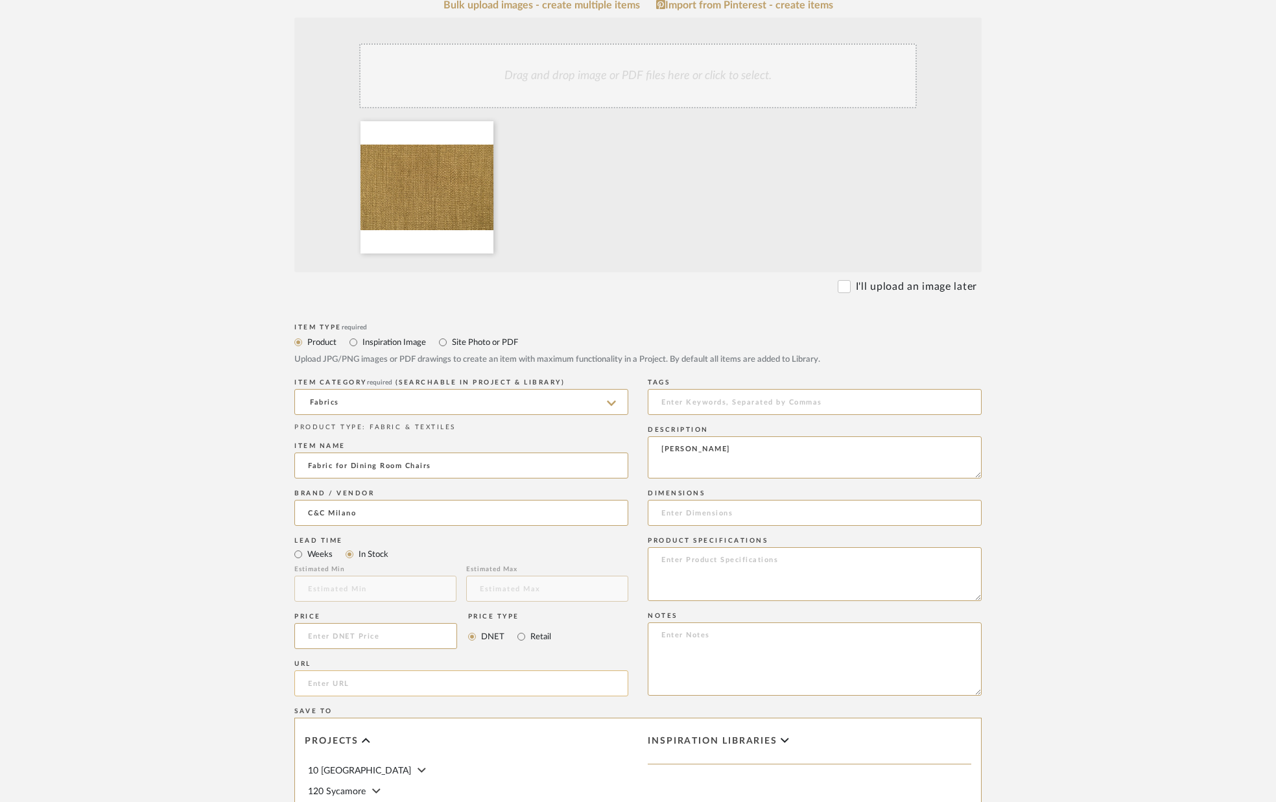
click at [434, 684] on input "url" at bounding box center [461, 683] width 334 height 26
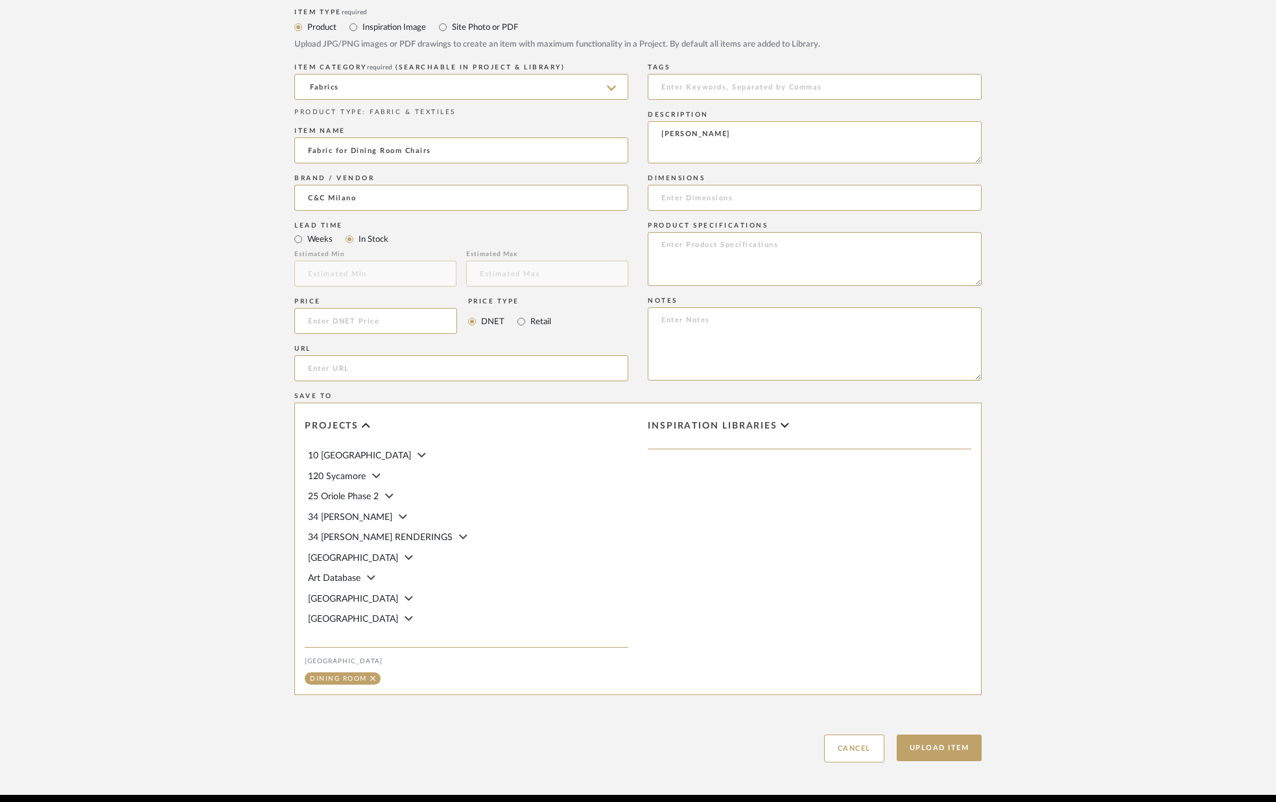
scroll to position [584, 0]
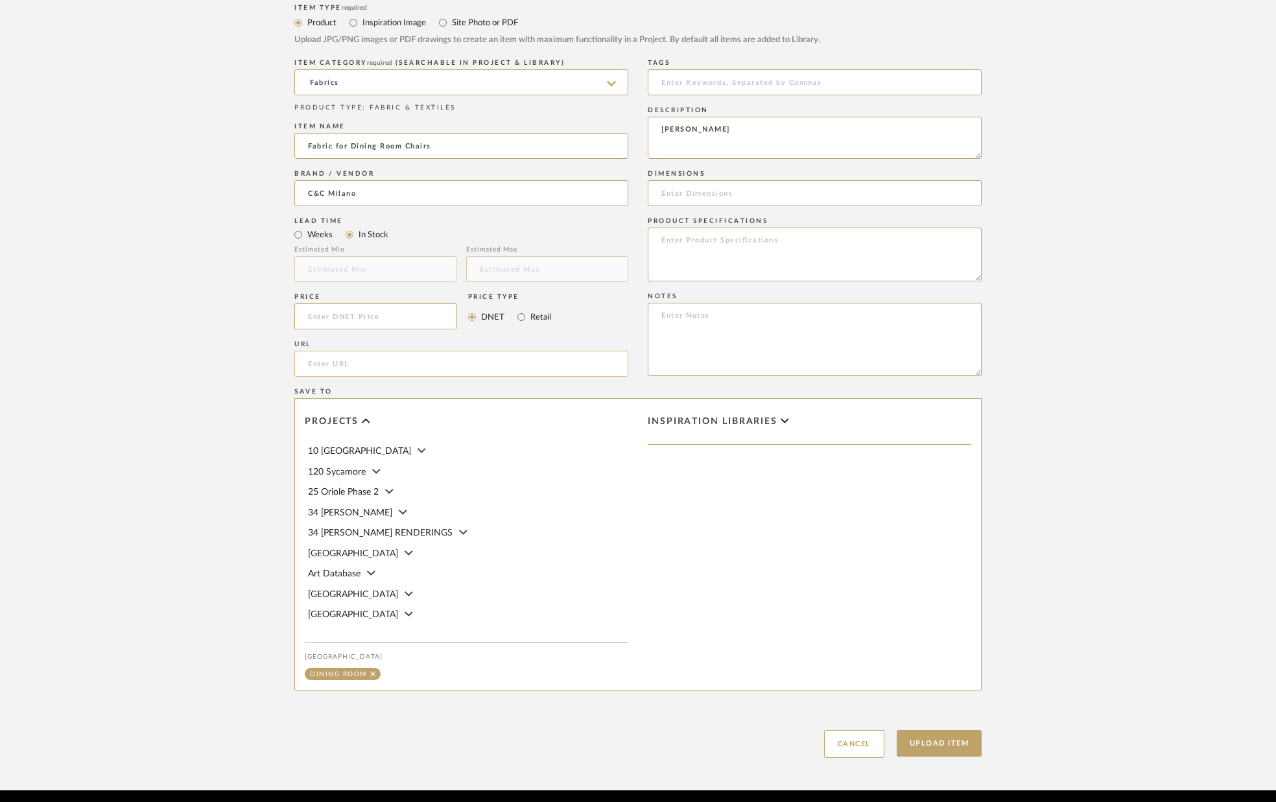
paste input "https://www.cec-milano.us/f/diego-straw-229506"
type input "https://www.cec-milano.us/f/diego-straw-229506"
click at [727, 267] on textarea at bounding box center [815, 255] width 334 height 54
click at [718, 334] on textarea at bounding box center [815, 339] width 334 height 73
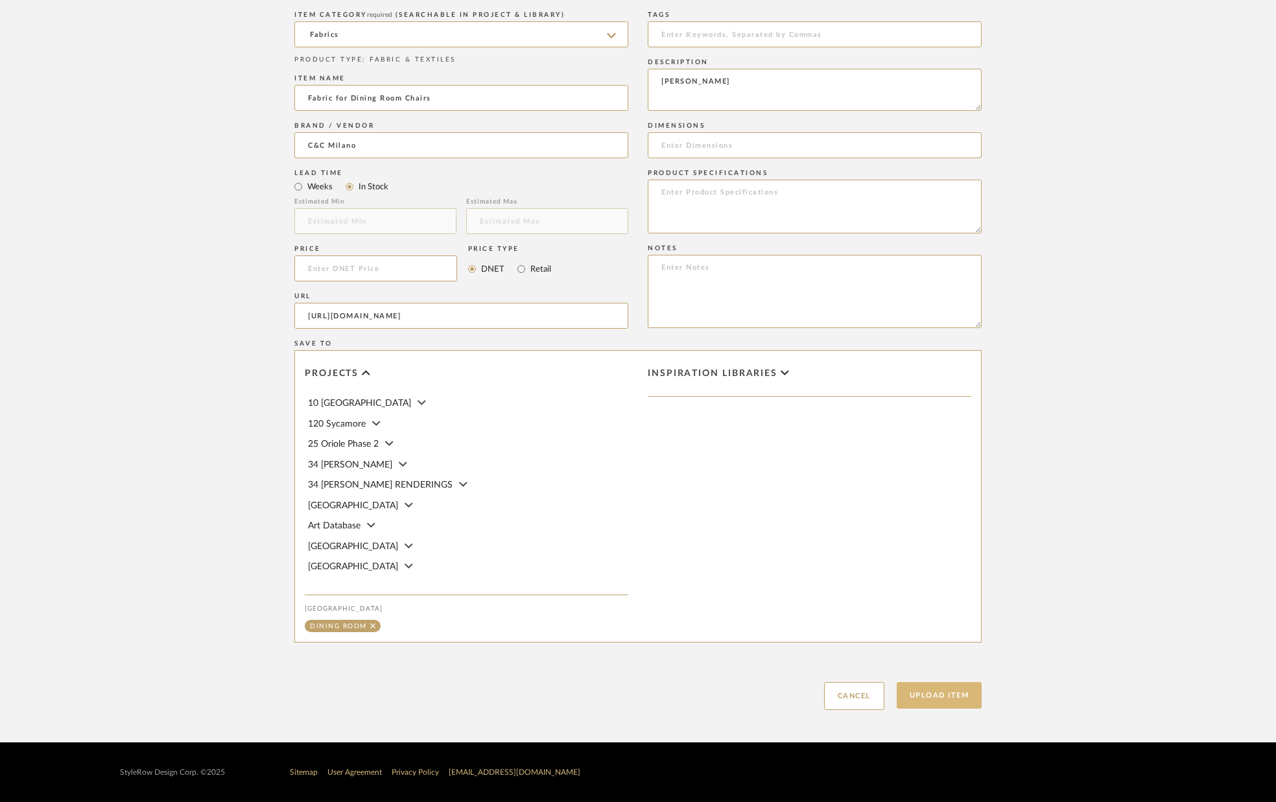
click at [924, 685] on button "Upload Item" at bounding box center [940, 695] width 86 height 27
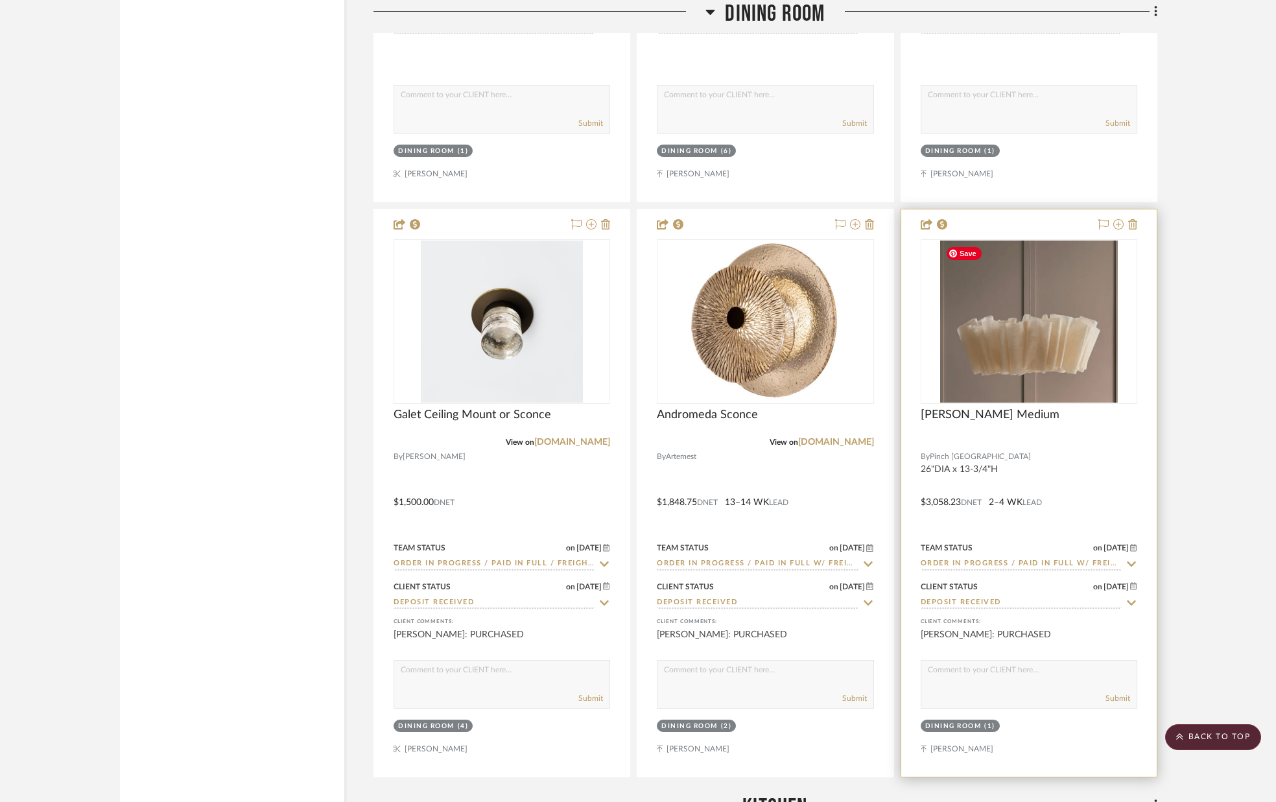
scroll to position [3770, 0]
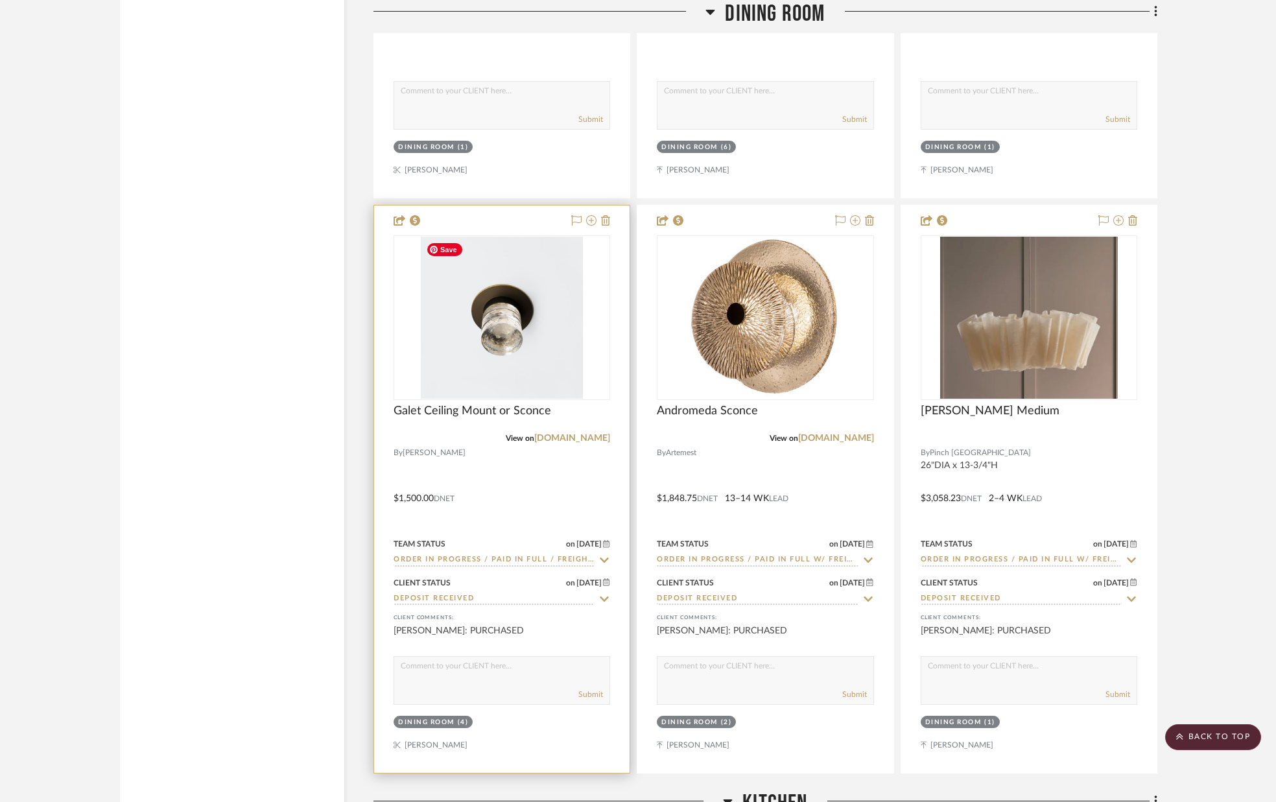
click at [492, 337] on img "0" at bounding box center [502, 318] width 162 height 162
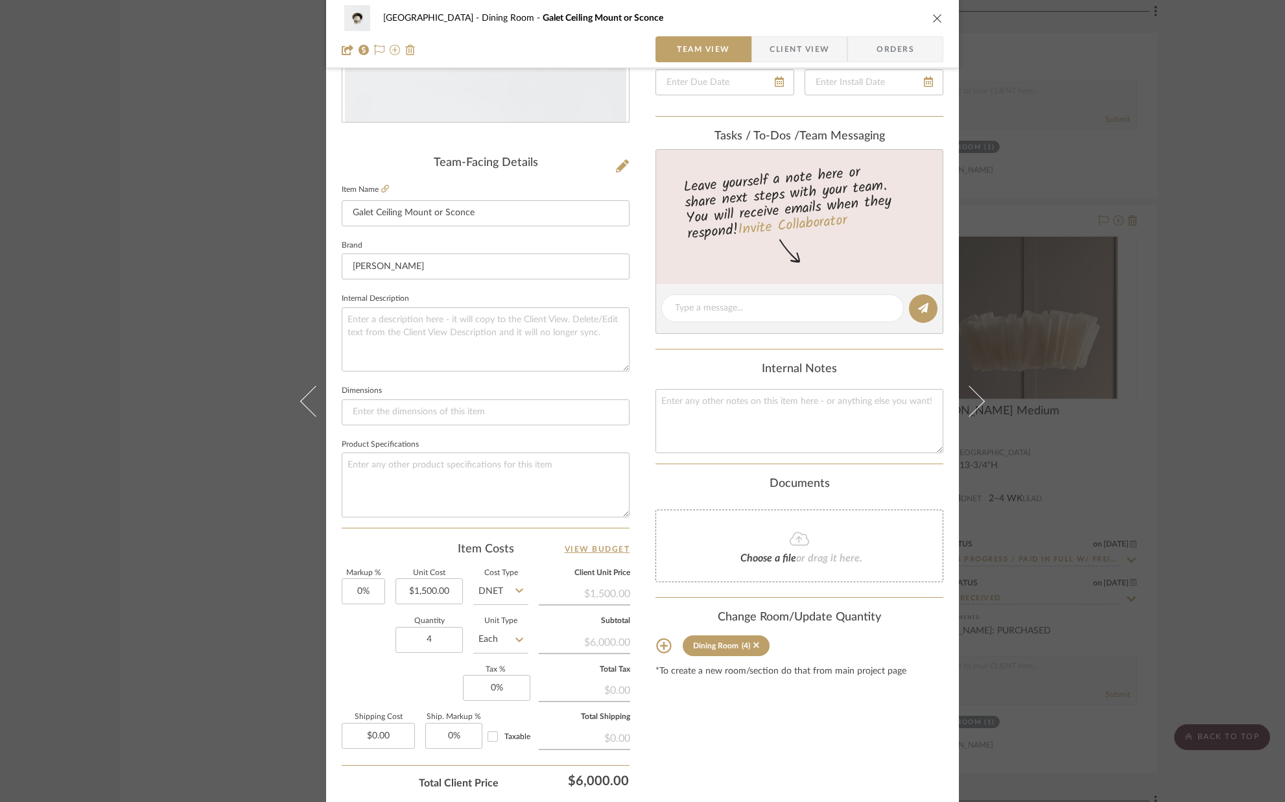
scroll to position [250, 0]
click at [402, 335] on textarea at bounding box center [486, 337] width 288 height 64
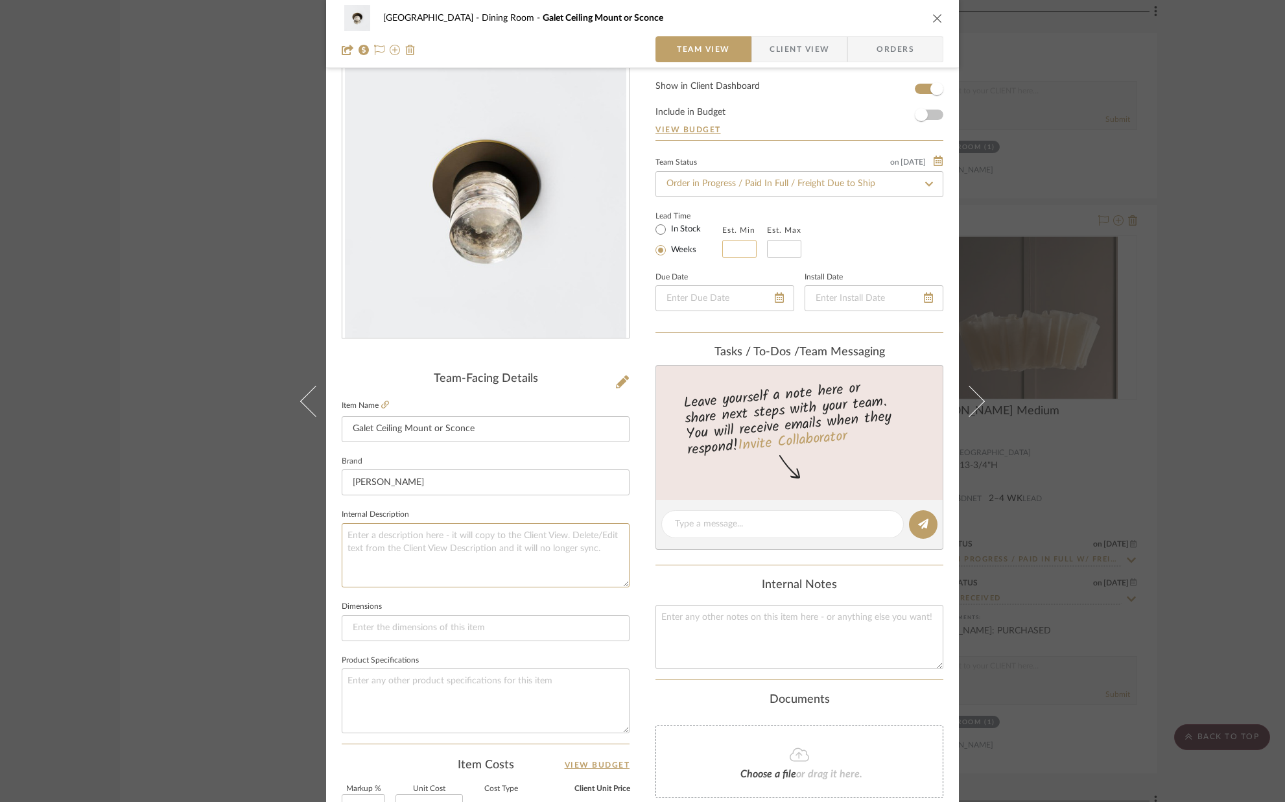
scroll to position [32, 0]
click at [739, 252] on input "text" at bounding box center [739, 250] width 34 height 18
type input "4"
click at [788, 251] on input at bounding box center [784, 250] width 34 height 18
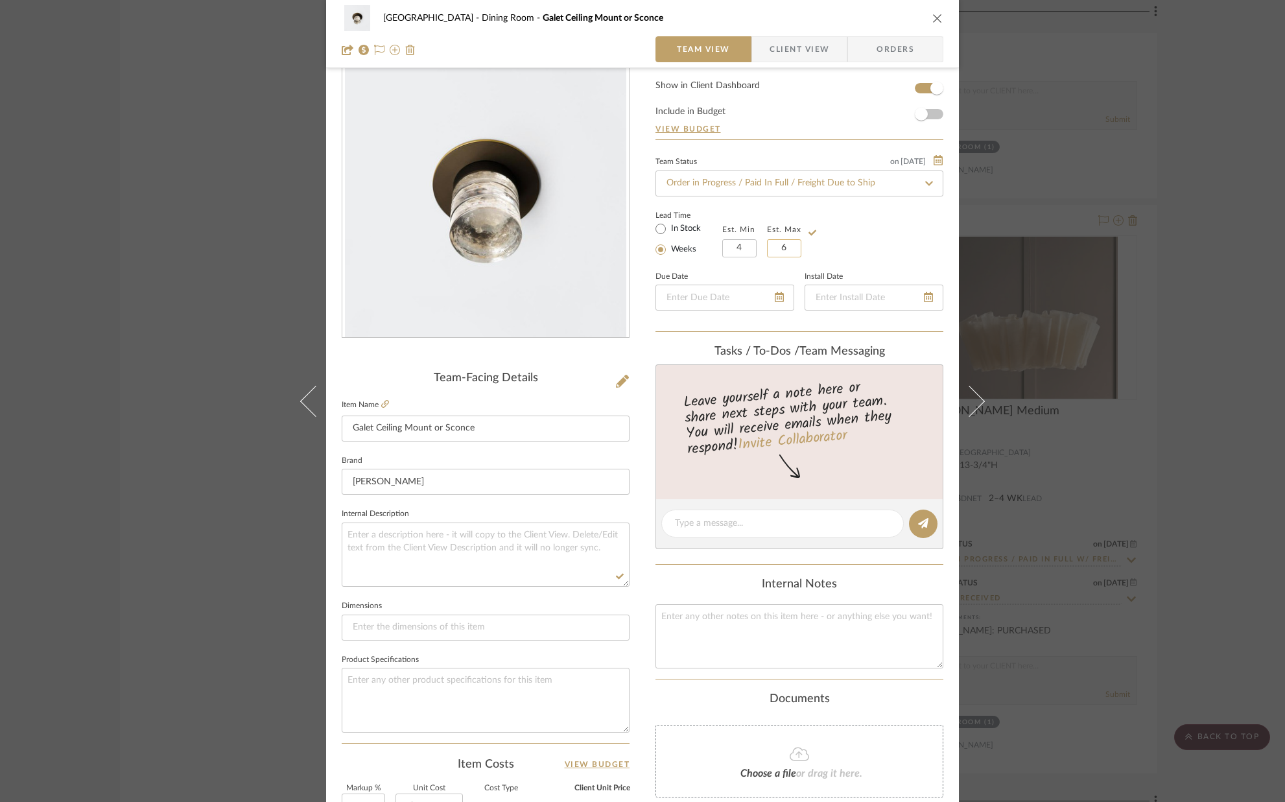
type input "6"
click at [847, 248] on div "Lead Time In Stock Weeks Est. Min 4 Est. Max 6" at bounding box center [800, 232] width 288 height 51
click at [508, 552] on textarea at bounding box center [486, 555] width 288 height 64
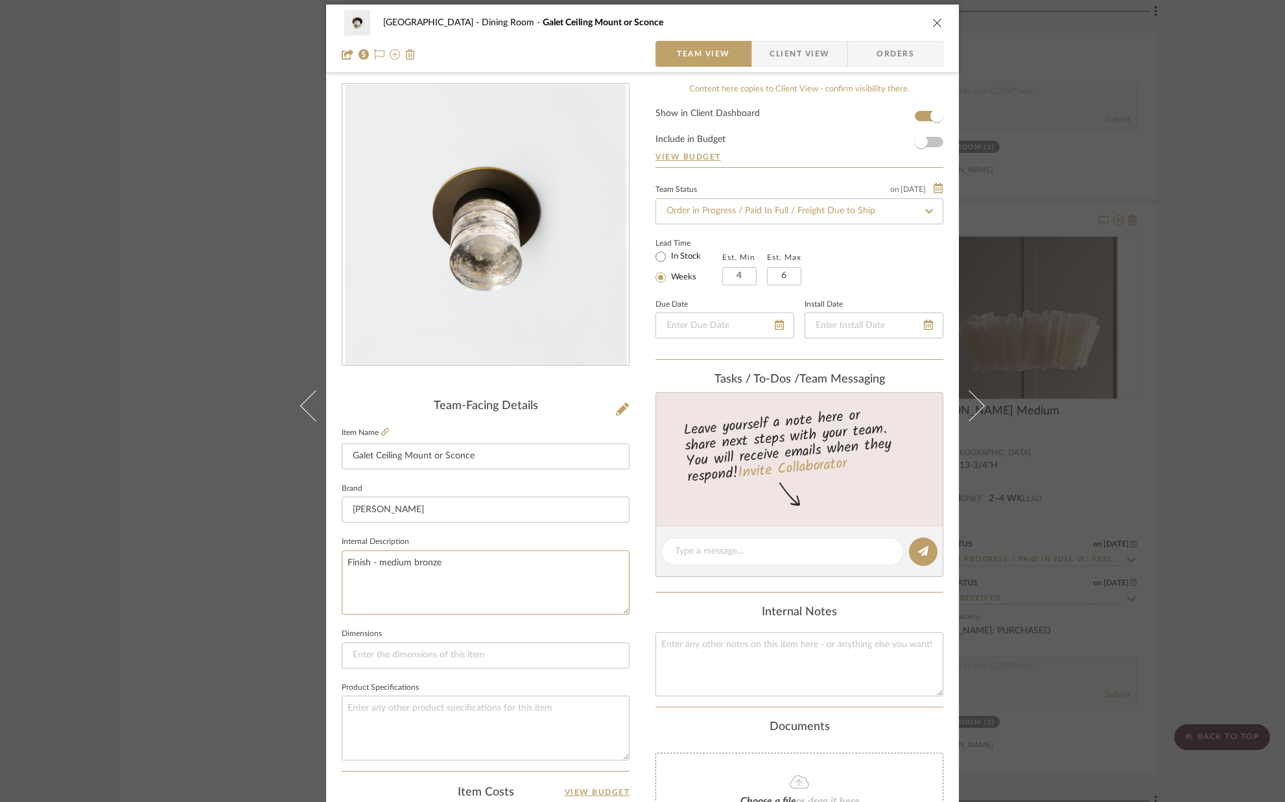
type textarea "Finish - medium bronze"
click at [524, 632] on fieldset "Dimensions" at bounding box center [486, 646] width 288 height 43
click at [932, 20] on icon "close" at bounding box center [937, 23] width 10 height 10
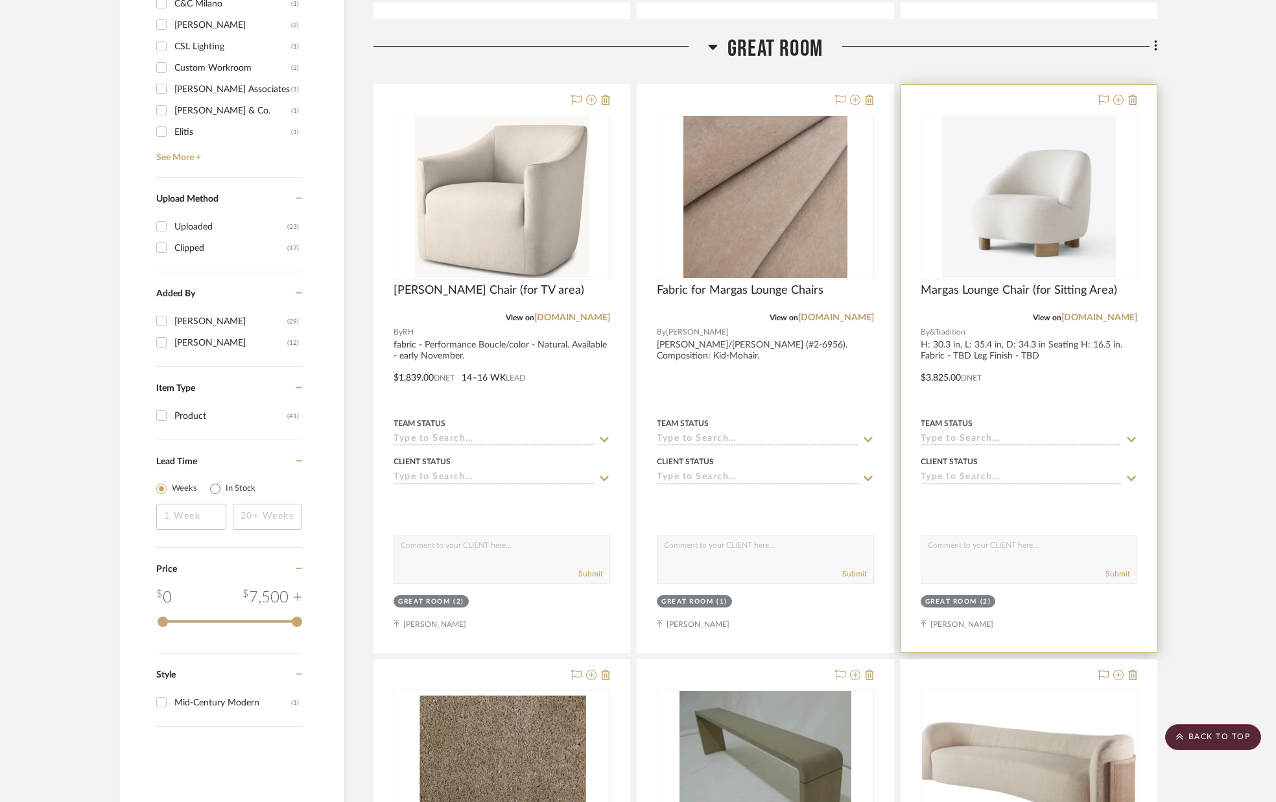
scroll to position [1478, 0]
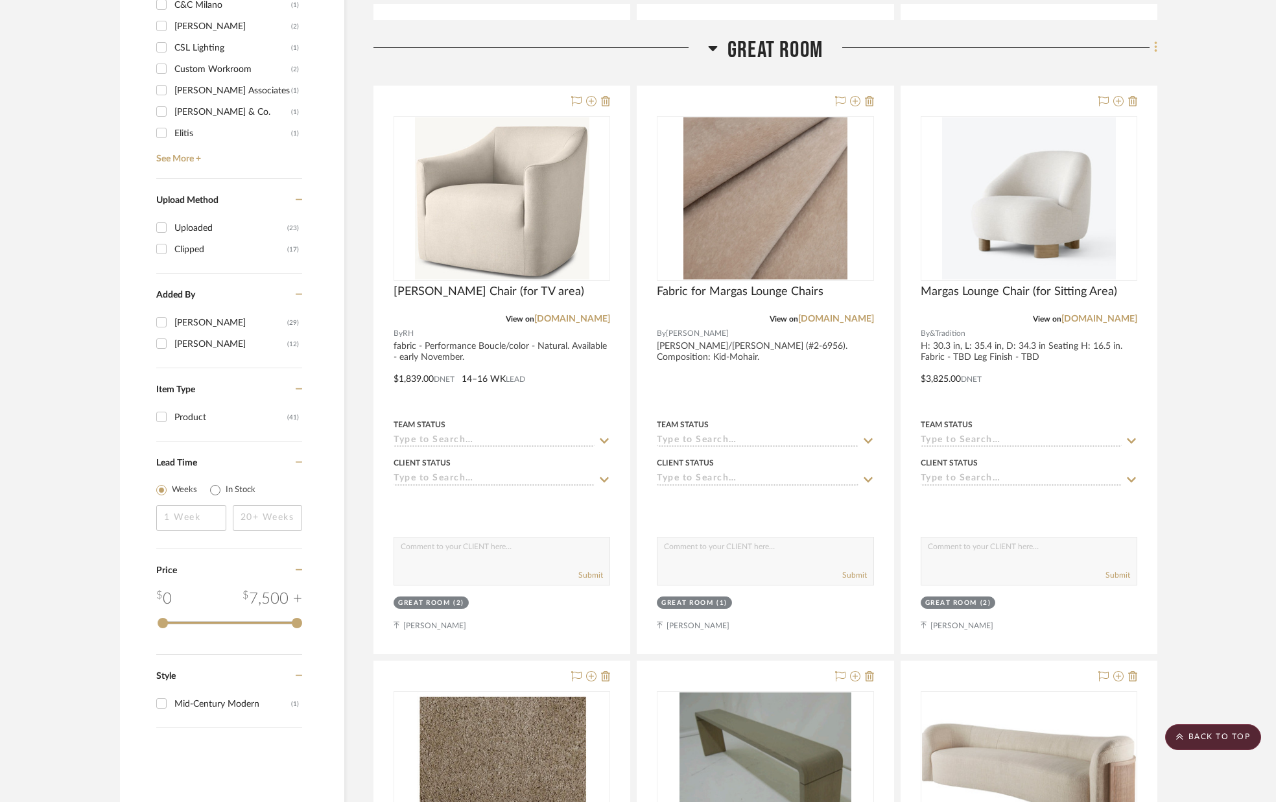
click at [1155, 45] on icon at bounding box center [1156, 47] width 4 height 14
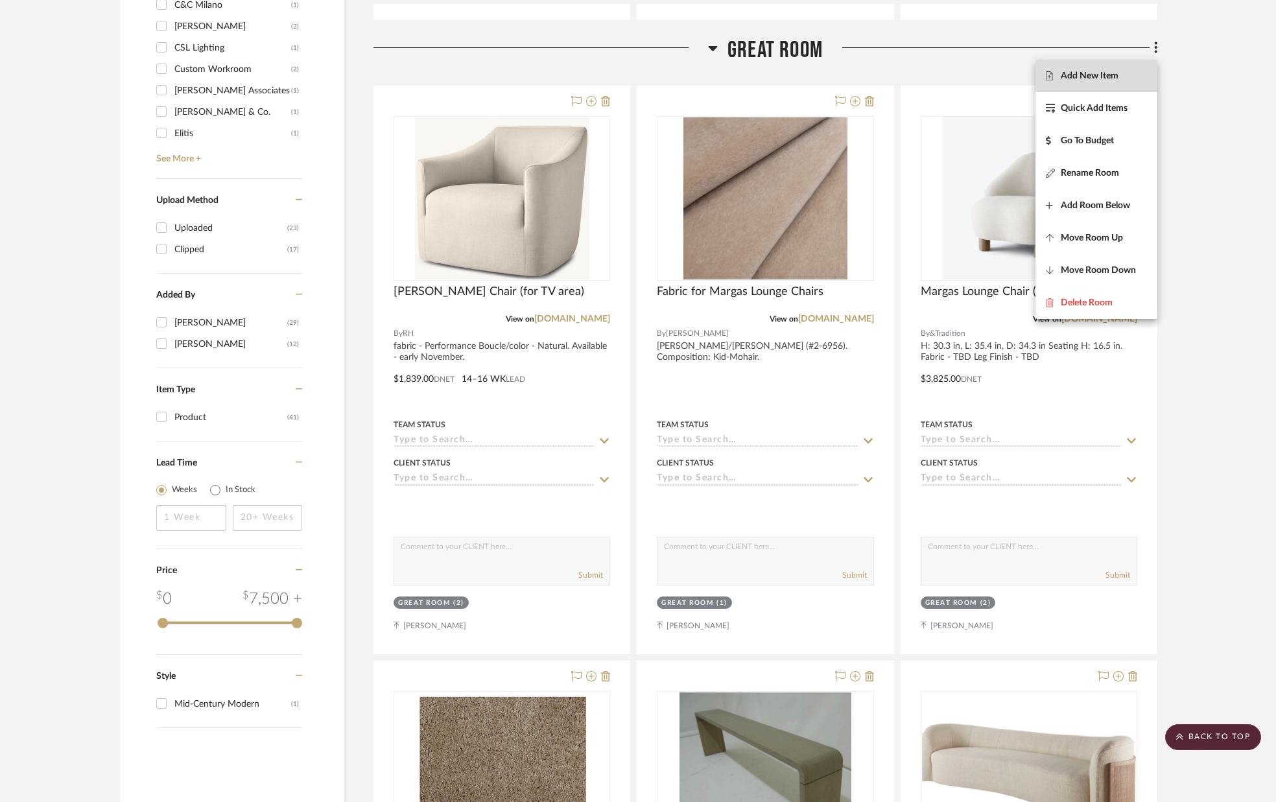
click at [1120, 69] on button "Add New Item" at bounding box center [1097, 76] width 122 height 32
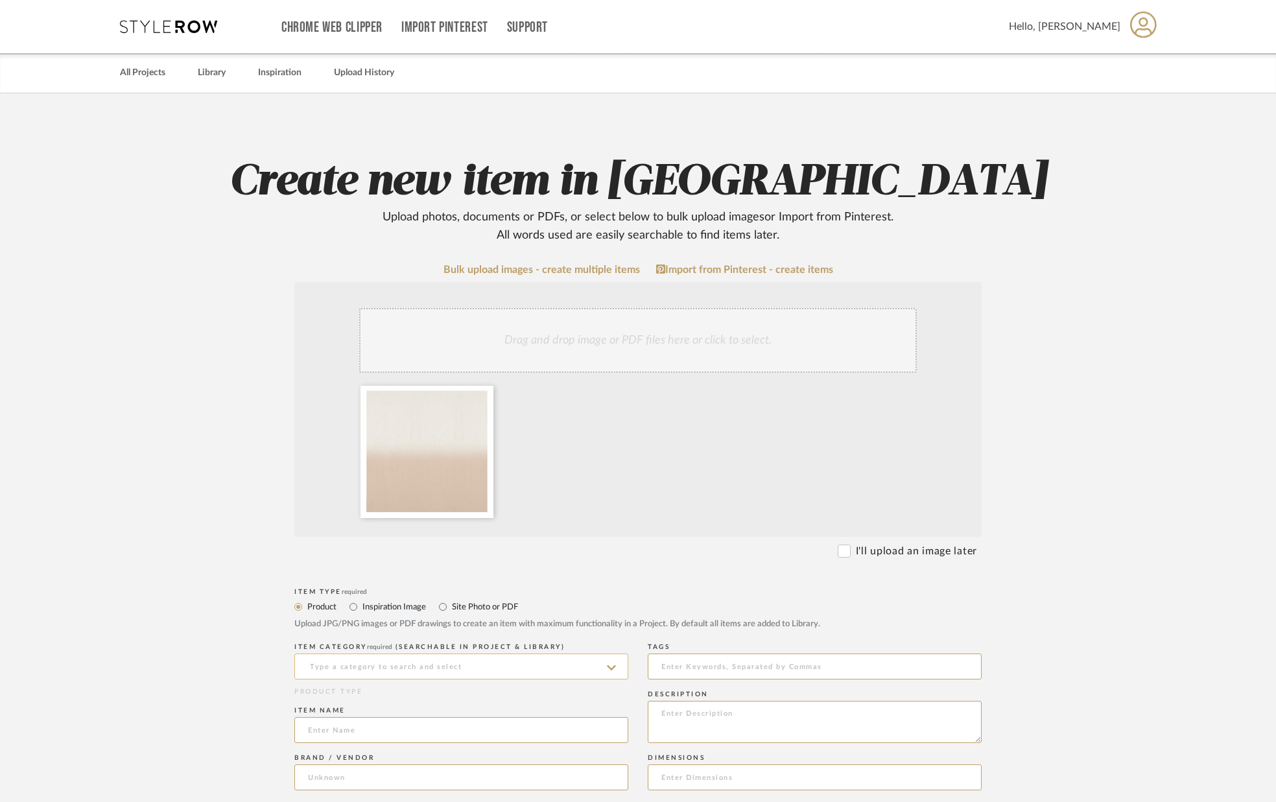
click at [405, 669] on input at bounding box center [461, 667] width 334 height 26
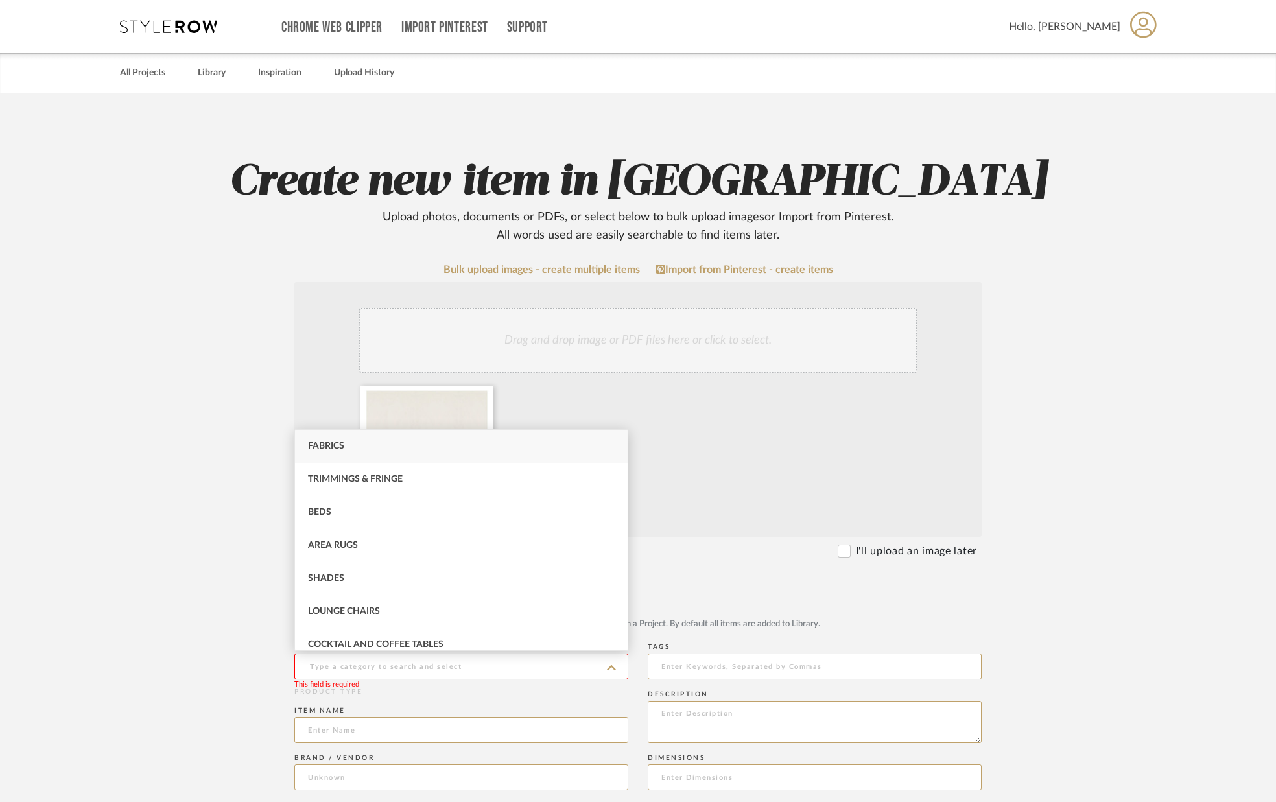
click at [324, 454] on div "Fabrics" at bounding box center [461, 446] width 333 height 33
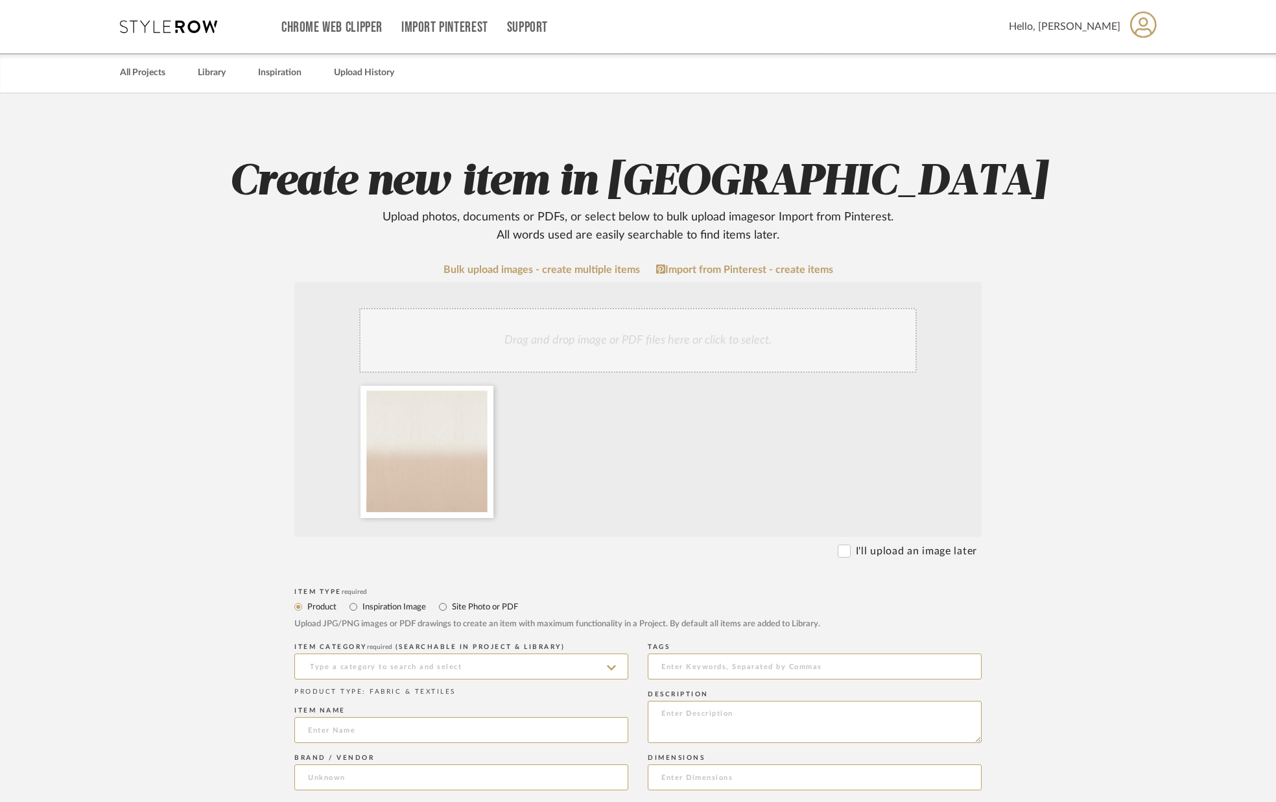
type input "Fabrics"
click at [352, 728] on input at bounding box center [461, 730] width 334 height 26
type input "Drapery Fabric"
click at [374, 768] on input at bounding box center [461, 778] width 334 height 26
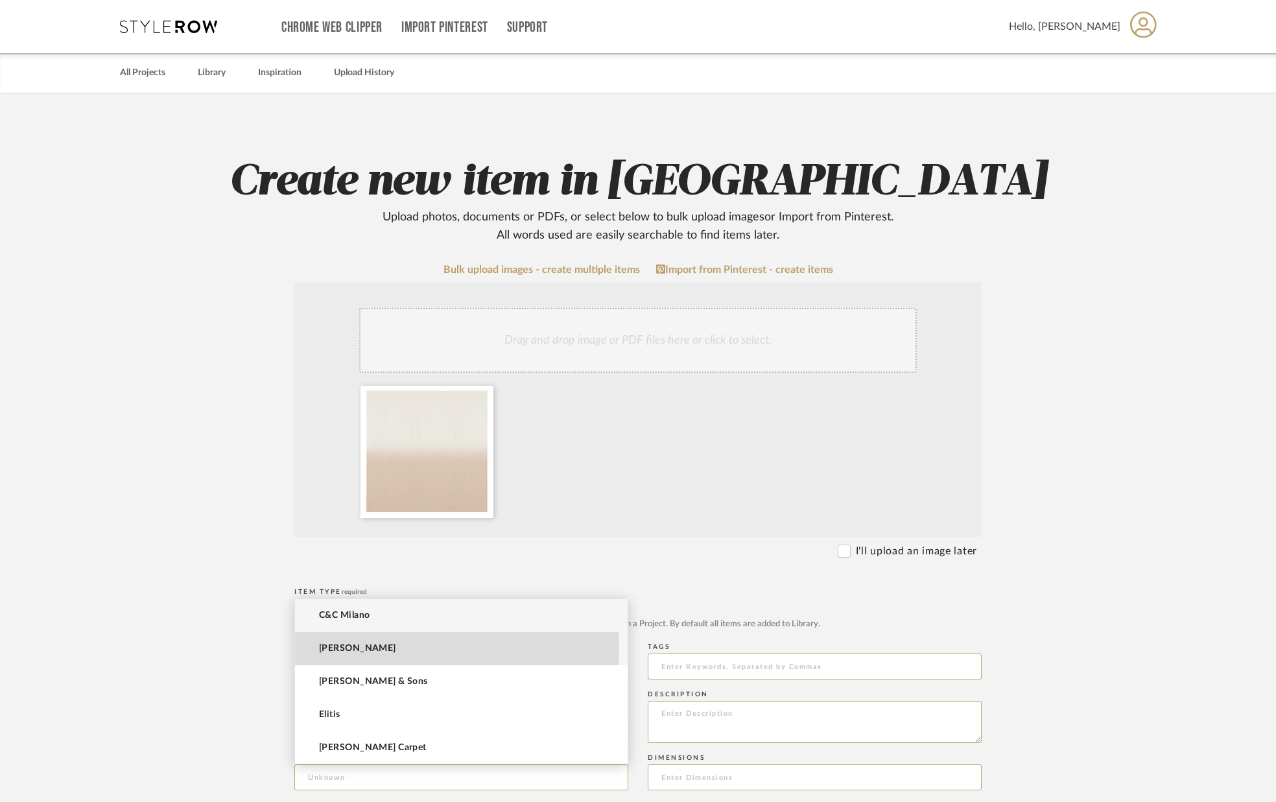
click at [385, 650] on span "[PERSON_NAME]" at bounding box center [357, 648] width 77 height 11
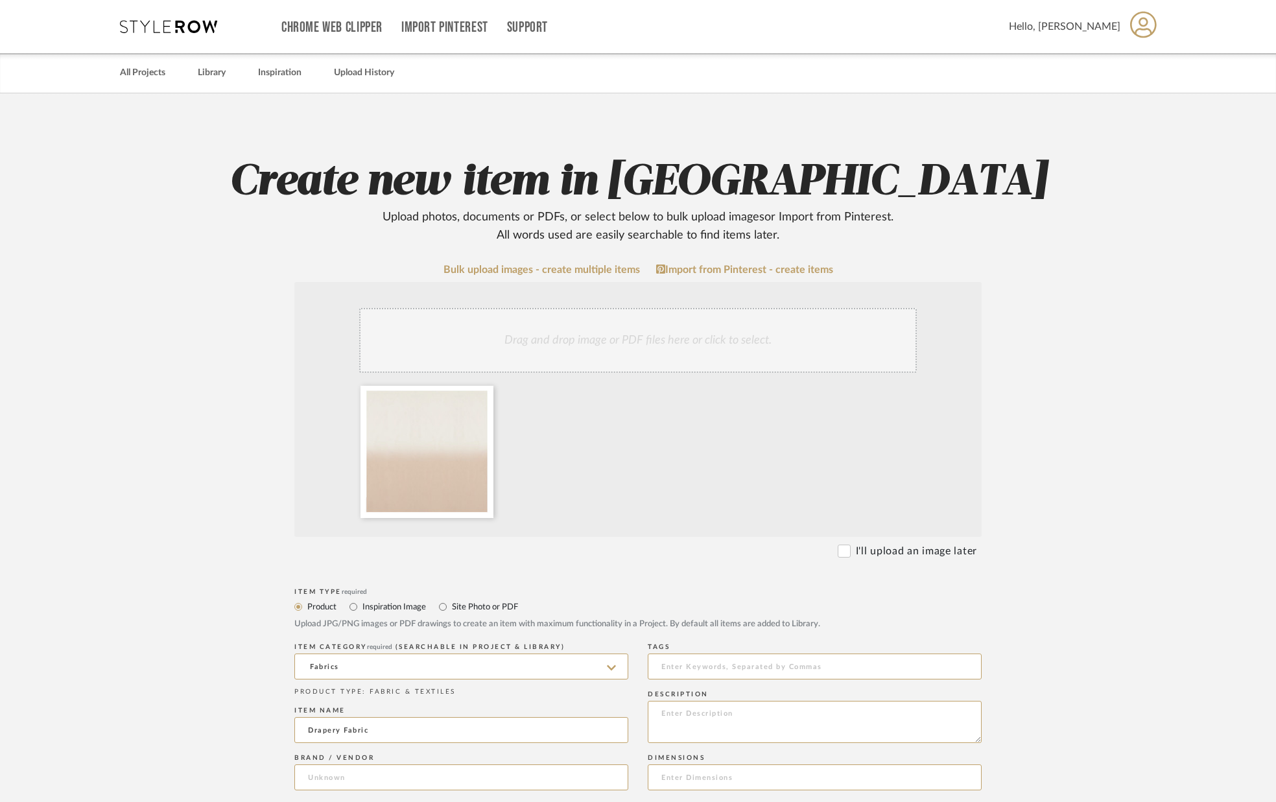
type input "[PERSON_NAME]"
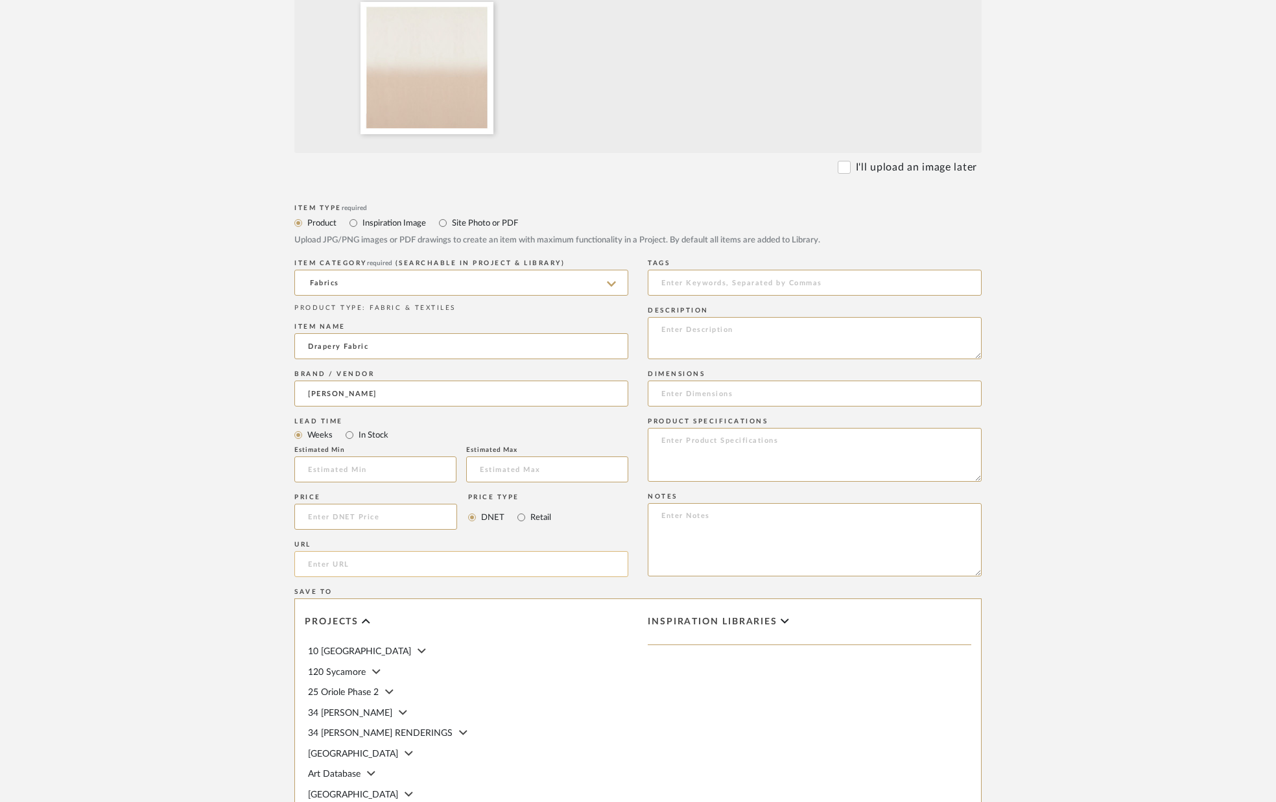
scroll to position [386, 0]
click at [360, 561] on input "url" at bounding box center [461, 562] width 334 height 26
paste input "https://www.rosemaryhallgarten.com/products/ombre-gaia-fabric-copy?_pos=1&_sid=…"
type input "https://www.rosemaryhallgarten.com/products/ombre-gaia-fabric-copy?_pos=1&_sid=…"
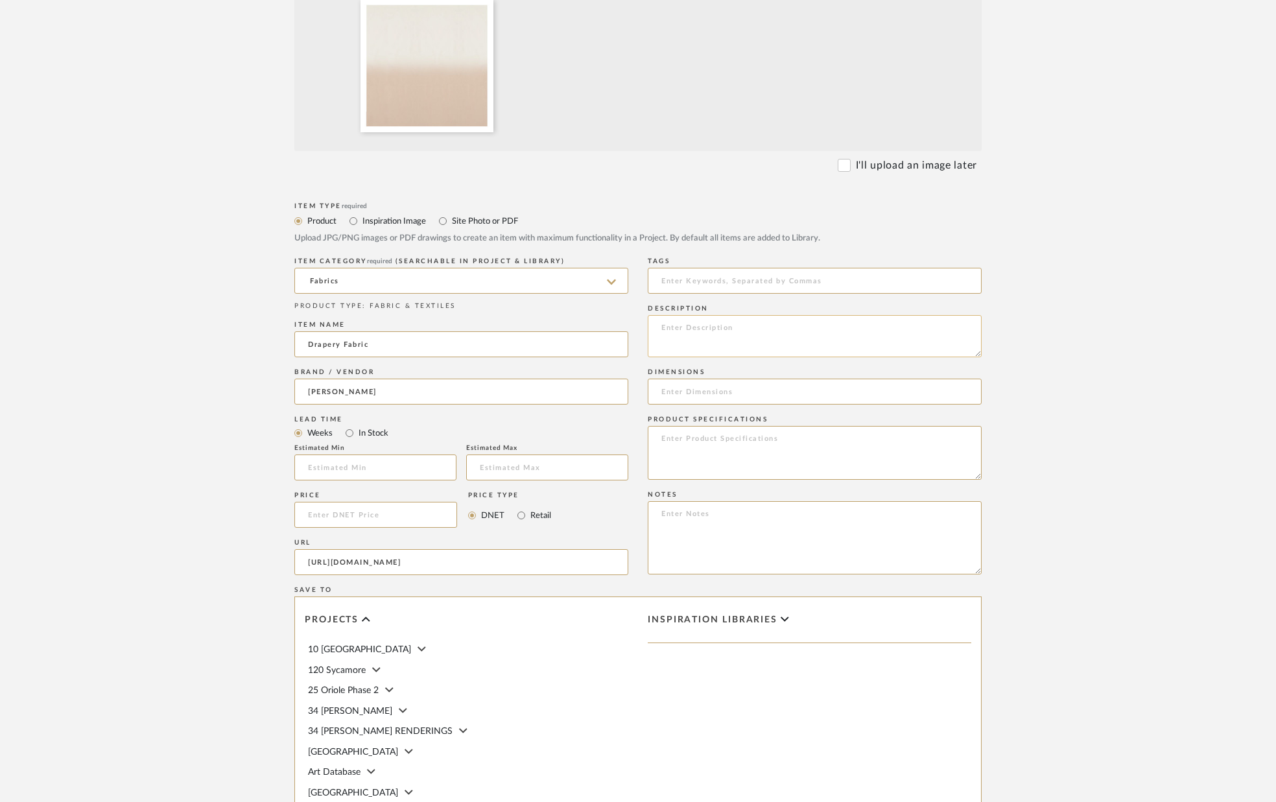
scroll to position [0, 0]
click at [685, 343] on textarea at bounding box center [815, 336] width 334 height 42
type textarea "Color - Oat"
click at [702, 370] on div "Dimensions" at bounding box center [815, 372] width 334 height 8
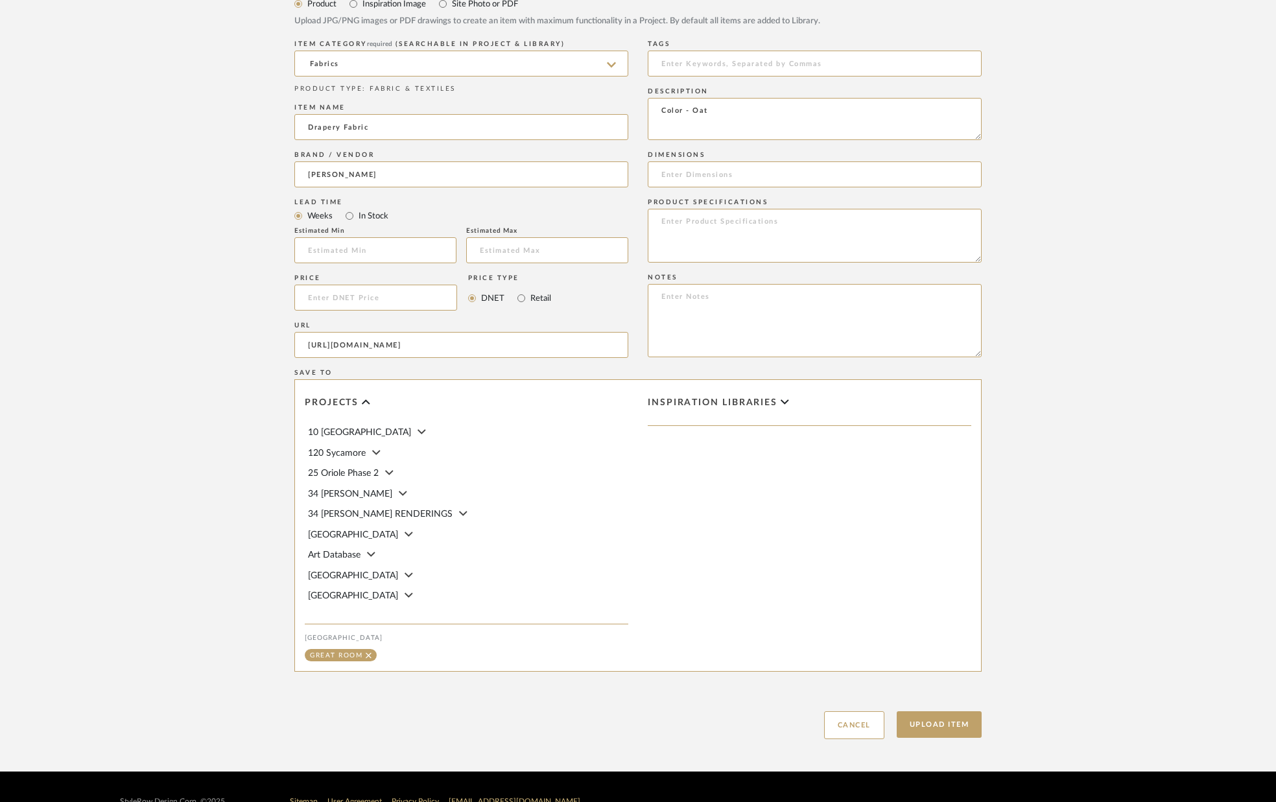
scroll to position [633, 0]
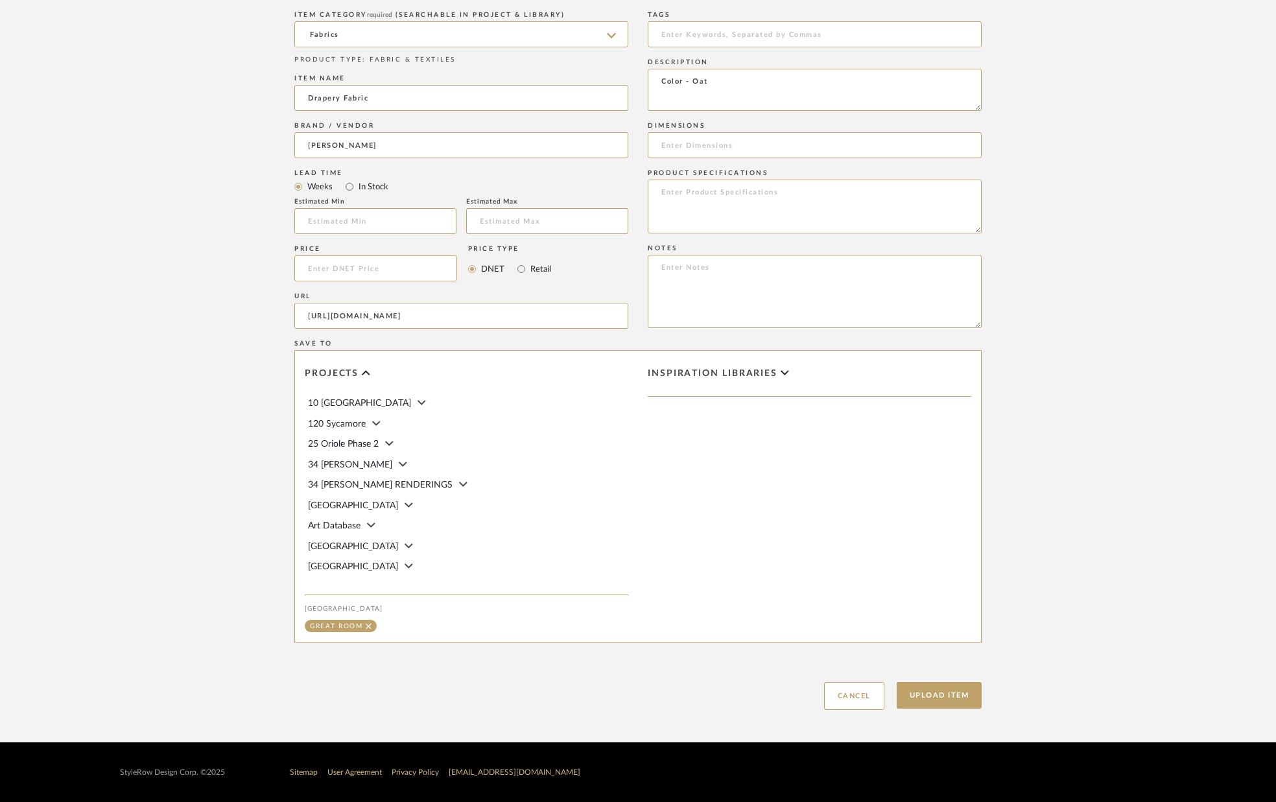
drag, startPoint x: 928, startPoint y: 691, endPoint x: 918, endPoint y: 672, distance: 22.0
click at [928, 691] on button "Upload Item" at bounding box center [940, 695] width 86 height 27
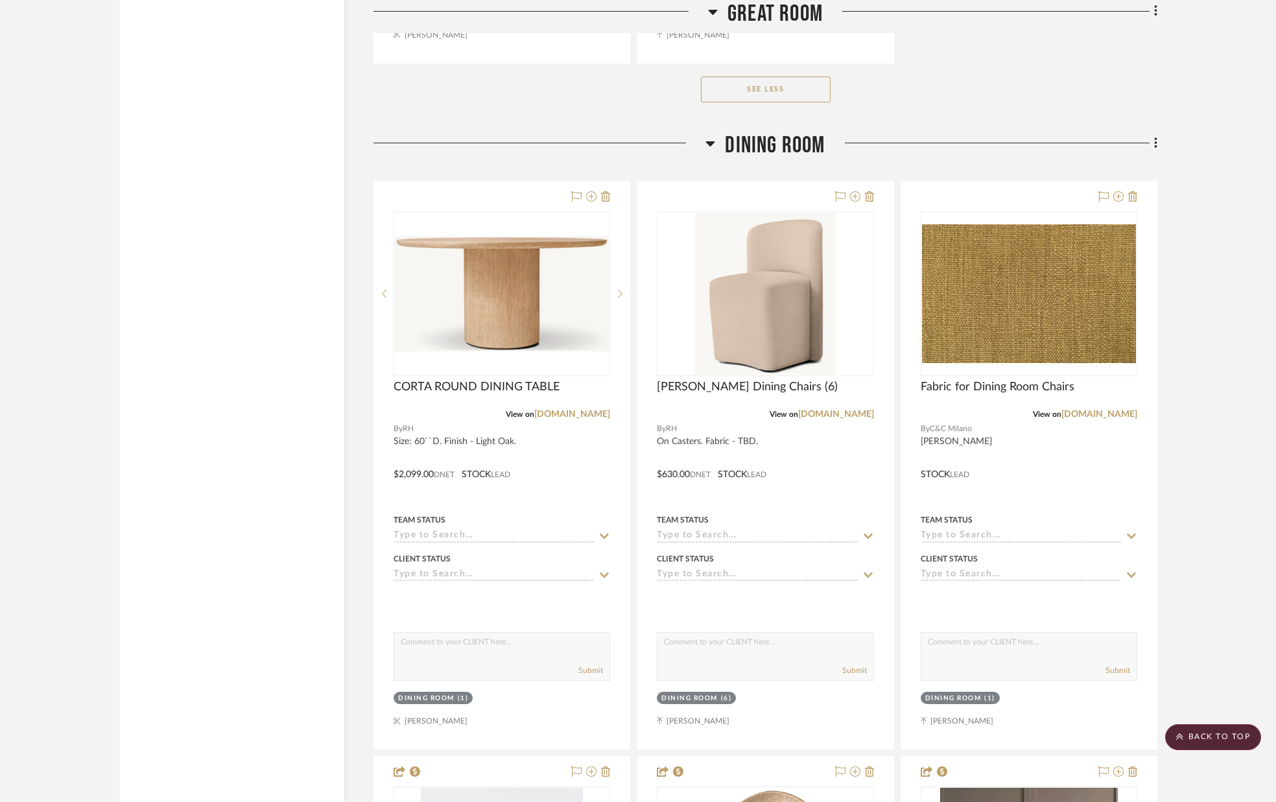
scroll to position [3227, 0]
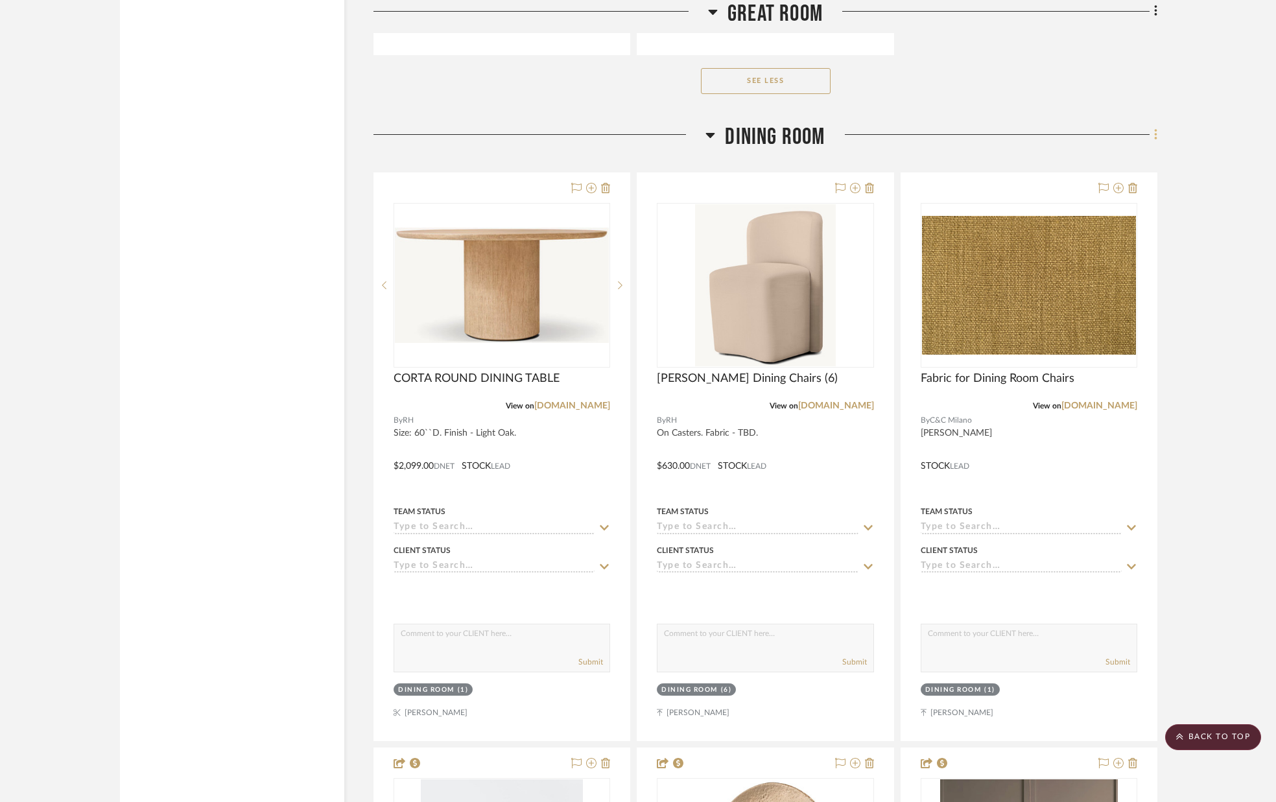
click at [1154, 137] on icon at bounding box center [1156, 135] width 4 height 14
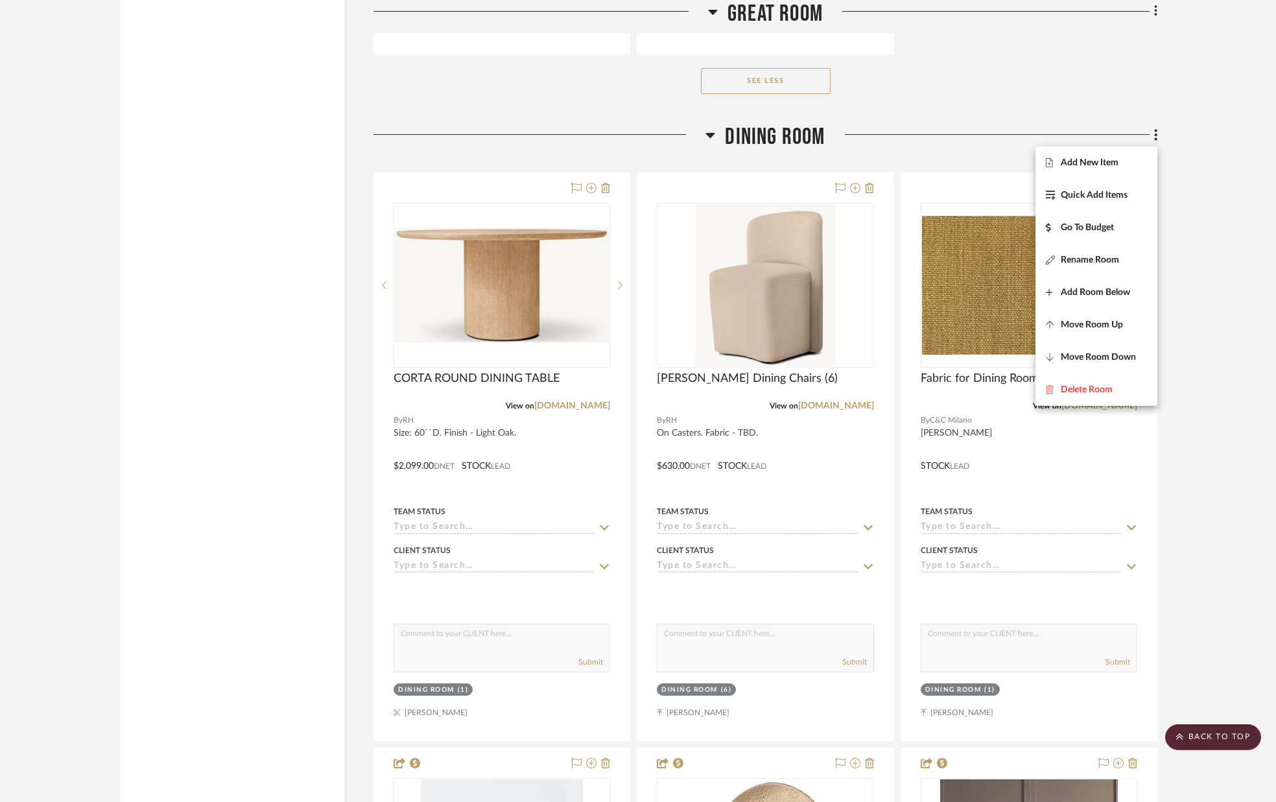
click at [1124, 163] on span "Add New Item" at bounding box center [1096, 162] width 101 height 11
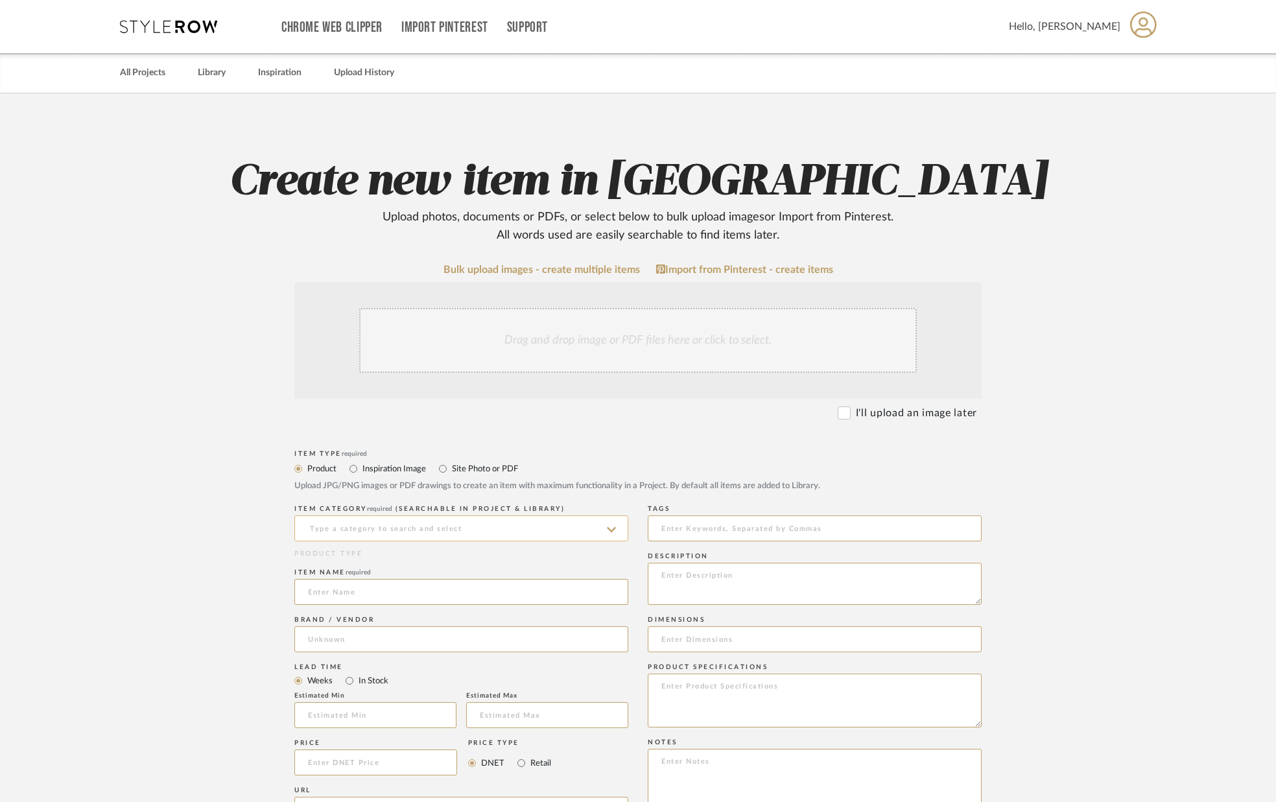
click at [505, 521] on input at bounding box center [461, 529] width 334 height 26
click at [319, 562] on span "Area Rugs" at bounding box center [333, 560] width 50 height 9
type input "Area Rugs"
click at [334, 595] on input at bounding box center [461, 592] width 334 height 26
type input "Area Rug"
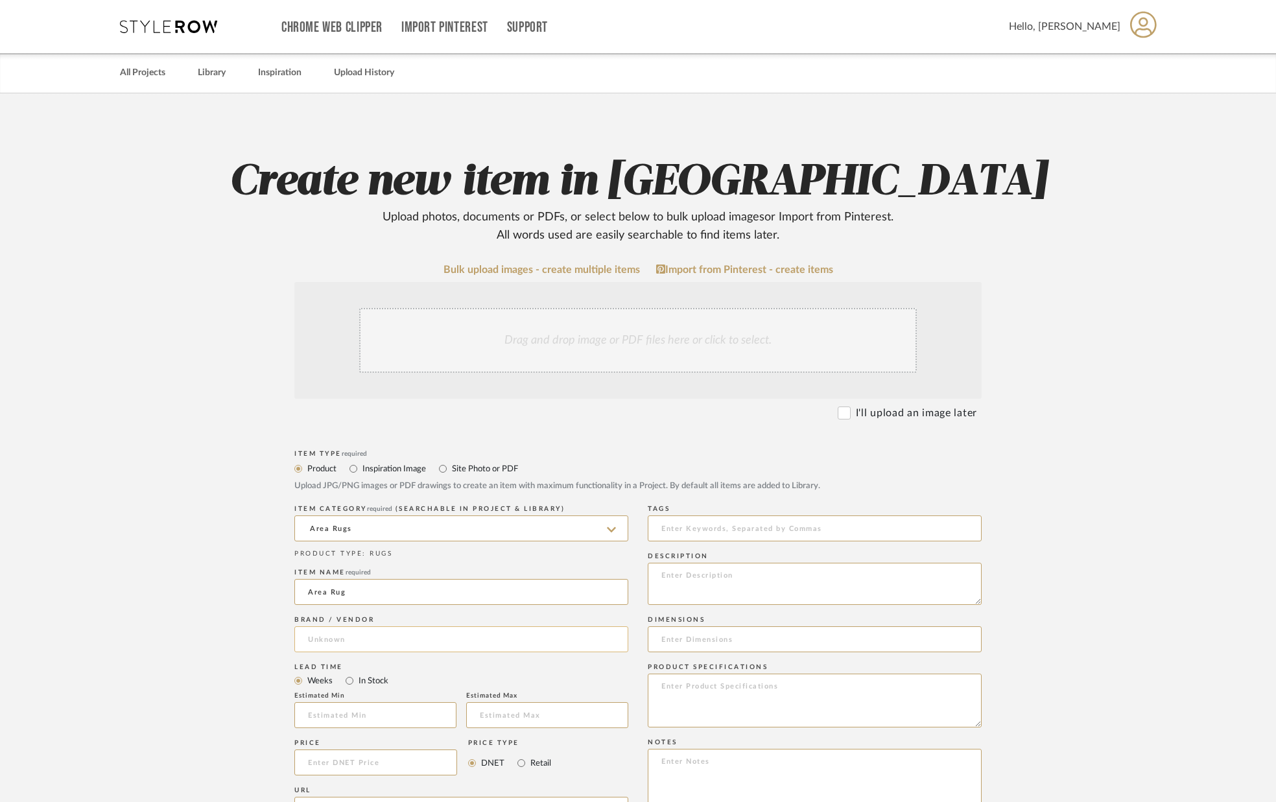
click at [348, 637] on input at bounding box center [461, 639] width 334 height 26
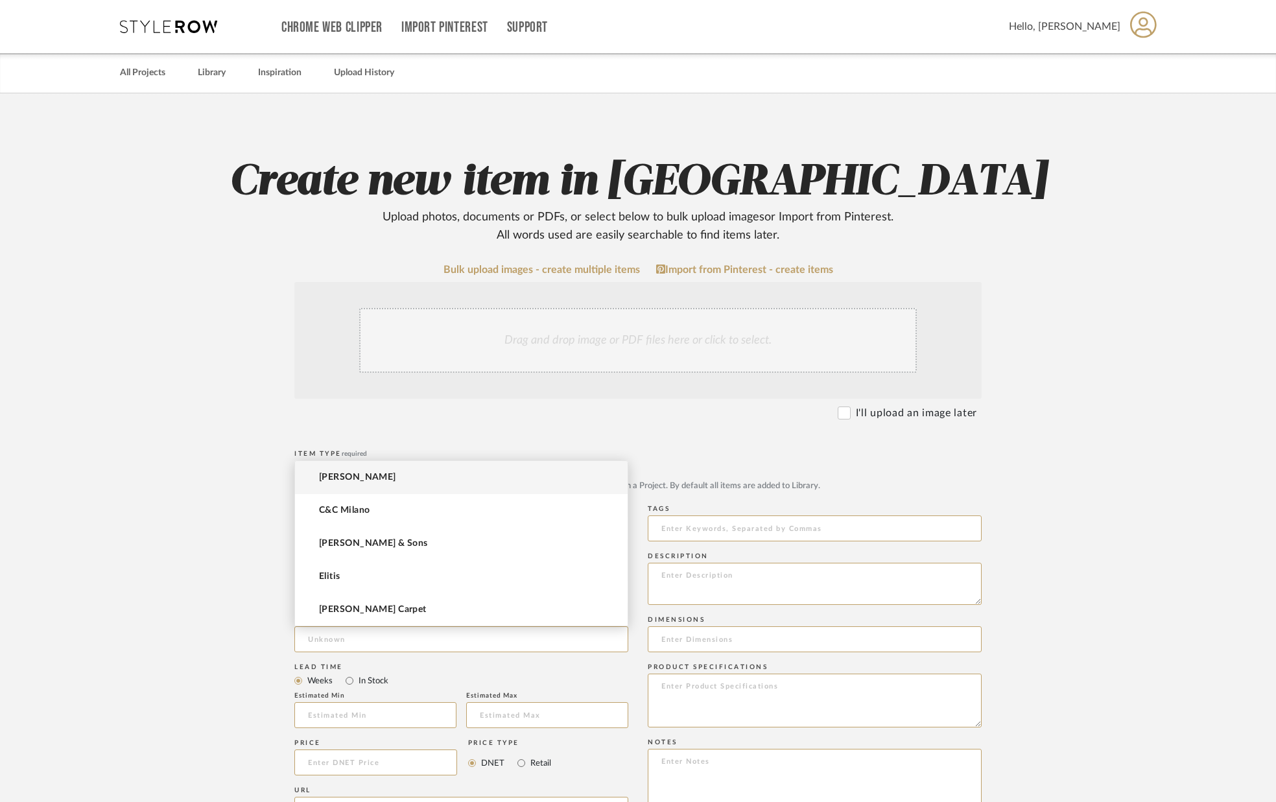
click at [245, 621] on form "Bulk upload images - create multiple items Import from Pinterest - create items…" at bounding box center [638, 734] width 826 height 940
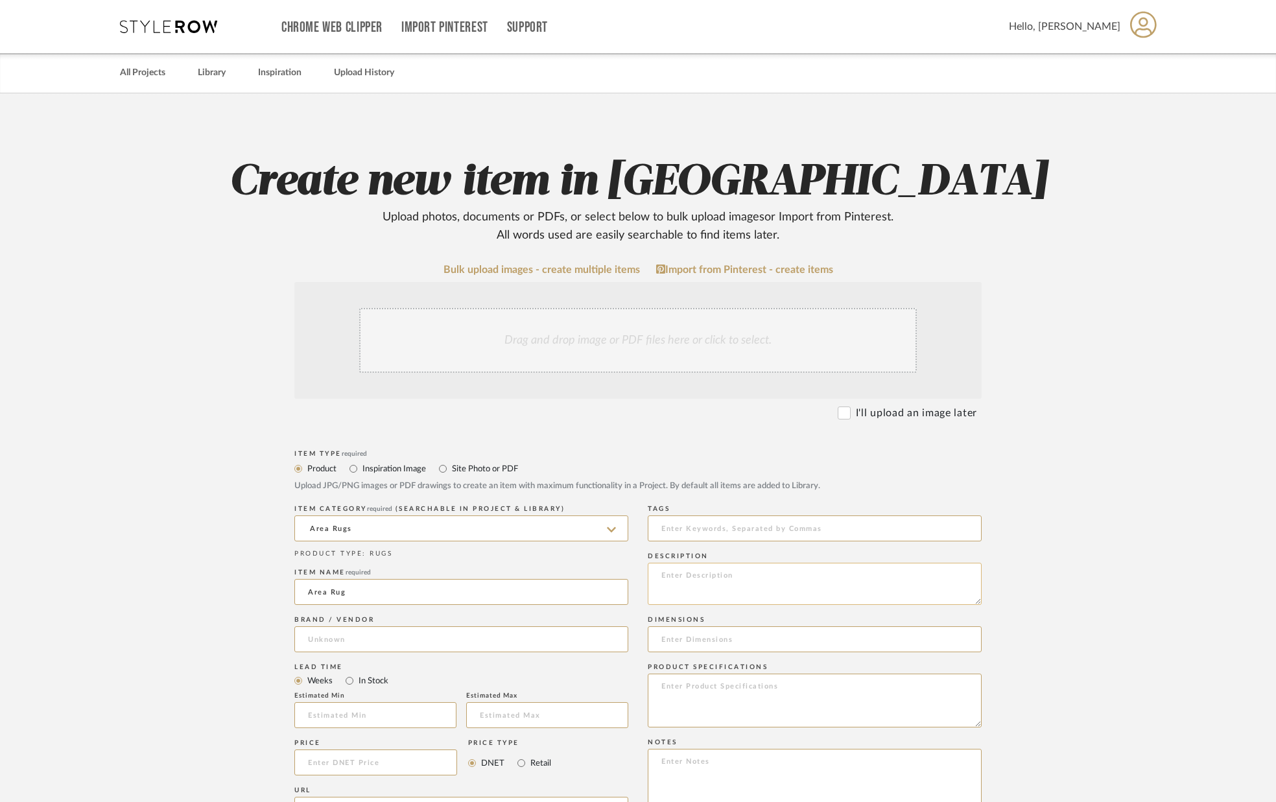
click at [678, 576] on textarea at bounding box center [815, 584] width 334 height 42
type textarea "Size: 7ft 10`` x 7ft 9``"
click at [733, 618] on div "Dimensions" at bounding box center [815, 620] width 334 height 8
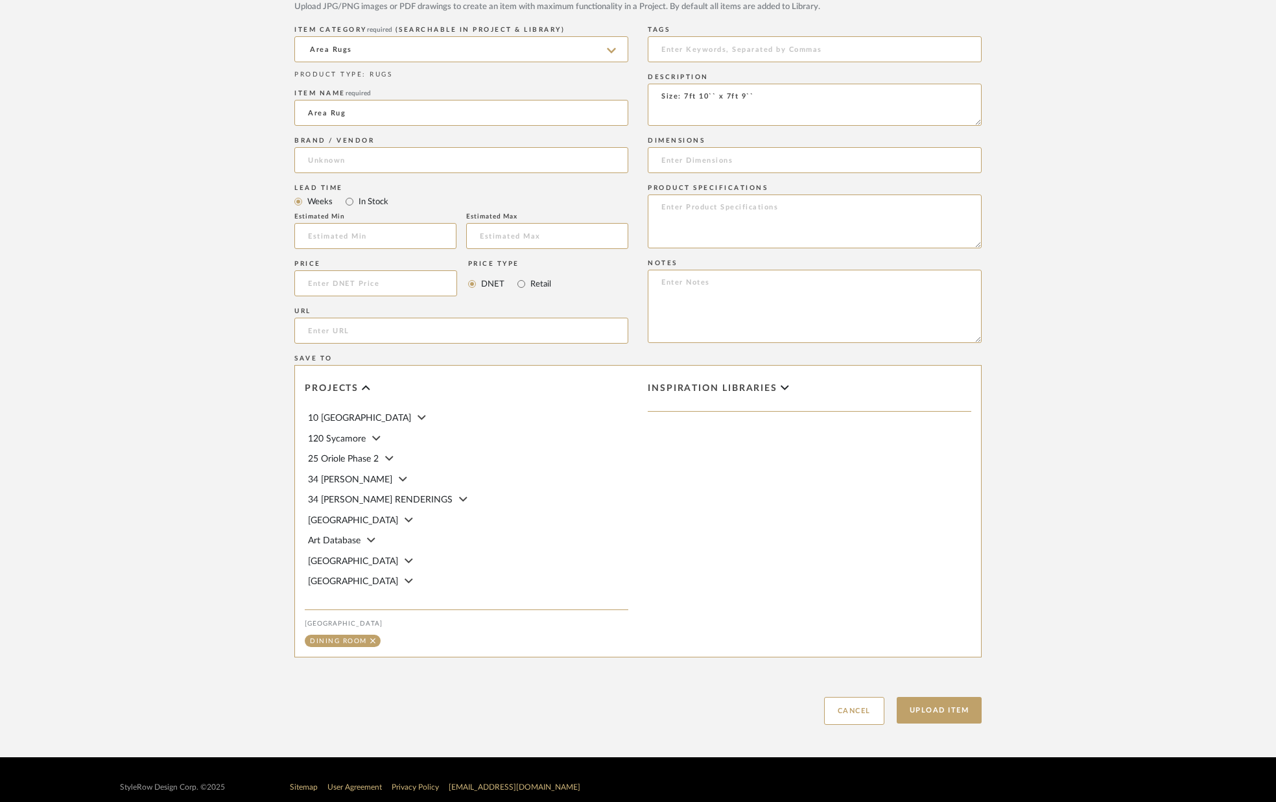
scroll to position [489, 0]
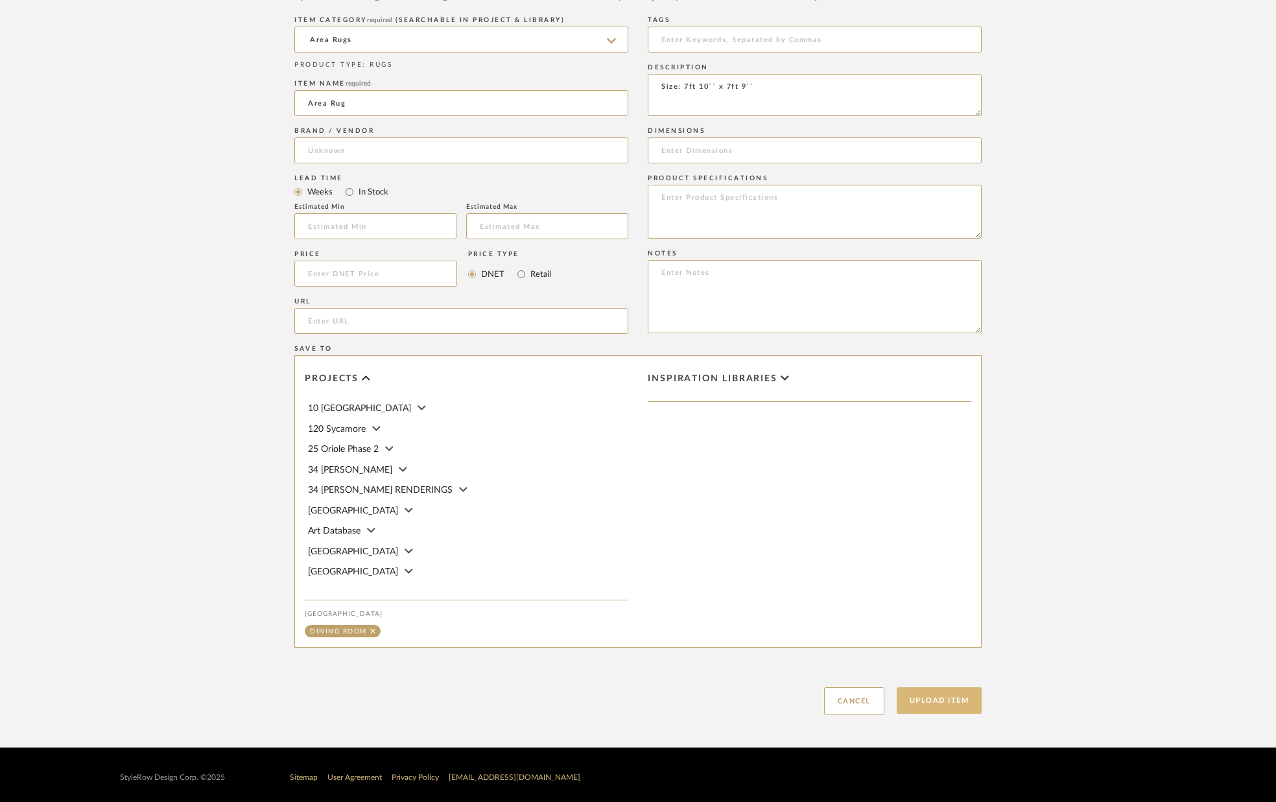
click at [945, 703] on button "Upload Item" at bounding box center [940, 700] width 86 height 27
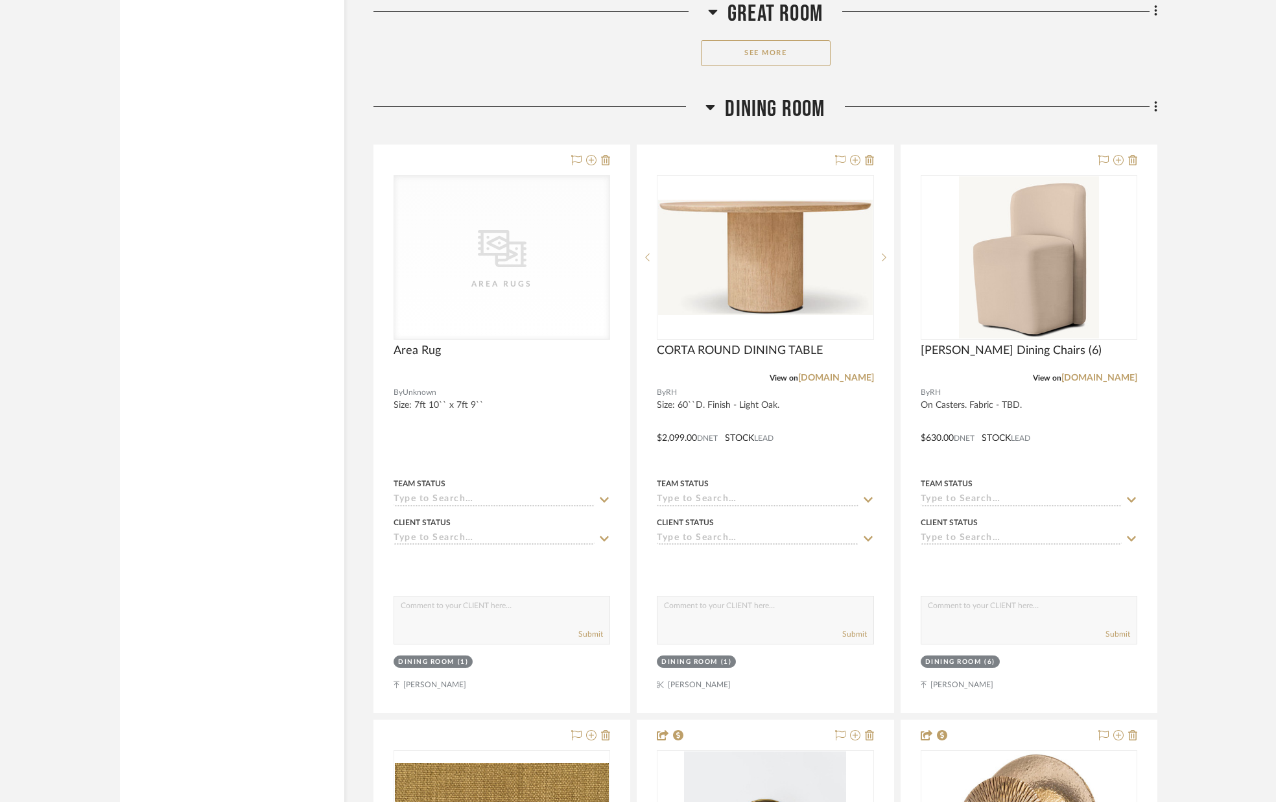
scroll to position [3346, 0]
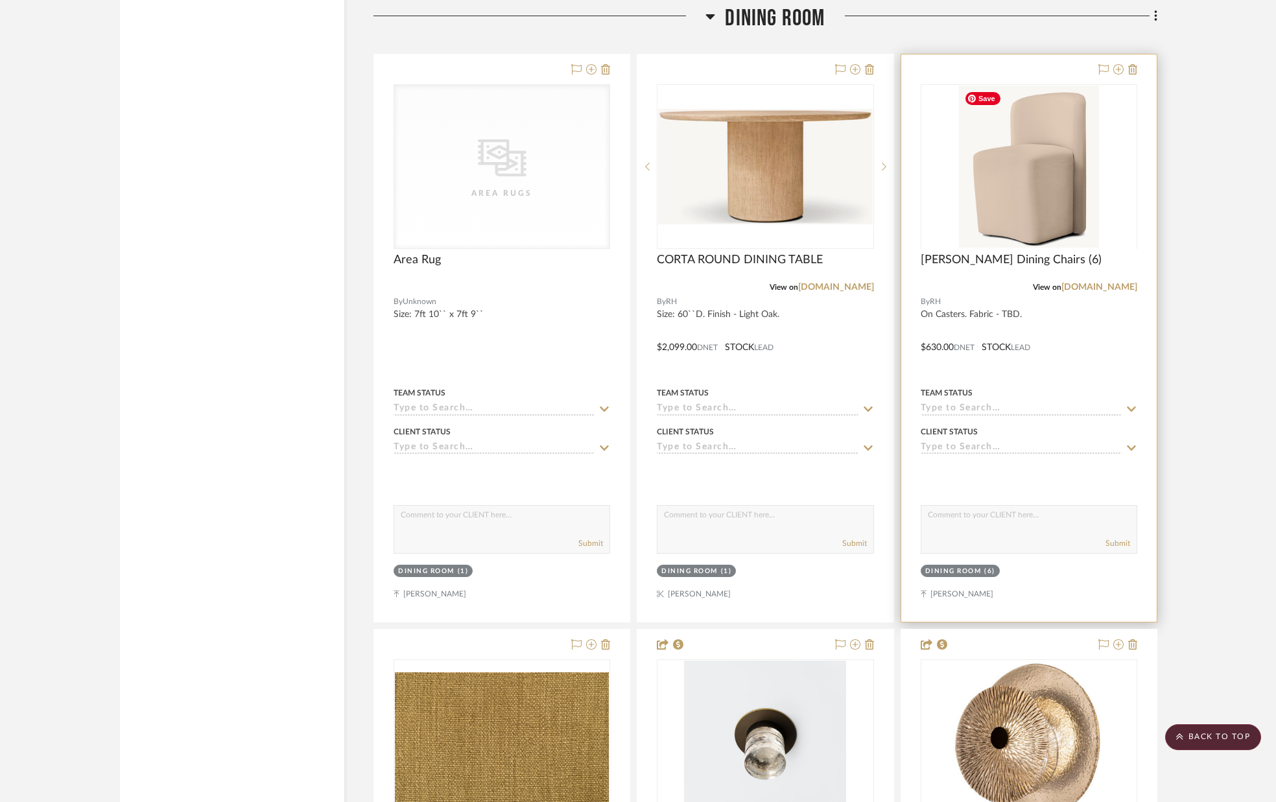
click at [991, 108] on div at bounding box center [1029, 248] width 217 height 328
click at [1004, 170] on img "0" at bounding box center [1029, 167] width 140 height 162
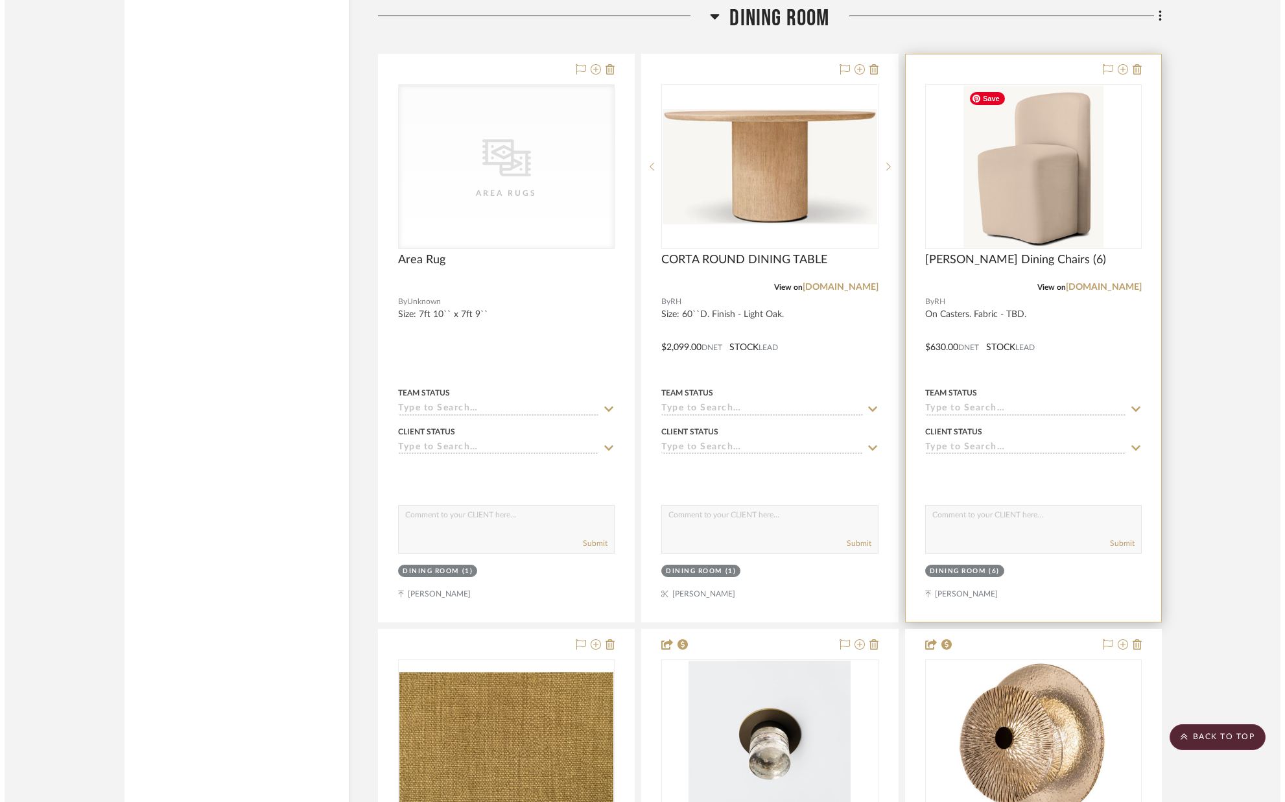
scroll to position [0, 0]
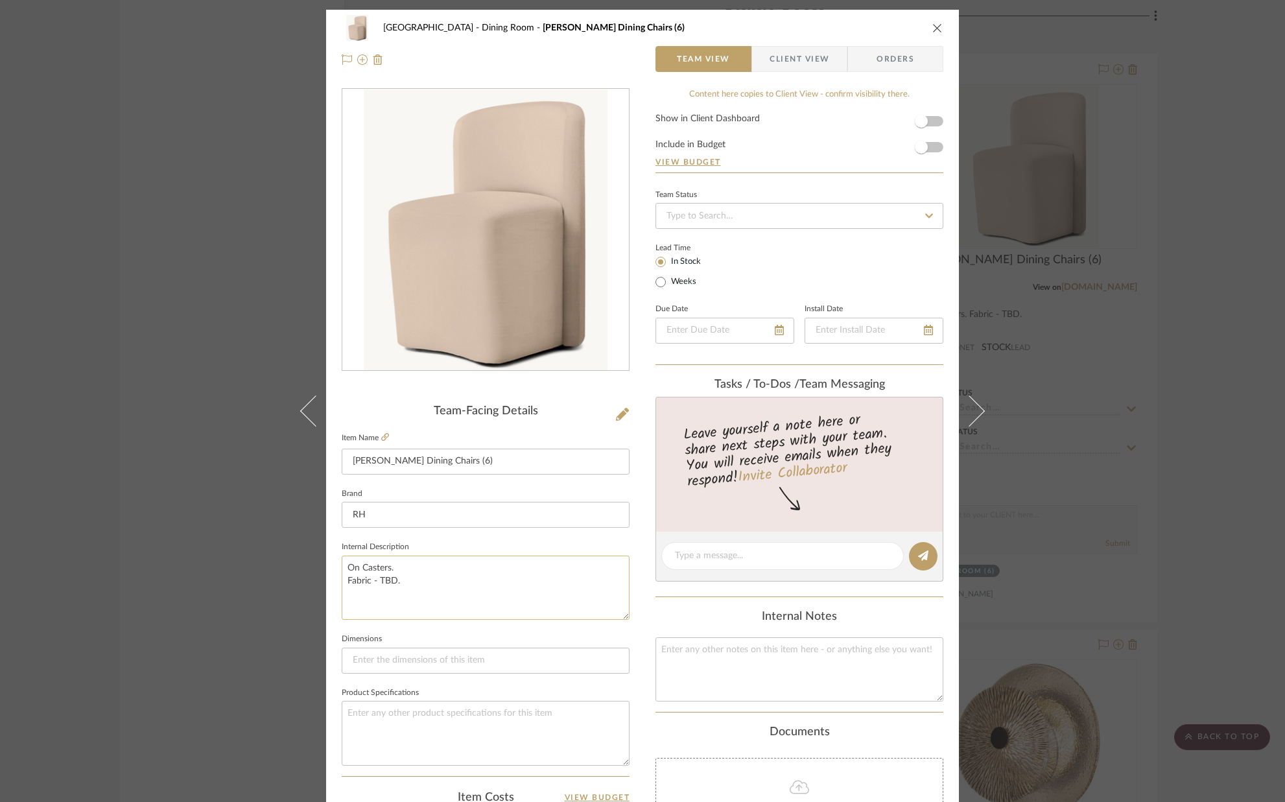
click at [414, 579] on textarea "On Casters. Fabric - TBD." at bounding box center [486, 588] width 288 height 64
type textarea "On Casters. Fabric - n/a (COM to be used - additional)."
click at [421, 630] on fieldset "Dimensions" at bounding box center [486, 651] width 288 height 43
click at [936, 25] on icon "close" at bounding box center [937, 28] width 10 height 10
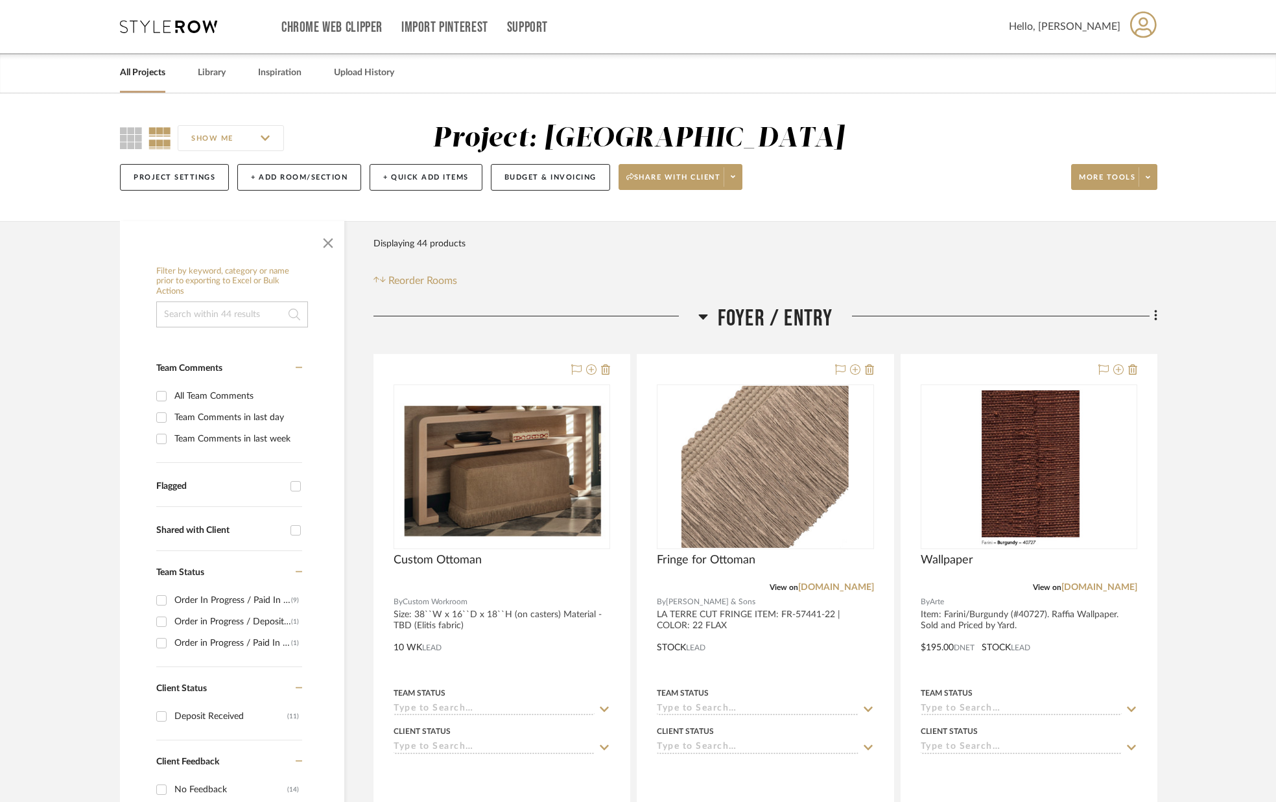
click at [145, 71] on link "All Projects" at bounding box center [142, 73] width 45 height 18
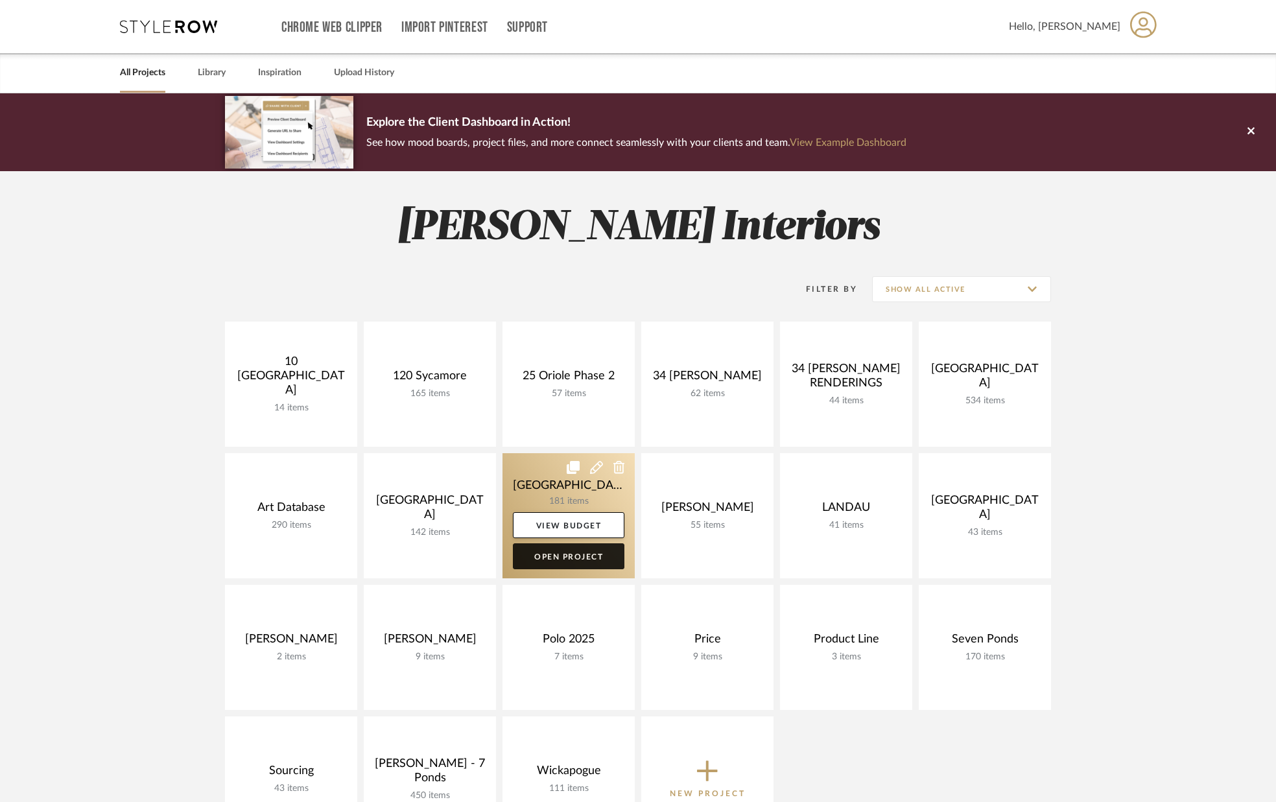
click at [576, 556] on link "Open Project" at bounding box center [569, 556] width 112 height 26
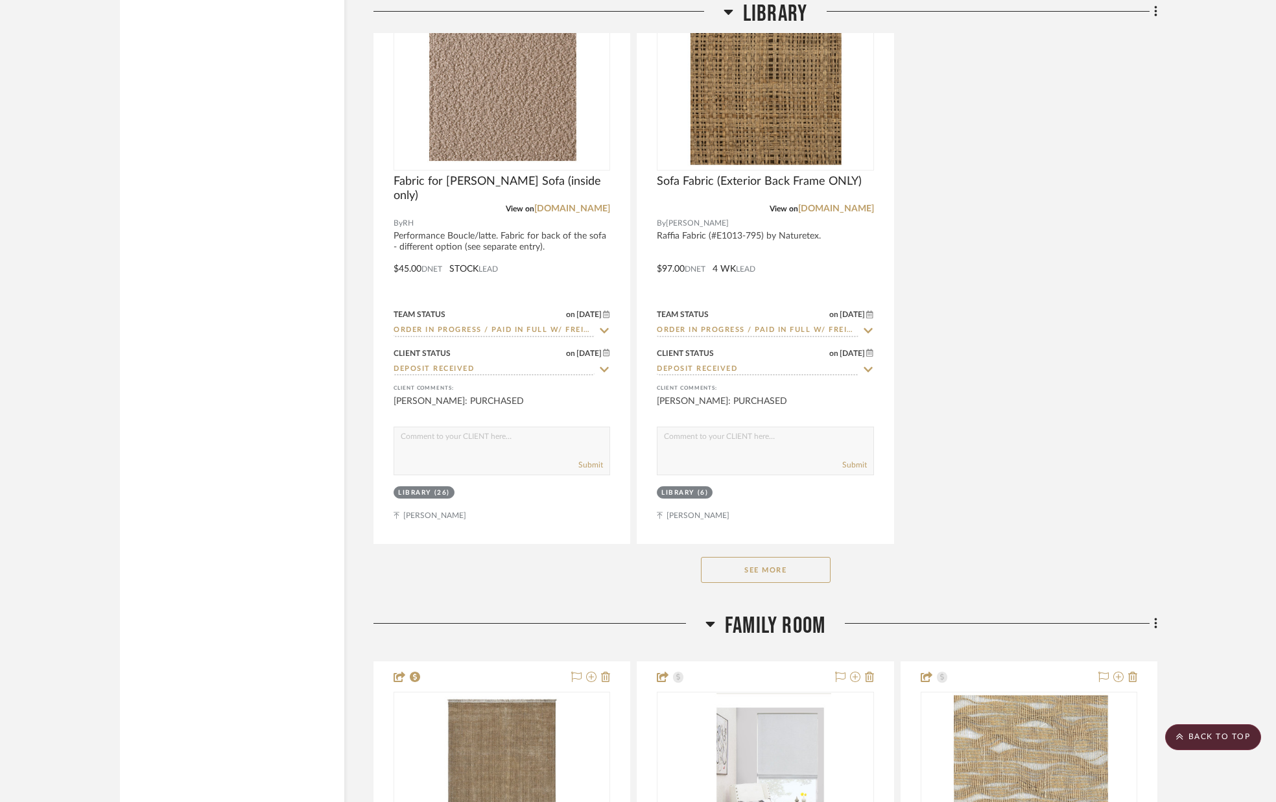
scroll to position [4576, 0]
click at [743, 571] on button "See More" at bounding box center [766, 569] width 130 height 26
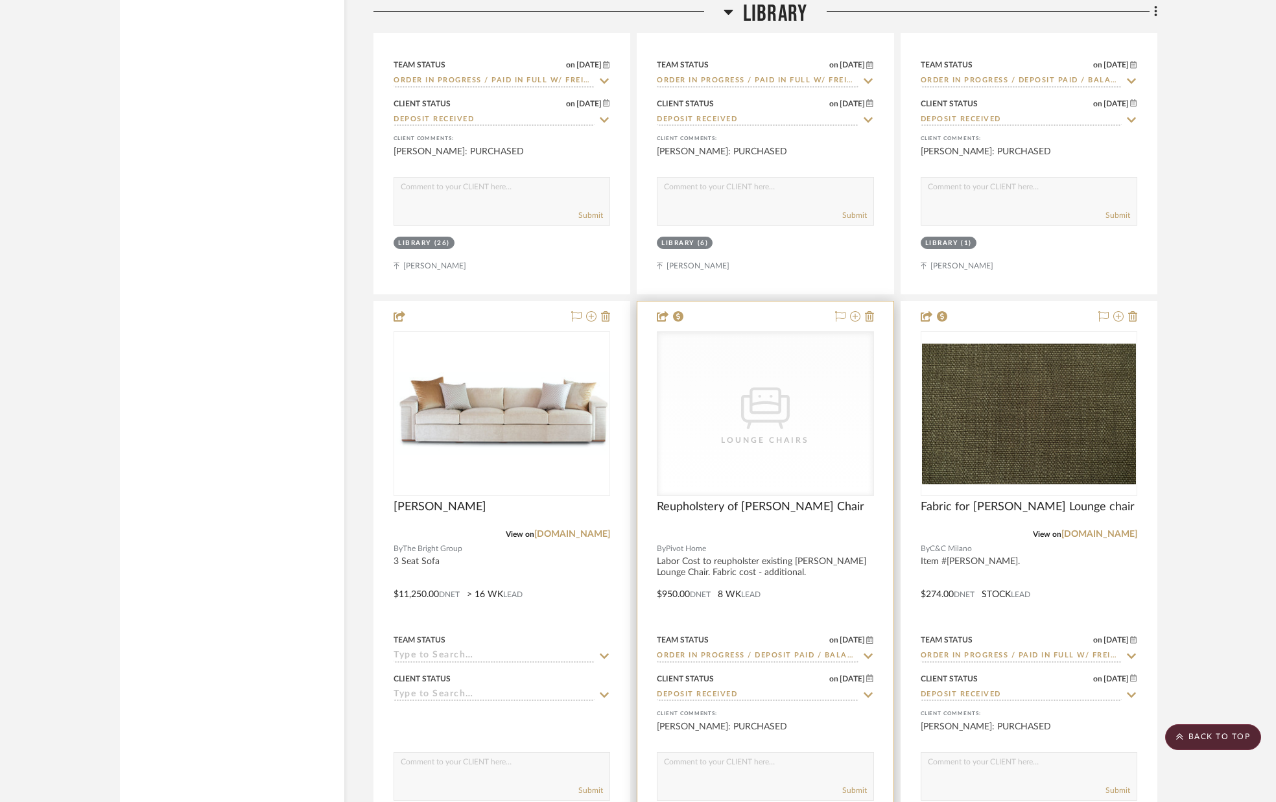
scroll to position [4826, 0]
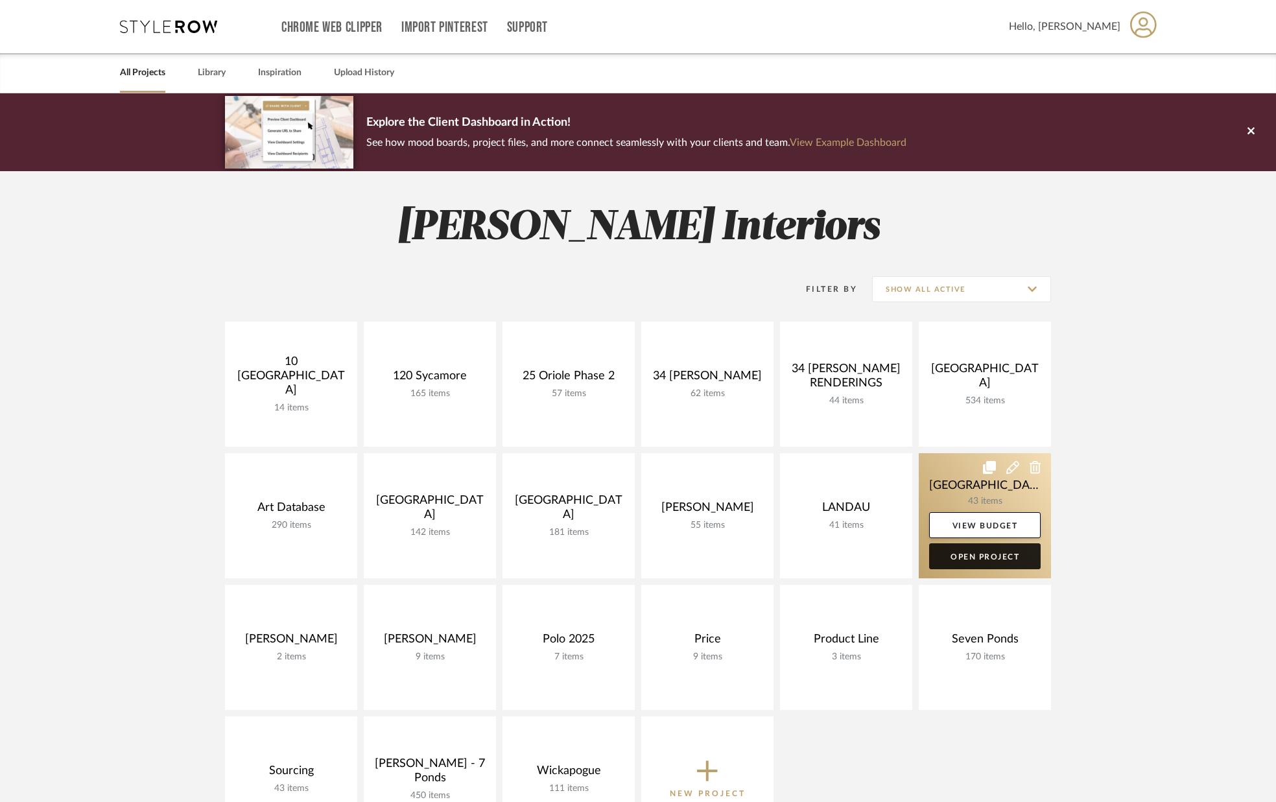
click at [990, 560] on link "Open Project" at bounding box center [985, 556] width 112 height 26
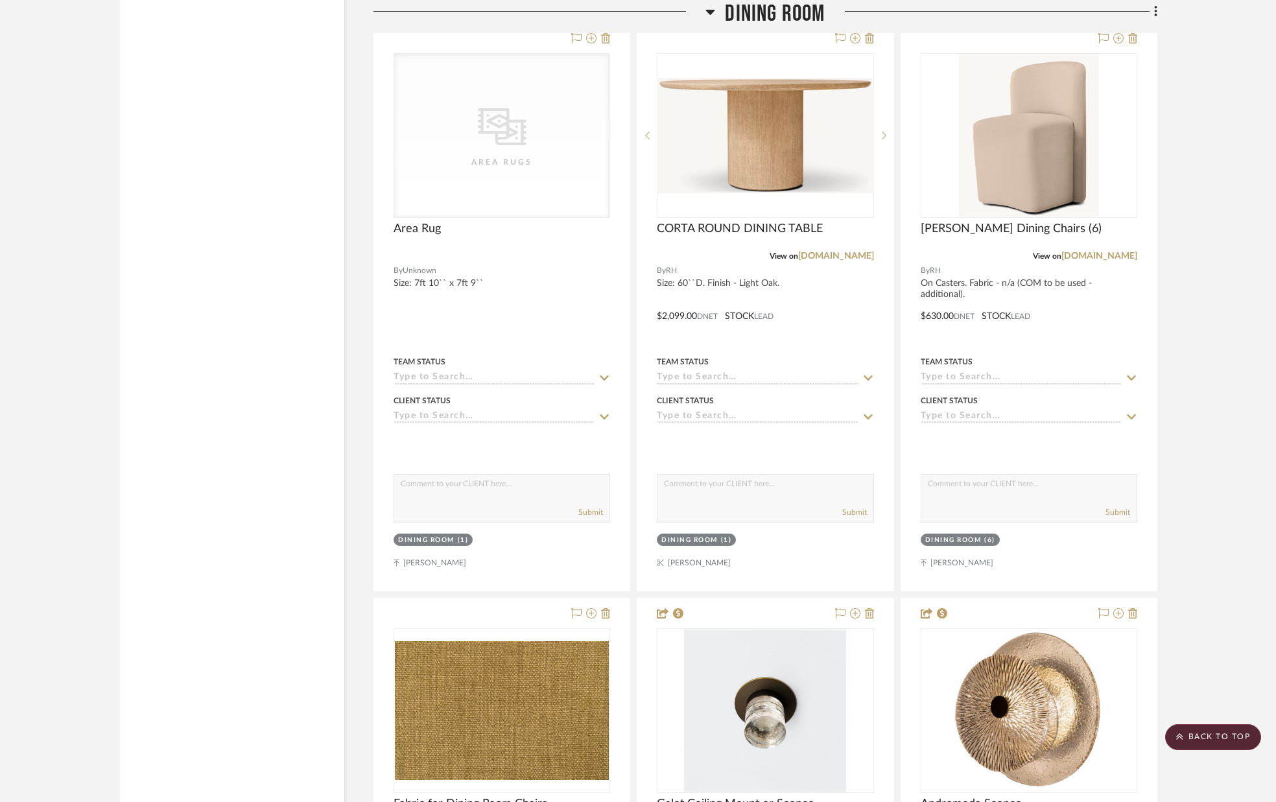
scroll to position [3402, 0]
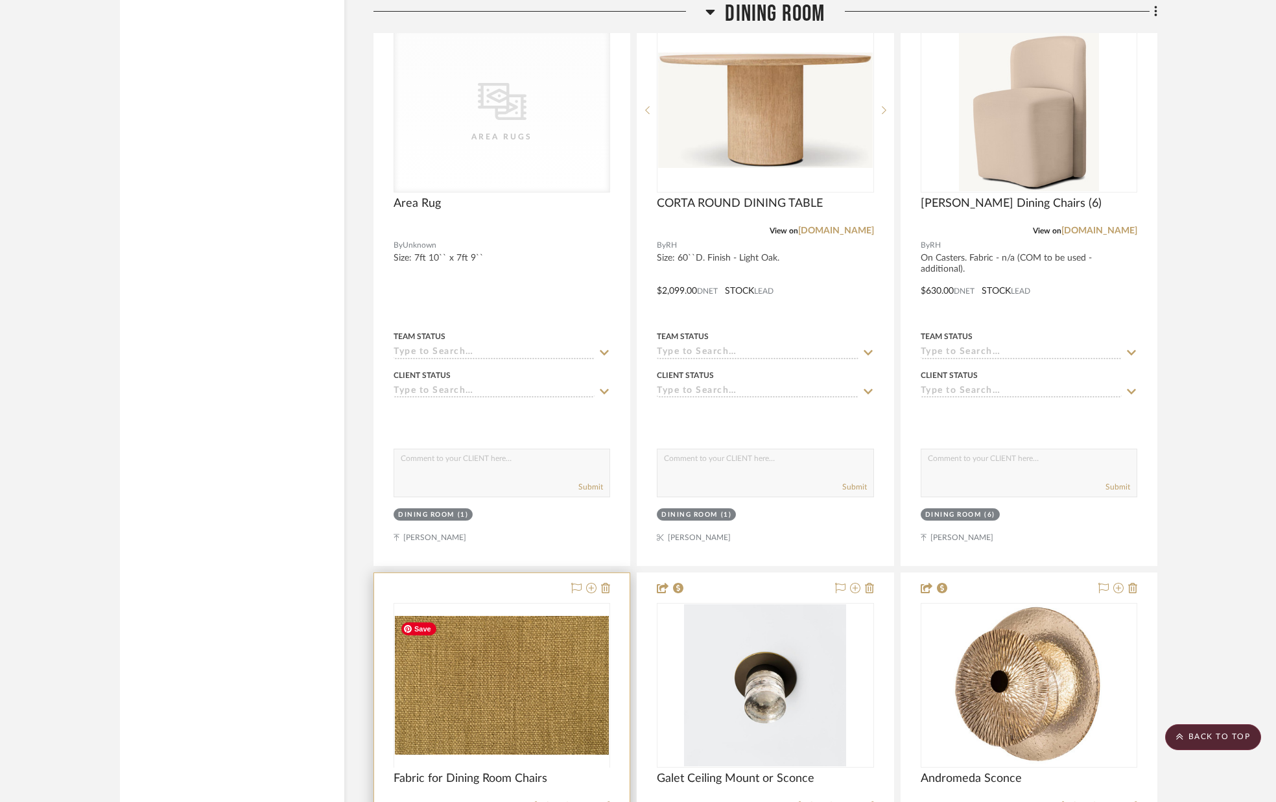
click at [515, 685] on div at bounding box center [502, 767] width 217 height 328
click at [514, 685] on img "0" at bounding box center [502, 685] width 214 height 138
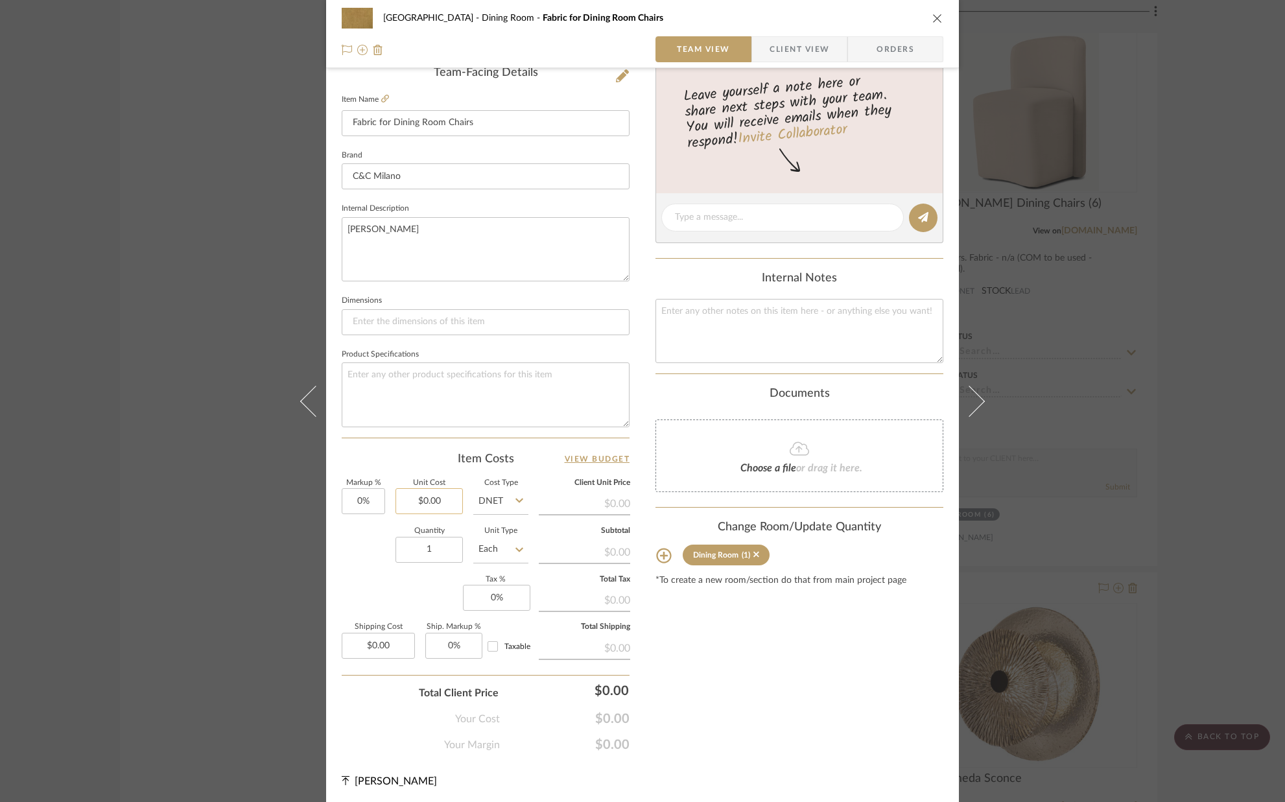
scroll to position [340, 0]
click at [453, 501] on input "0.00" at bounding box center [429, 499] width 67 height 26
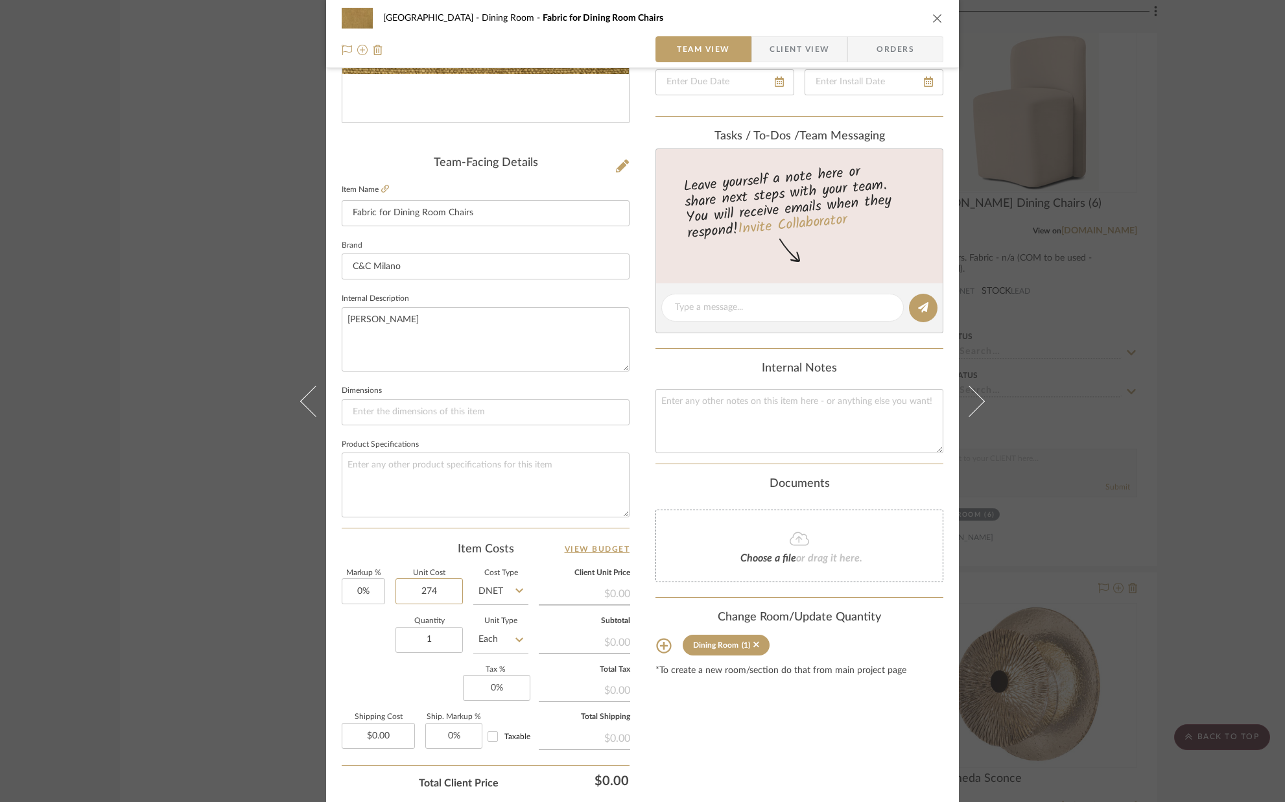
scroll to position [235, 0]
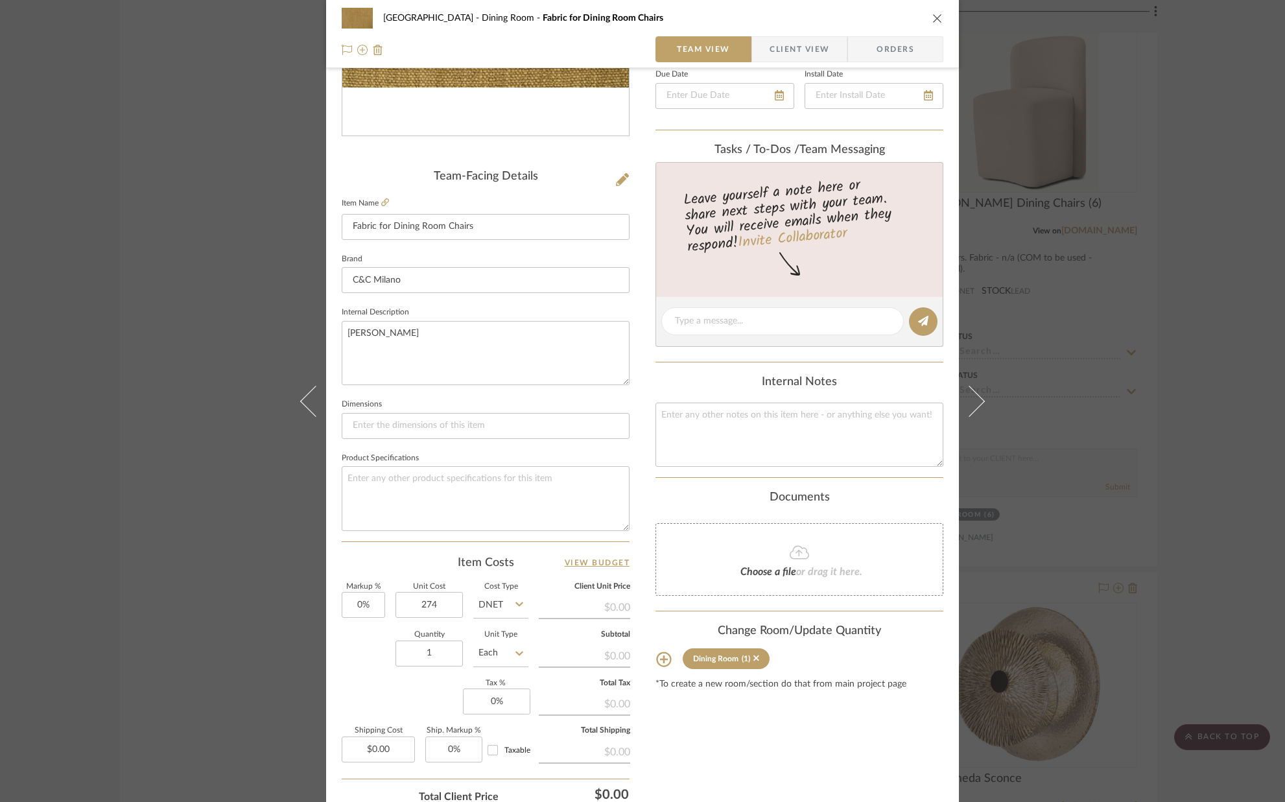
type input "$274.00"
click at [369, 648] on div "Quantity 1 Unit Type Each" at bounding box center [435, 655] width 187 height 46
click at [436, 650] on input "1" at bounding box center [429, 654] width 67 height 26
type input "10"
click at [367, 653] on div "Quantity 10 Unit Type Each" at bounding box center [435, 655] width 187 height 46
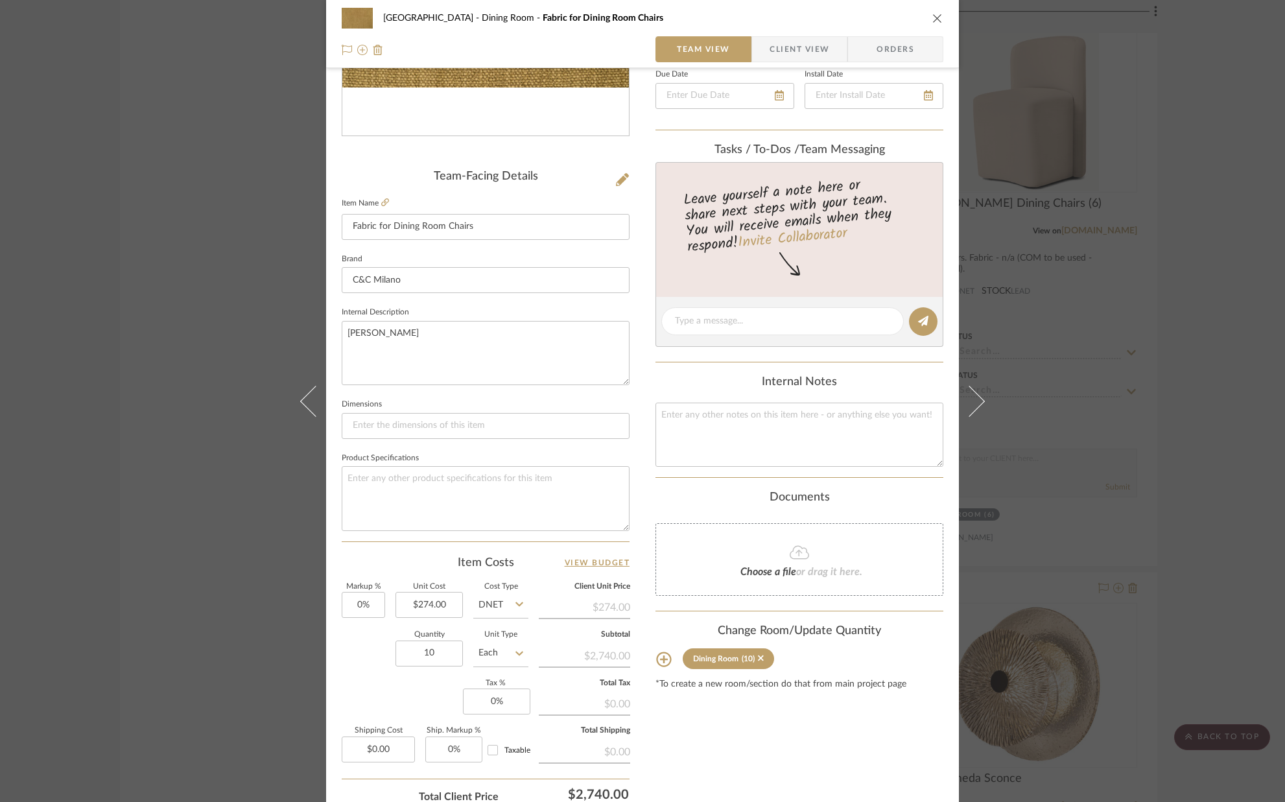
click at [937, 21] on icon "close" at bounding box center [937, 18] width 10 height 10
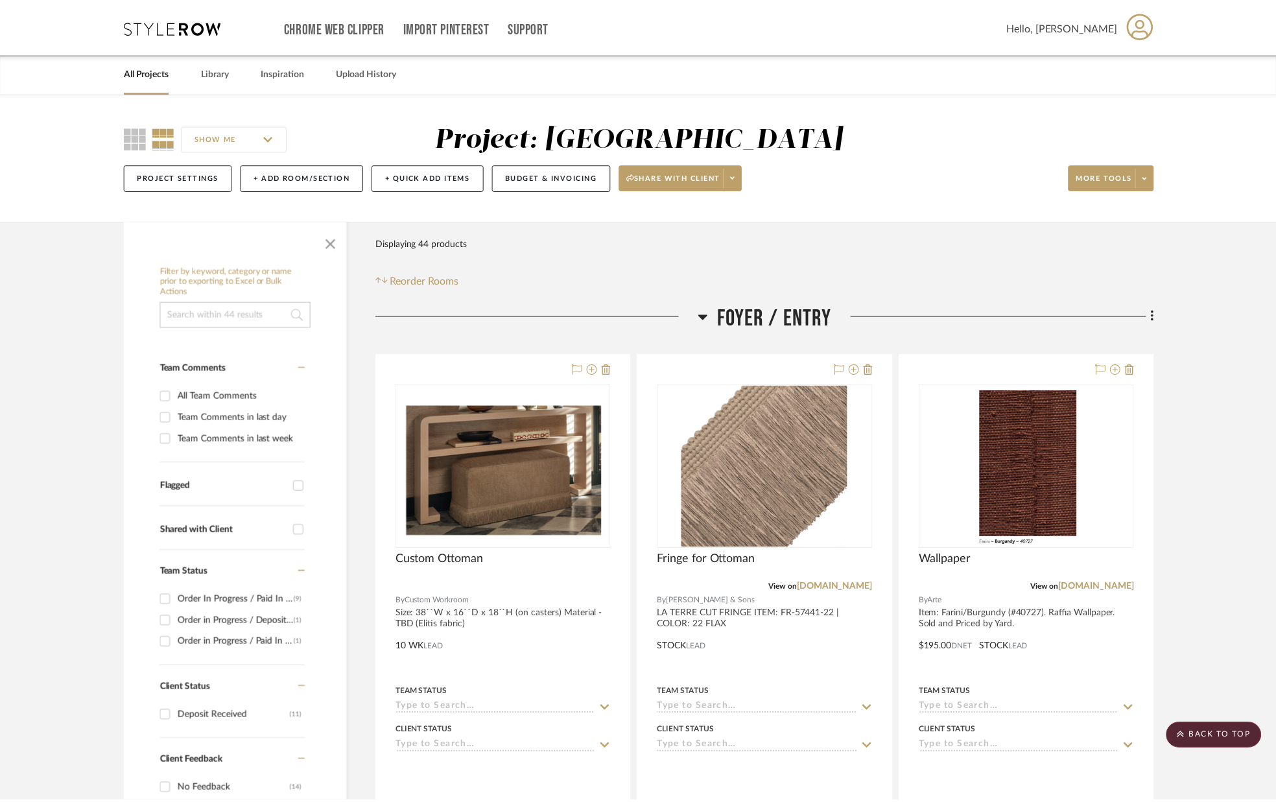
scroll to position [3402, 0]
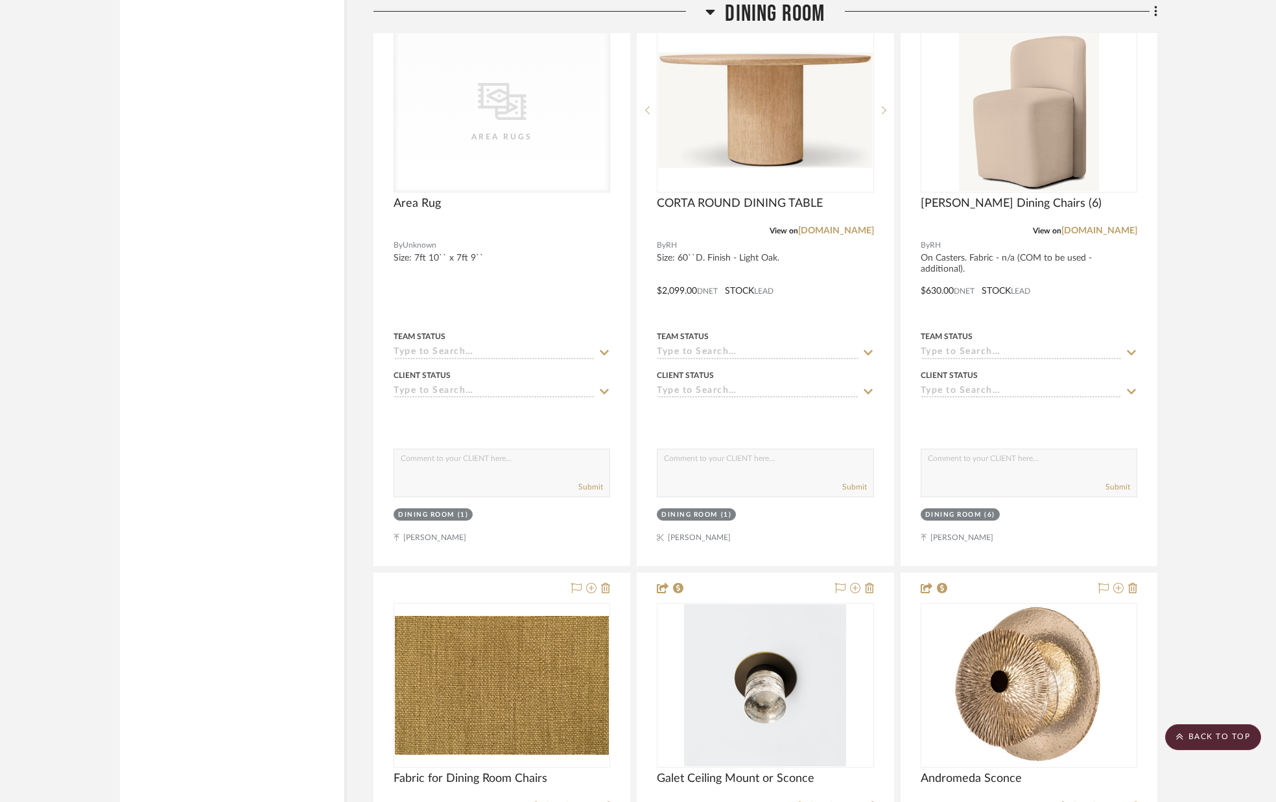
click at [1200, 106] on project-details-page "SHOW ME Project: Palm Beach Project Settings + Add Room/Section + Quick Add Ite…" at bounding box center [638, 679] width 1276 height 7976
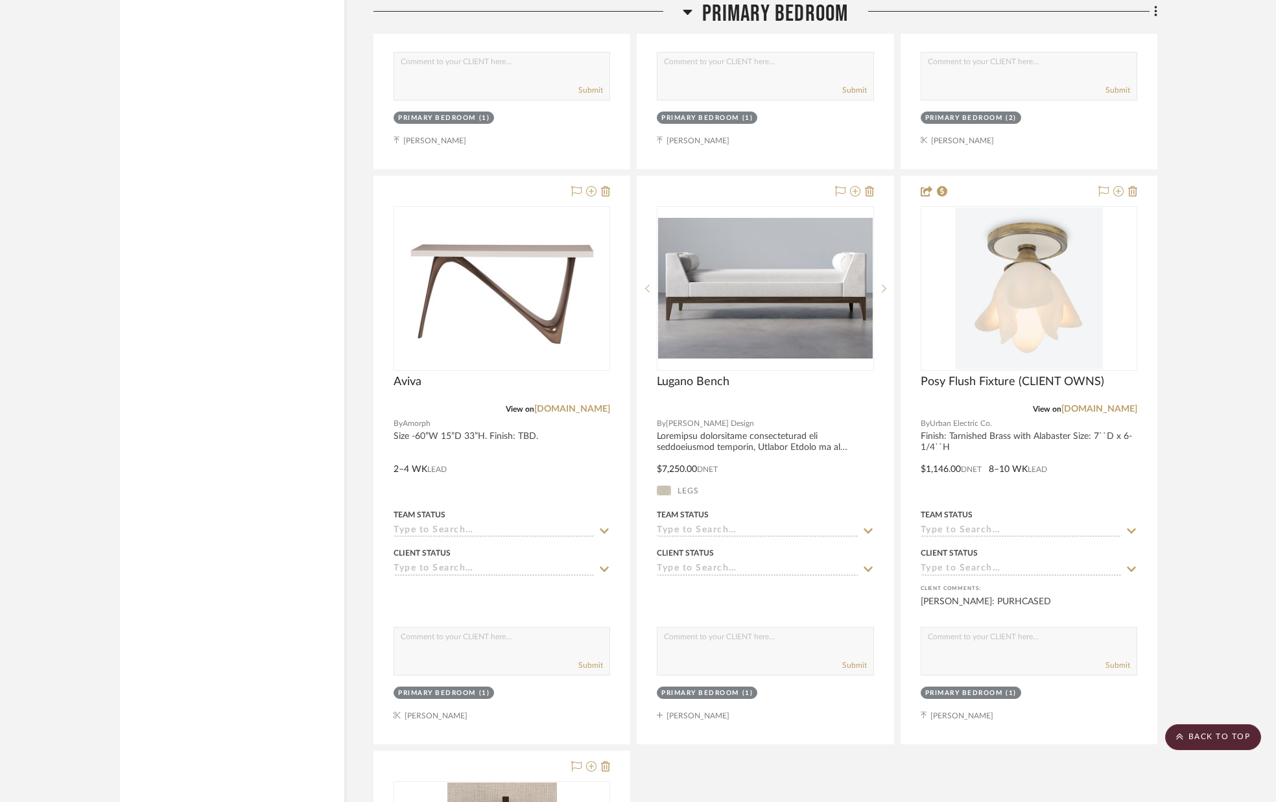
scroll to position [6401, 0]
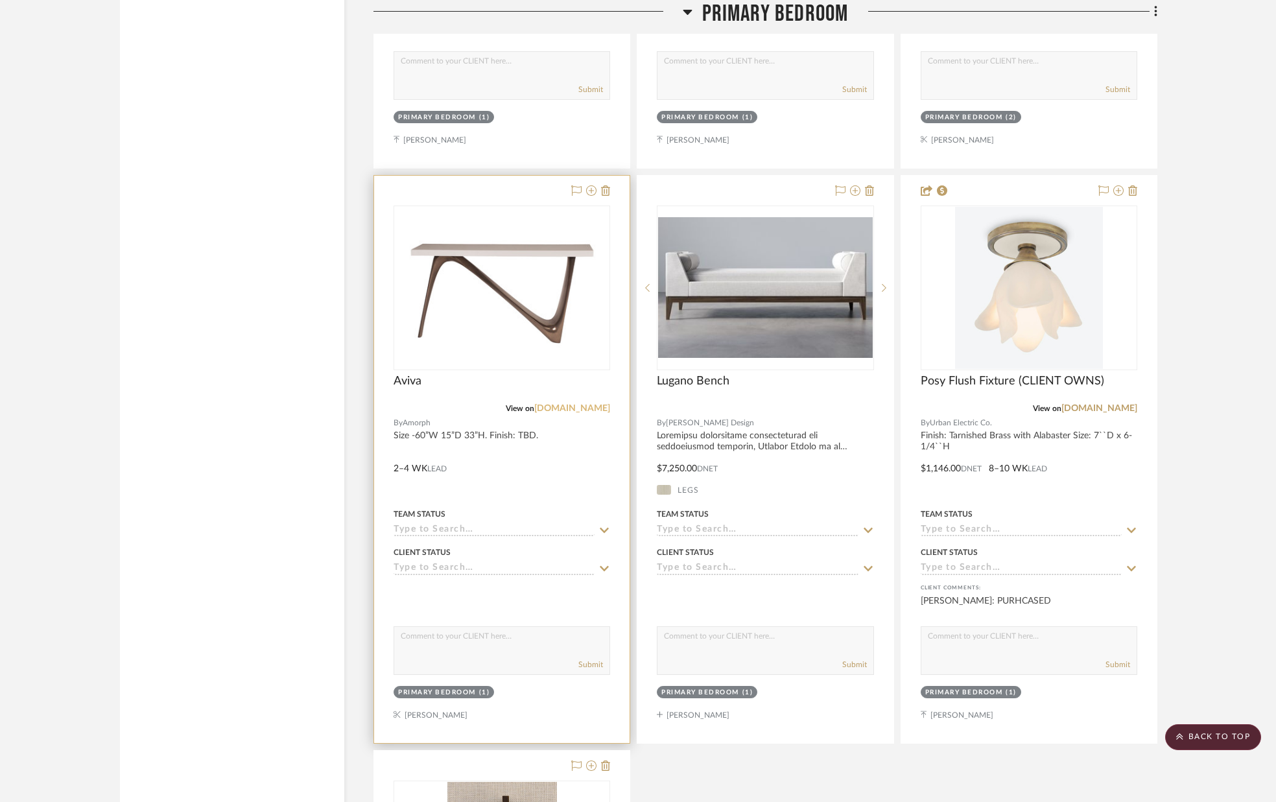
click at [581, 408] on link "[DOMAIN_NAME]" at bounding box center [572, 408] width 76 height 9
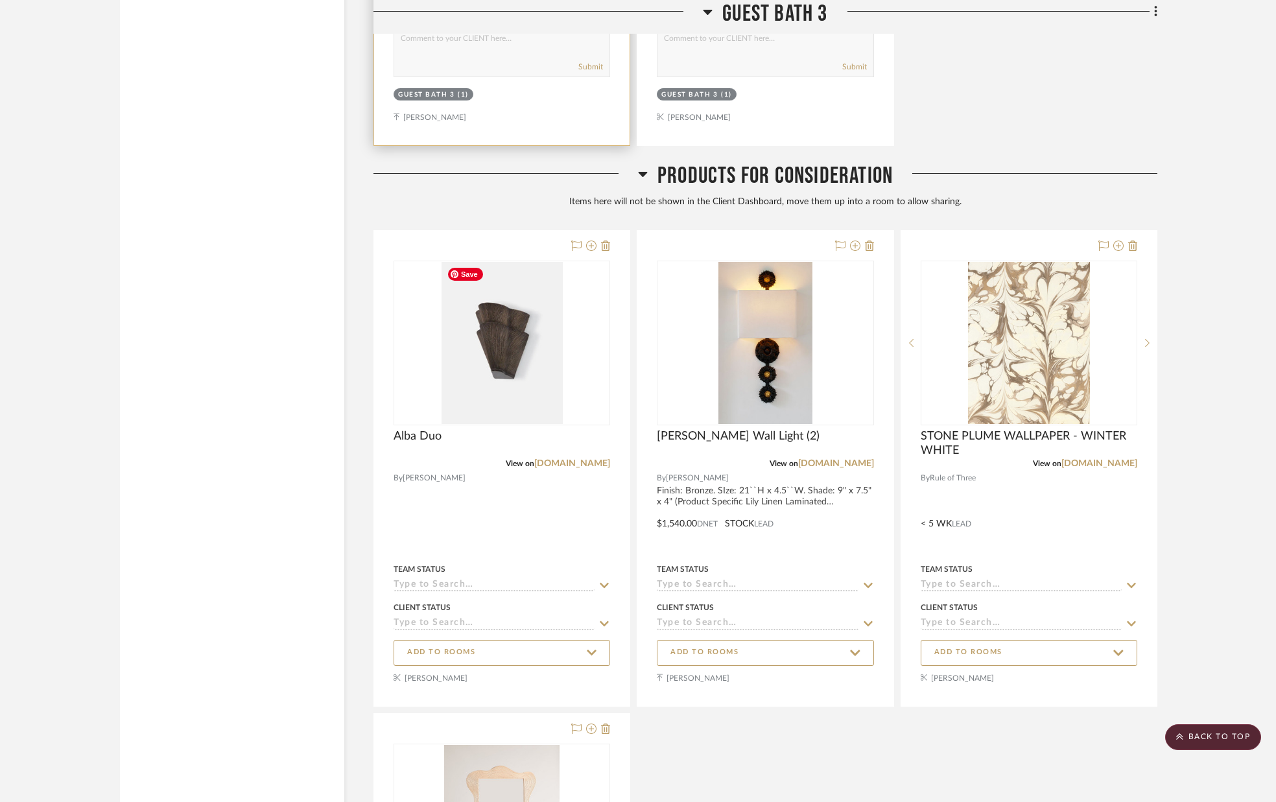
scroll to position [10804, 0]
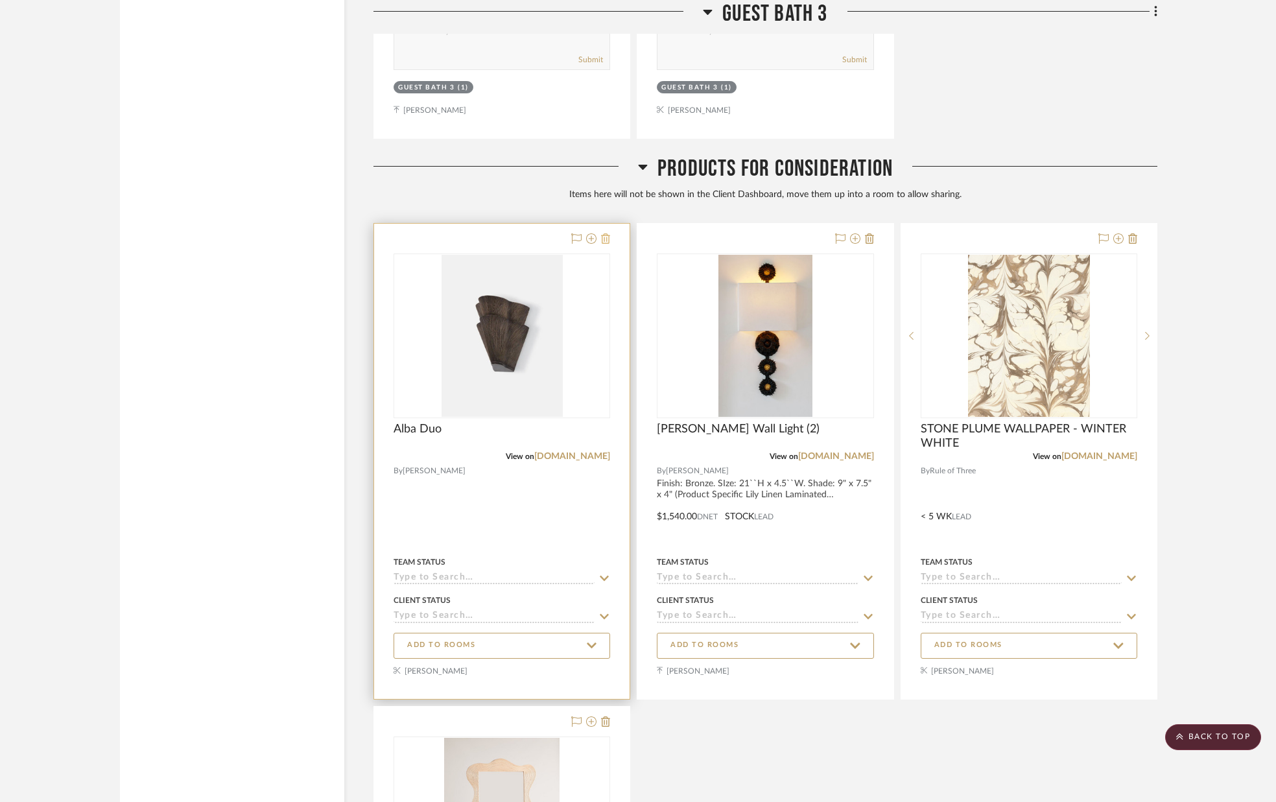
click at [607, 234] on fa-icon at bounding box center [605, 239] width 9 height 10
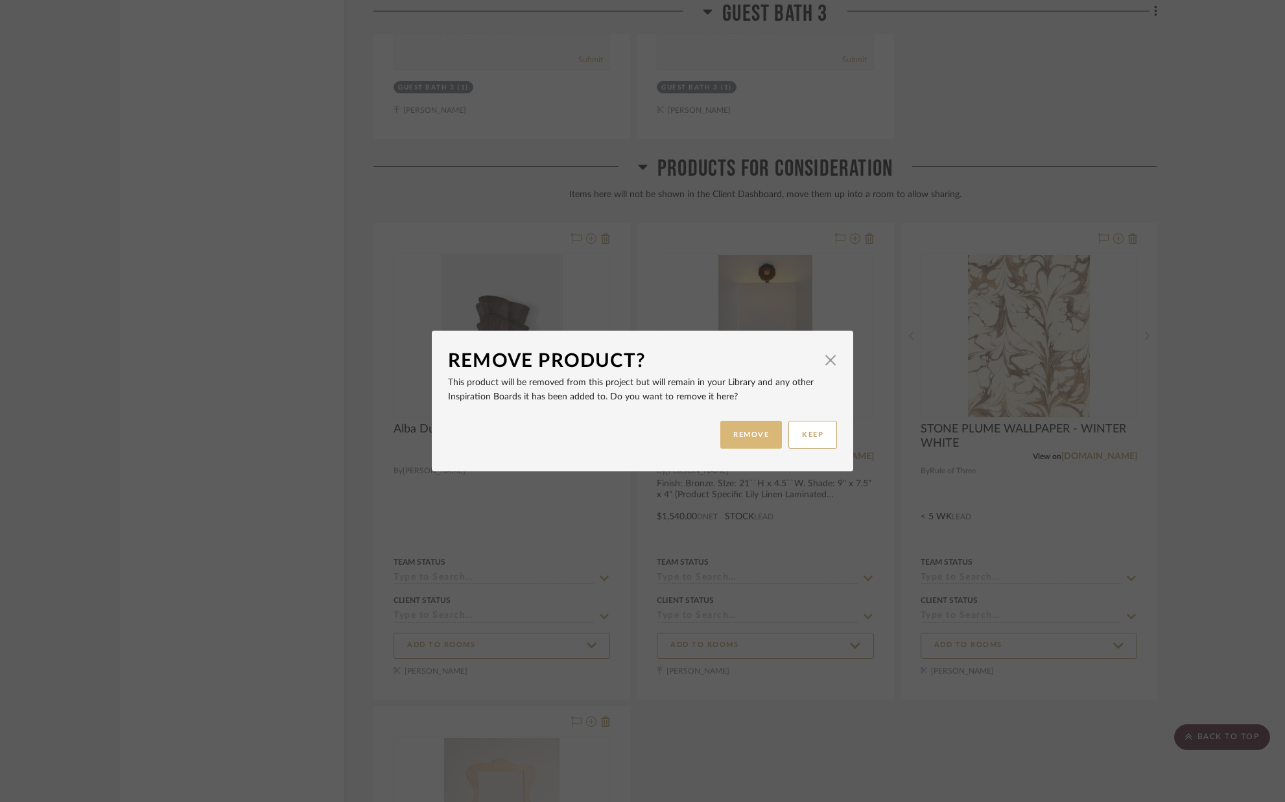
click at [737, 433] on button "REMOVE" at bounding box center [751, 435] width 62 height 28
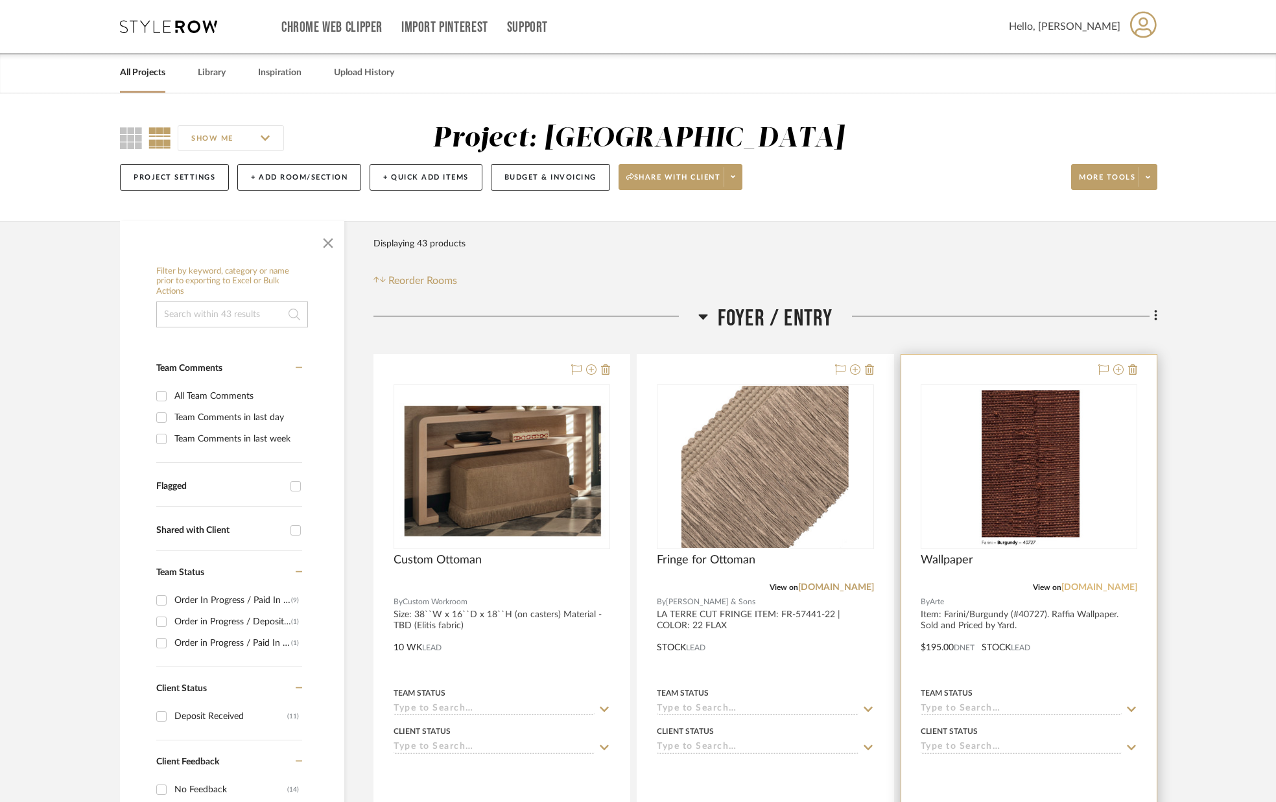
click at [1098, 584] on link "[DOMAIN_NAME]" at bounding box center [1099, 587] width 76 height 9
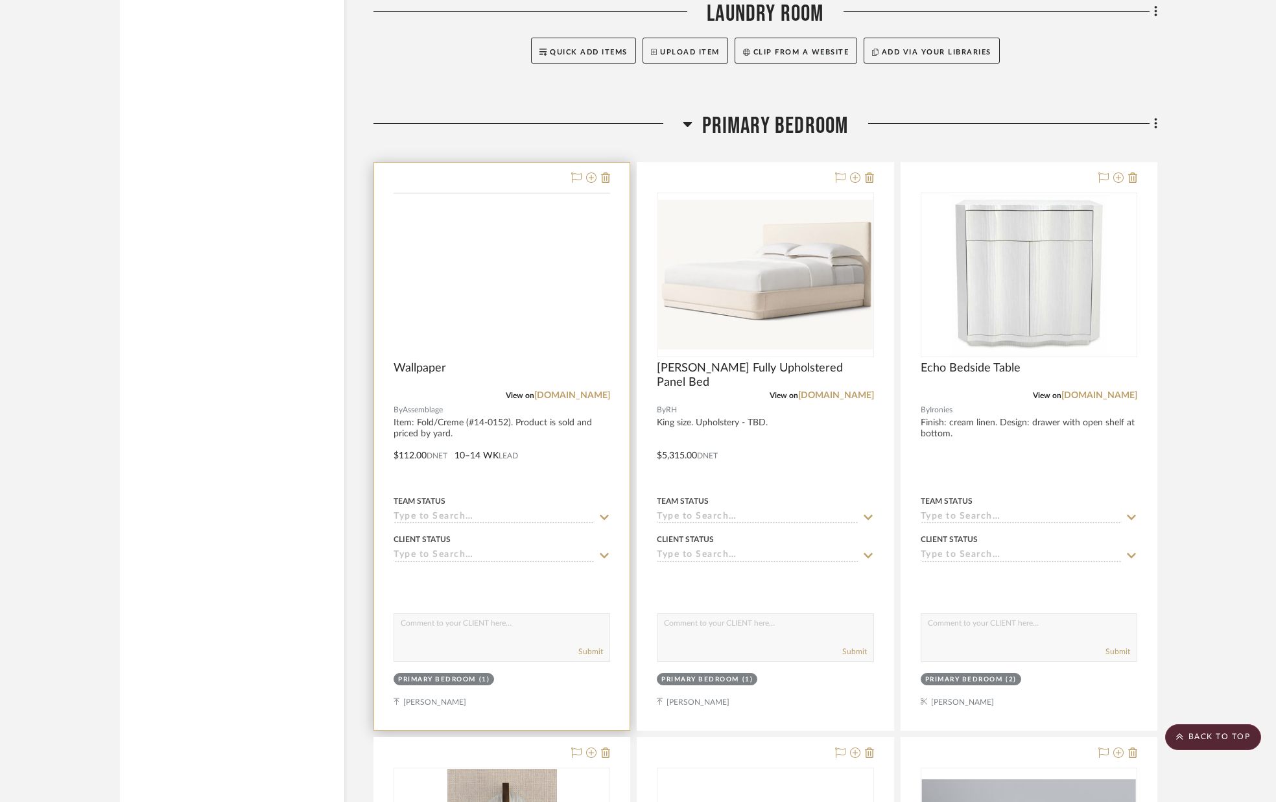
scroll to position [5840, 0]
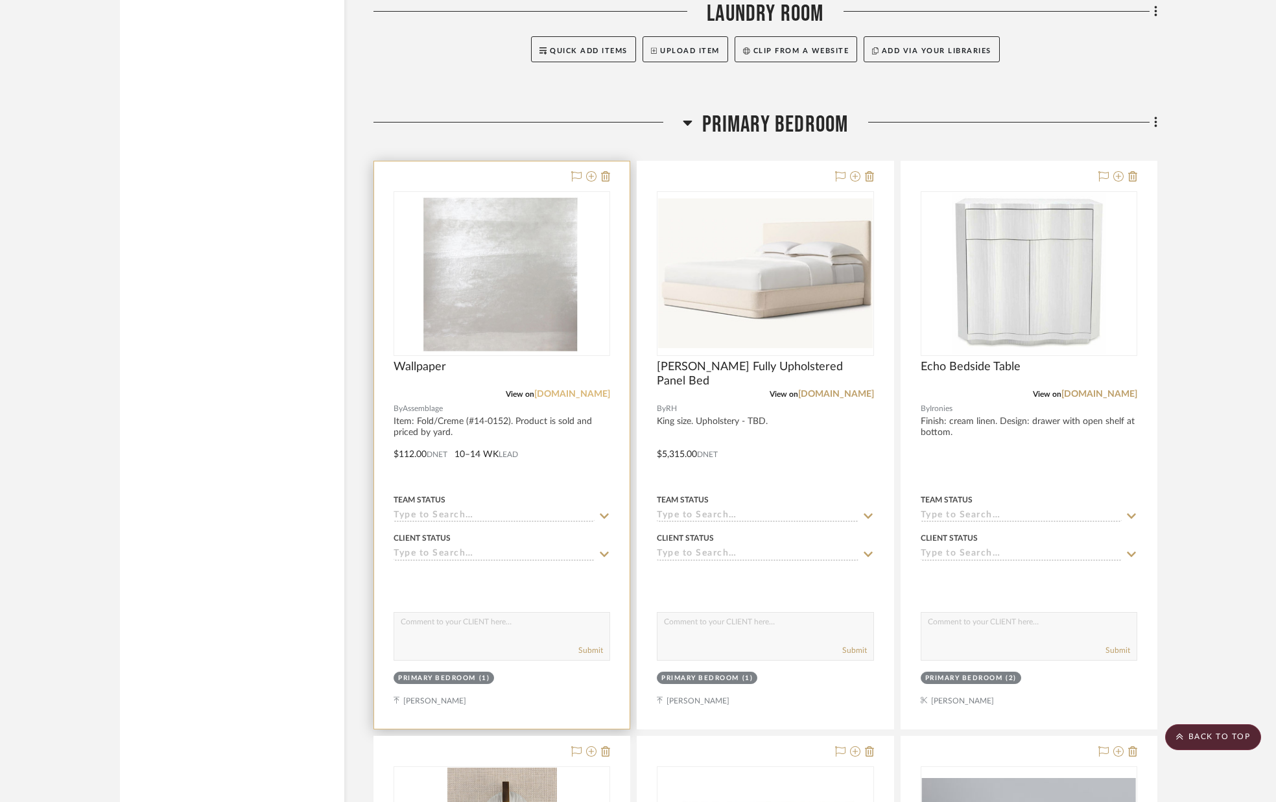
click at [574, 397] on link "[DOMAIN_NAME]" at bounding box center [572, 394] width 76 height 9
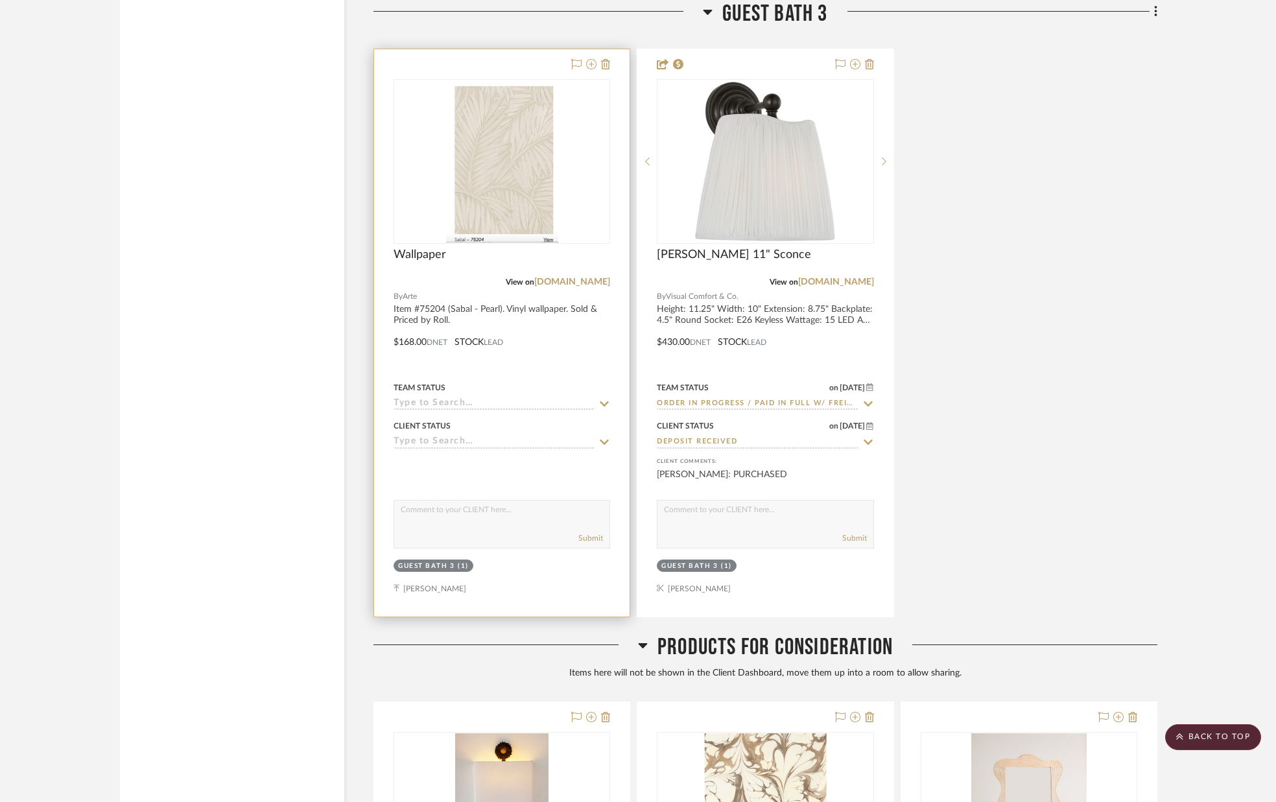
scroll to position [10326, 0]
click at [591, 281] on link "[DOMAIN_NAME]" at bounding box center [572, 281] width 76 height 9
